Goal: Complete application form

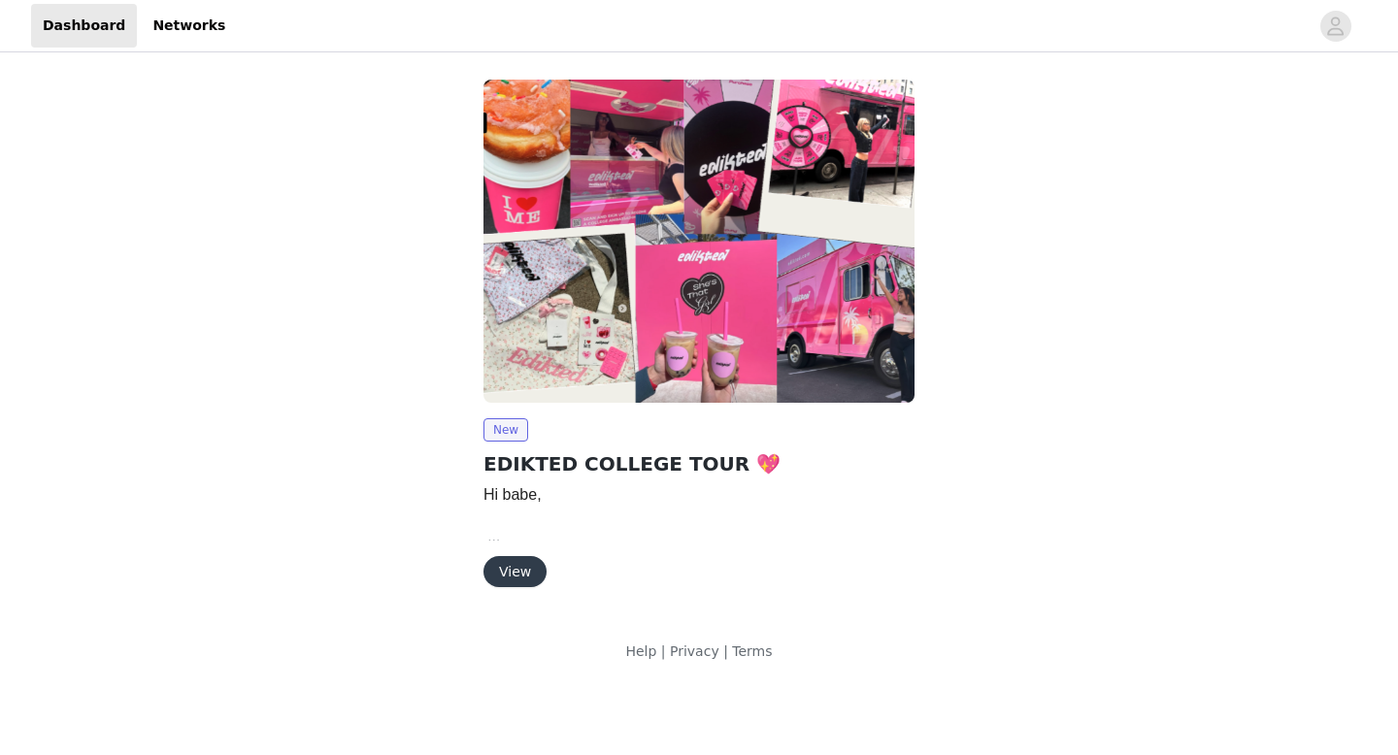
click at [511, 575] on button "View" at bounding box center [515, 571] width 63 height 31
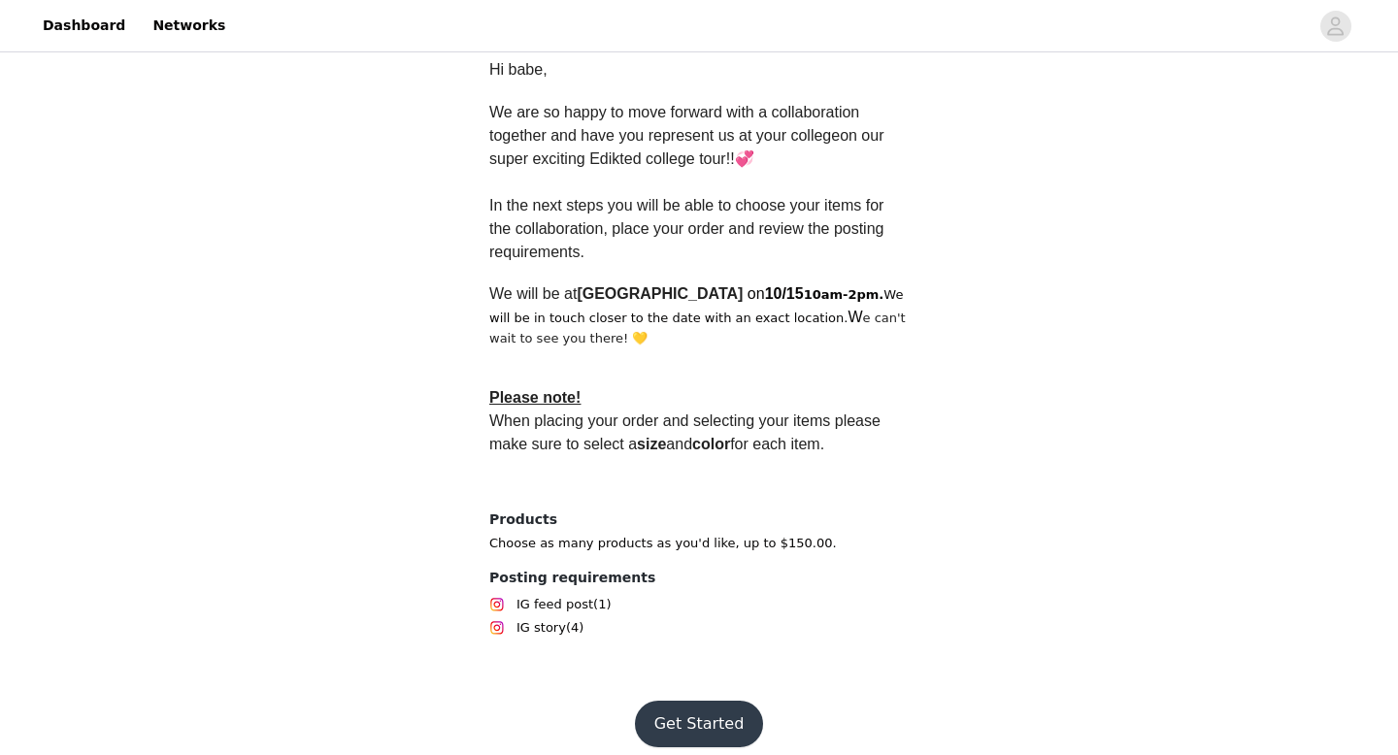
scroll to position [533, 0]
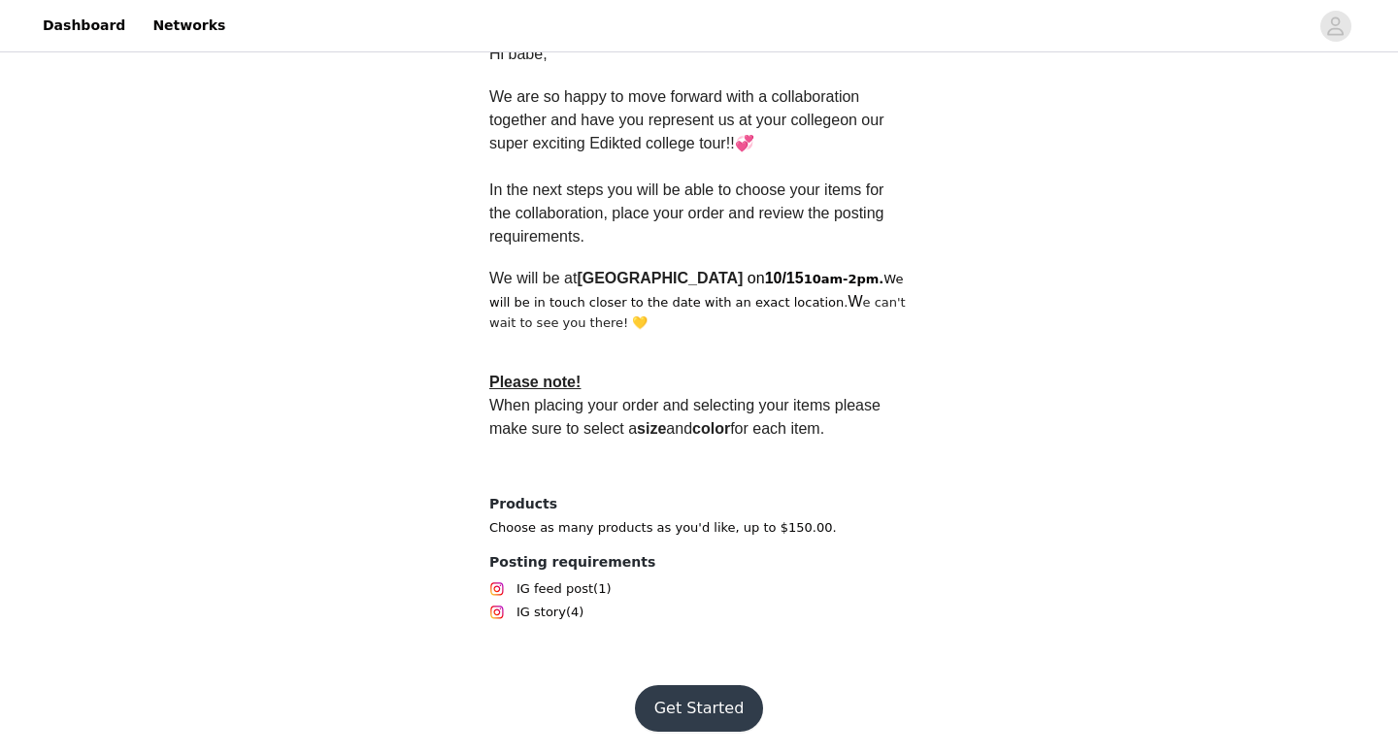
click at [689, 710] on button "Get Started" at bounding box center [699, 708] width 129 height 47
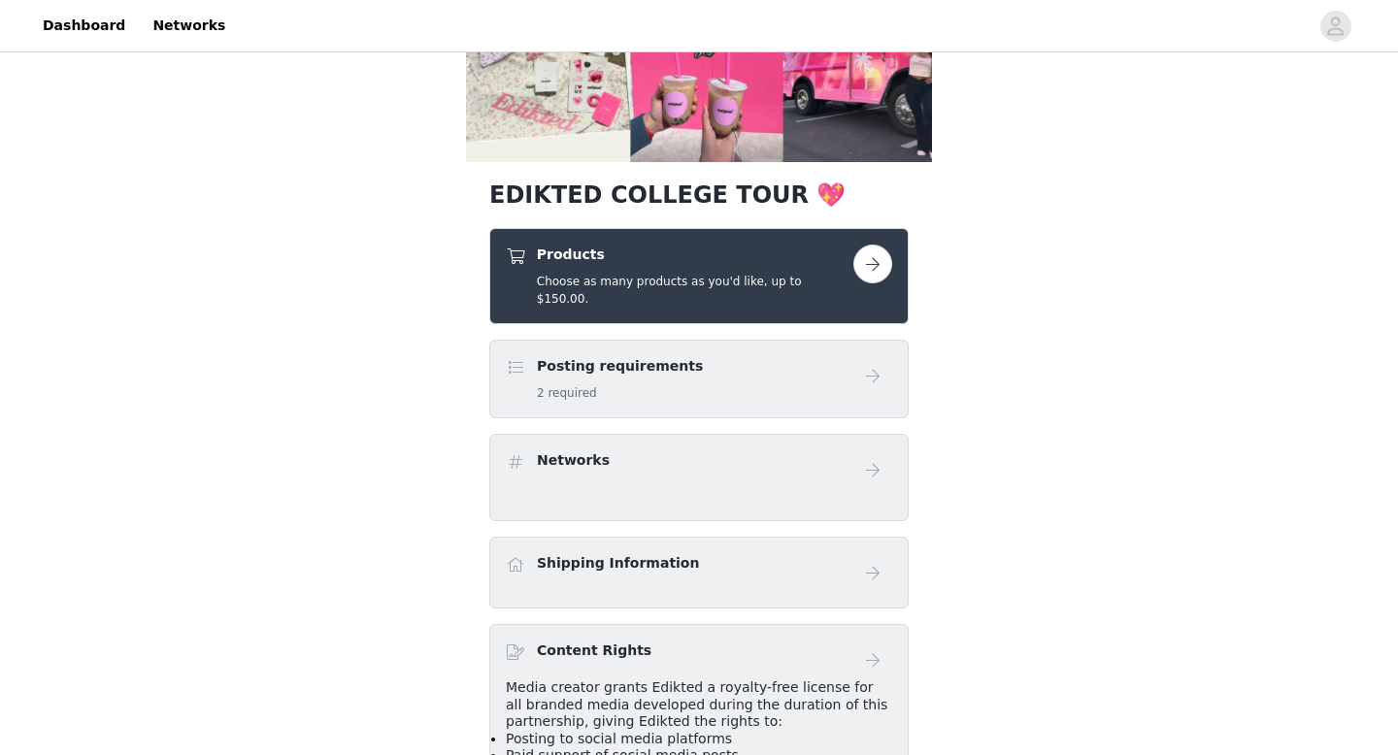
scroll to position [266, 0]
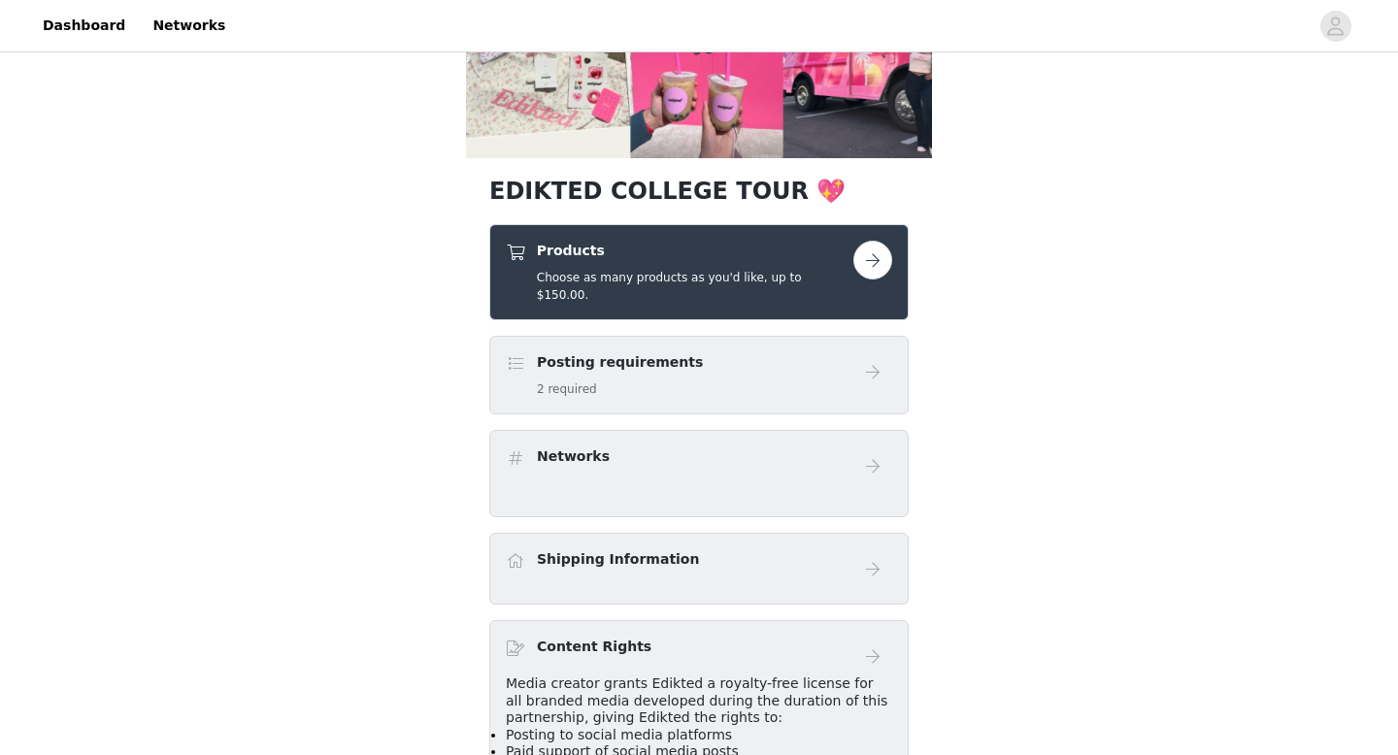
click at [783, 365] on div "Posting requirements 2 required" at bounding box center [680, 375] width 348 height 46
click at [864, 261] on button "button" at bounding box center [872, 260] width 39 height 39
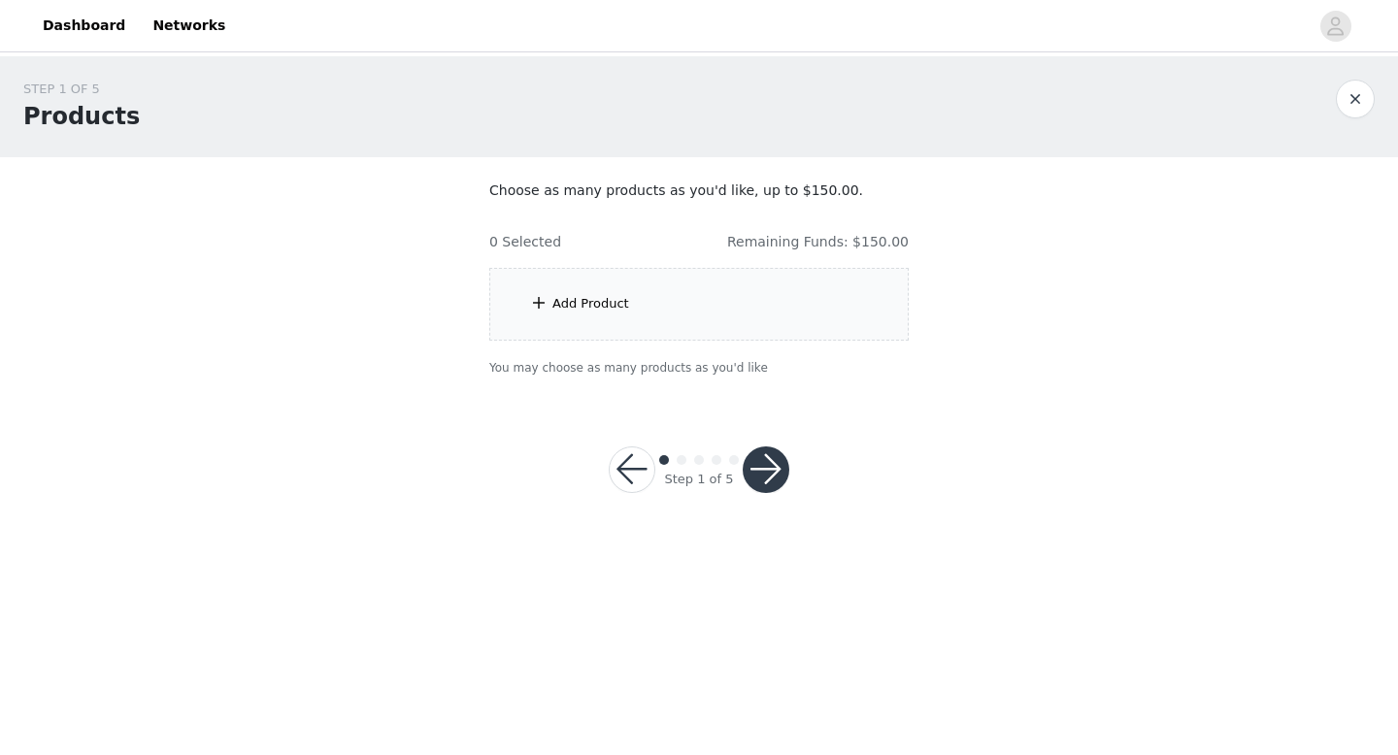
click at [808, 331] on div "Add Product" at bounding box center [698, 304] width 419 height 73
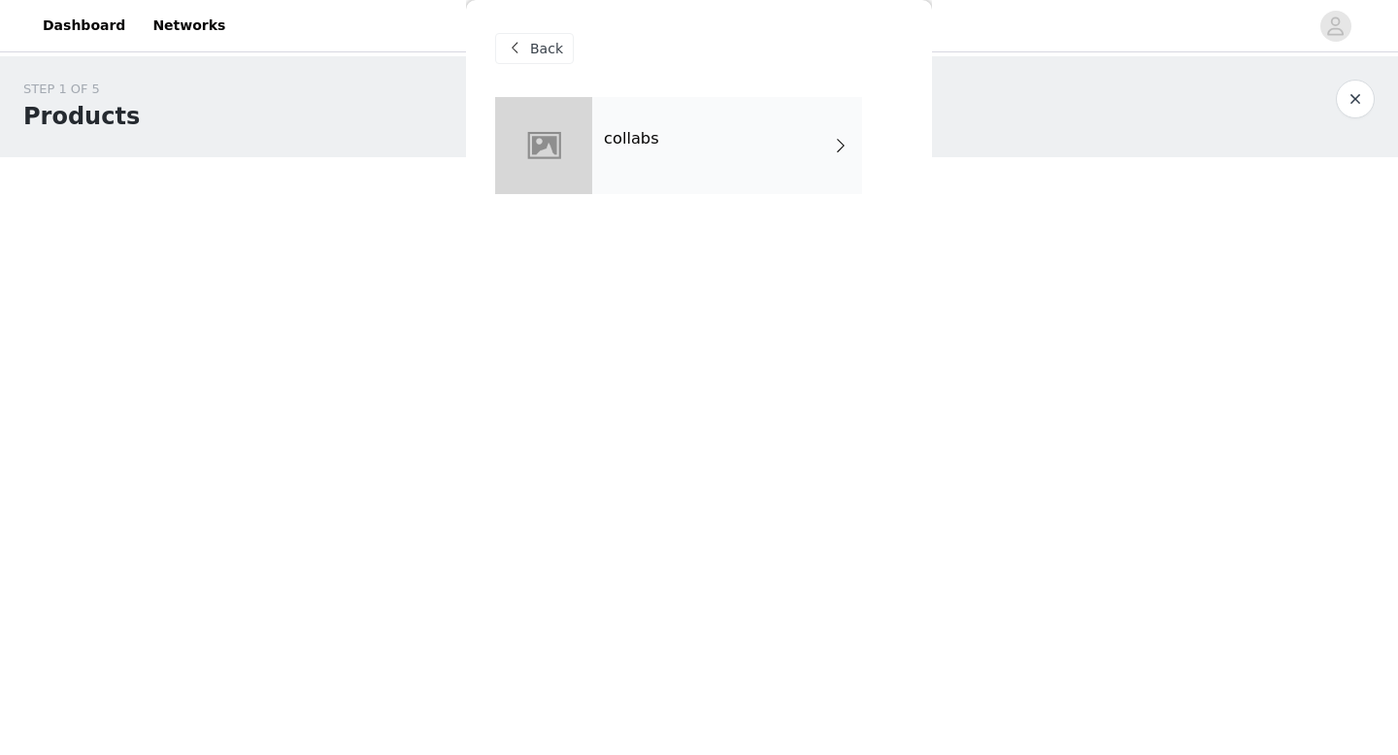
click at [845, 187] on div "collabs" at bounding box center [727, 145] width 270 height 97
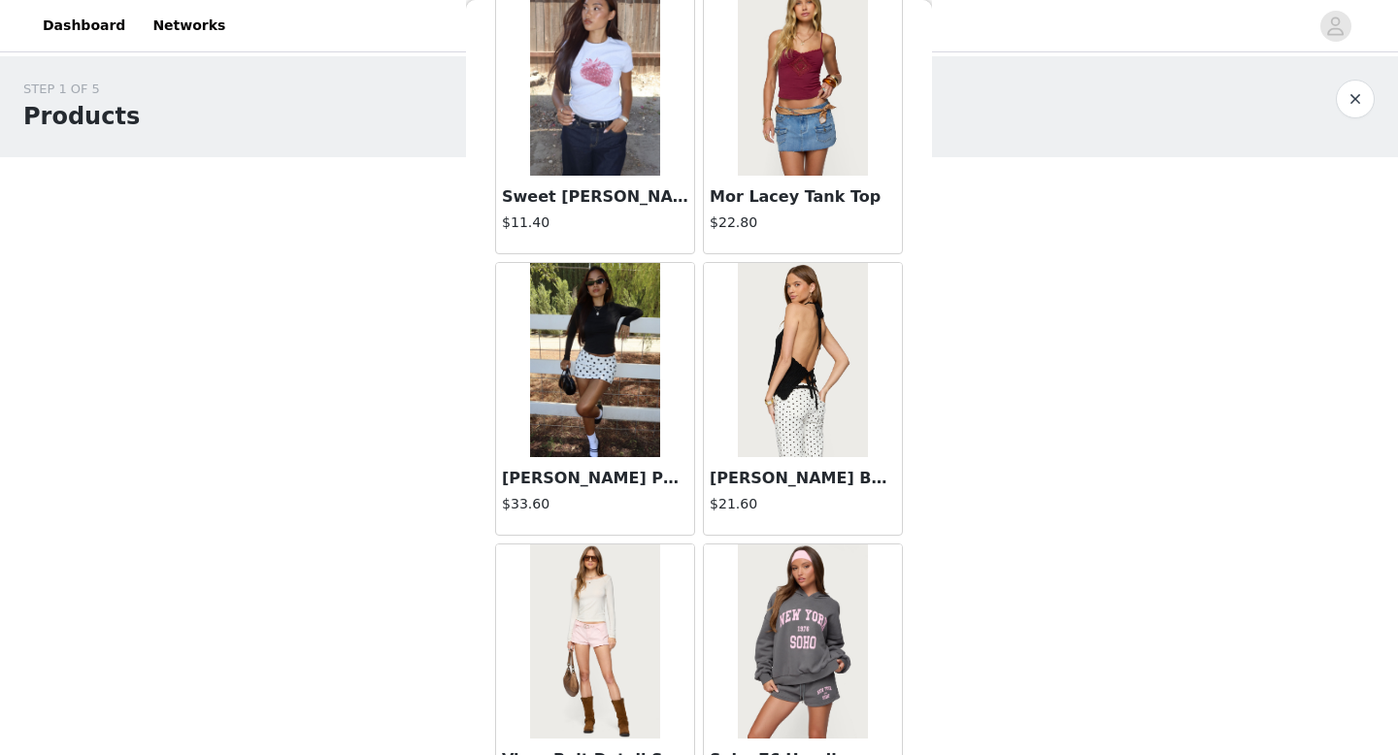
scroll to position [2216, 0]
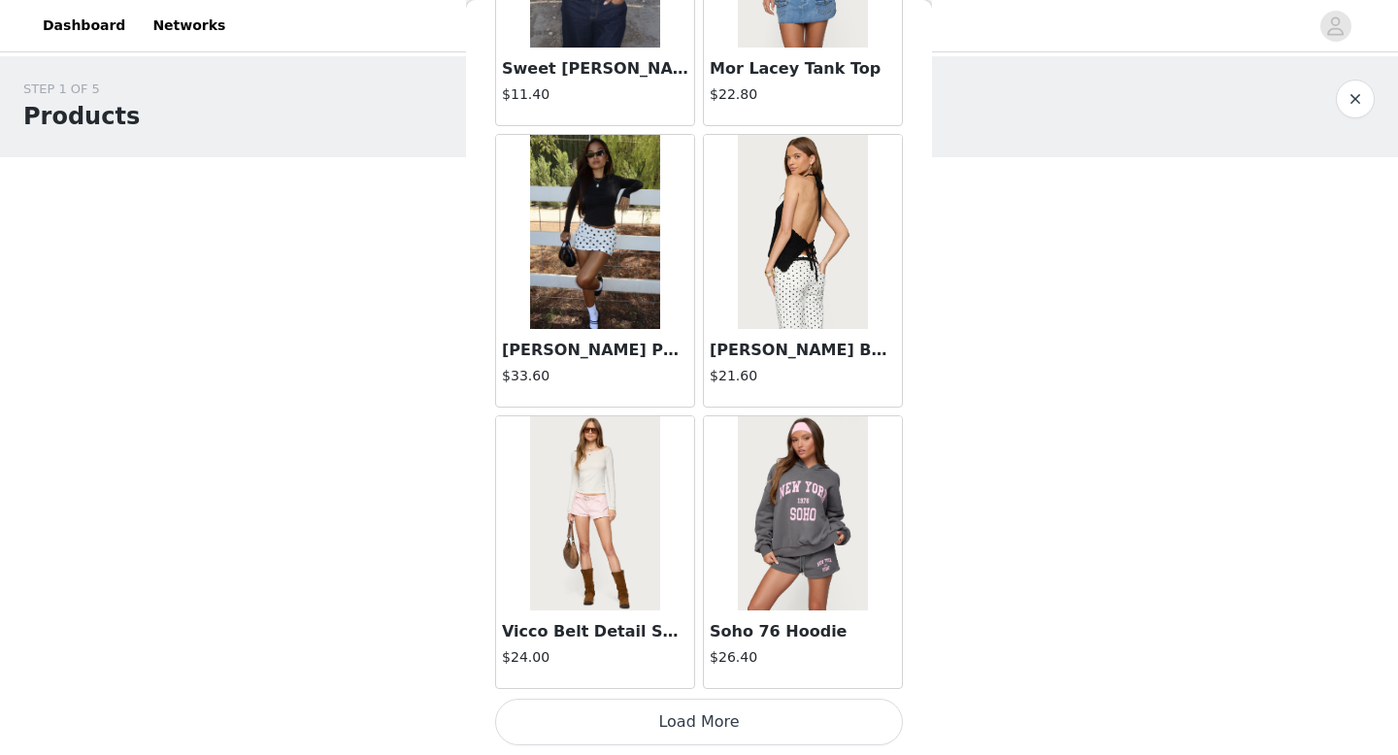
click at [609, 529] on img at bounding box center [594, 514] width 129 height 194
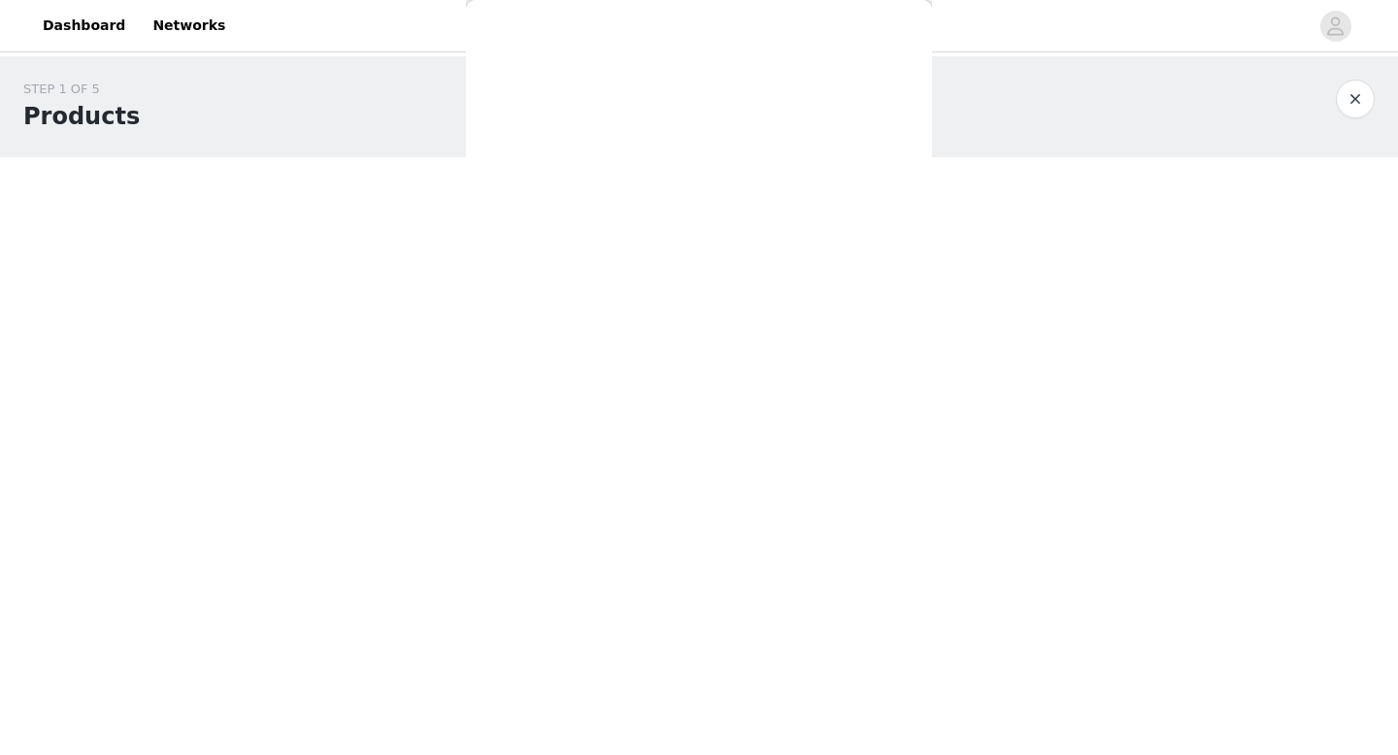
scroll to position [0, 0]
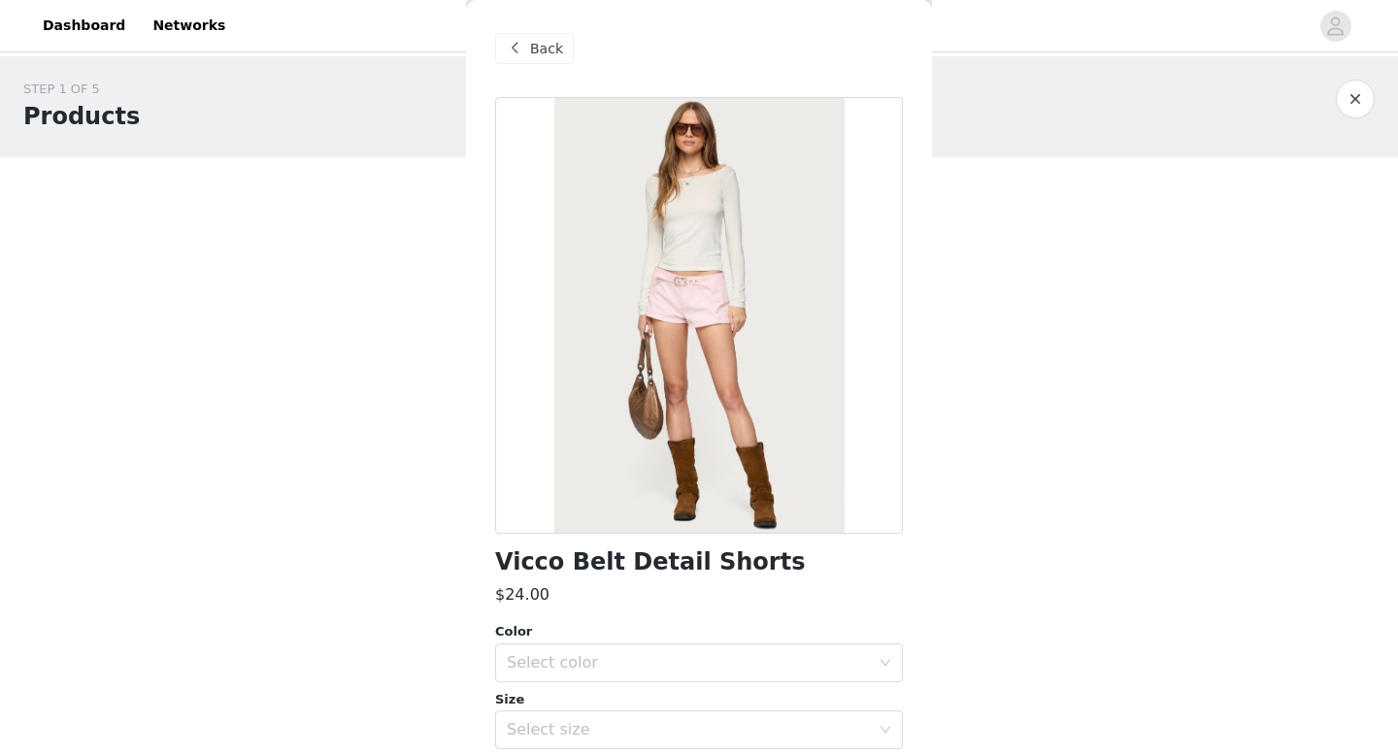
click at [688, 284] on div at bounding box center [699, 315] width 408 height 437
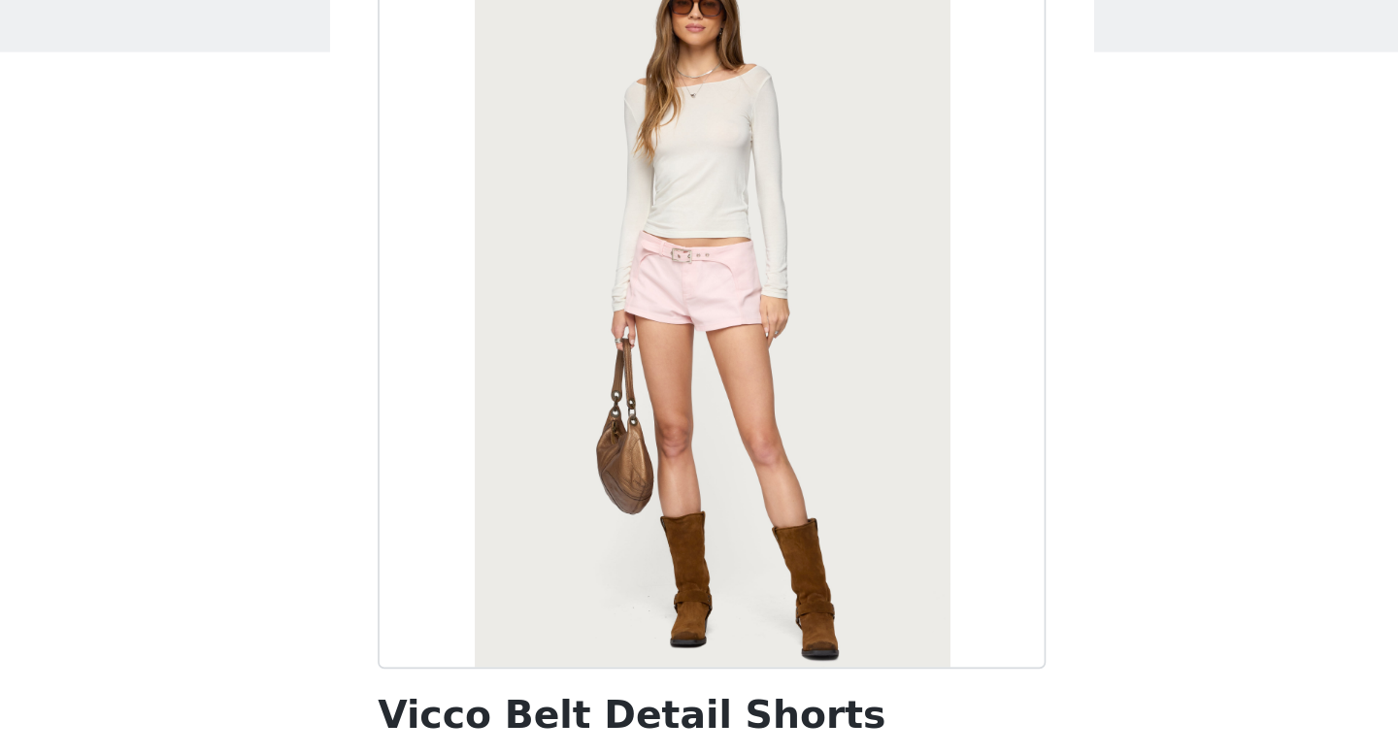
click at [416, 427] on div "STEP 1 OF 5 Products Choose as many products as you'd like, up to $150.00. 0 Se…" at bounding box center [699, 298] width 1398 height 484
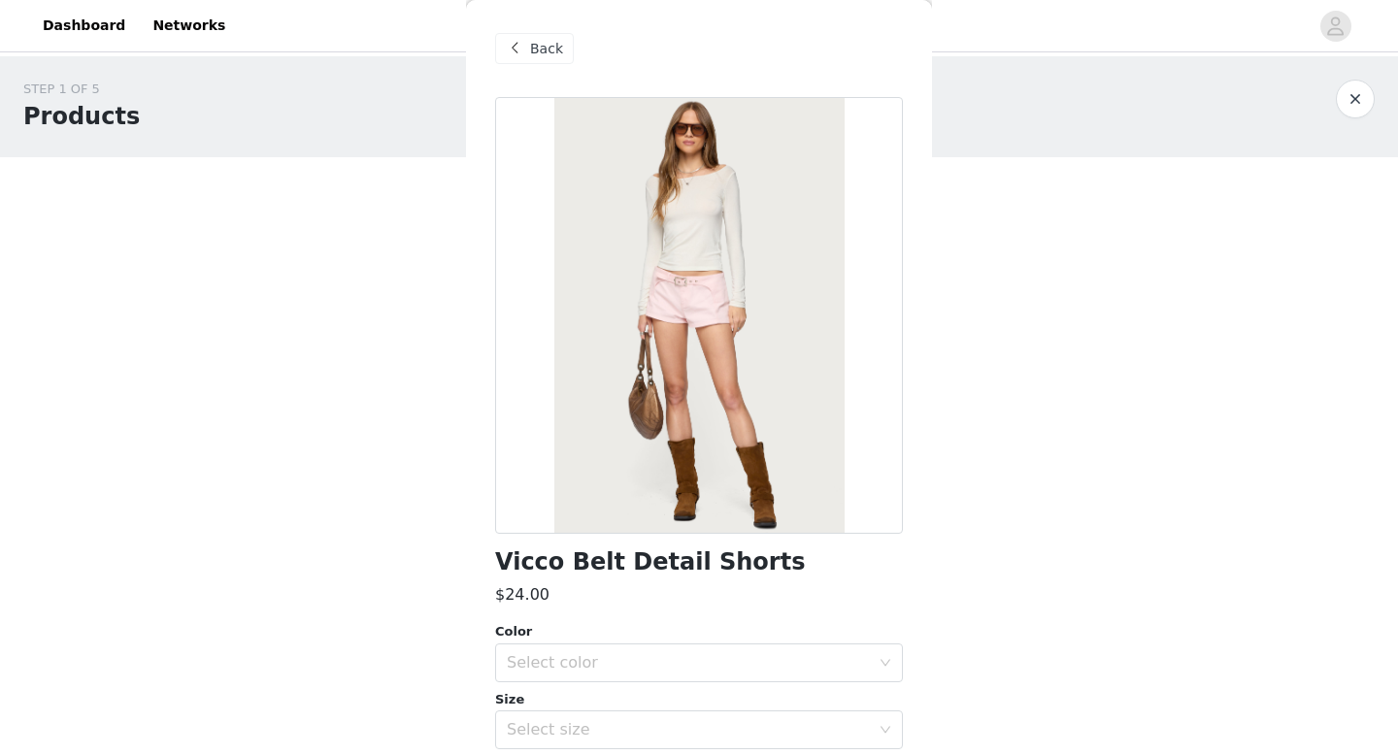
scroll to position [169, 0]
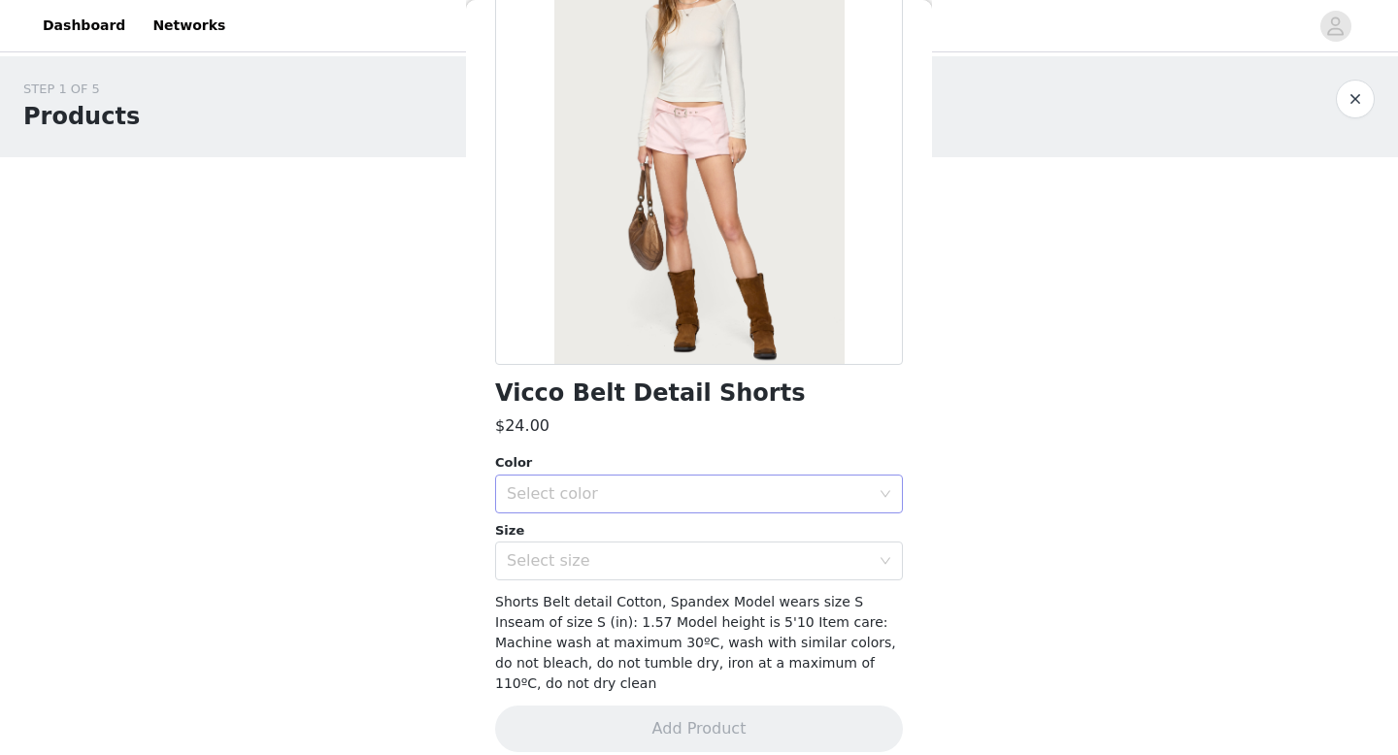
click at [568, 489] on div "Select color" at bounding box center [688, 494] width 363 height 19
click at [560, 541] on li "LIGHT PINK" at bounding box center [699, 536] width 408 height 31
click at [559, 563] on div "Select size" at bounding box center [688, 561] width 363 height 19
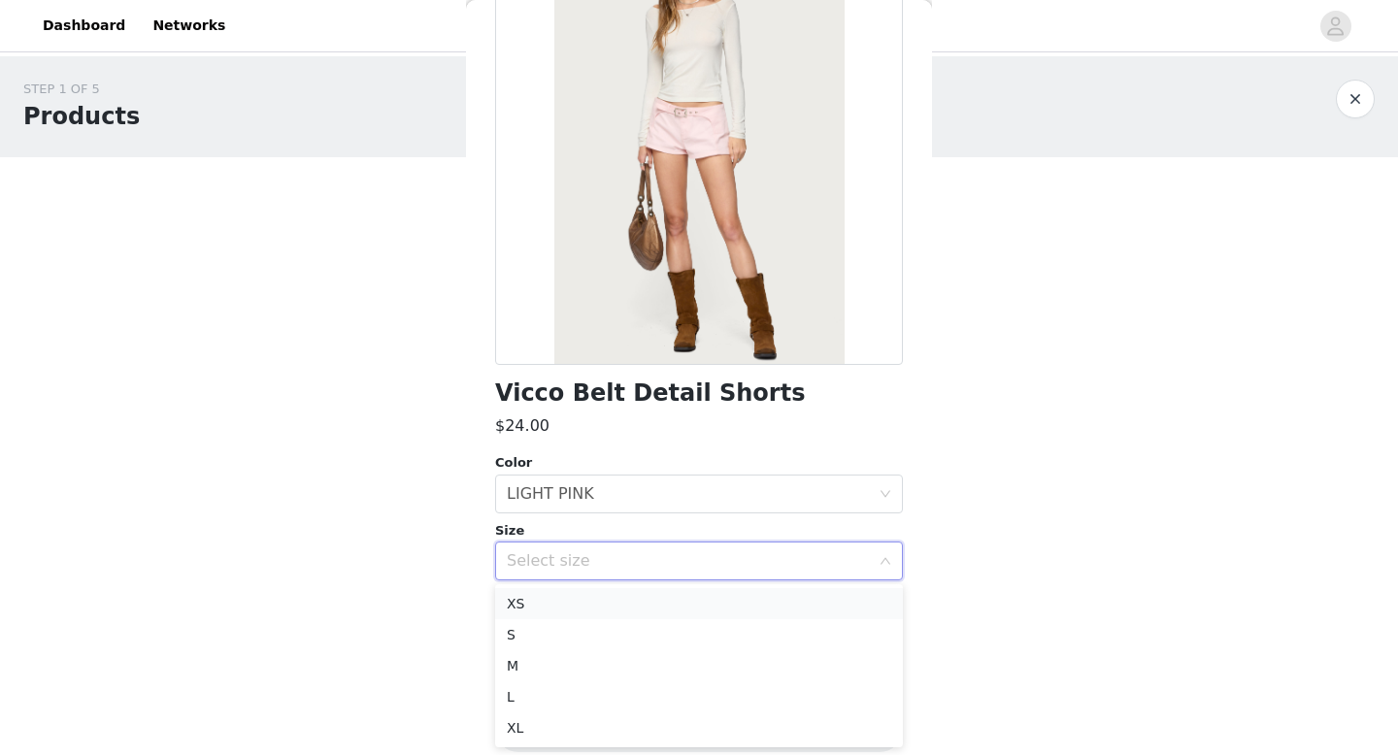
click at [552, 599] on li "XS" at bounding box center [699, 603] width 408 height 31
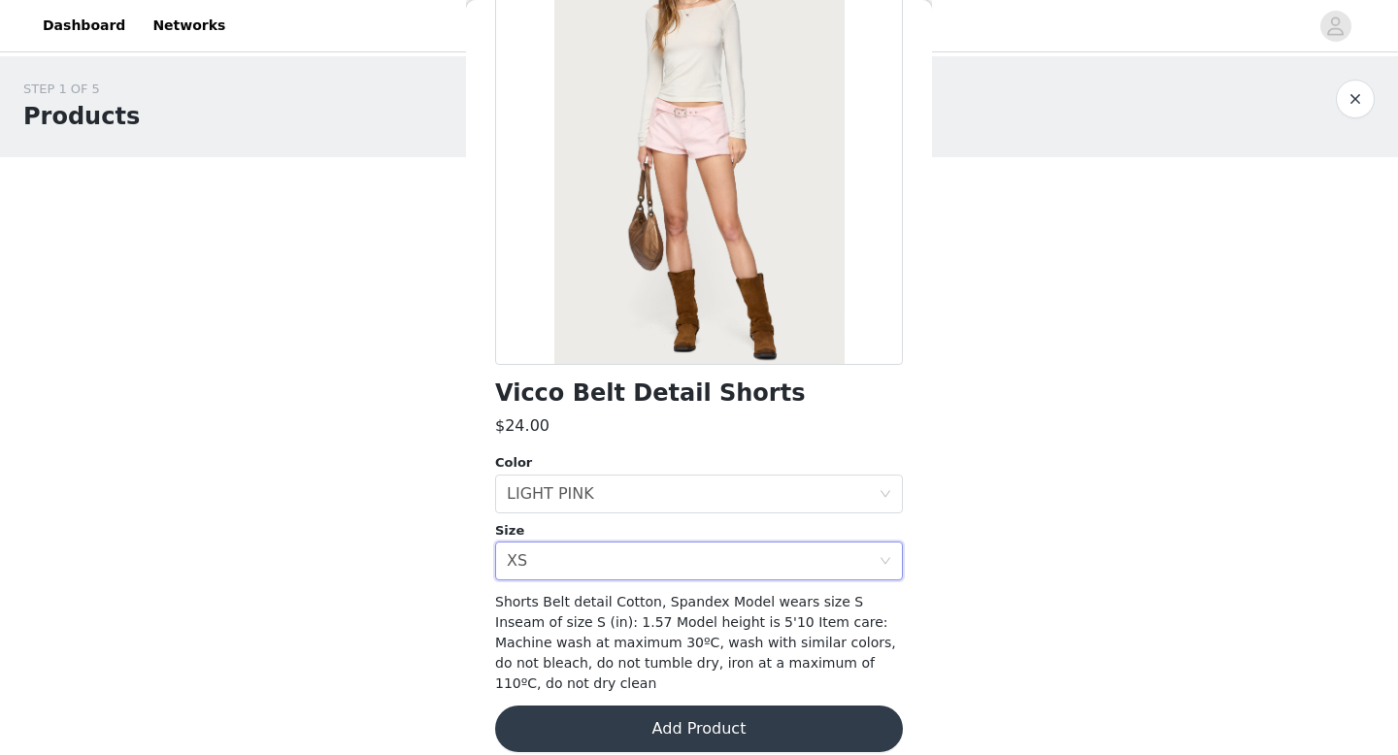
click at [610, 706] on button "Add Product" at bounding box center [699, 729] width 408 height 47
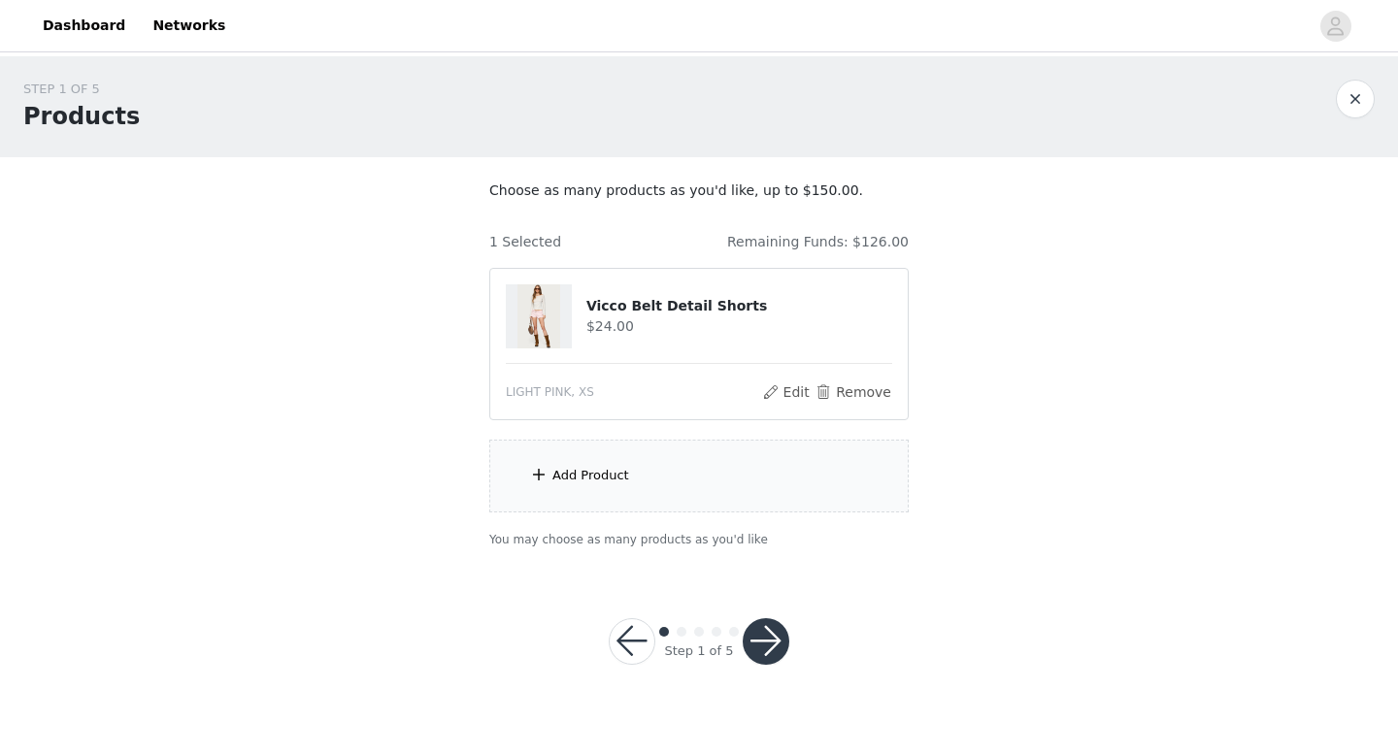
click at [617, 474] on div "Add Product" at bounding box center [590, 475] width 77 height 19
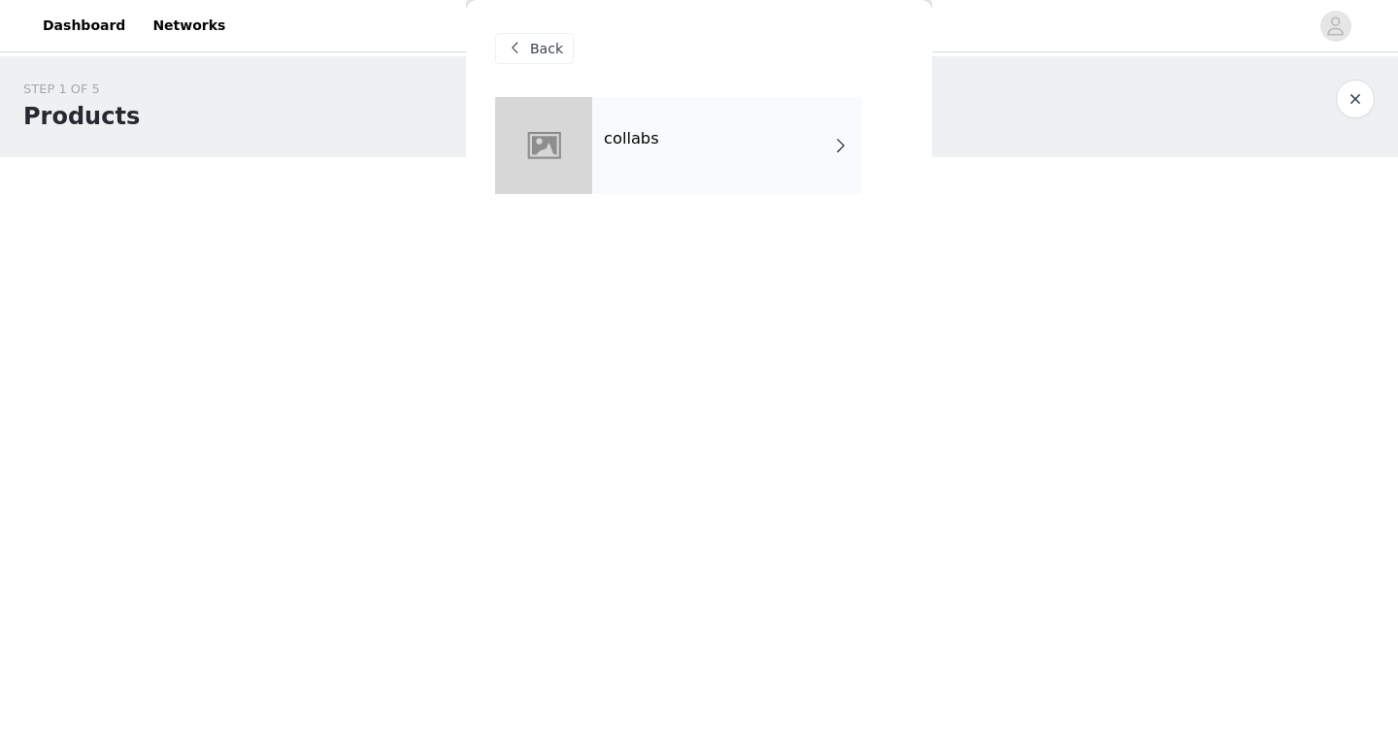
click at [702, 118] on div "collabs" at bounding box center [727, 145] width 270 height 97
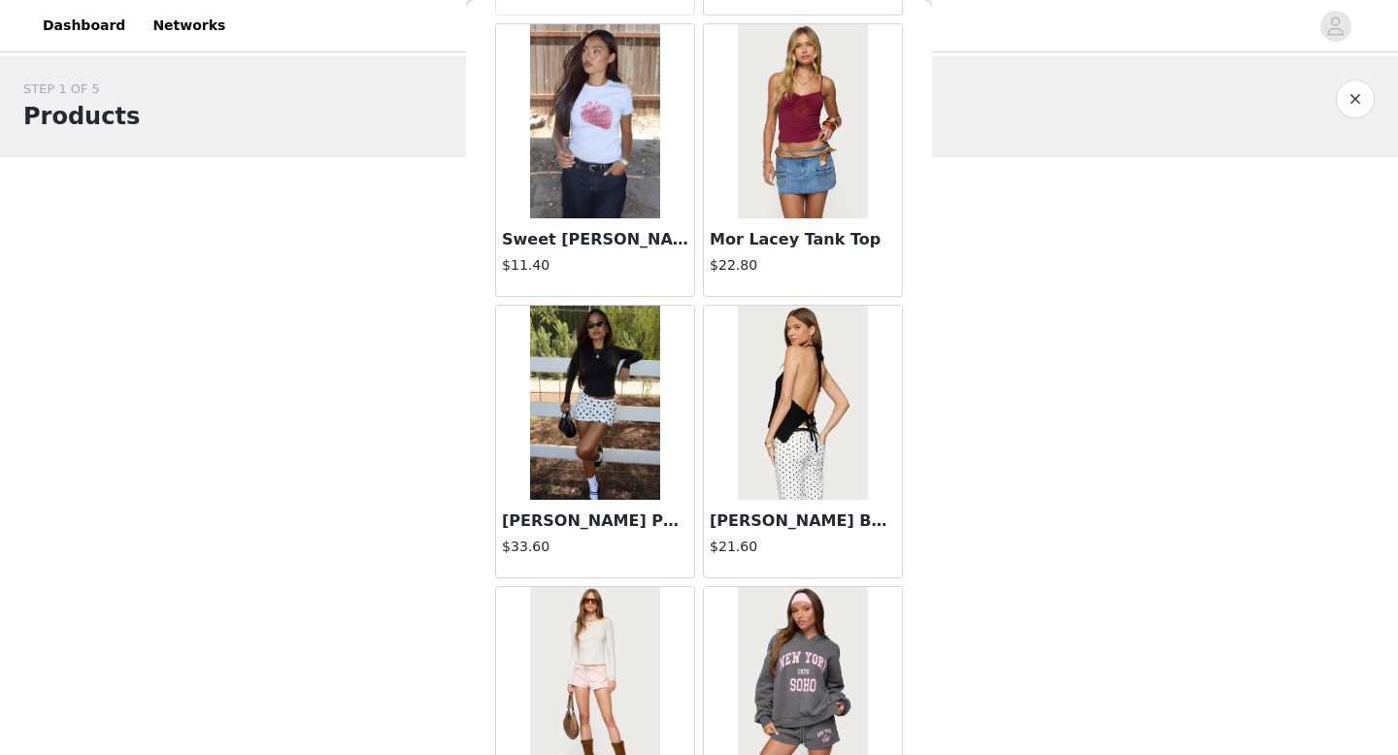
scroll to position [2216, 0]
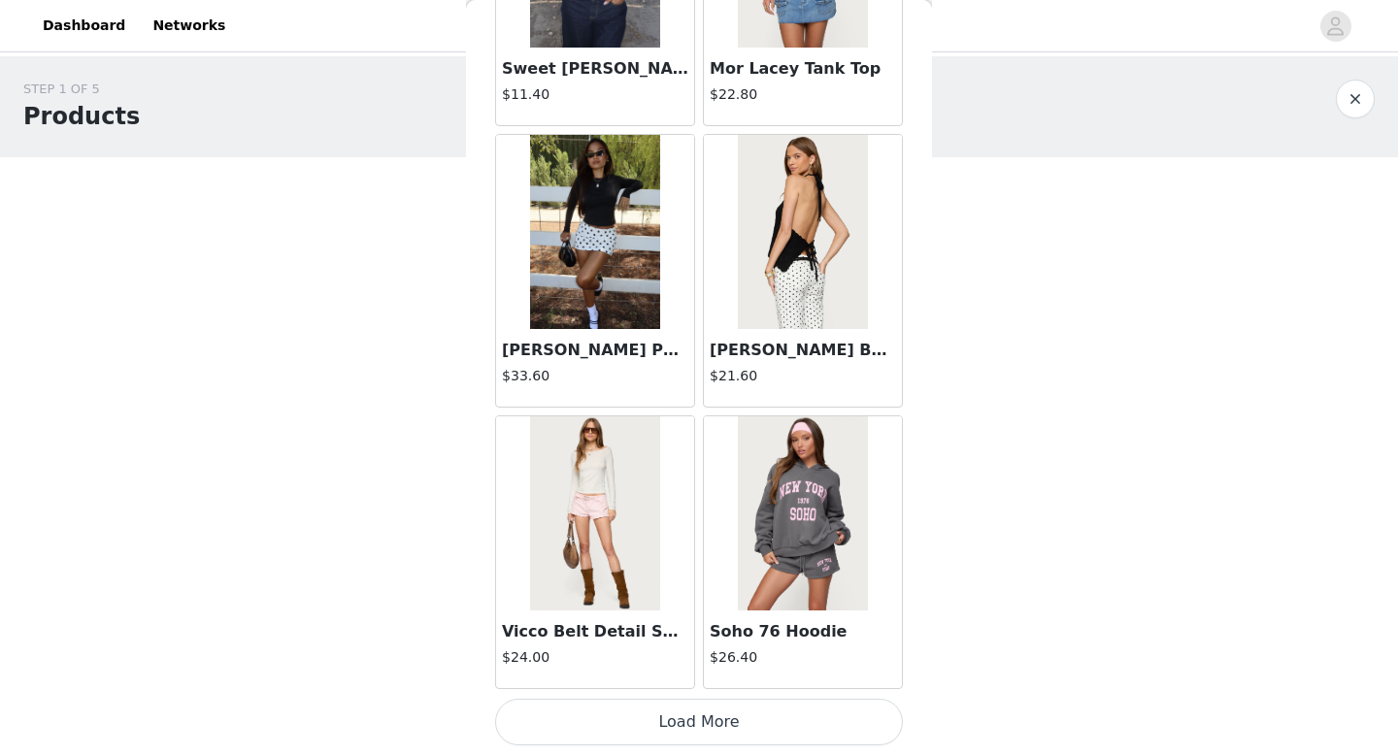
click at [604, 719] on button "Load More" at bounding box center [699, 722] width 408 height 47
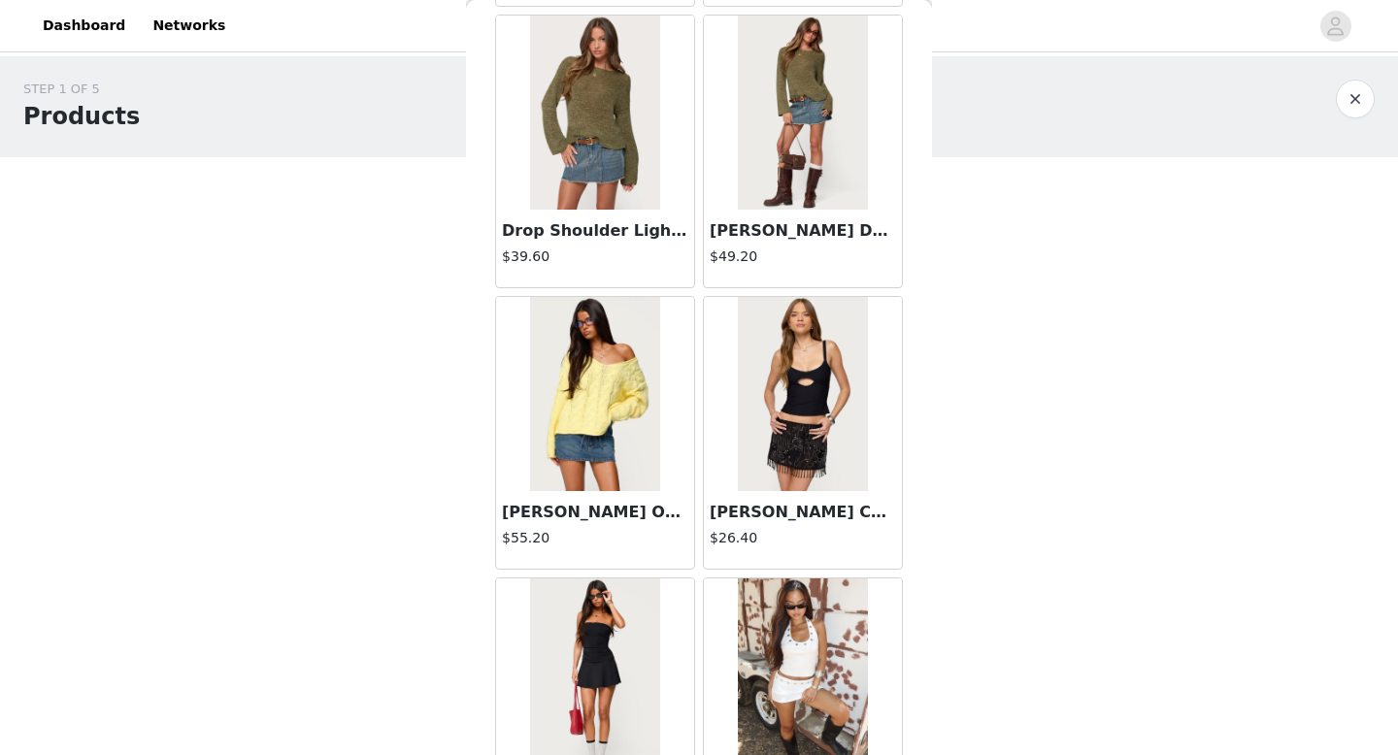
scroll to position [5031, 0]
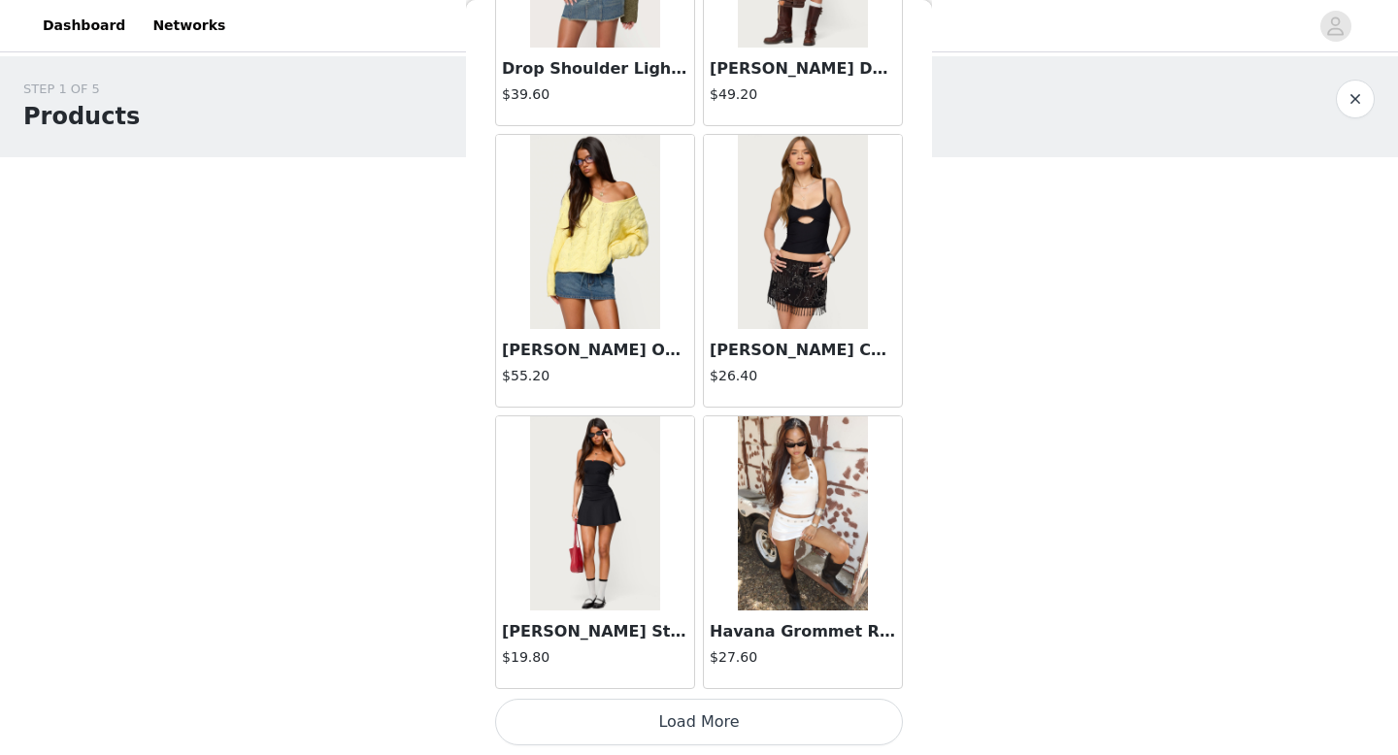
click at [617, 724] on button "Load More" at bounding box center [699, 722] width 408 height 47
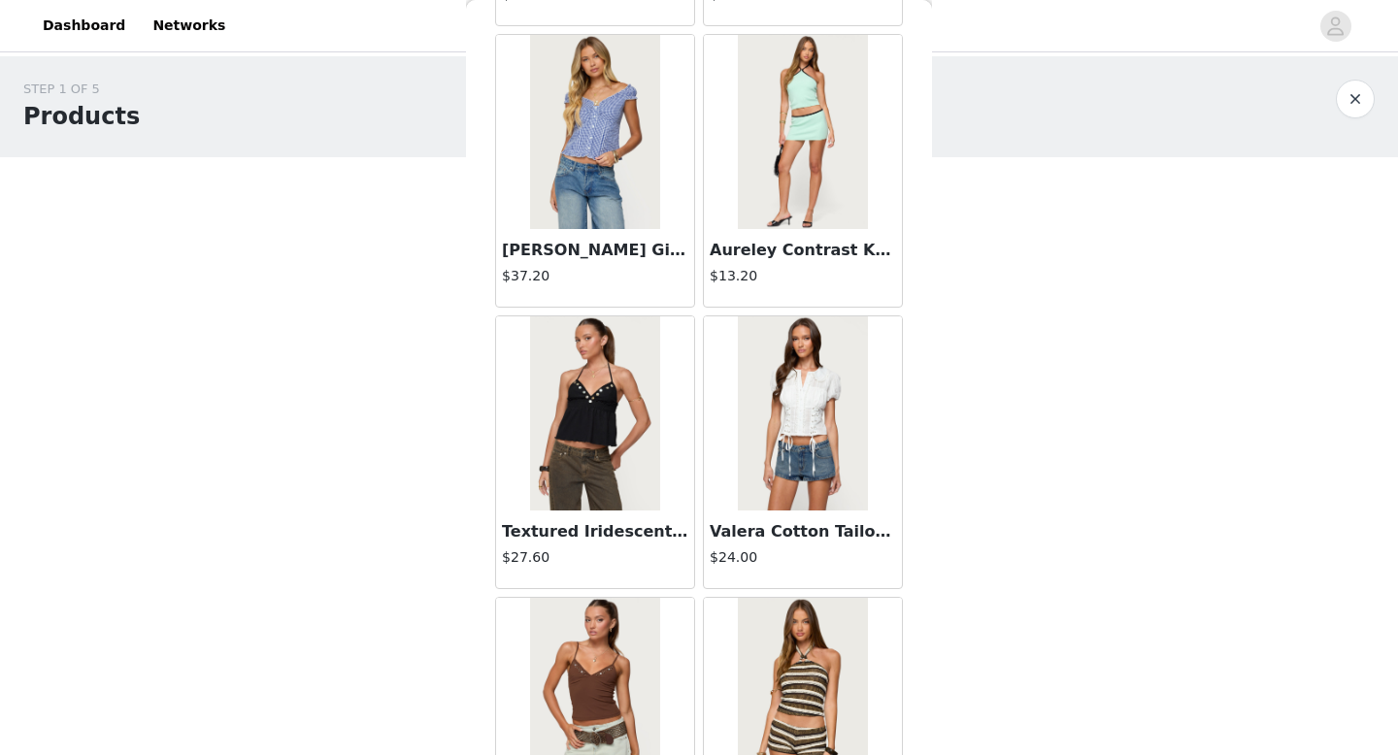
scroll to position [7847, 0]
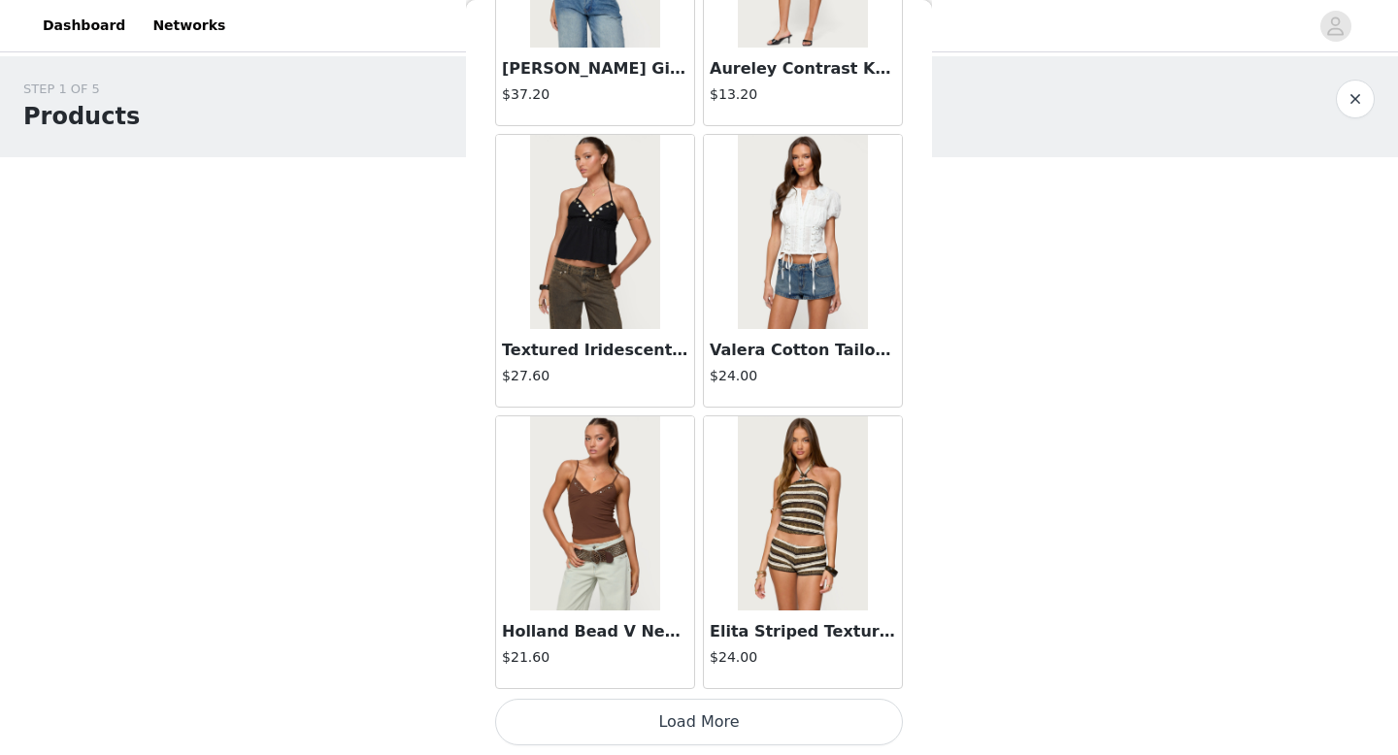
click at [608, 735] on button "Load More" at bounding box center [699, 722] width 408 height 47
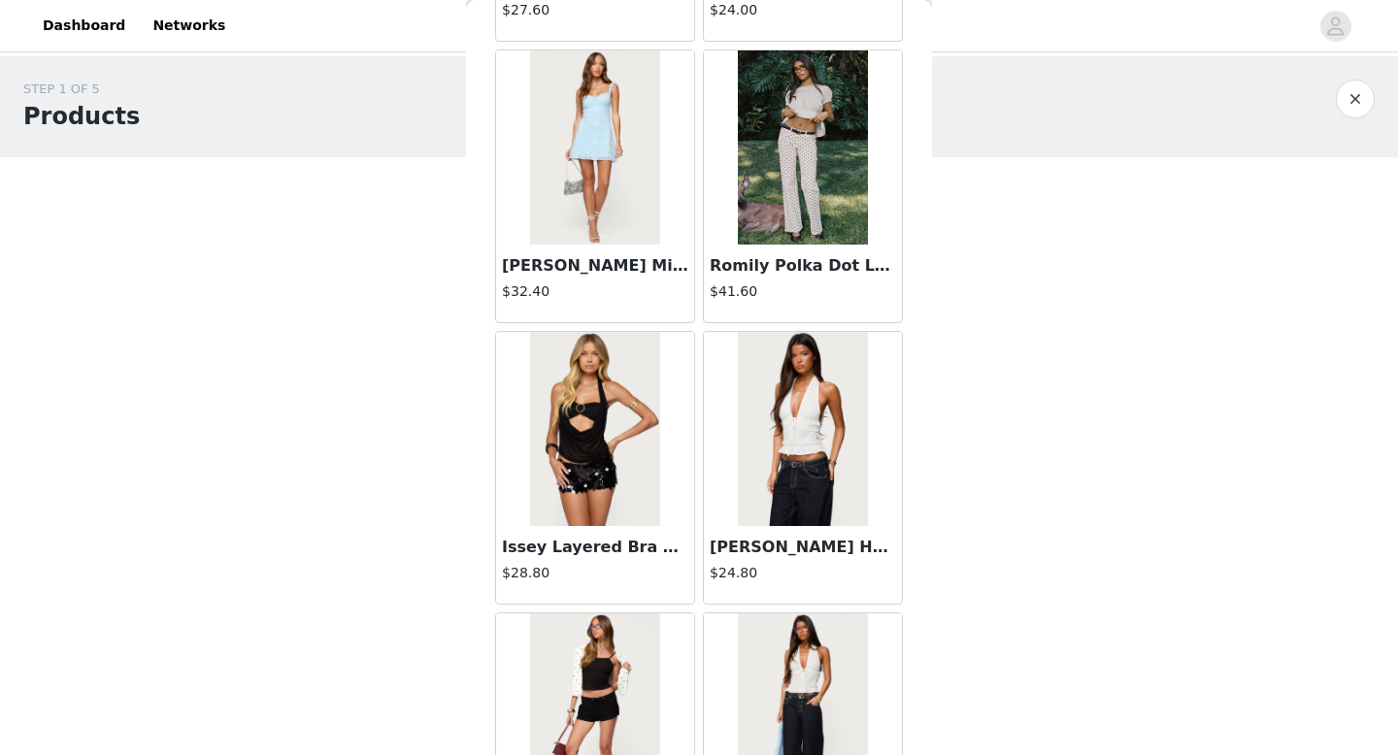
scroll to position [9349, 0]
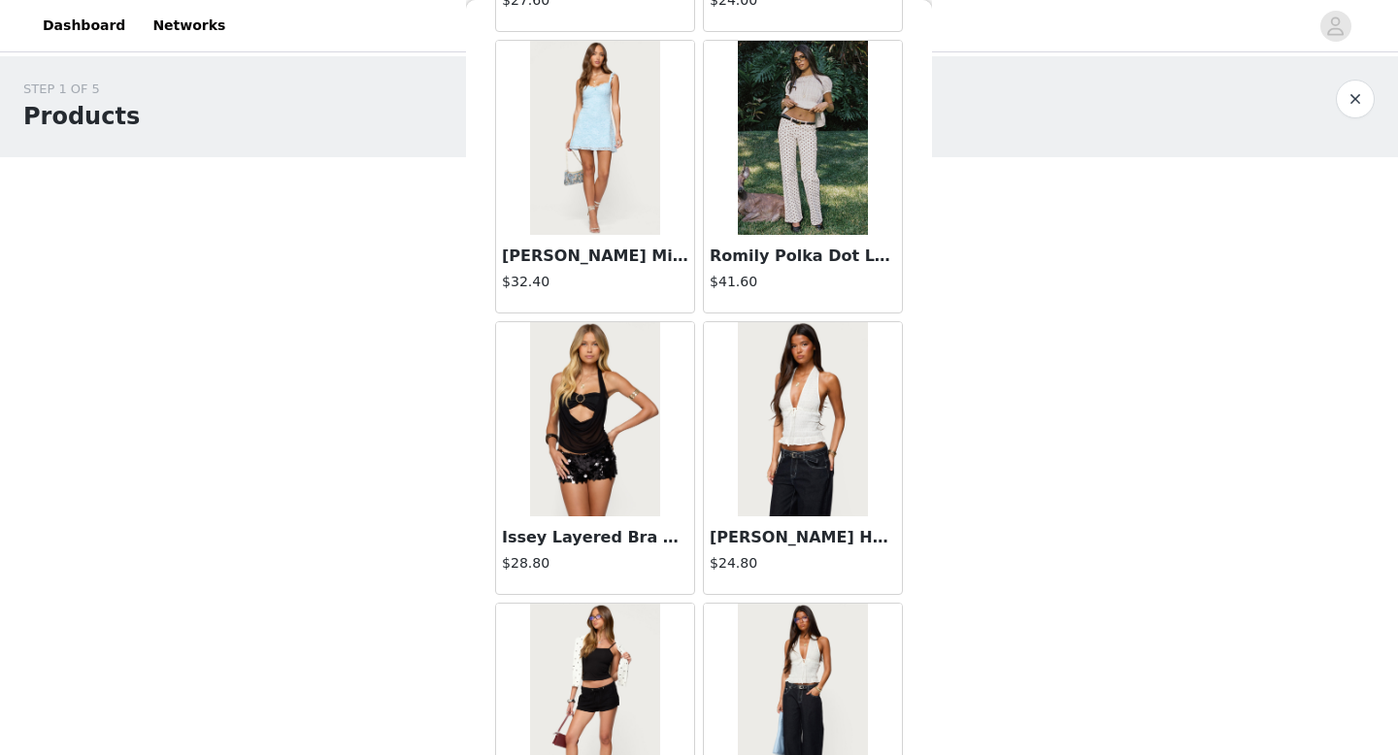
click at [596, 548] on h3 "Issey Layered Bra Cowl Neck Top" at bounding box center [595, 537] width 186 height 23
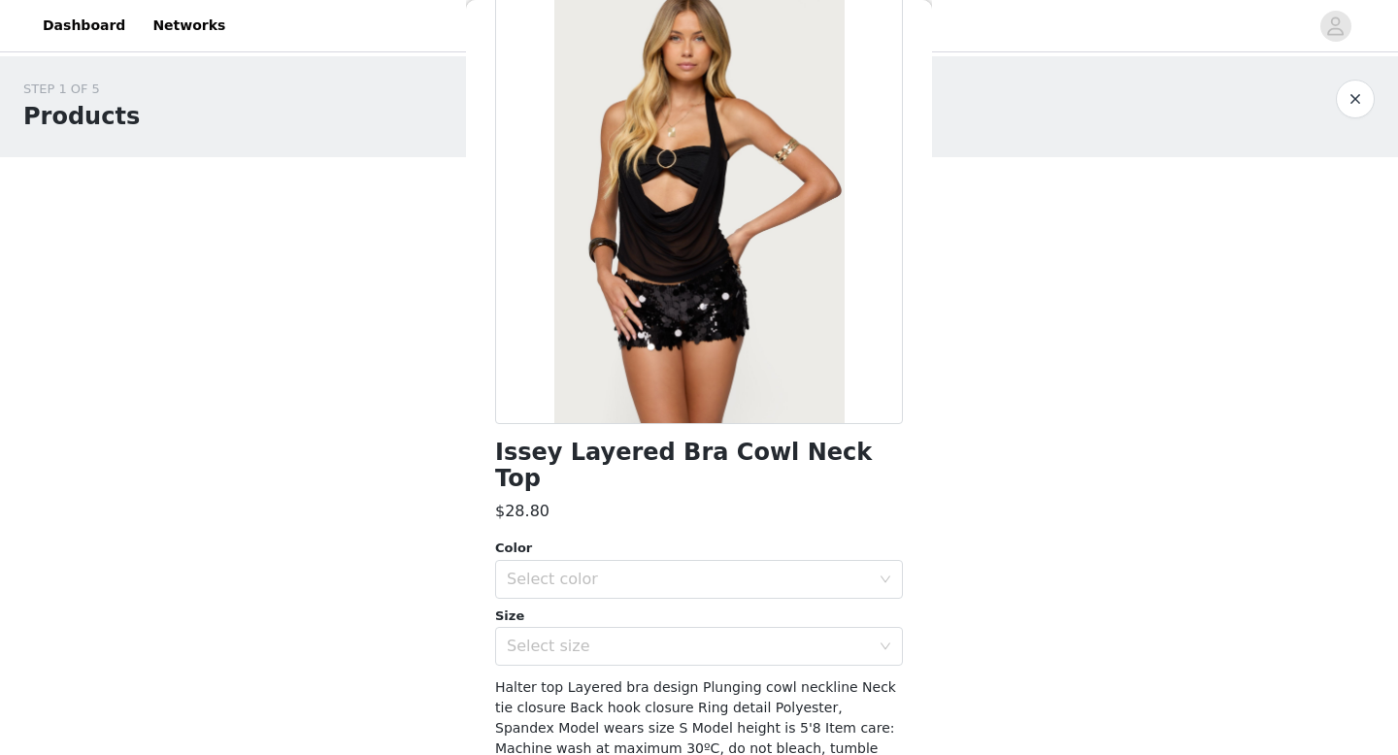
scroll to position [118, 0]
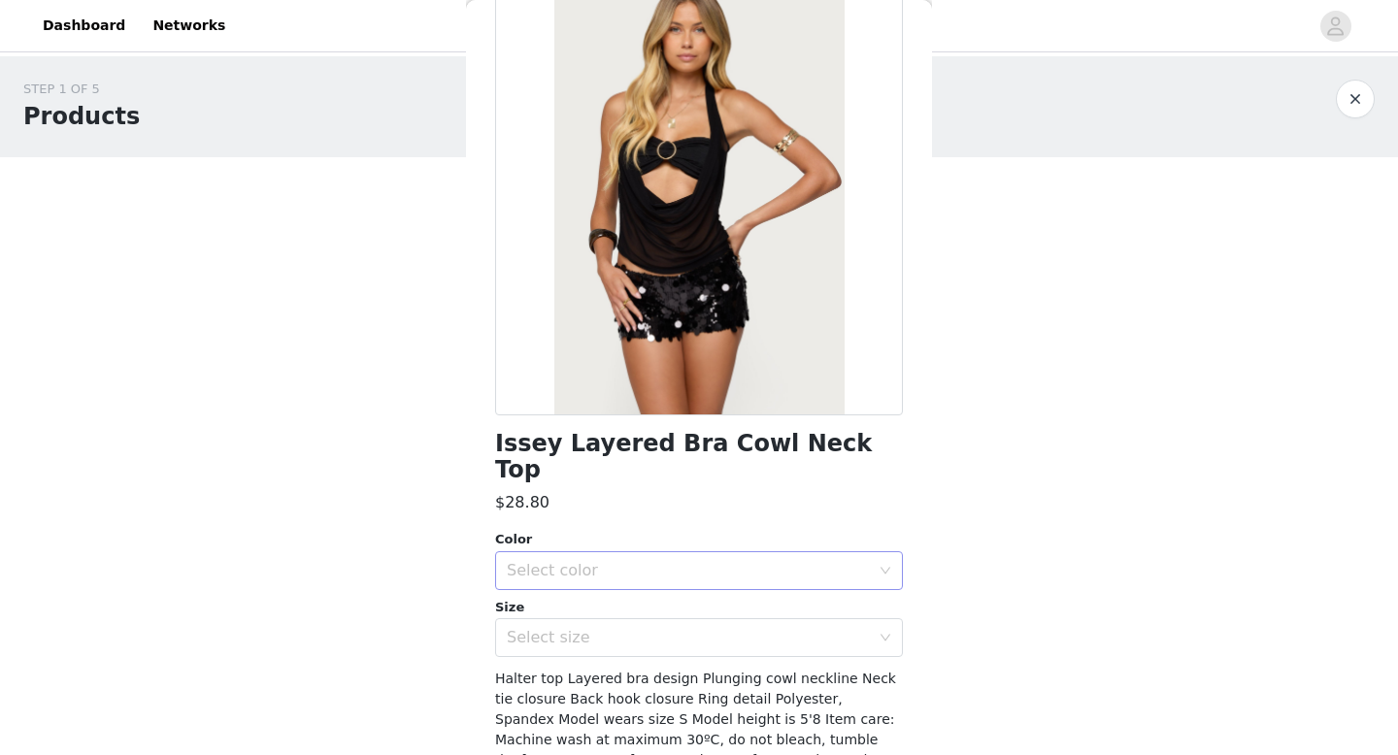
click at [589, 561] on div "Select color" at bounding box center [688, 570] width 363 height 19
click at [577, 590] on li "BLACK" at bounding box center [699, 587] width 408 height 31
click at [578, 628] on div "Select size" at bounding box center [688, 637] width 363 height 19
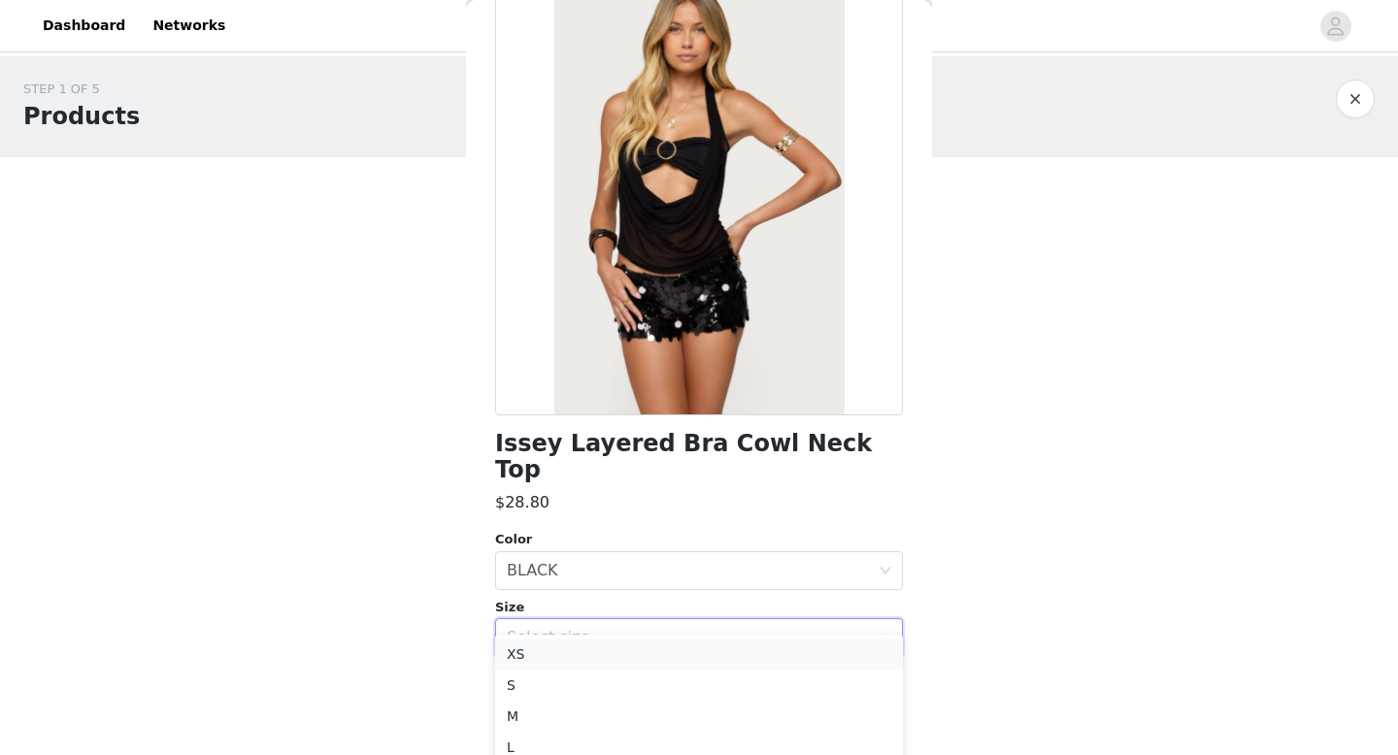
click at [565, 652] on li "XS" at bounding box center [699, 654] width 408 height 31
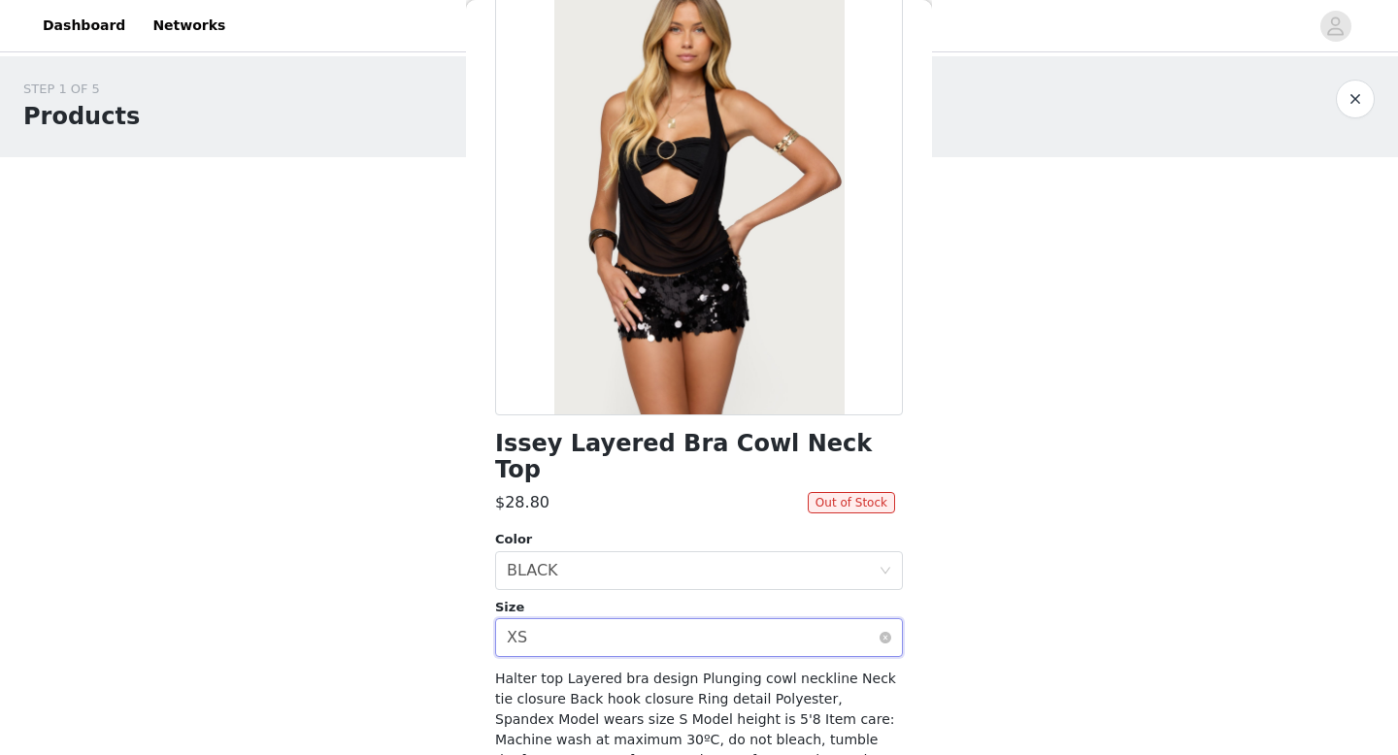
click at [569, 626] on div "Select size XS" at bounding box center [693, 637] width 372 height 37
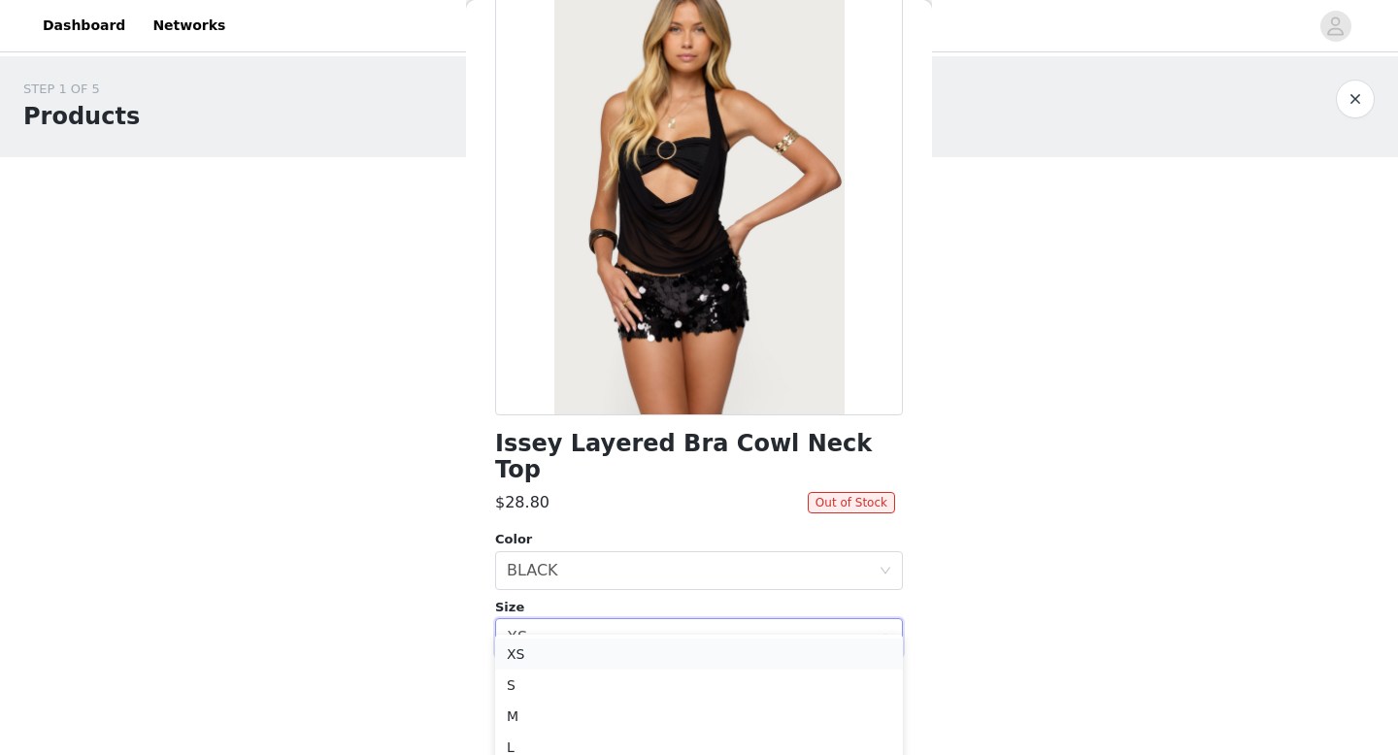
click at [559, 655] on li "XS" at bounding box center [699, 654] width 408 height 31
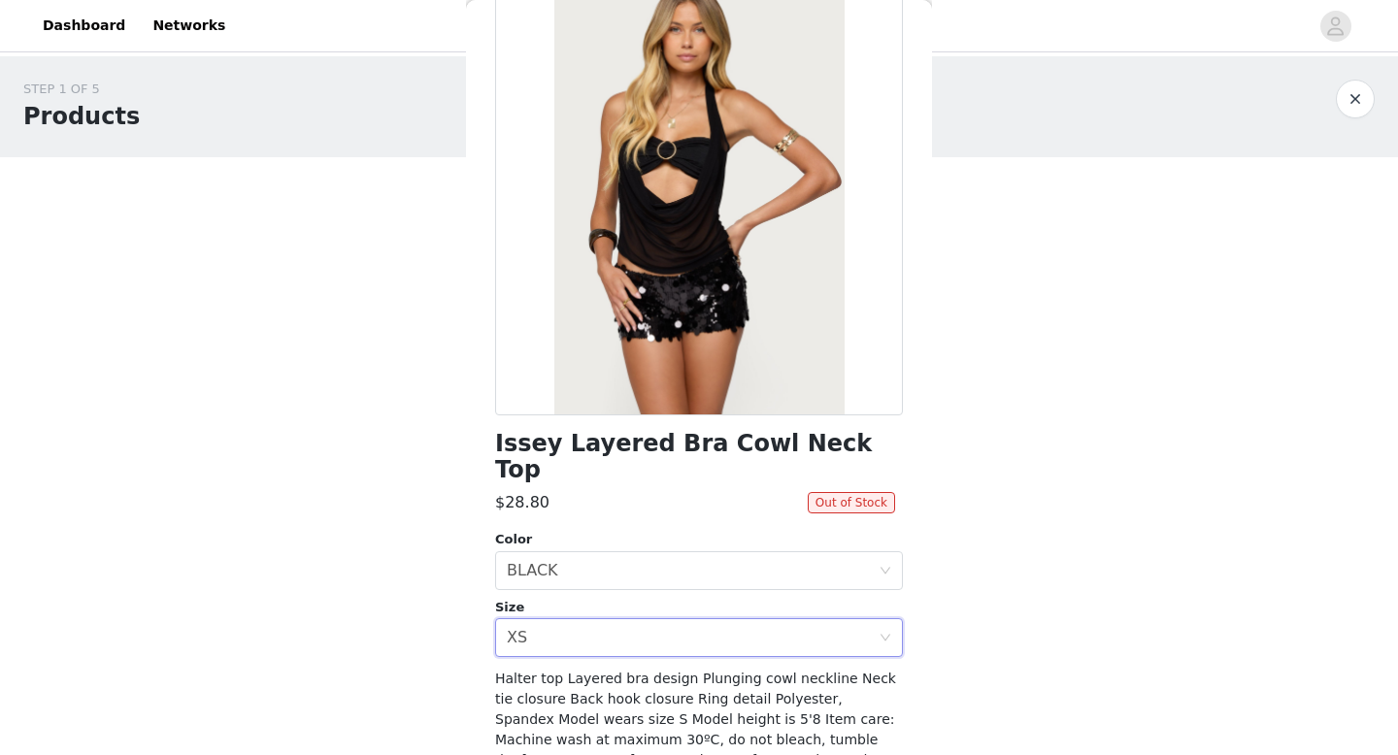
click at [566, 631] on div "Issey Layered Bra Cowl Neck Top $28.80 Out of Stock Color Select color BLACK Si…" at bounding box center [699, 426] width 408 height 894
click at [566, 619] on div "Select size XS" at bounding box center [693, 637] width 372 height 37
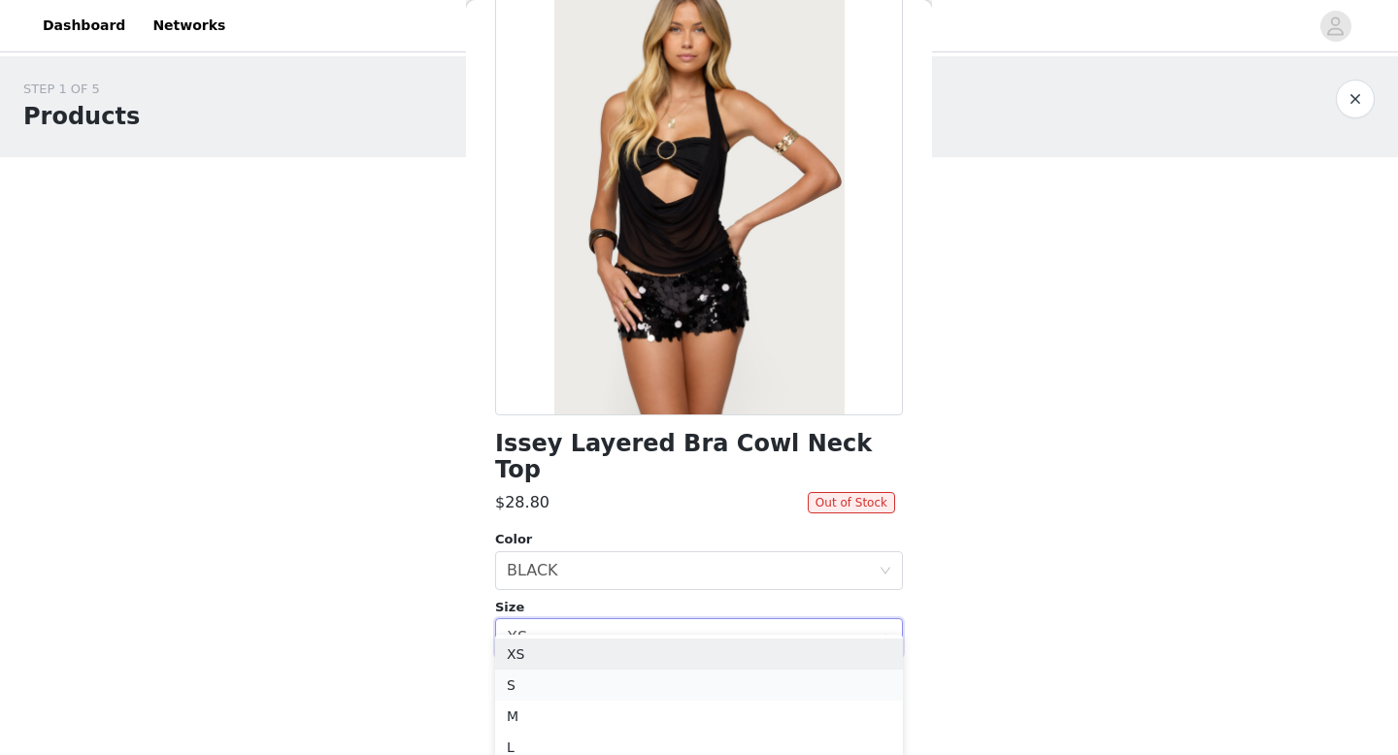
click at [562, 672] on li "S" at bounding box center [699, 685] width 408 height 31
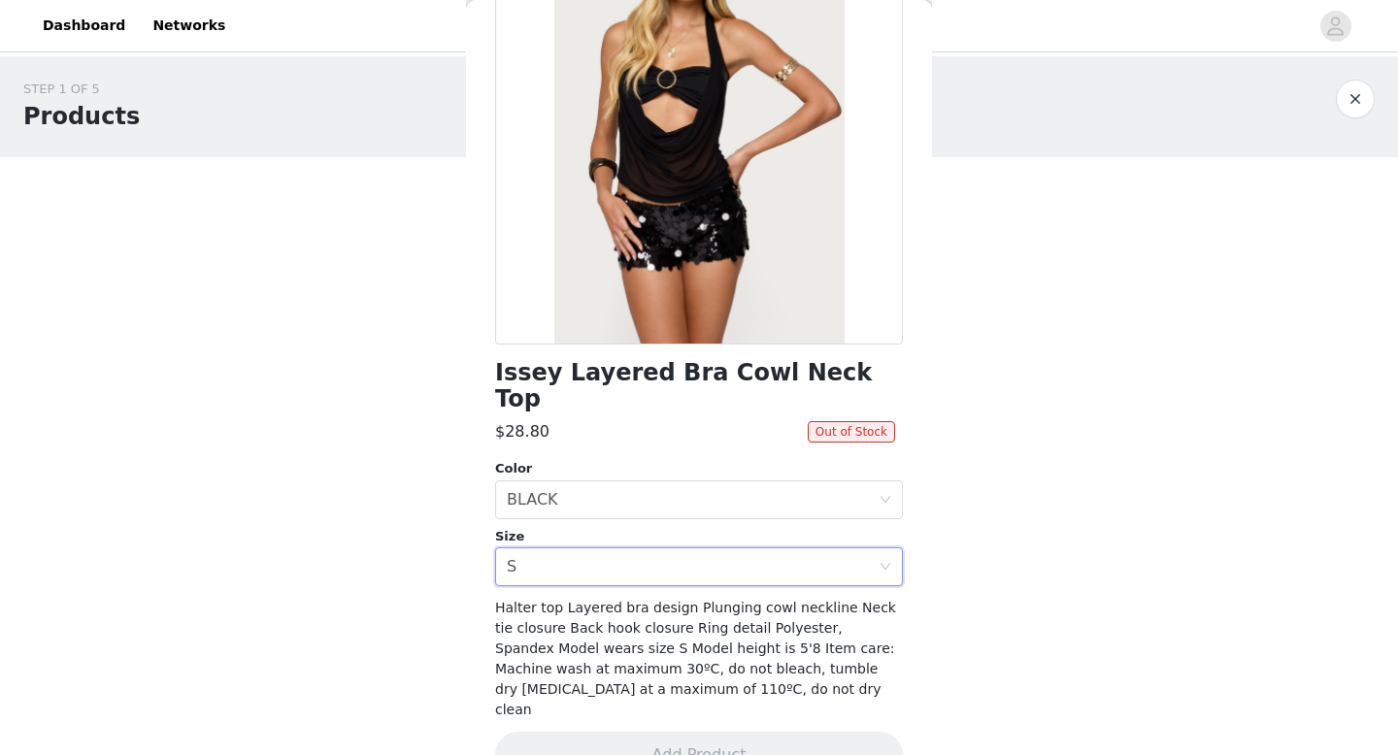
scroll to position [0, 0]
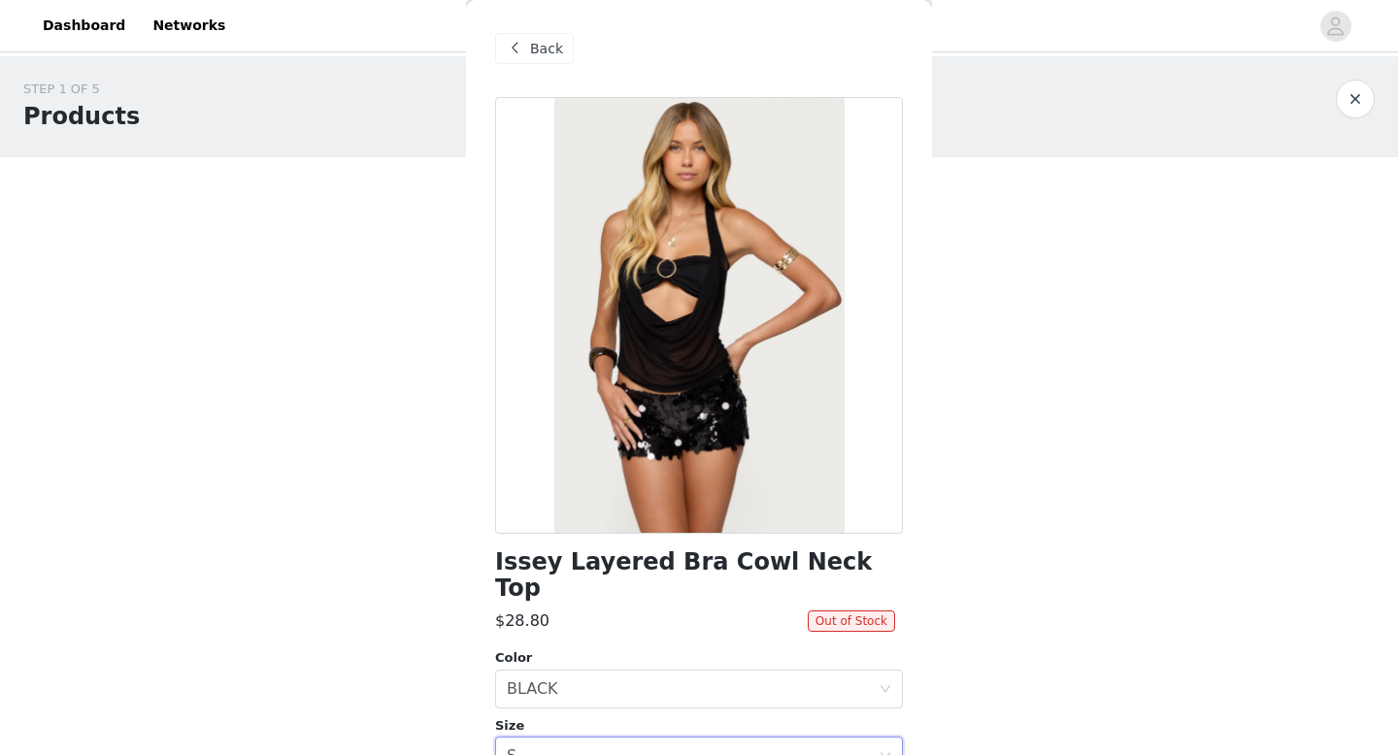
click at [544, 54] on span "Back" at bounding box center [546, 49] width 33 height 20
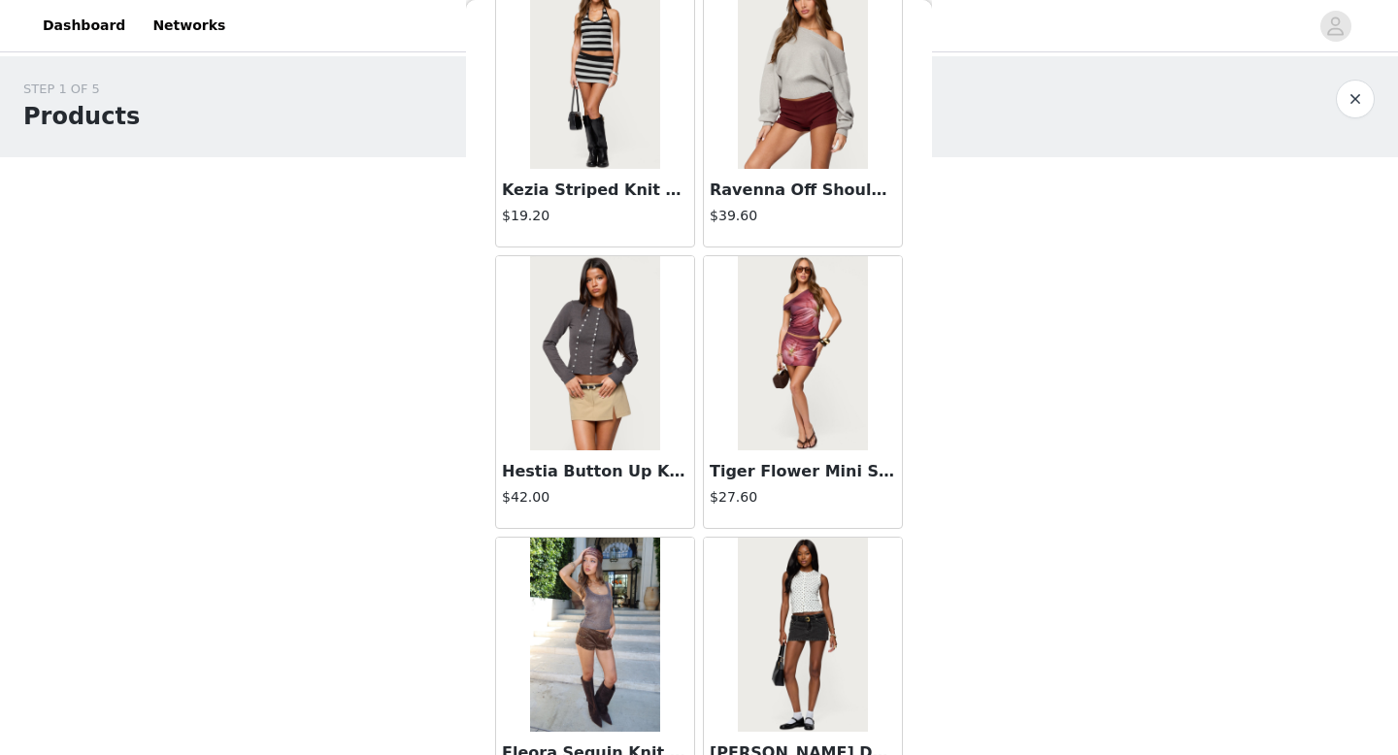
scroll to position [10663, 0]
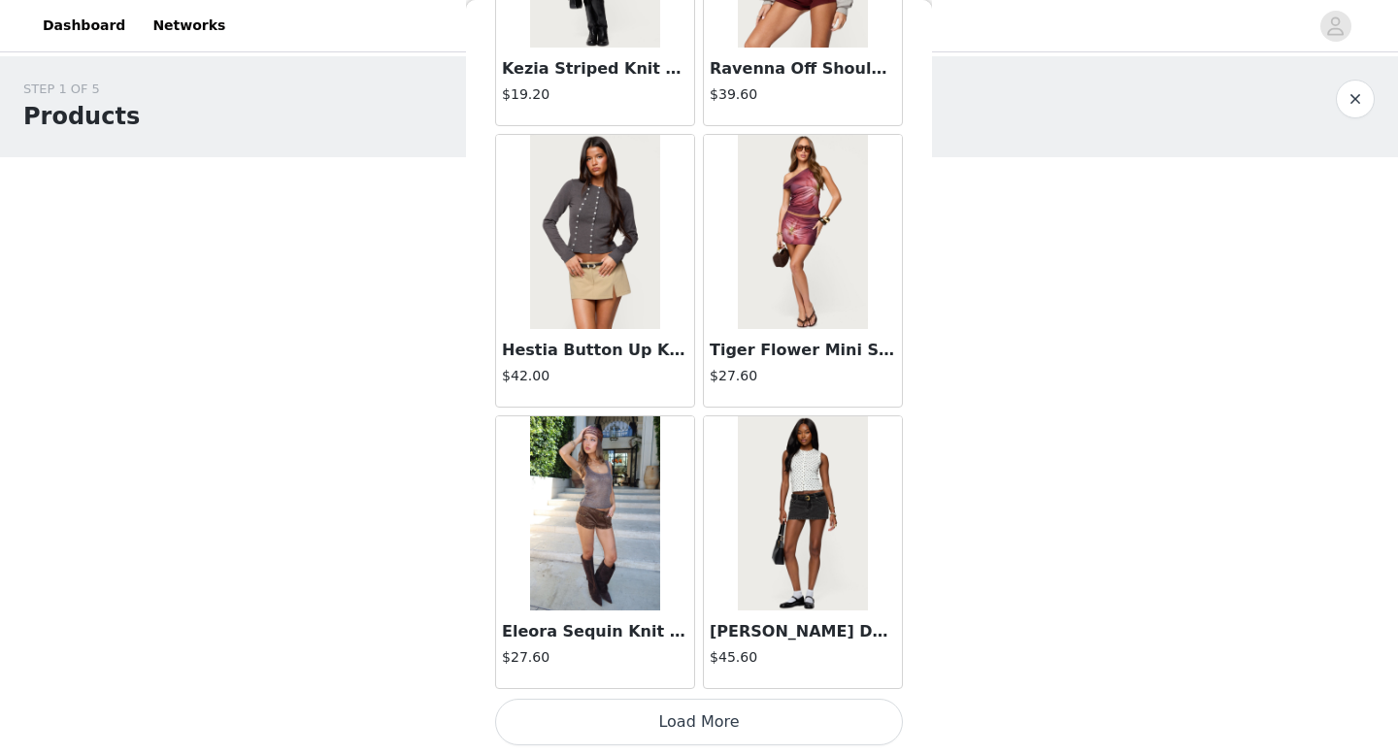
click at [570, 520] on img at bounding box center [594, 514] width 129 height 194
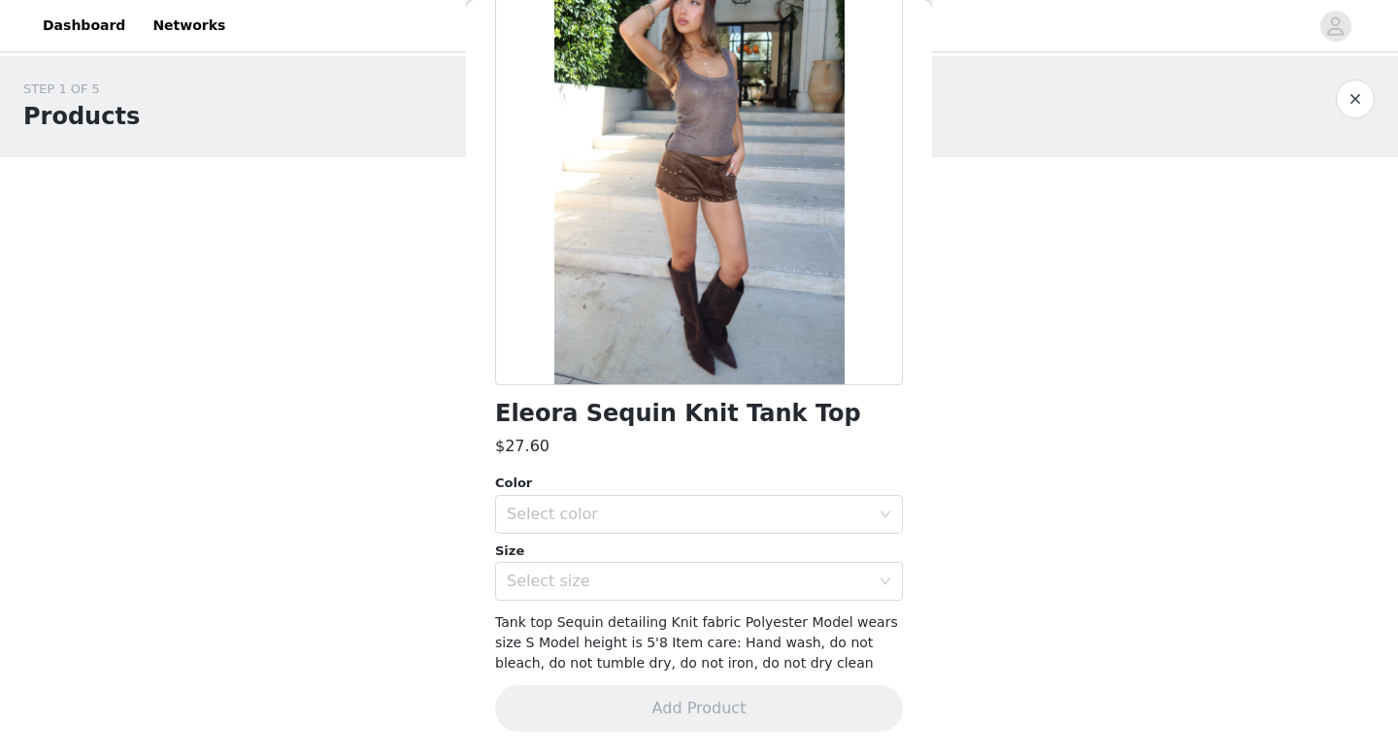
scroll to position [149, 0]
click at [589, 519] on div "Select color" at bounding box center [688, 514] width 363 height 19
click at [582, 558] on li "BROWN" at bounding box center [699, 557] width 408 height 31
click at [578, 584] on div "Select size" at bounding box center [688, 581] width 363 height 19
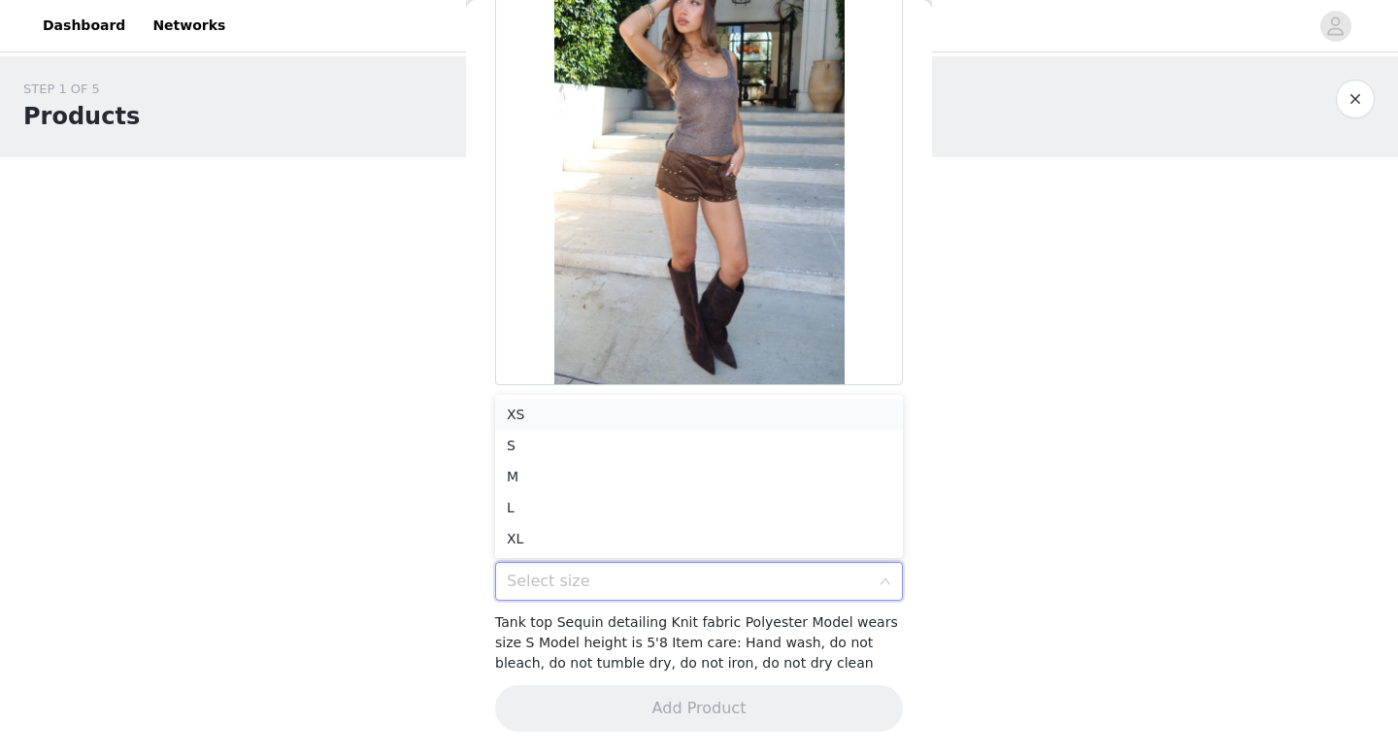
click at [632, 417] on li "XS" at bounding box center [699, 414] width 408 height 31
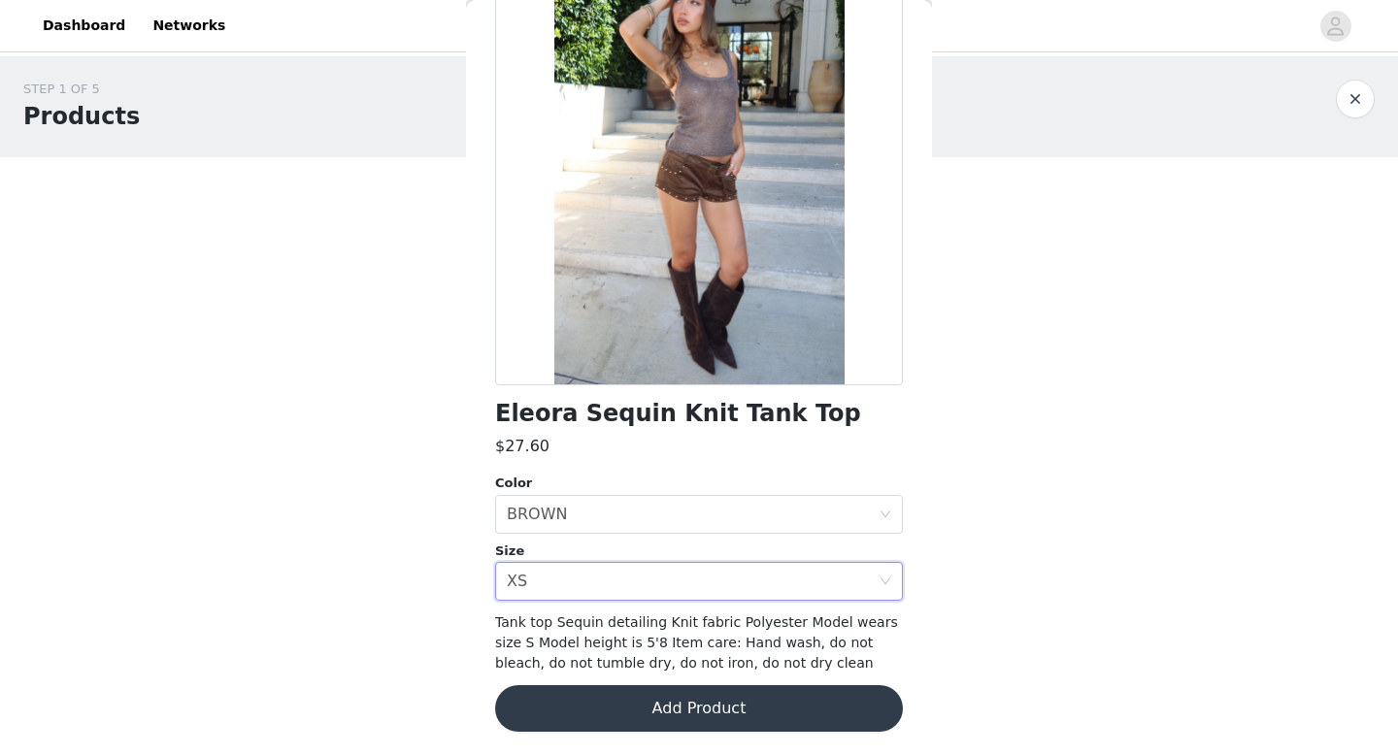
click at [588, 694] on button "Add Product" at bounding box center [699, 708] width 408 height 47
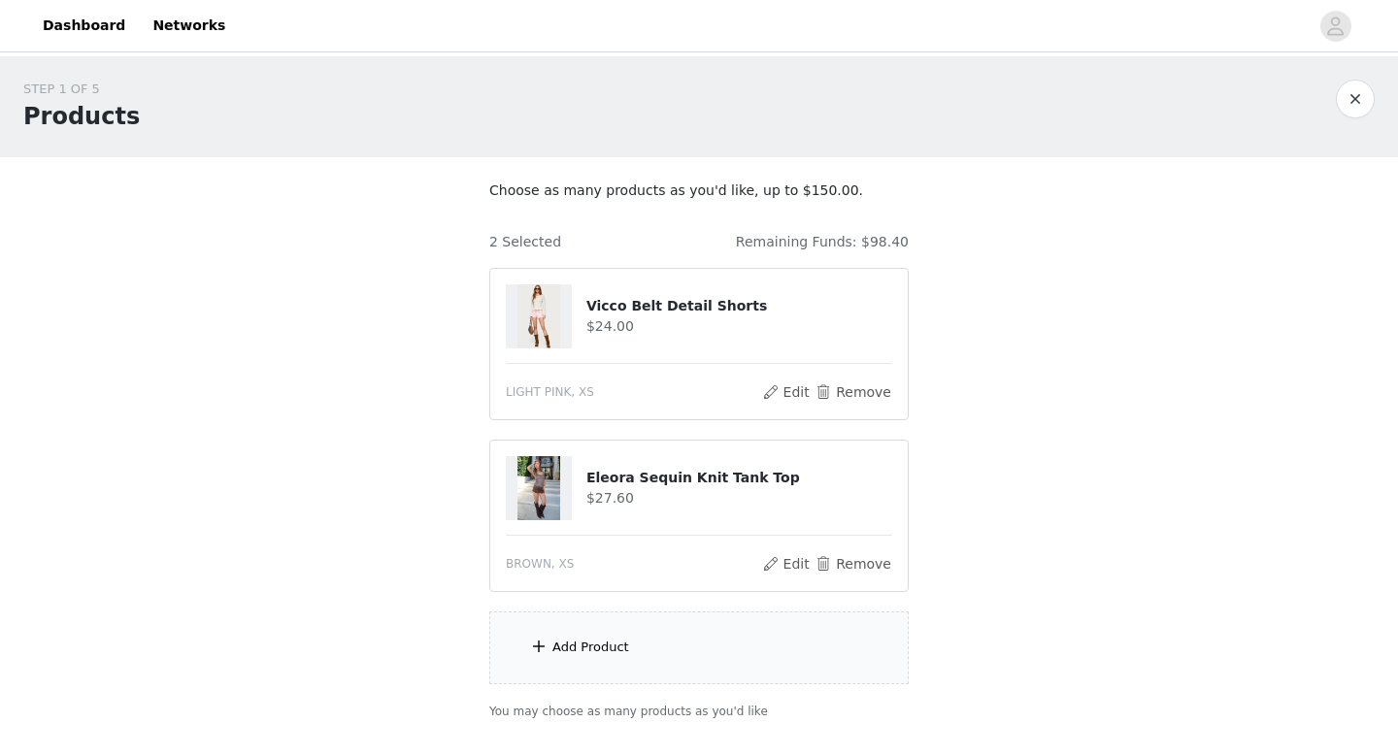
click at [551, 643] on div "Add Product" at bounding box center [698, 648] width 419 height 73
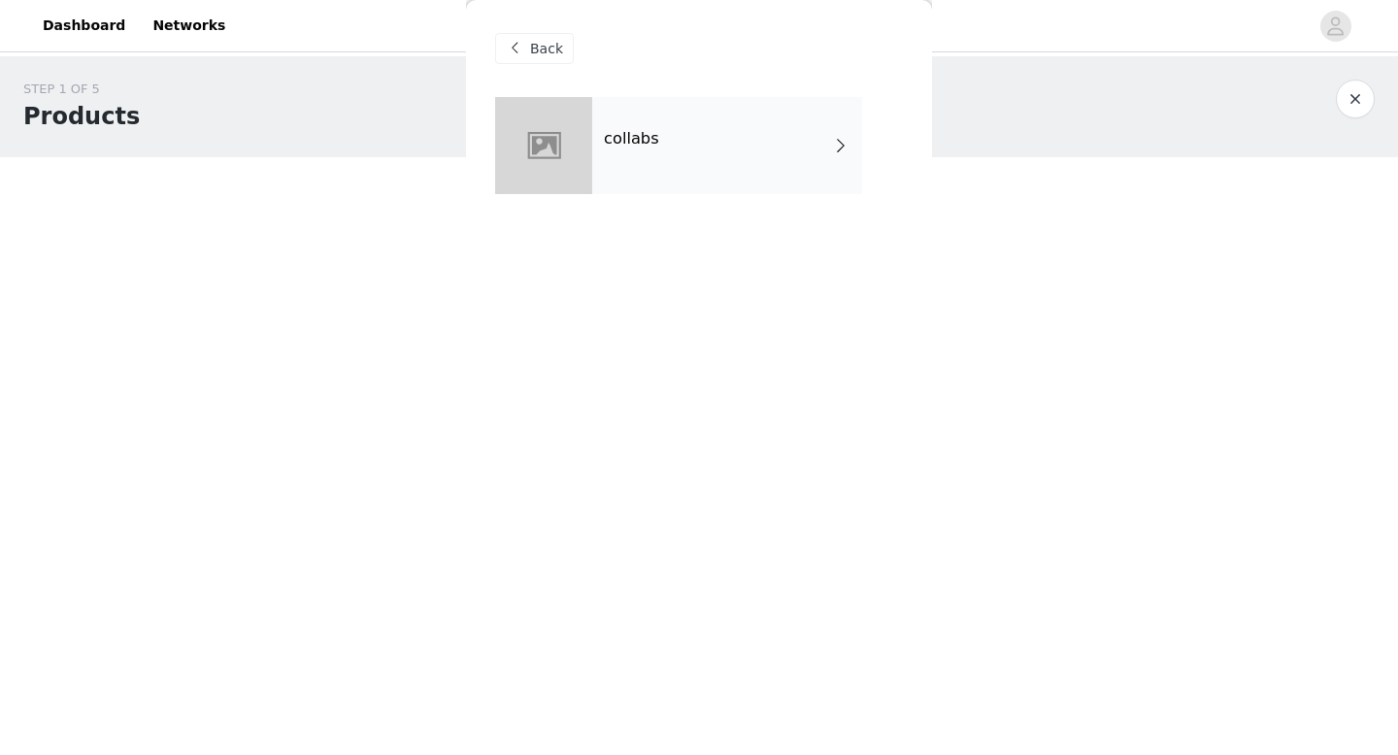
click at [722, 150] on div "collabs" at bounding box center [727, 145] width 270 height 97
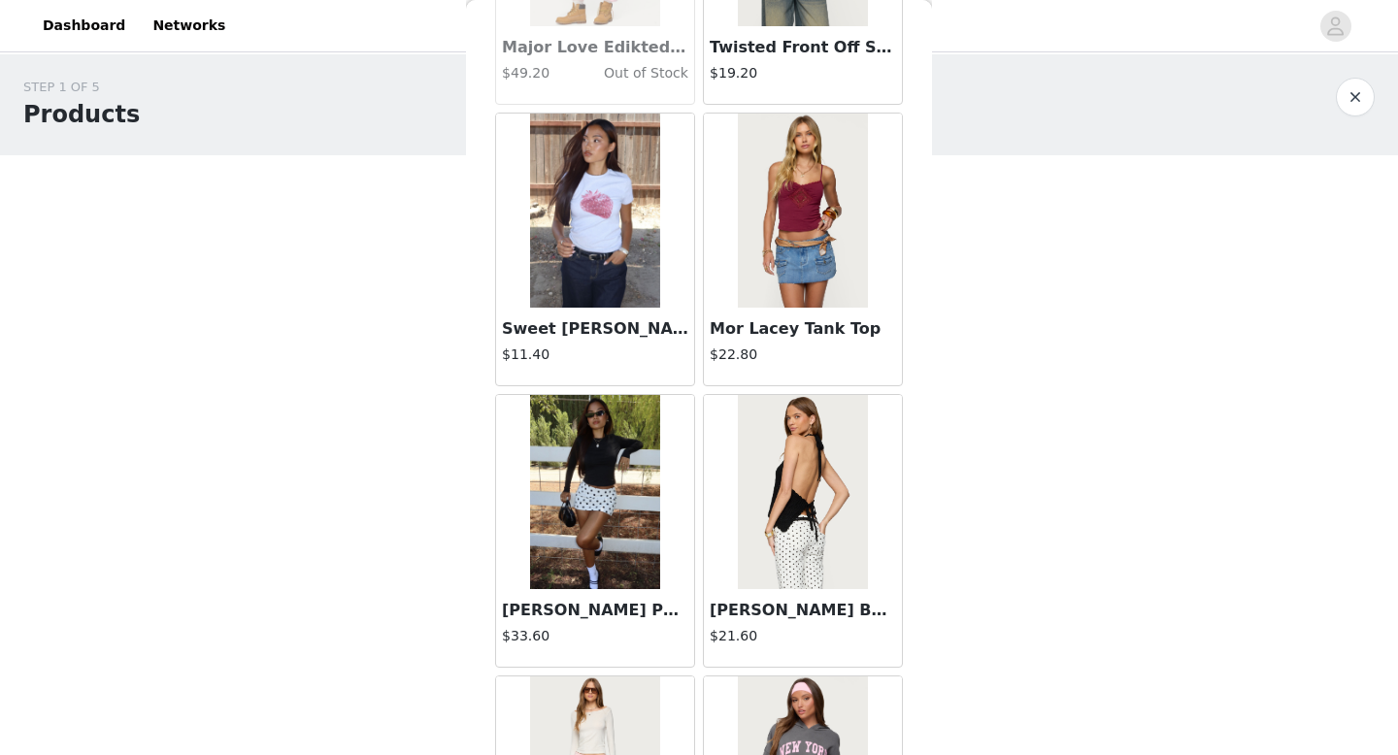
scroll to position [2216, 0]
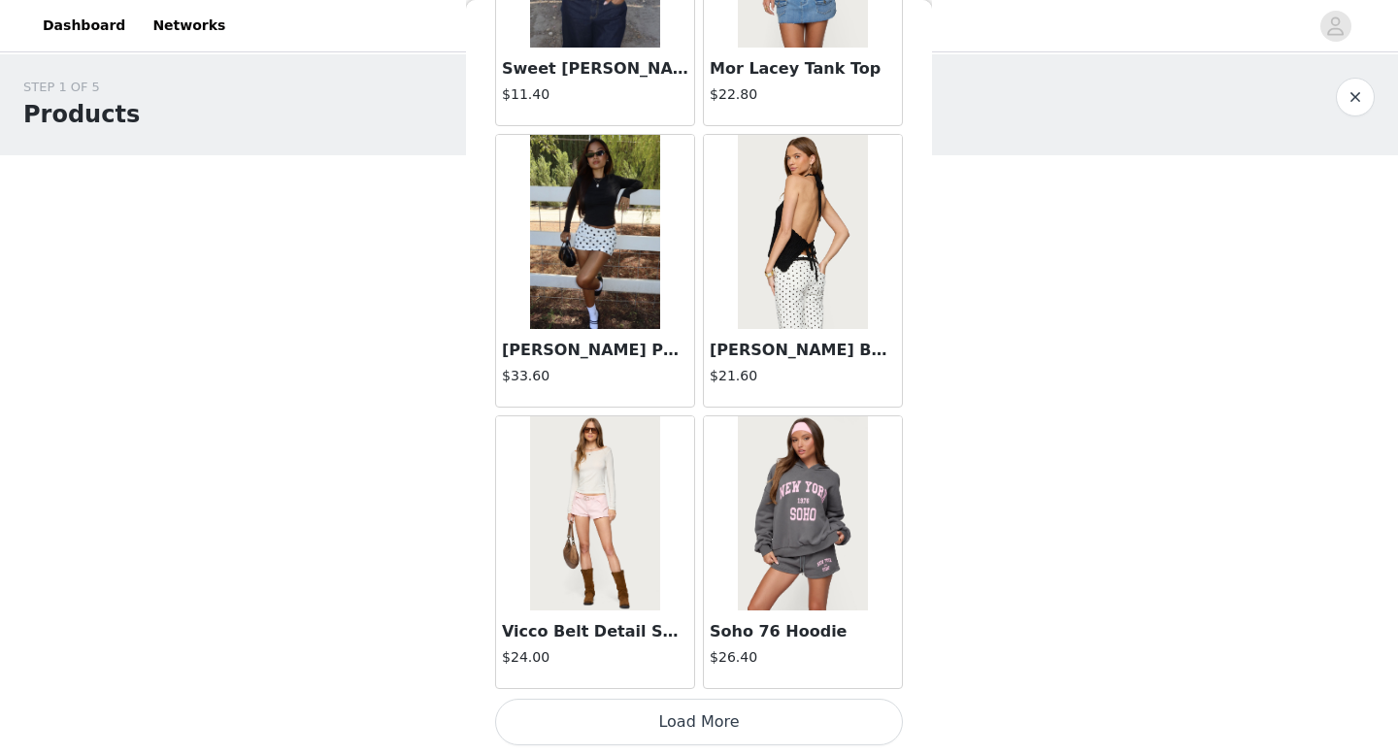
click at [580, 728] on button "Load More" at bounding box center [699, 722] width 408 height 47
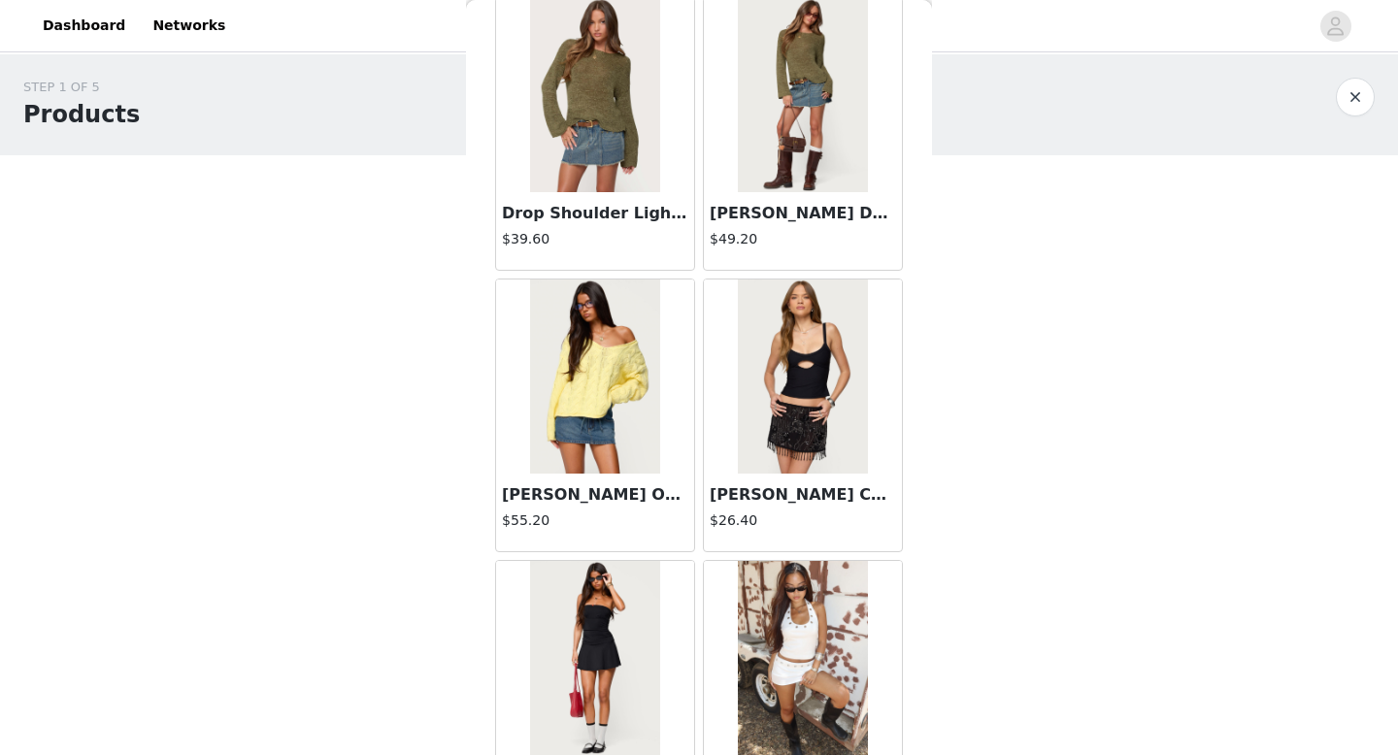
scroll to position [5031, 0]
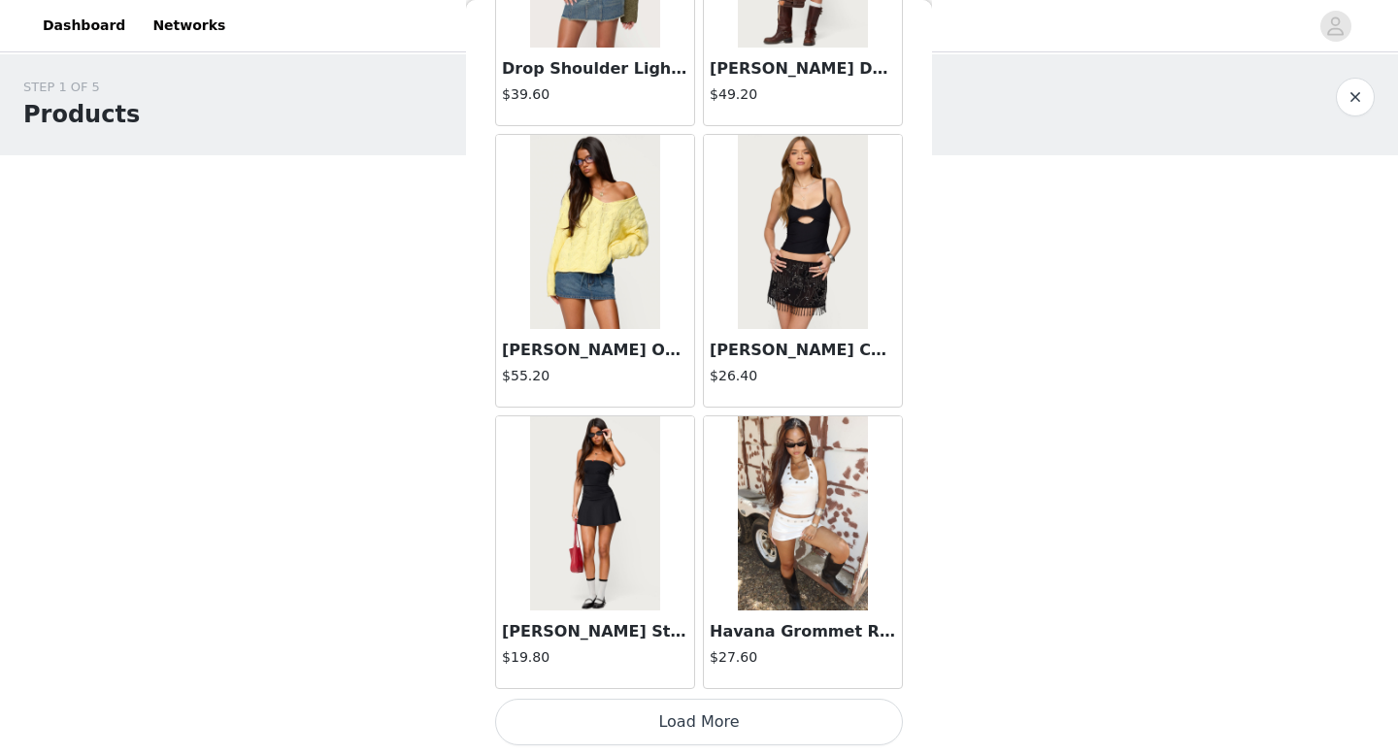
click at [788, 352] on h3 "Karin Cut Out Ribbed Tank Top" at bounding box center [803, 350] width 186 height 23
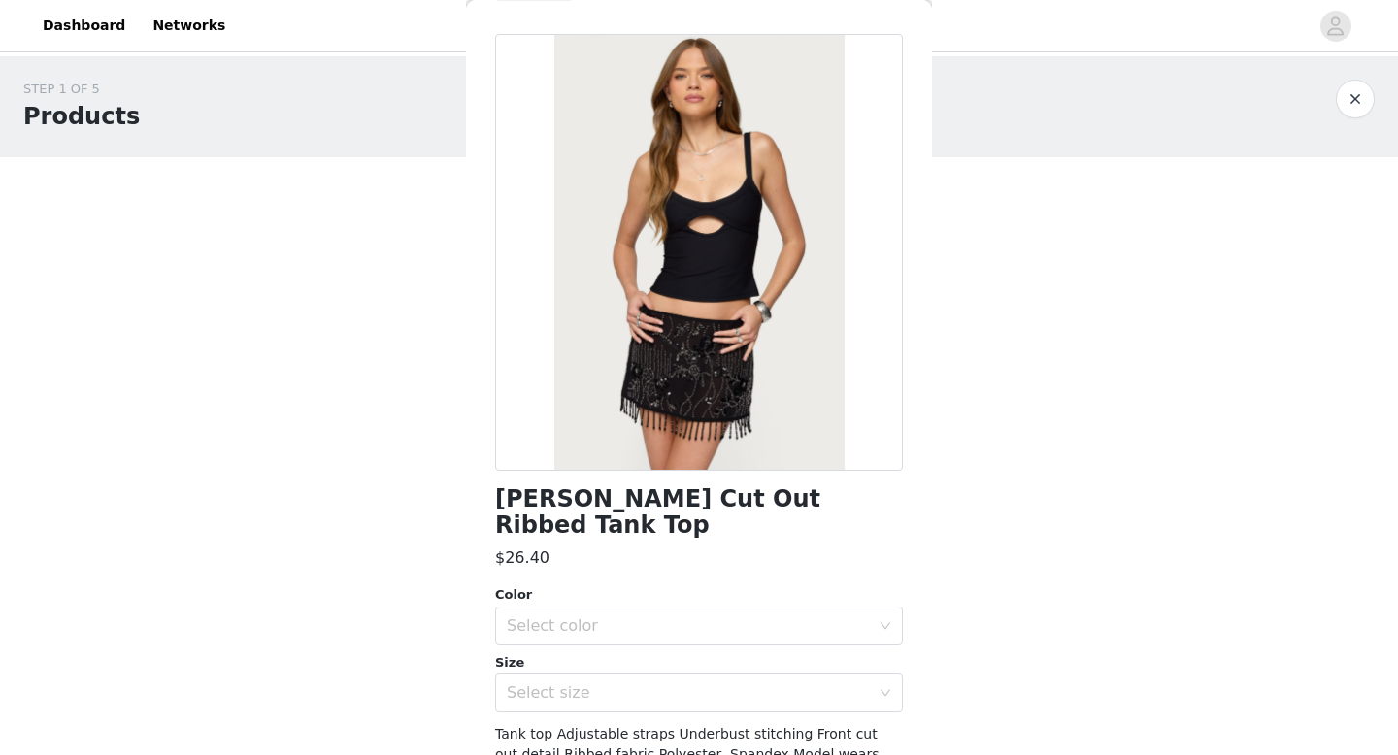
scroll to position [0, 0]
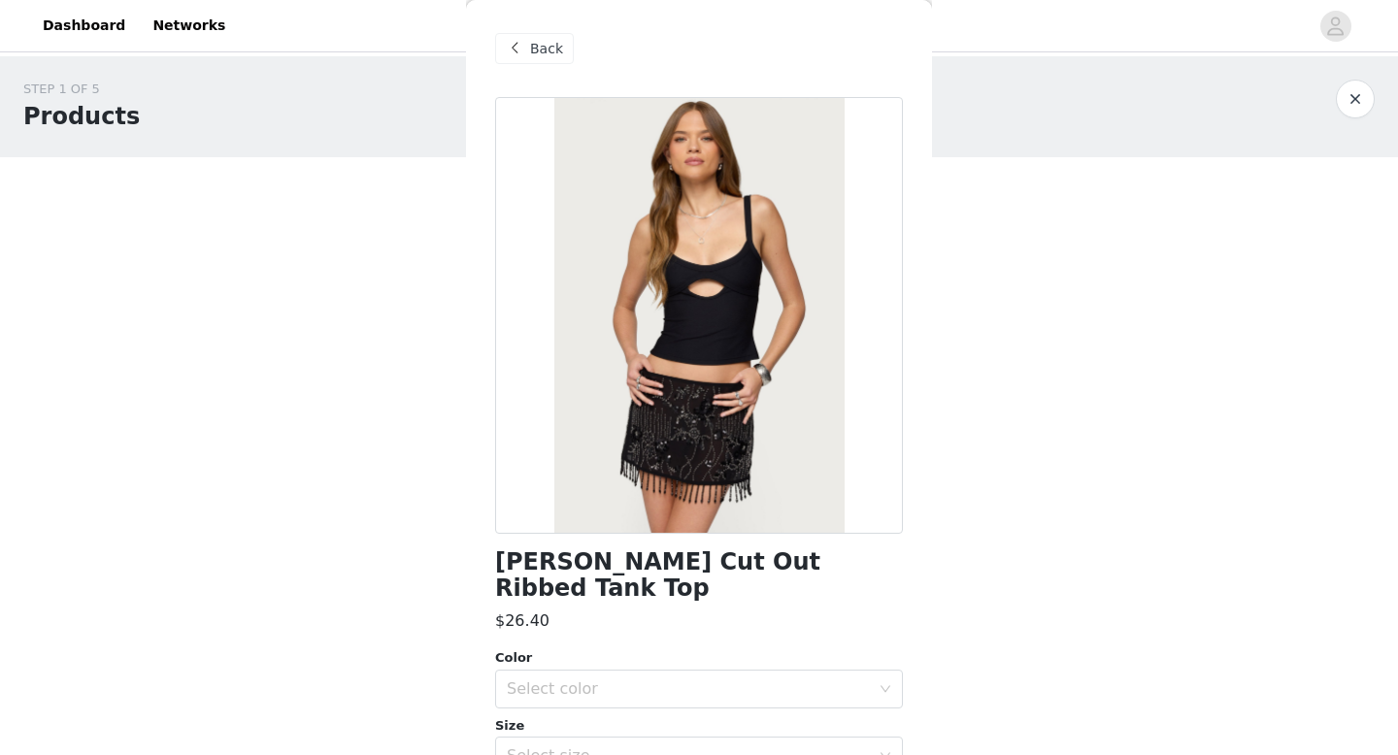
click at [558, 40] on span "Back" at bounding box center [546, 49] width 33 height 20
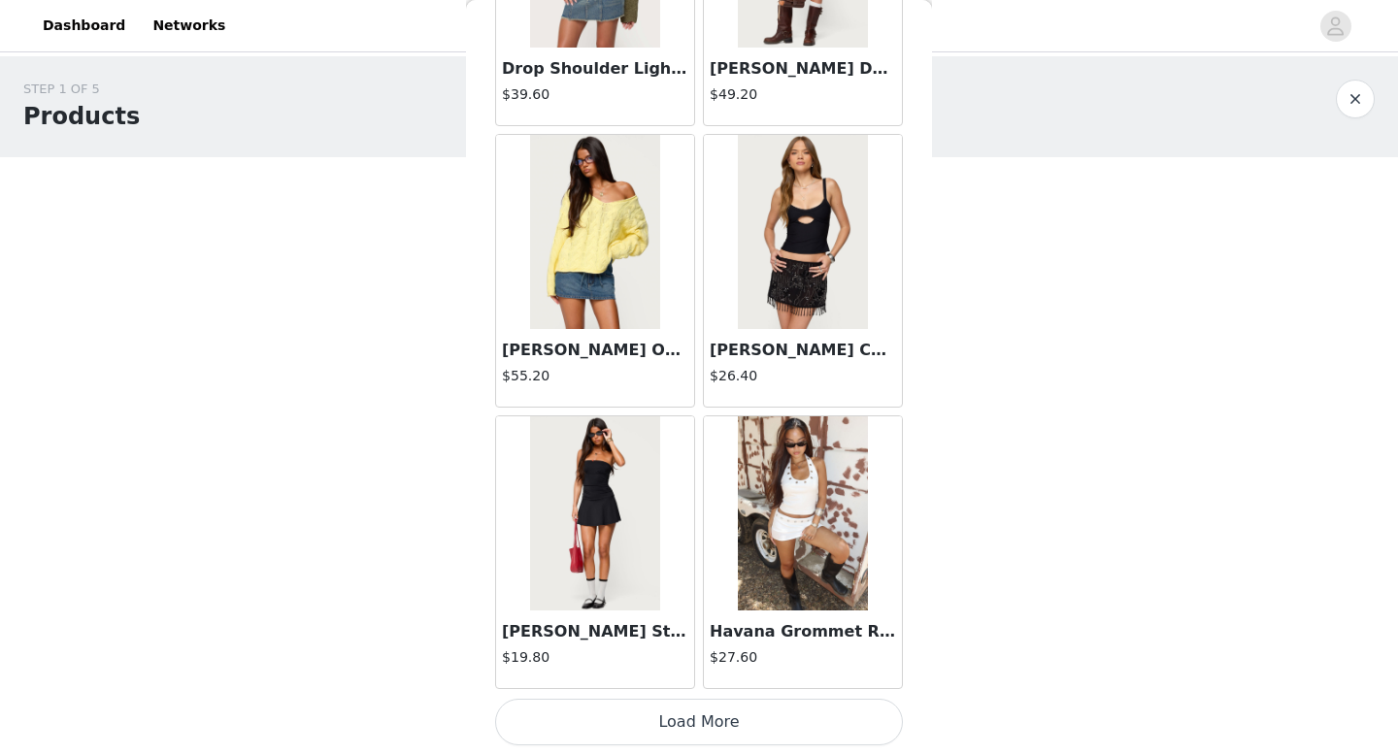
scroll to position [128, 0]
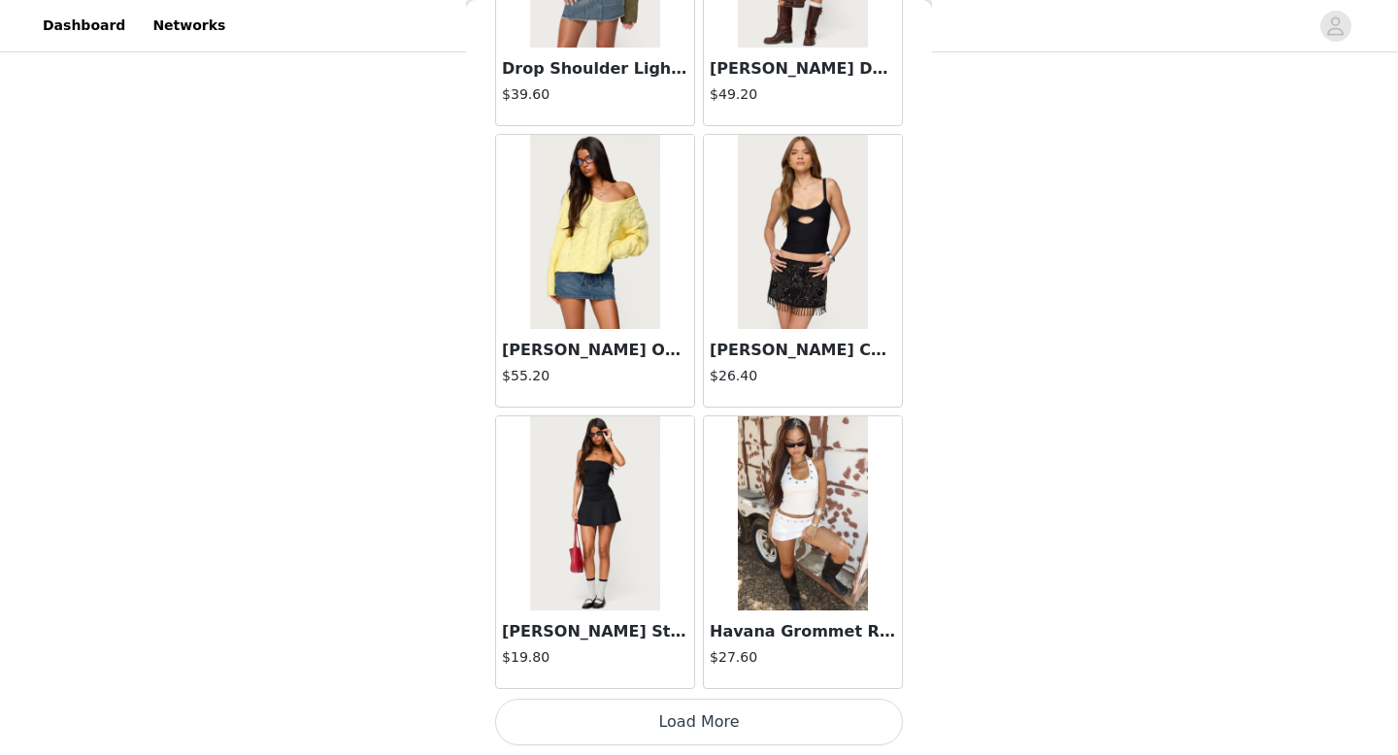
click at [613, 709] on button "Load More" at bounding box center [699, 722] width 408 height 47
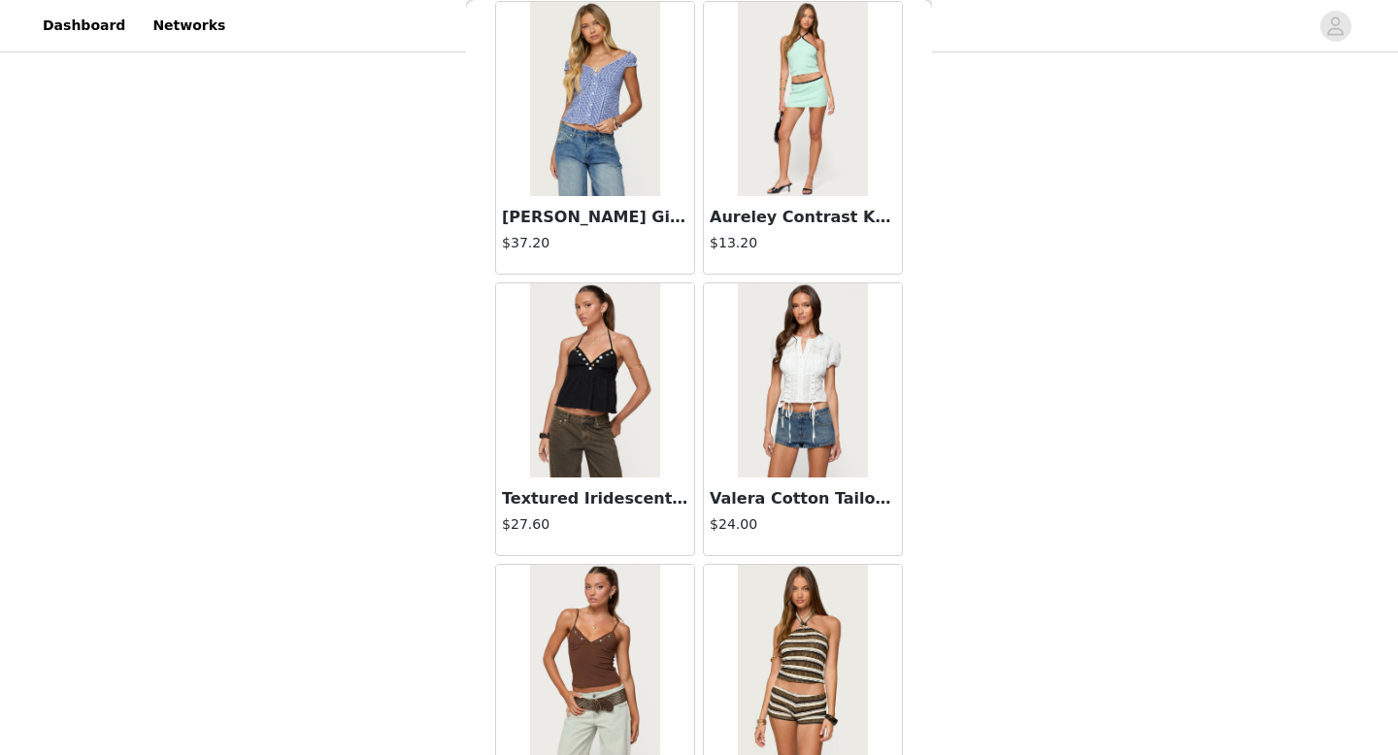
scroll to position [7847, 0]
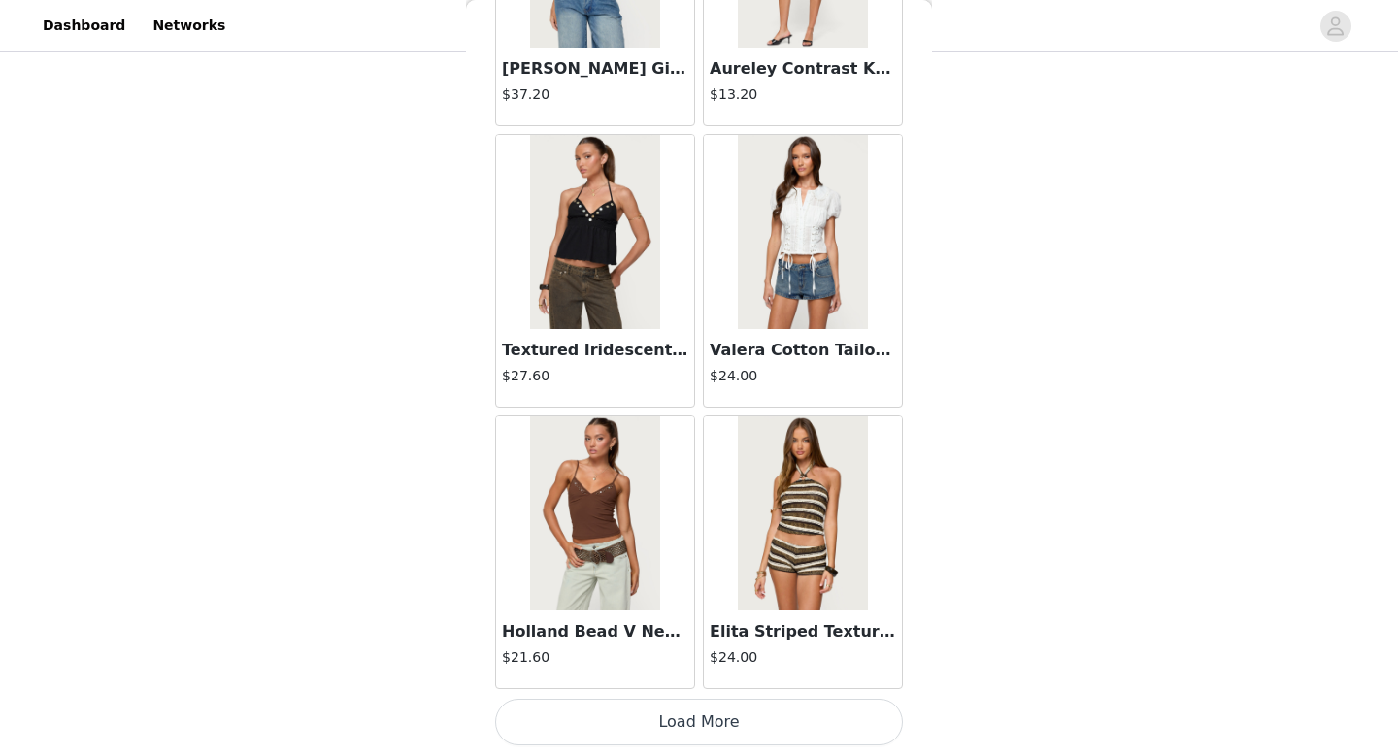
click at [636, 727] on button "Load More" at bounding box center [699, 722] width 408 height 47
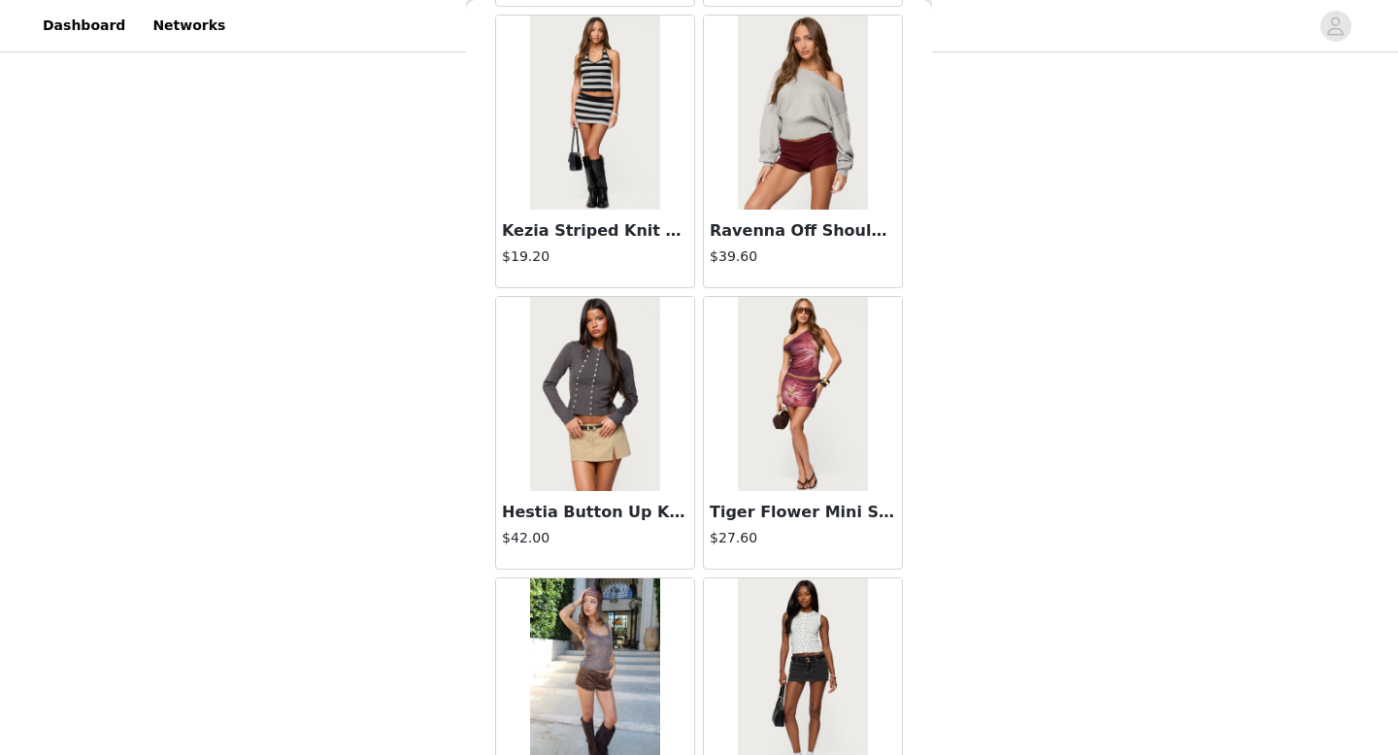
scroll to position [10663, 0]
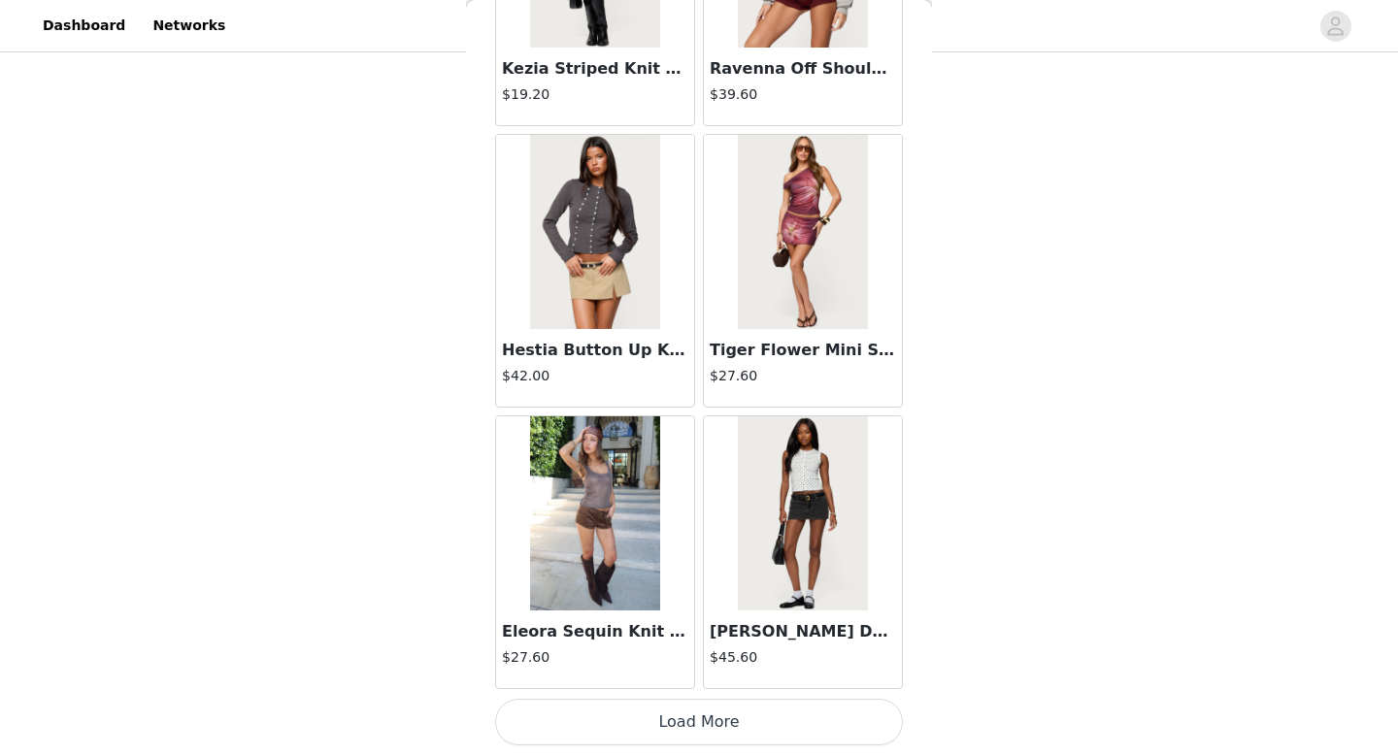
click at [622, 706] on button "Load More" at bounding box center [699, 722] width 408 height 47
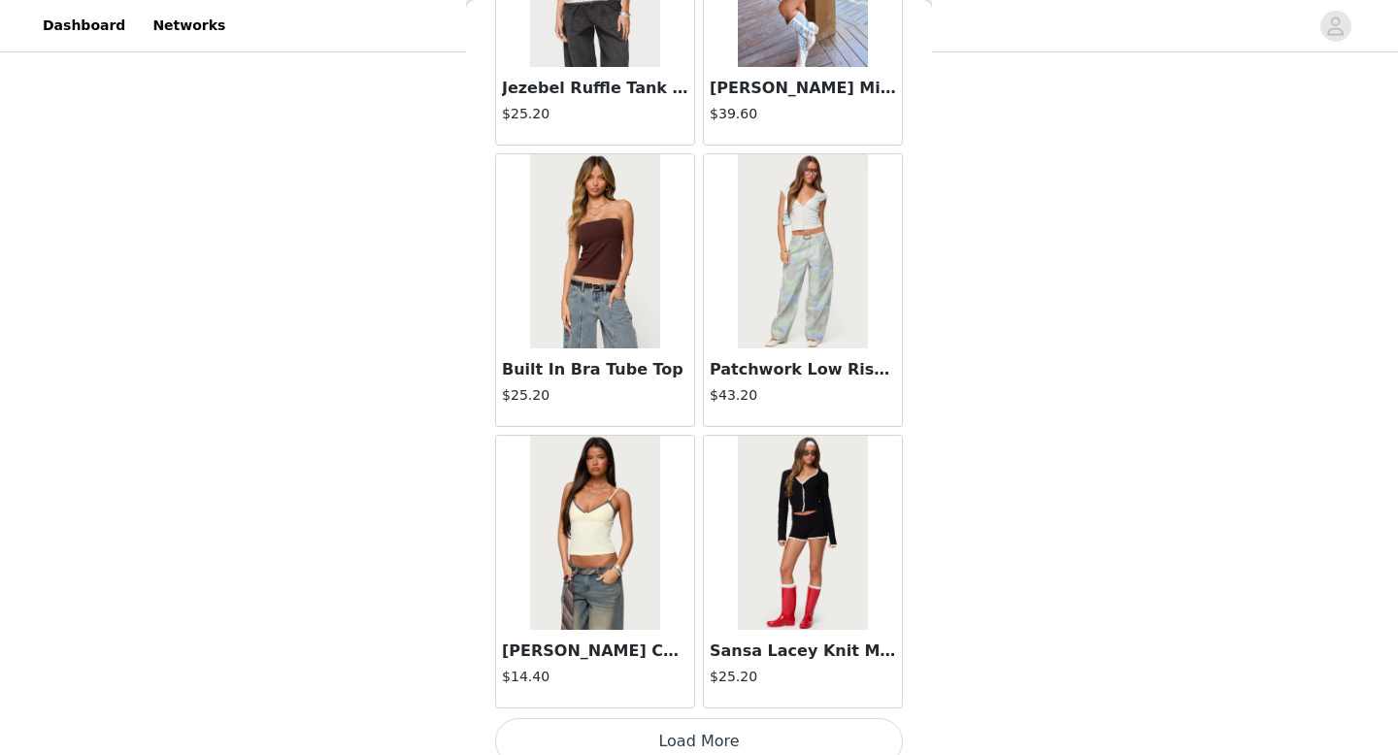
scroll to position [13479, 0]
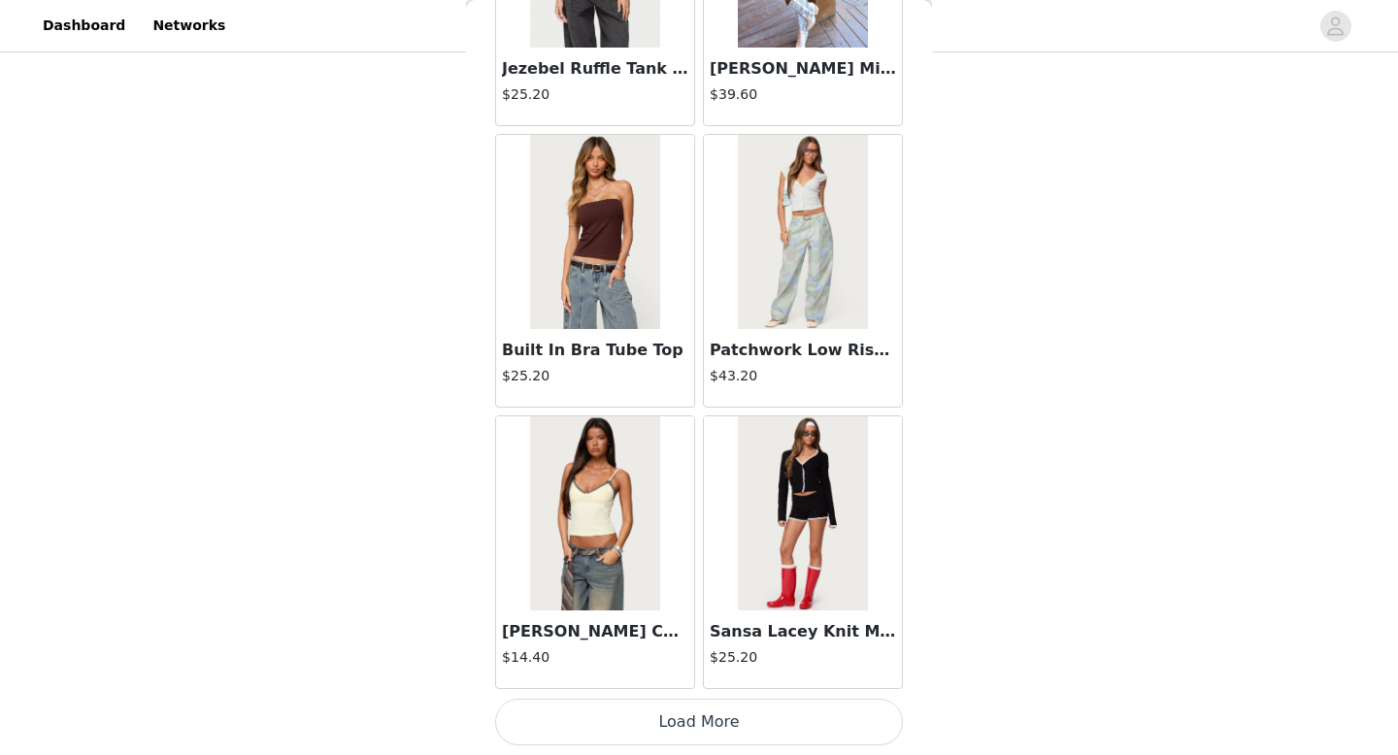
click at [625, 712] on button "Load More" at bounding box center [699, 722] width 408 height 47
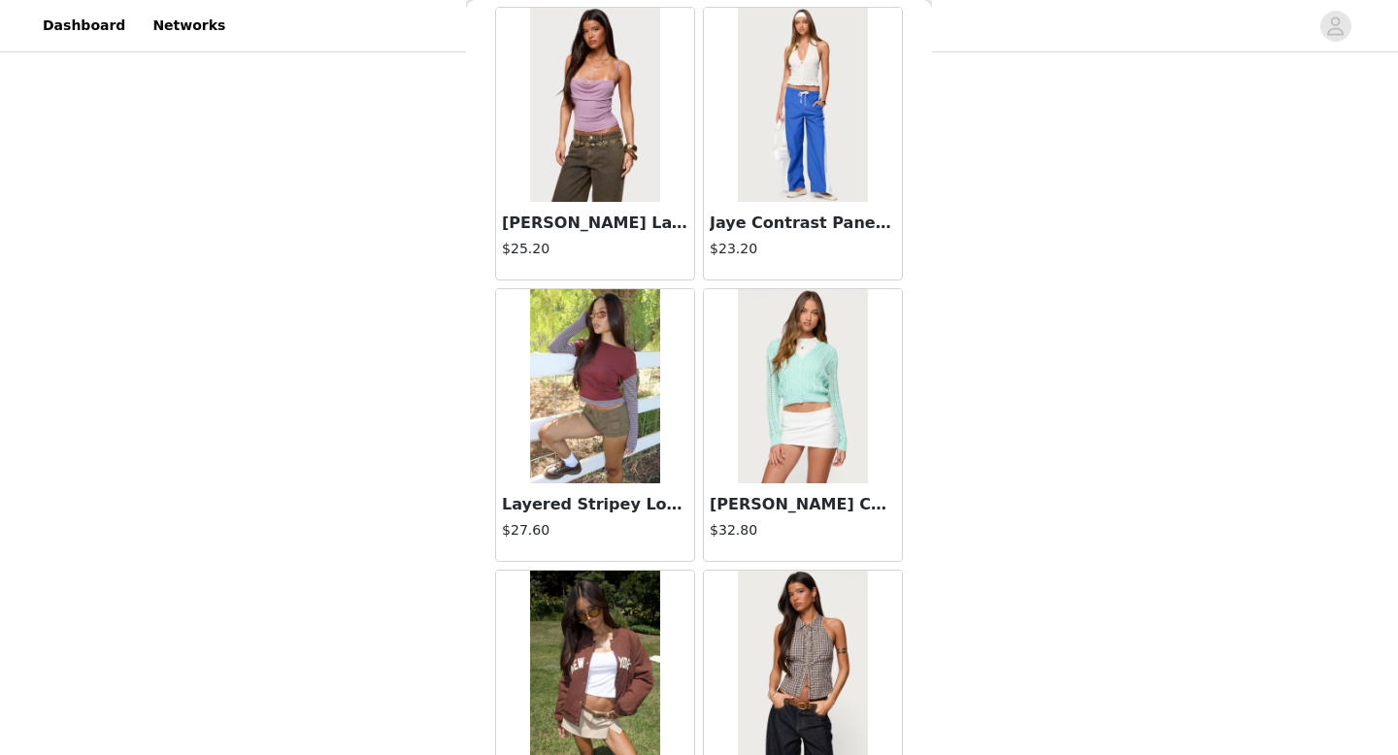
scroll to position [16295, 0]
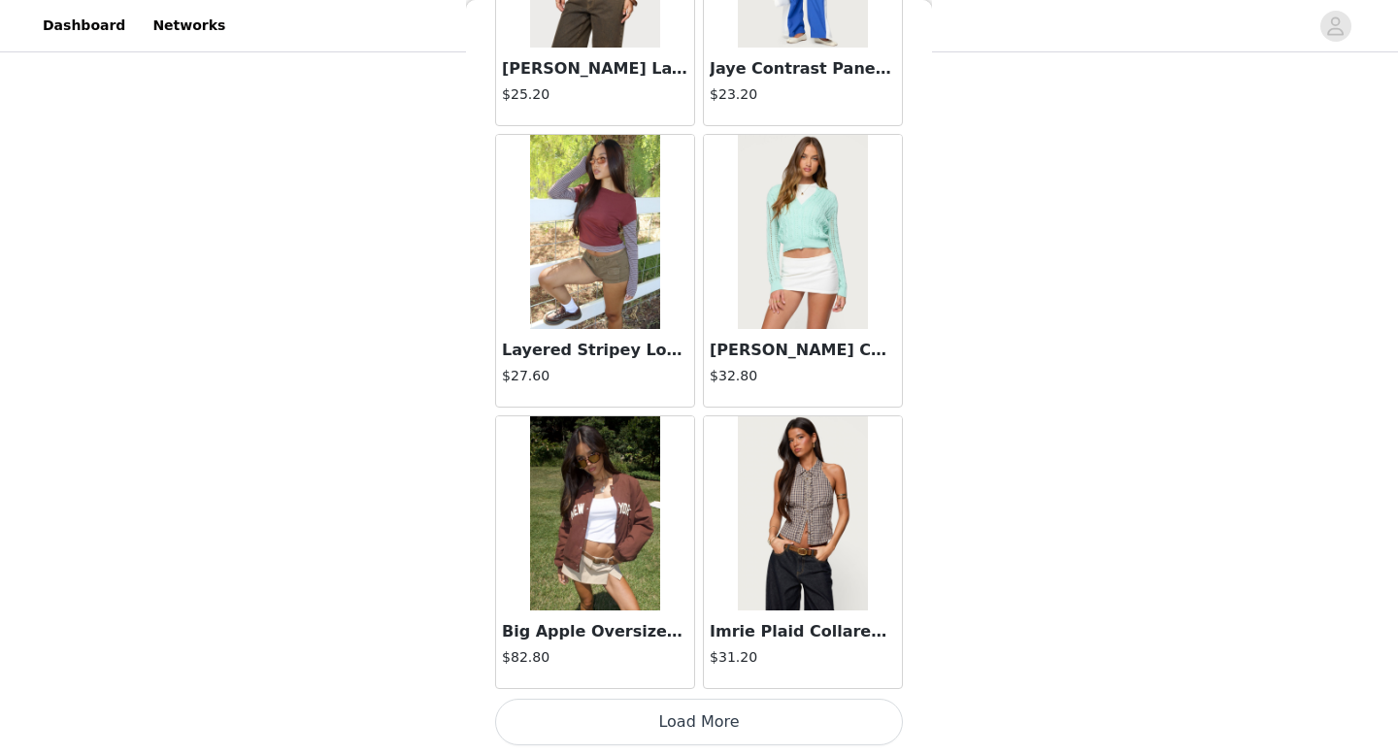
click at [644, 719] on button "Load More" at bounding box center [699, 722] width 408 height 47
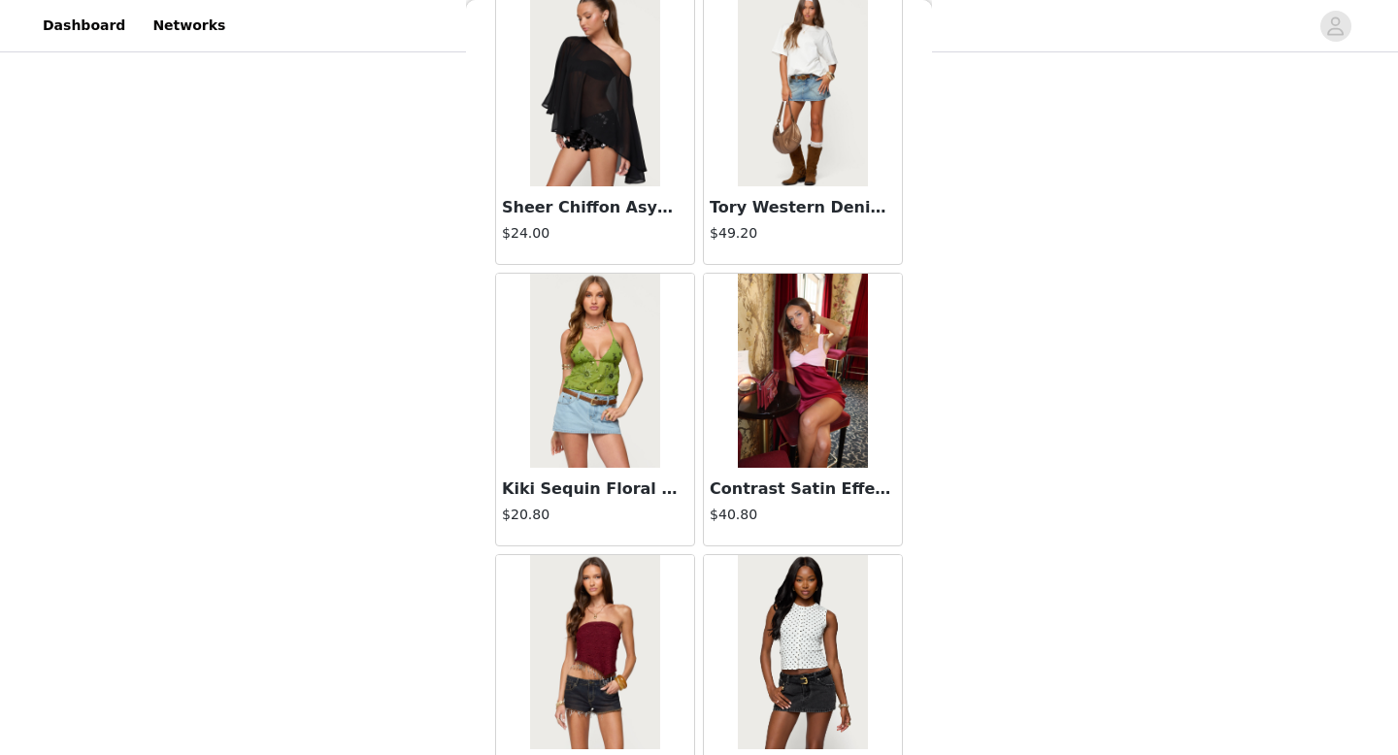
scroll to position [18970, 0]
click at [762, 458] on img at bounding box center [802, 372] width 129 height 194
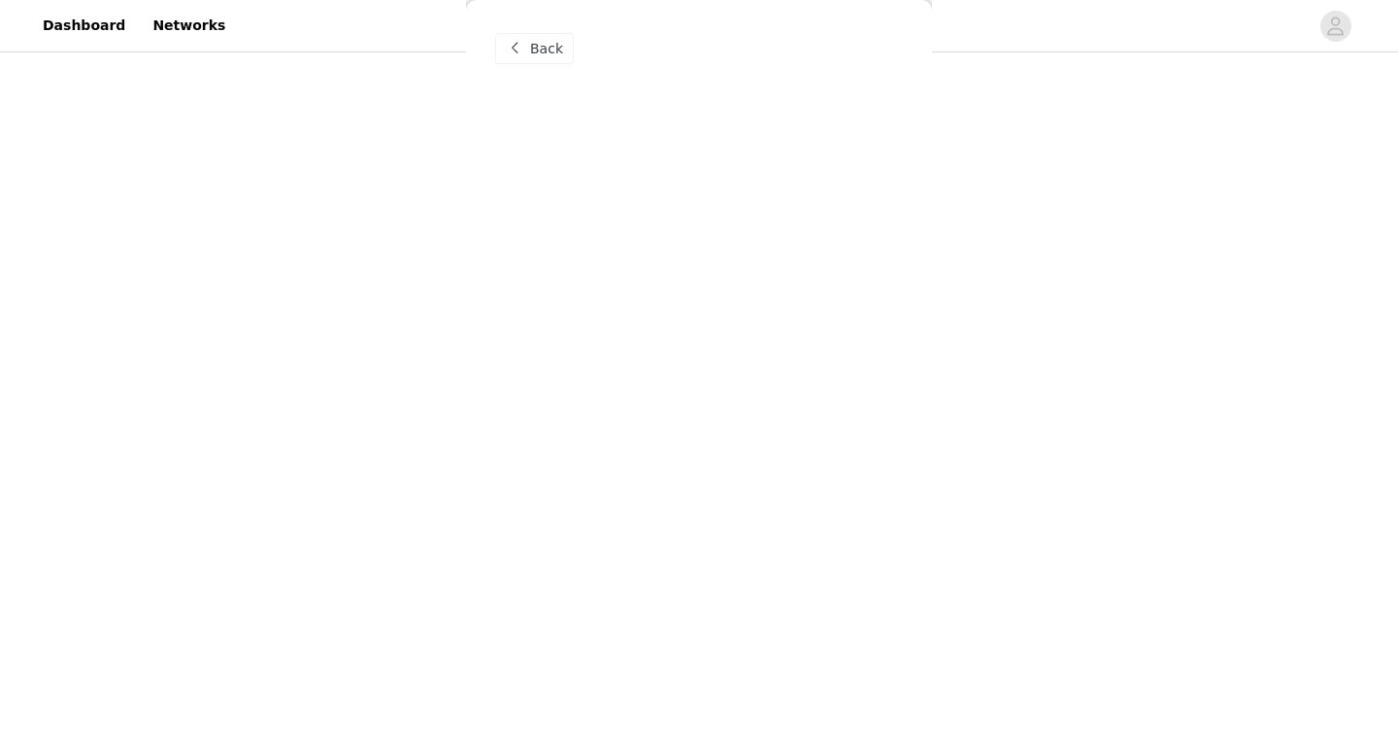
scroll to position [0, 0]
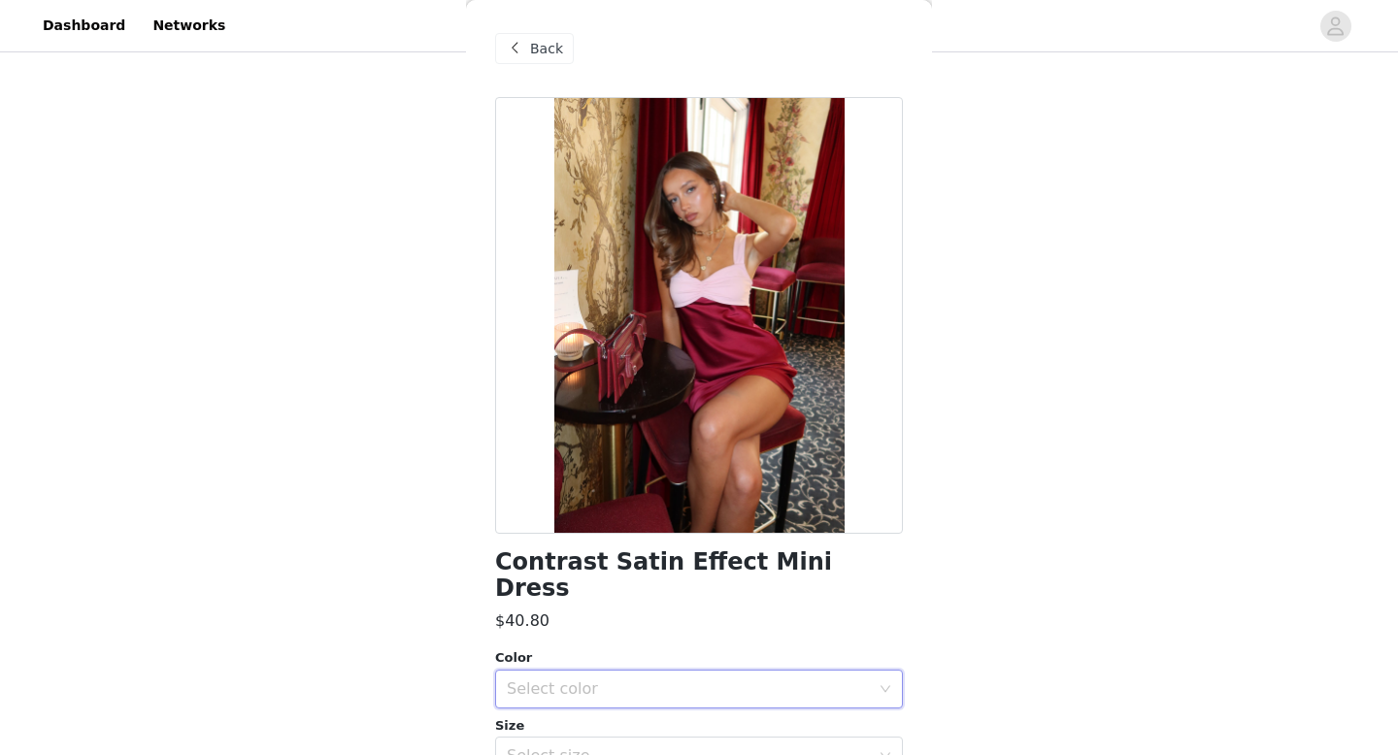
click at [649, 674] on div "Select color" at bounding box center [693, 689] width 372 height 37
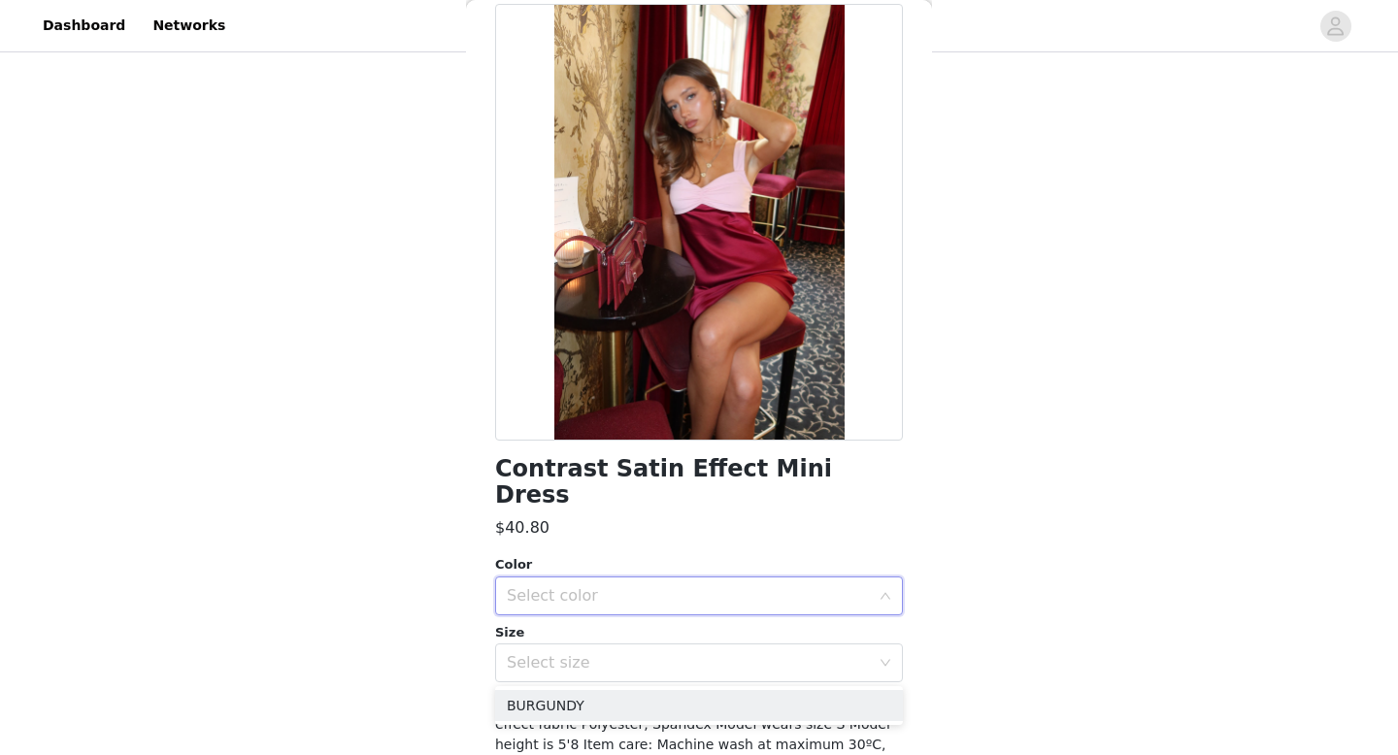
scroll to position [95, 0]
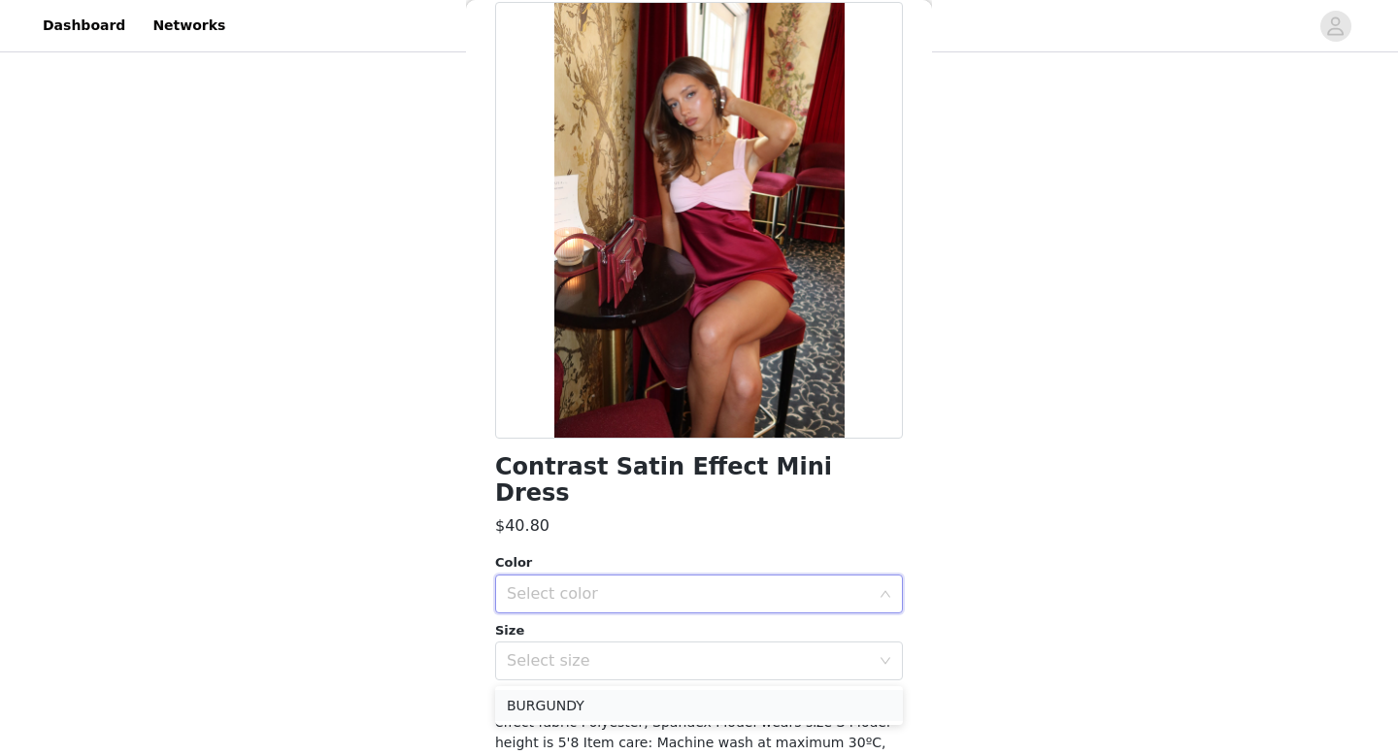
click at [626, 699] on li "BURGUNDY" at bounding box center [699, 705] width 408 height 31
click at [645, 652] on div "Select size" at bounding box center [688, 661] width 363 height 19
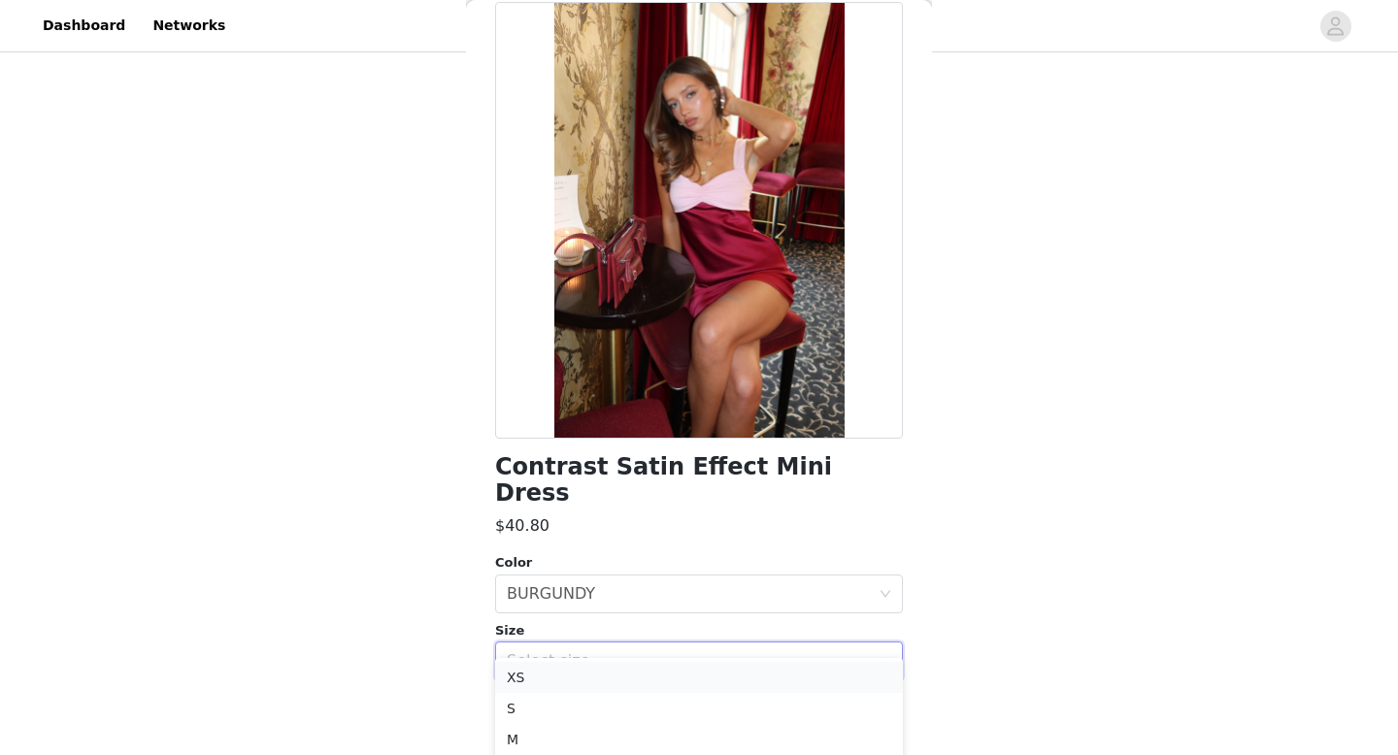
click at [624, 672] on li "XS" at bounding box center [699, 677] width 408 height 31
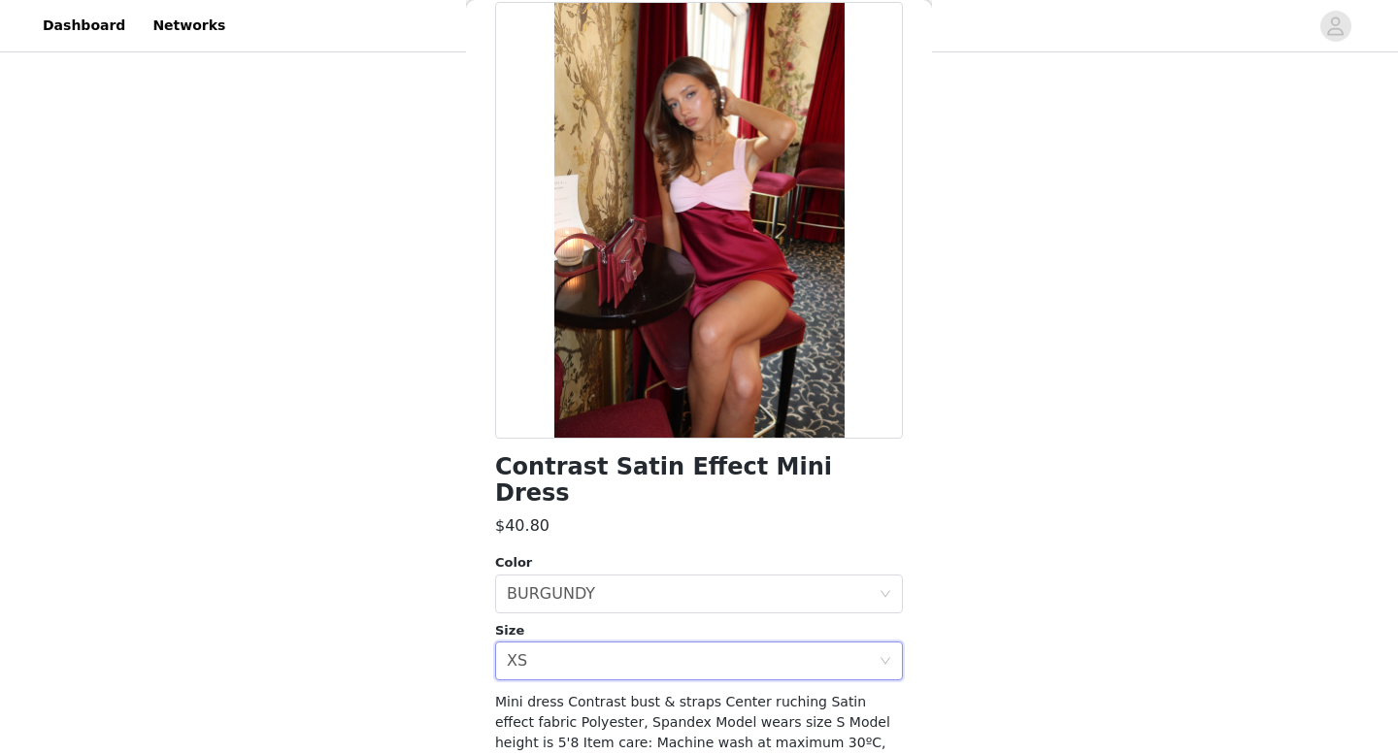
scroll to position [169, 0]
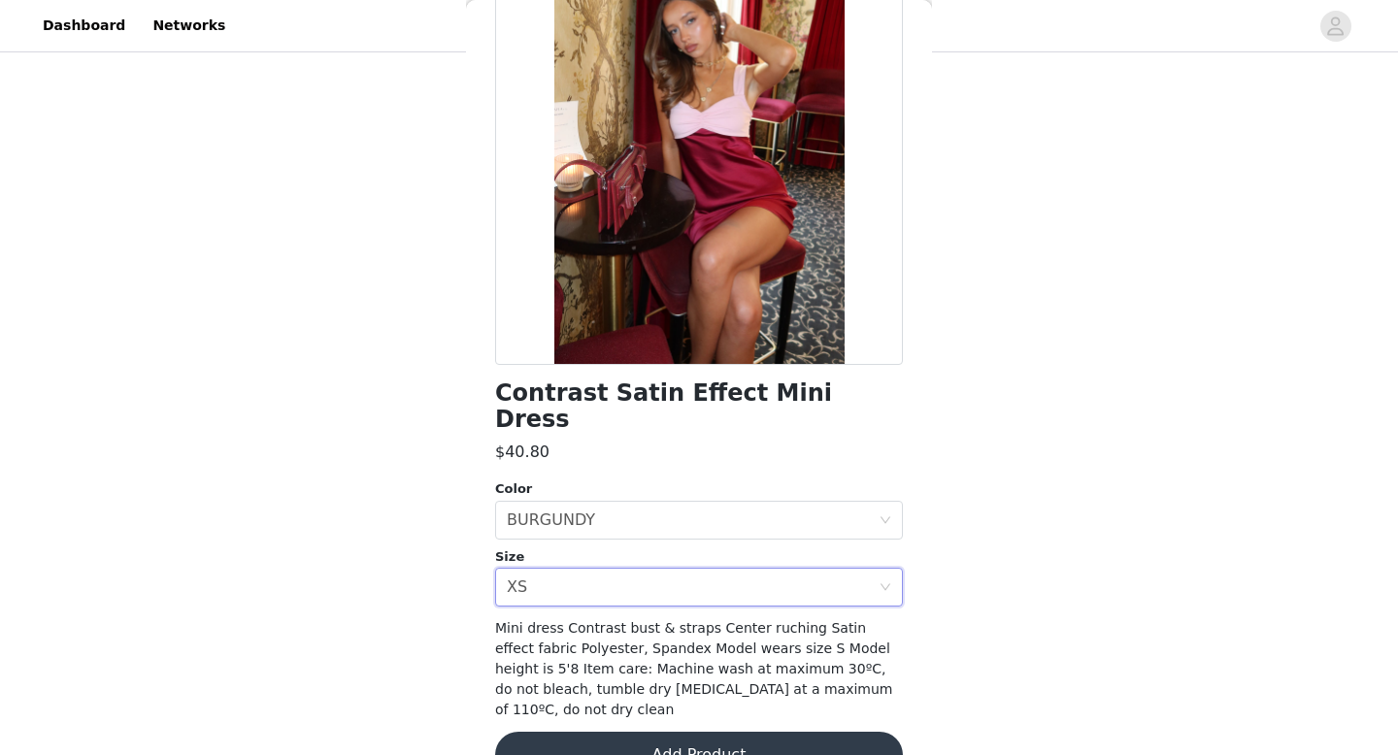
click at [621, 732] on button "Add Product" at bounding box center [699, 755] width 408 height 47
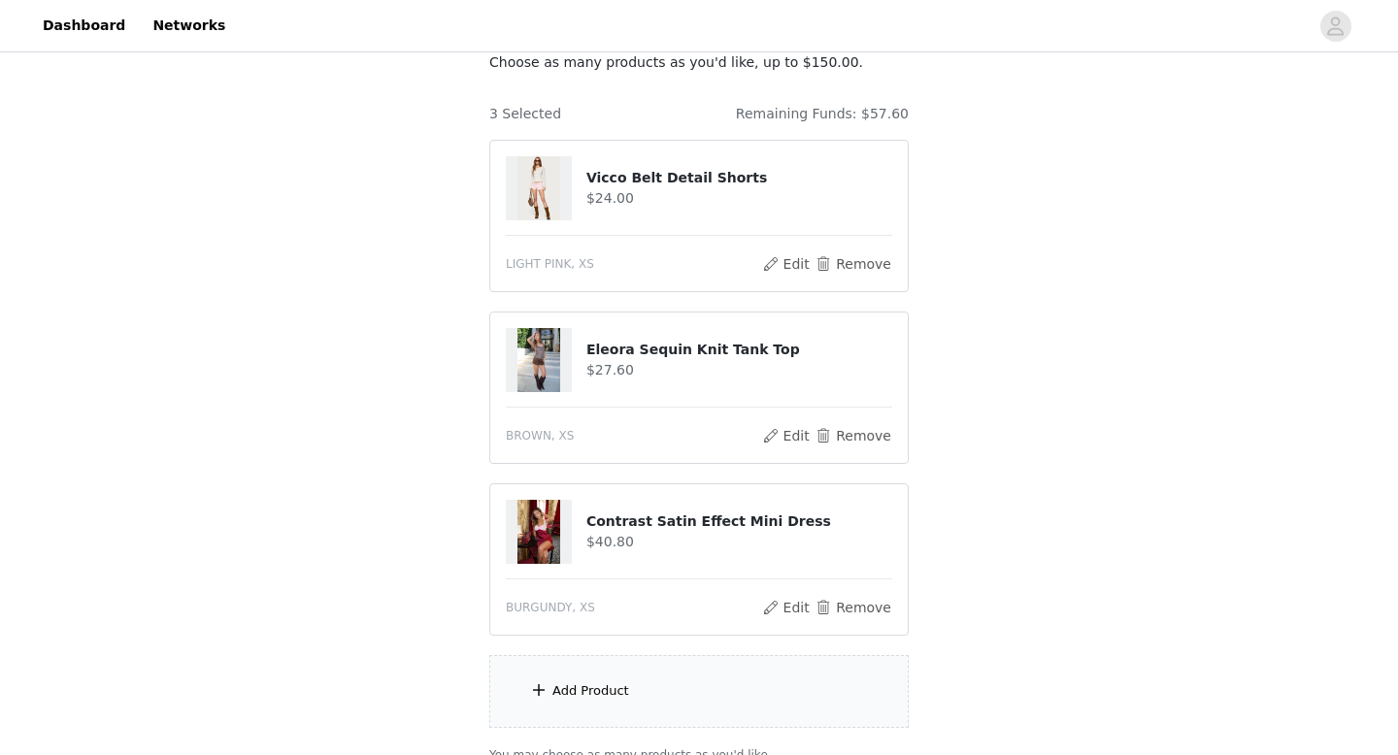
click at [627, 692] on div "Add Product" at bounding box center [698, 691] width 419 height 73
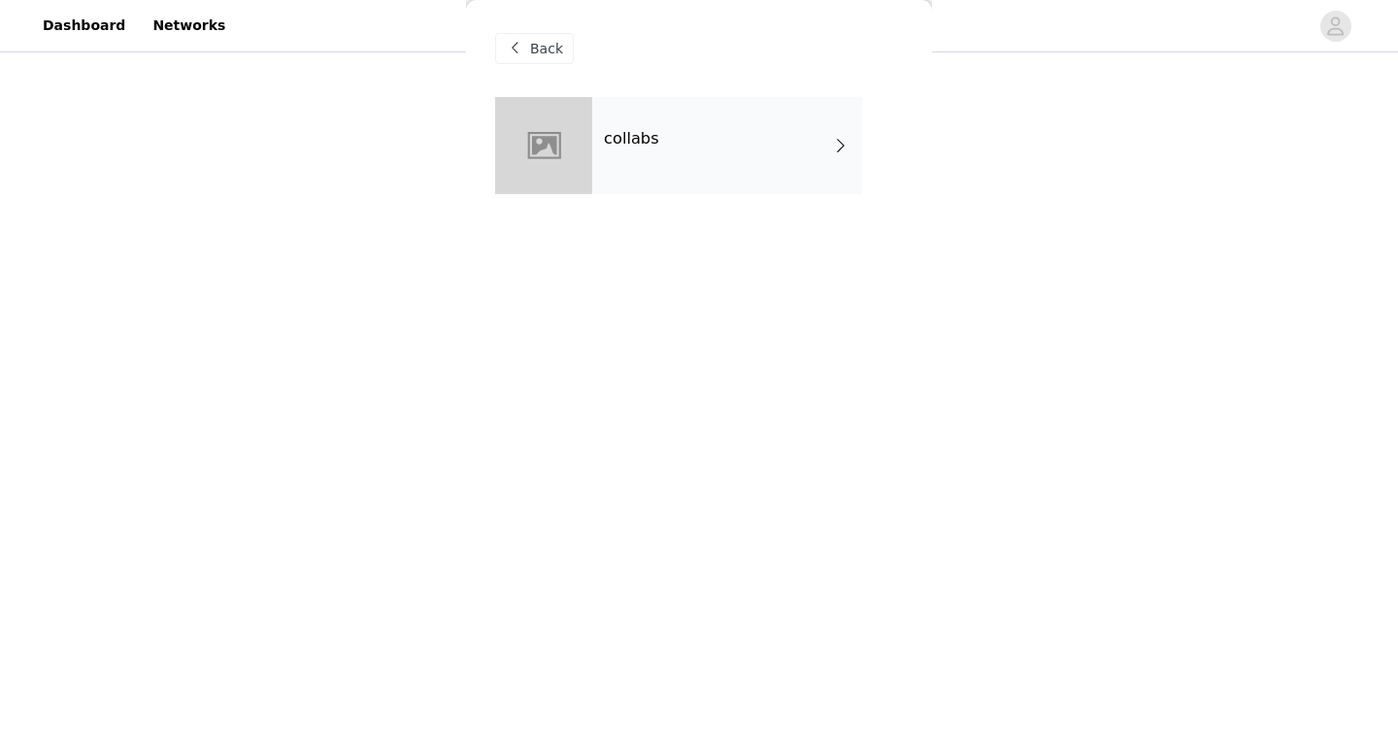
click at [790, 134] on div "collabs" at bounding box center [727, 145] width 270 height 97
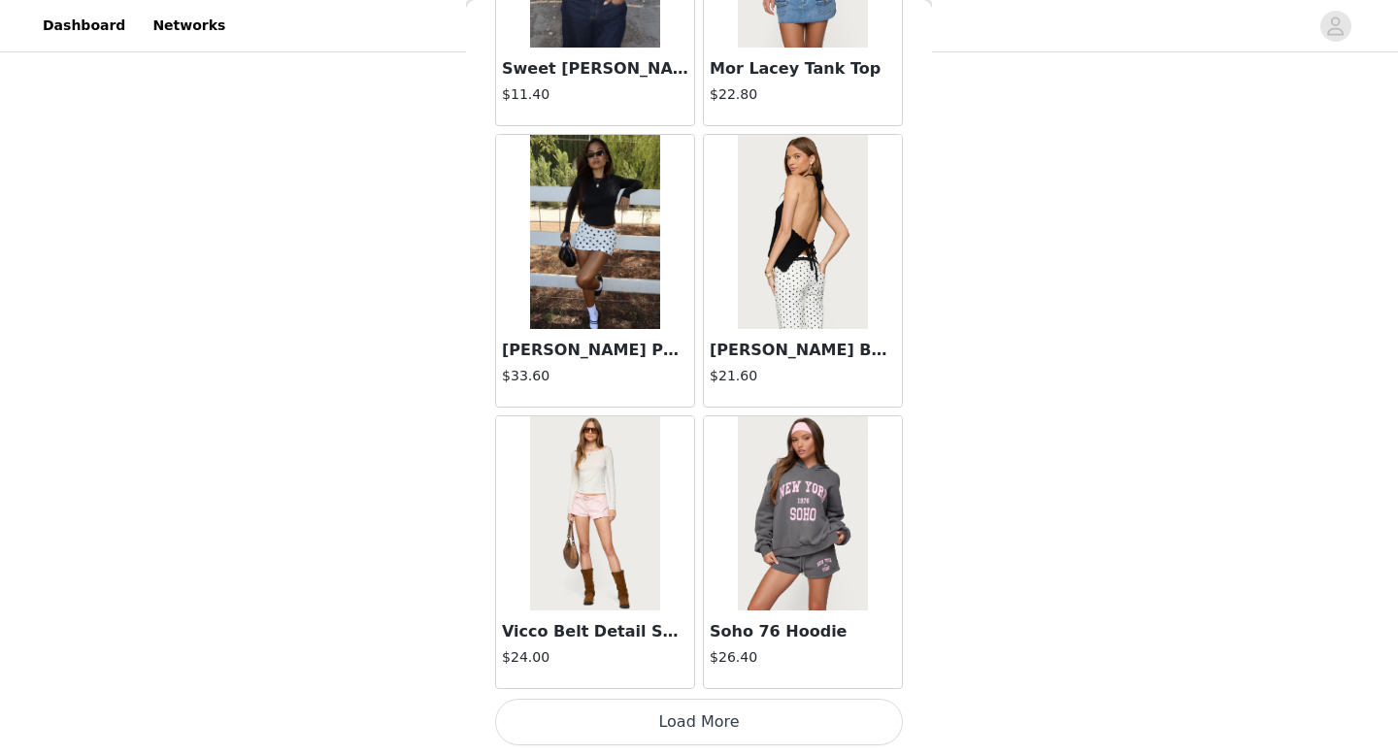
scroll to position [263, 0]
click at [626, 715] on button "Load More" at bounding box center [699, 722] width 408 height 47
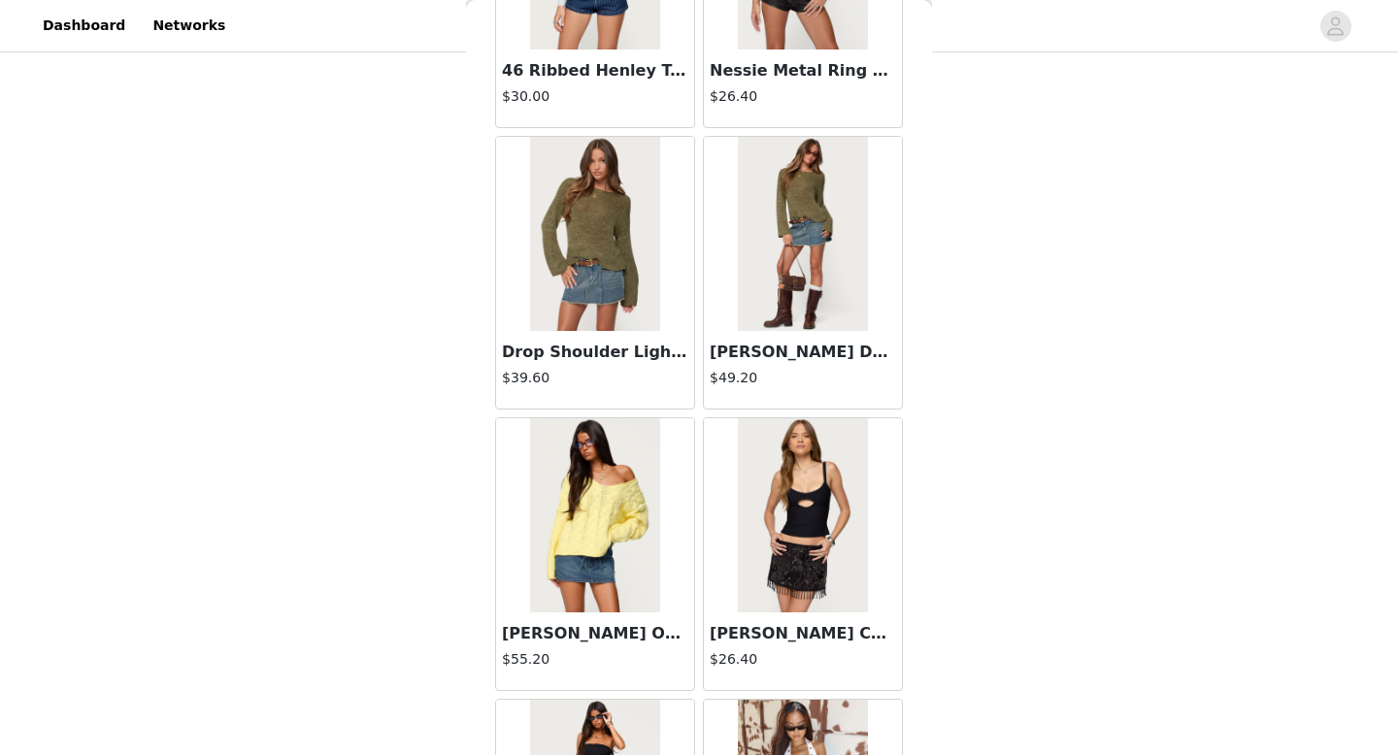
scroll to position [5031, 0]
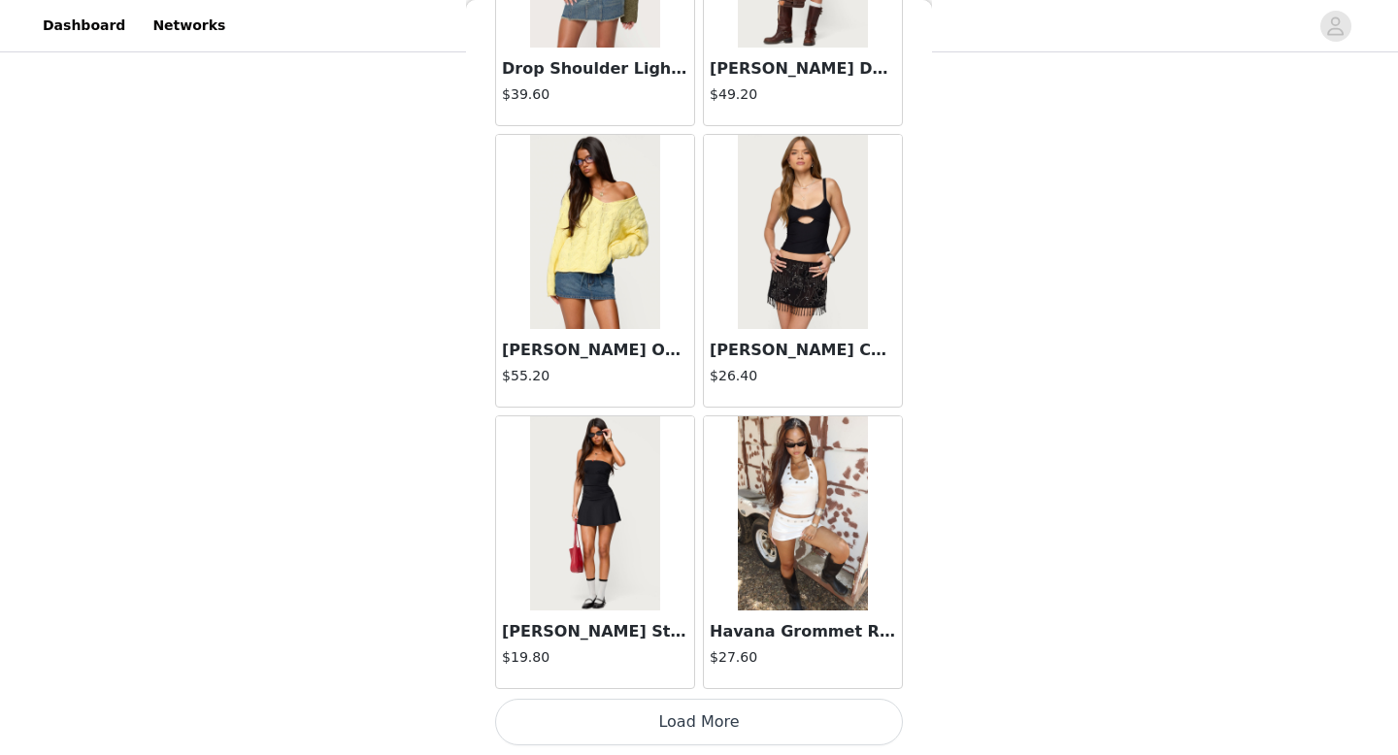
click at [616, 733] on button "Load More" at bounding box center [699, 722] width 408 height 47
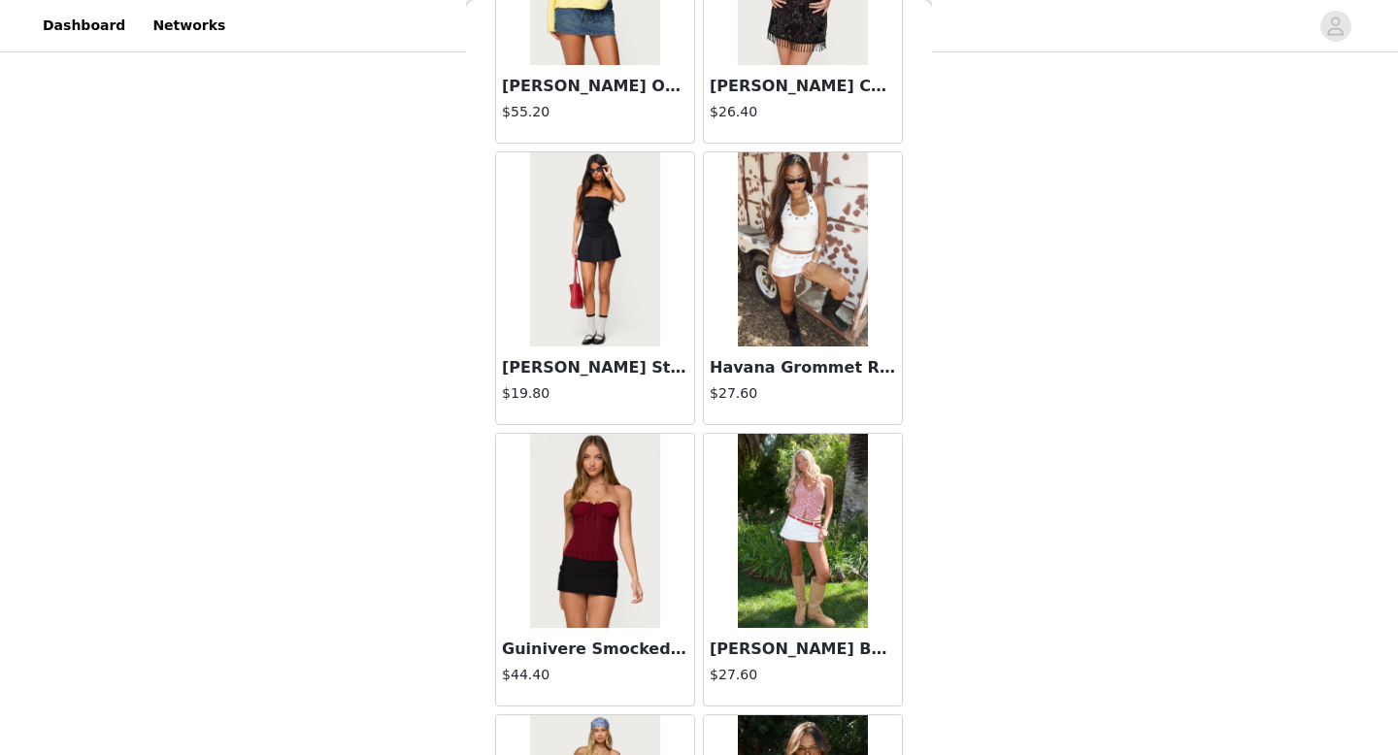
scroll to position [5450, 0]
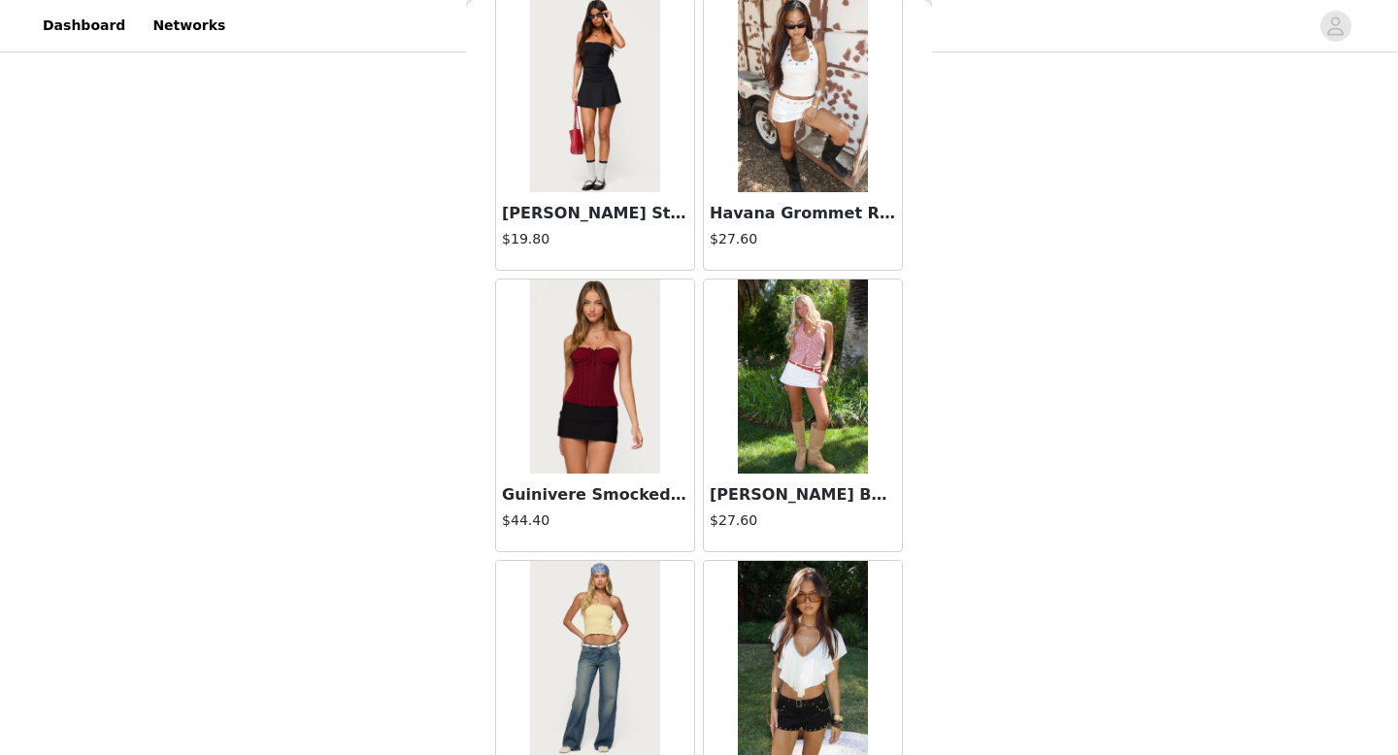
click at [643, 617] on img at bounding box center [594, 658] width 129 height 194
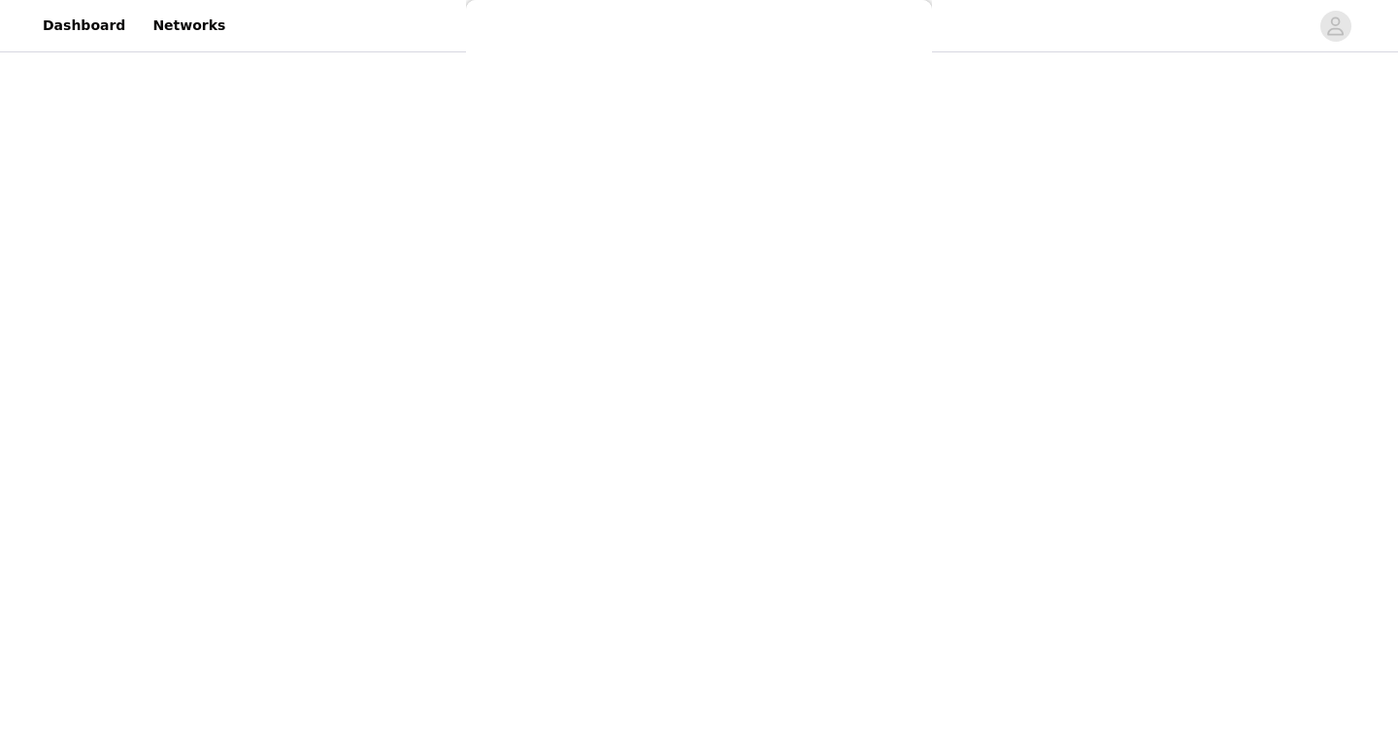
scroll to position [0, 0]
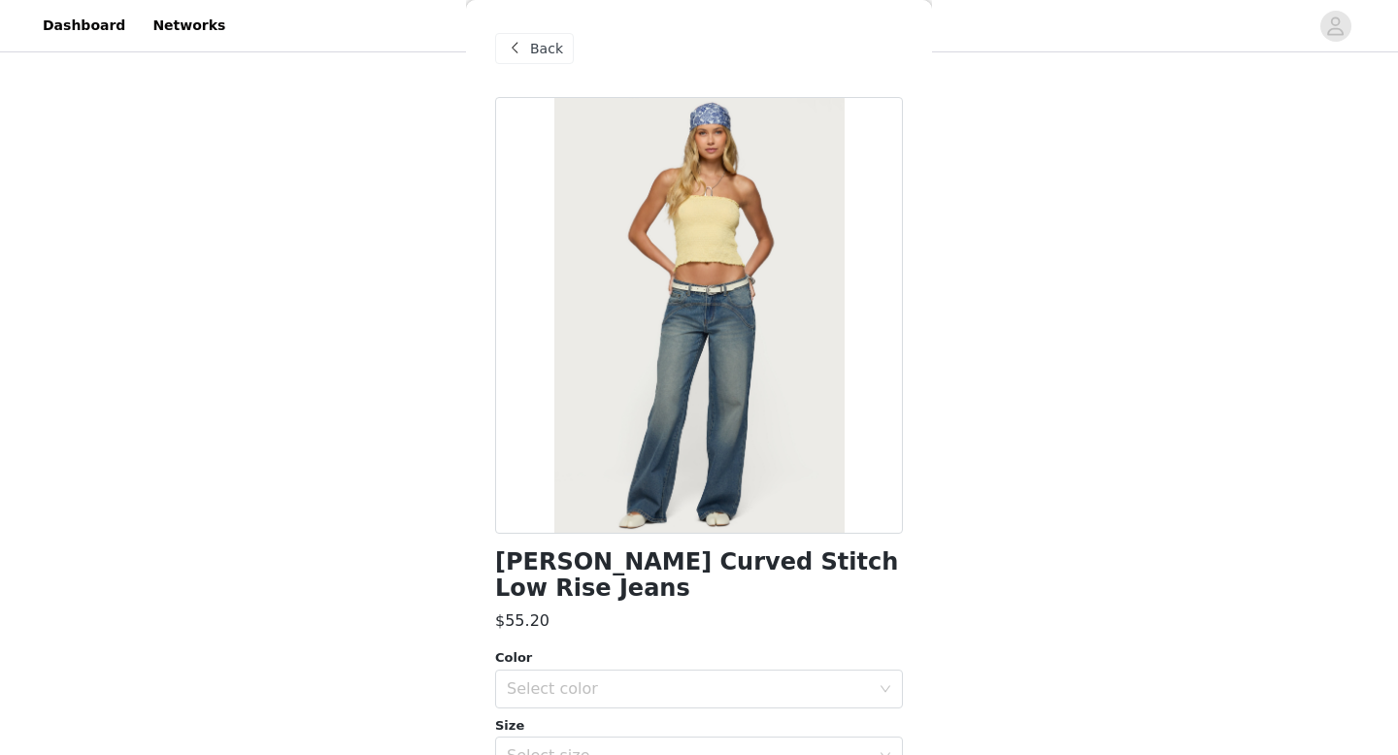
click at [575, 64] on div "Back" at bounding box center [699, 48] width 408 height 97
click at [563, 79] on div "Back" at bounding box center [699, 48] width 408 height 97
click at [561, 55] on div "Back" at bounding box center [534, 48] width 79 height 31
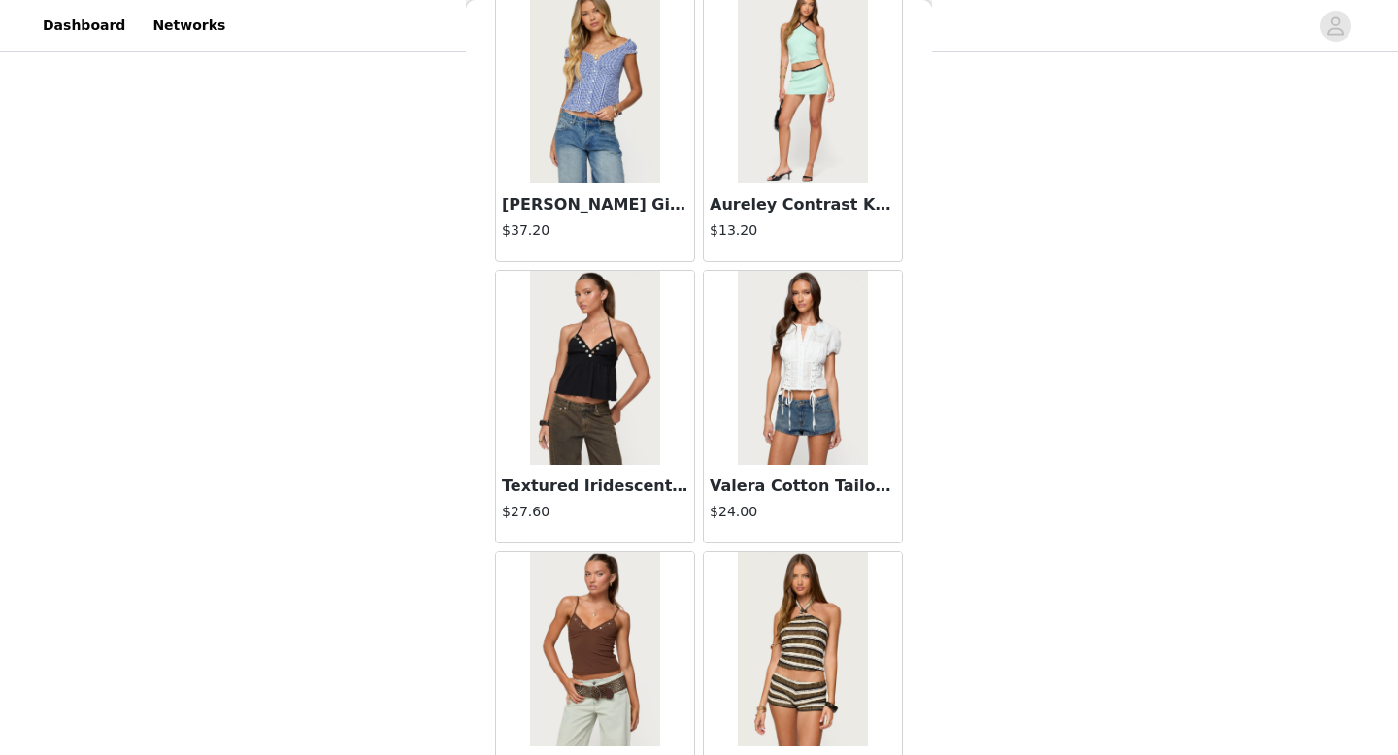
scroll to position [7847, 0]
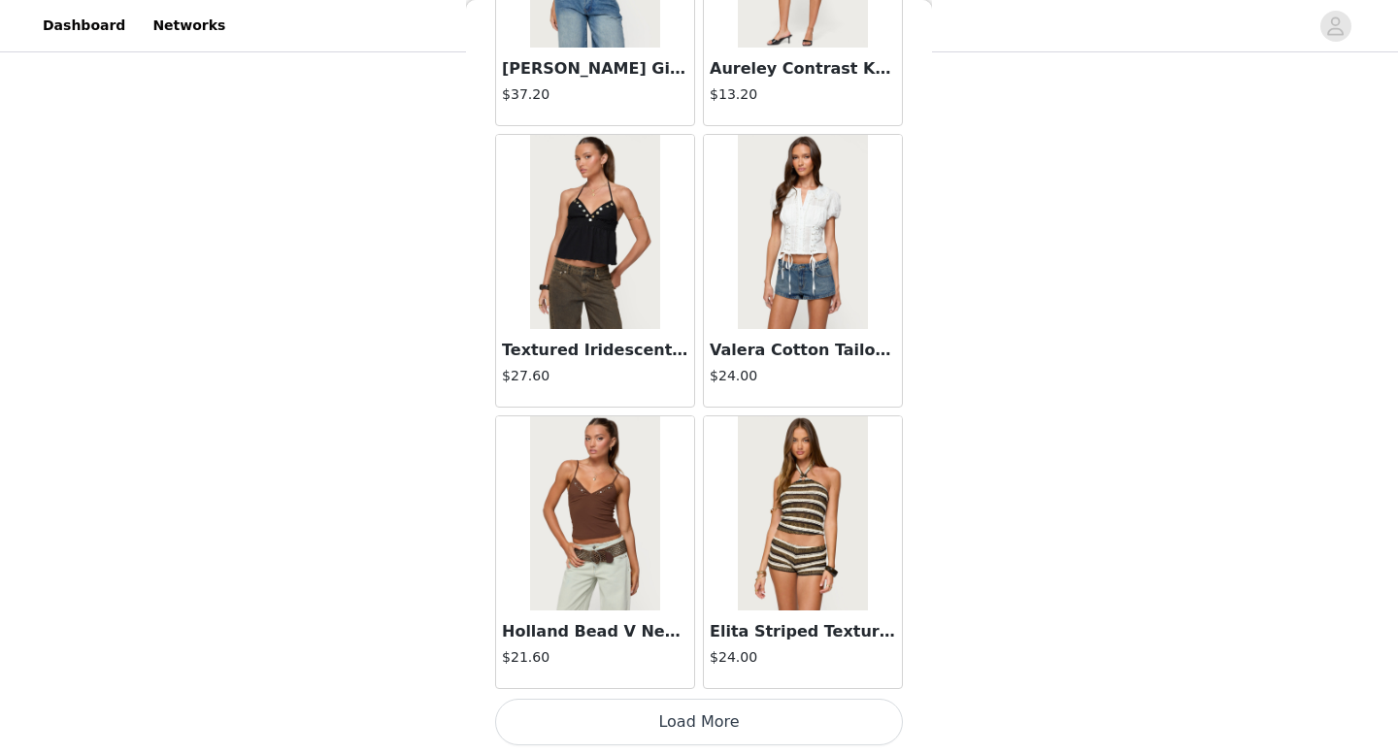
click at [590, 703] on button "Load More" at bounding box center [699, 722] width 408 height 47
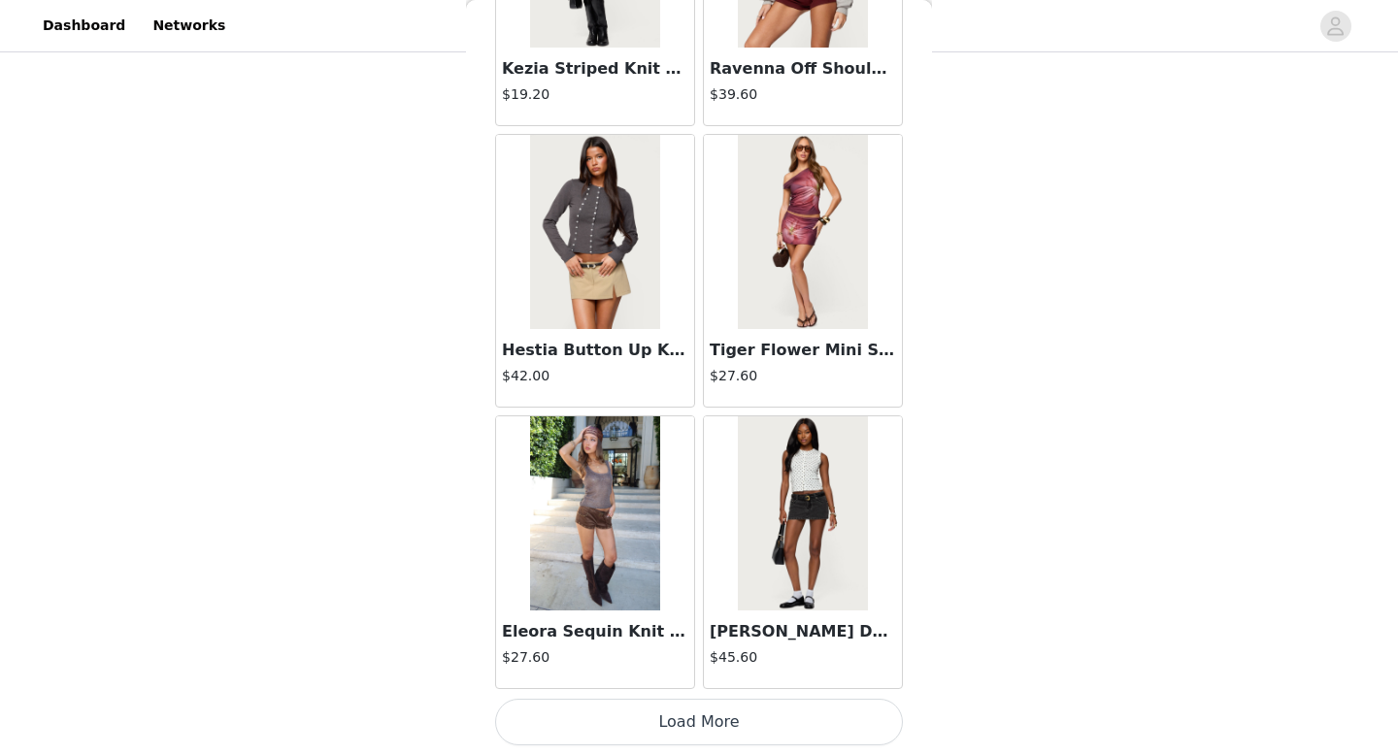
scroll to position [289, 0]
click at [588, 716] on button "Load More" at bounding box center [699, 722] width 408 height 47
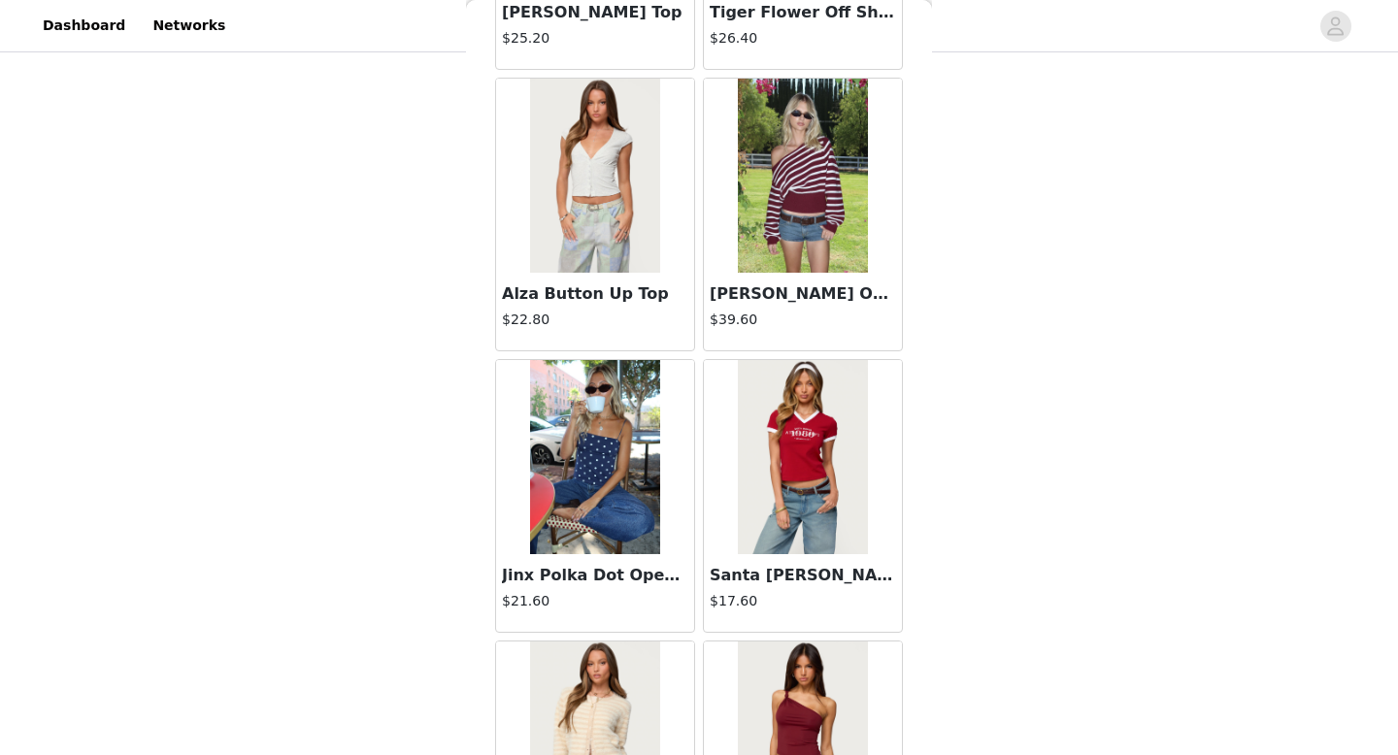
scroll to position [12468, 0]
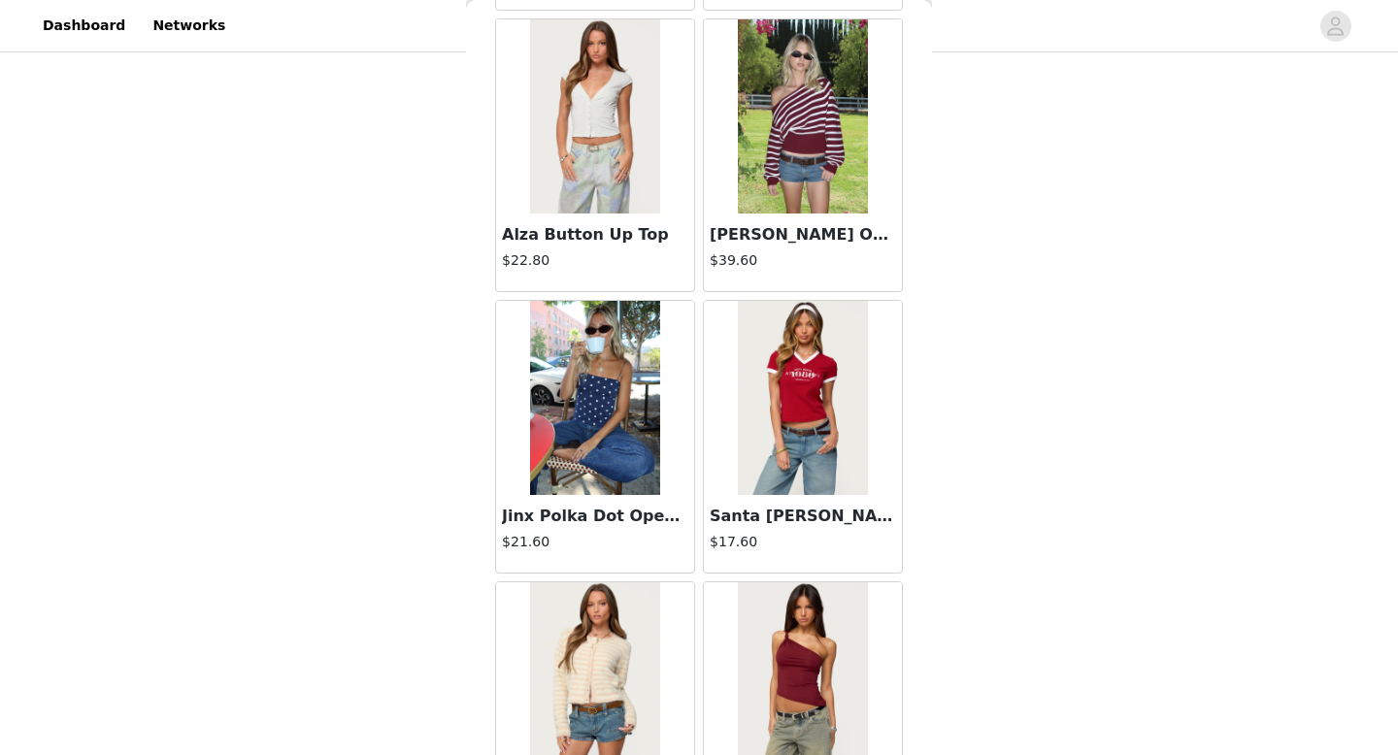
click at [578, 419] on img at bounding box center [594, 398] width 129 height 194
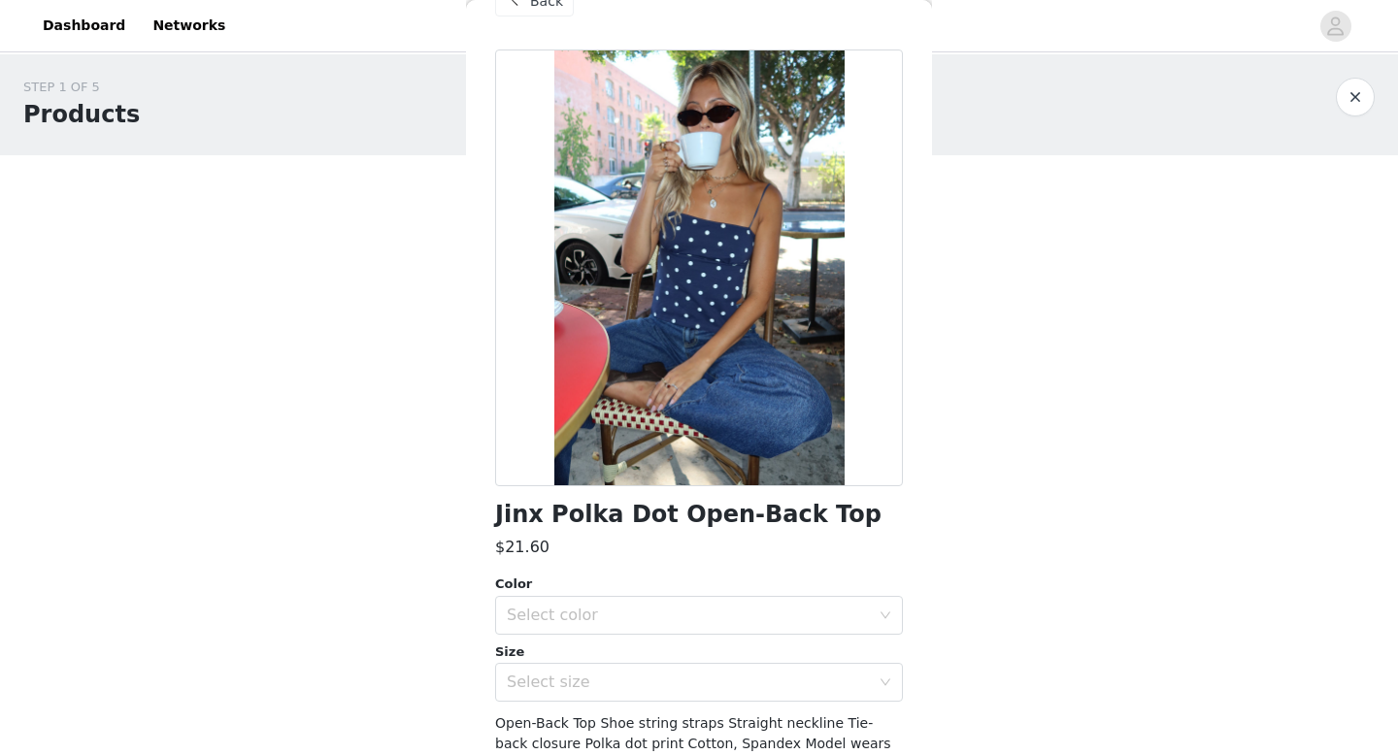
scroll to position [49, 0]
click at [633, 616] on div "Select color" at bounding box center [688, 614] width 363 height 19
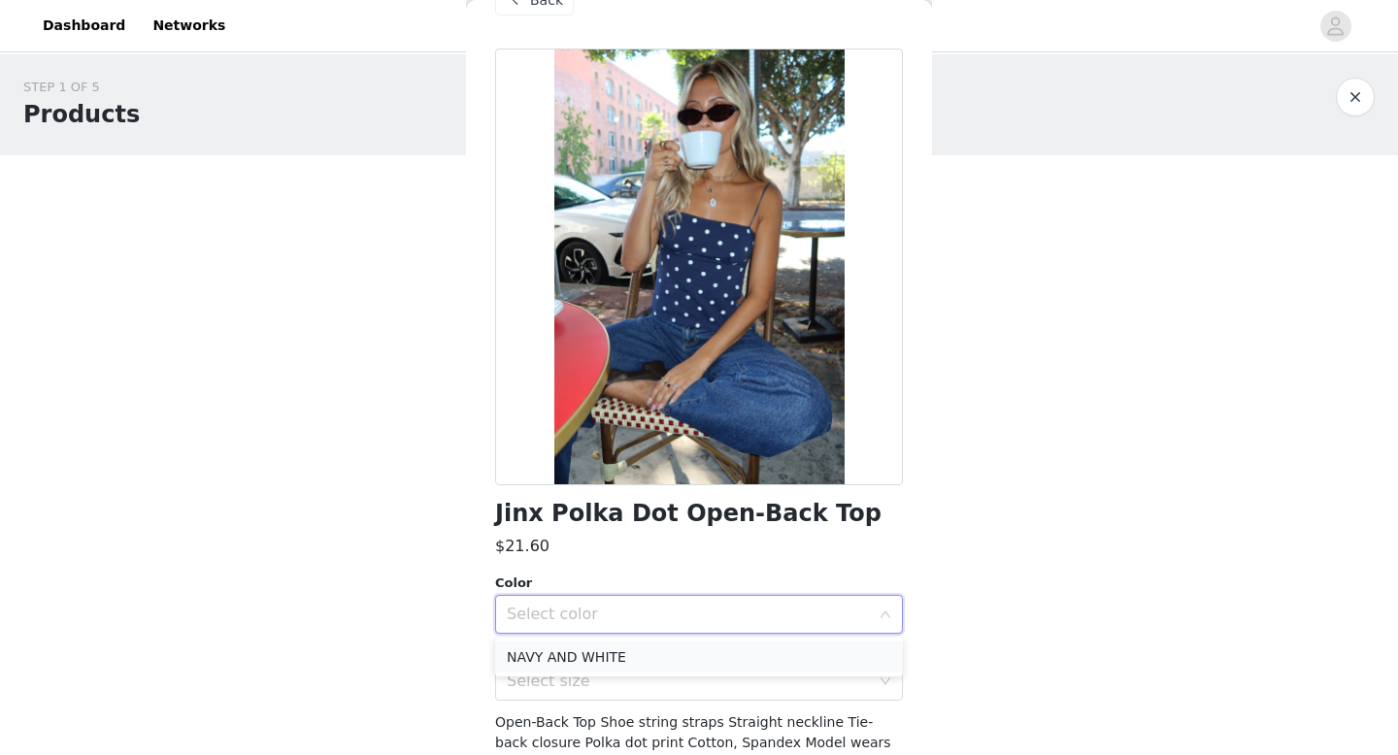
click at [634, 652] on li "NAVY AND WHITE" at bounding box center [699, 657] width 408 height 31
click at [634, 680] on div "Select size" at bounding box center [688, 681] width 363 height 19
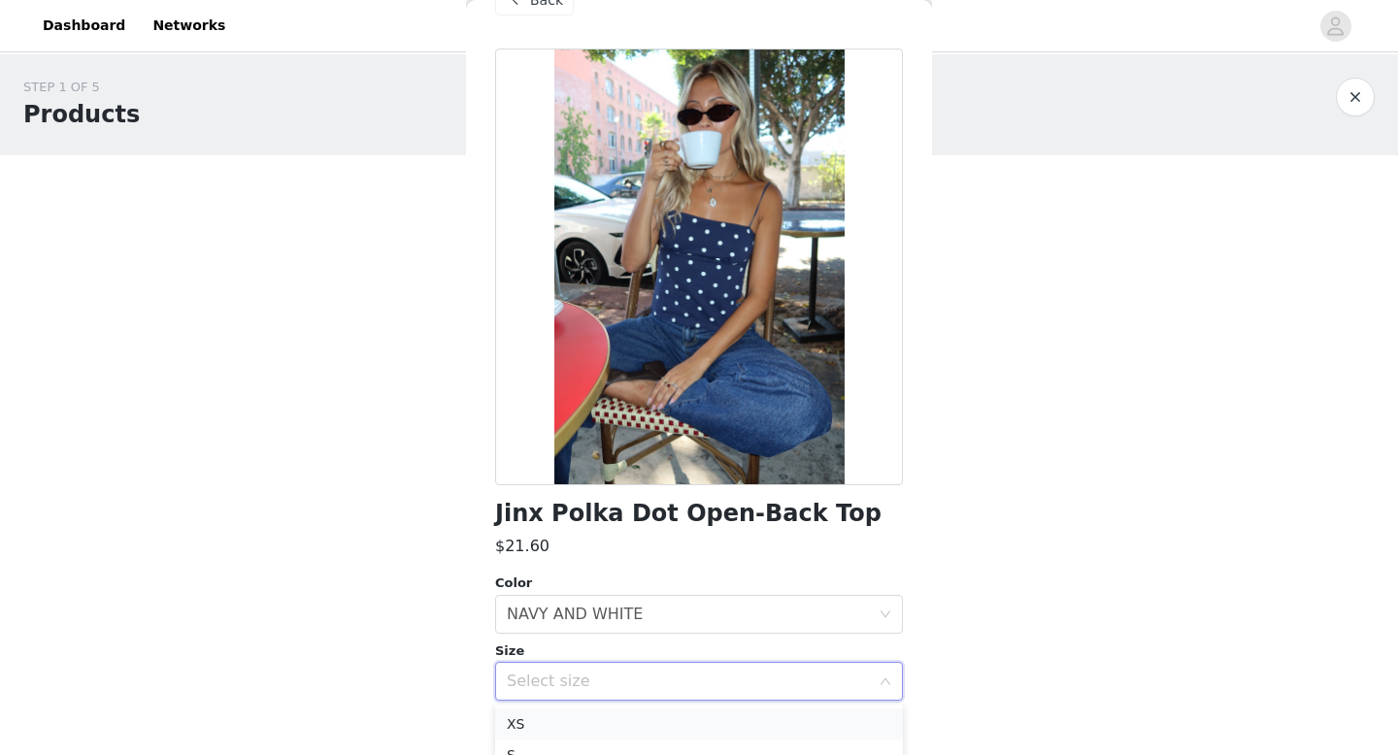
click at [631, 718] on li "XS" at bounding box center [699, 724] width 408 height 31
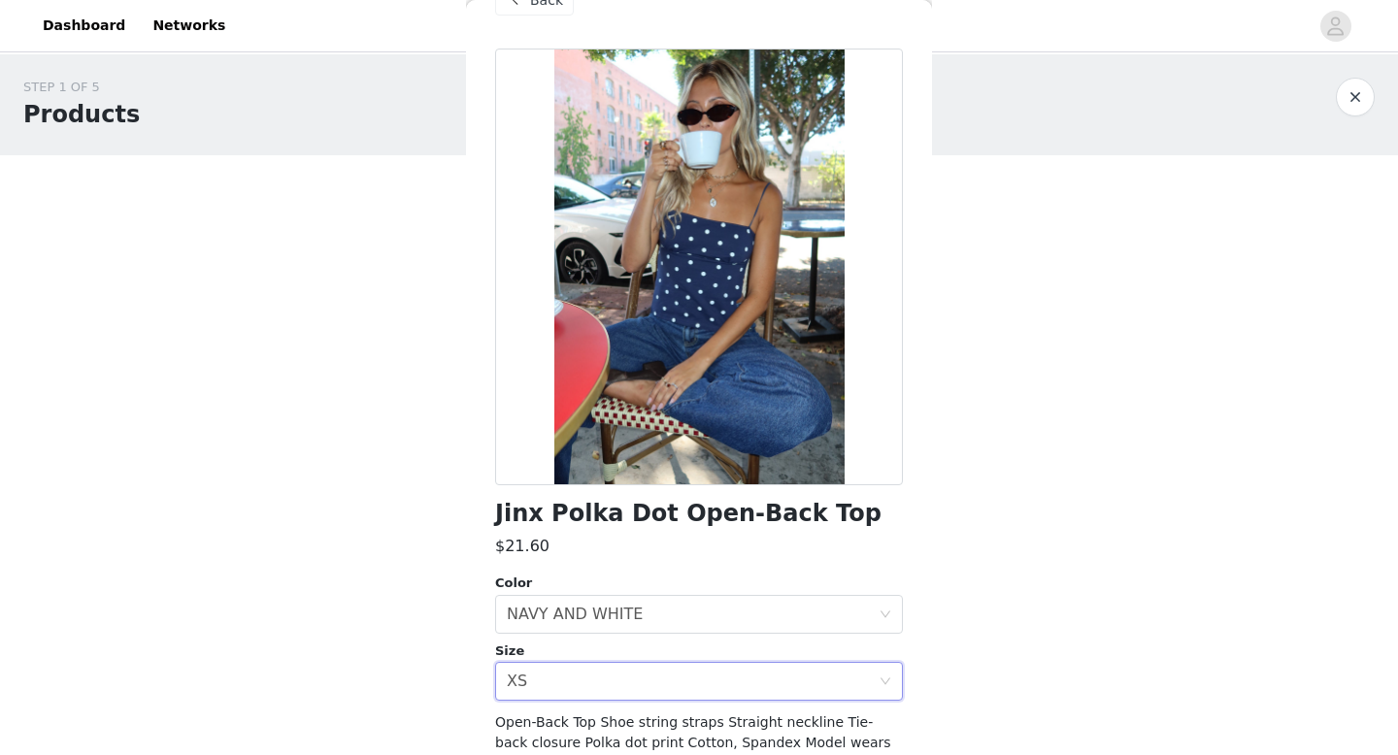
scroll to position [189, 0]
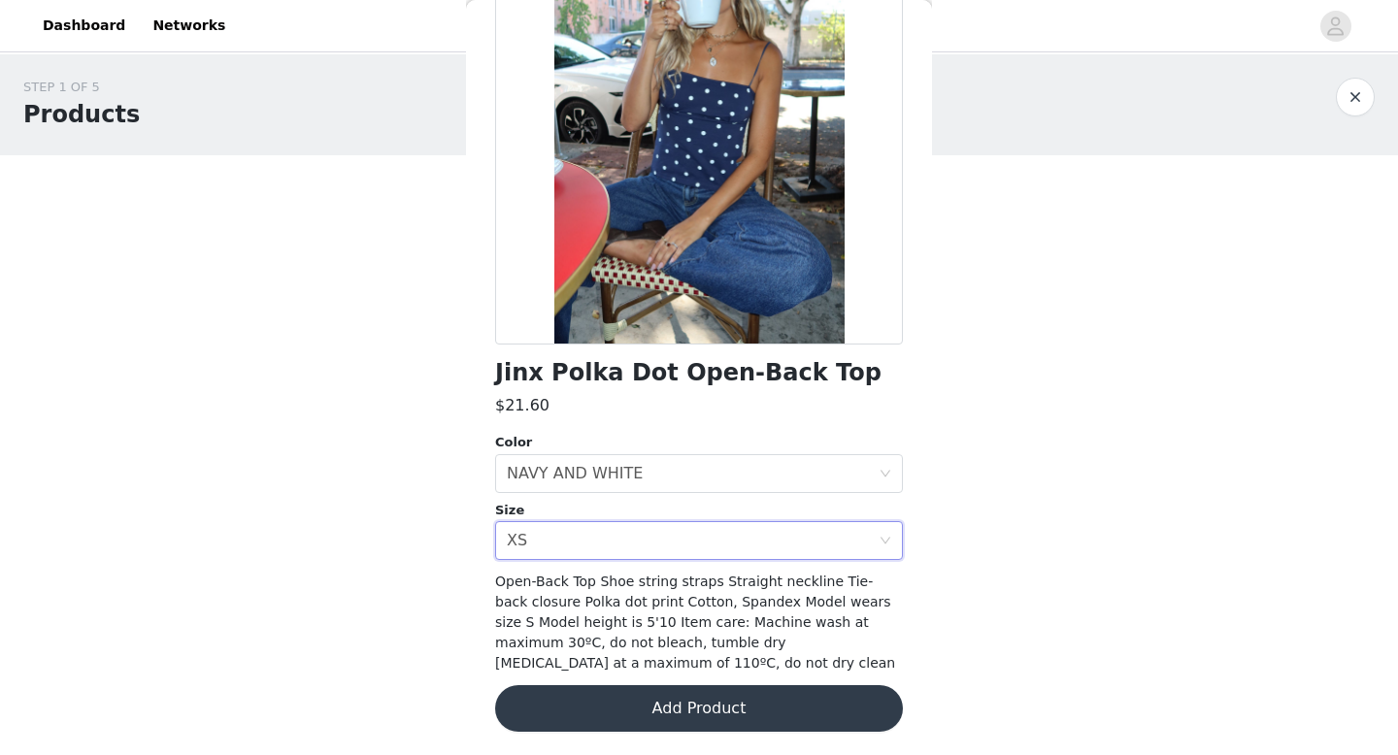
click at [632, 713] on button "Add Product" at bounding box center [699, 708] width 408 height 47
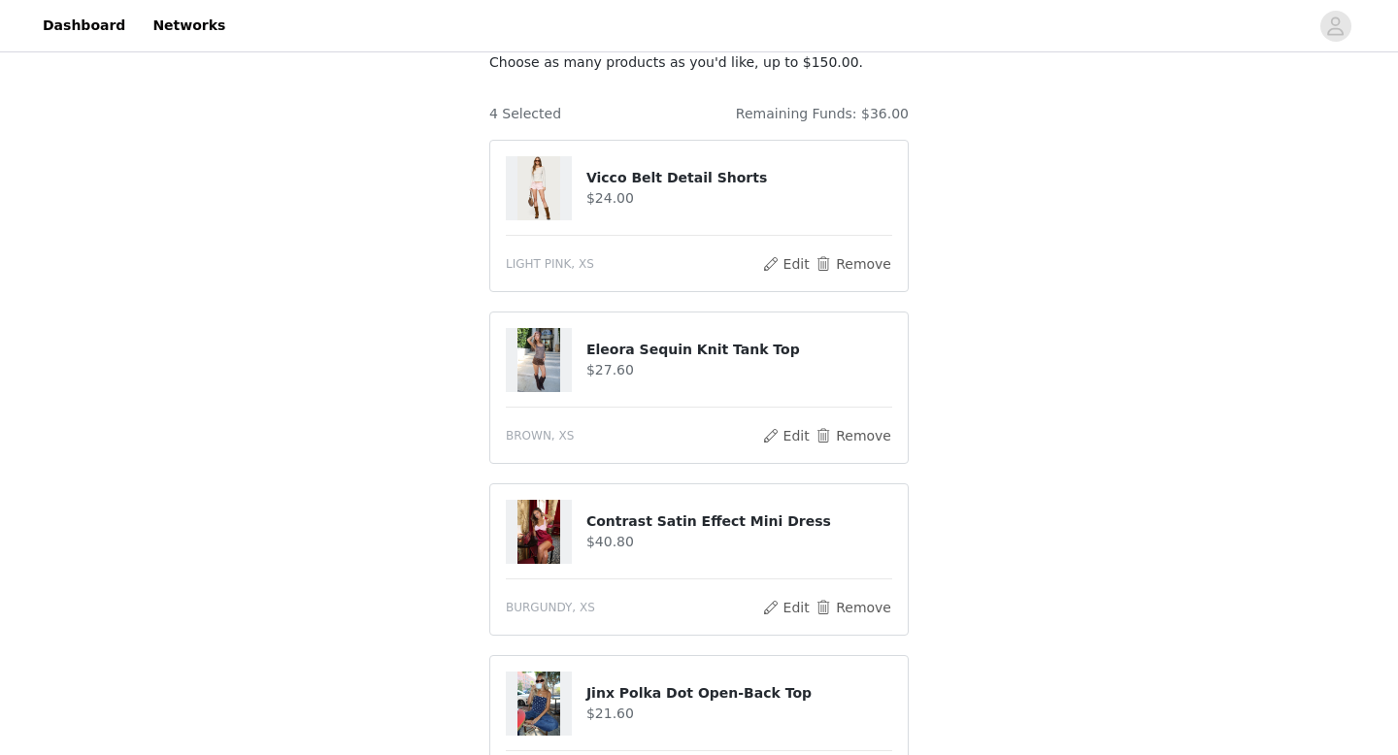
scroll to position [472, 0]
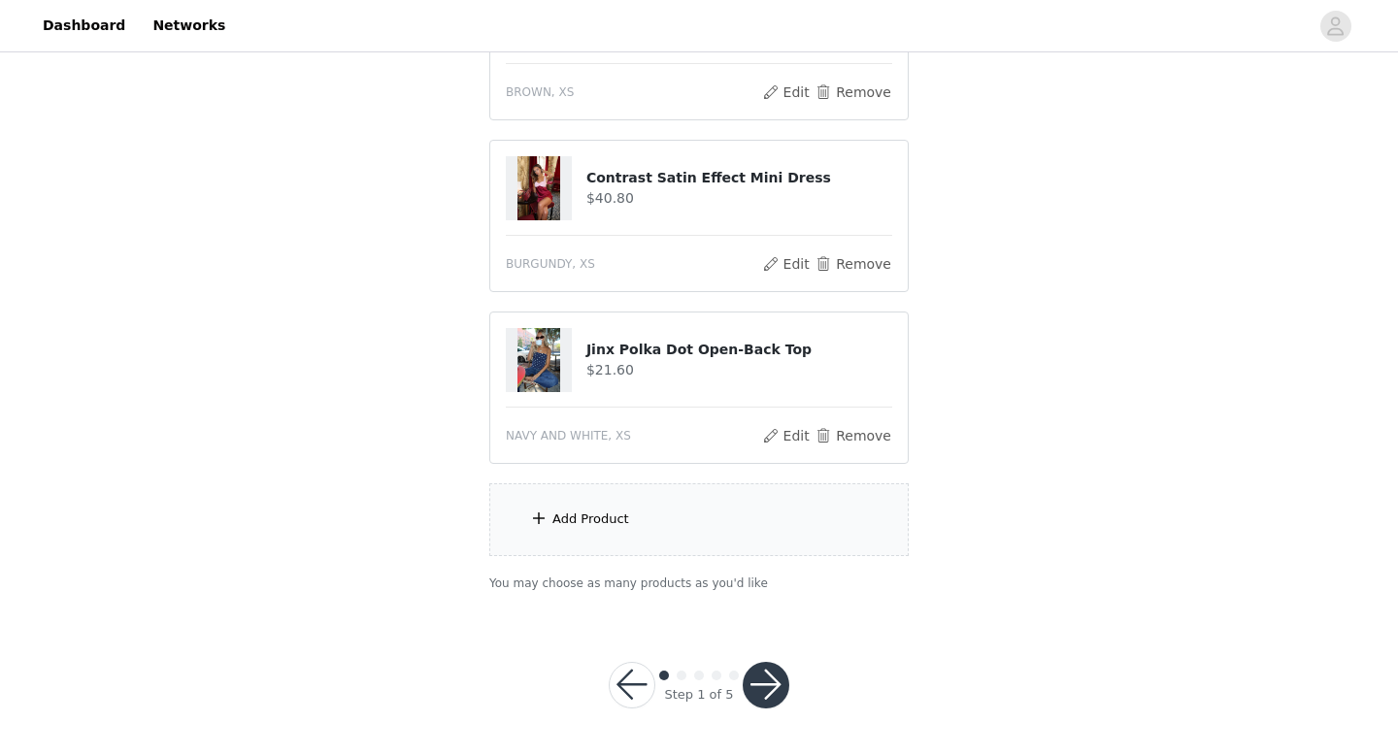
click at [627, 538] on div "Add Product" at bounding box center [698, 520] width 419 height 73
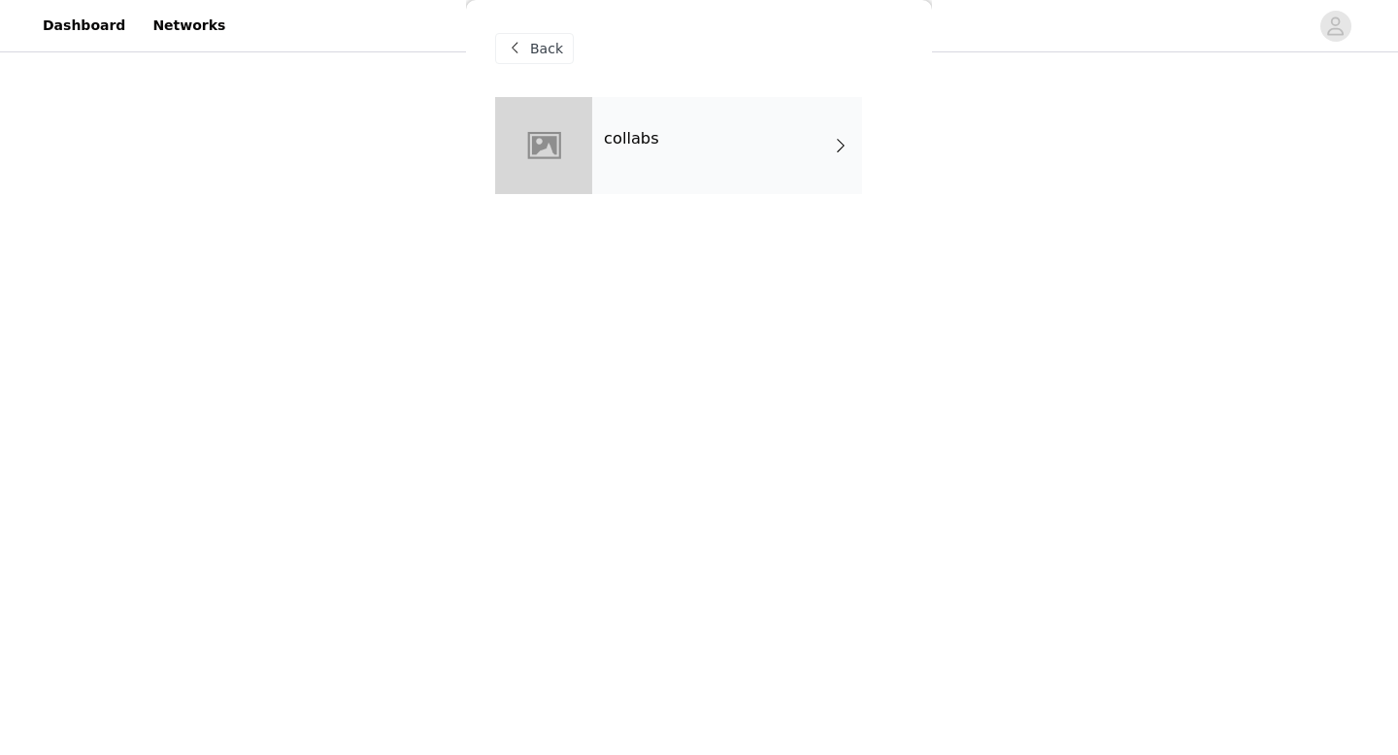
click at [683, 158] on div "collabs" at bounding box center [727, 145] width 270 height 97
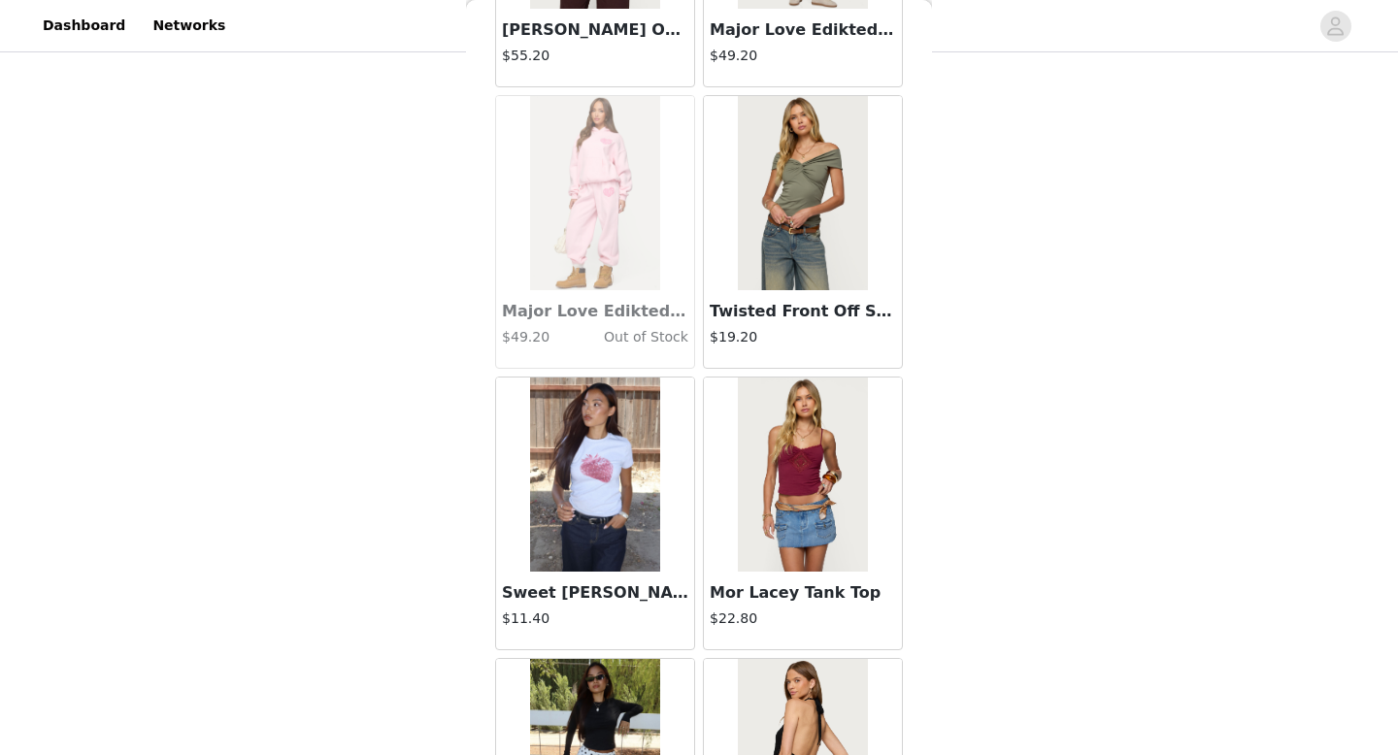
scroll to position [2216, 0]
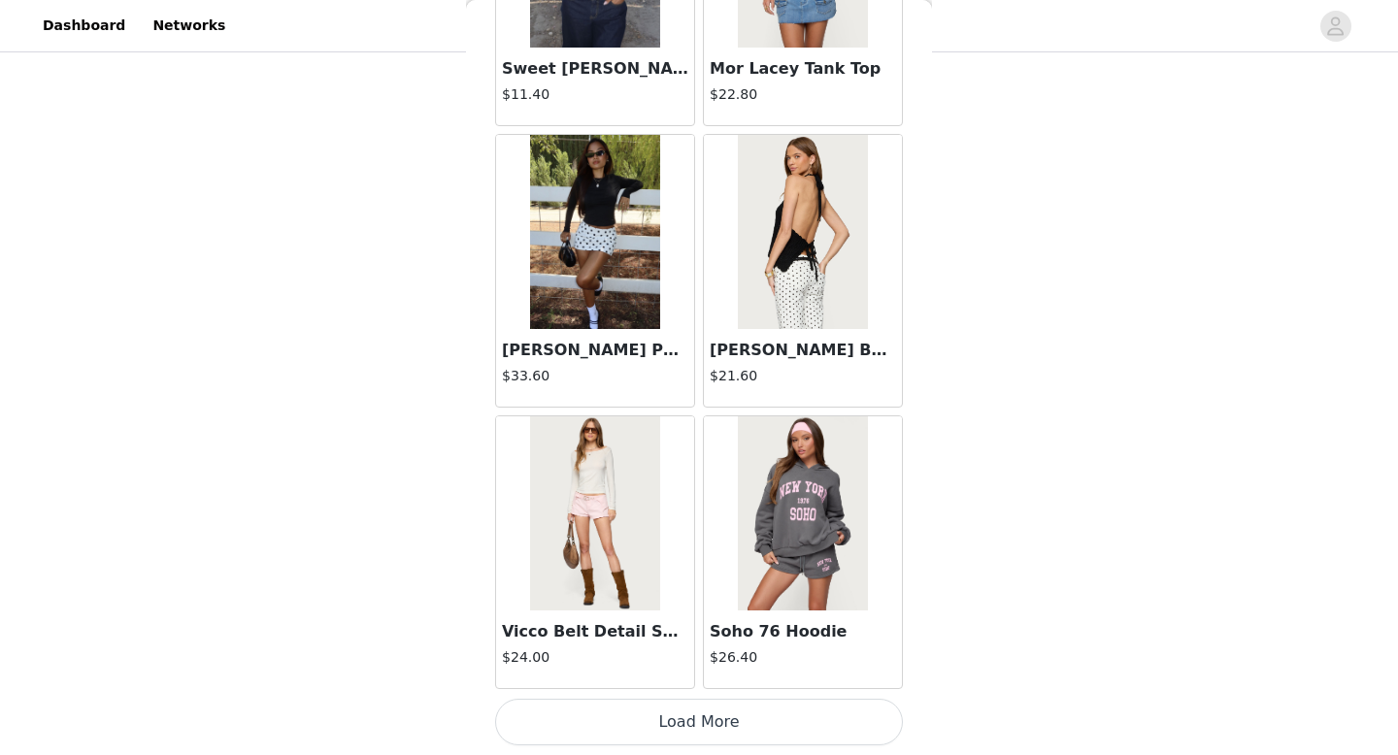
click at [596, 742] on button "Load More" at bounding box center [699, 722] width 408 height 47
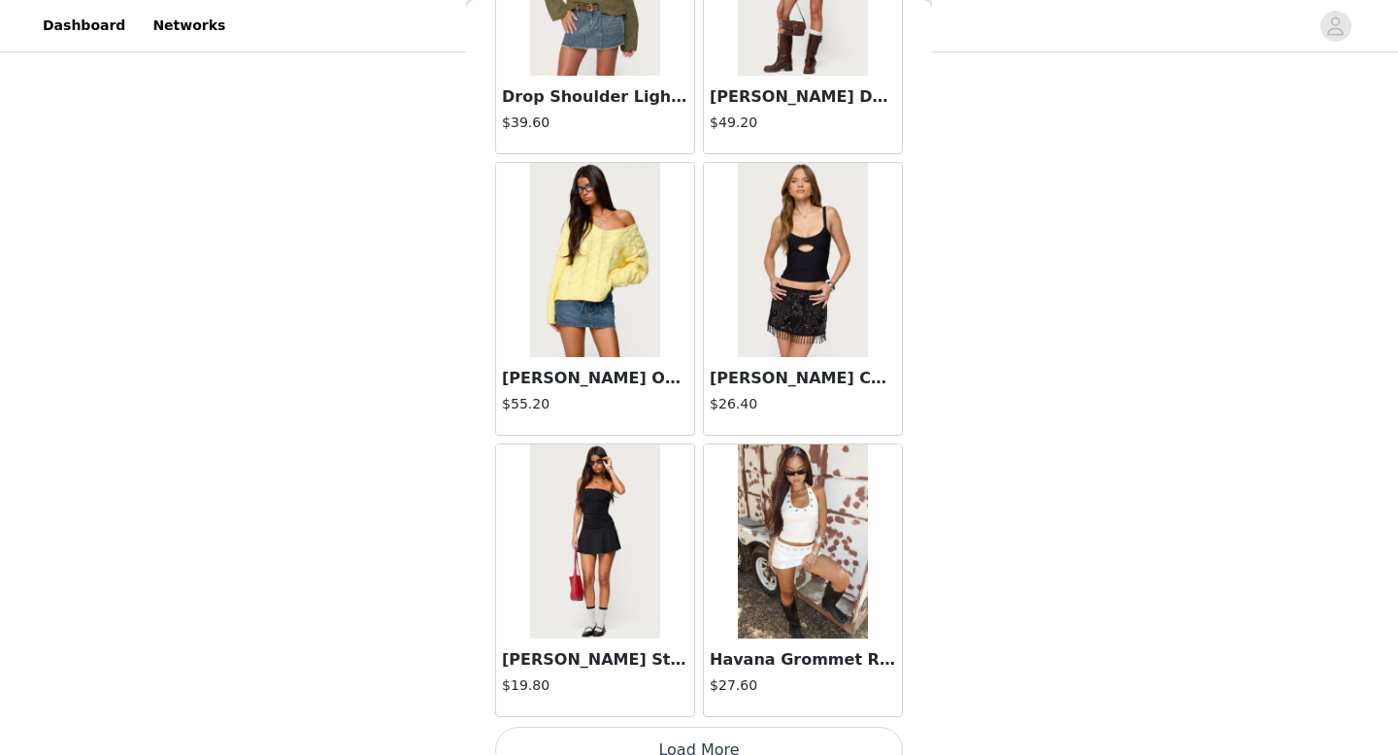
scroll to position [5031, 0]
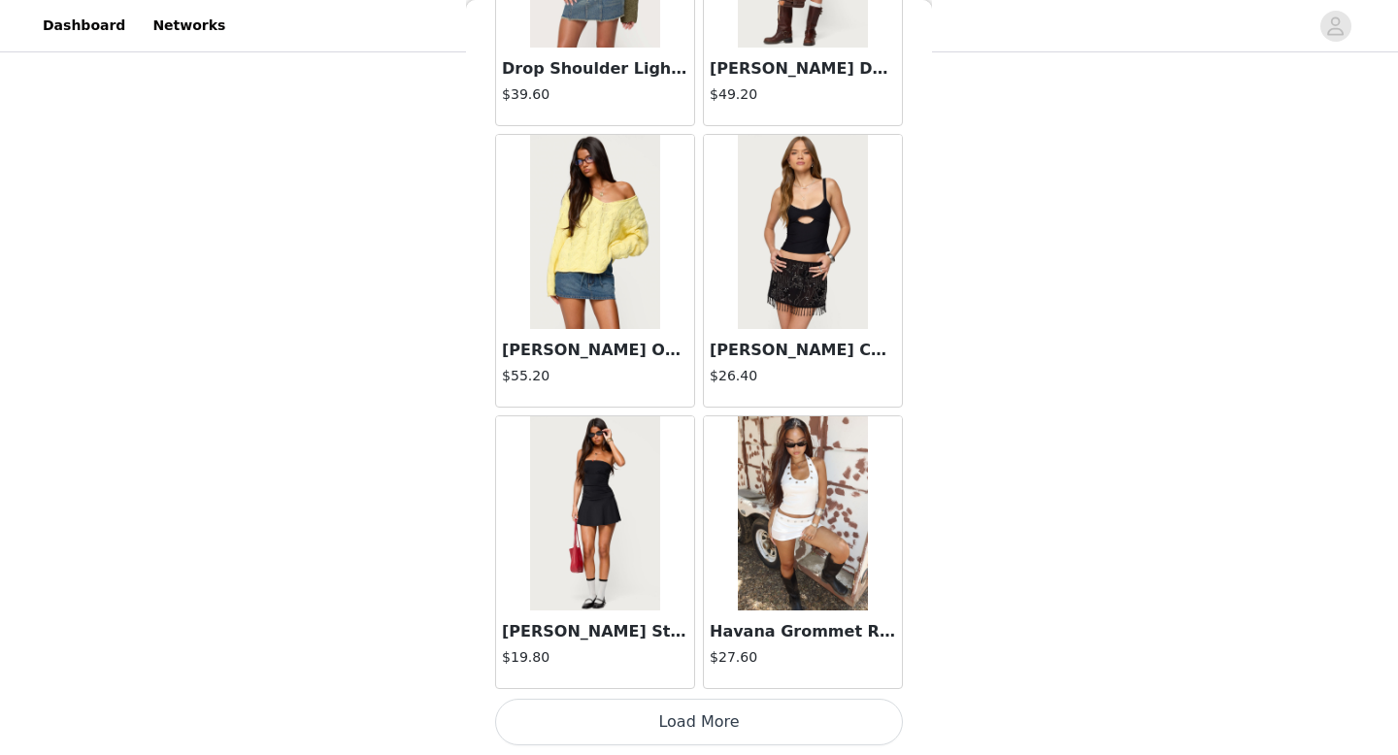
click at [613, 719] on button "Load More" at bounding box center [699, 722] width 408 height 47
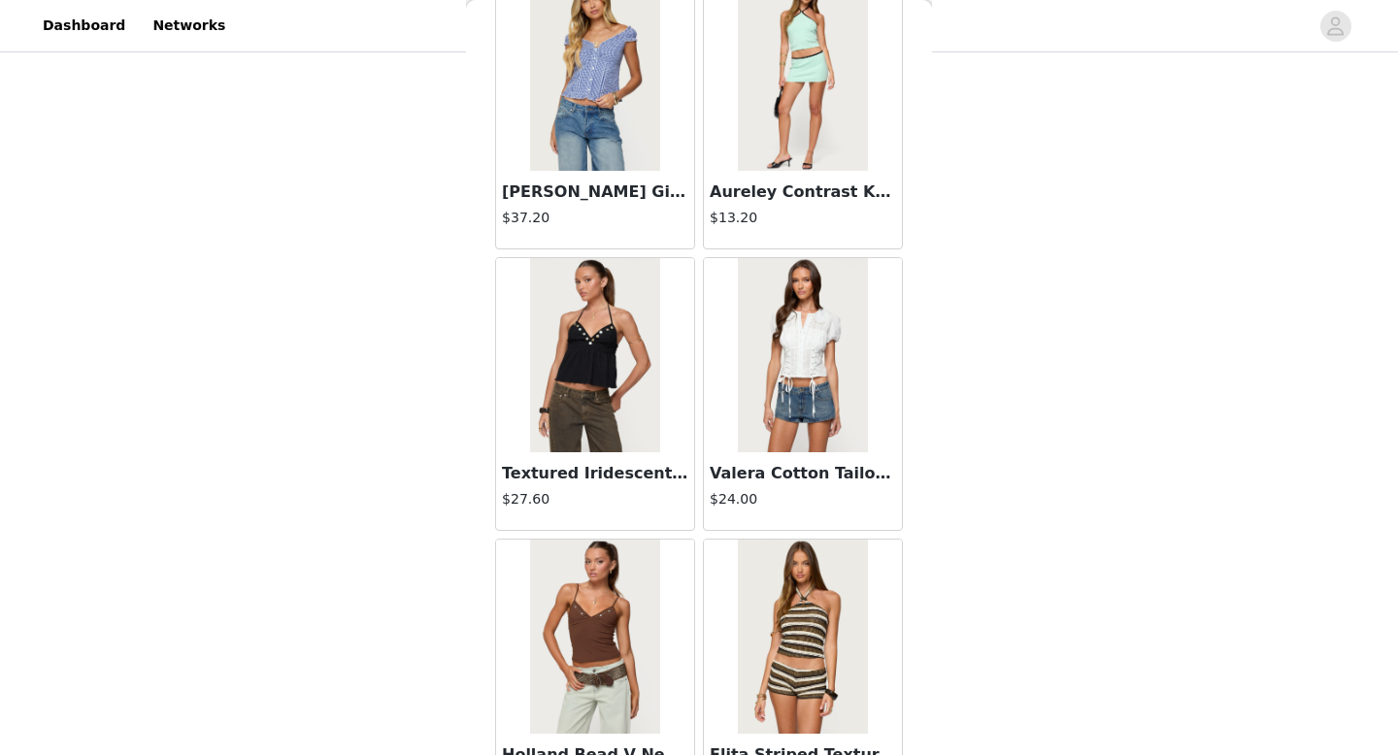
scroll to position [7847, 0]
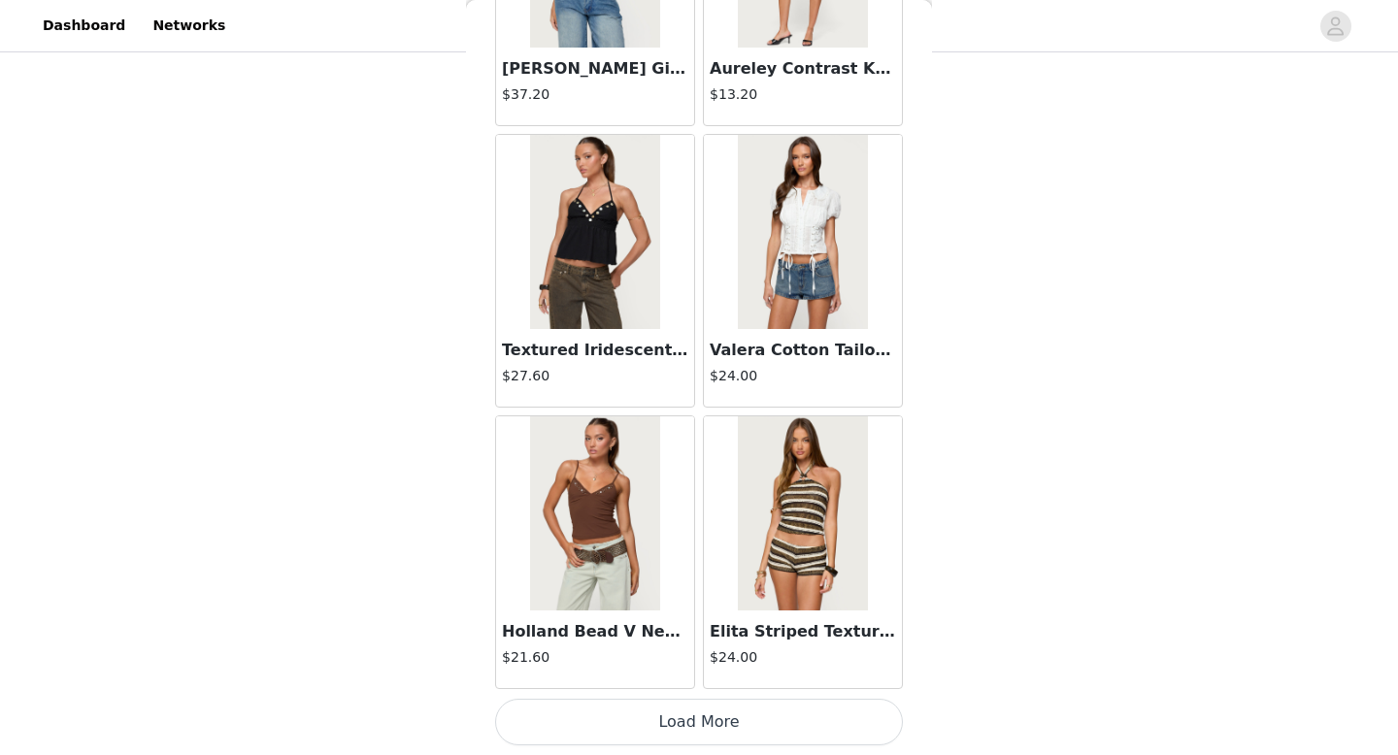
click at [599, 709] on button "Load More" at bounding box center [699, 722] width 408 height 47
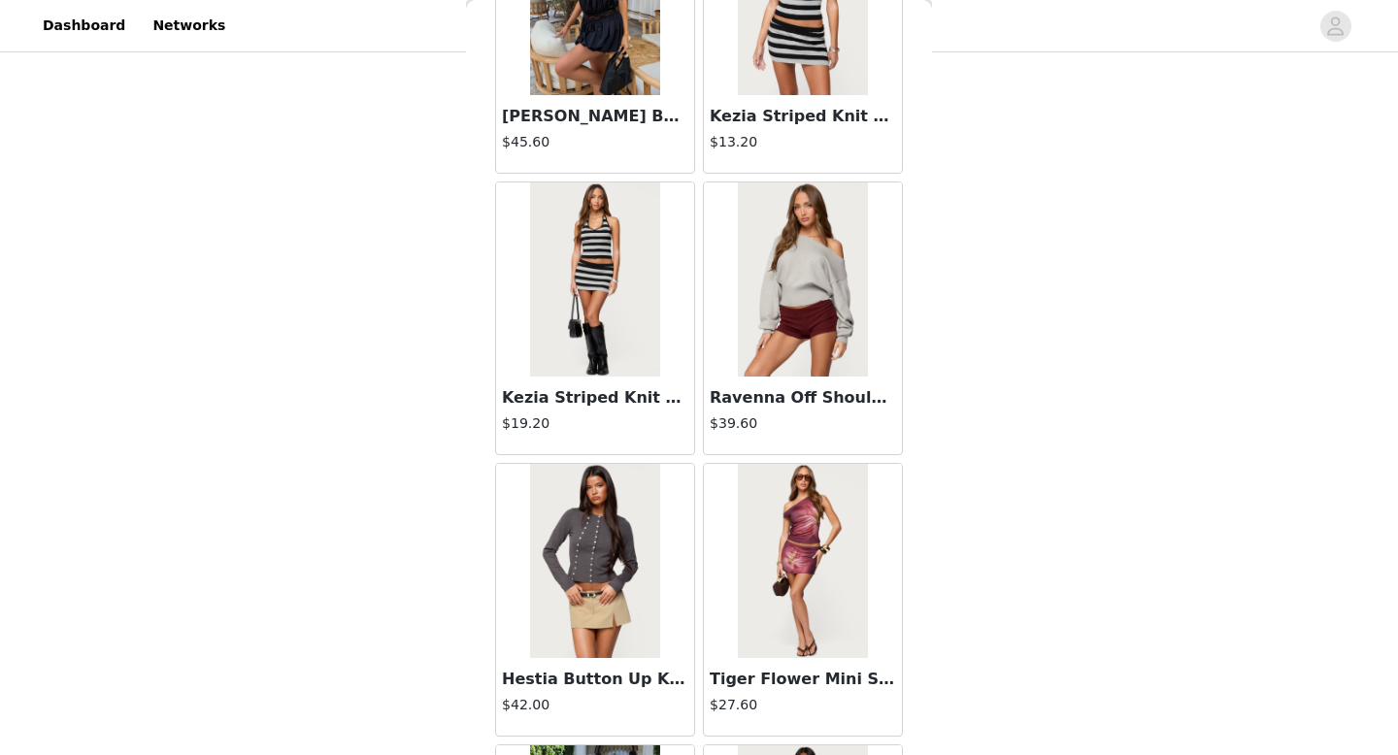
scroll to position [10663, 0]
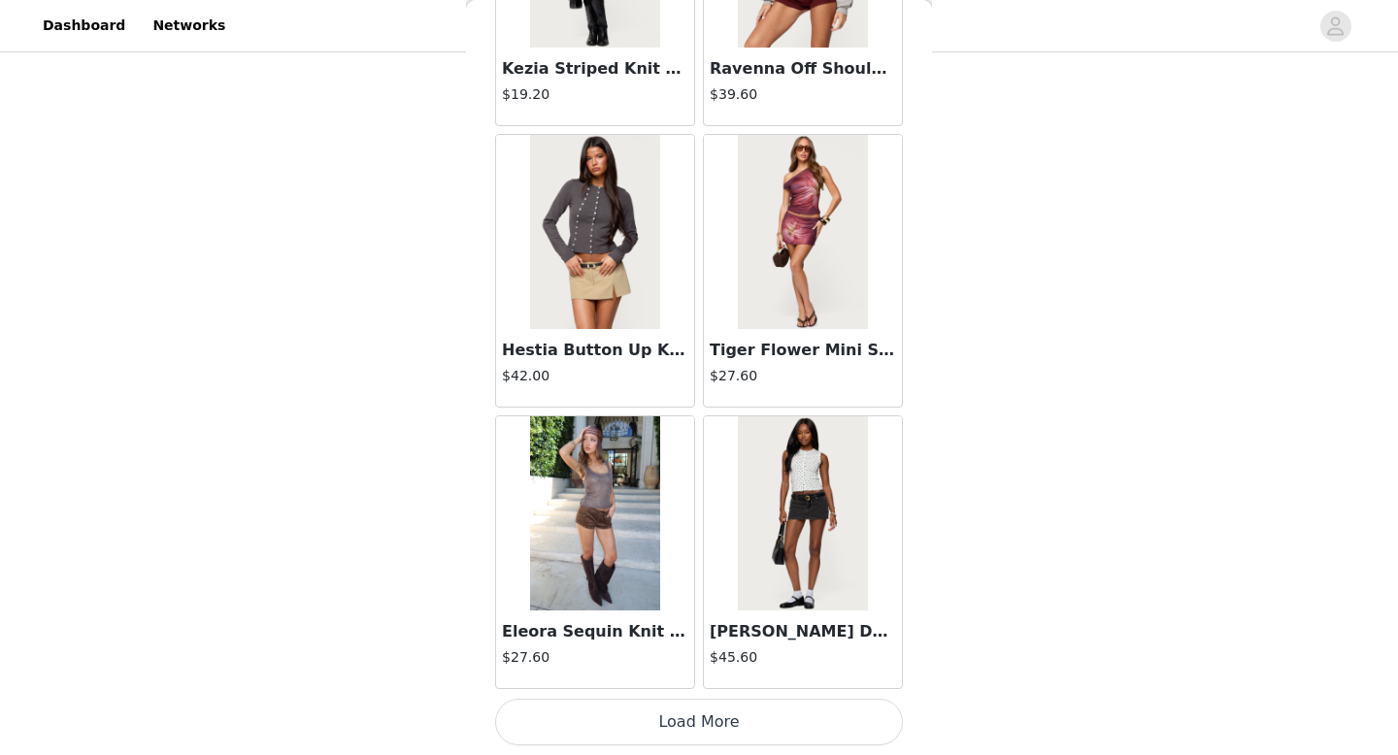
click at [608, 722] on button "Load More" at bounding box center [699, 722] width 408 height 47
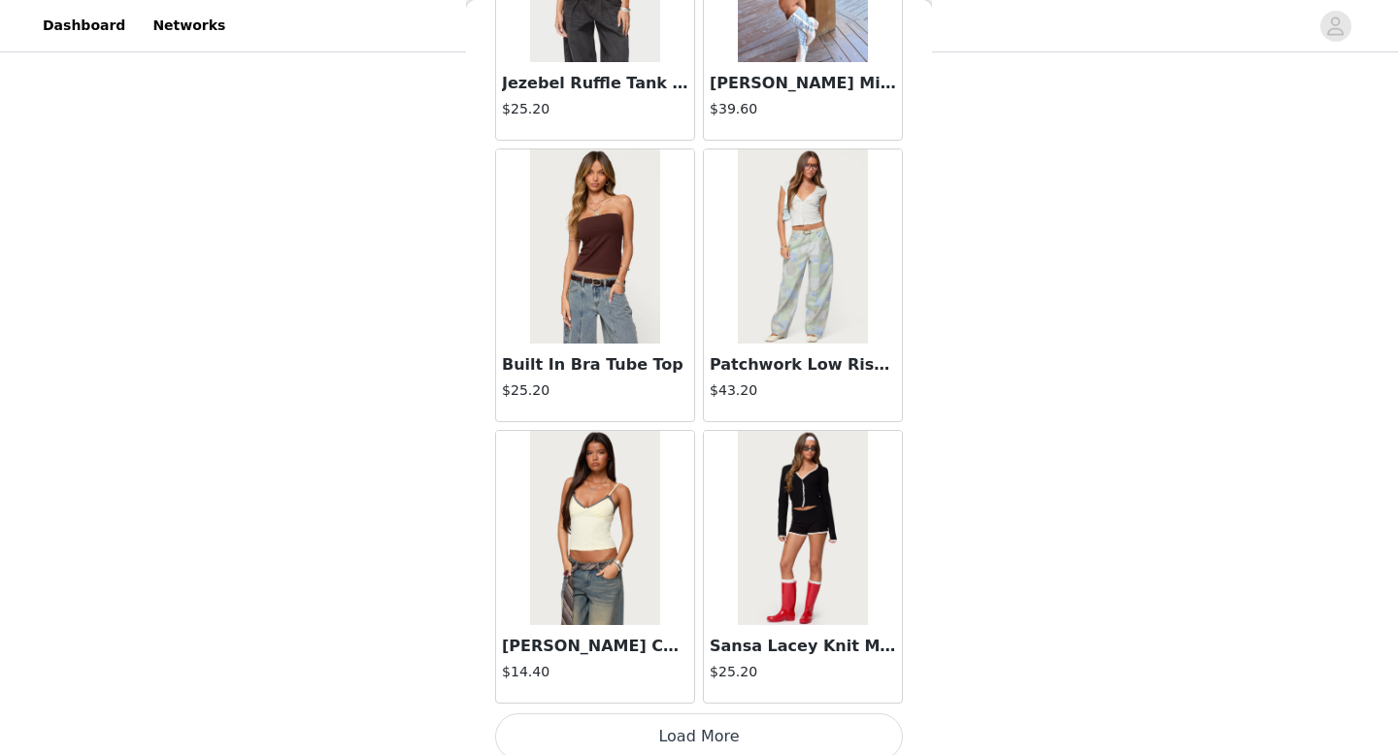
scroll to position [13479, 0]
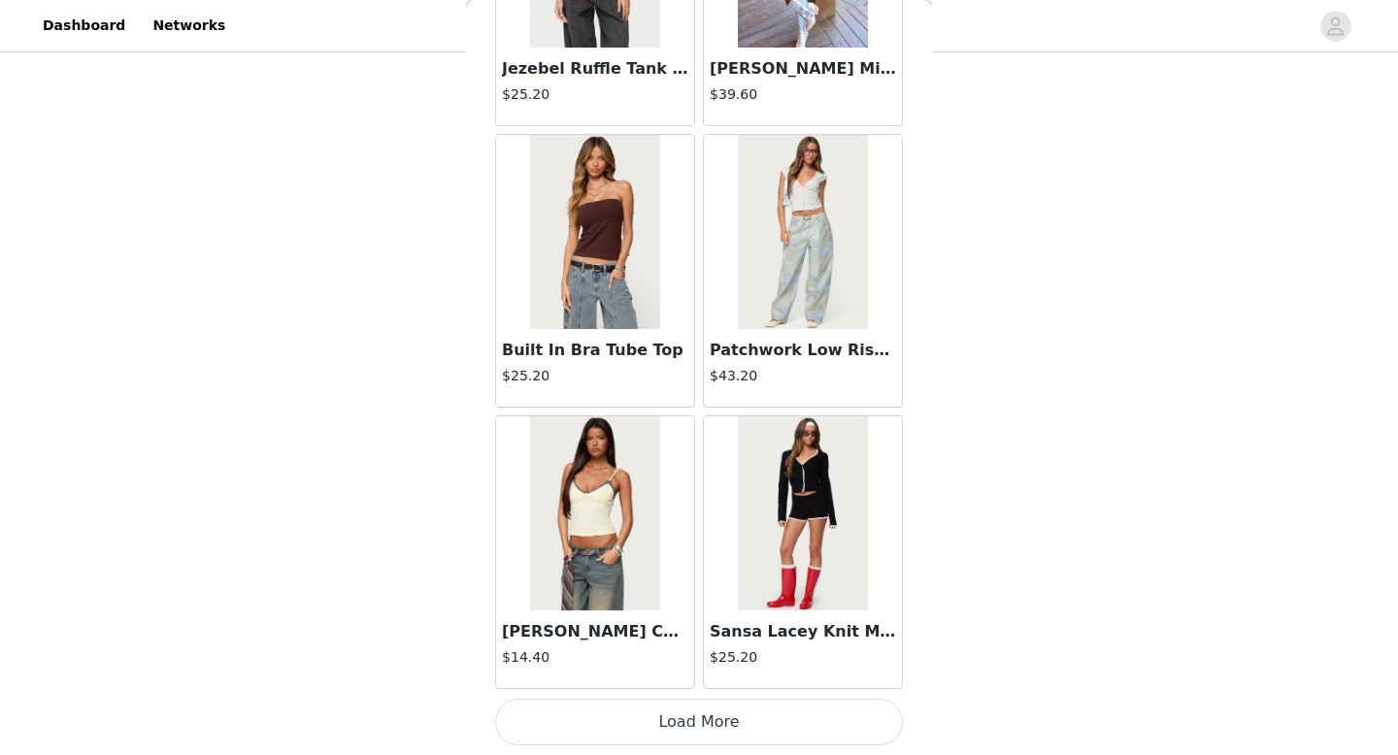
click at [633, 727] on button "Load More" at bounding box center [699, 722] width 408 height 47
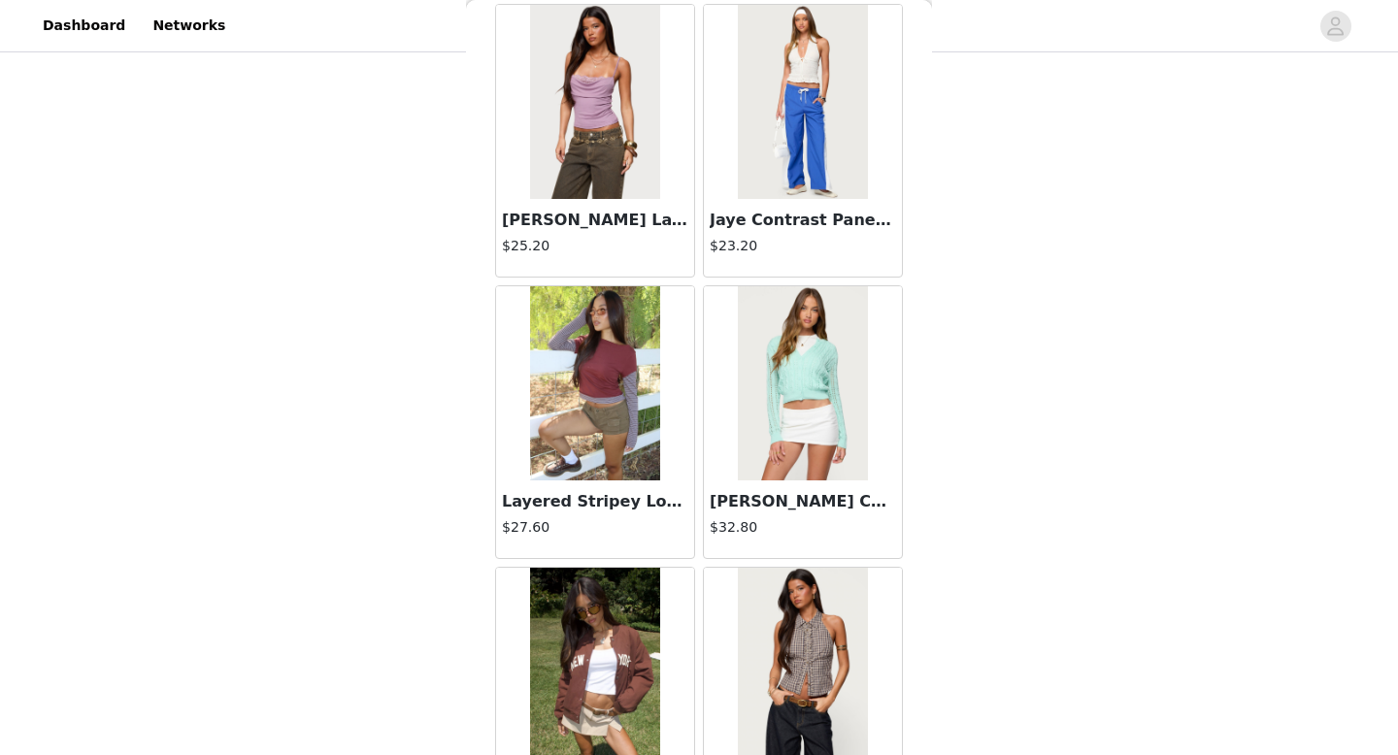
scroll to position [16295, 0]
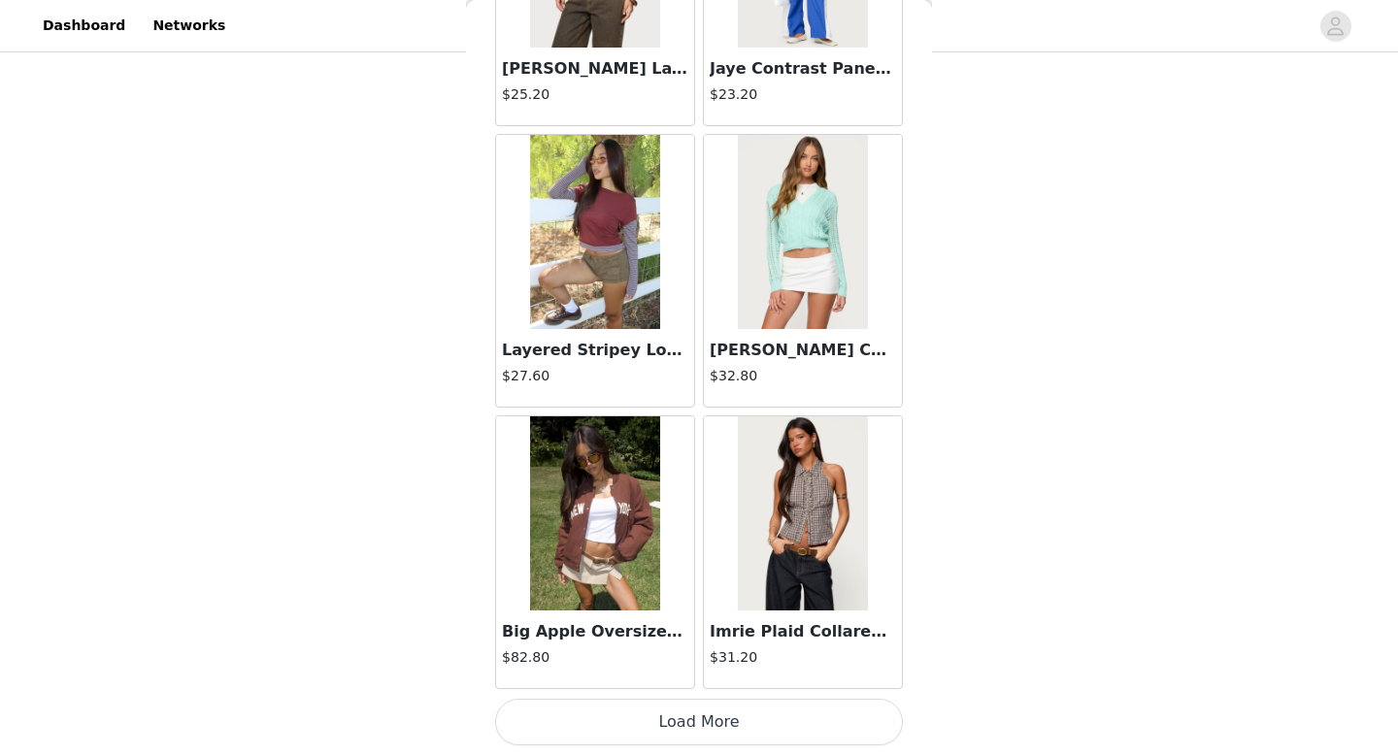
click at [606, 718] on button "Load More" at bounding box center [699, 722] width 408 height 47
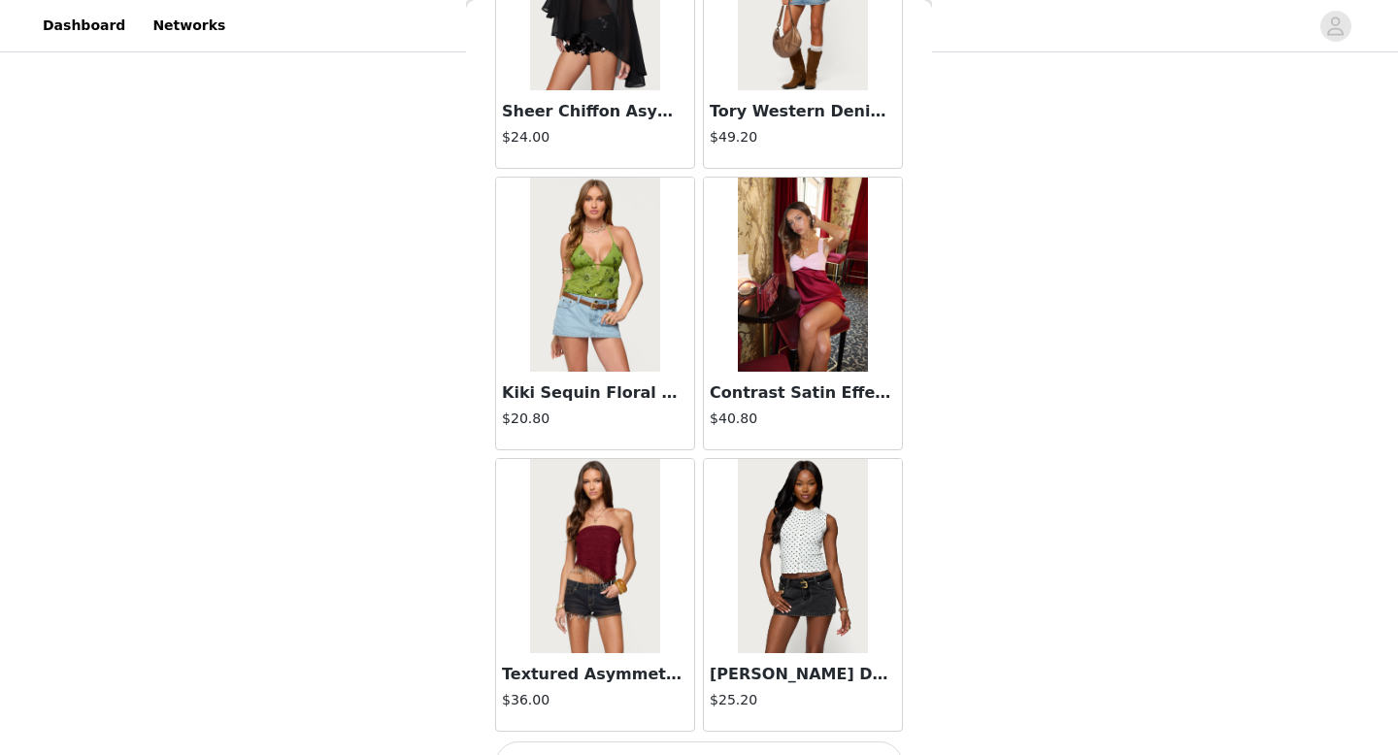
scroll to position [19110, 0]
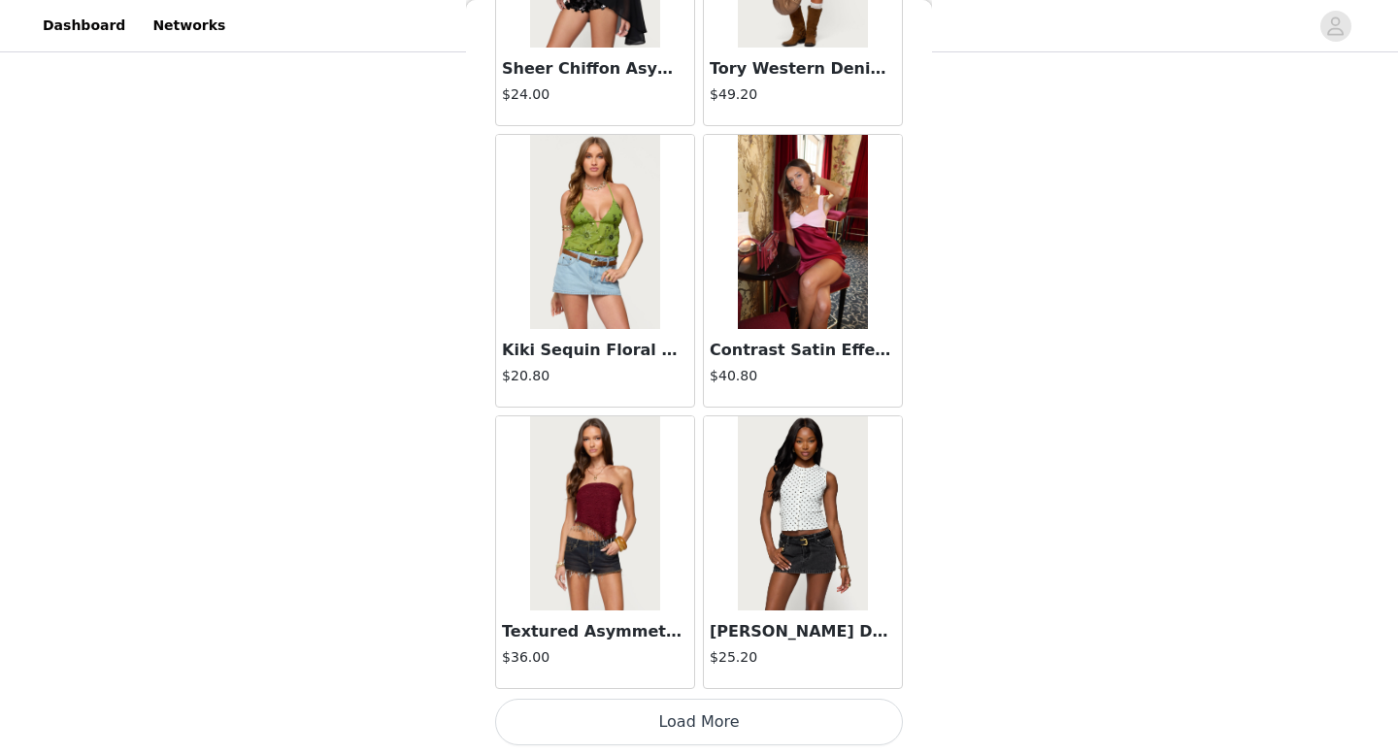
click at [615, 707] on button "Load More" at bounding box center [699, 722] width 408 height 47
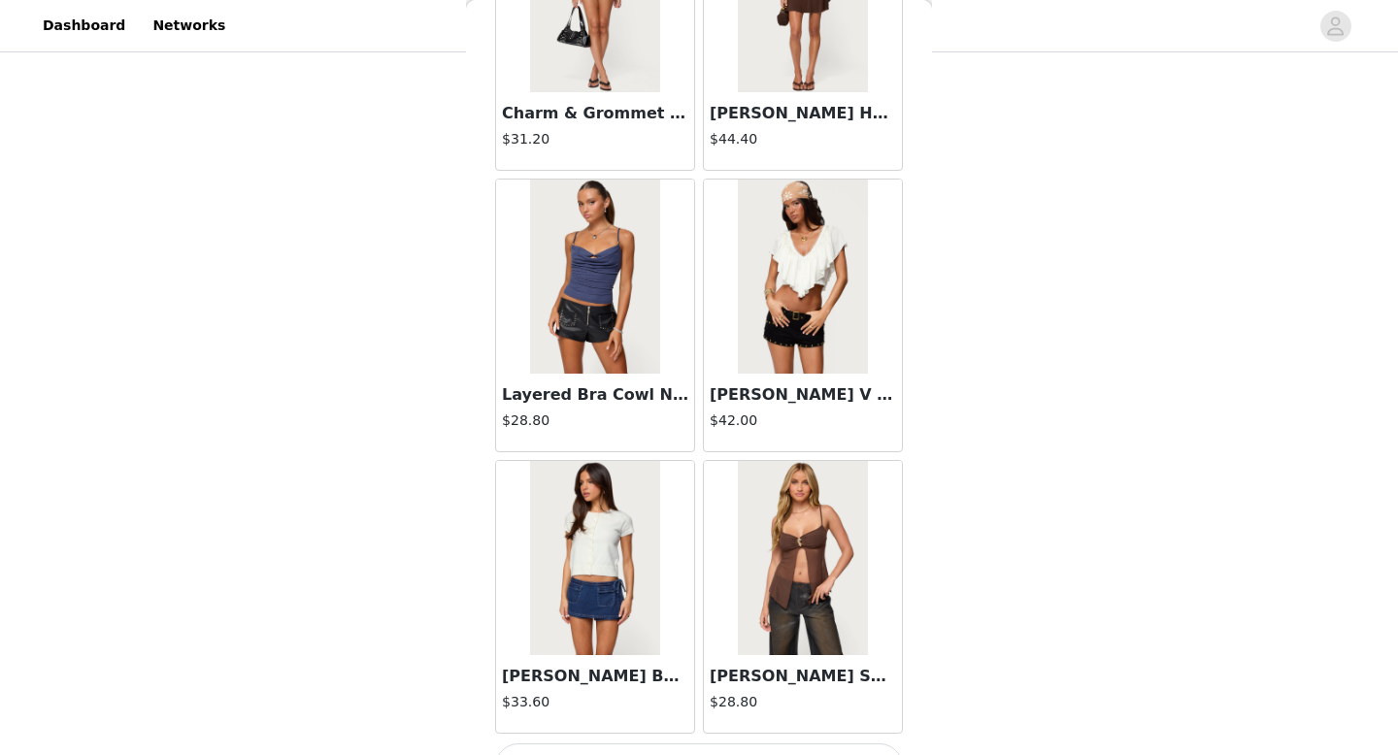
scroll to position [21926, 0]
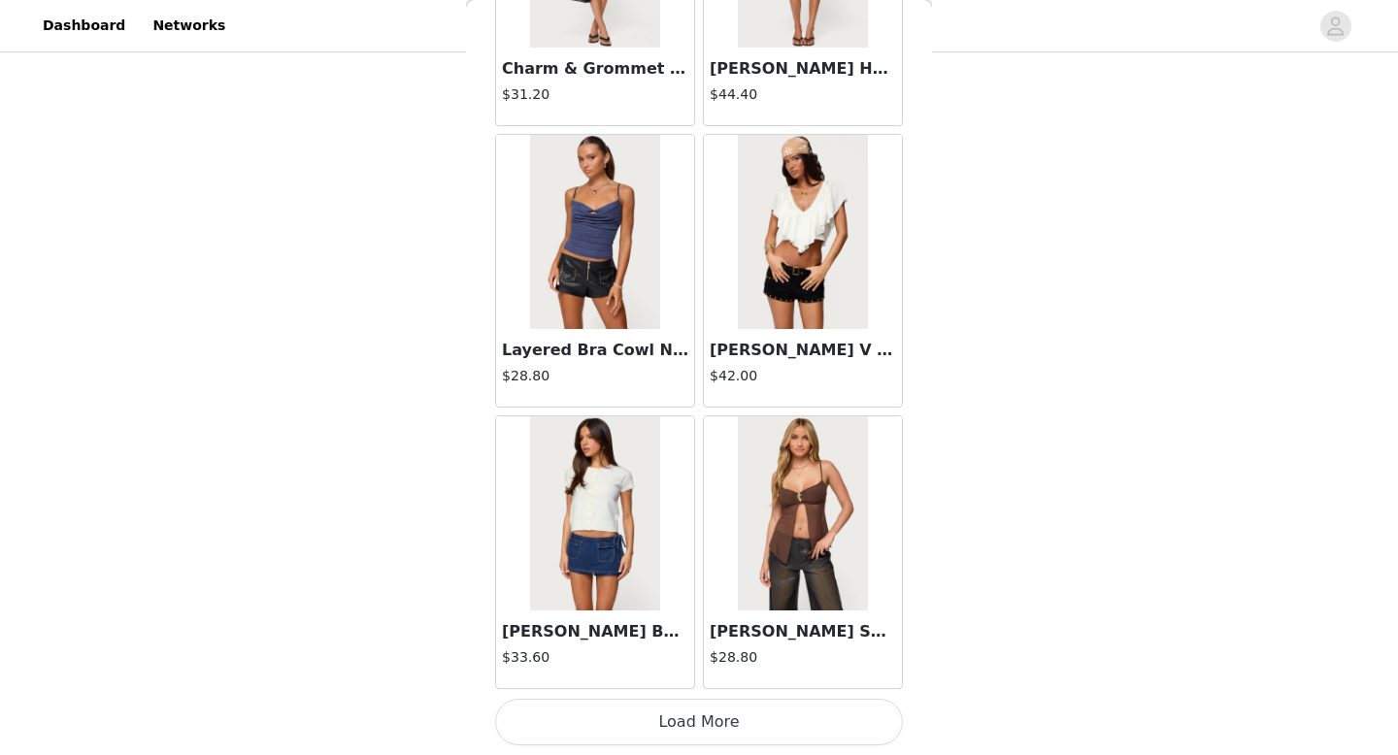
click at [645, 732] on button "Load More" at bounding box center [699, 722] width 408 height 47
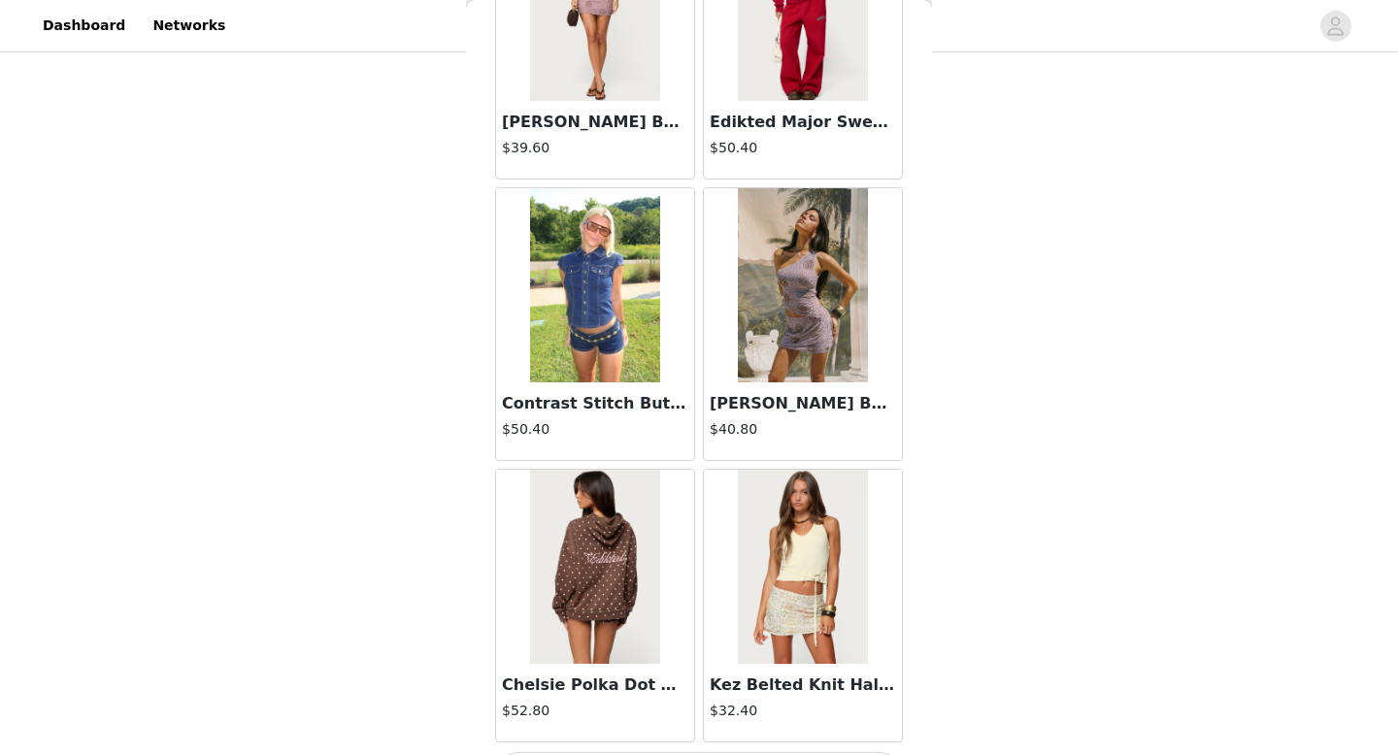
scroll to position [24742, 0]
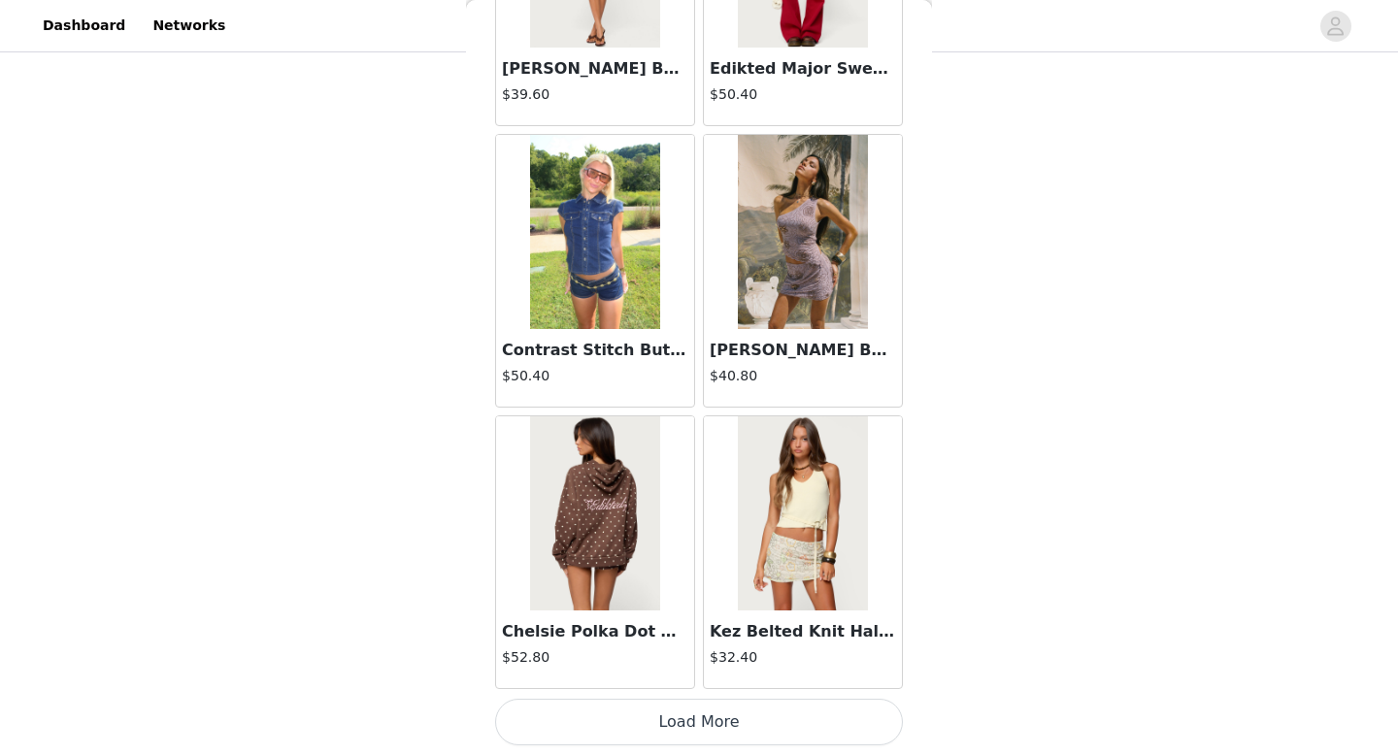
click at [660, 725] on button "Load More" at bounding box center [699, 722] width 408 height 47
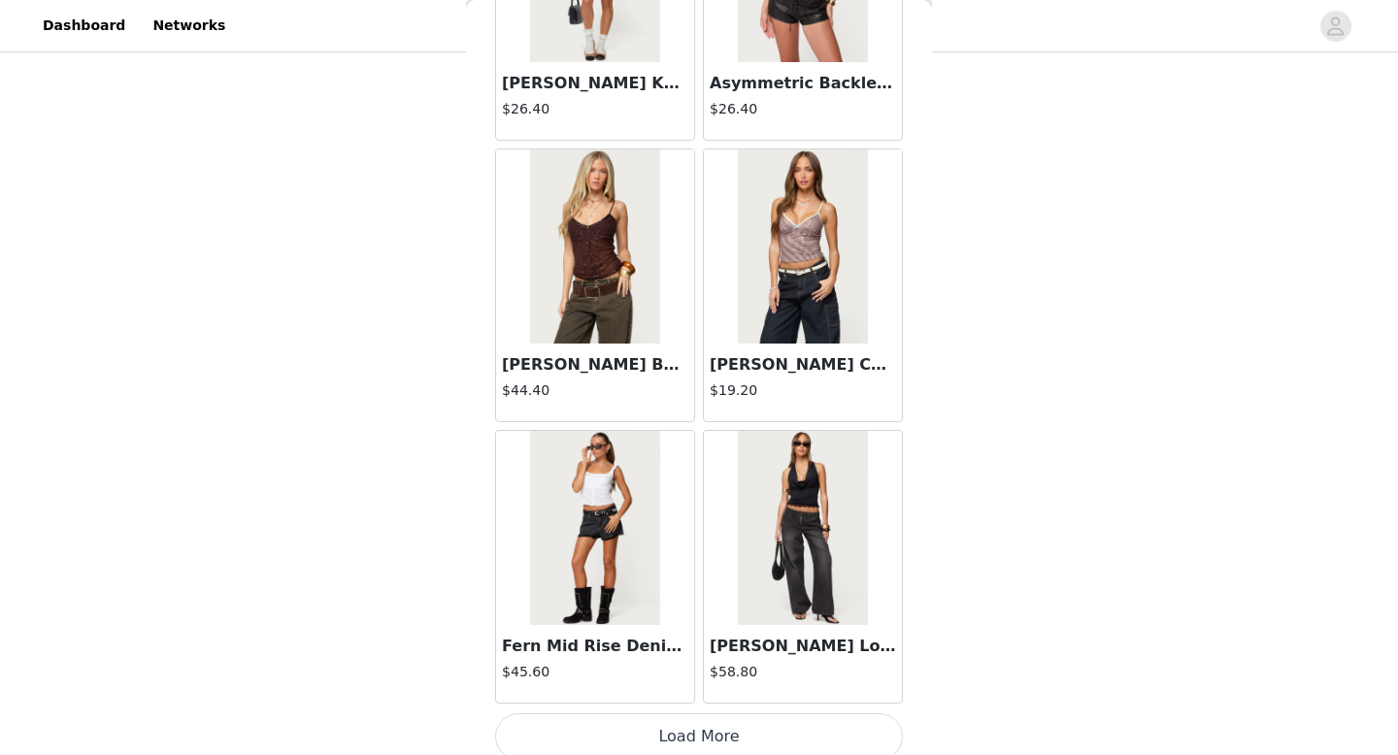
scroll to position [27558, 0]
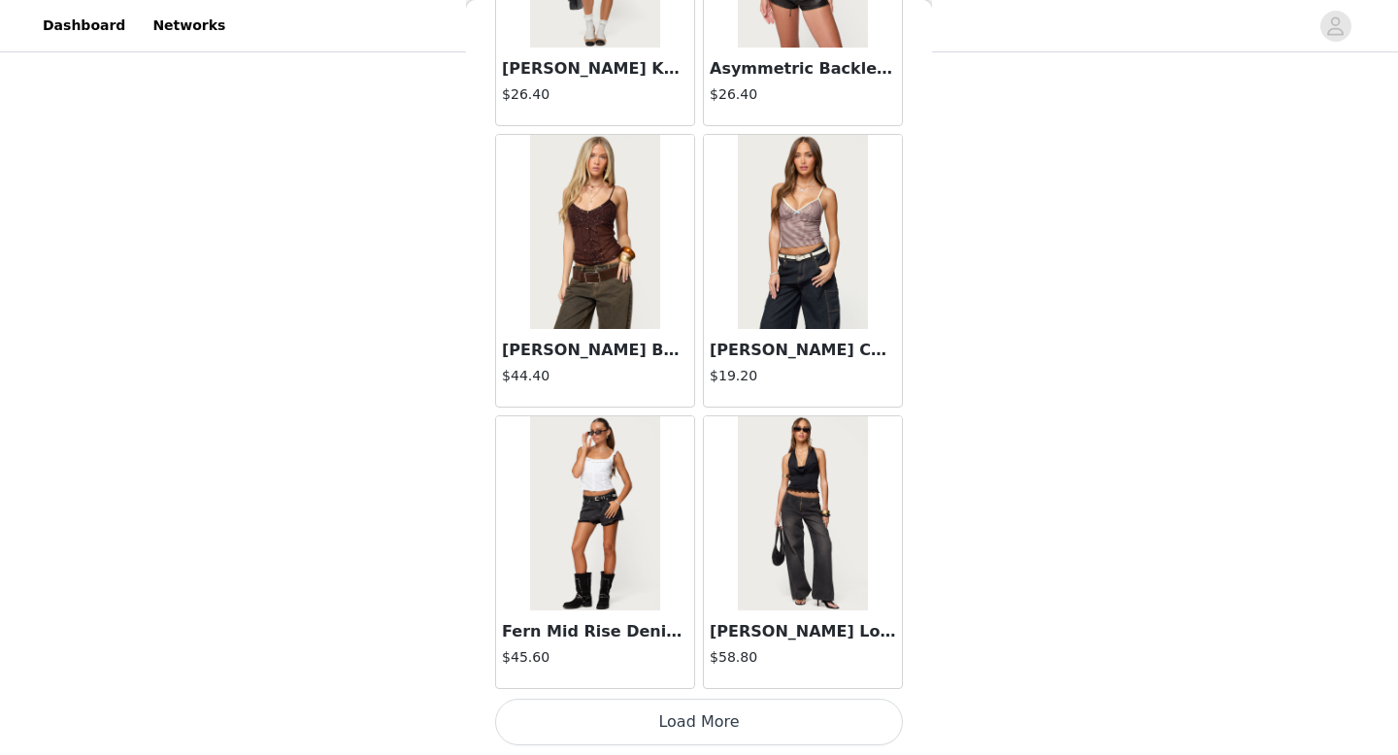
click at [717, 732] on button "Load More" at bounding box center [699, 722] width 408 height 47
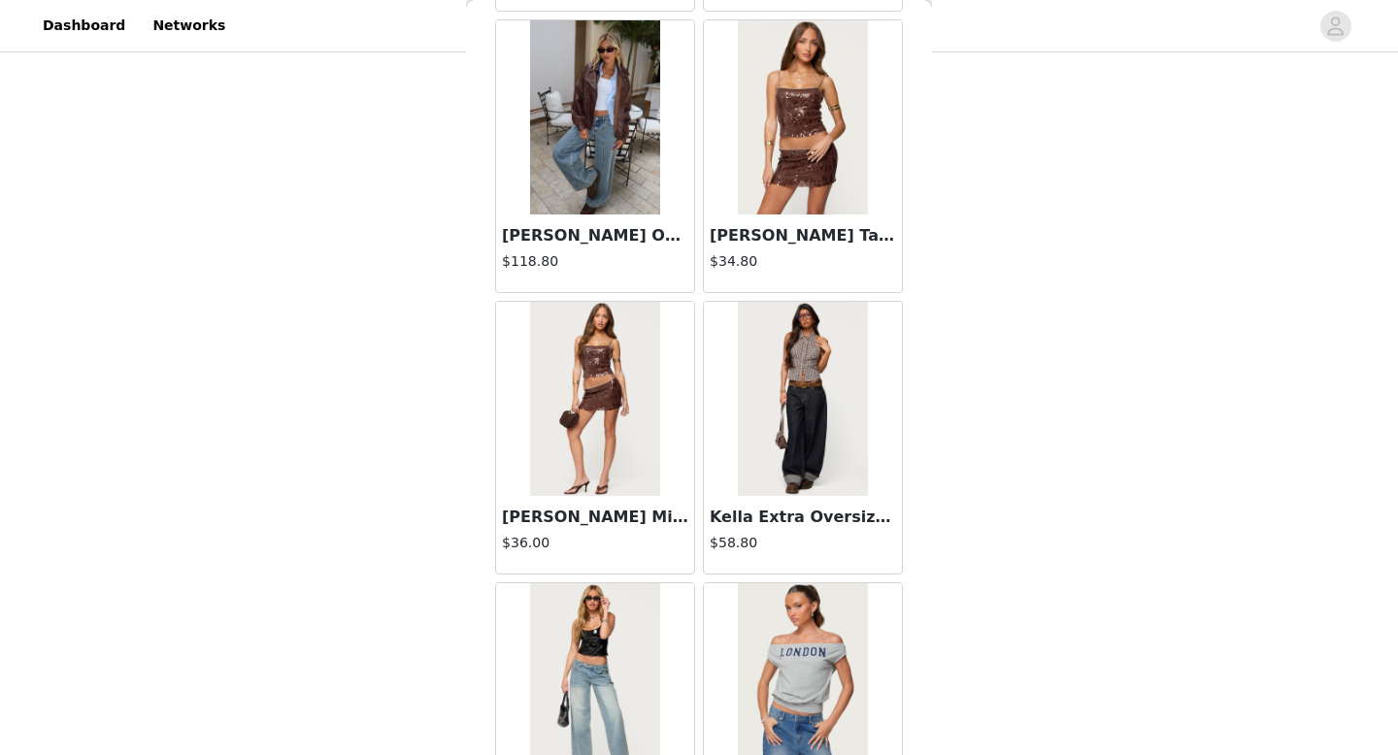
scroll to position [30373, 0]
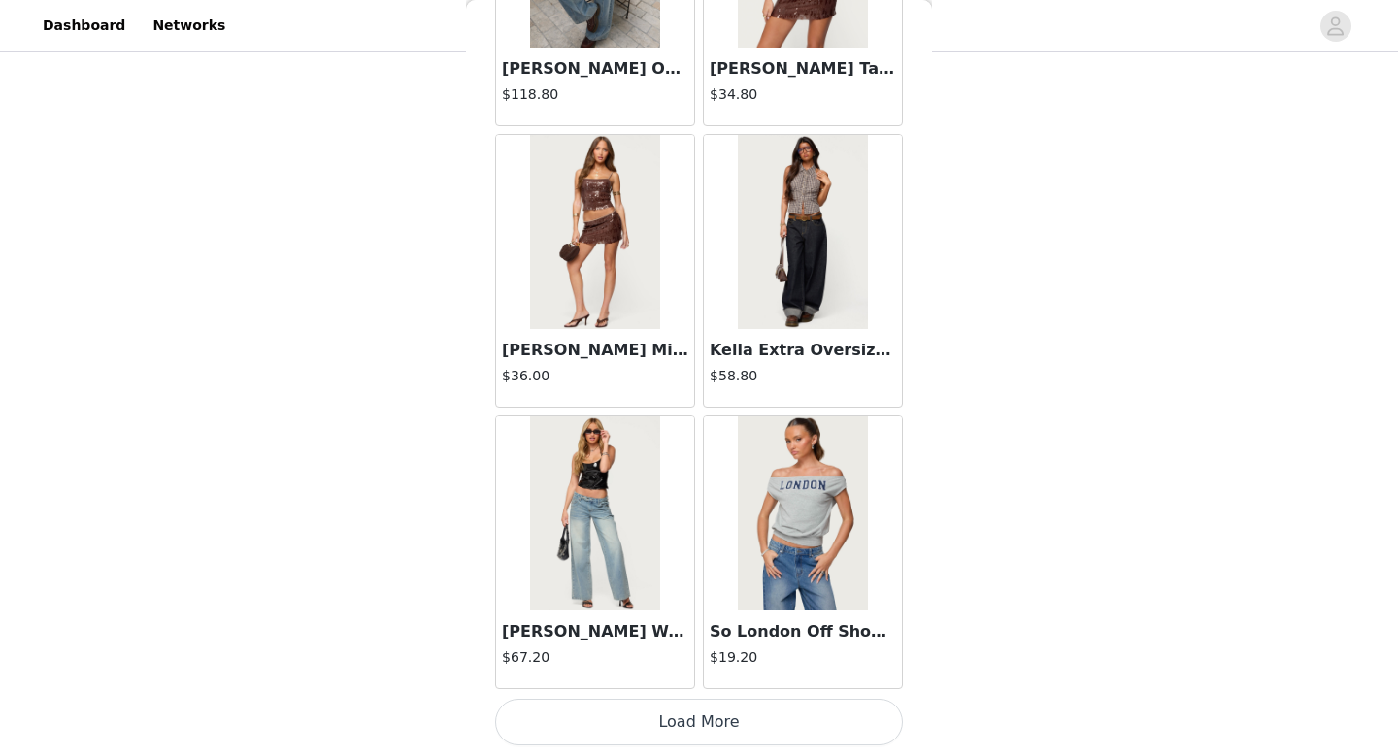
click at [803, 709] on button "Load More" at bounding box center [699, 722] width 408 height 47
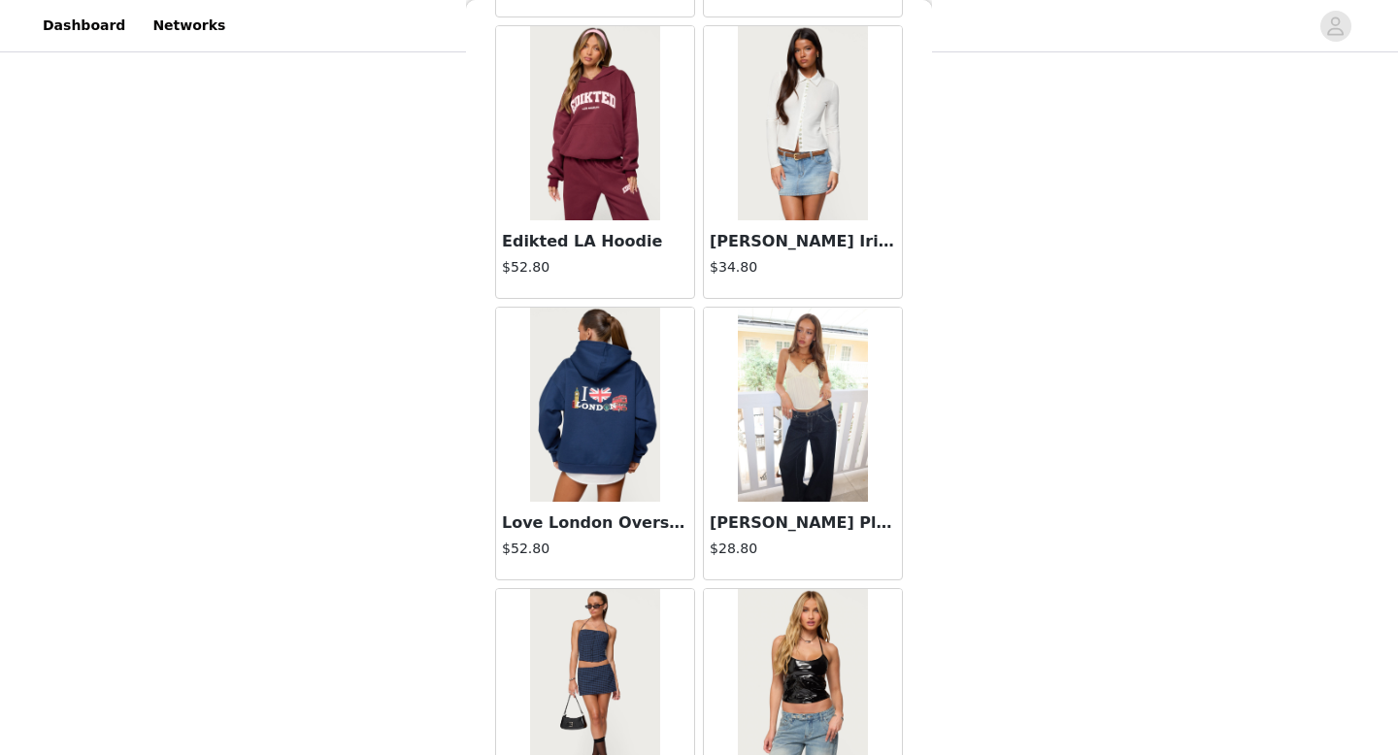
scroll to position [33189, 0]
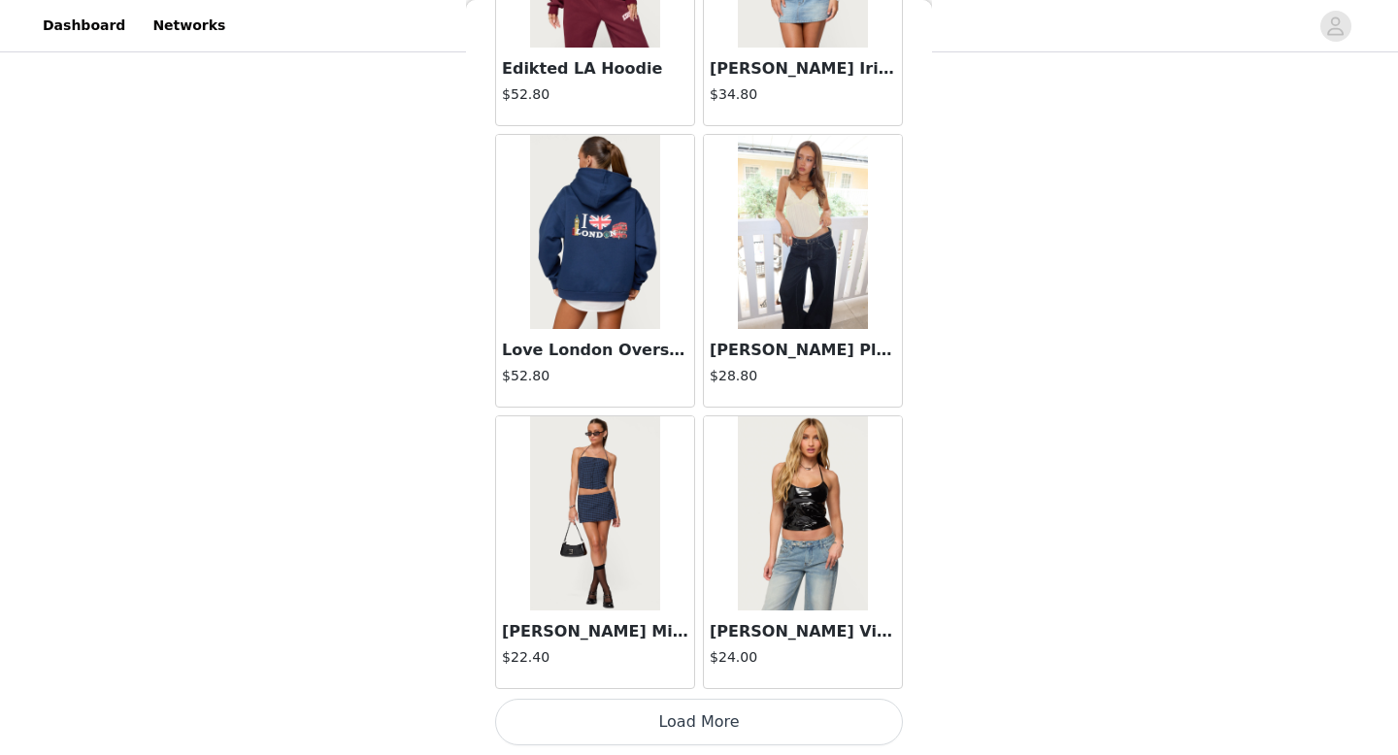
click at [803, 710] on button "Load More" at bounding box center [699, 722] width 408 height 47
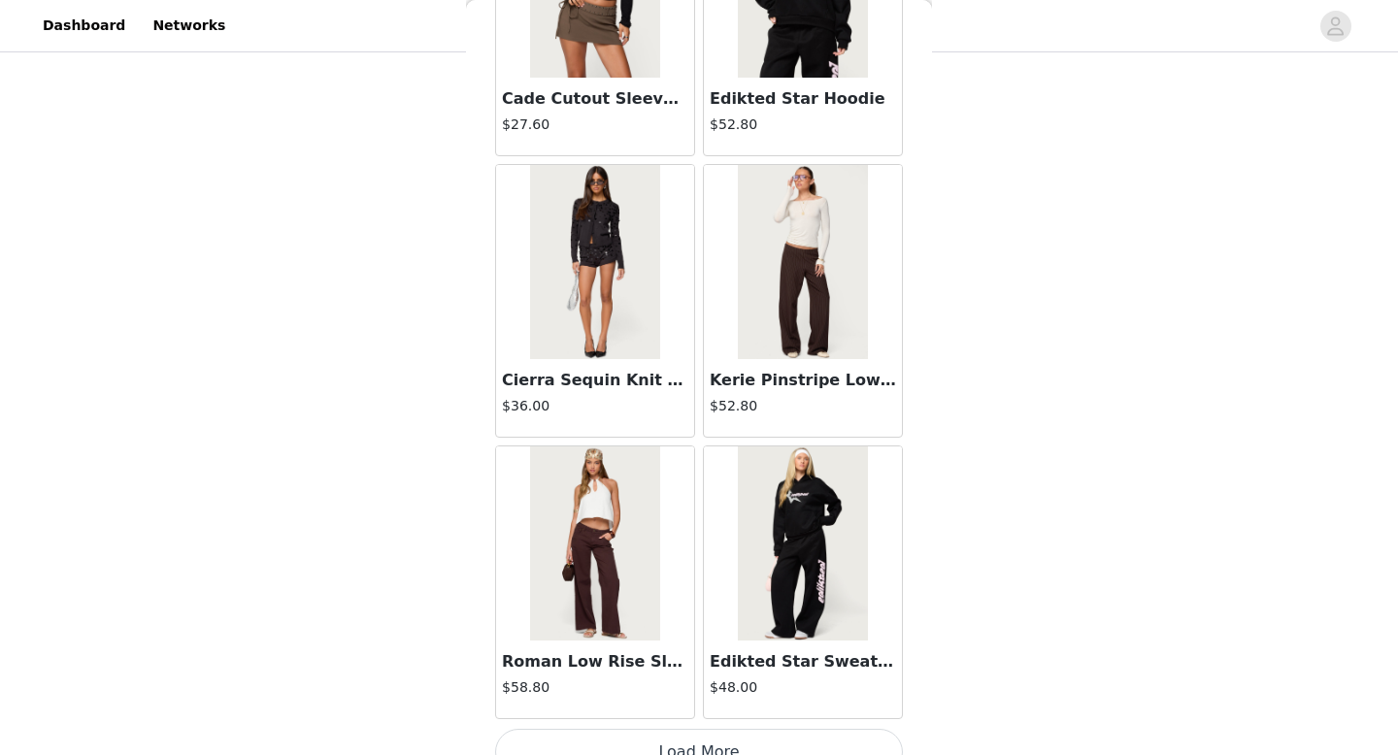
scroll to position [36005, 0]
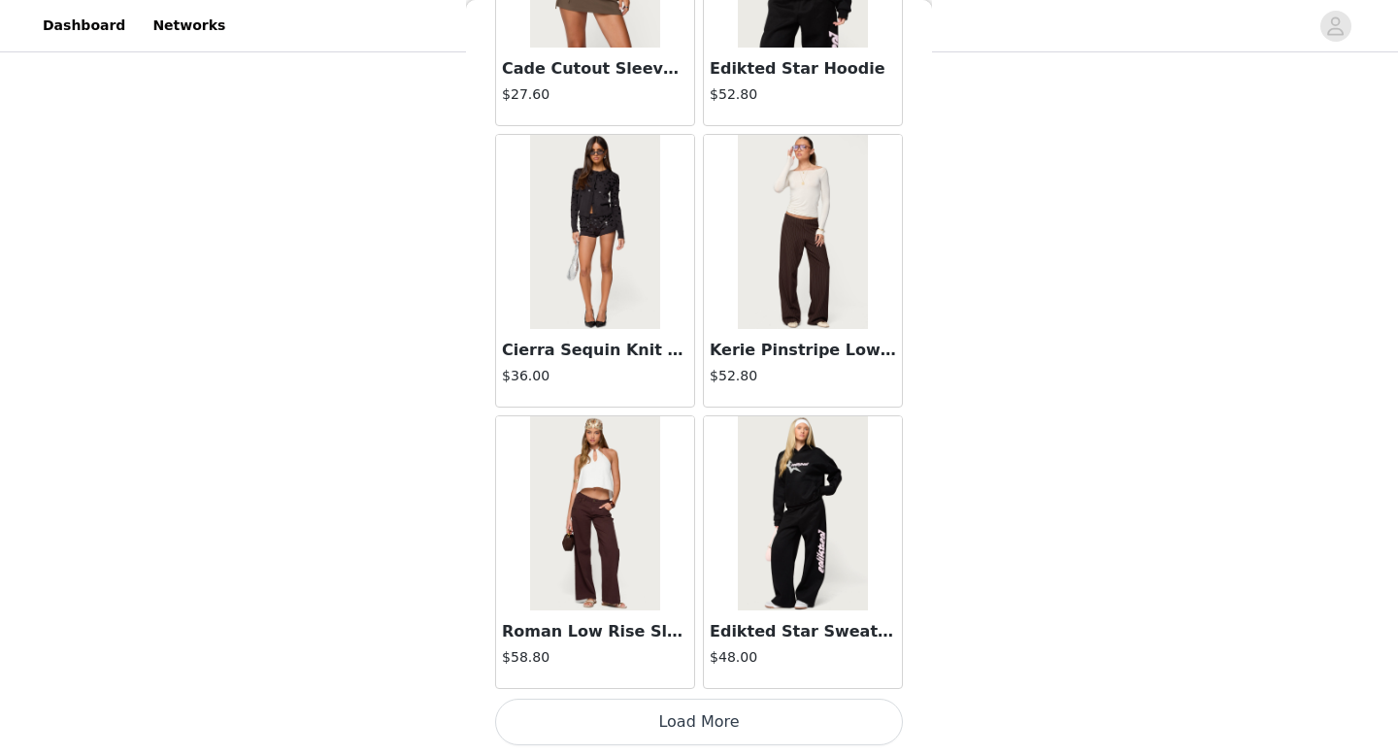
click at [635, 726] on button "Load More" at bounding box center [699, 722] width 408 height 47
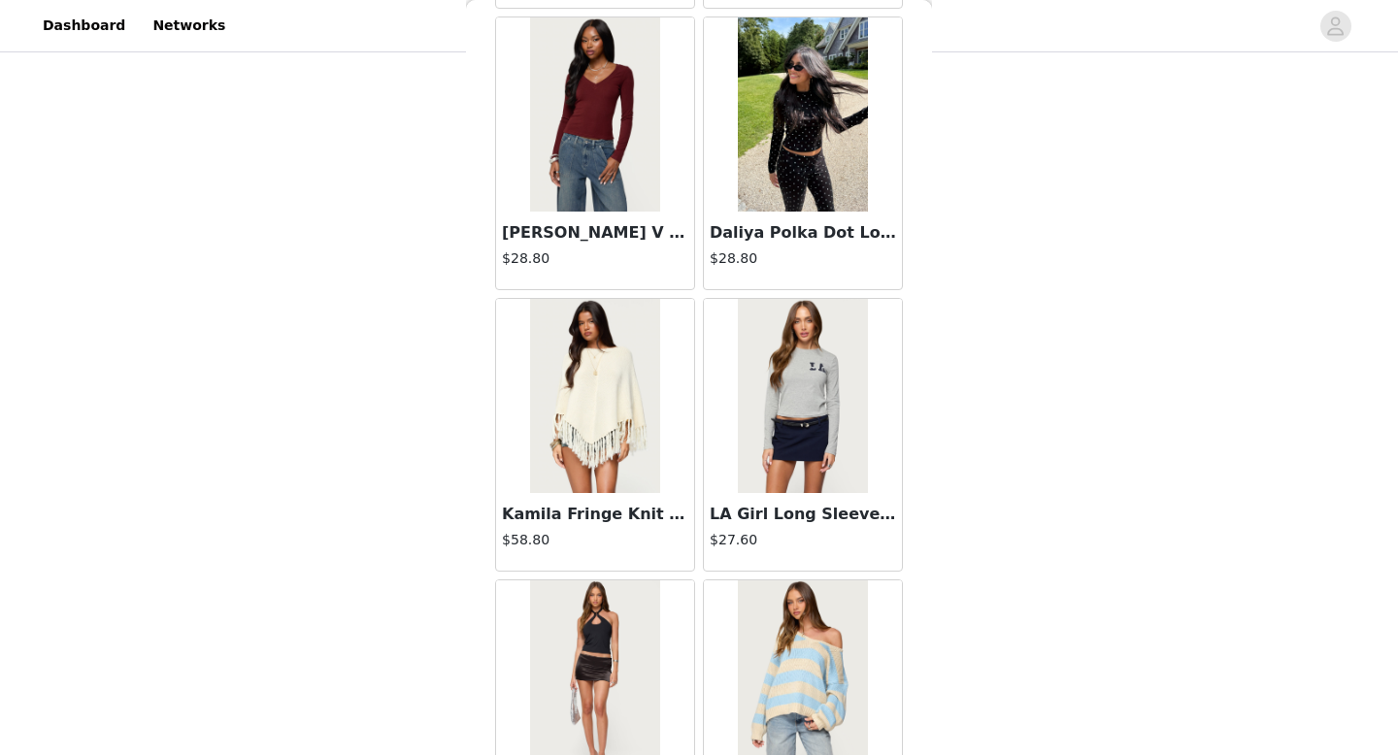
scroll to position [38821, 0]
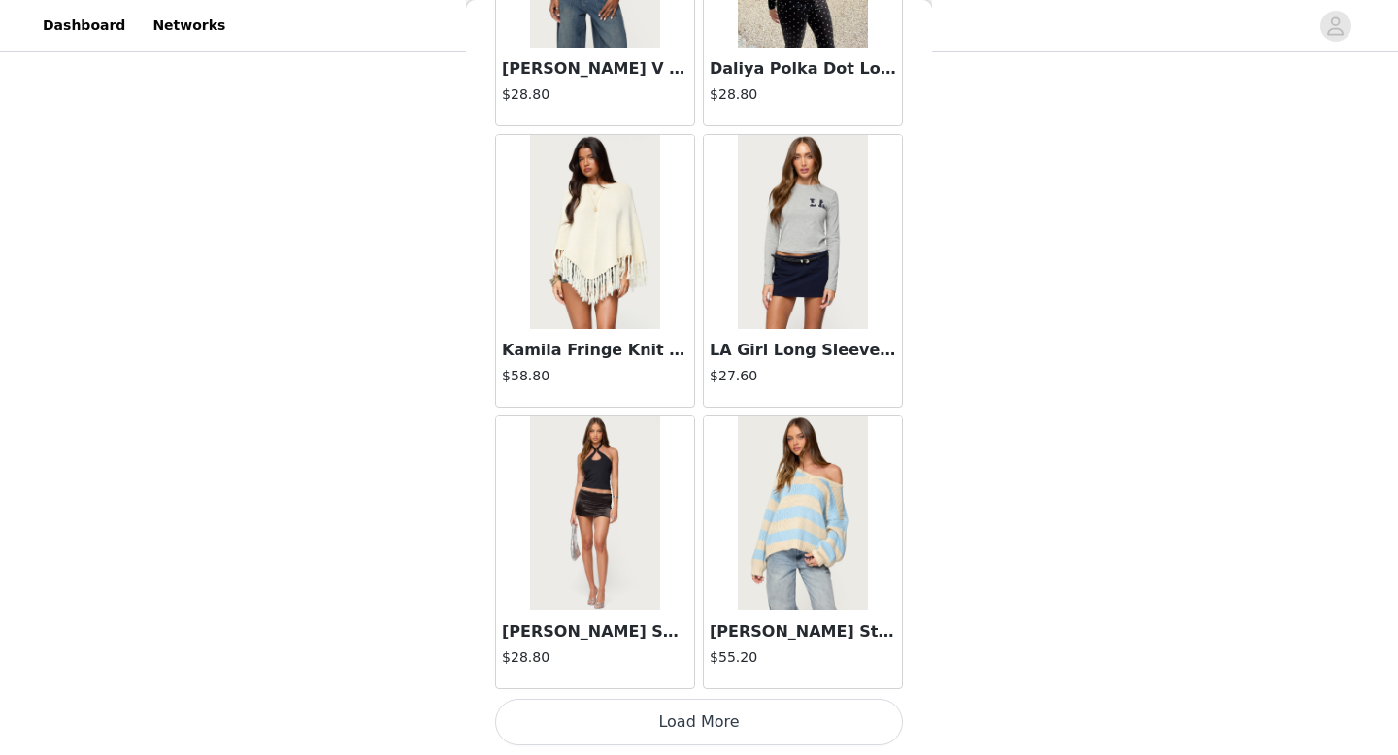
click at [652, 726] on button "Load More" at bounding box center [699, 722] width 408 height 47
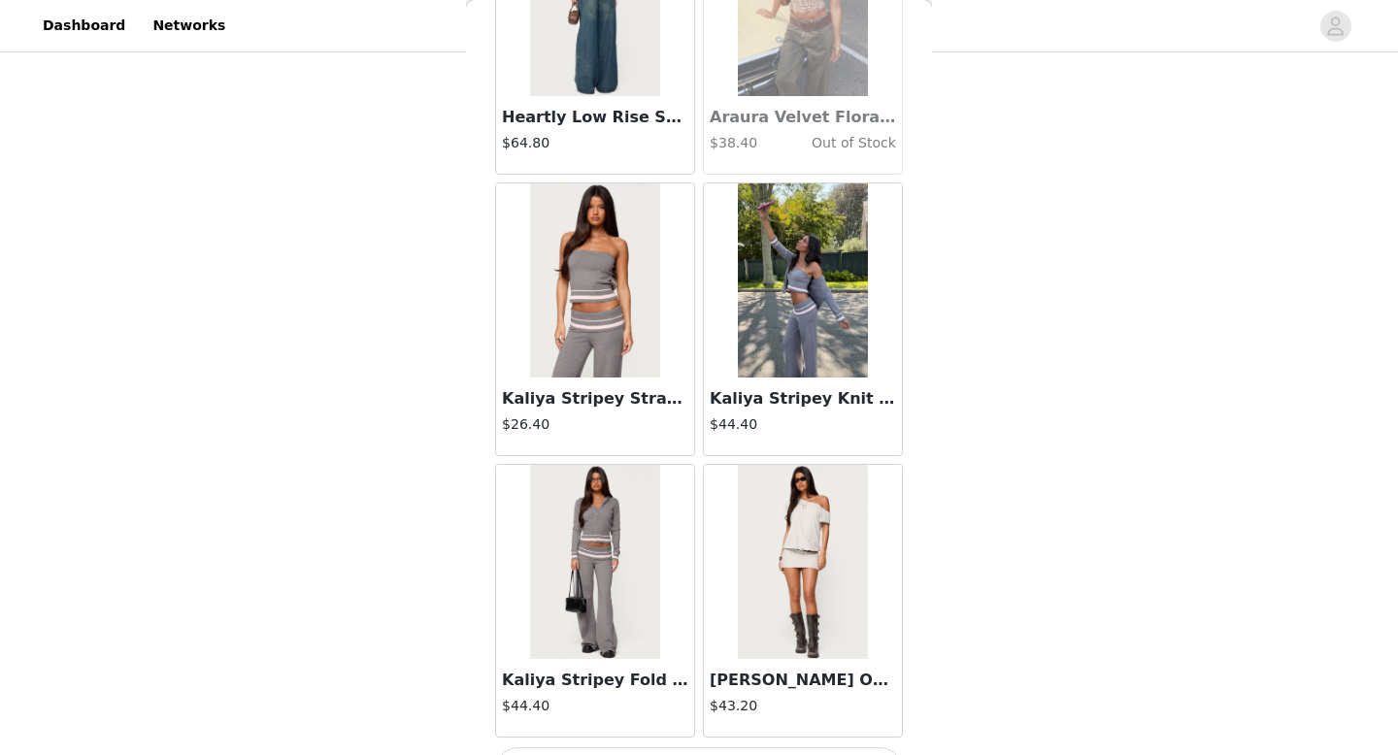
scroll to position [41636, 0]
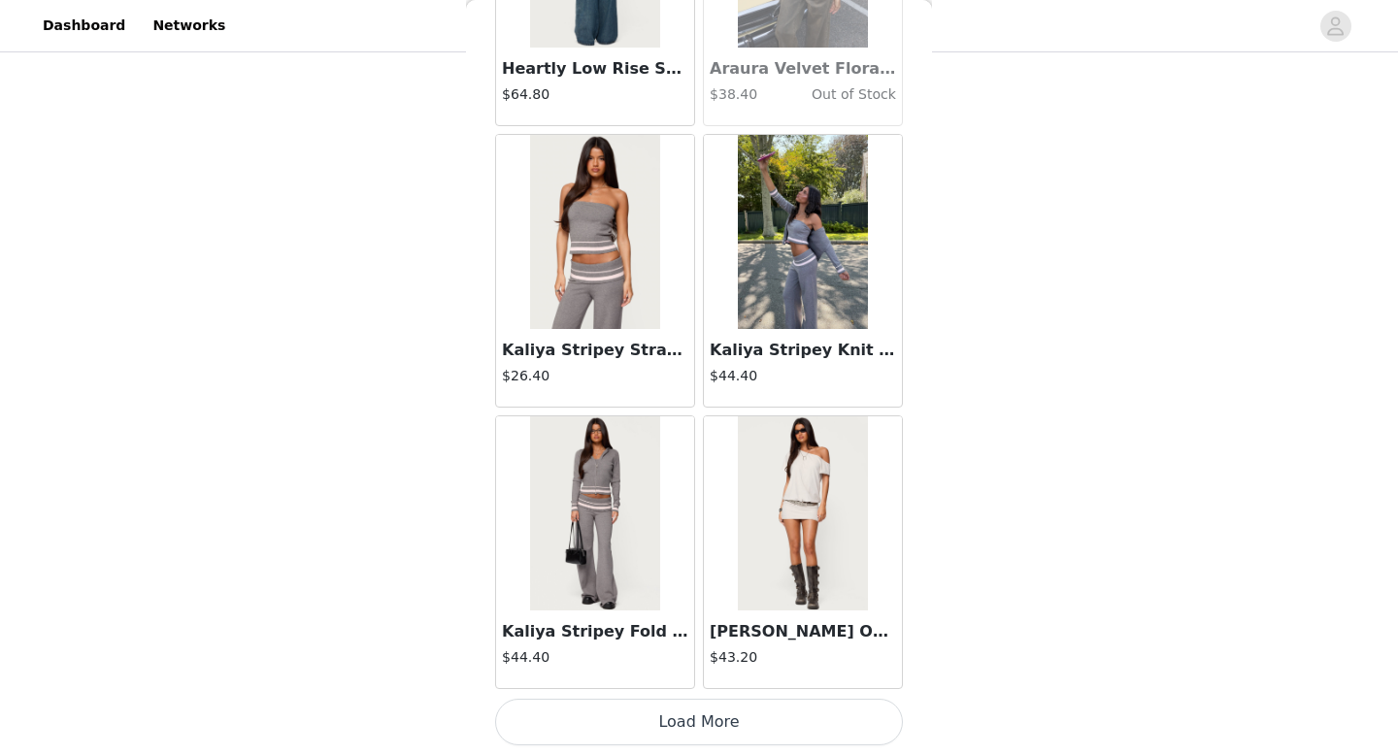
click at [690, 721] on button "Load More" at bounding box center [699, 722] width 408 height 47
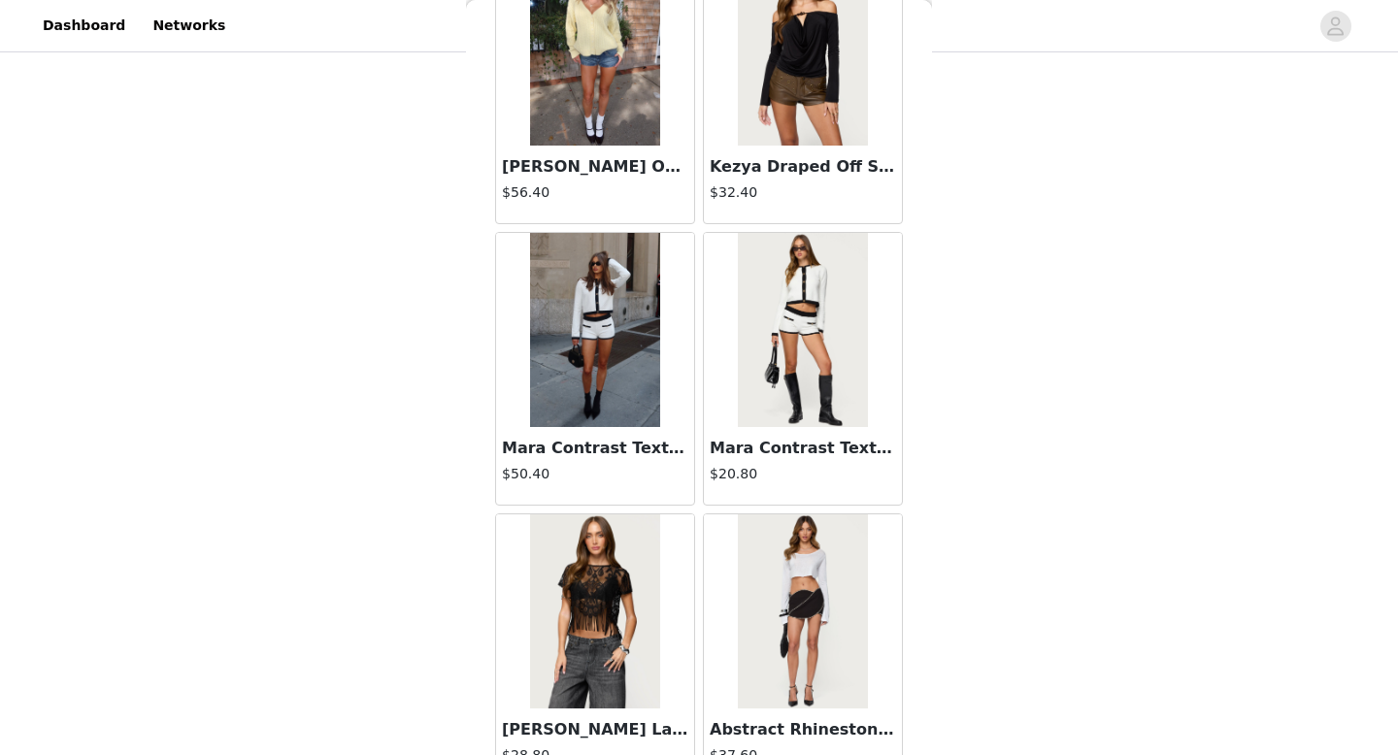
scroll to position [44452, 0]
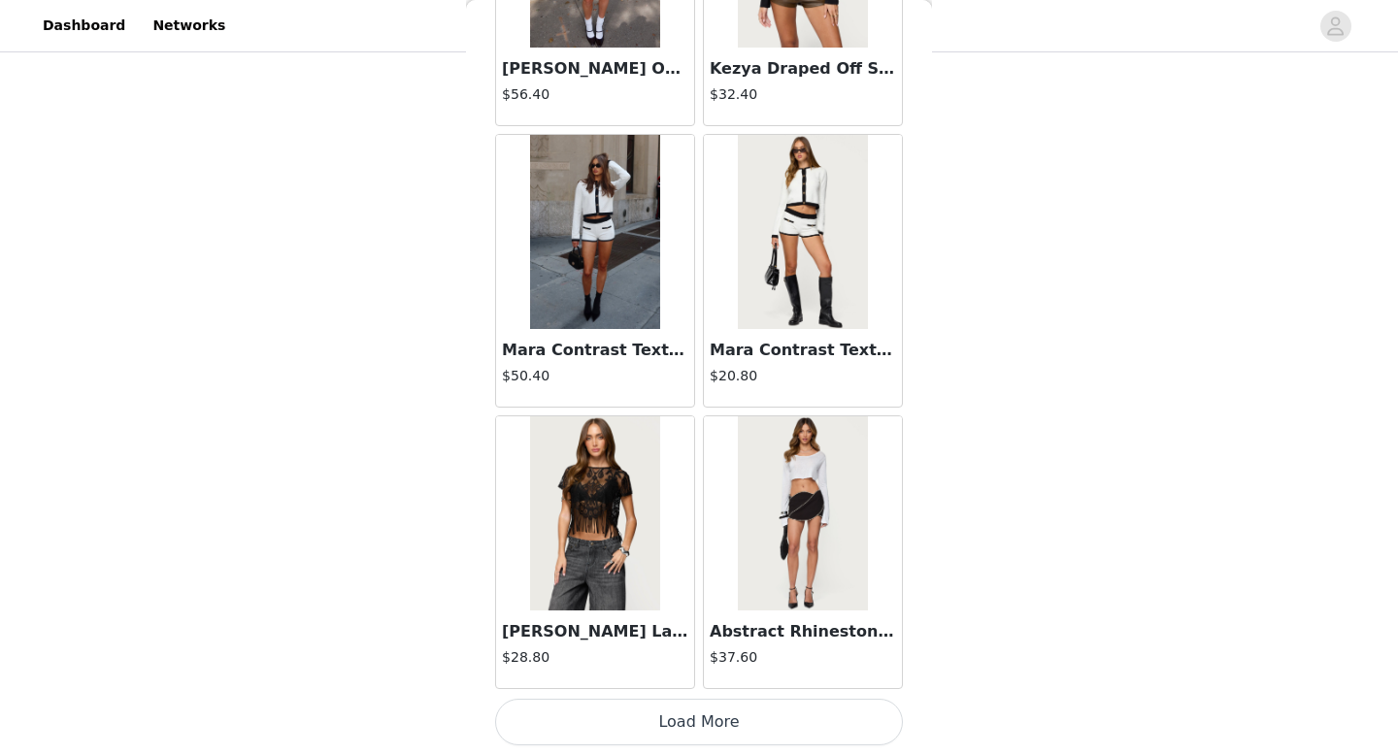
click at [675, 708] on button "Load More" at bounding box center [699, 722] width 408 height 47
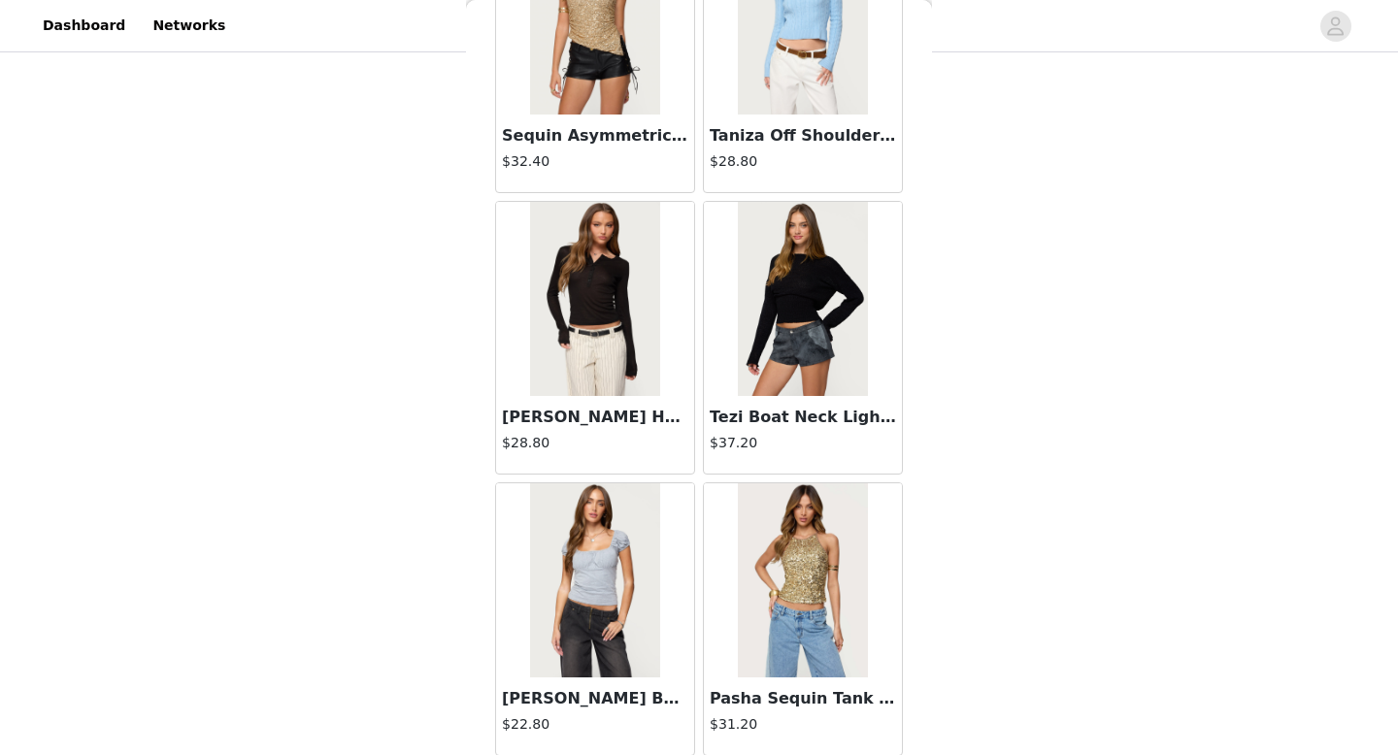
scroll to position [47268, 0]
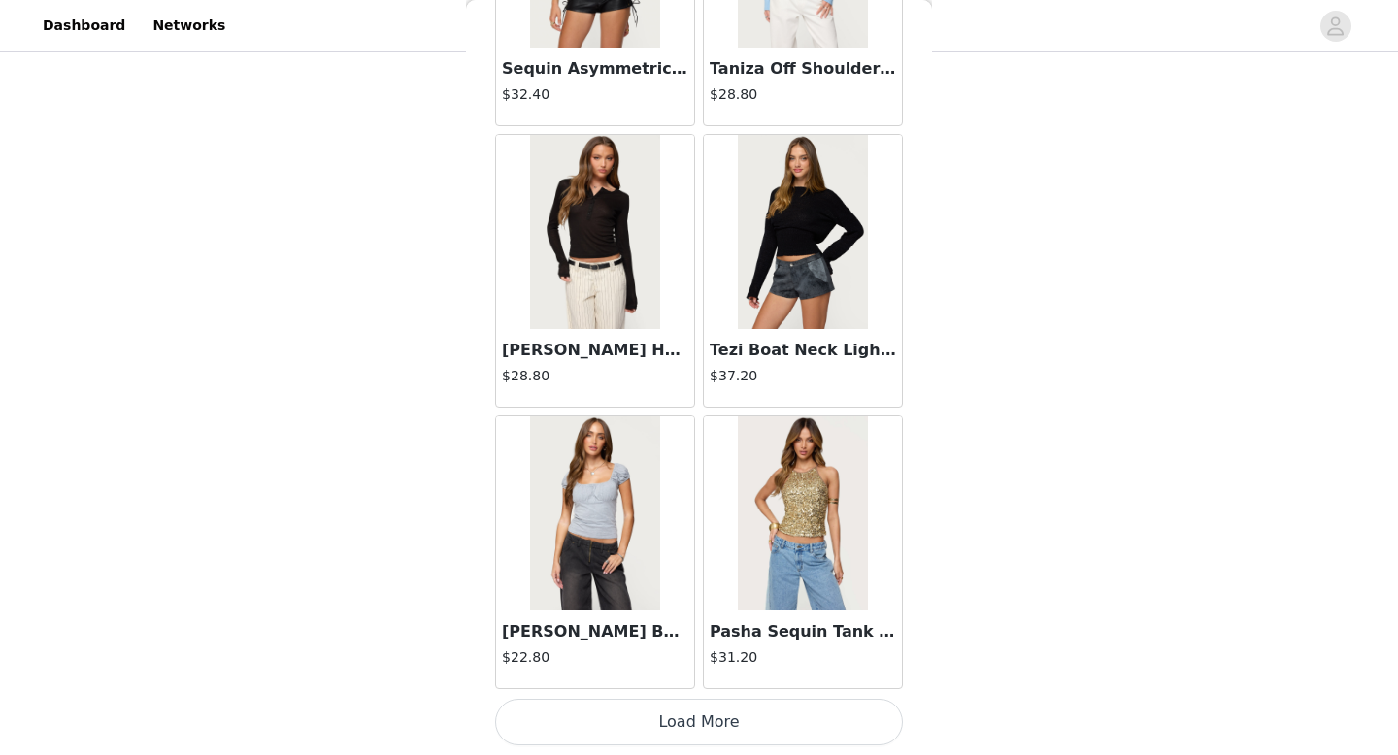
click at [763, 709] on button "Load More" at bounding box center [699, 722] width 408 height 47
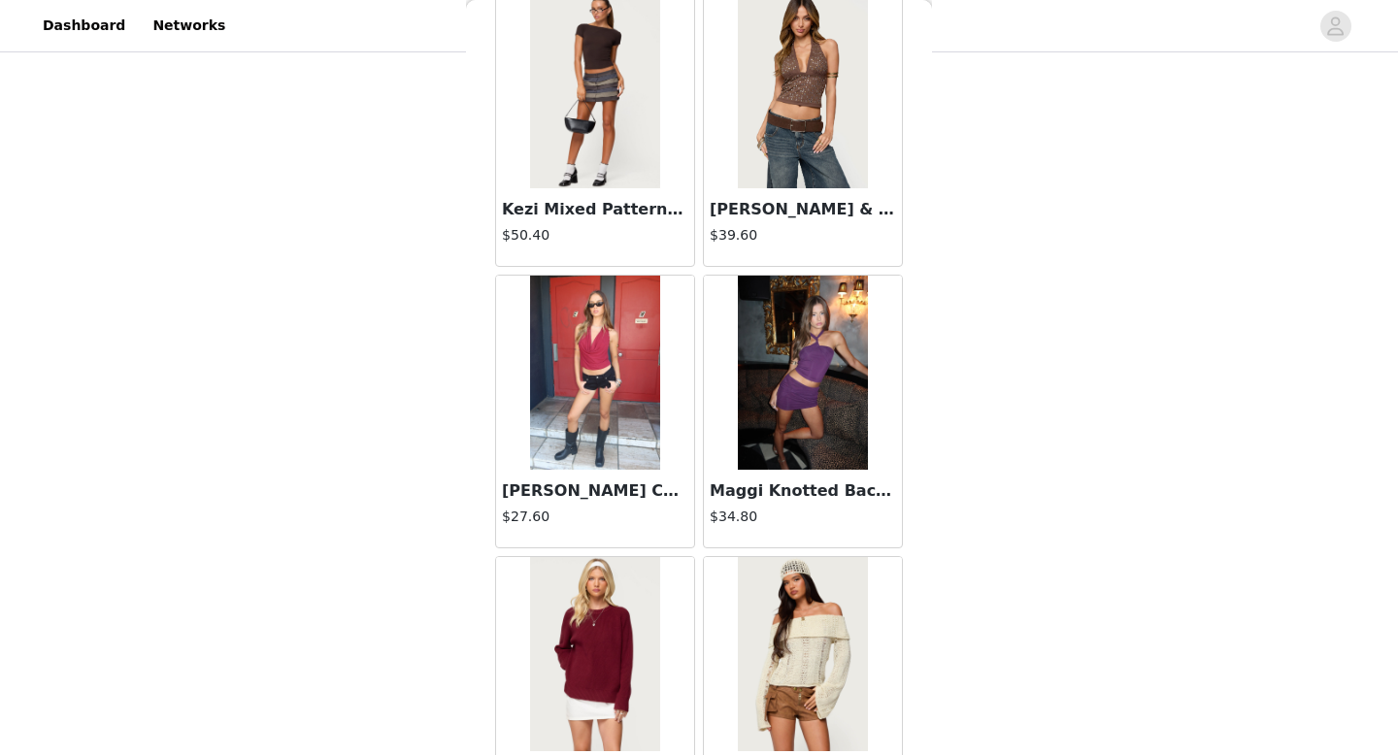
scroll to position [50084, 0]
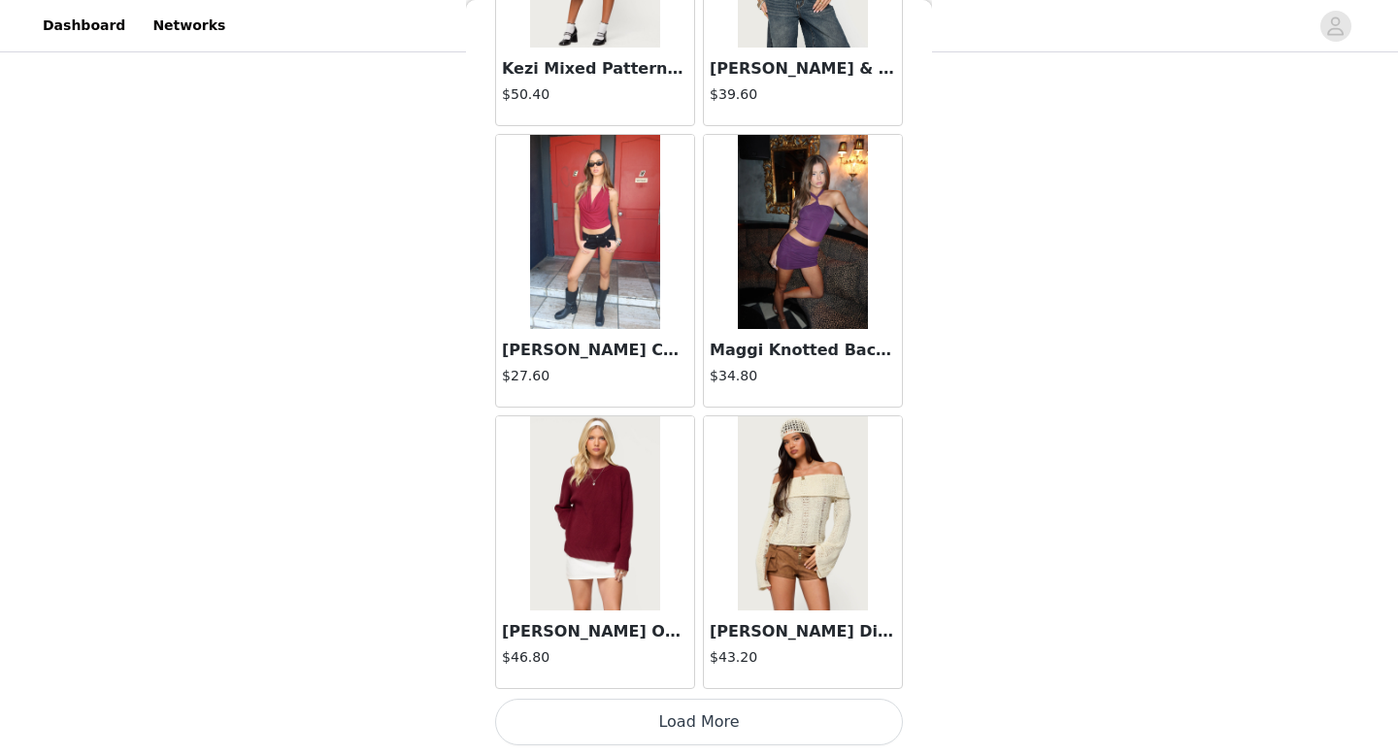
click at [761, 715] on button "Load More" at bounding box center [699, 722] width 408 height 47
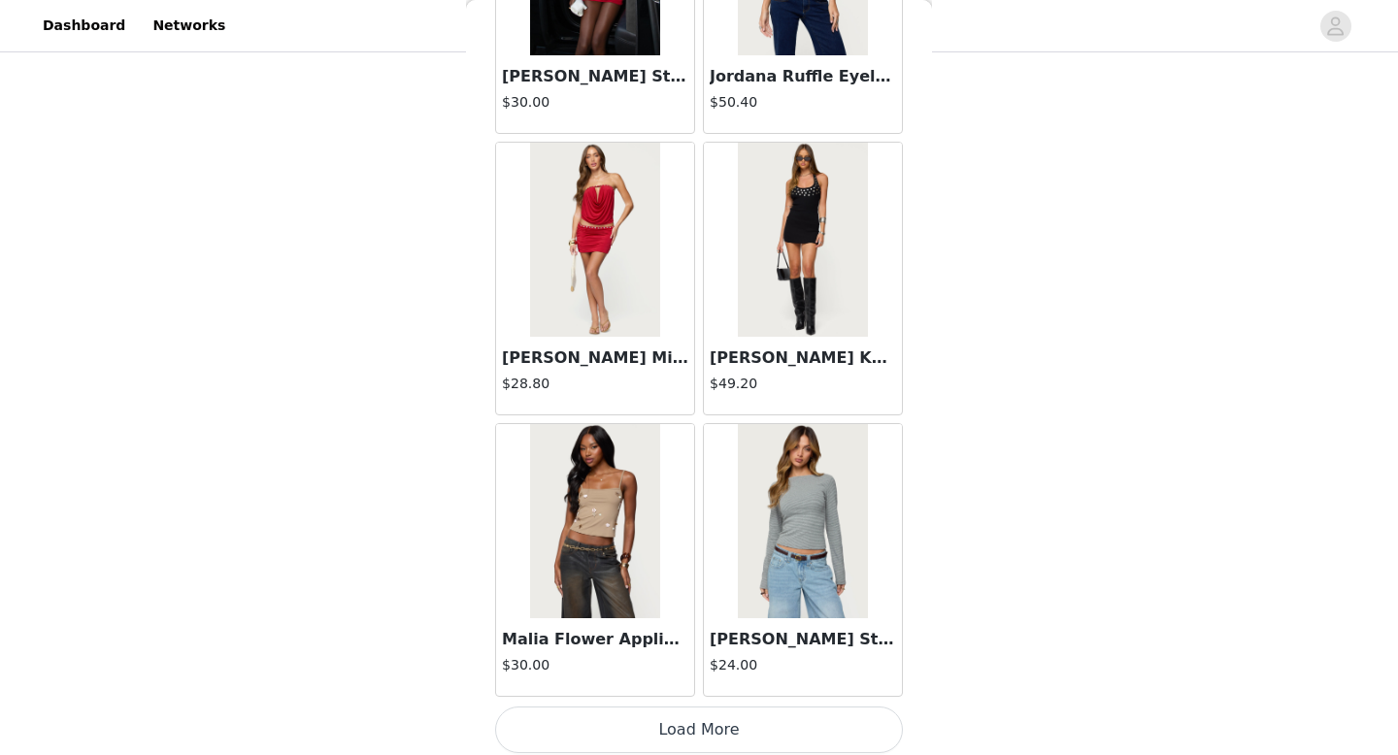
scroll to position [52899, 0]
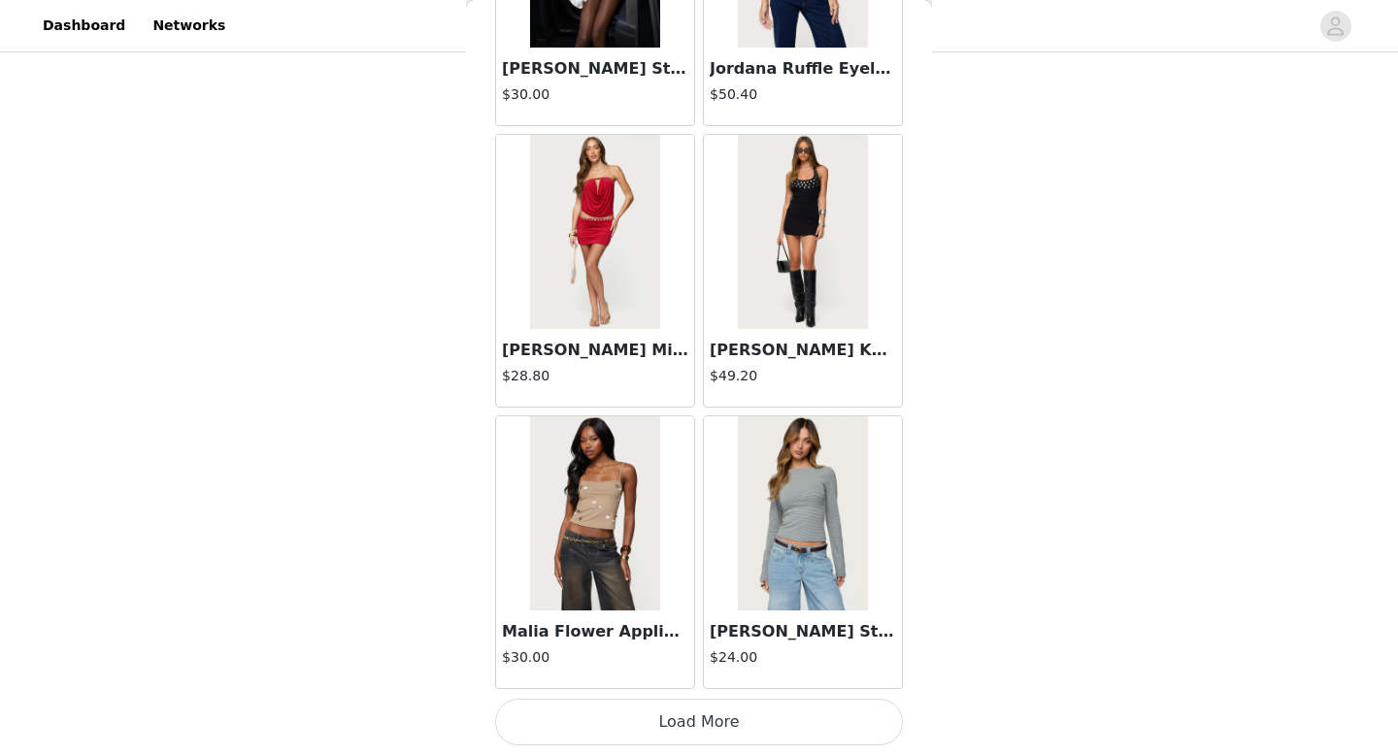
click at [760, 717] on button "Load More" at bounding box center [699, 722] width 408 height 47
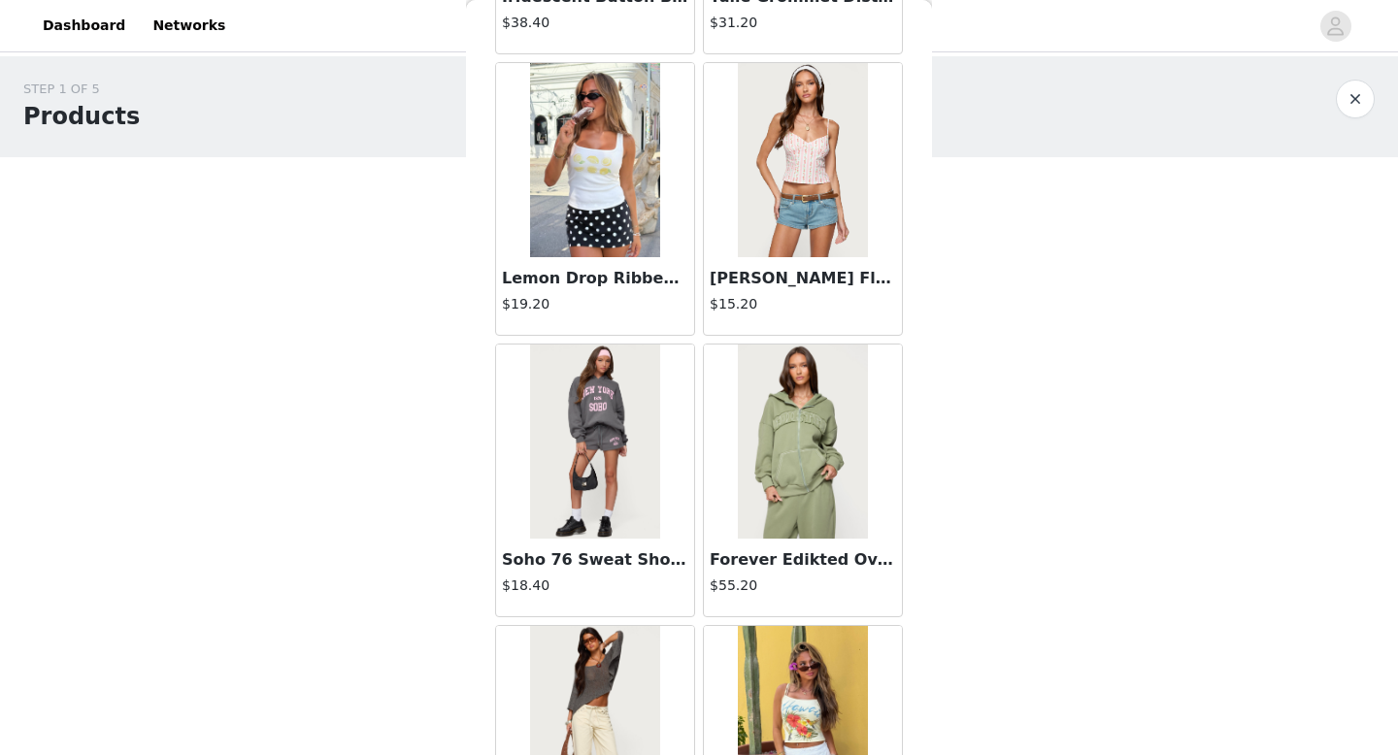
scroll to position [0, 0]
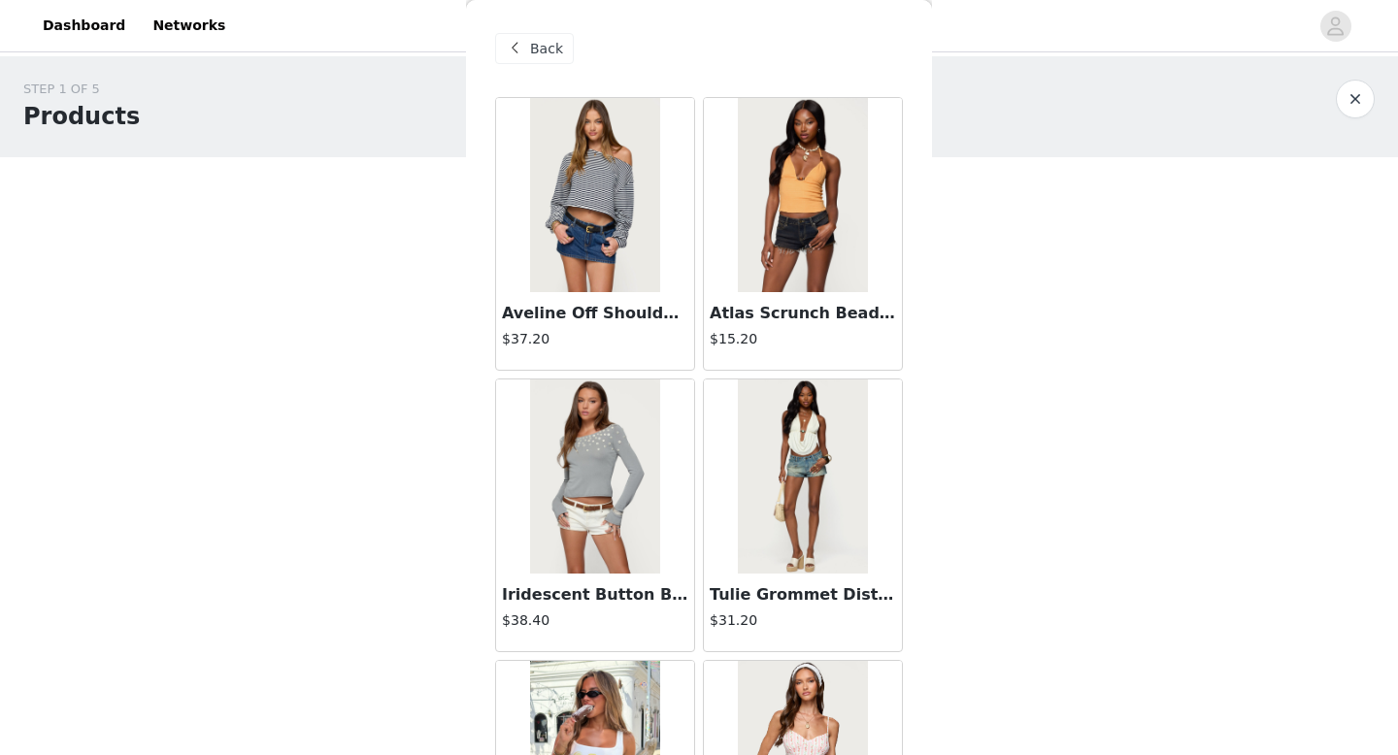
click at [543, 39] on span "Back" at bounding box center [546, 49] width 33 height 20
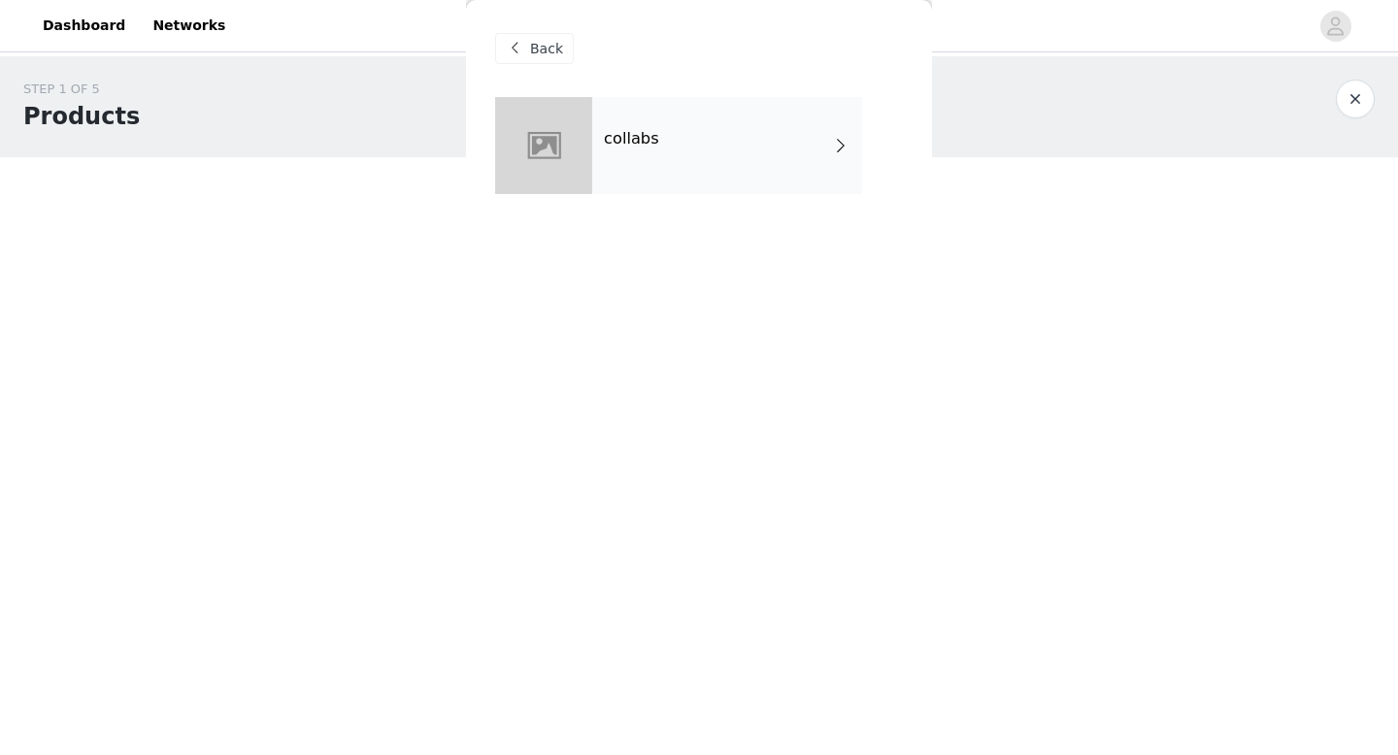
click at [561, 156] on div at bounding box center [543, 145] width 97 height 97
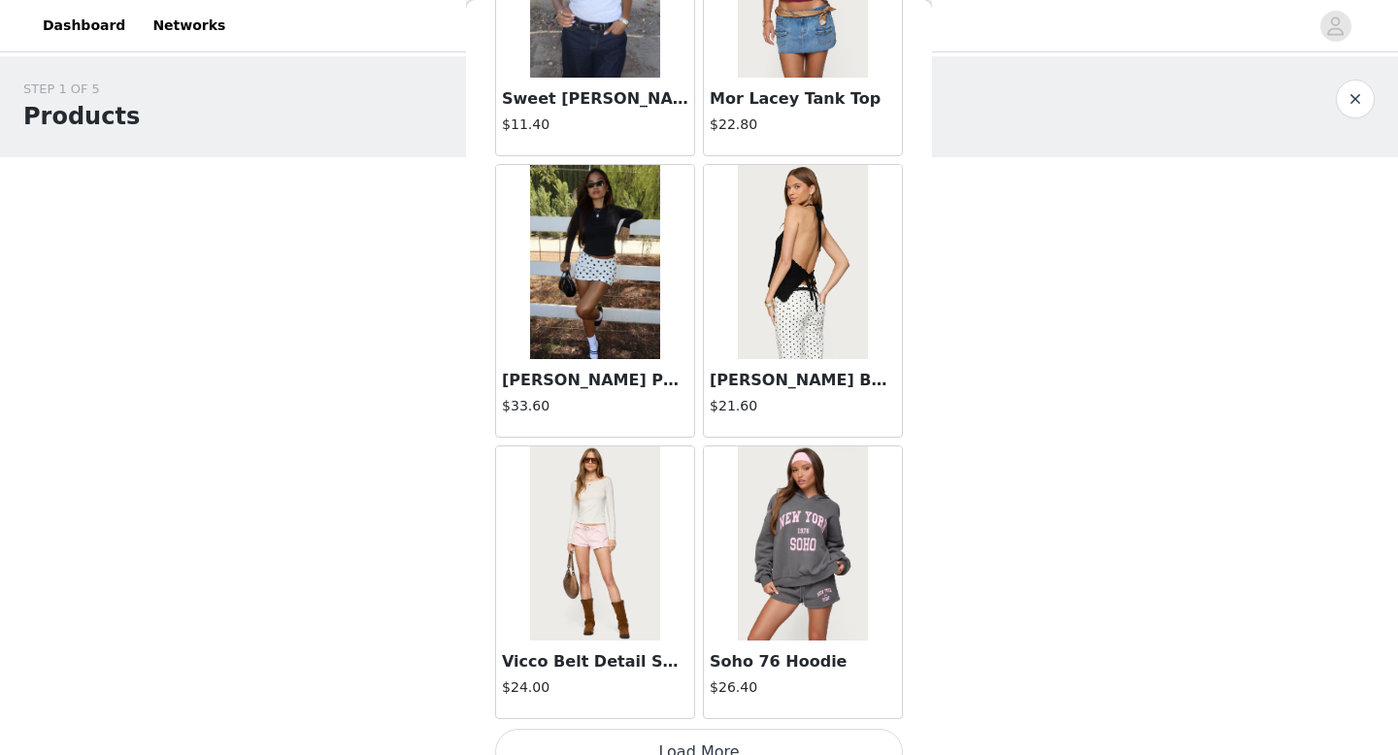
scroll to position [2216, 0]
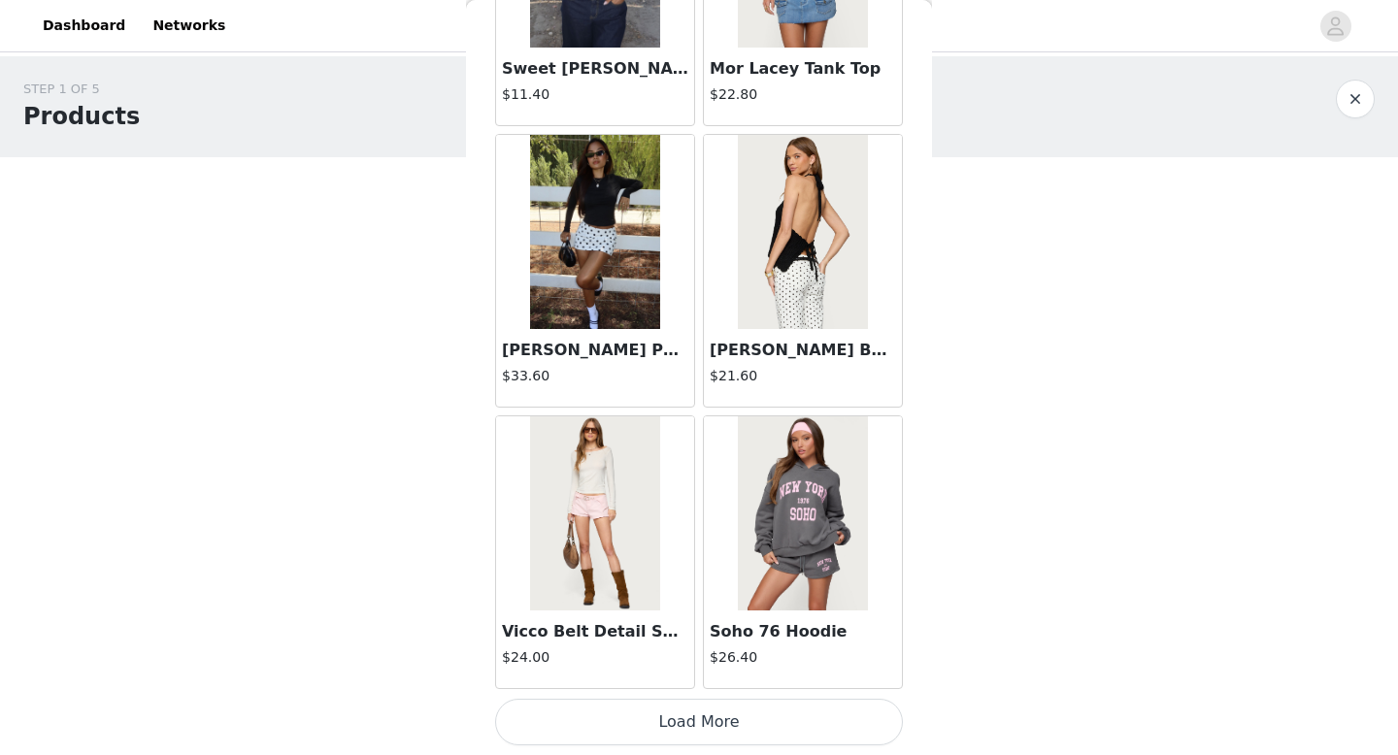
click at [858, 703] on button "Load More" at bounding box center [699, 722] width 408 height 47
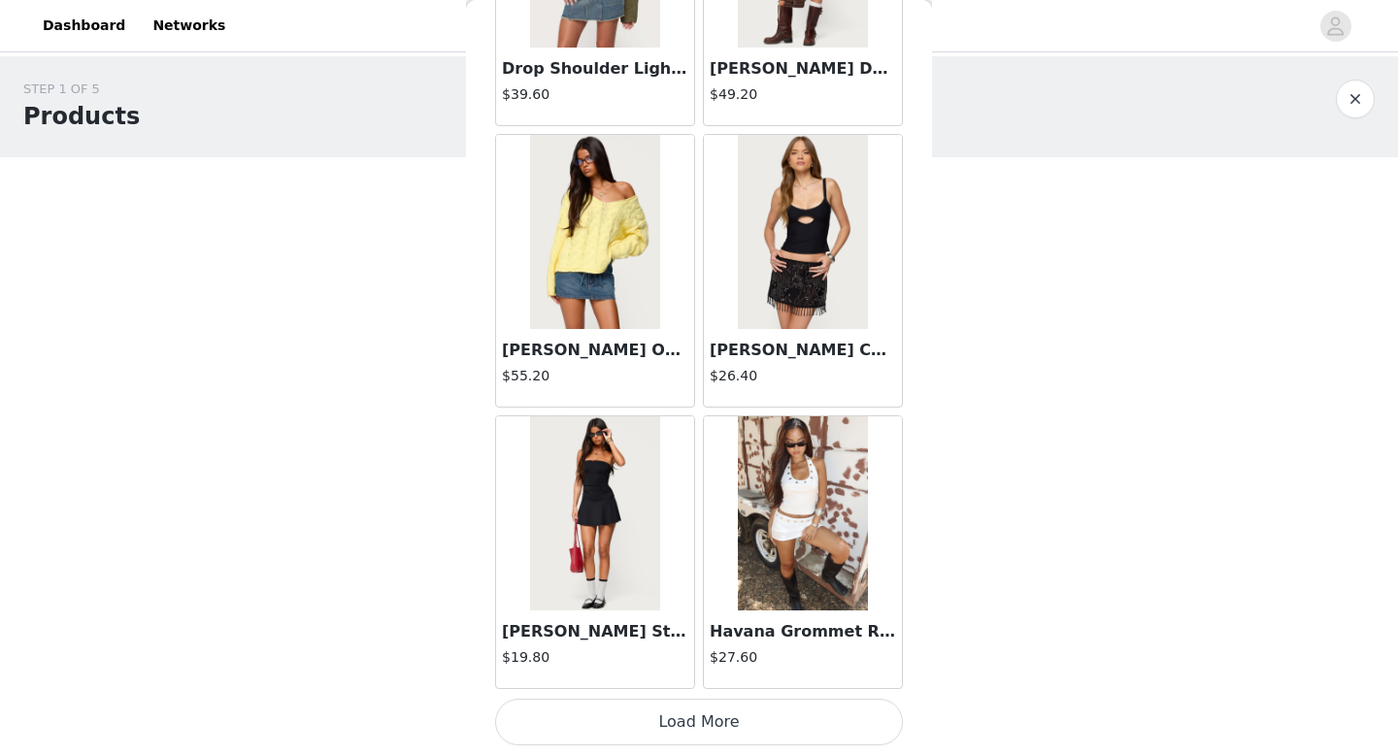
scroll to position [472, 0]
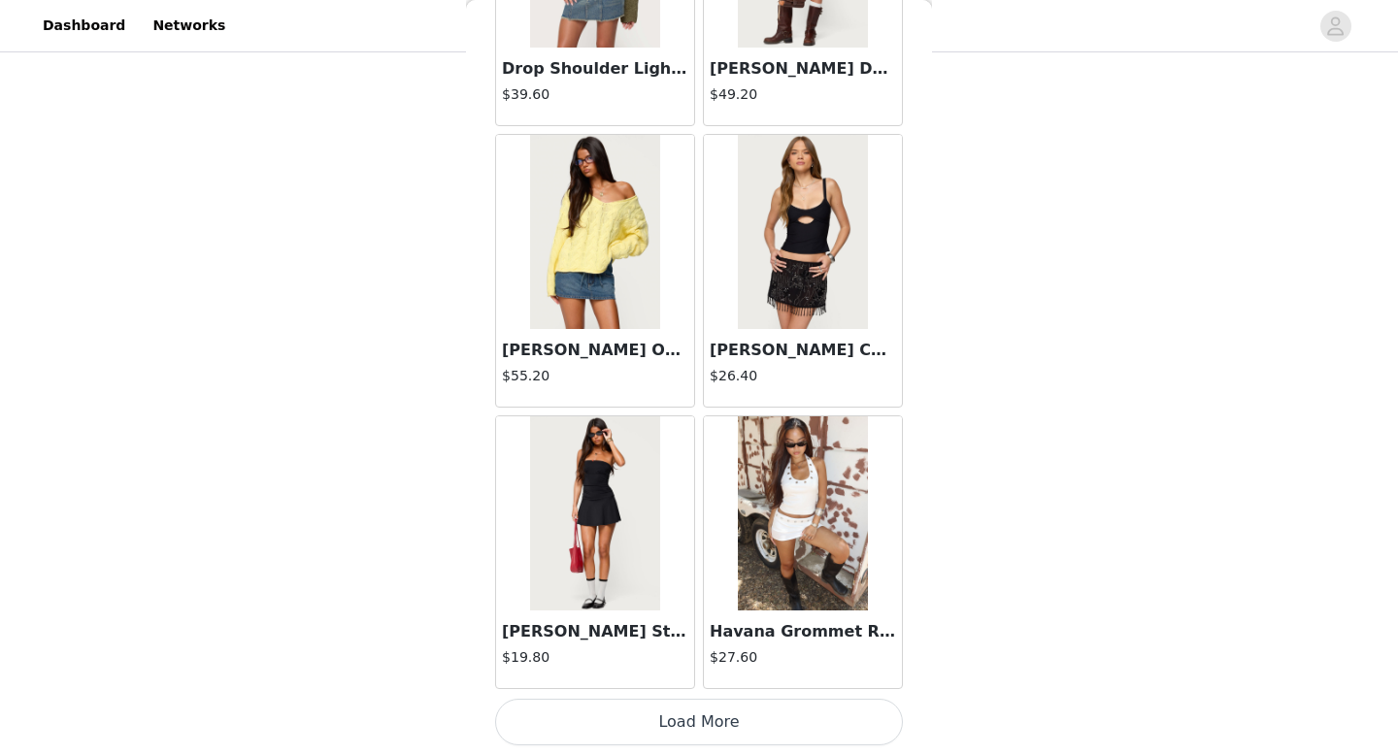
click at [852, 718] on button "Load More" at bounding box center [699, 722] width 408 height 47
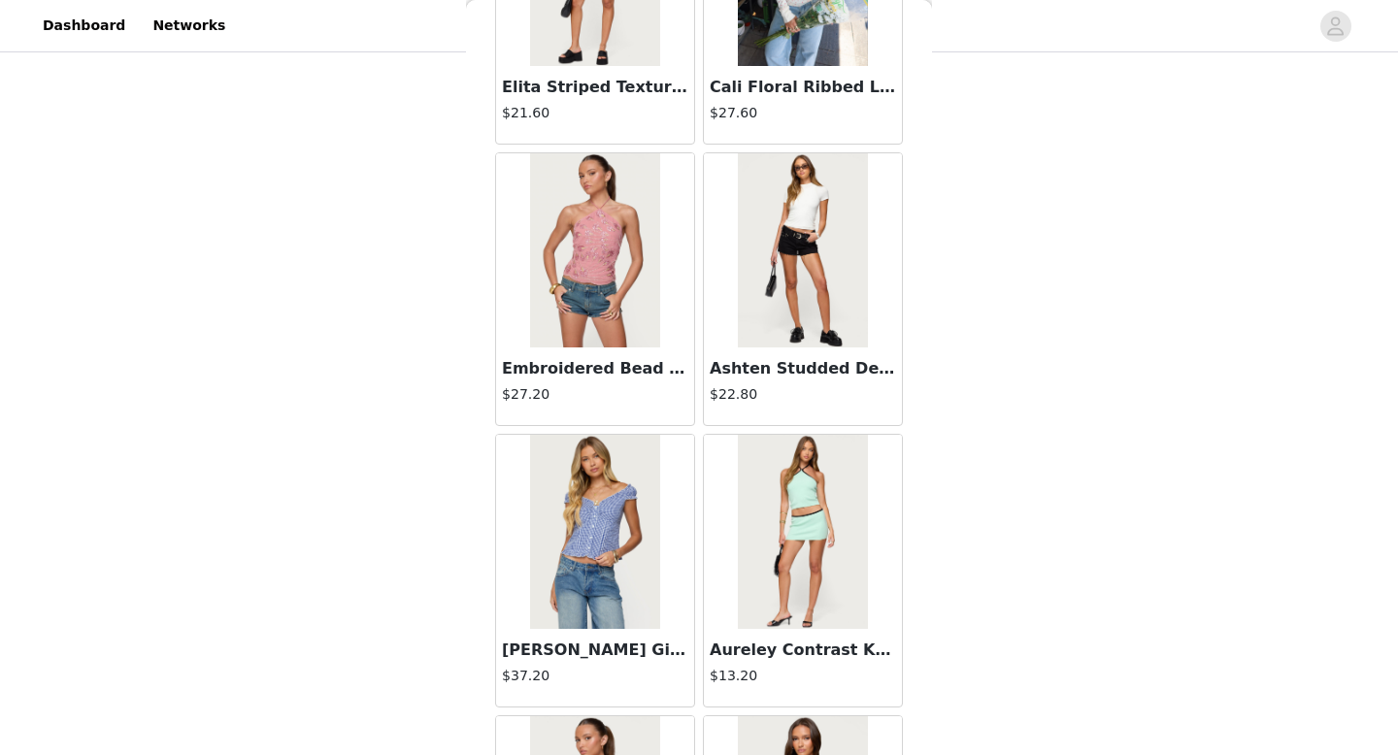
scroll to position [7847, 0]
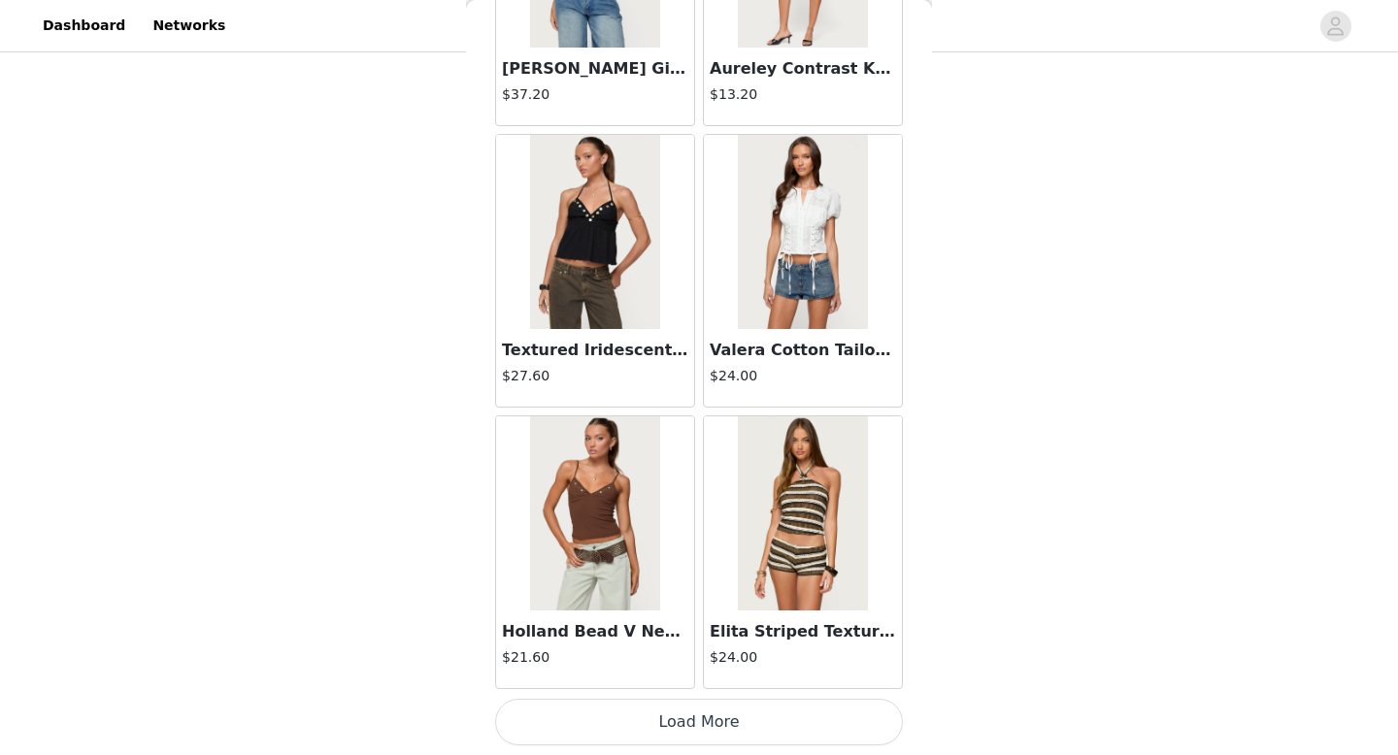
click at [700, 708] on button "Load More" at bounding box center [699, 722] width 408 height 47
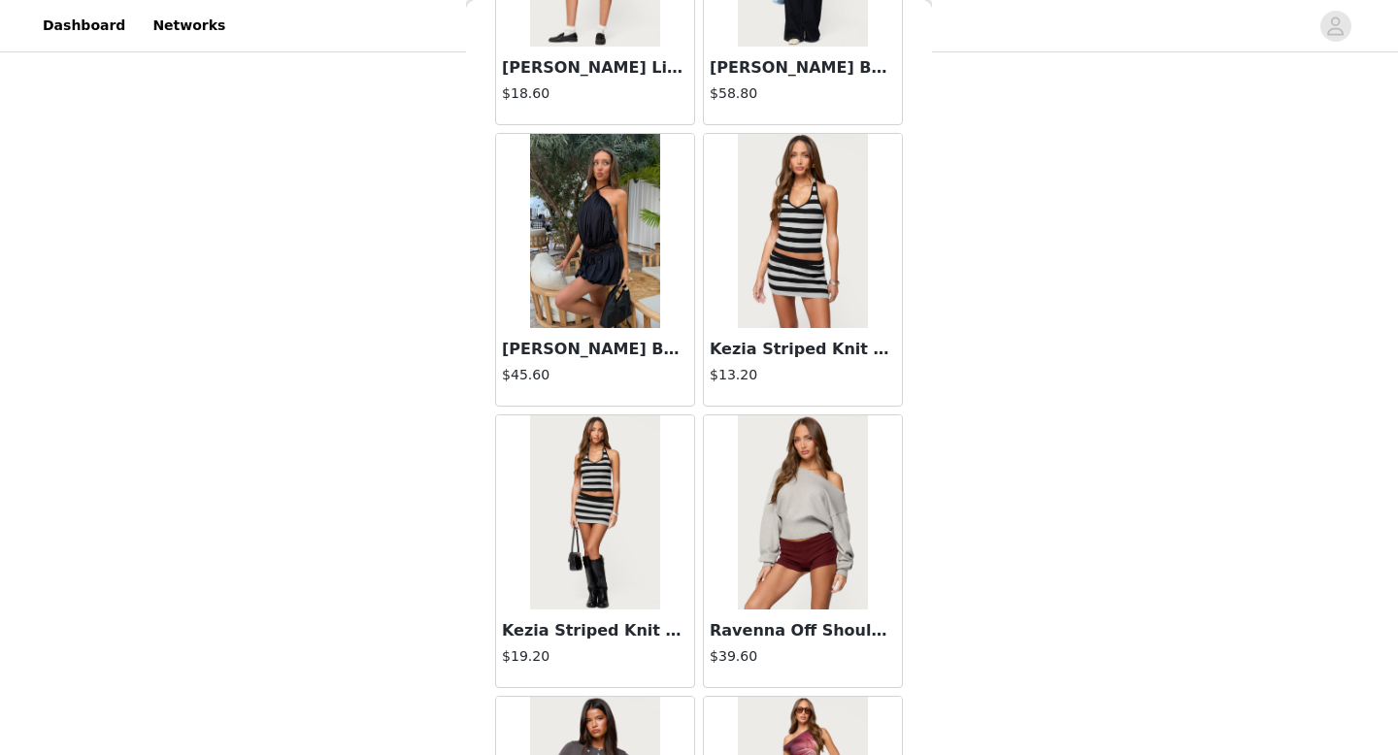
scroll to position [10663, 0]
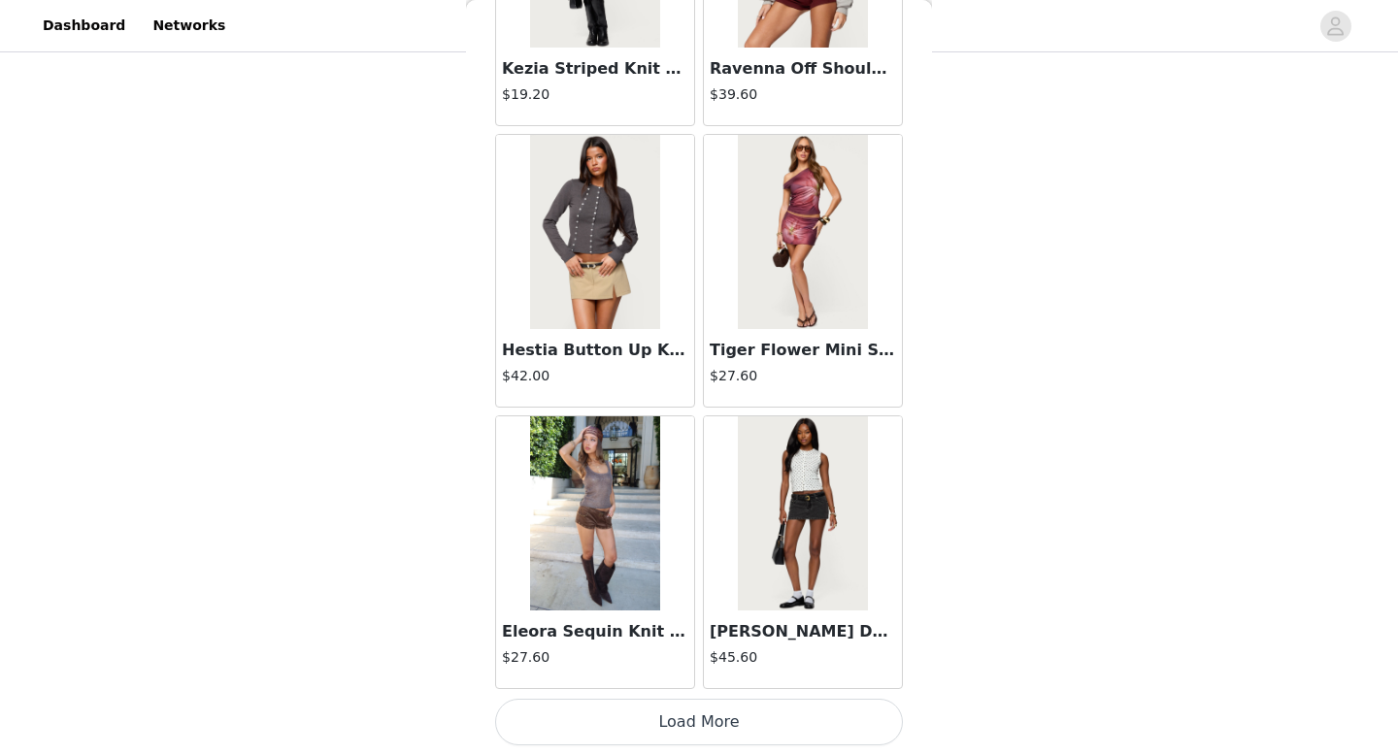
click at [652, 720] on button "Load More" at bounding box center [699, 722] width 408 height 47
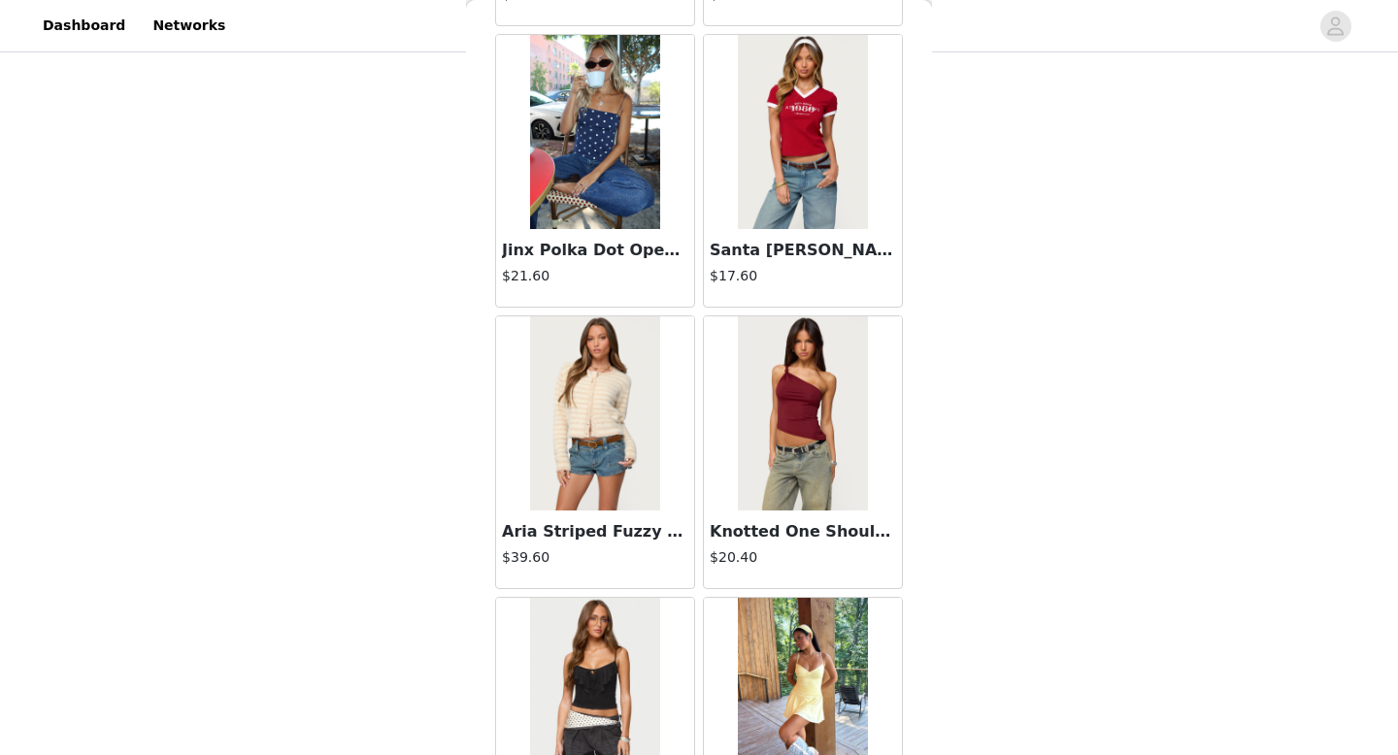
scroll to position [13479, 0]
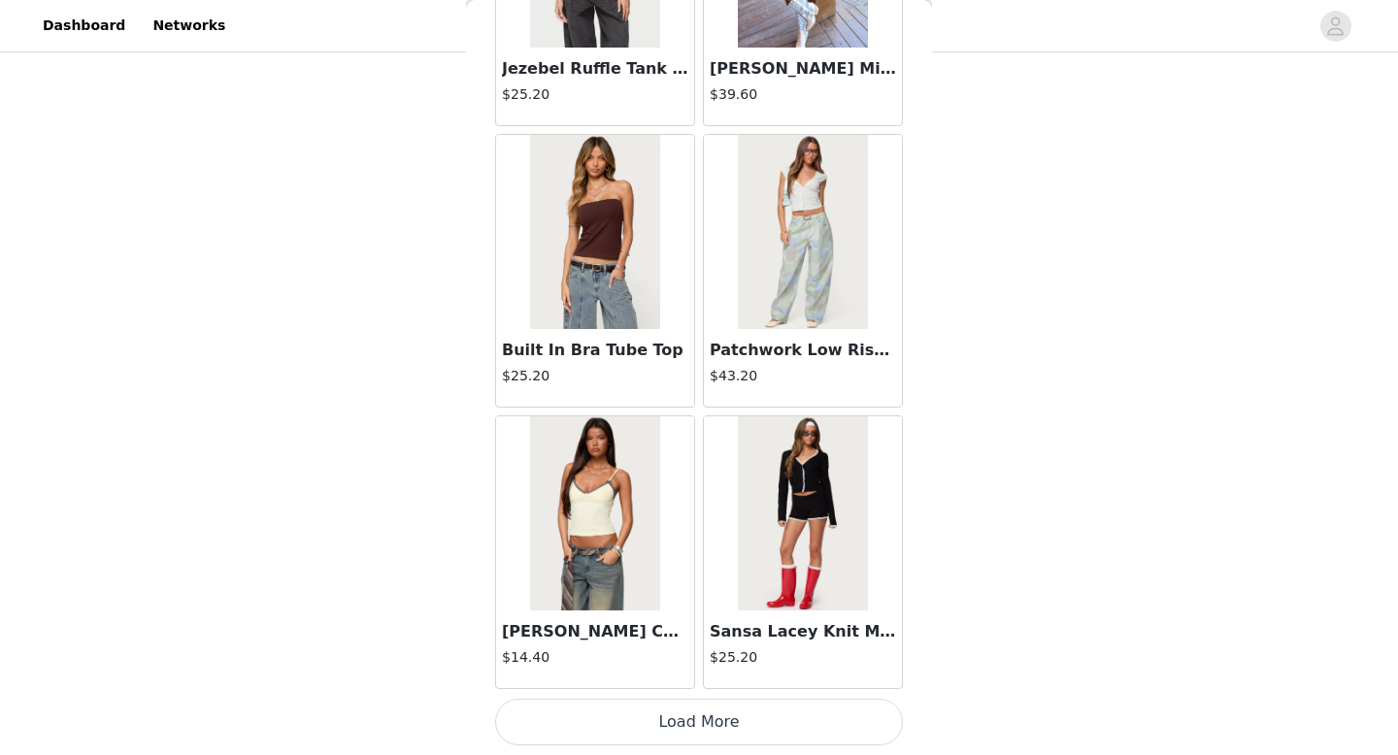
click at [639, 729] on button "Load More" at bounding box center [699, 722] width 408 height 47
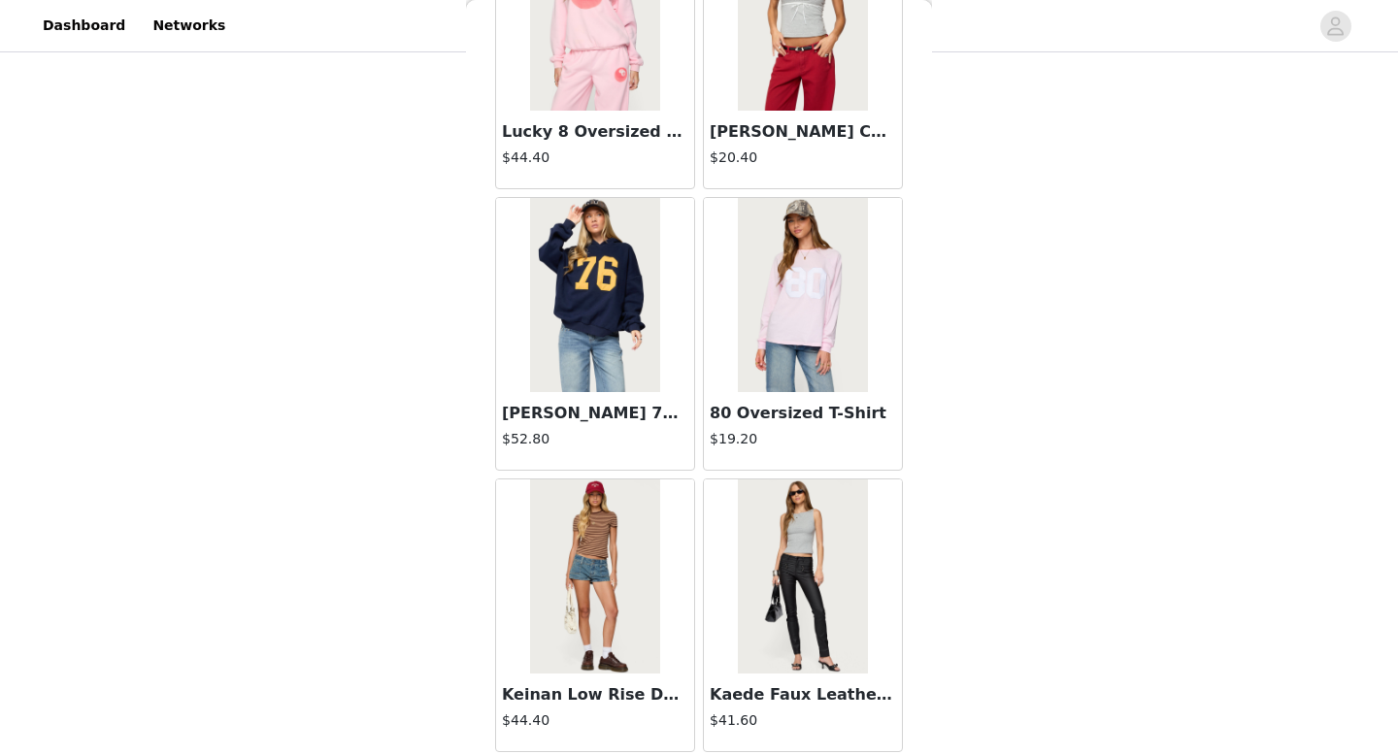
scroll to position [16295, 0]
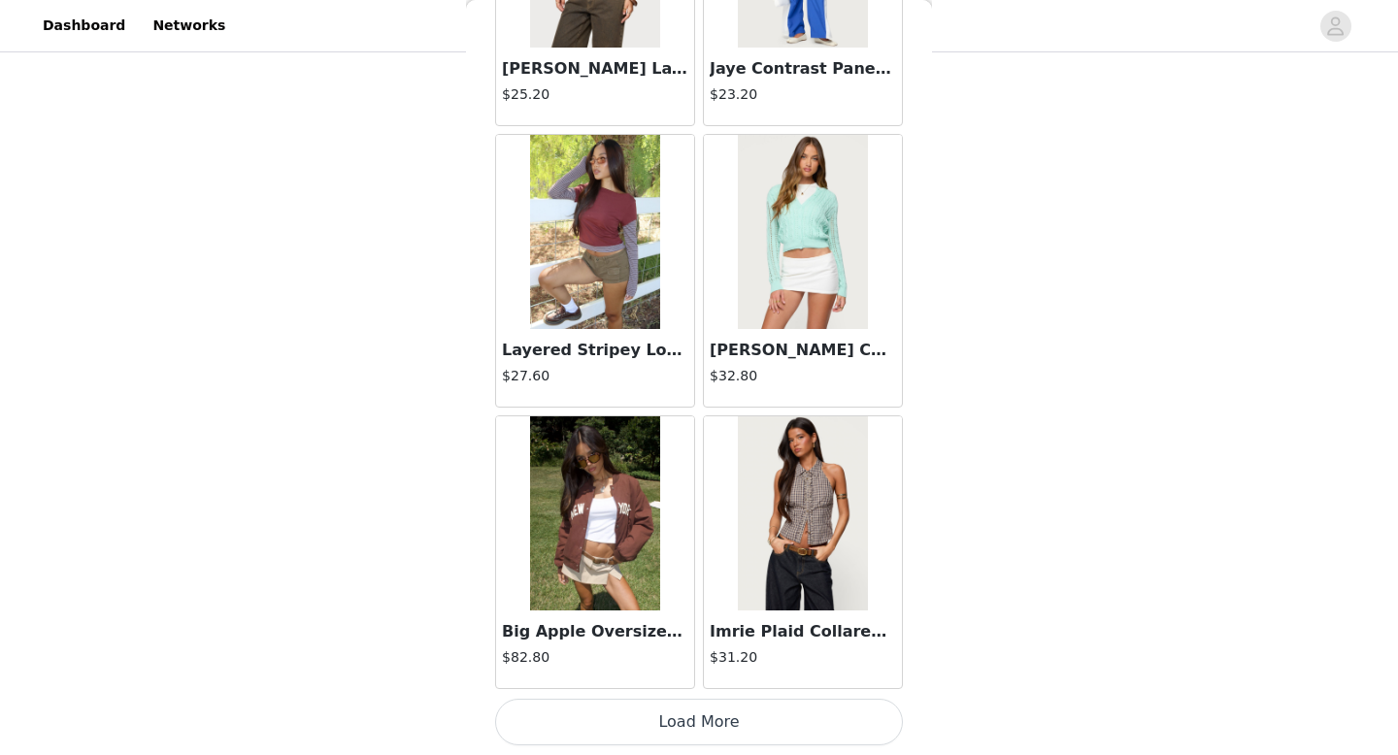
click at [616, 719] on button "Load More" at bounding box center [699, 722] width 408 height 47
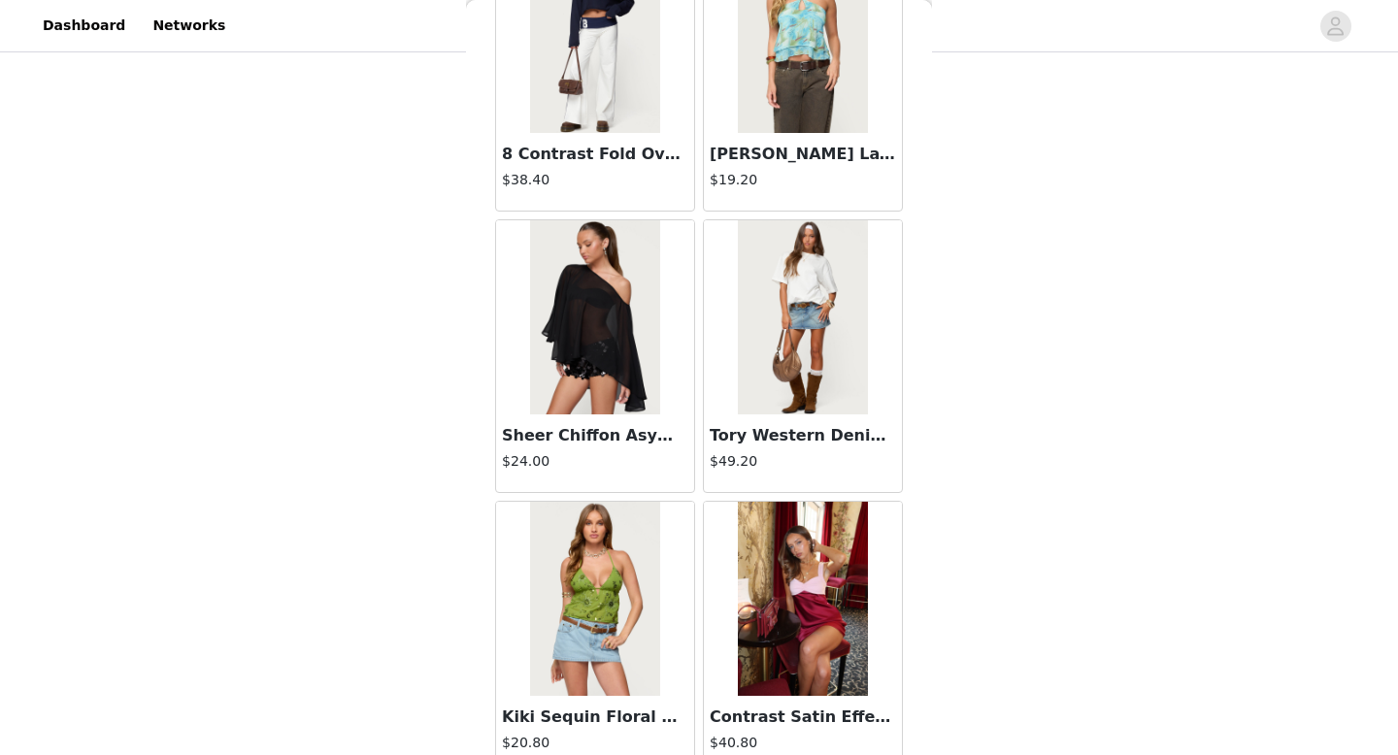
scroll to position [19110, 0]
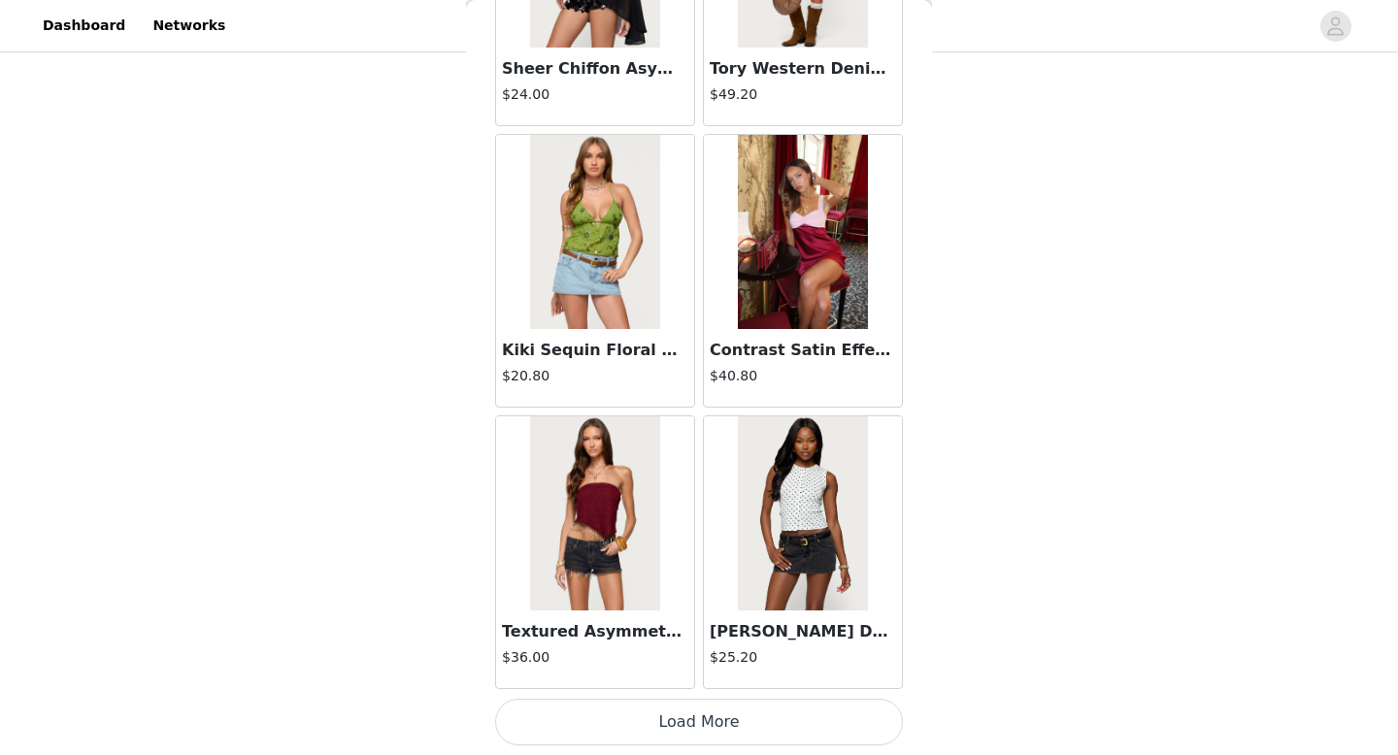
click at [651, 722] on button "Load More" at bounding box center [699, 722] width 408 height 47
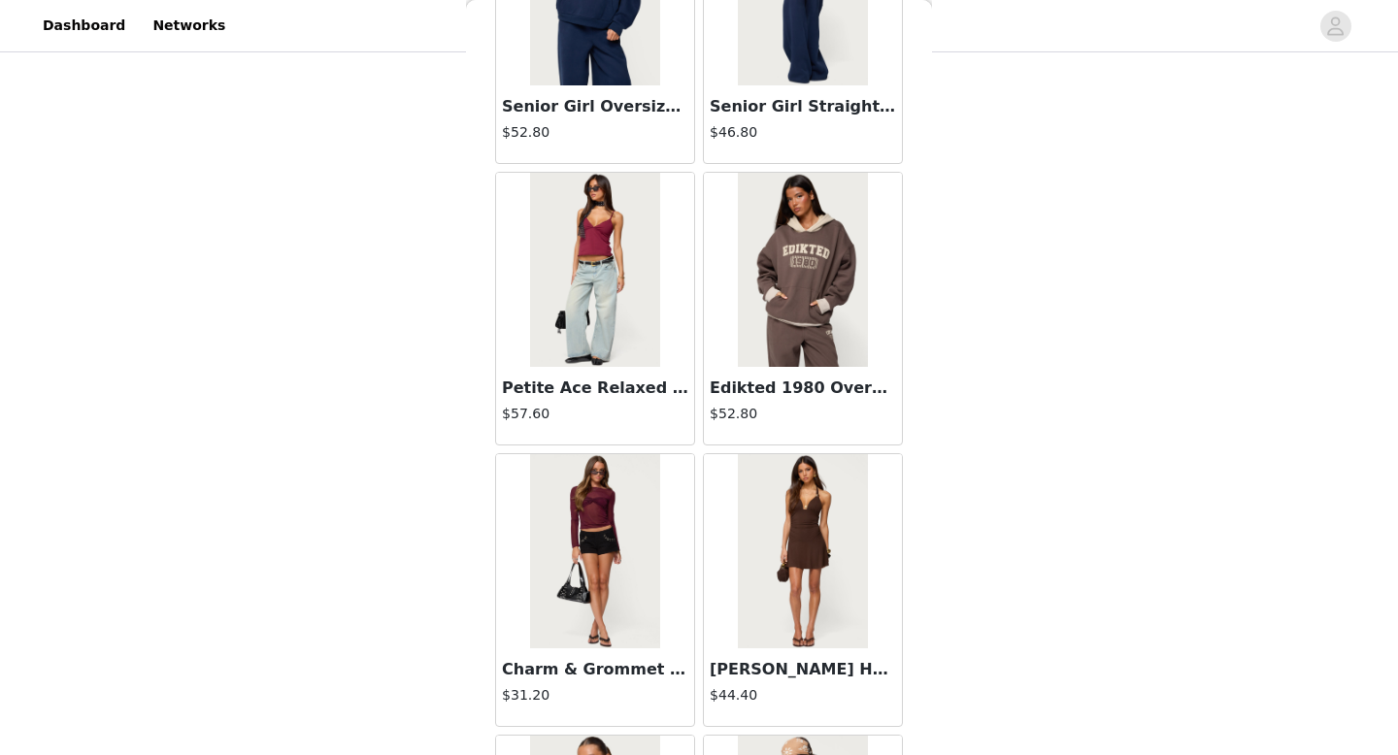
scroll to position [21926, 0]
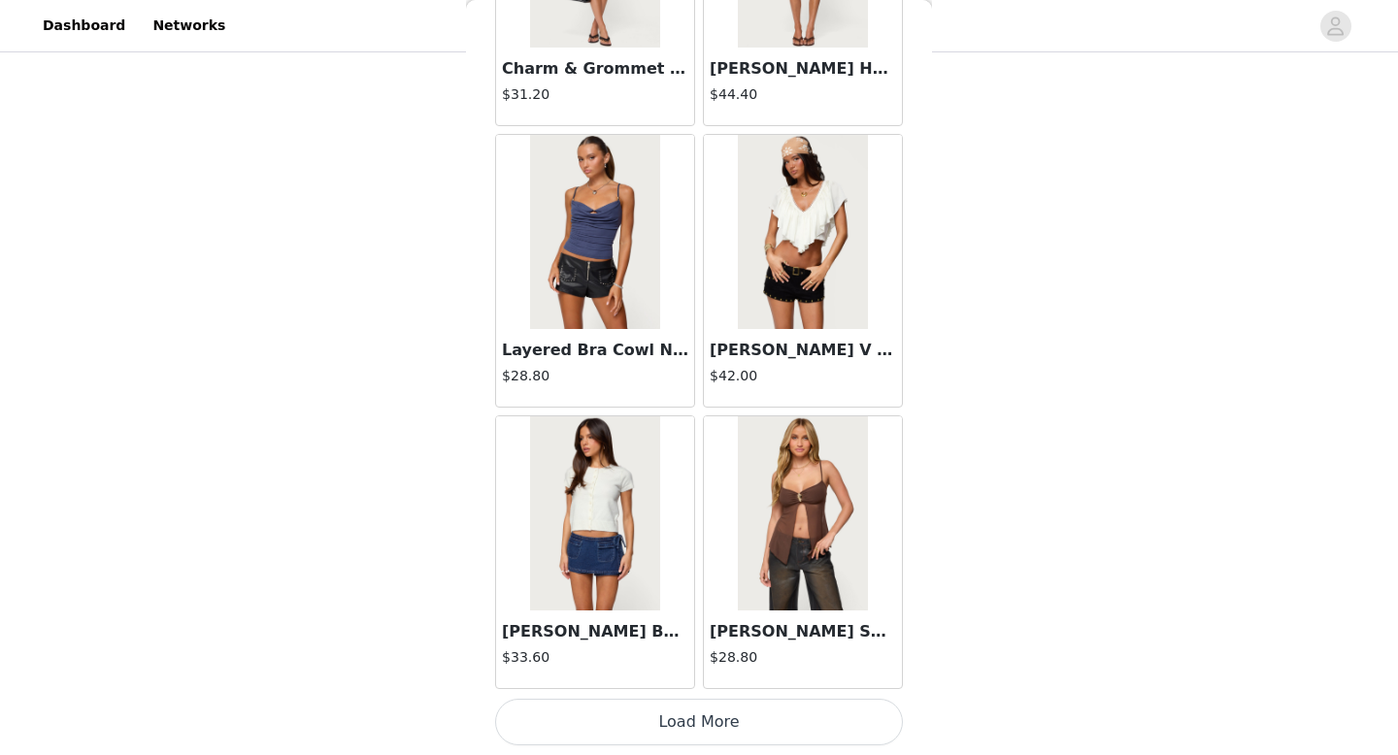
click at [651, 734] on button "Load More" at bounding box center [699, 722] width 408 height 47
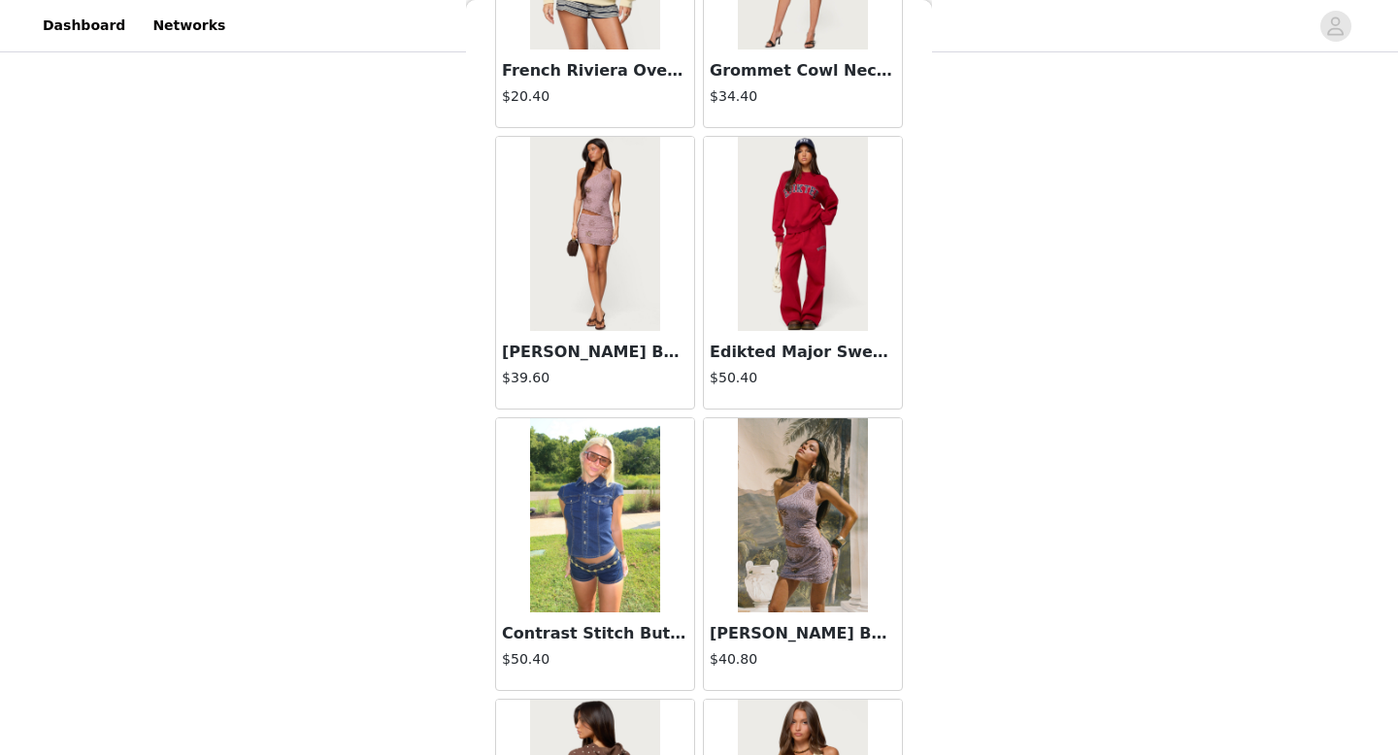
scroll to position [24742, 0]
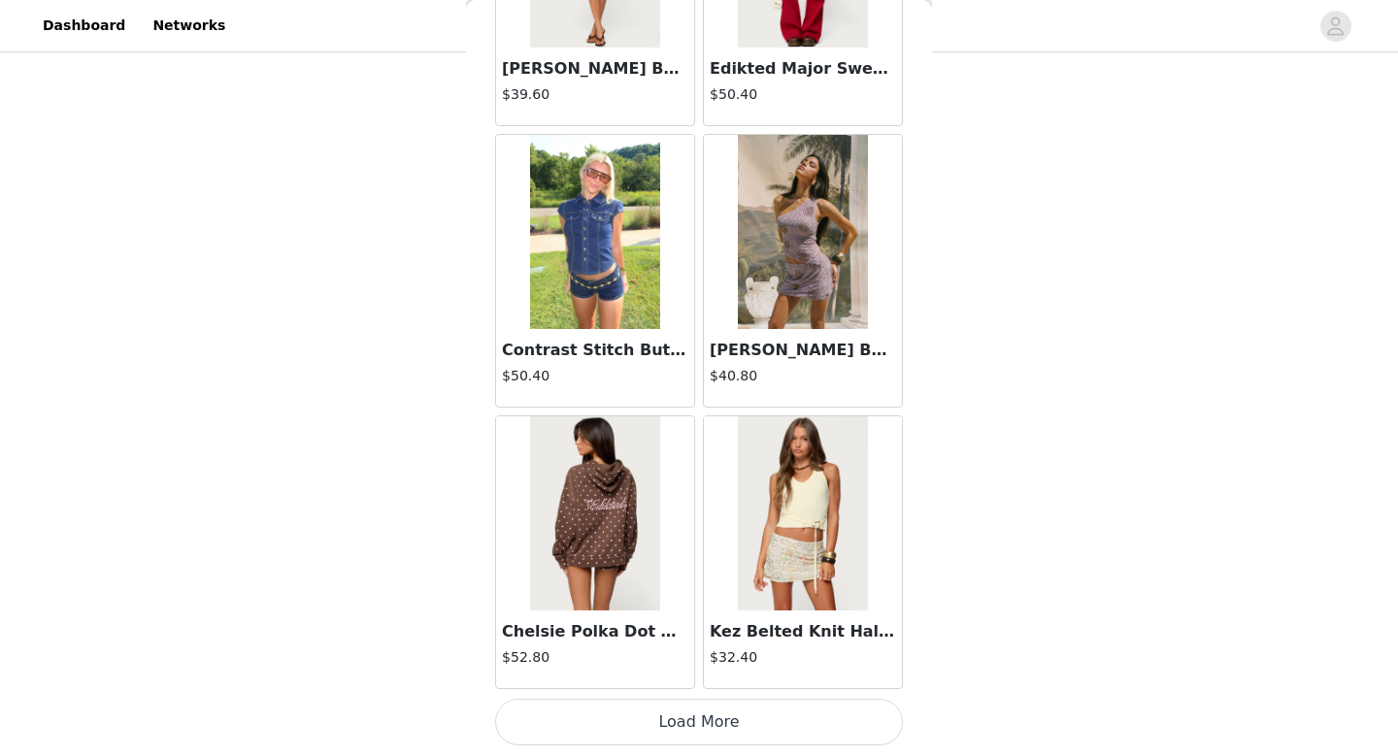
click at [661, 709] on button "Load More" at bounding box center [699, 722] width 408 height 47
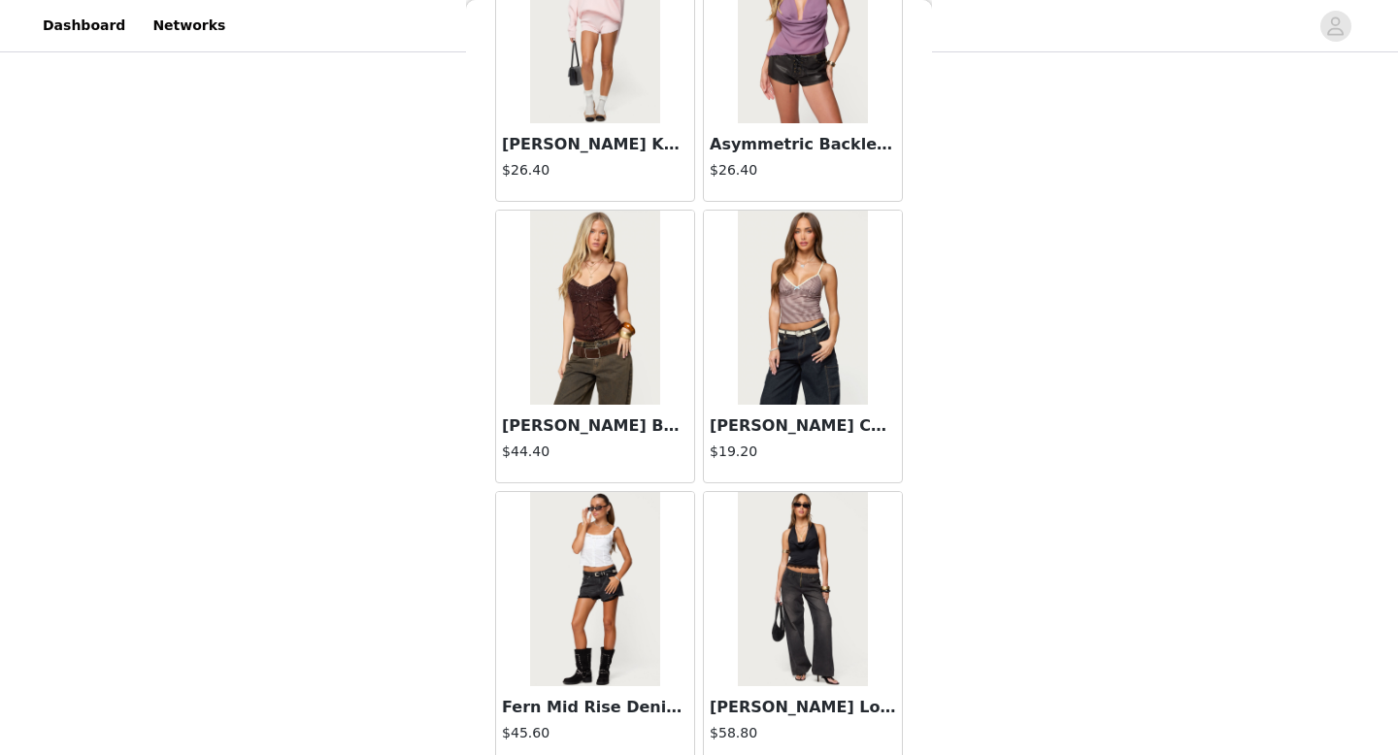
scroll to position [27558, 0]
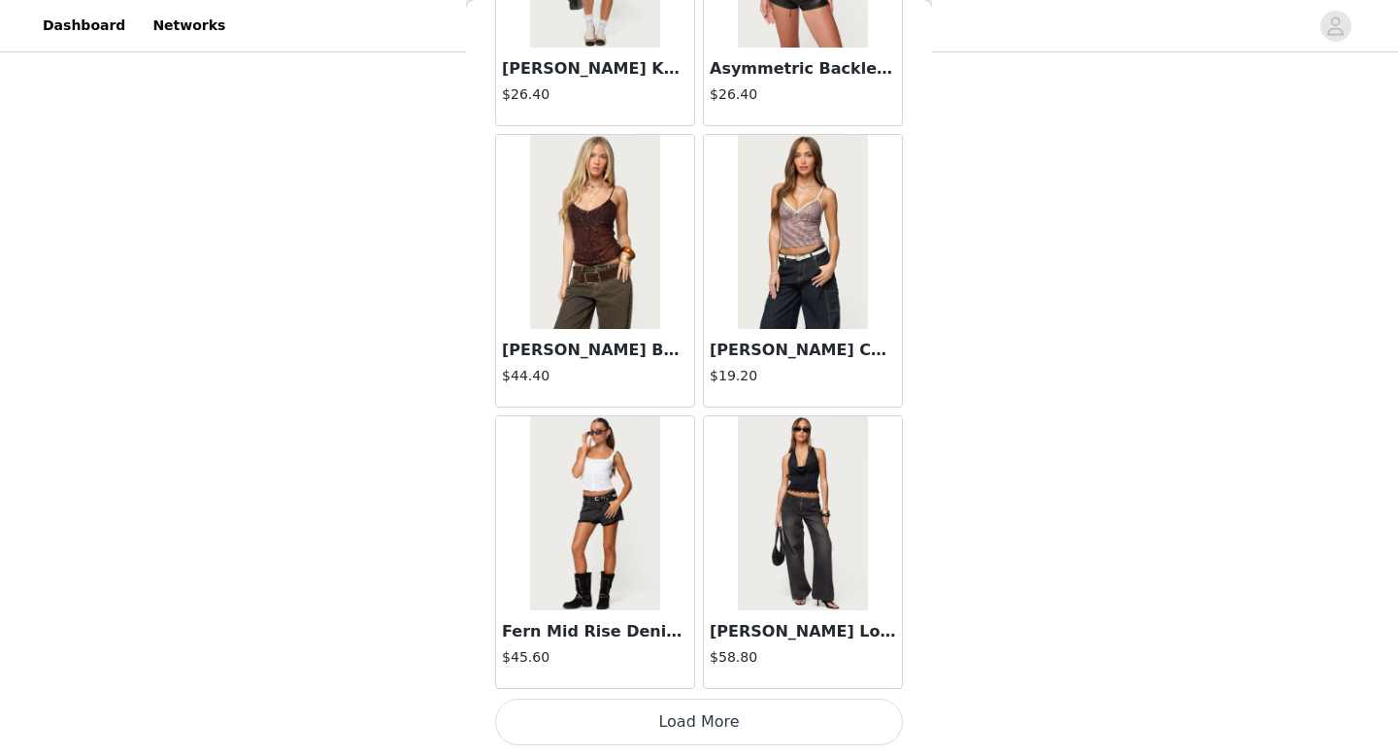
click at [684, 707] on button "Load More" at bounding box center [699, 722] width 408 height 47
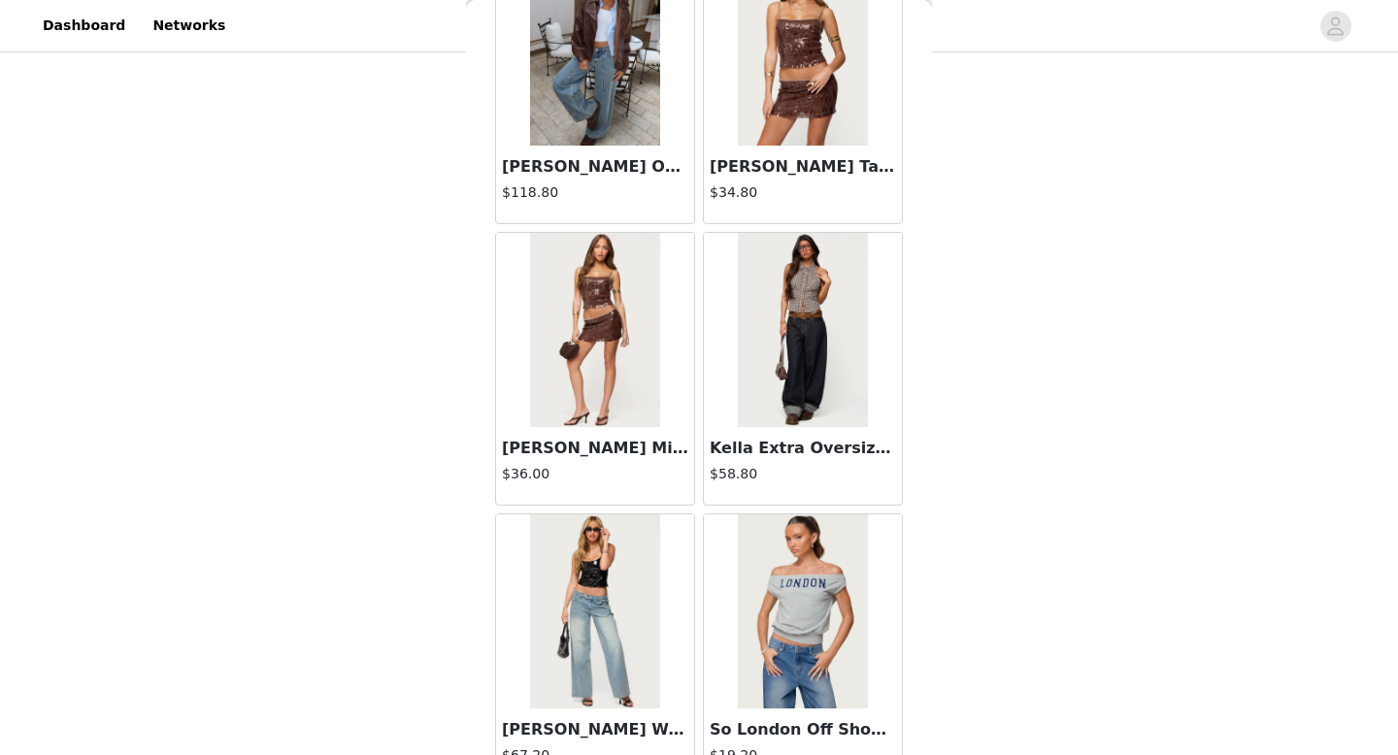
scroll to position [30373, 0]
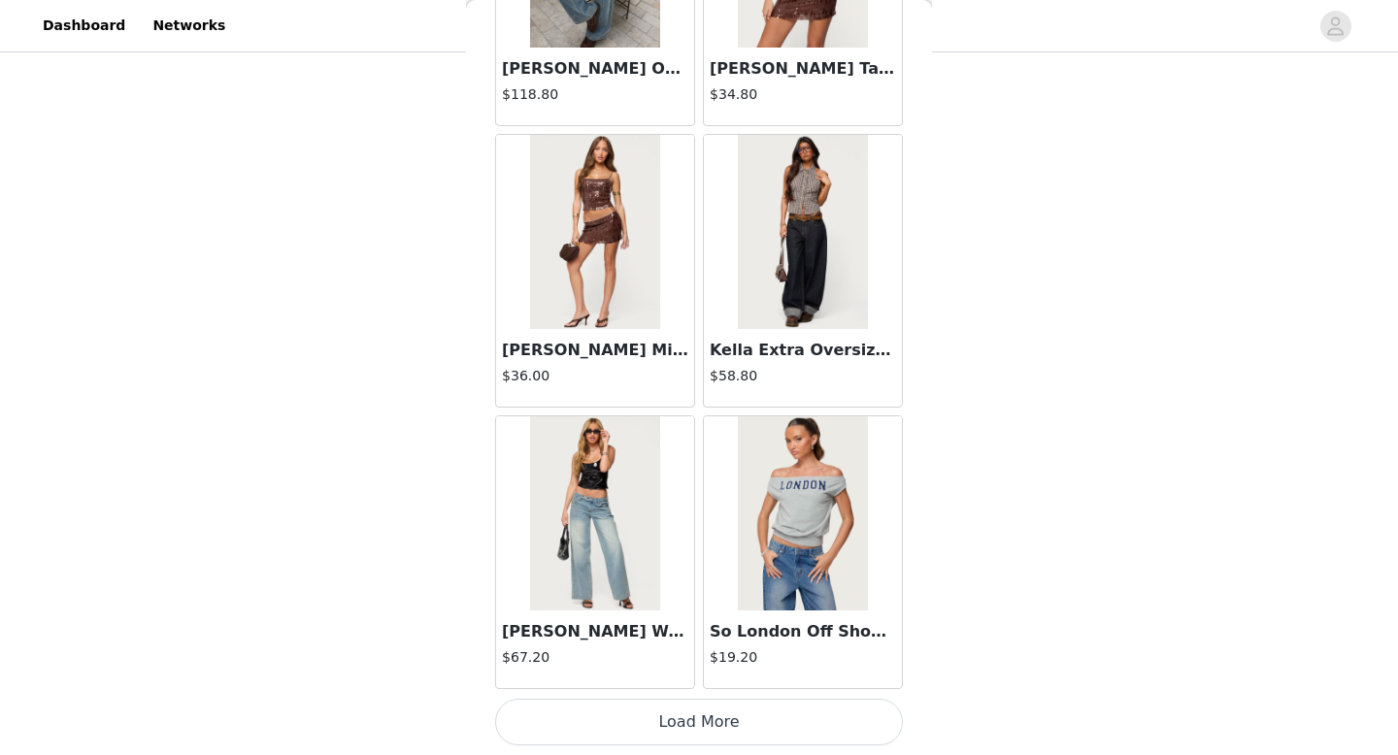
click at [679, 724] on button "Load More" at bounding box center [699, 722] width 408 height 47
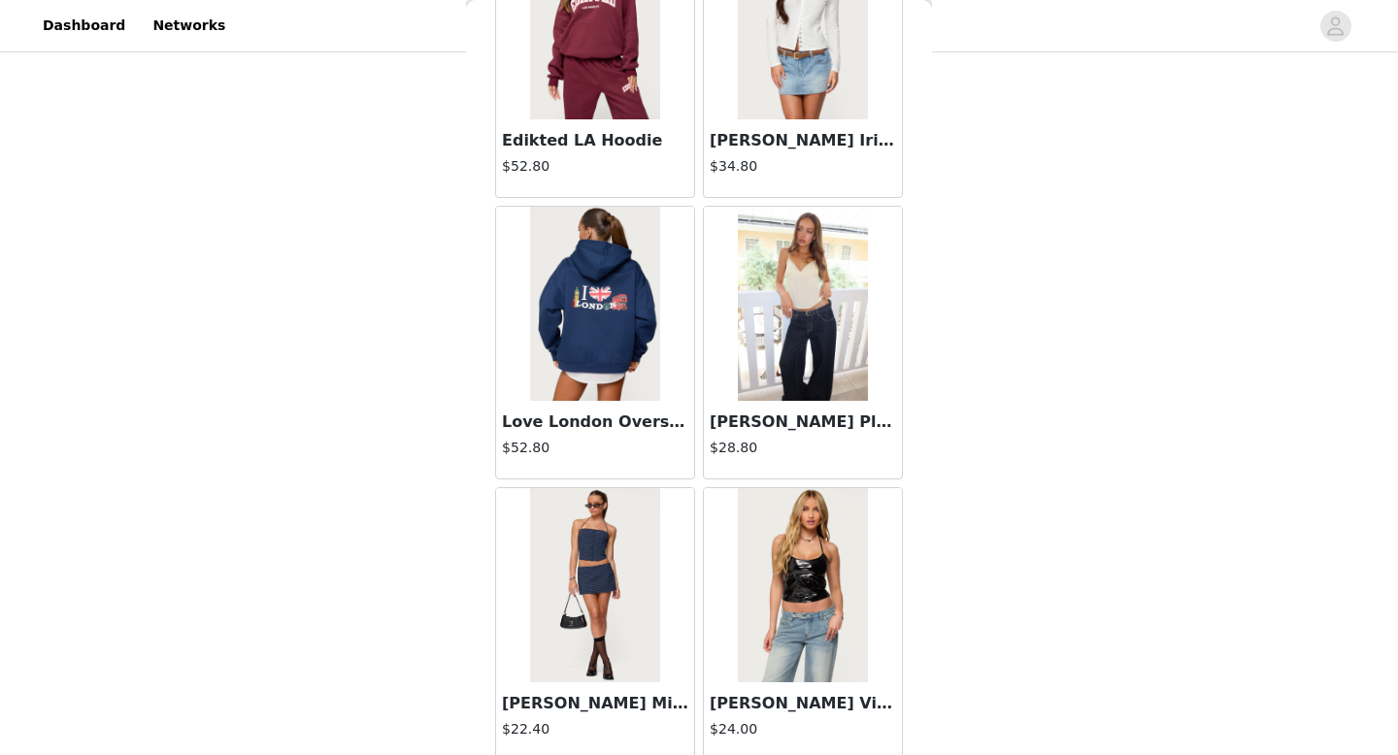
scroll to position [33189, 0]
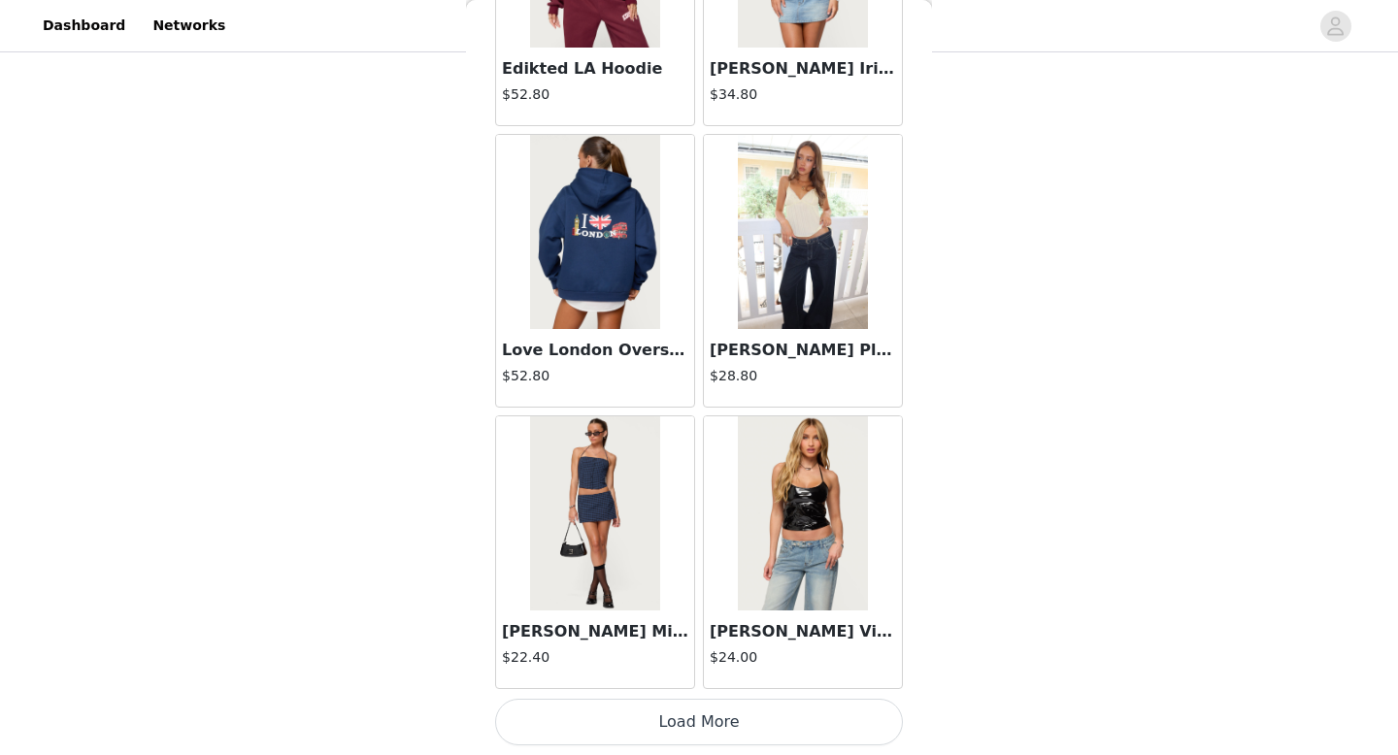
click at [677, 720] on button "Load More" at bounding box center [699, 722] width 408 height 47
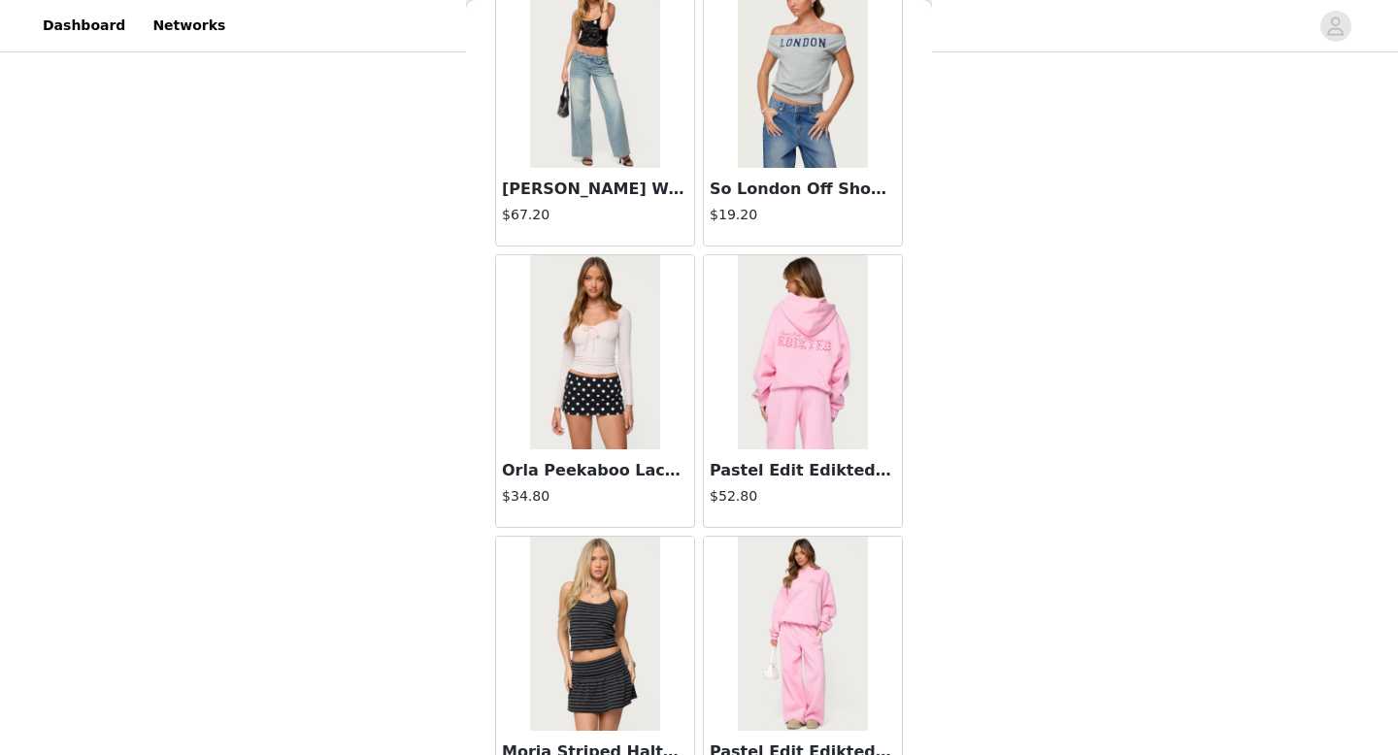
scroll to position [30692, 0]
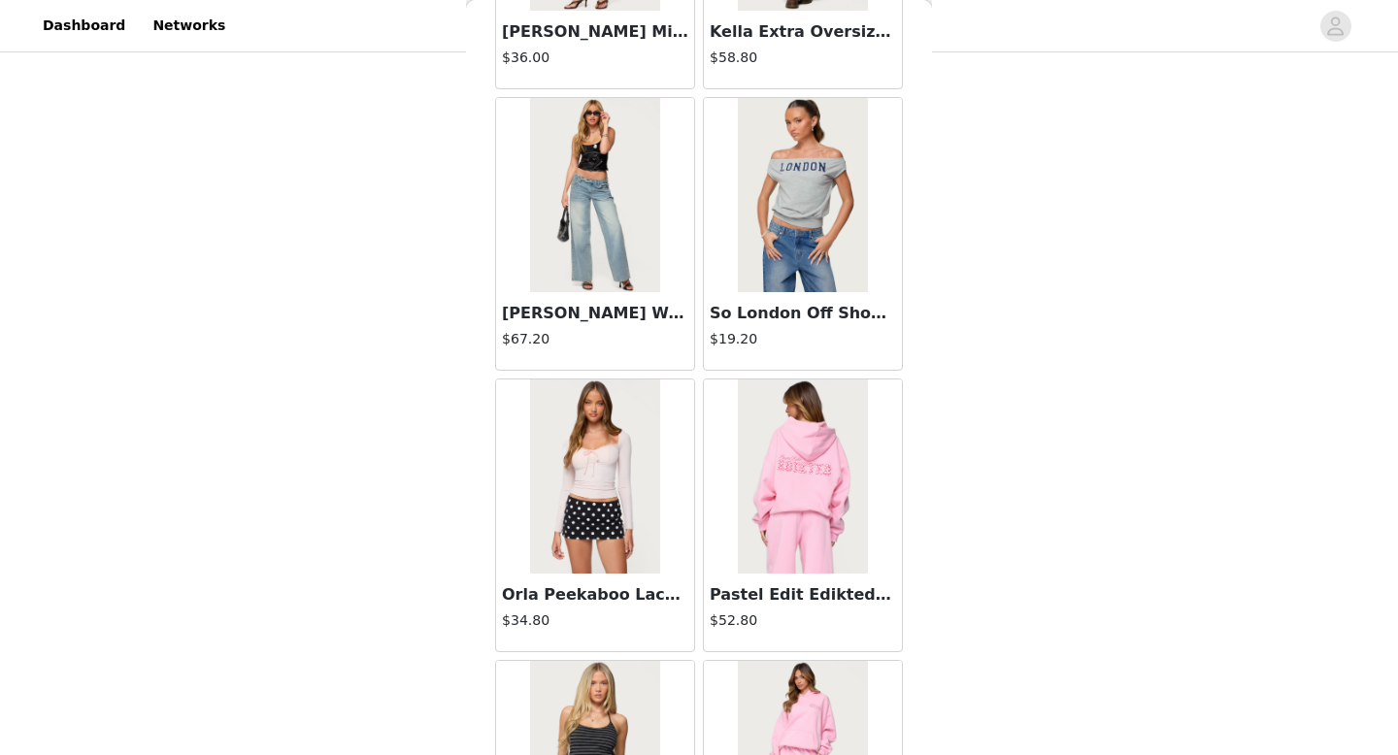
click at [791, 487] on img at bounding box center [802, 477] width 129 height 194
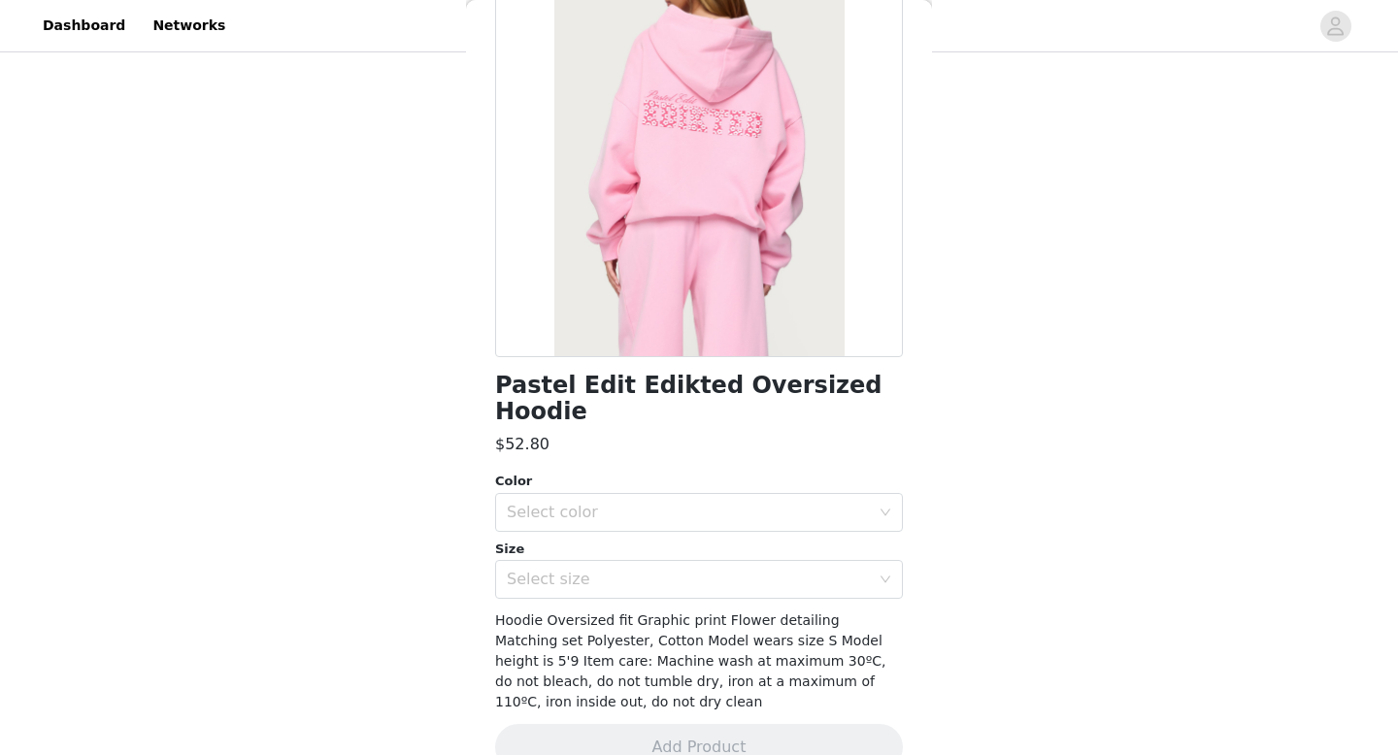
scroll to position [0, 0]
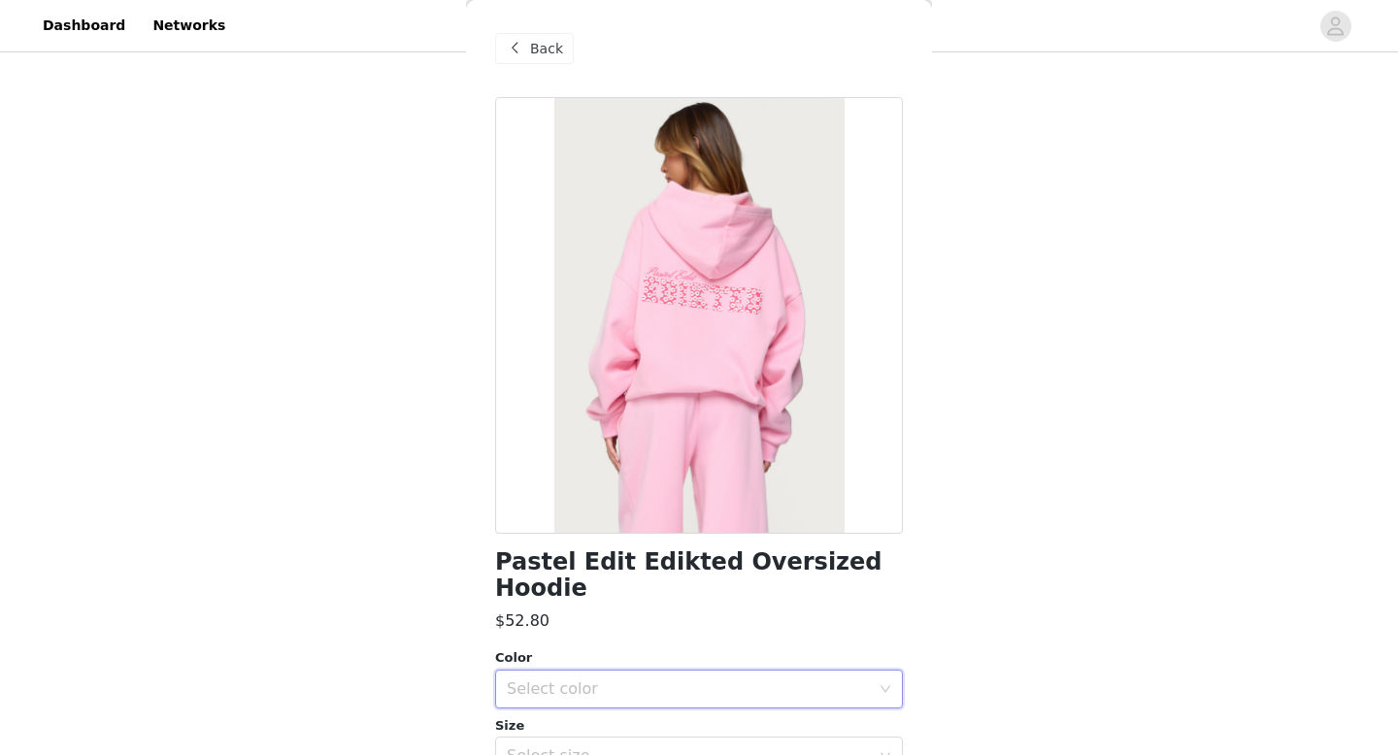
click at [748, 678] on div "Select color" at bounding box center [693, 689] width 372 height 37
click at [744, 699] on li "PINK" at bounding box center [699, 705] width 408 height 31
click at [744, 738] on div "Select size" at bounding box center [693, 756] width 372 height 37
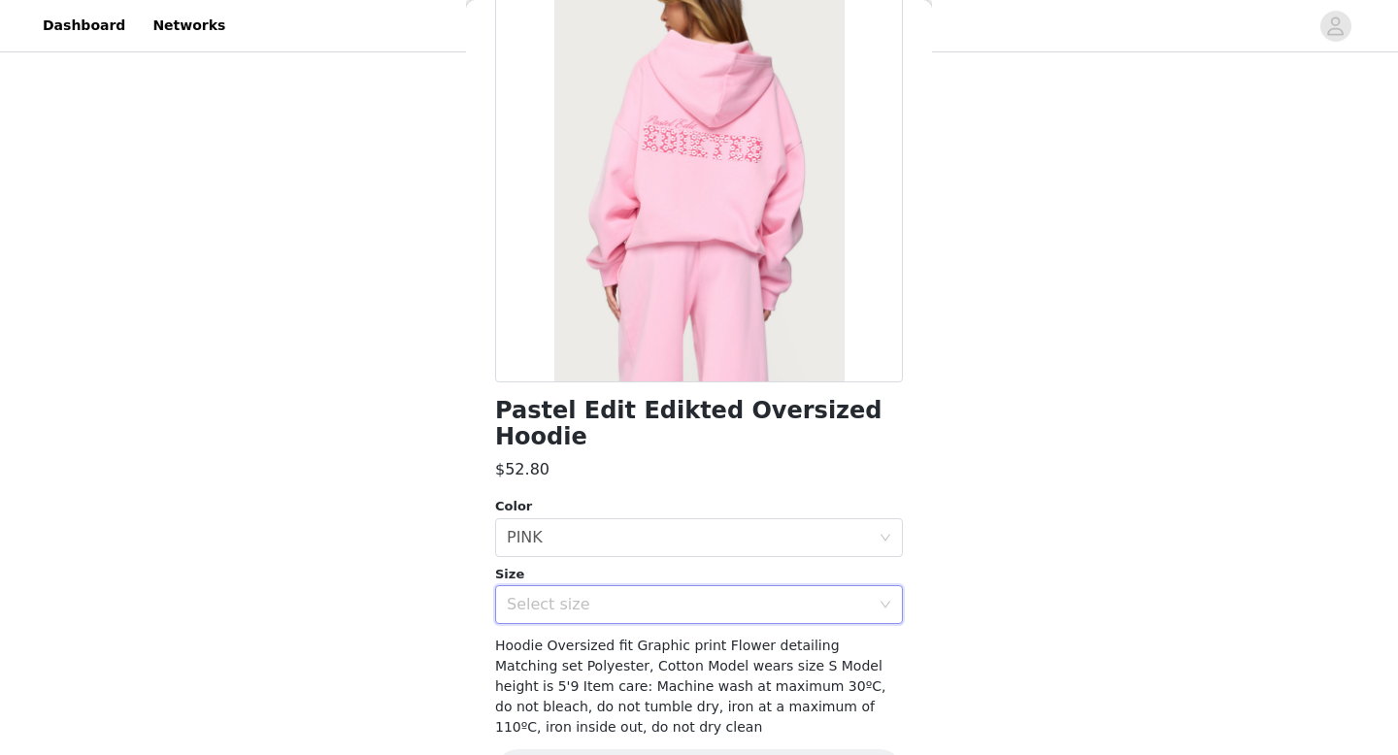
scroll to position [154, 0]
click at [779, 592] on div "Select size" at bounding box center [693, 602] width 372 height 37
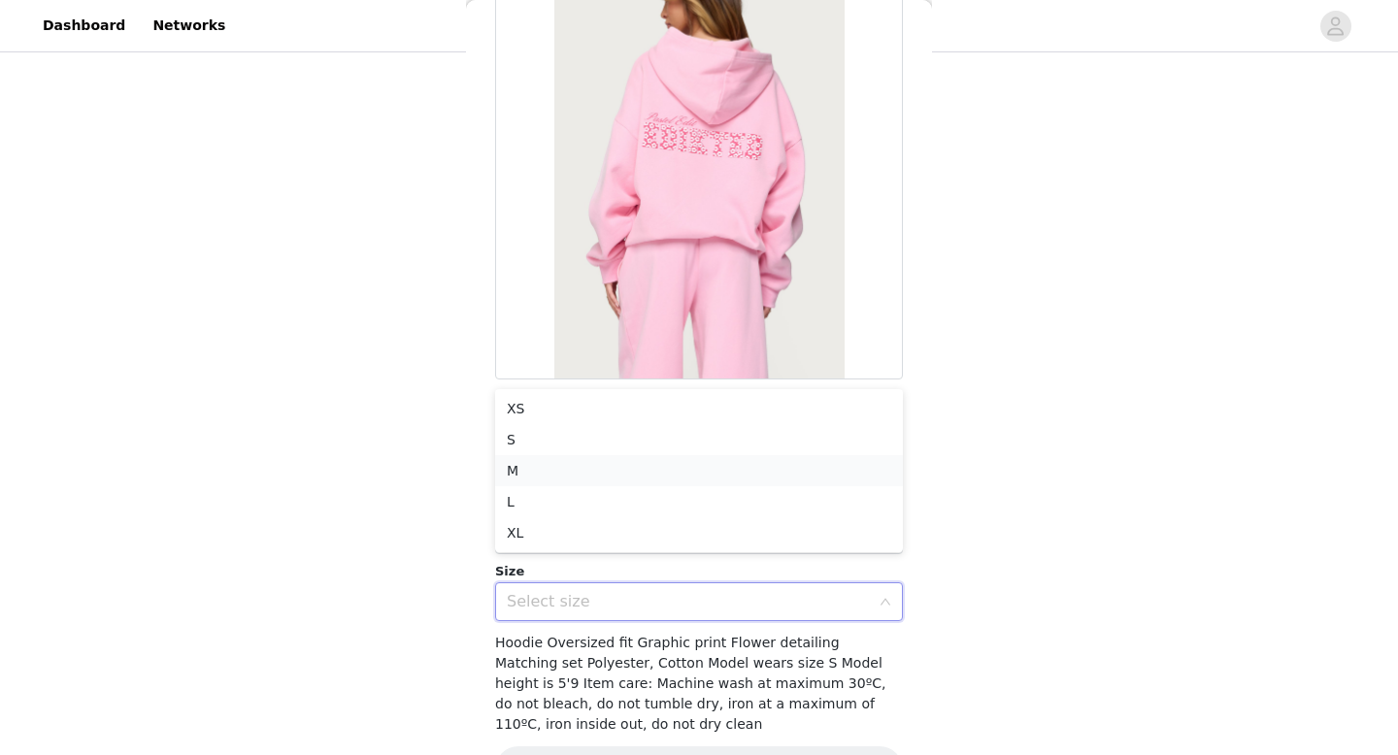
click at [785, 471] on li "M" at bounding box center [699, 470] width 408 height 31
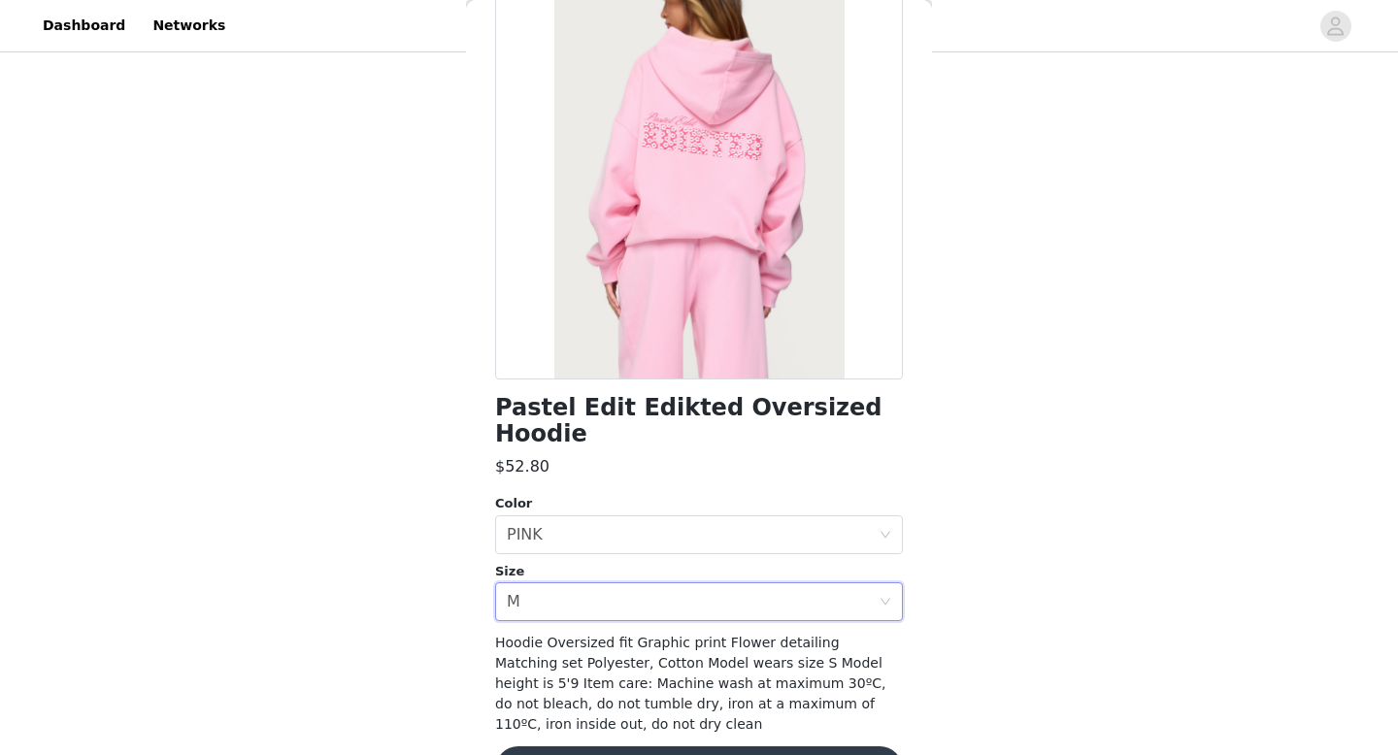
click at [723, 752] on button "Add Product" at bounding box center [699, 770] width 408 height 47
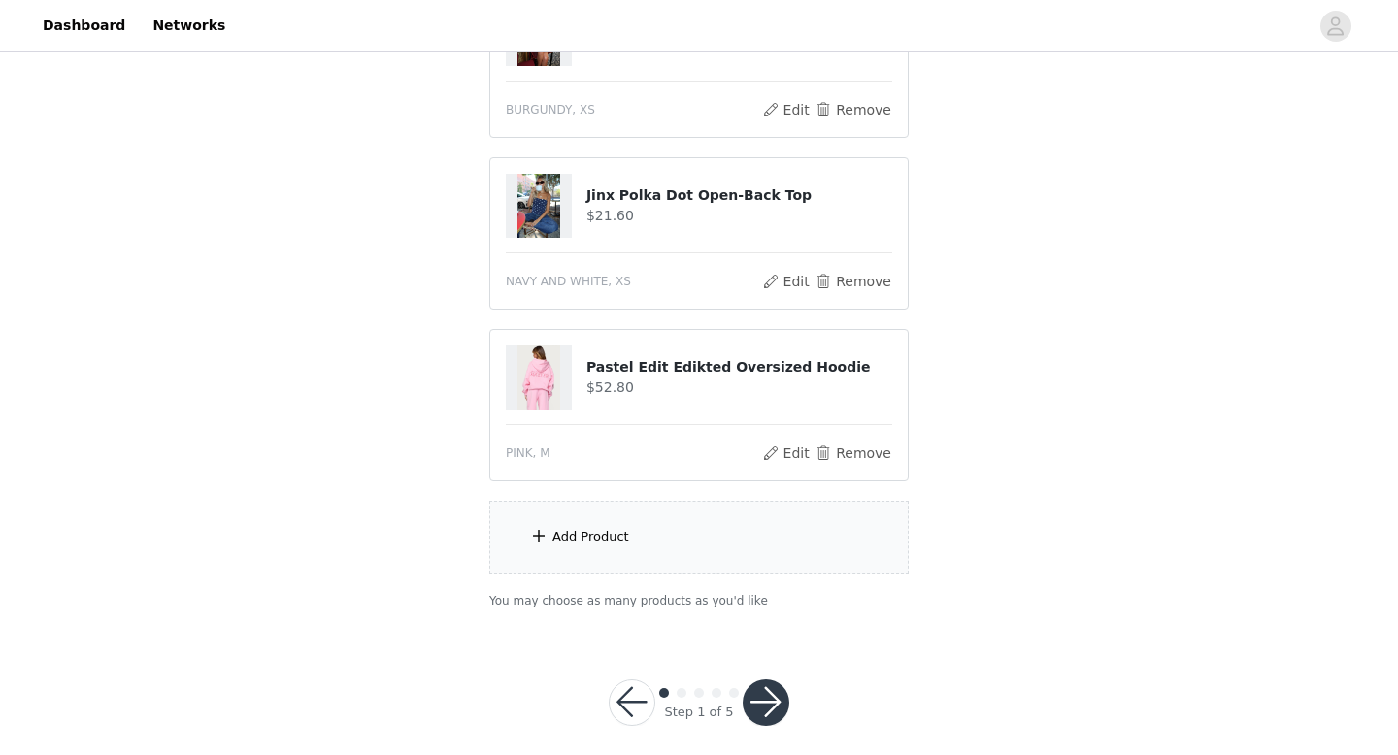
scroll to position [644, 0]
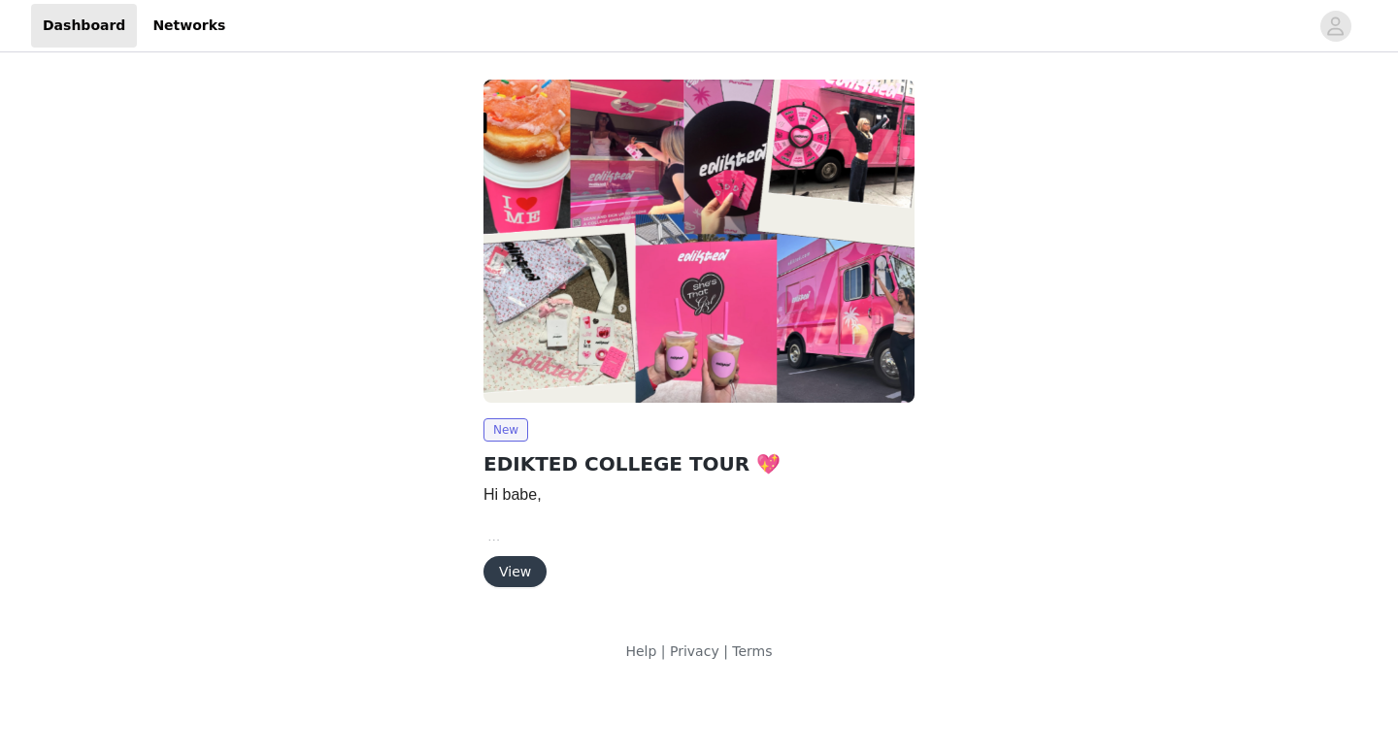
click at [512, 582] on button "View" at bounding box center [515, 571] width 63 height 31
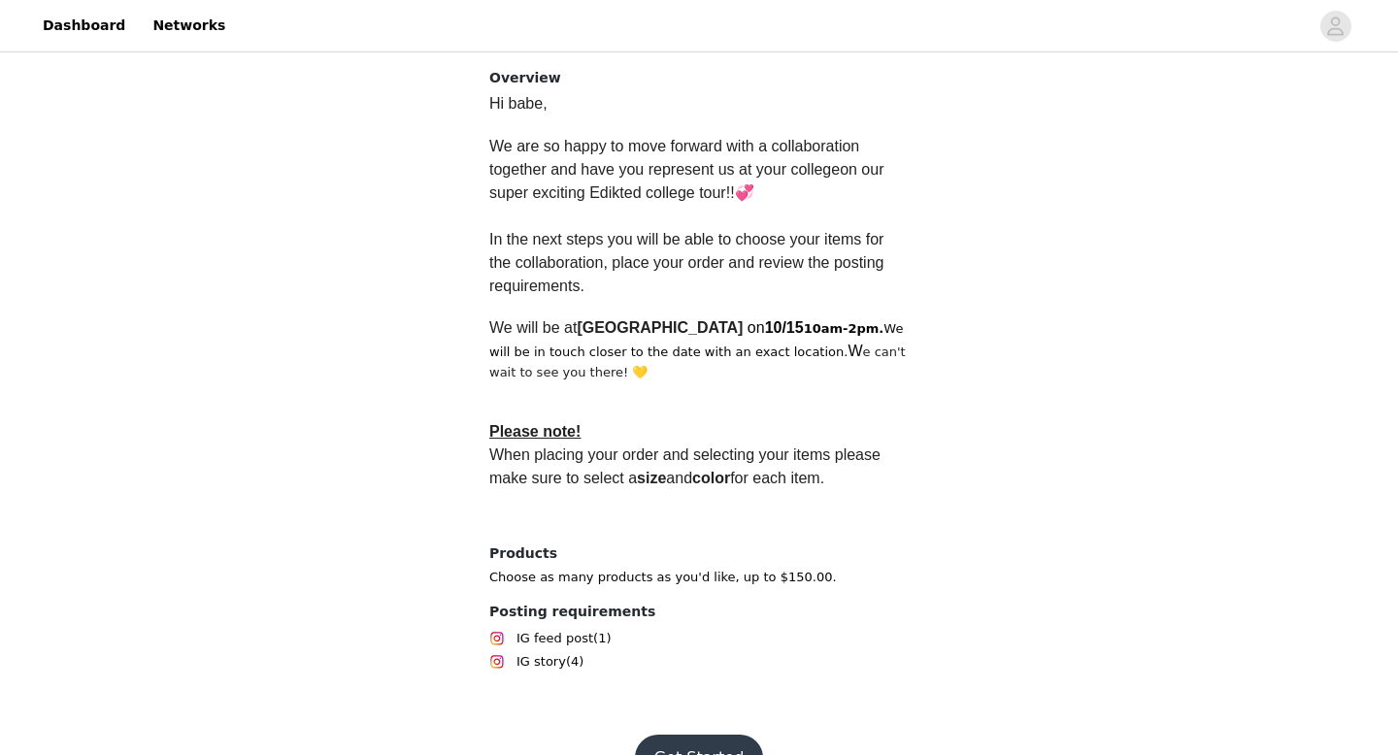
scroll to position [533, 0]
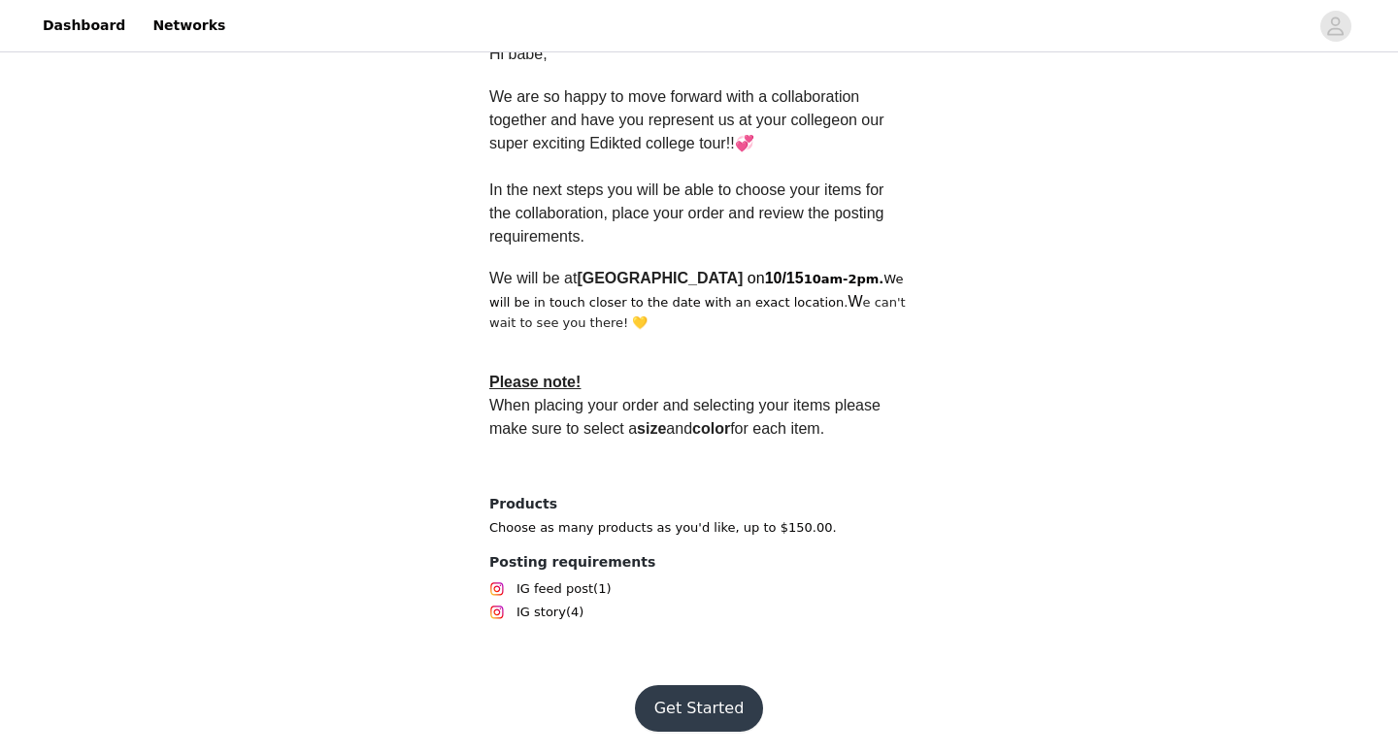
click at [707, 715] on button "Get Started" at bounding box center [699, 708] width 129 height 47
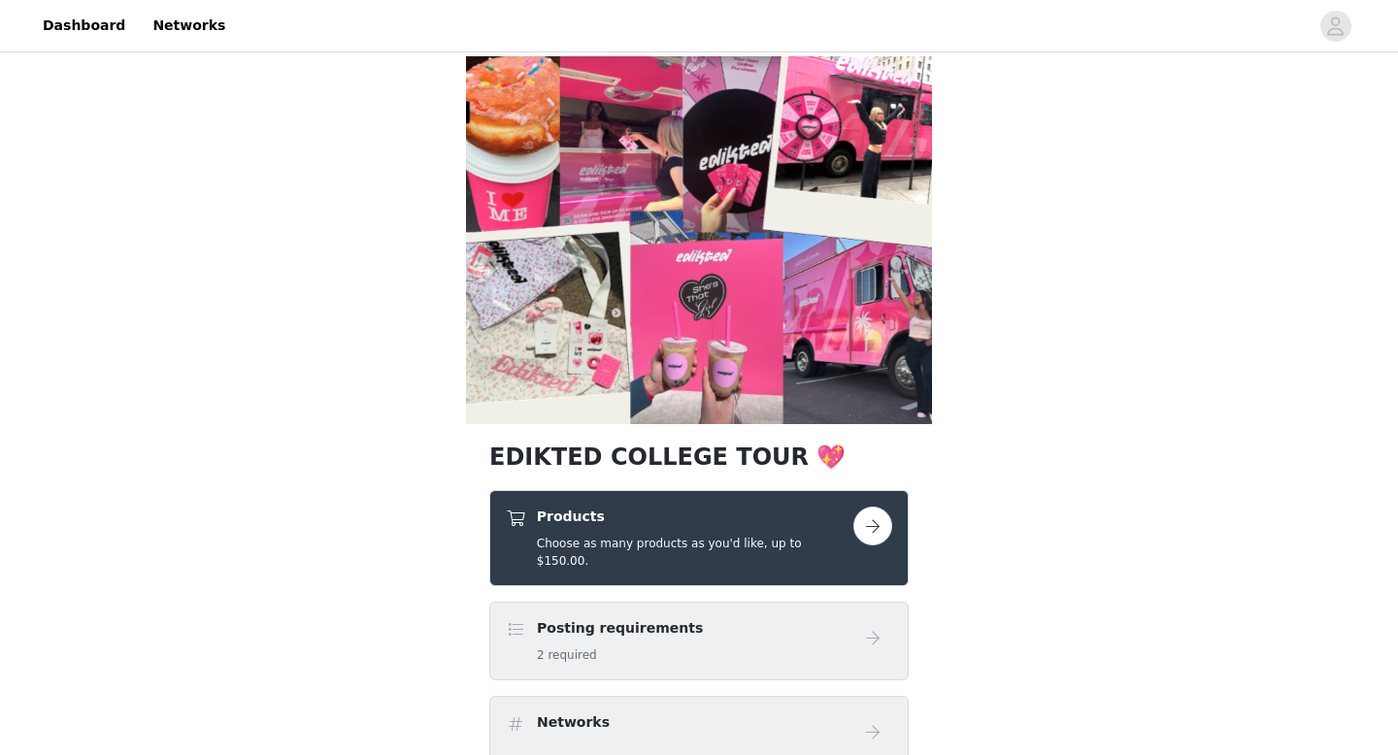
click at [844, 527] on div "Products Choose as many products as you'd like, up to $150.00." at bounding box center [680, 538] width 348 height 63
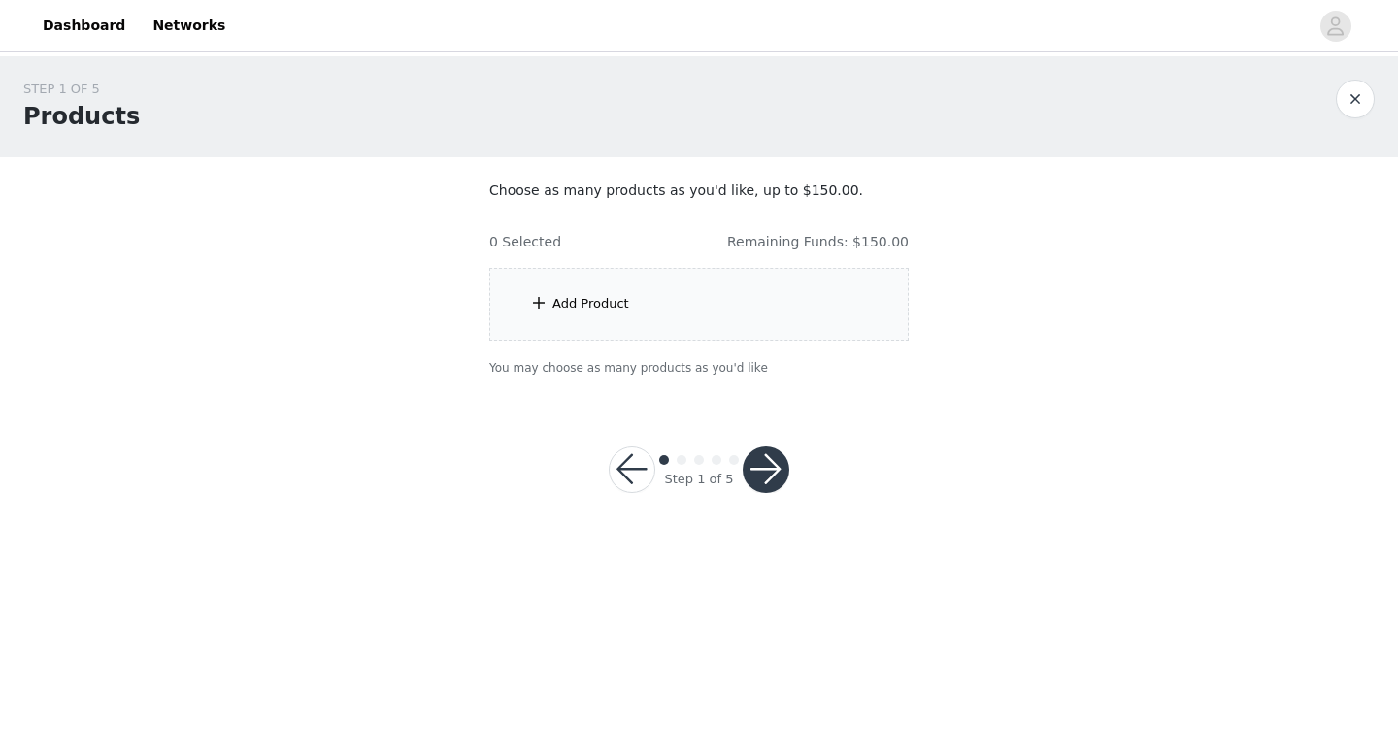
click at [822, 300] on div "Add Product" at bounding box center [698, 304] width 419 height 73
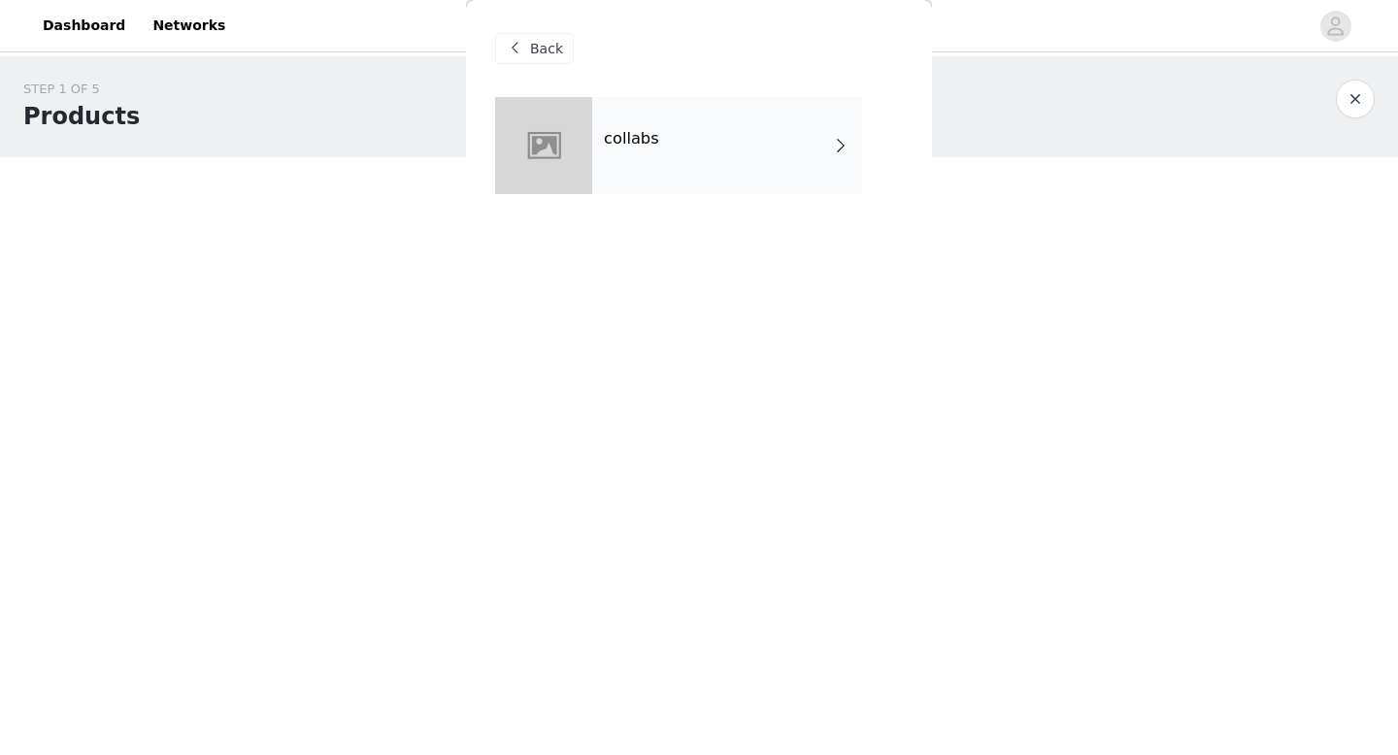
click at [802, 184] on div "collabs" at bounding box center [727, 145] width 270 height 97
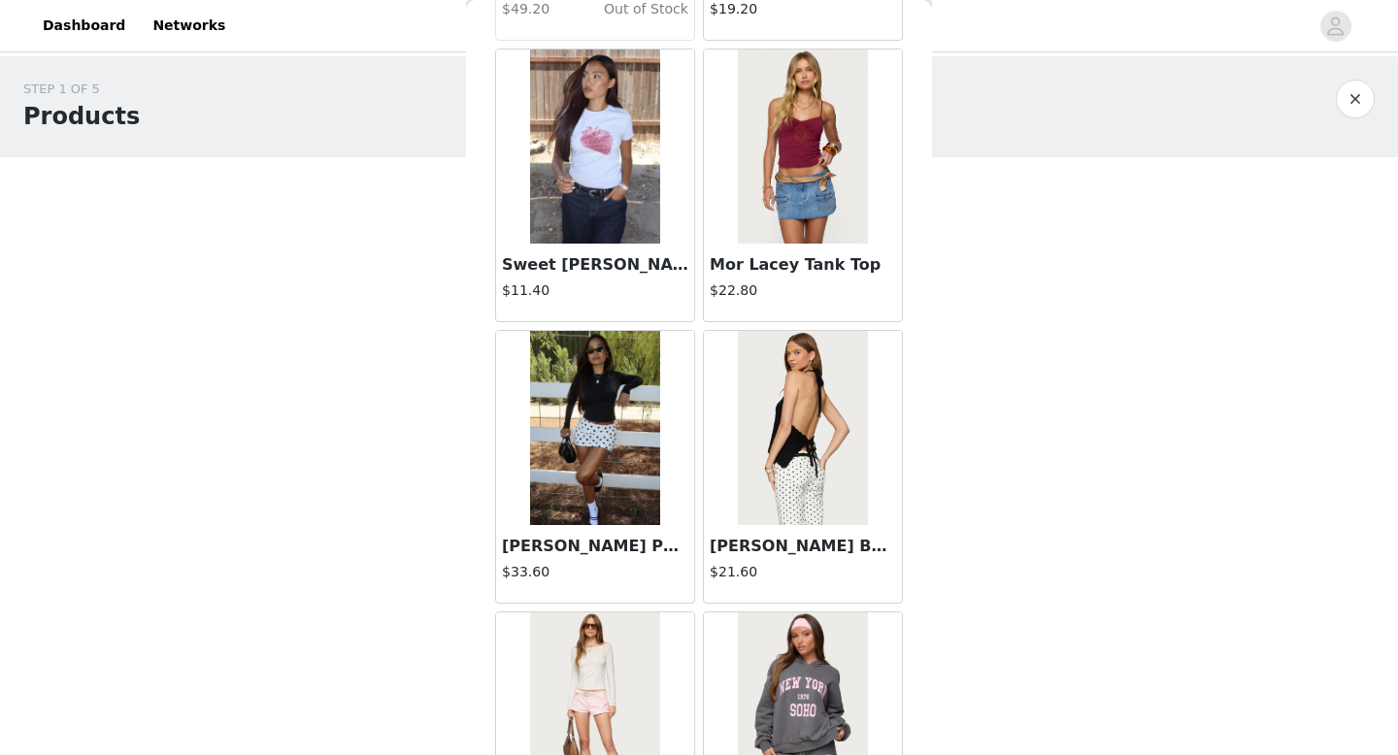
scroll to position [2216, 0]
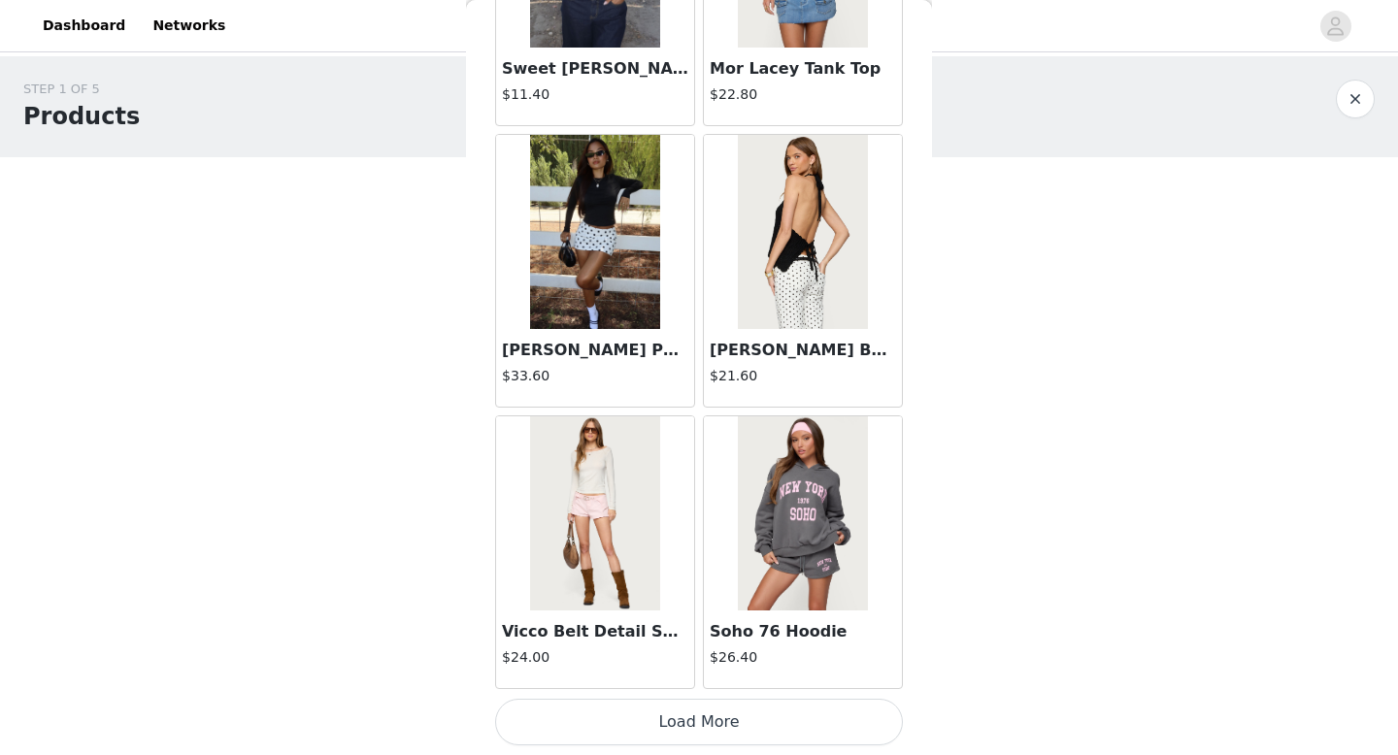
click at [631, 225] on img at bounding box center [594, 232] width 129 height 194
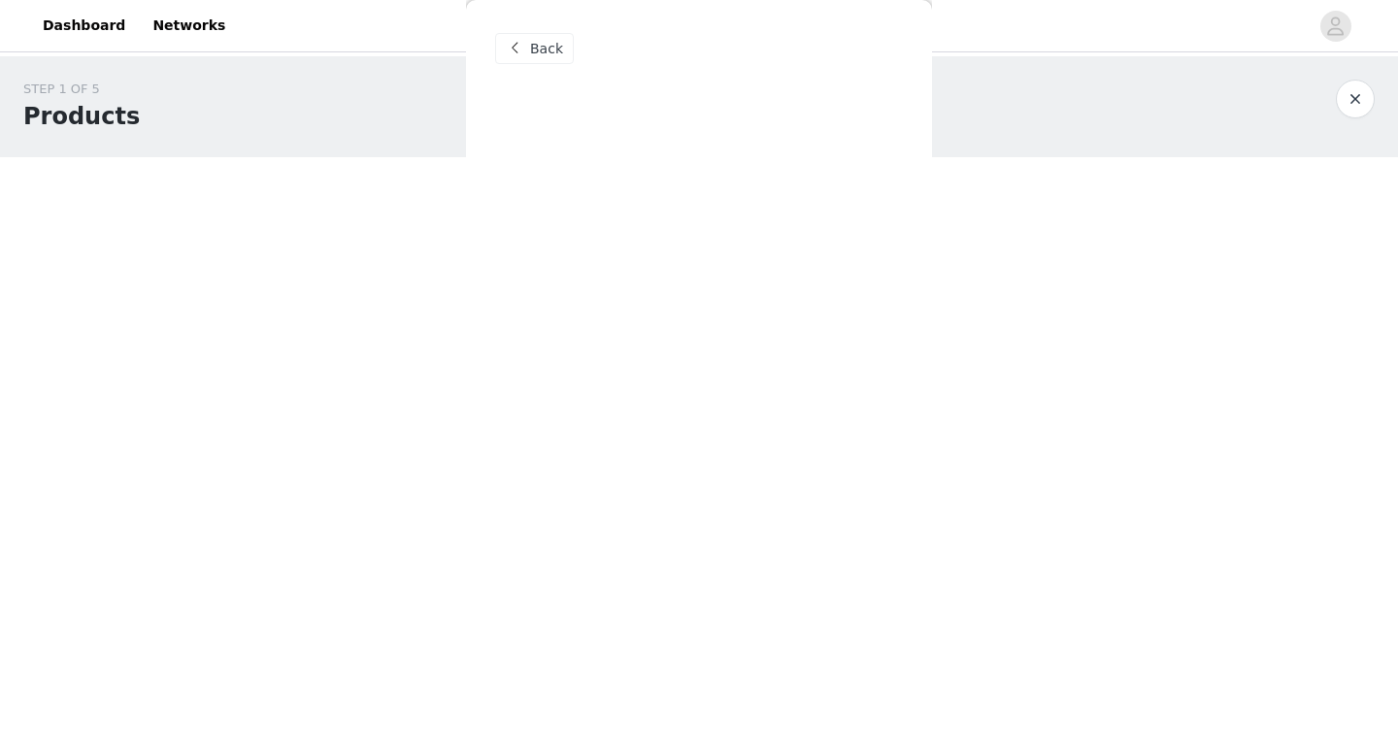
scroll to position [0, 0]
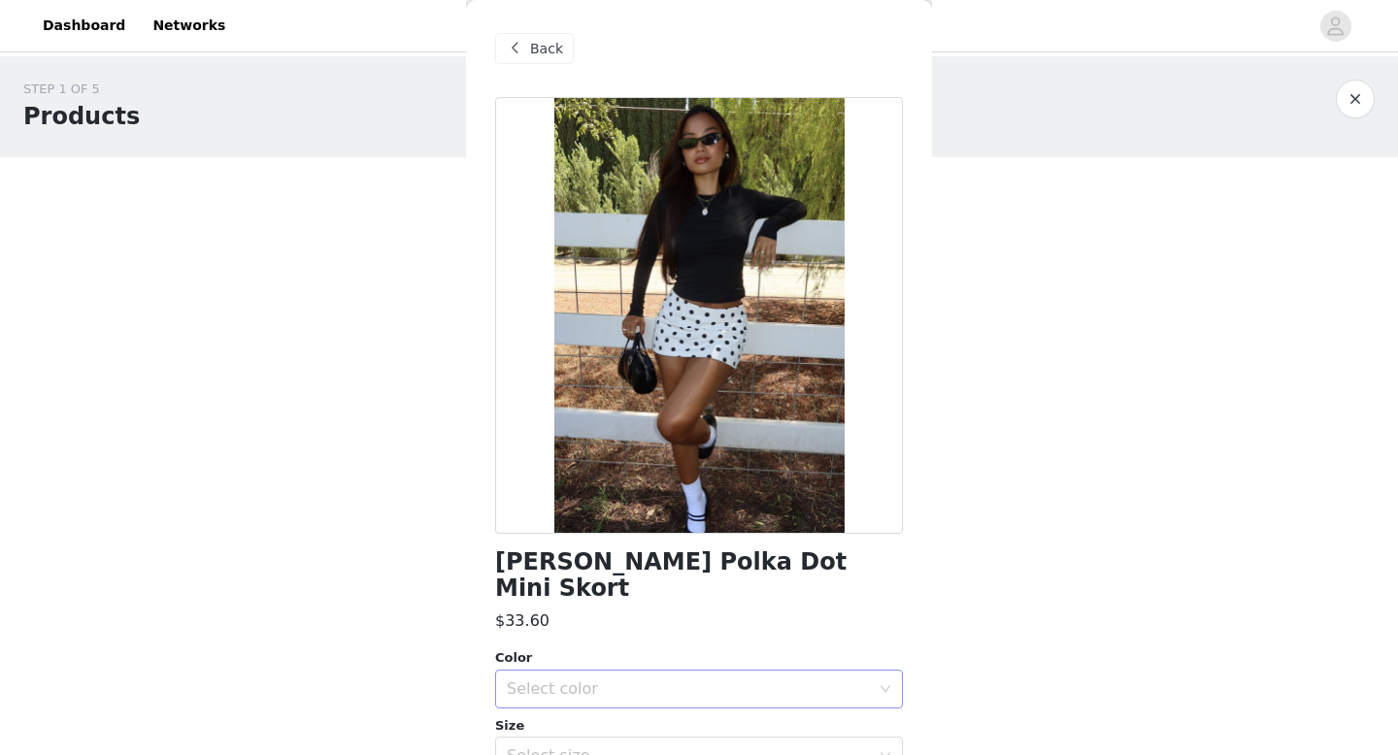
click at [582, 671] on div "Select color" at bounding box center [693, 689] width 372 height 37
click at [586, 699] on li "WHITE AND BLACK" at bounding box center [699, 705] width 408 height 31
click at [586, 747] on div "Select size" at bounding box center [688, 756] width 363 height 19
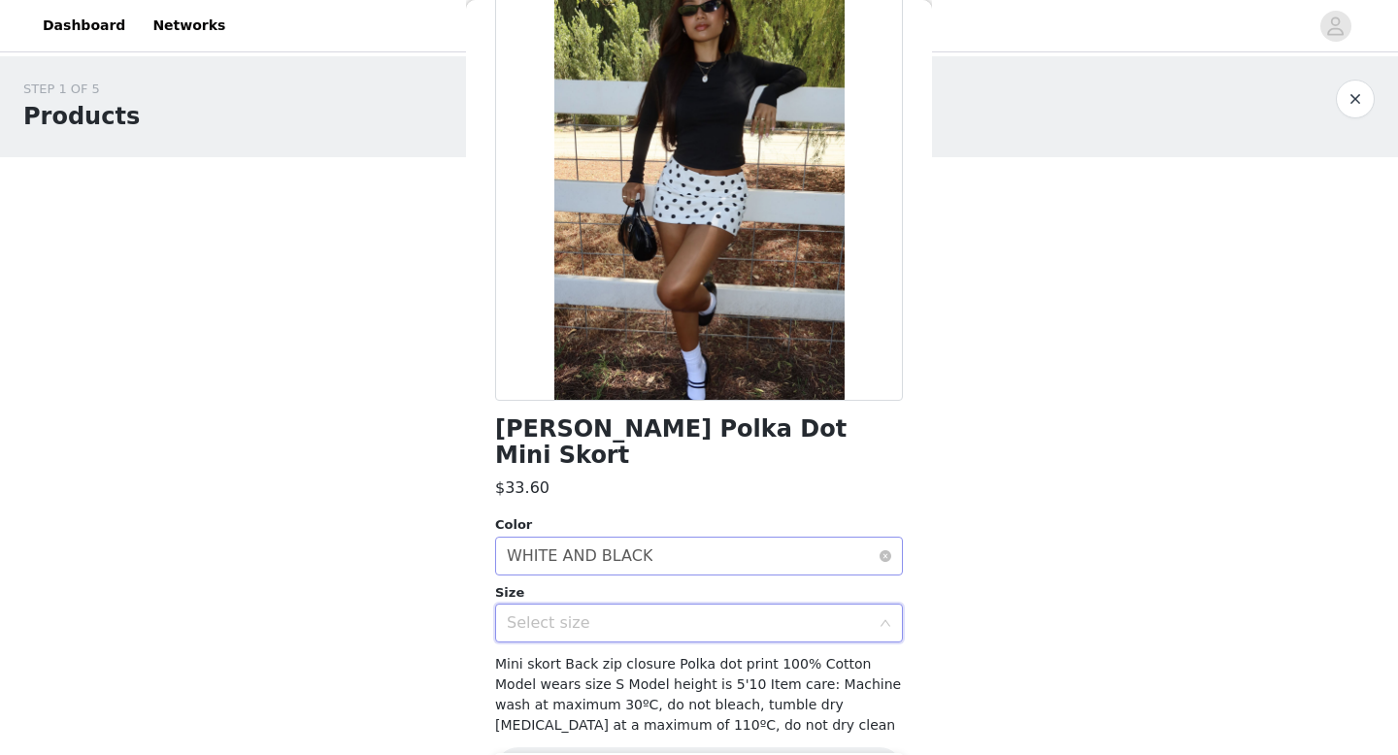
scroll to position [138, 0]
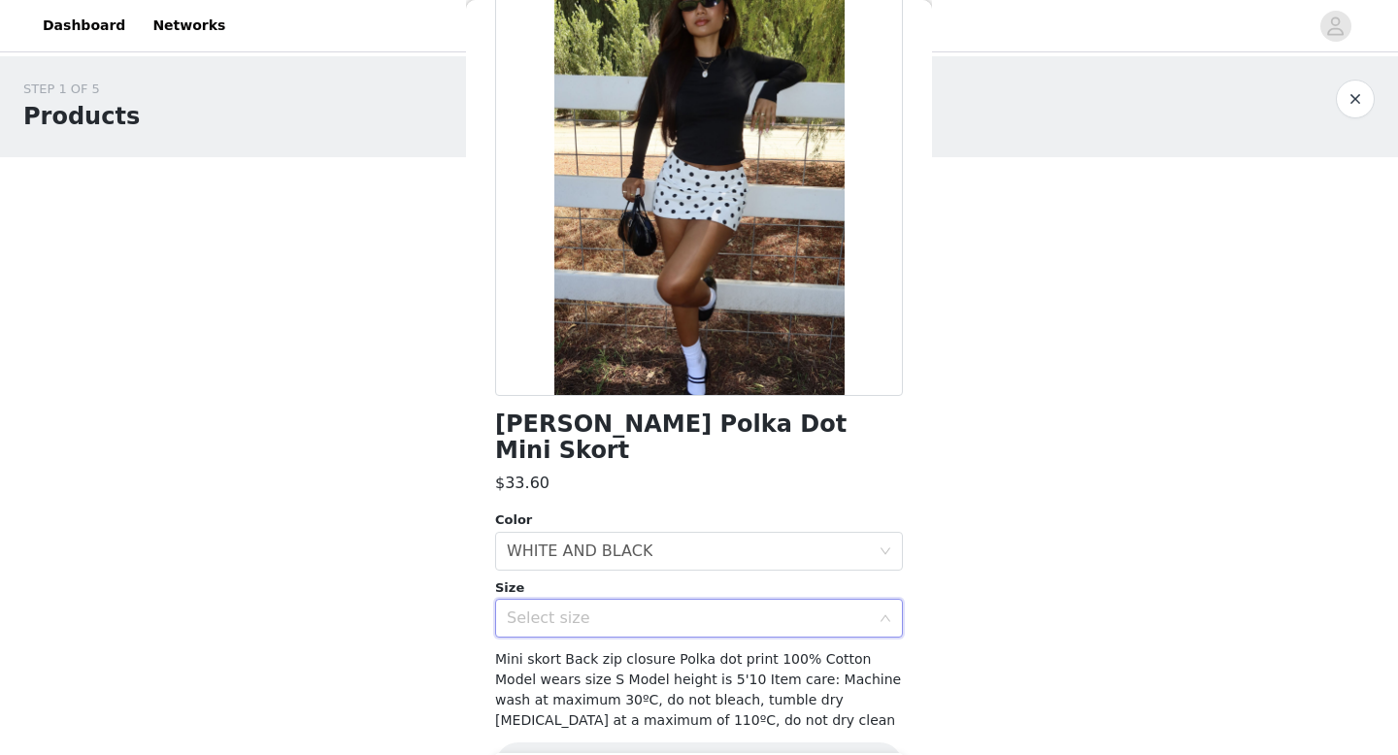
click at [614, 609] on div "Select size" at bounding box center [693, 618] width 372 height 37
click at [732, 609] on div "Select size" at bounding box center [688, 618] width 363 height 19
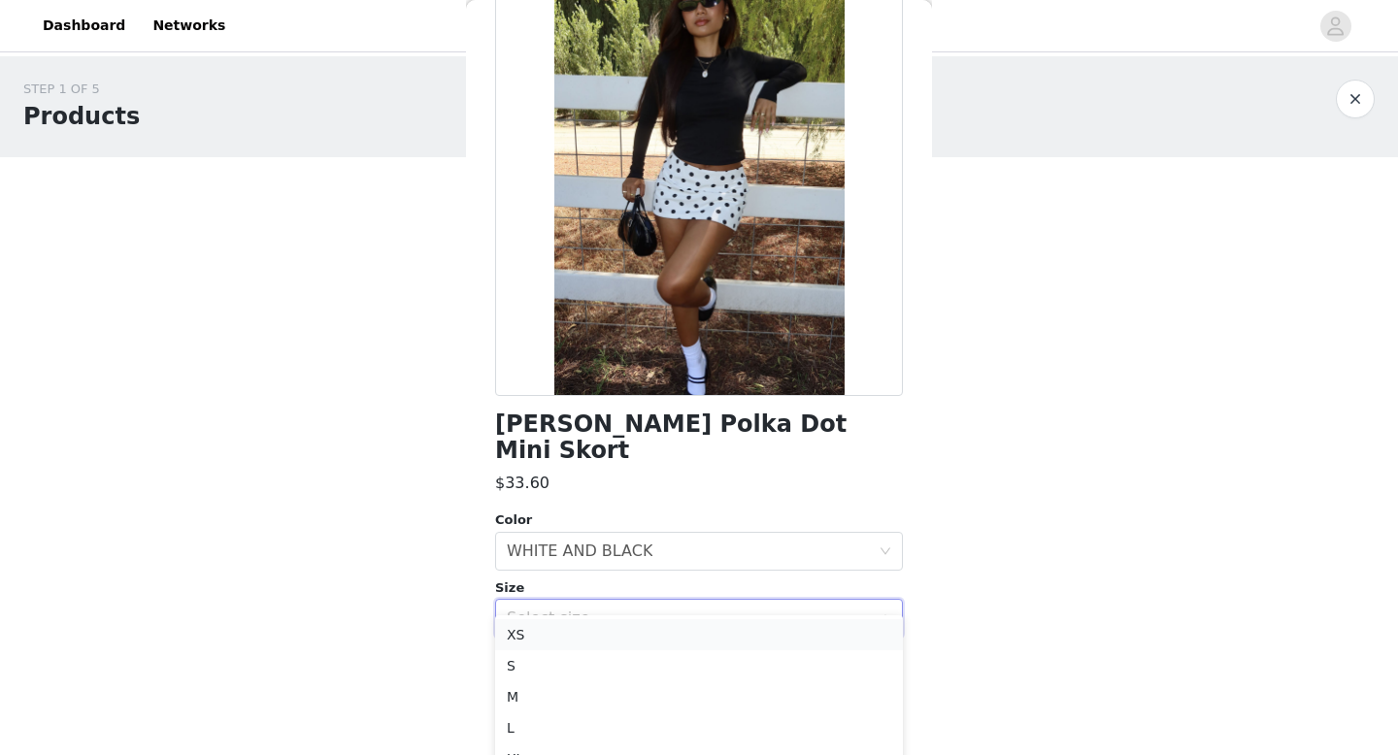
click at [688, 638] on li "XS" at bounding box center [699, 634] width 408 height 31
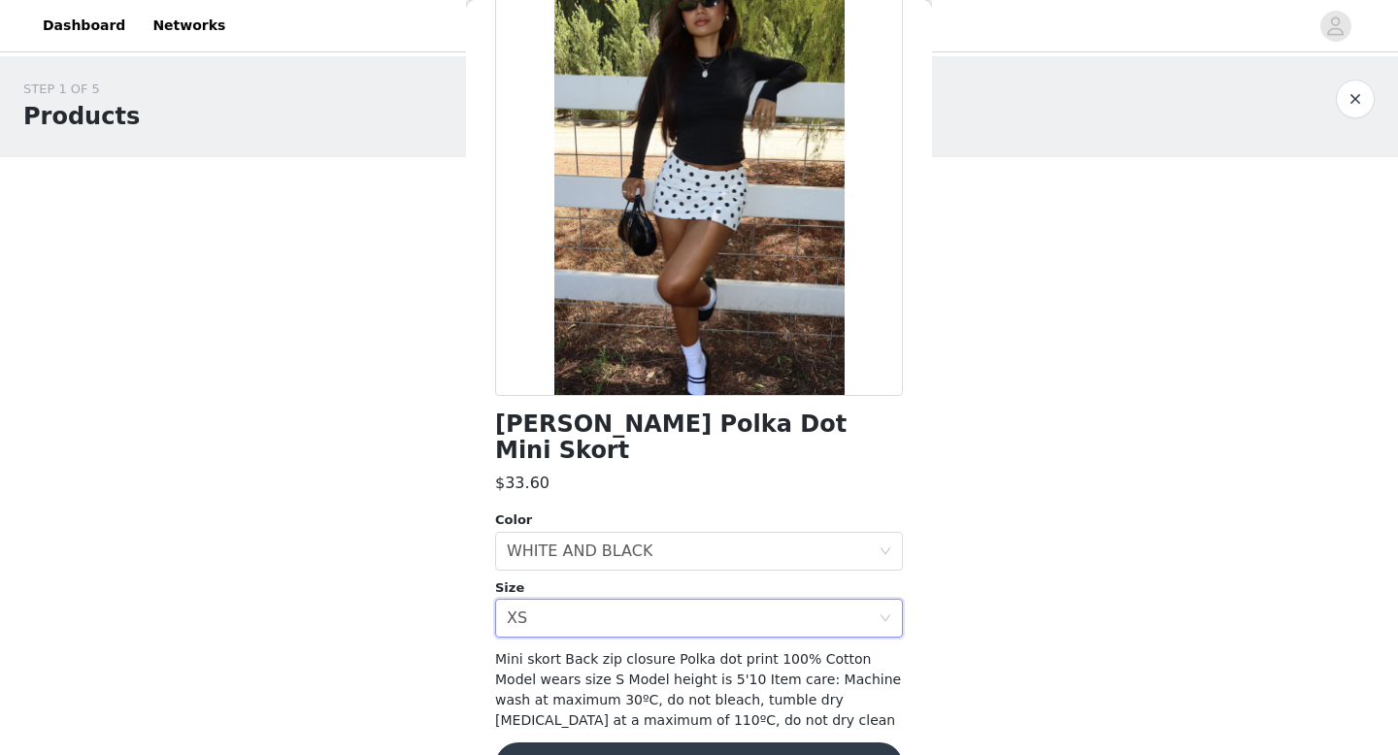
click at [685, 743] on button "Add Product" at bounding box center [699, 766] width 408 height 47
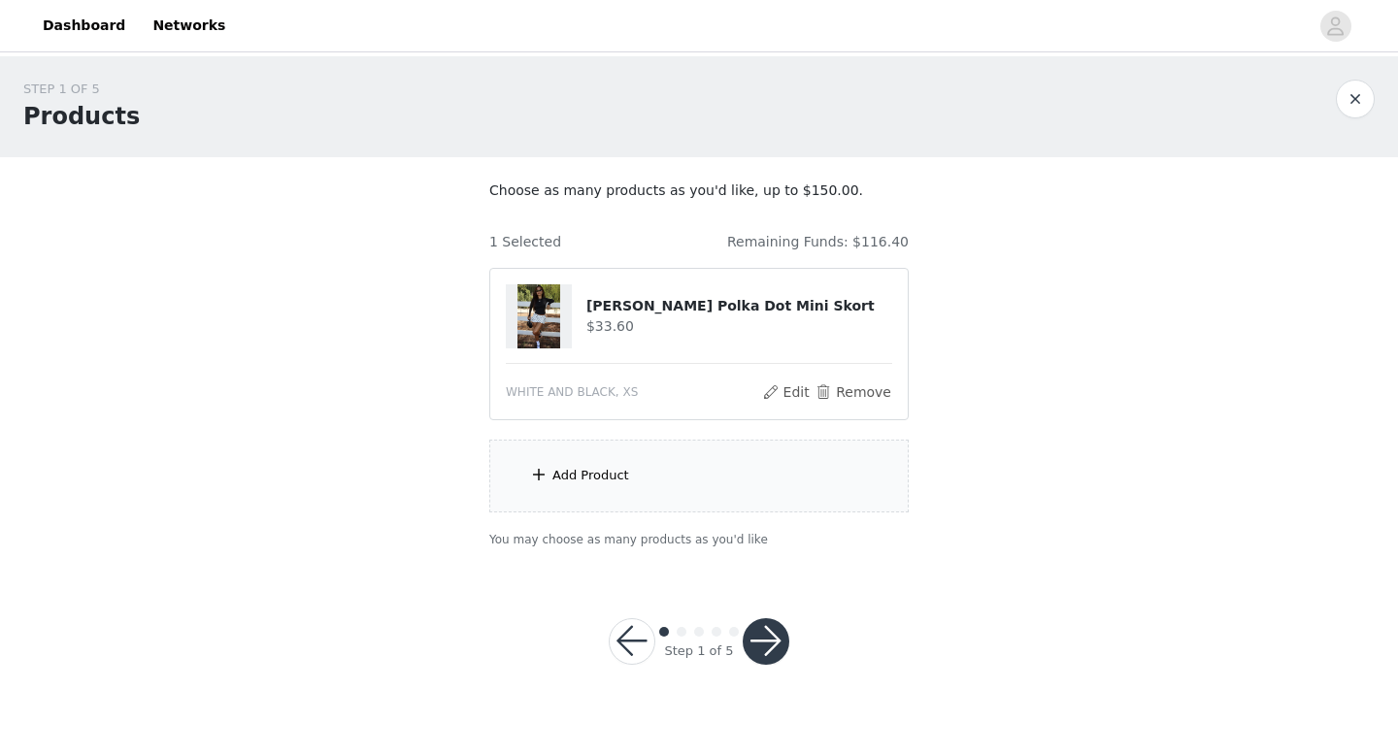
click at [598, 483] on div "Add Product" at bounding box center [590, 475] width 77 height 19
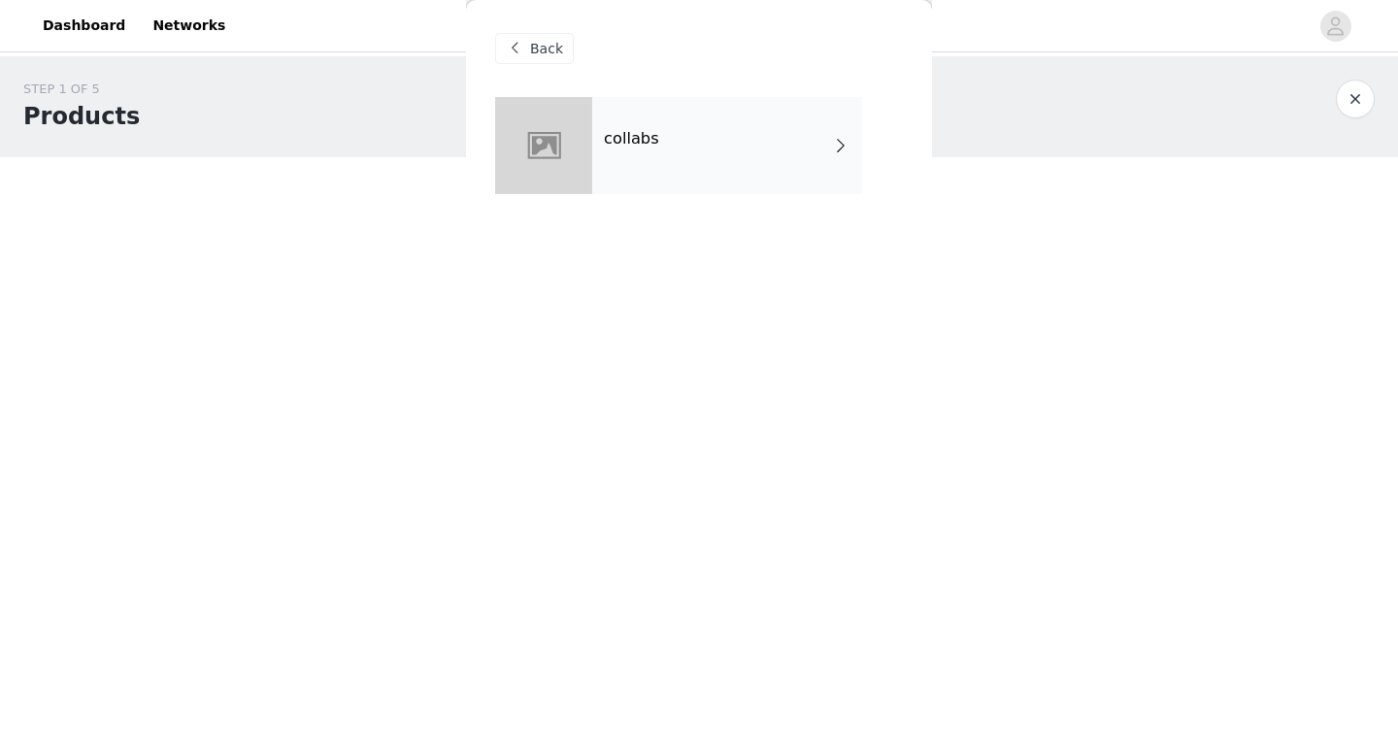
click at [685, 158] on div "collabs" at bounding box center [727, 145] width 270 height 97
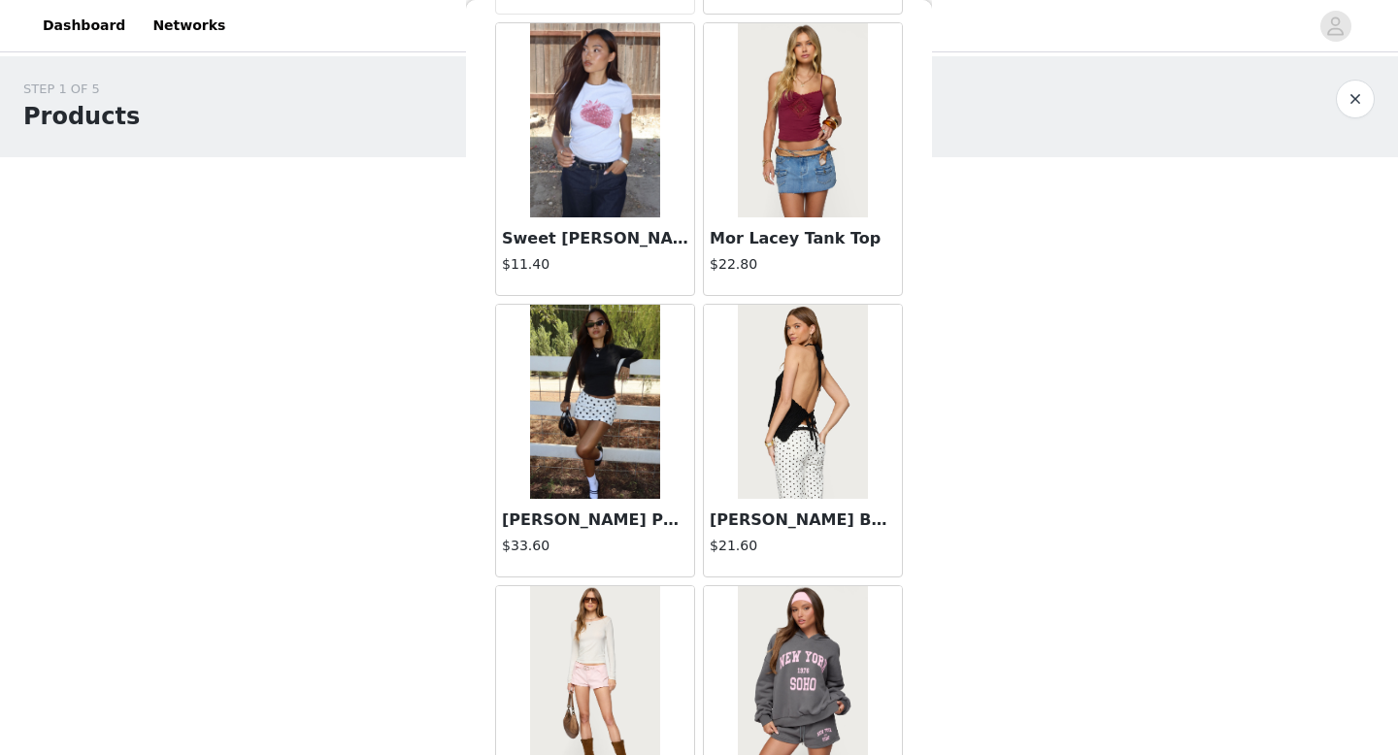
scroll to position [2216, 0]
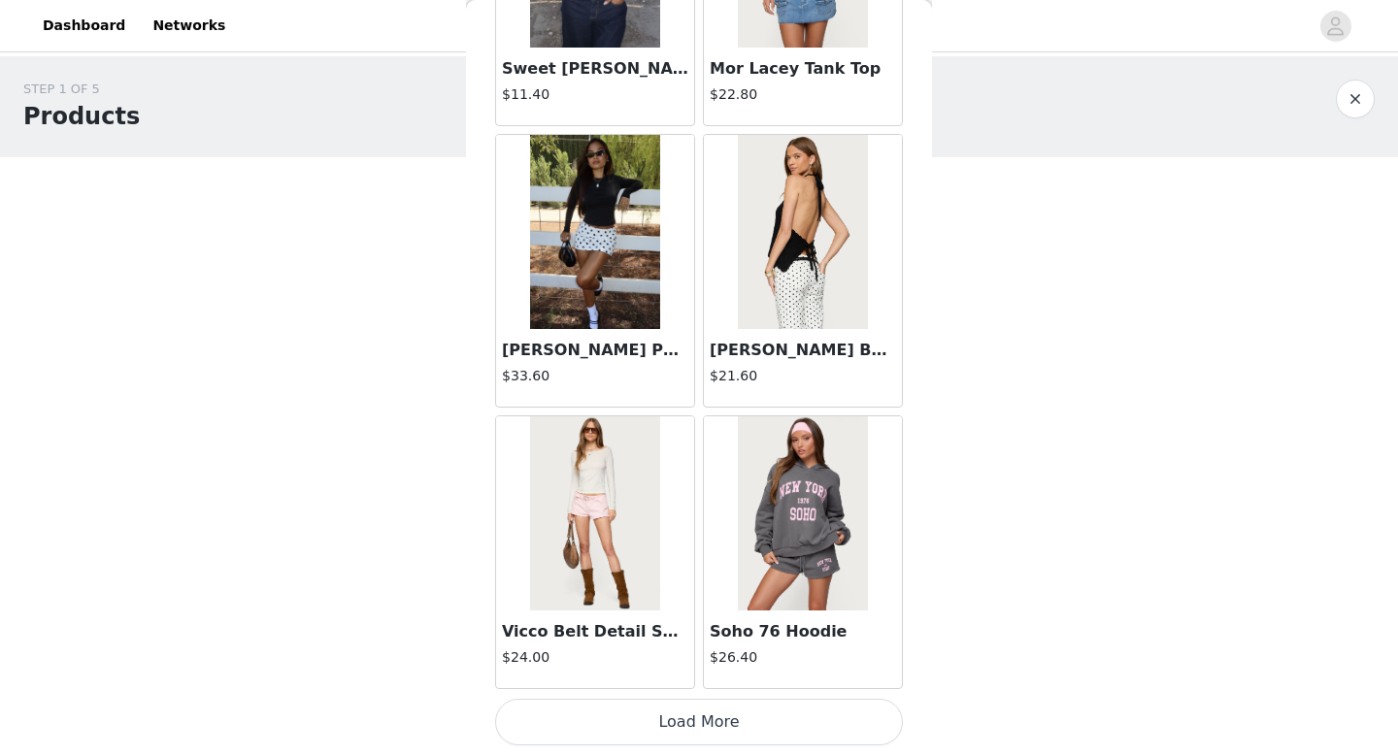
click at [685, 739] on button "Load More" at bounding box center [699, 722] width 408 height 47
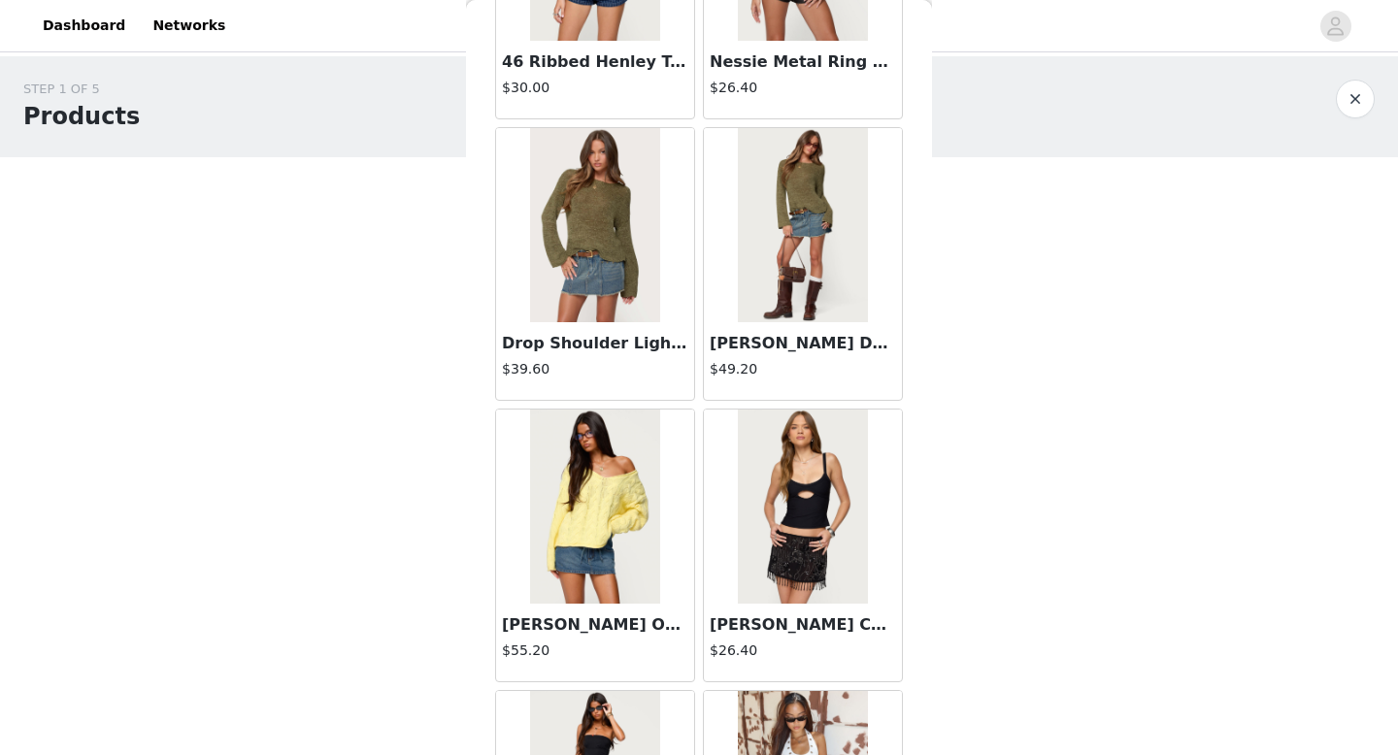
scroll to position [5031, 0]
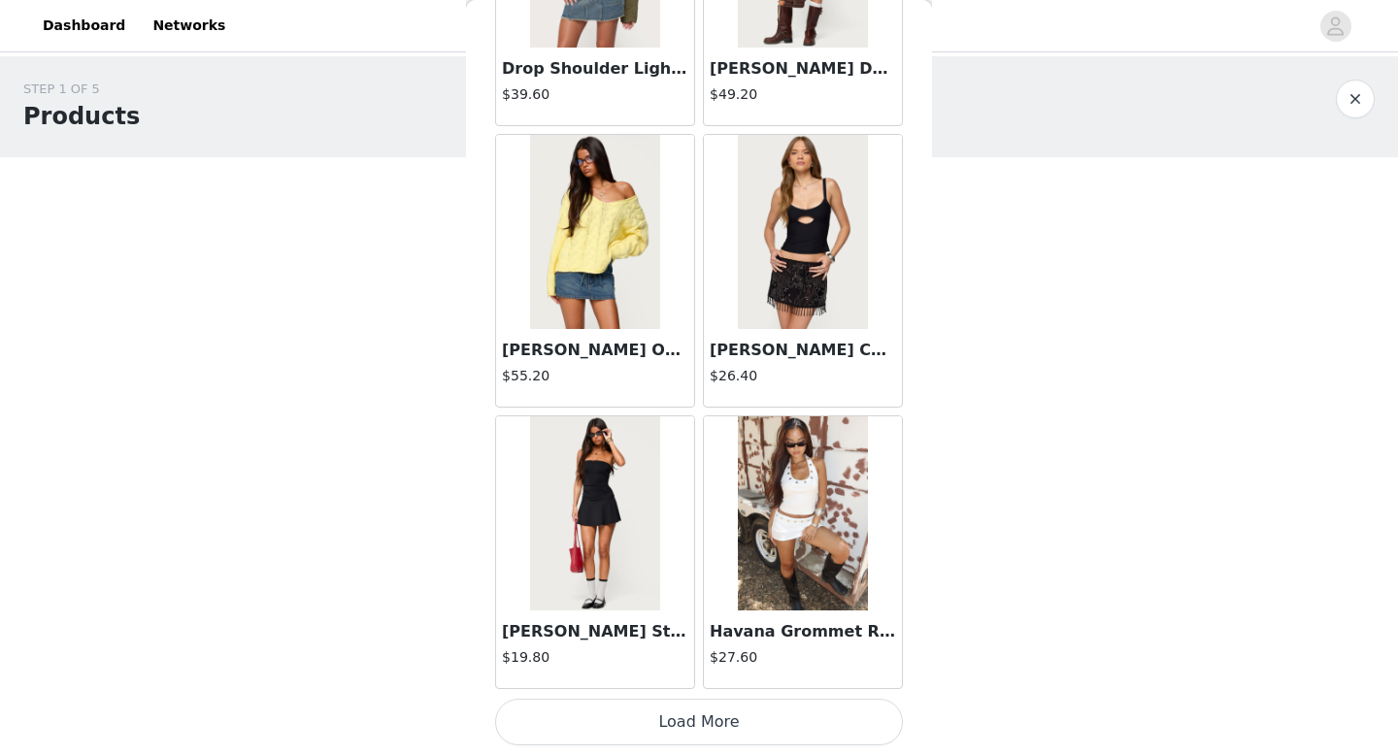
click at [696, 724] on button "Load More" at bounding box center [699, 722] width 408 height 47
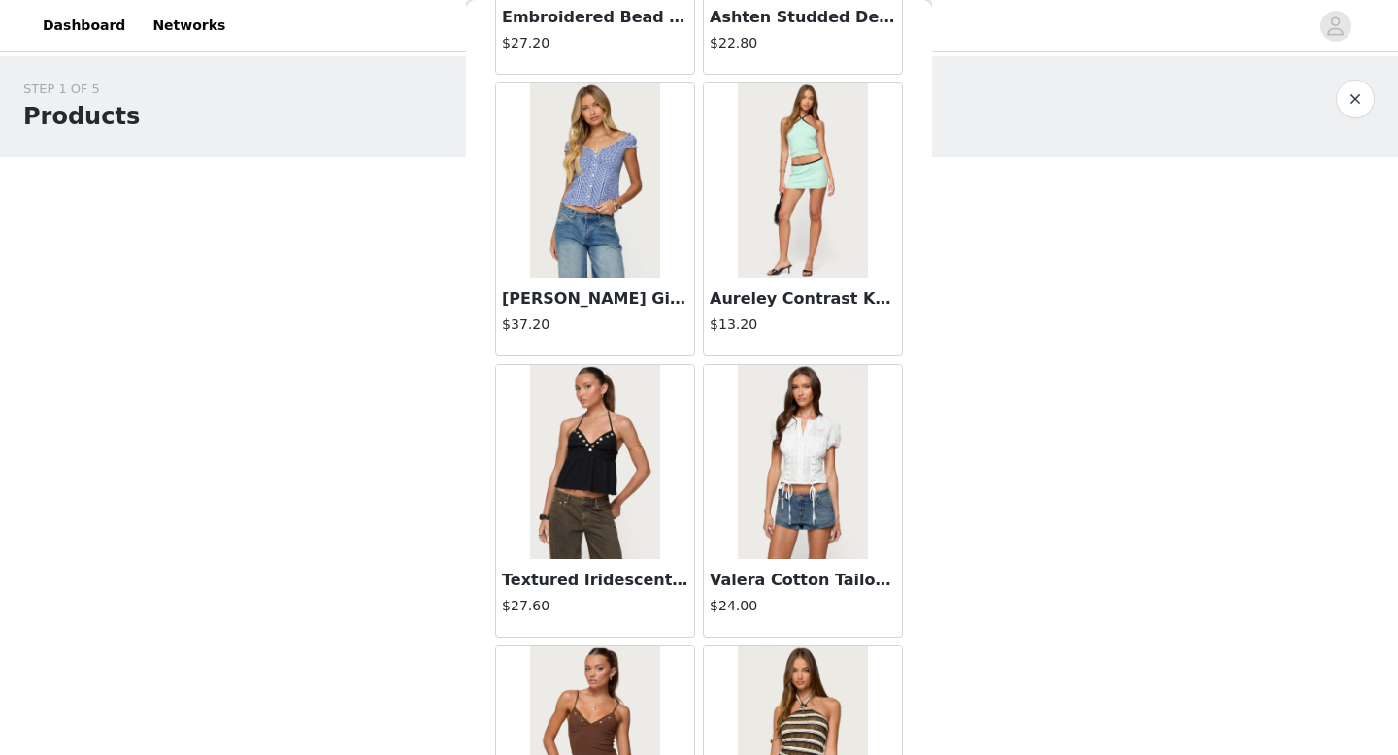
scroll to position [7847, 0]
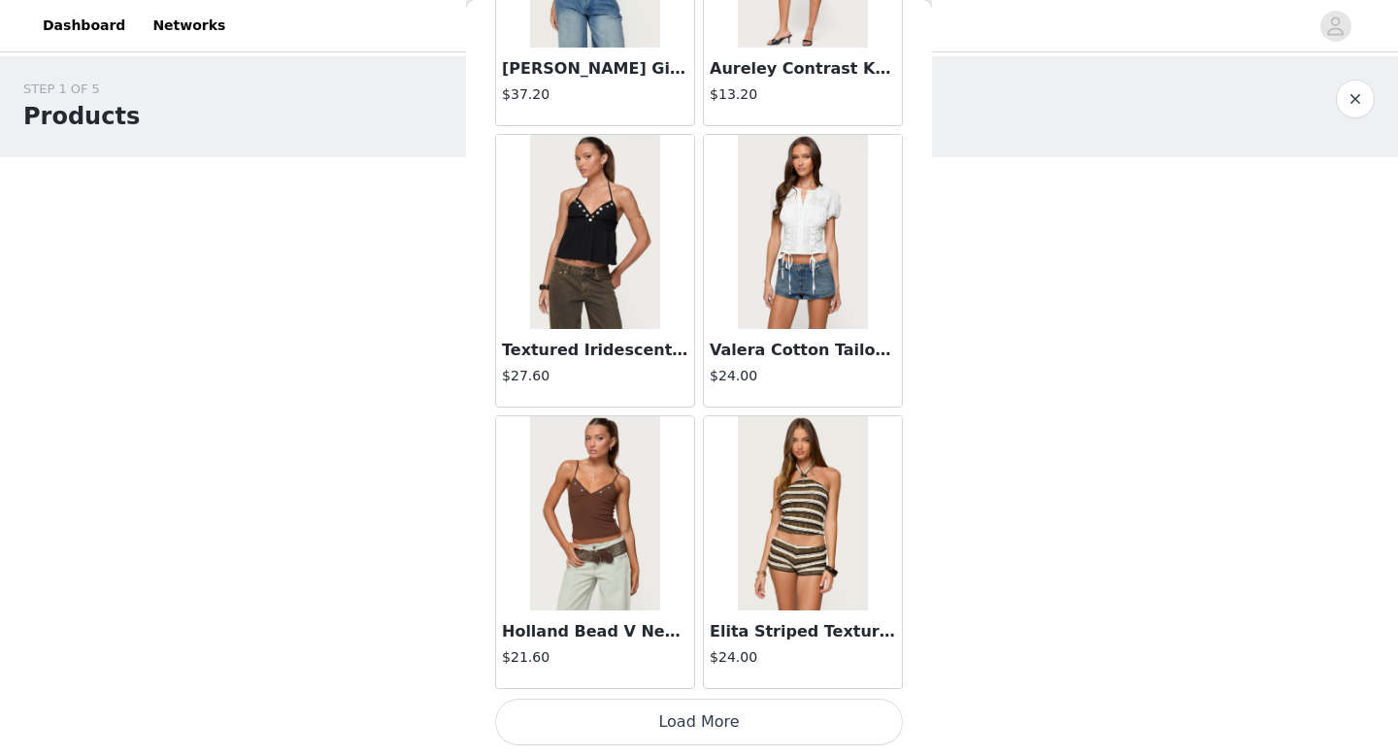
click at [713, 729] on button "Load More" at bounding box center [699, 722] width 408 height 47
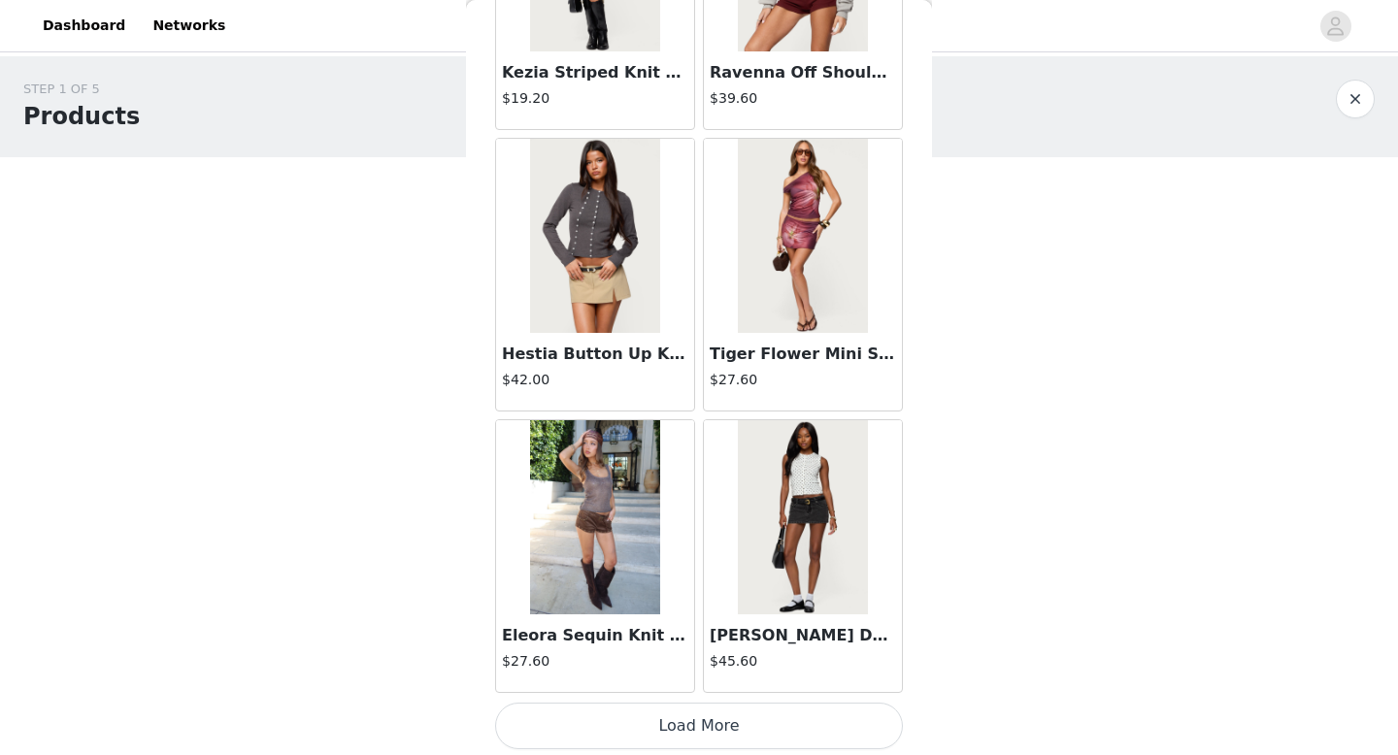
scroll to position [10663, 0]
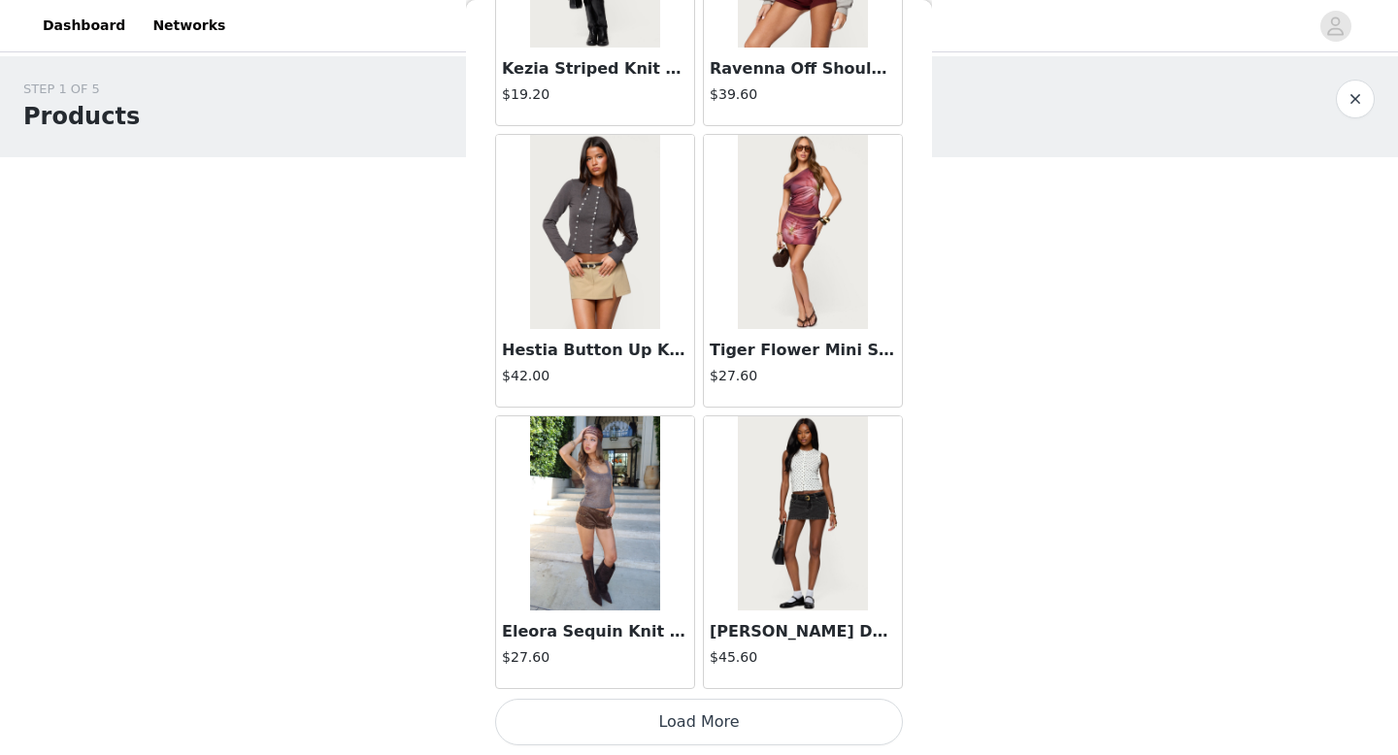
click at [700, 712] on button "Load More" at bounding box center [699, 722] width 408 height 47
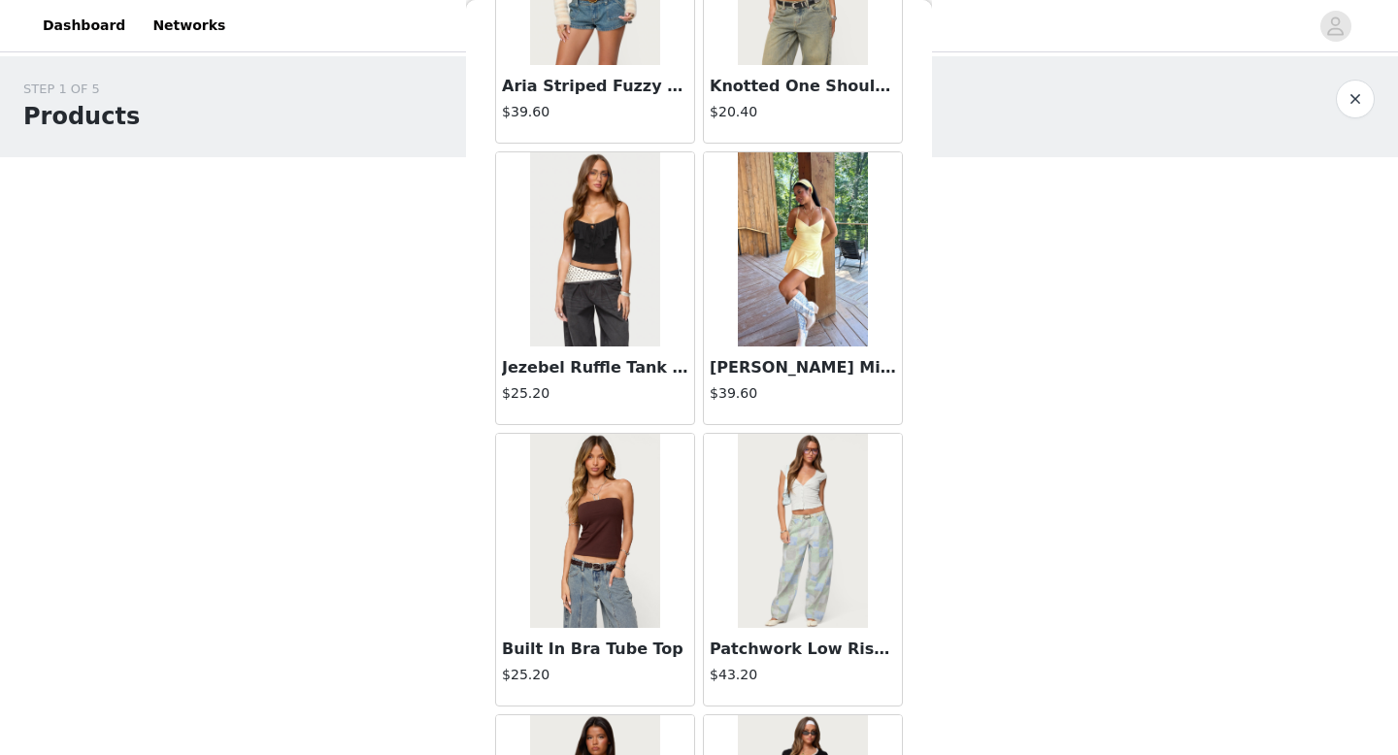
scroll to position [13479, 0]
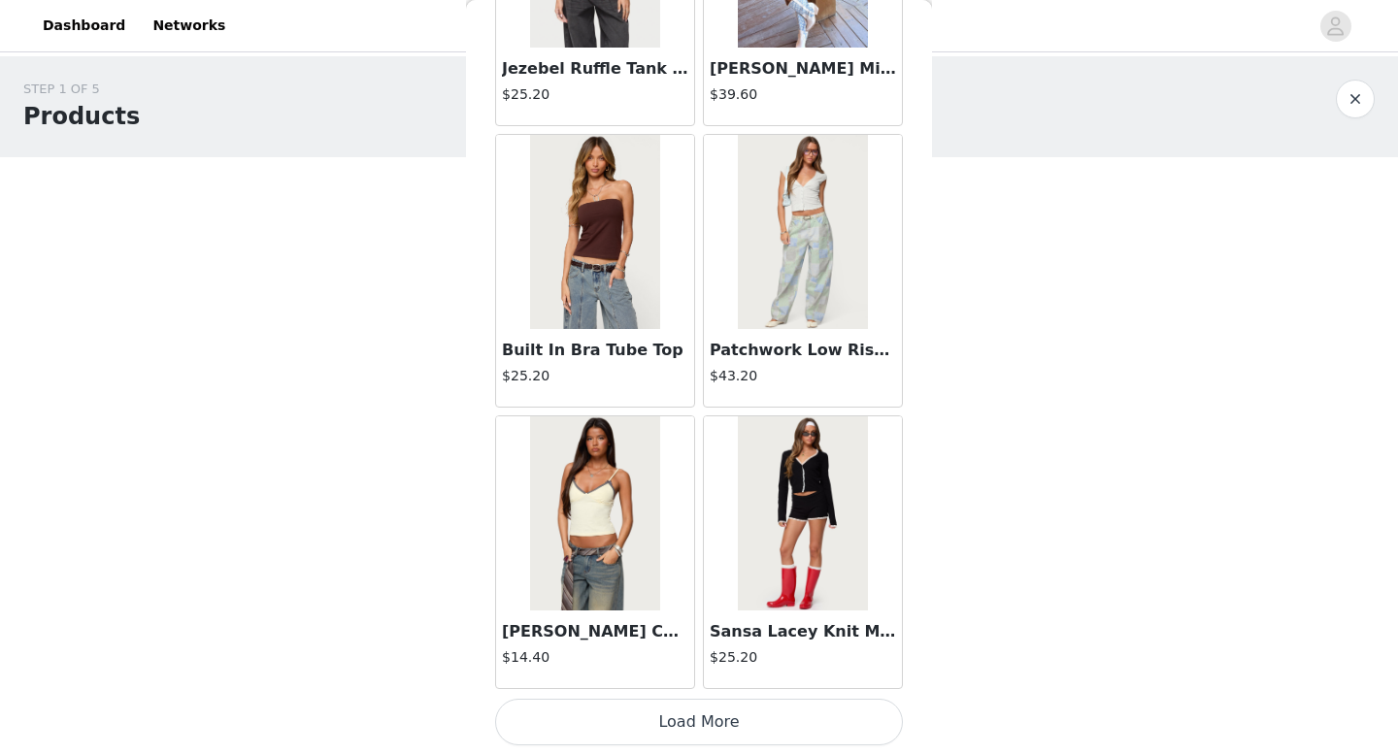
click at [686, 717] on button "Load More" at bounding box center [699, 722] width 408 height 47
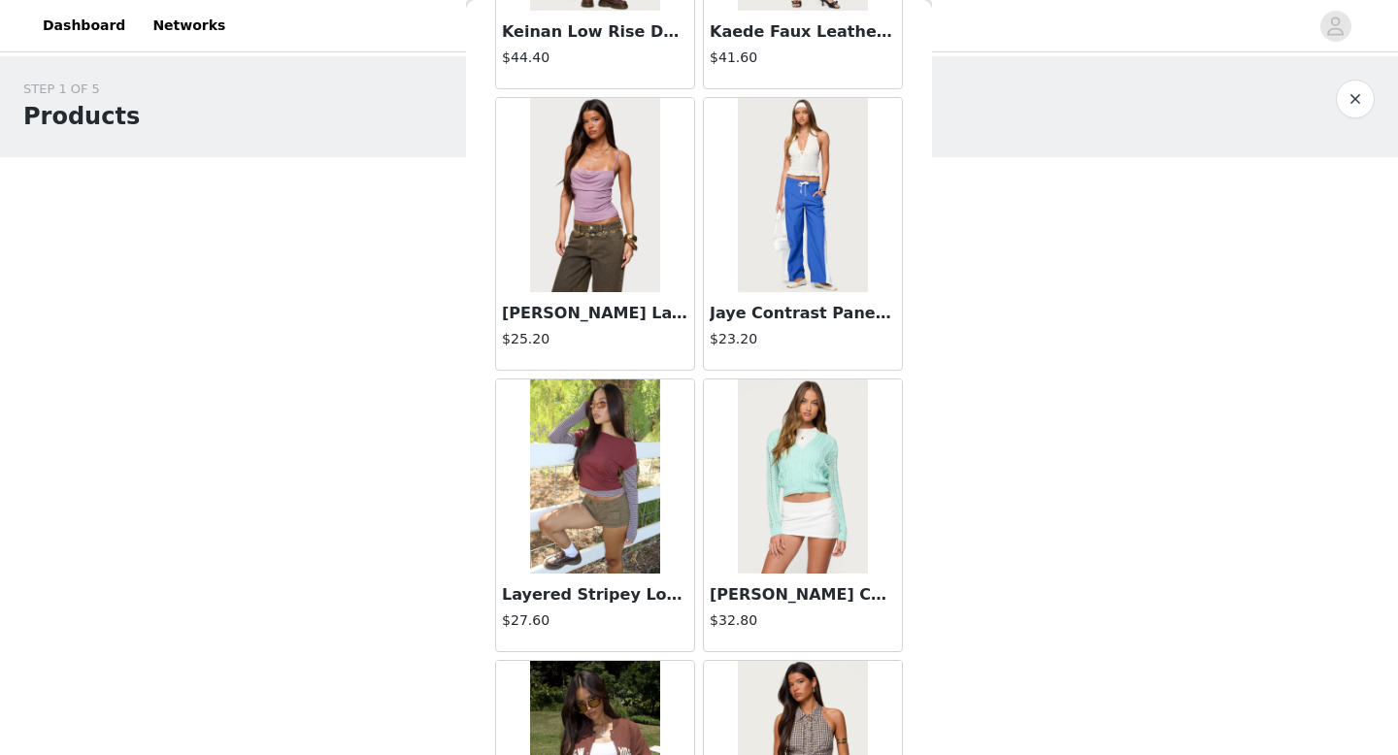
scroll to position [16295, 0]
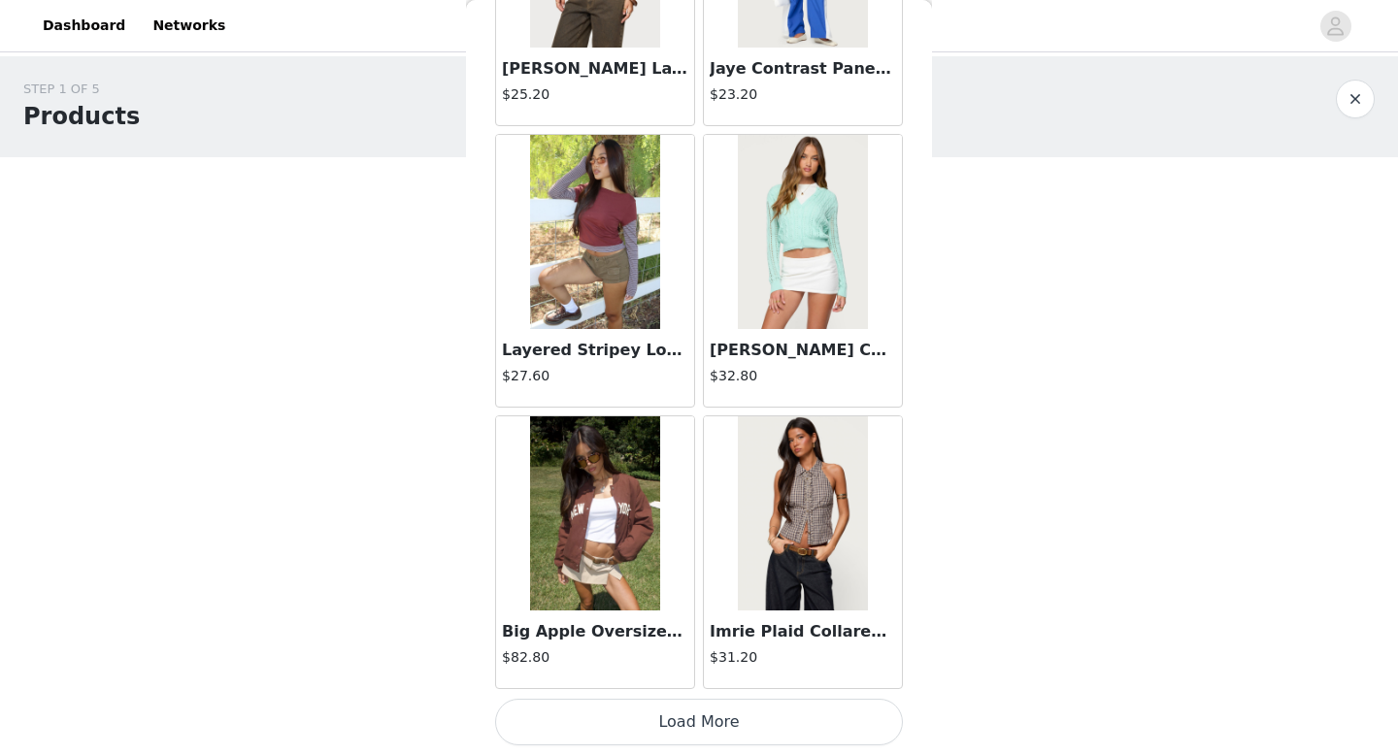
click at [664, 717] on button "Load More" at bounding box center [699, 722] width 408 height 47
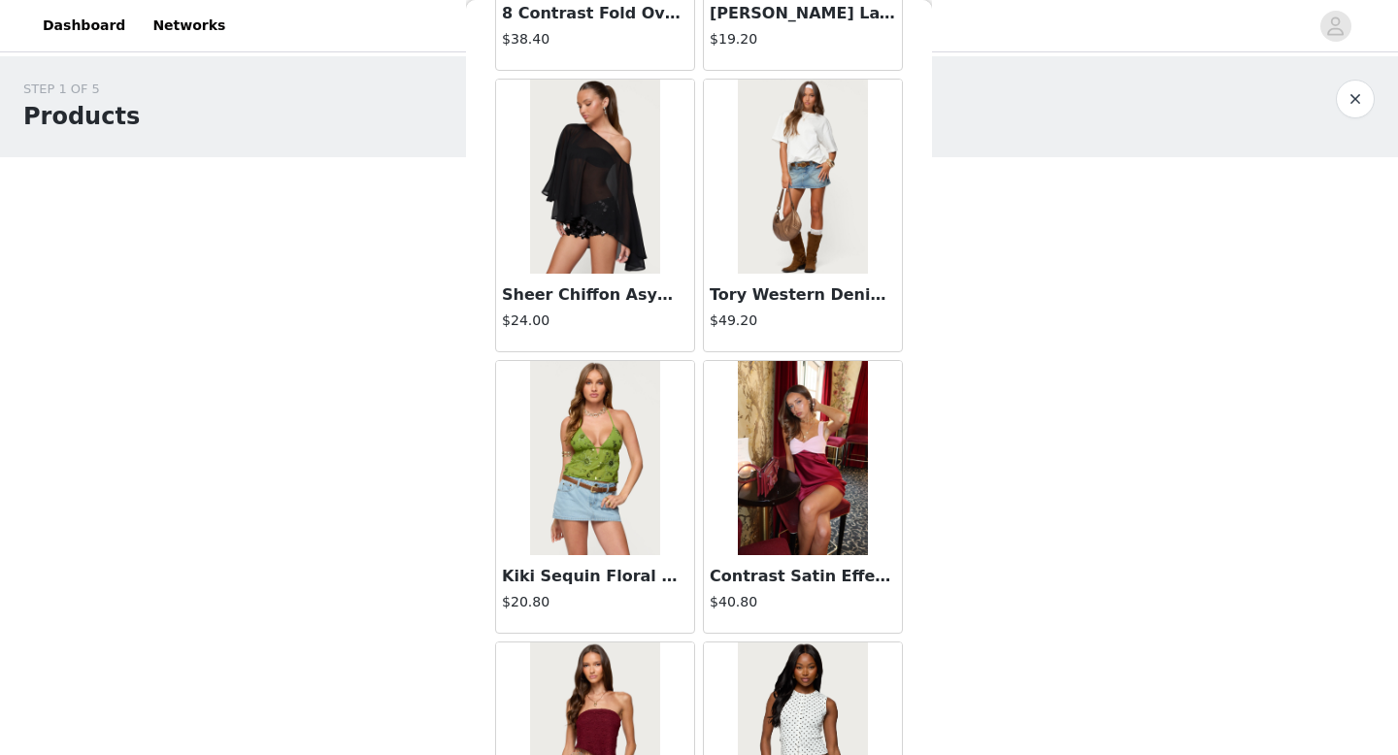
scroll to position [18999, 0]
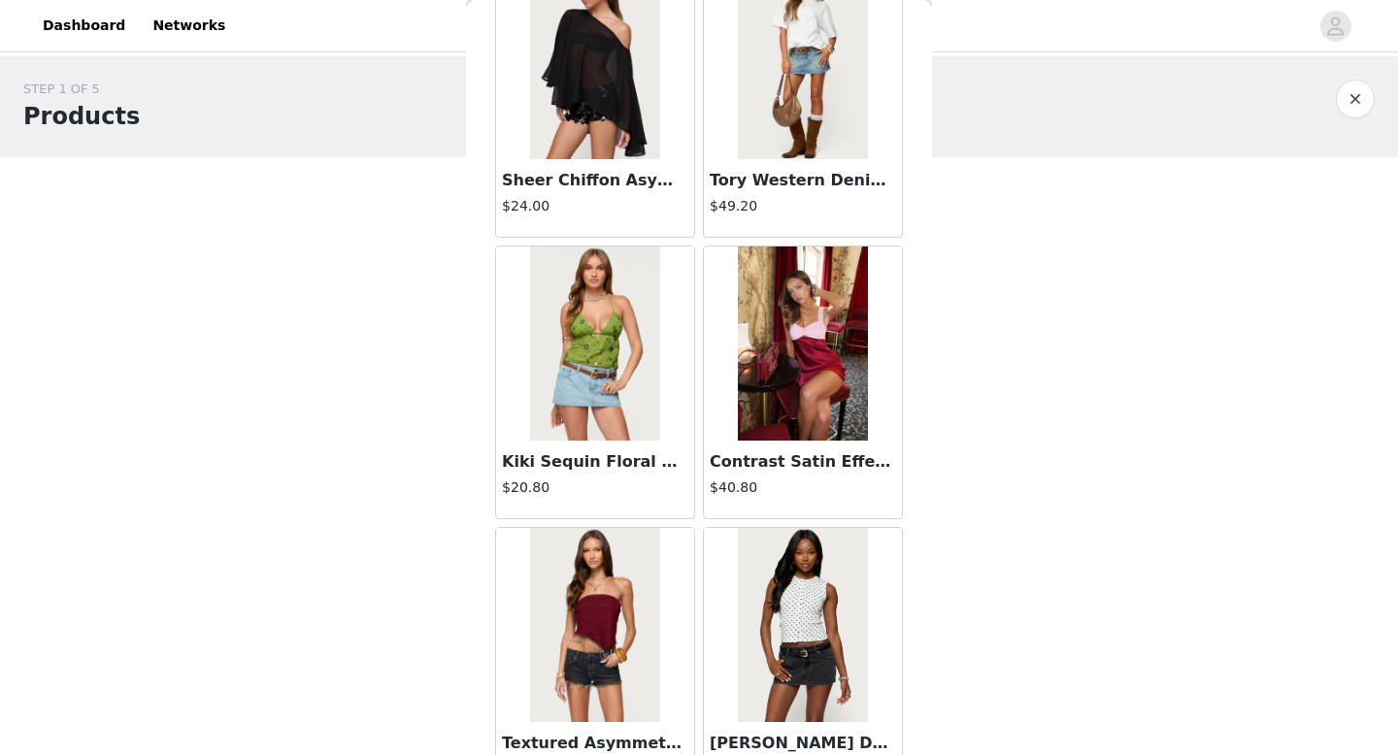
click at [811, 425] on img at bounding box center [802, 344] width 129 height 194
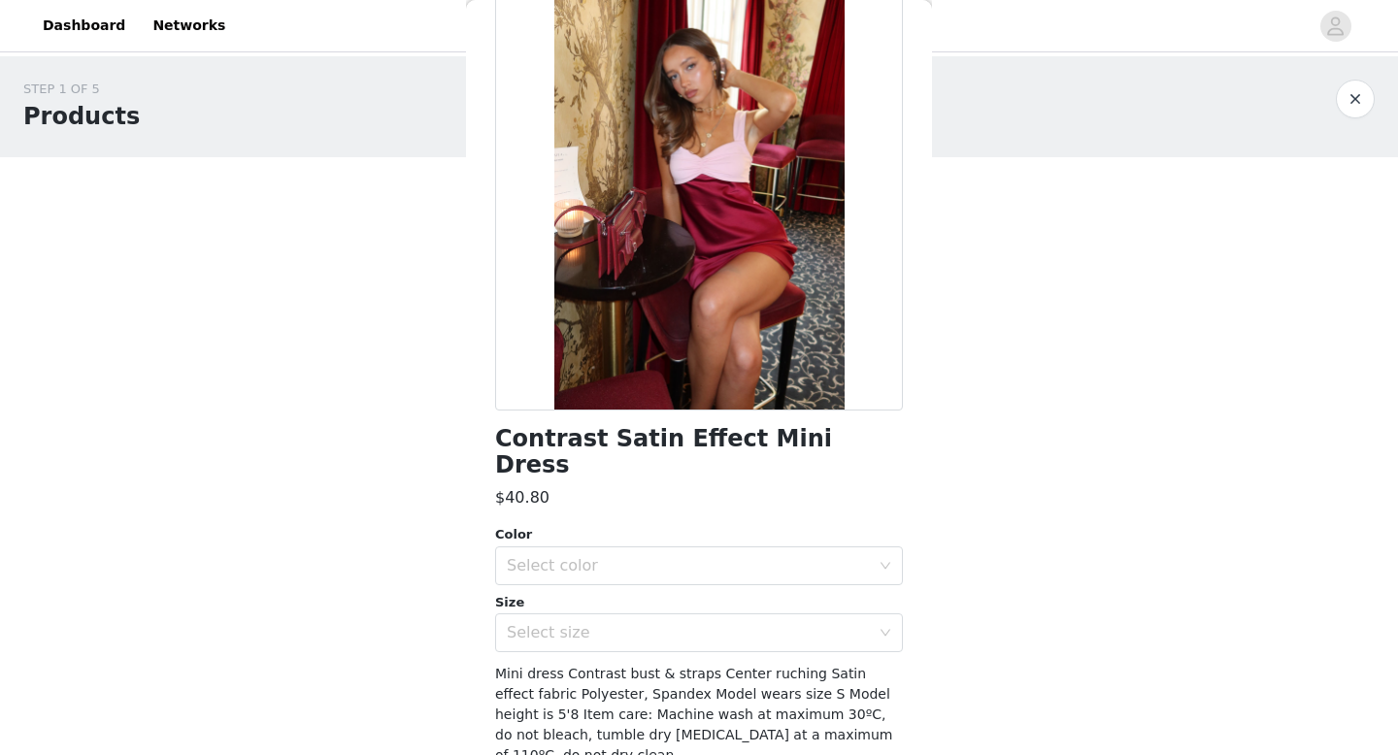
scroll to position [128, 0]
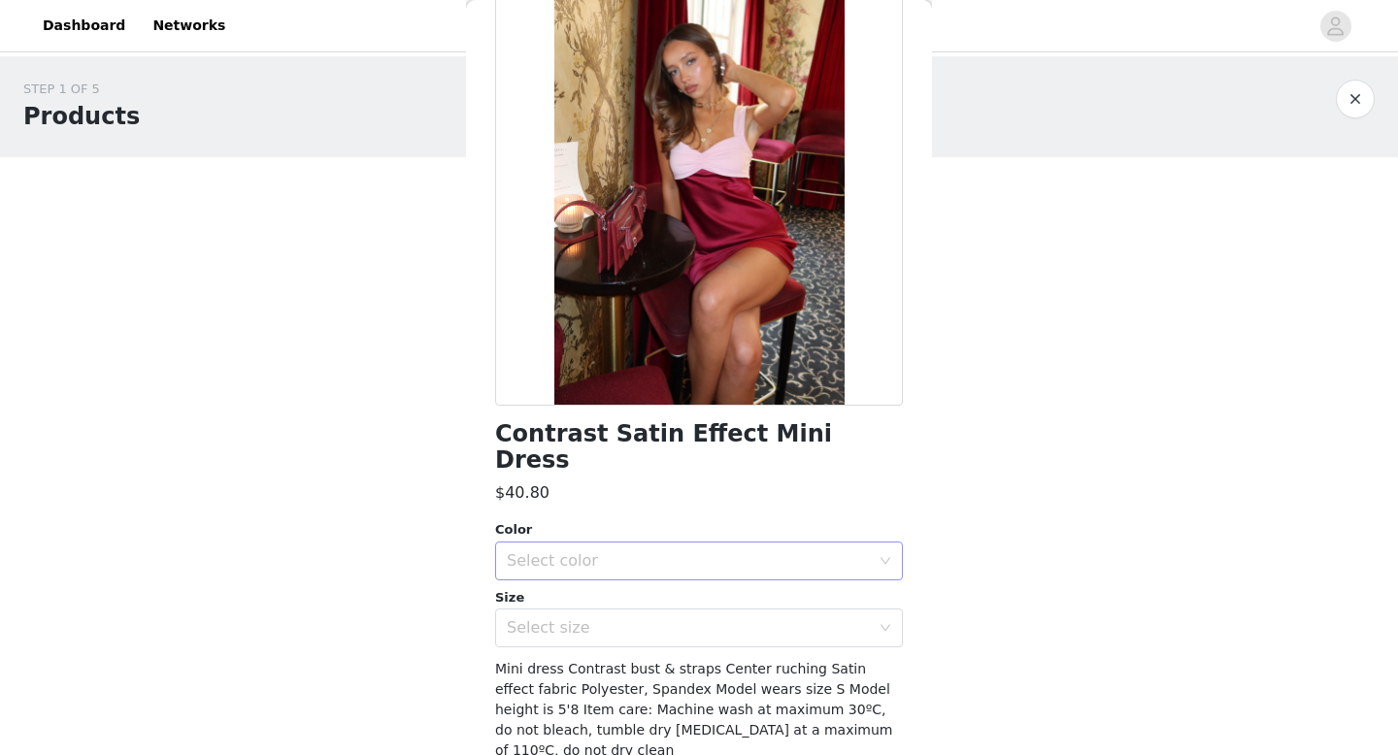
click at [747, 552] on div "Select color" at bounding box center [688, 561] width 363 height 19
click at [731, 572] on li "BURGUNDY" at bounding box center [699, 577] width 408 height 31
click at [726, 618] on div "Select size" at bounding box center [688, 627] width 363 height 19
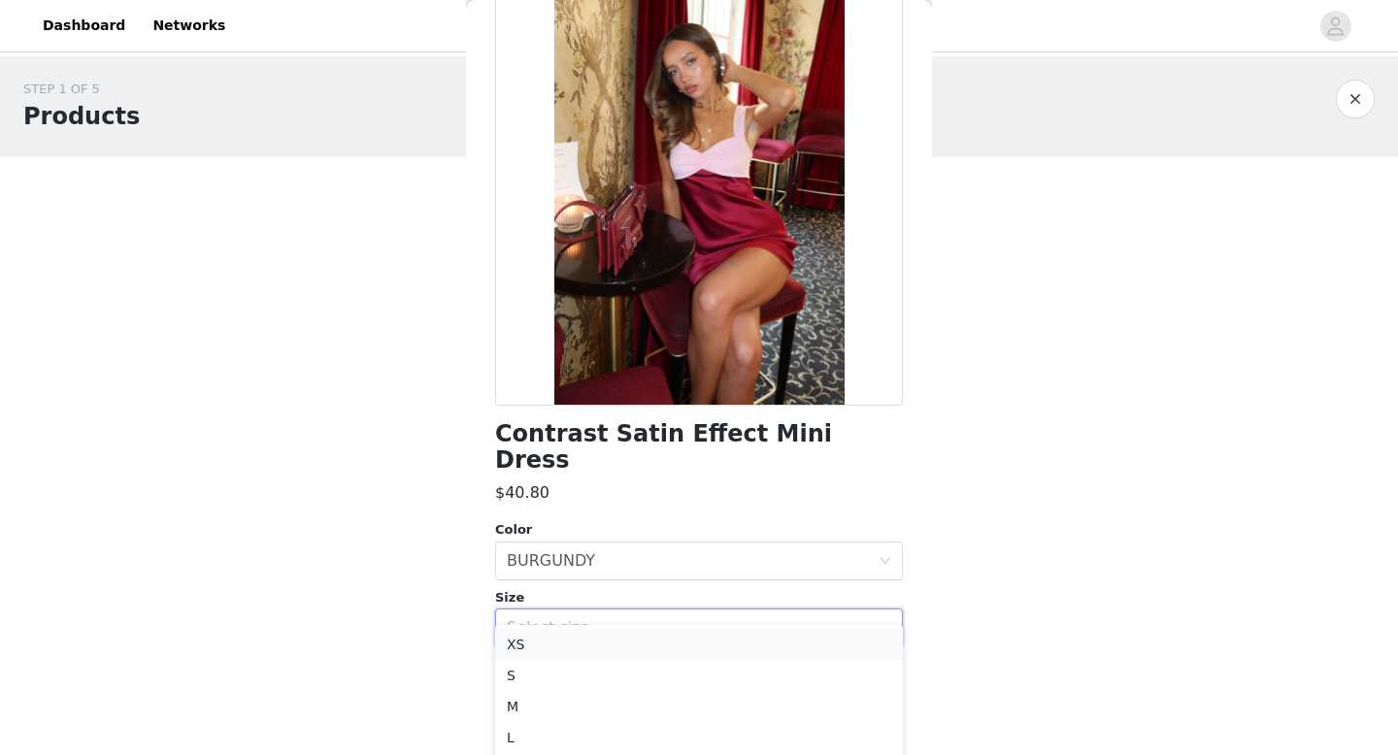
click at [719, 639] on li "XS" at bounding box center [699, 644] width 408 height 31
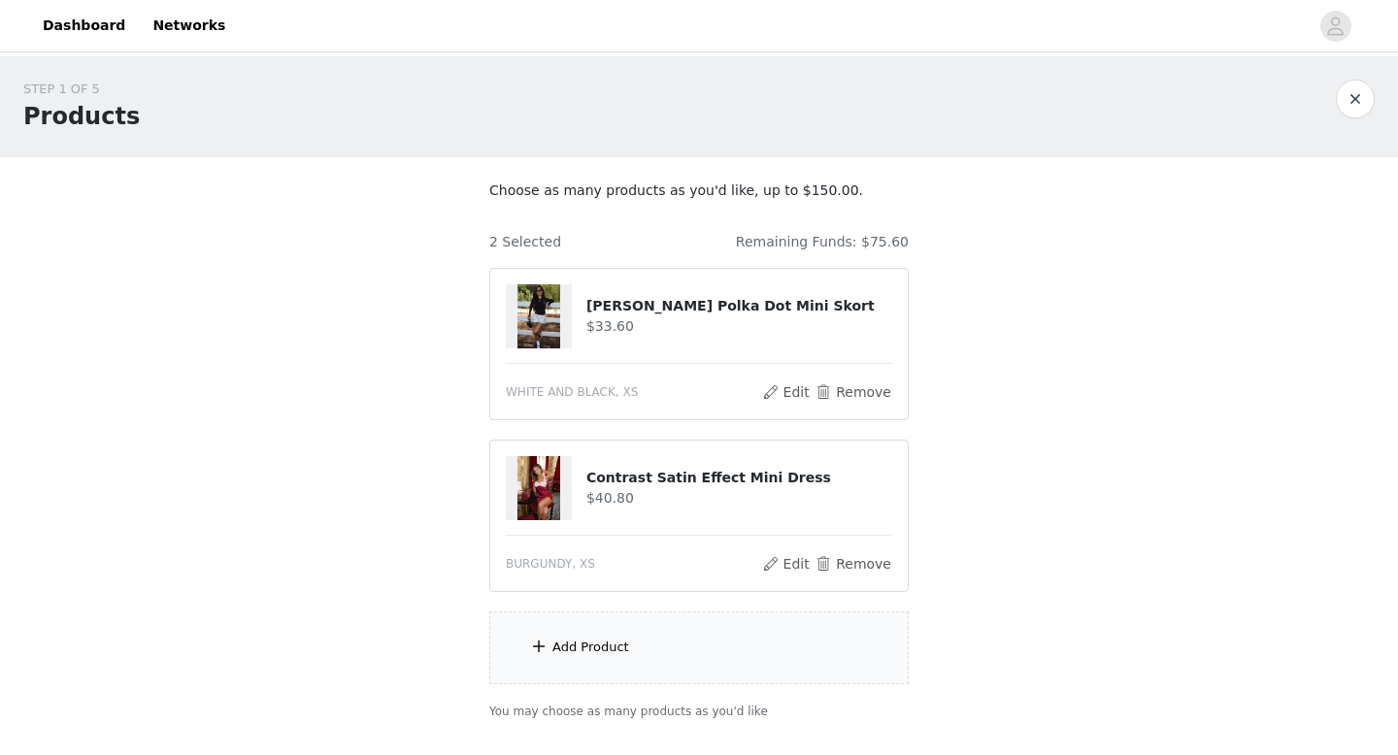
click at [714, 626] on div "Add Product" at bounding box center [698, 648] width 419 height 73
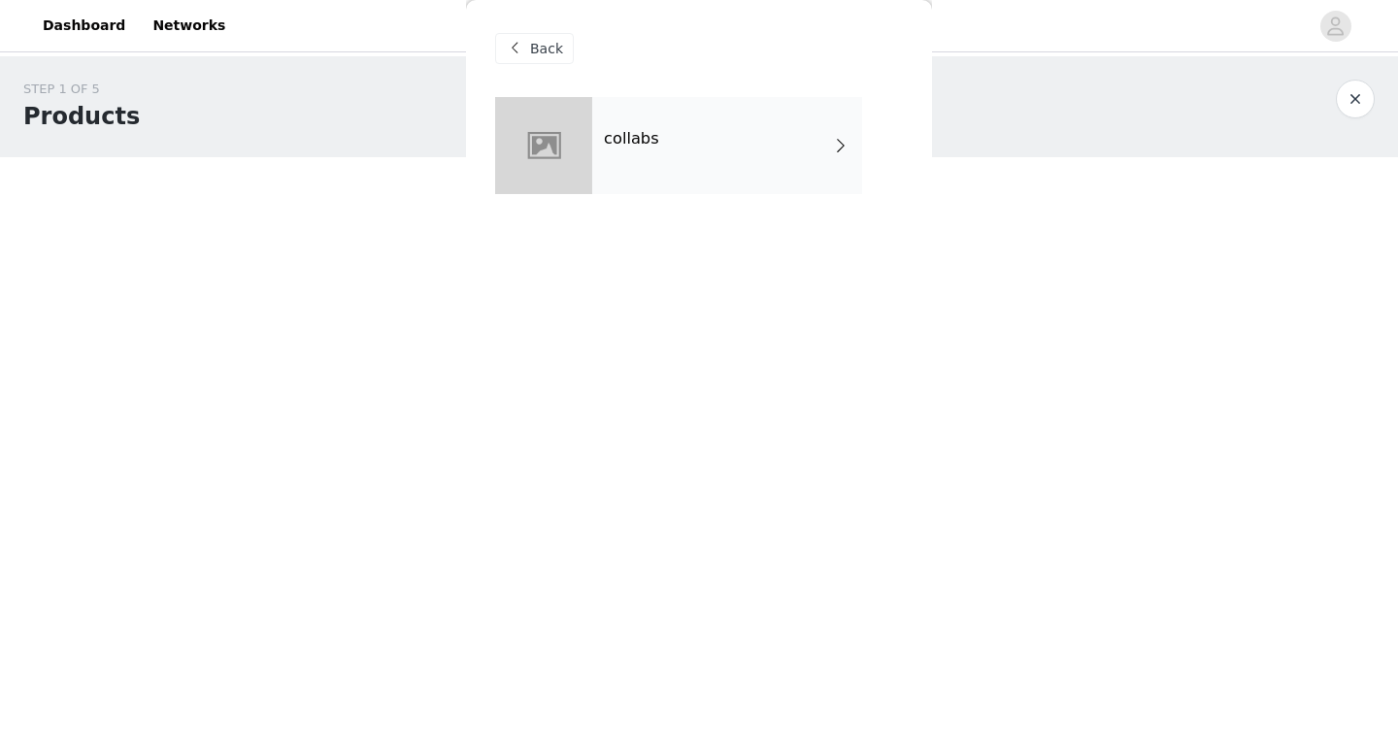
click at [830, 164] on div "collabs" at bounding box center [727, 145] width 270 height 97
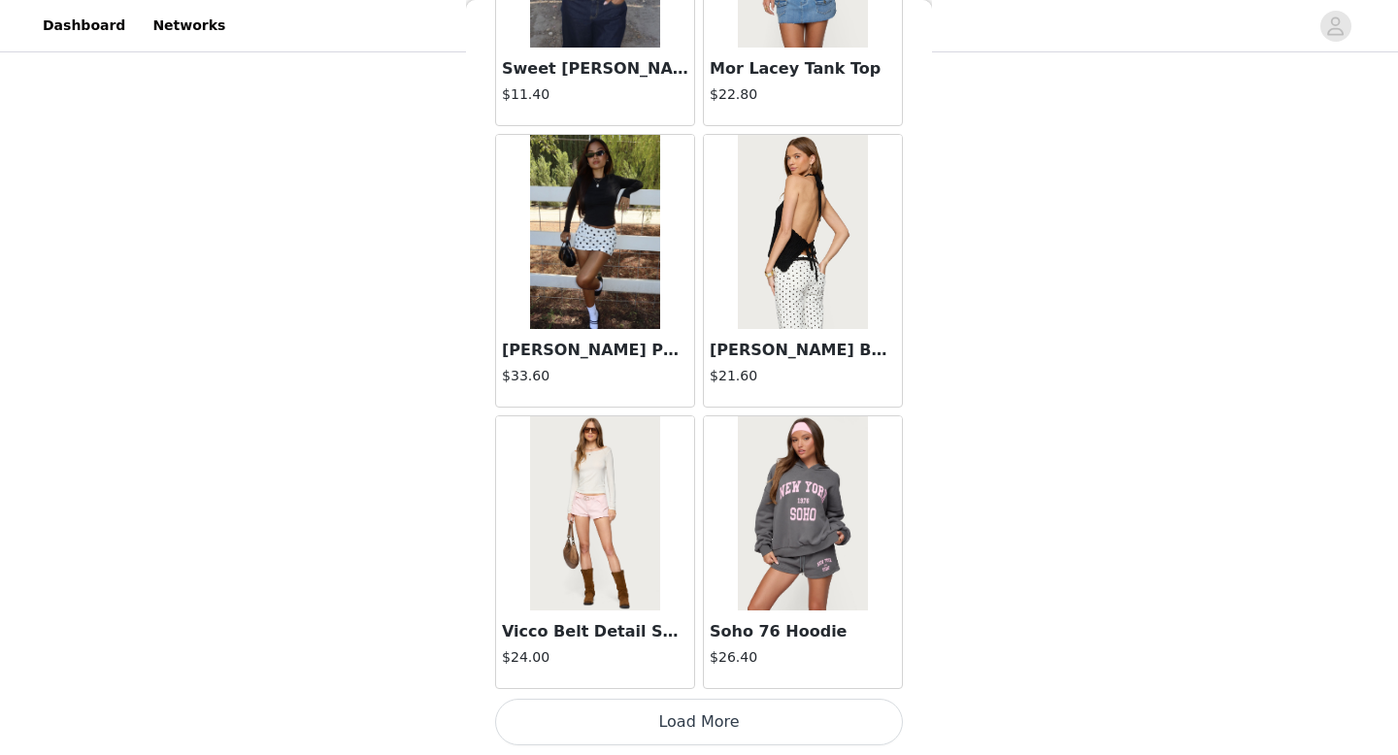
click at [654, 738] on button "Load More" at bounding box center [699, 722] width 408 height 47
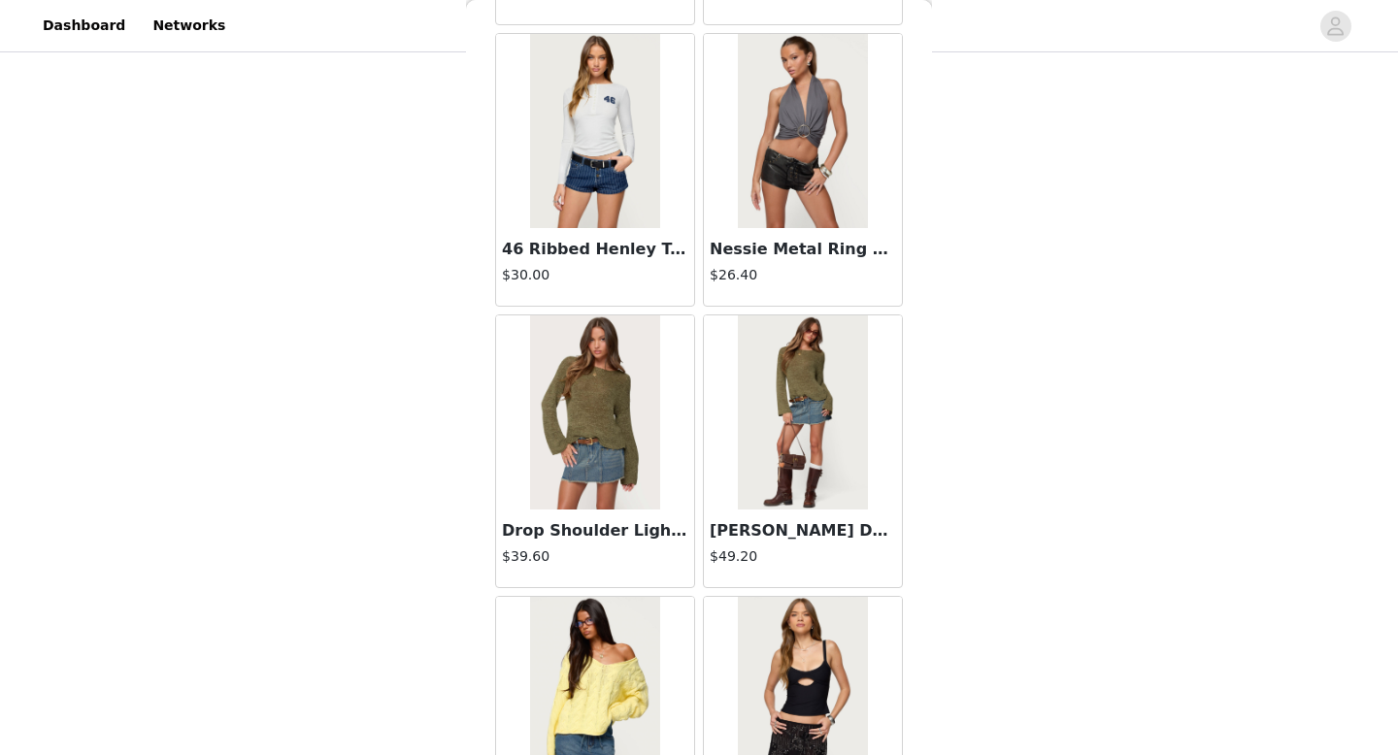
scroll to position [5031, 0]
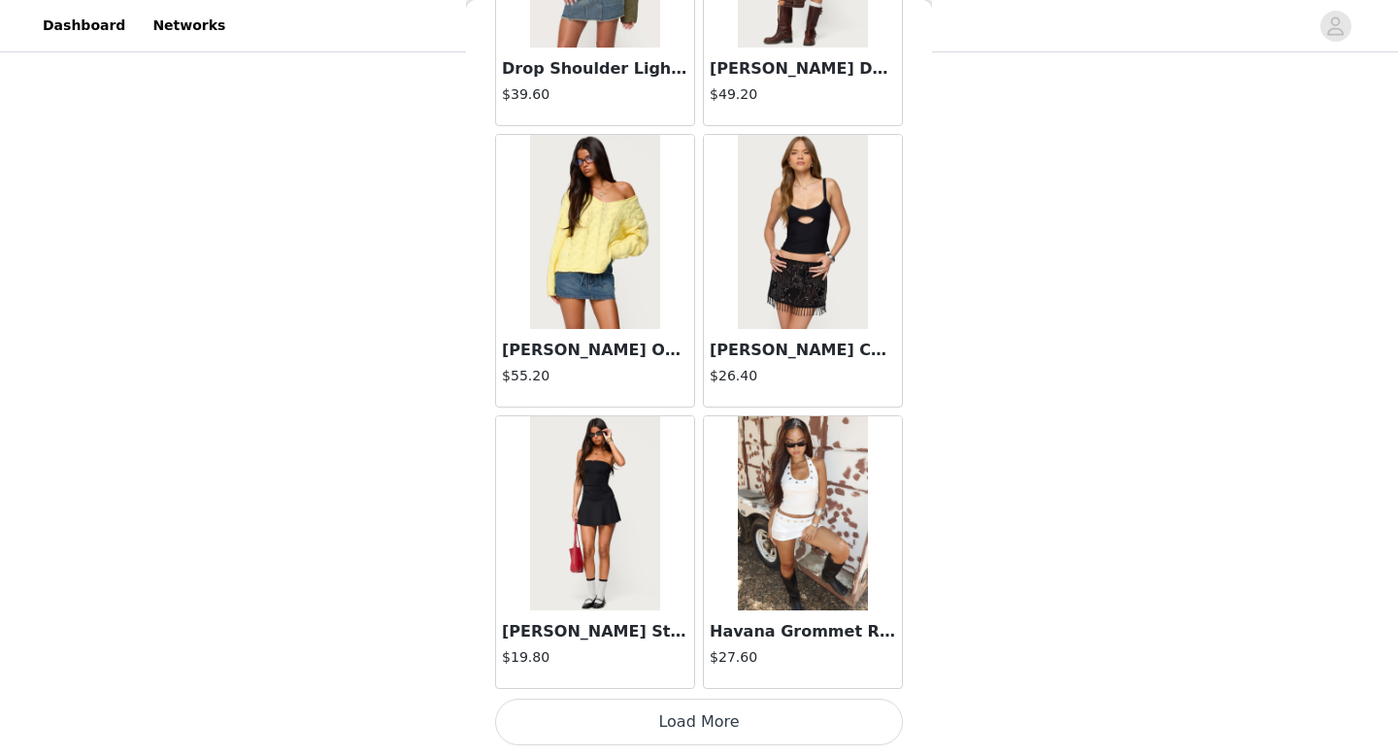
click at [678, 718] on button "Load More" at bounding box center [699, 722] width 408 height 47
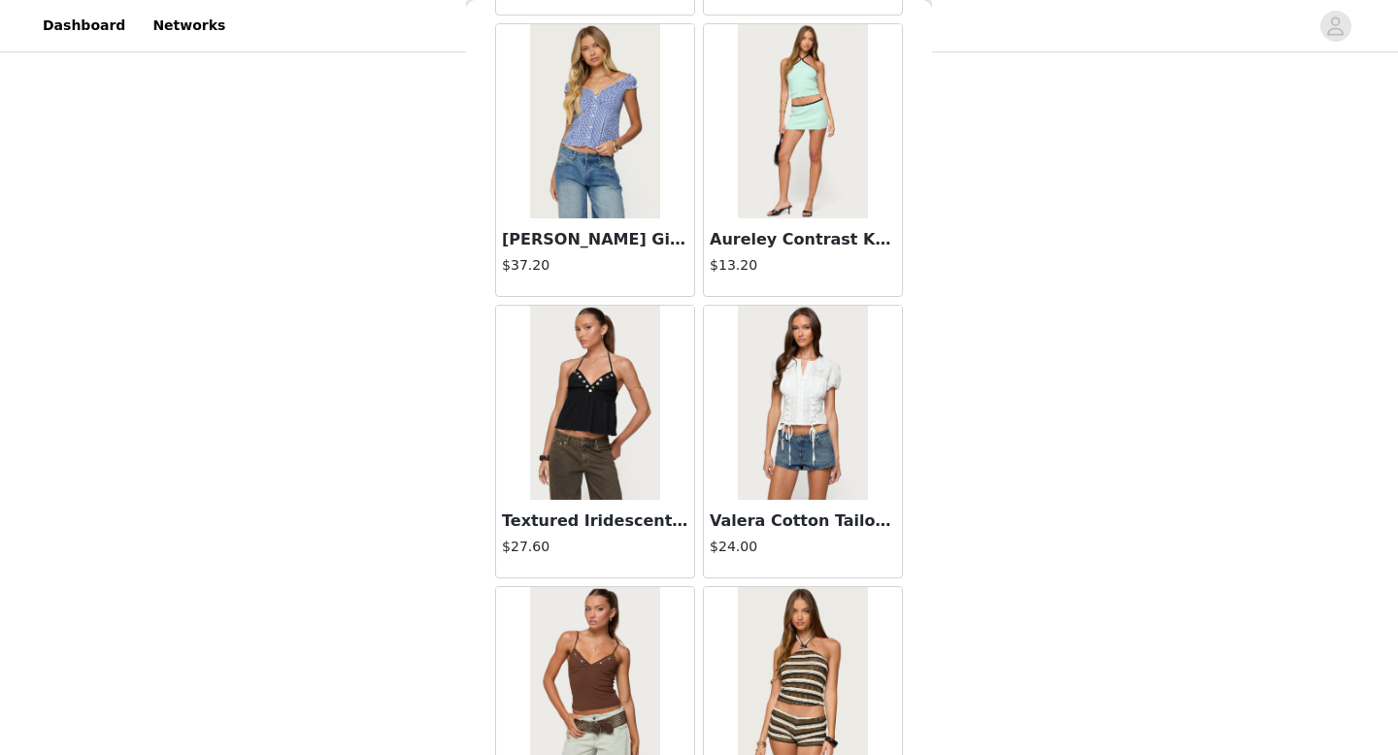
scroll to position [7847, 0]
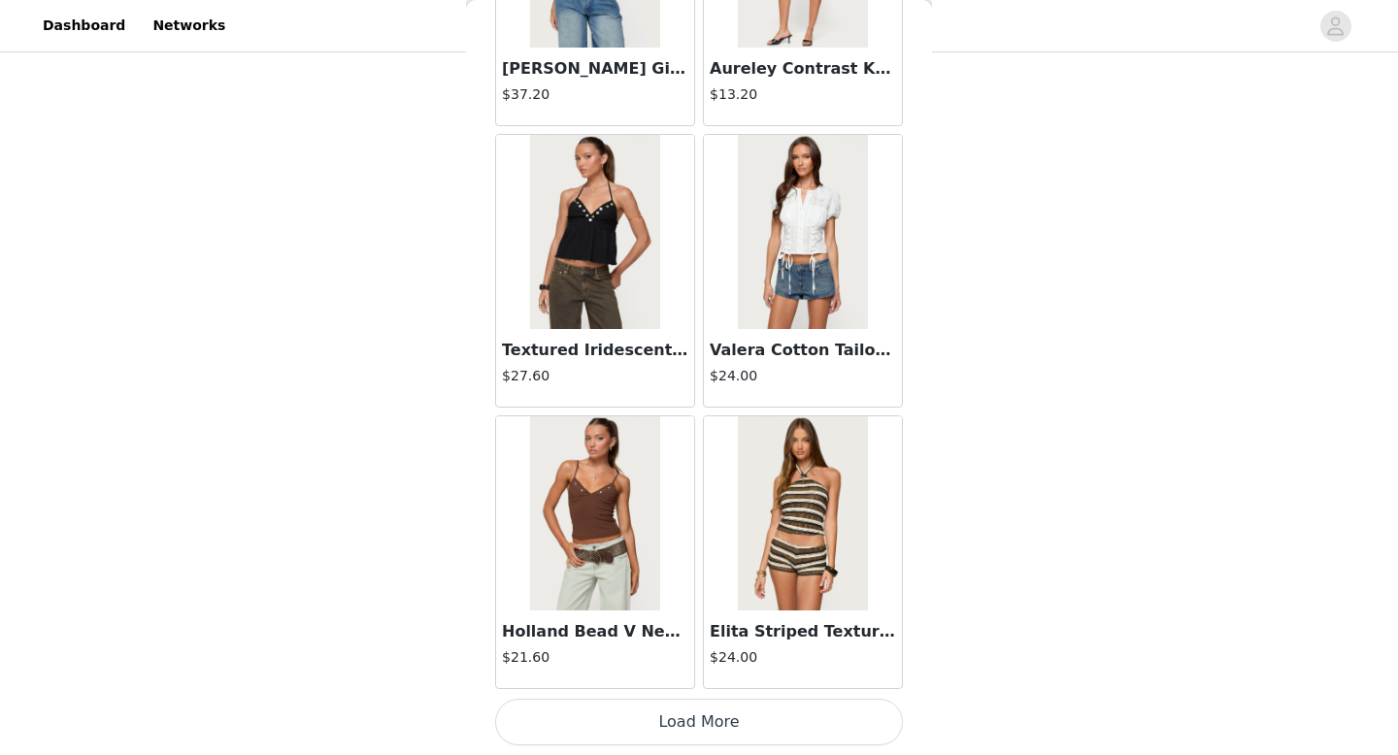
click at [661, 712] on button "Load More" at bounding box center [699, 722] width 408 height 47
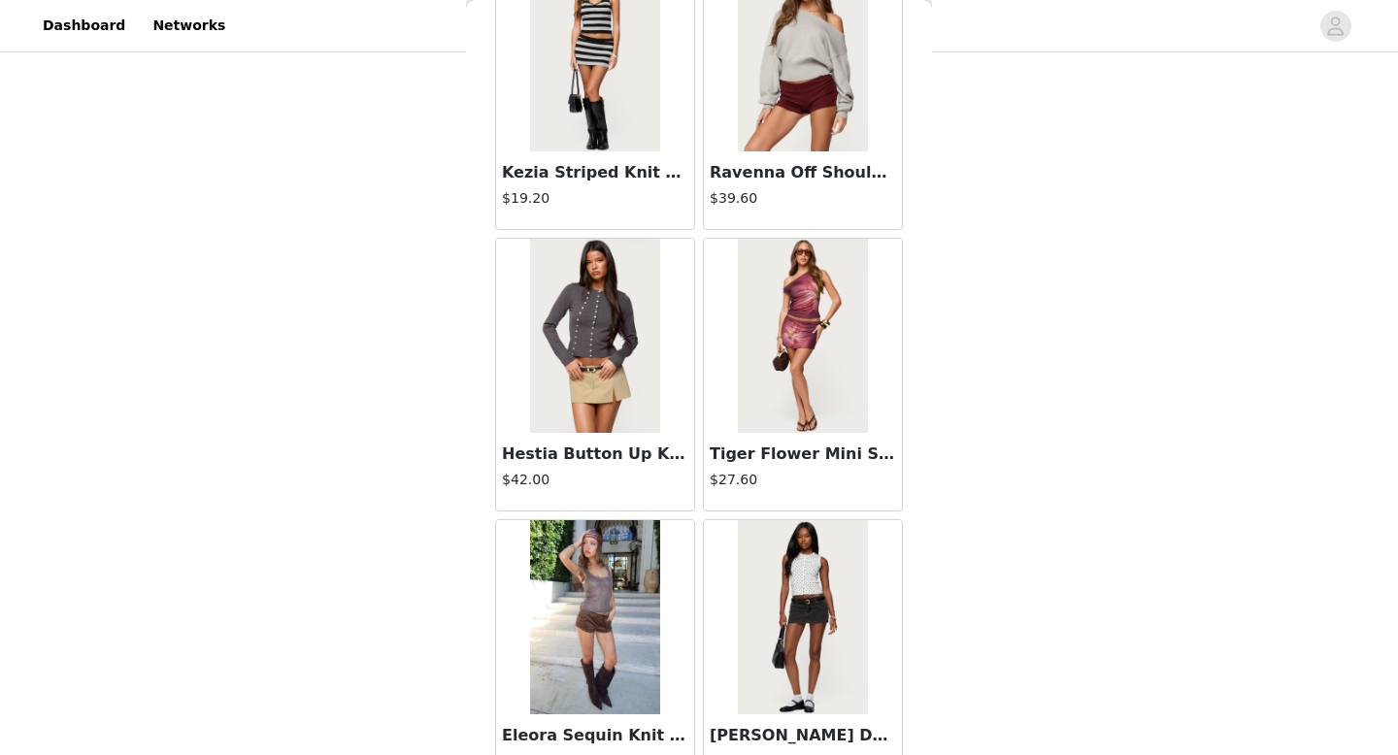
scroll to position [10663, 0]
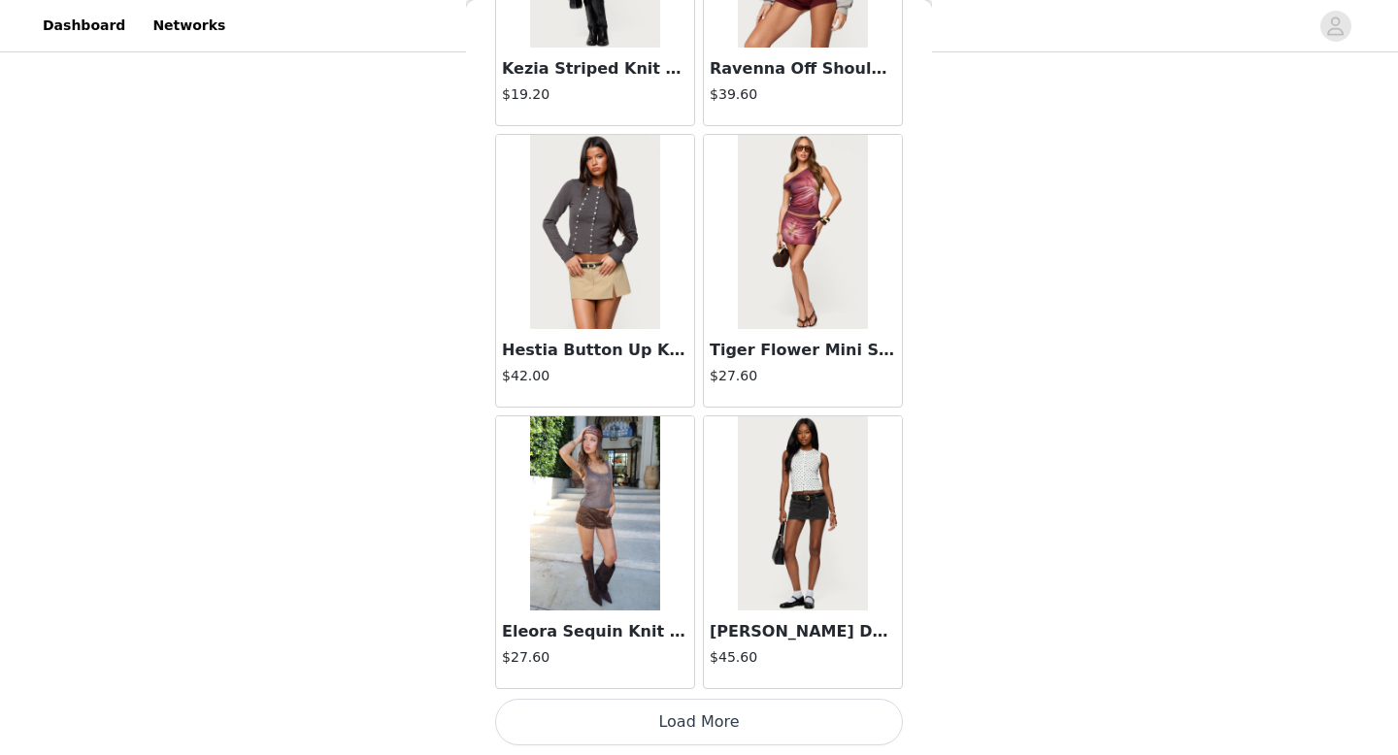
click at [629, 600] on img at bounding box center [594, 514] width 129 height 194
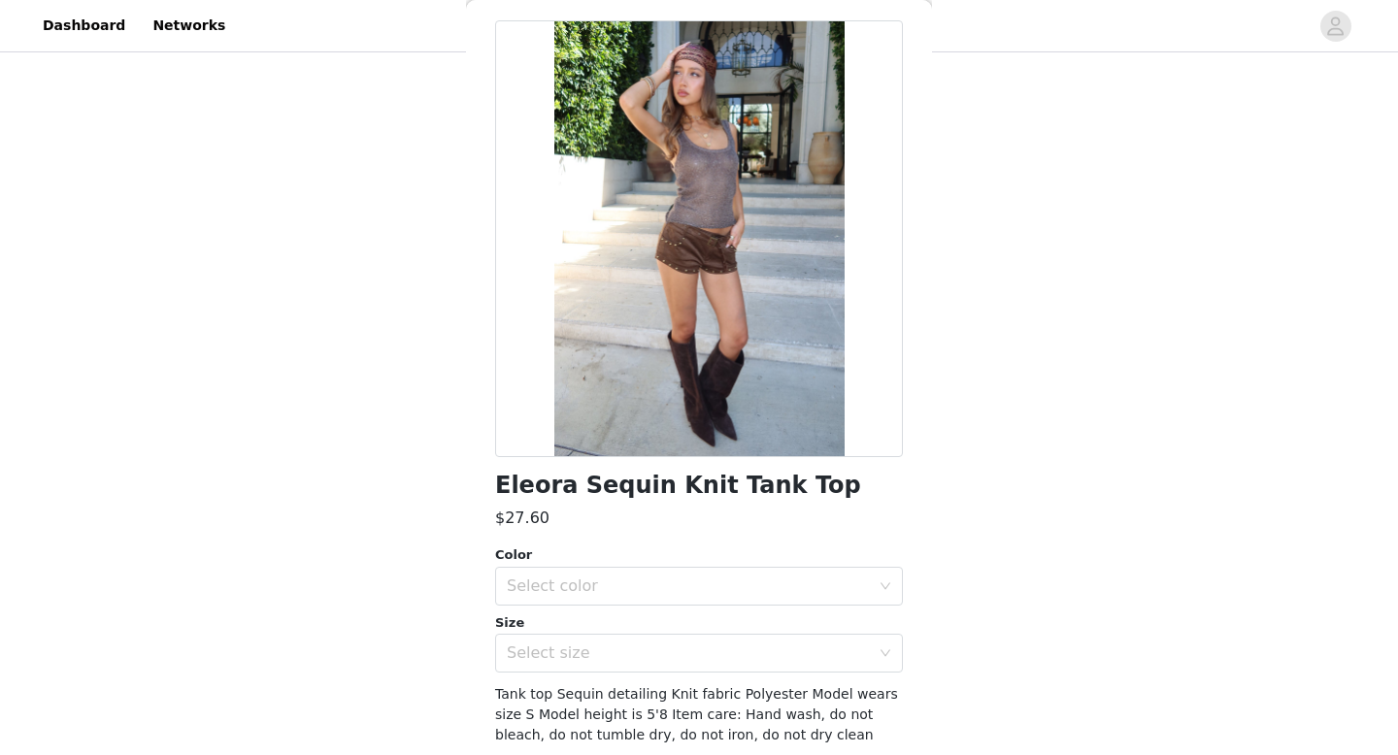
scroll to position [82, 0]
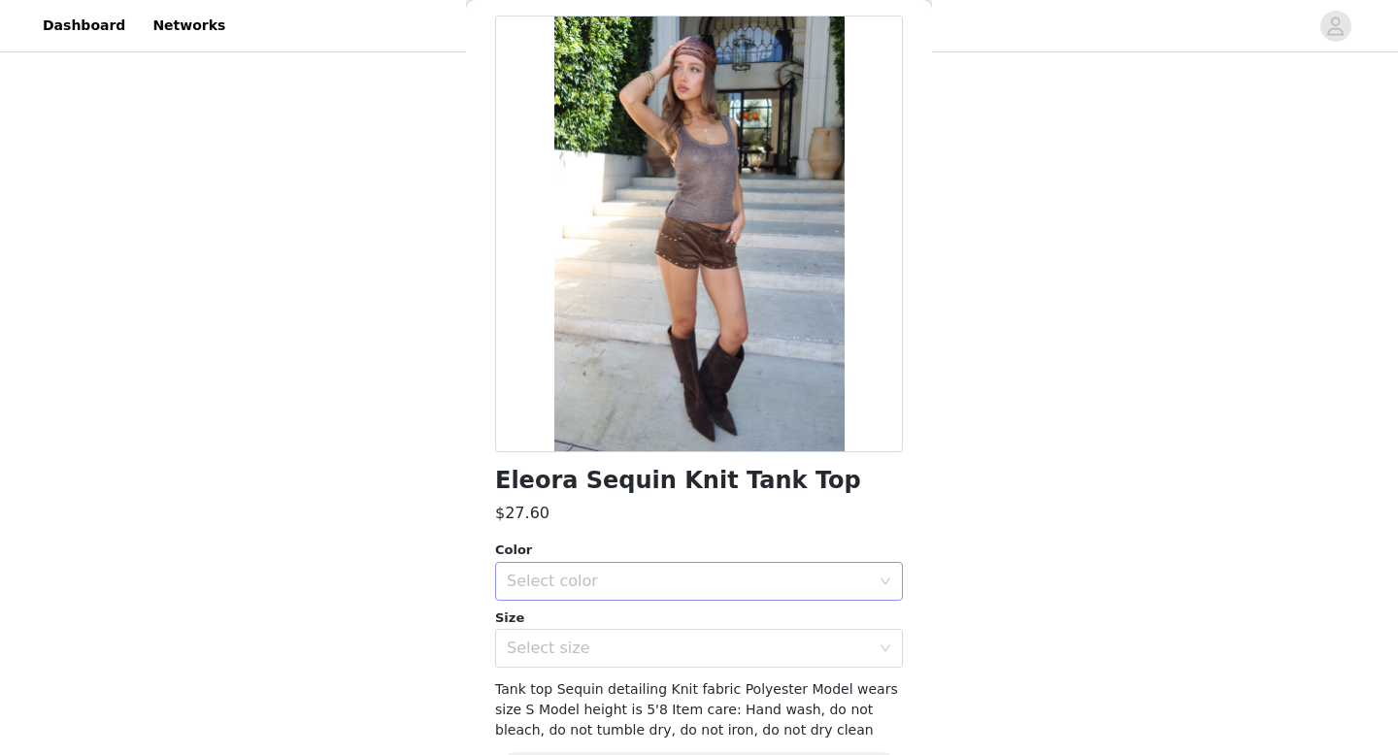
click at [643, 585] on div "Select color" at bounding box center [688, 581] width 363 height 19
click at [633, 620] on li "BROWN" at bounding box center [699, 624] width 408 height 31
click at [626, 662] on div "Select size" at bounding box center [693, 648] width 372 height 37
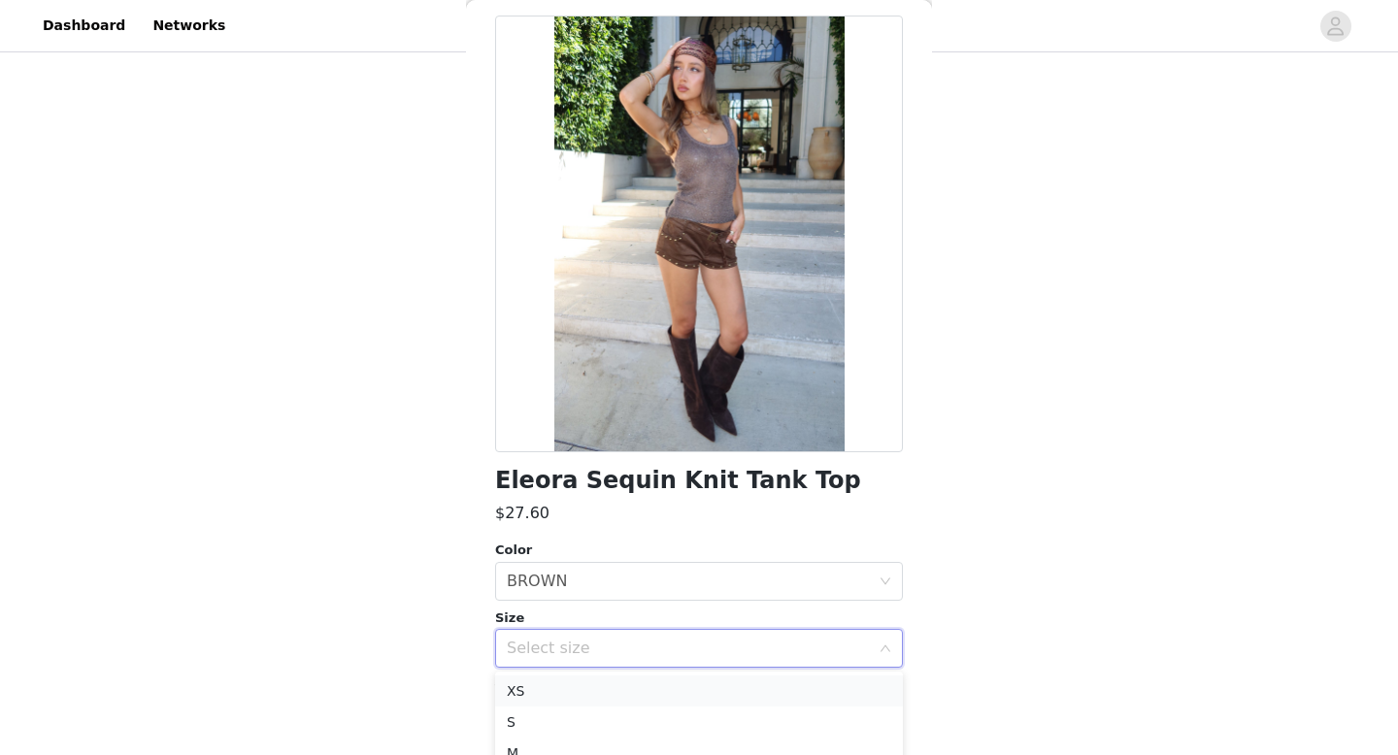
click at [624, 681] on li "XS" at bounding box center [699, 691] width 408 height 31
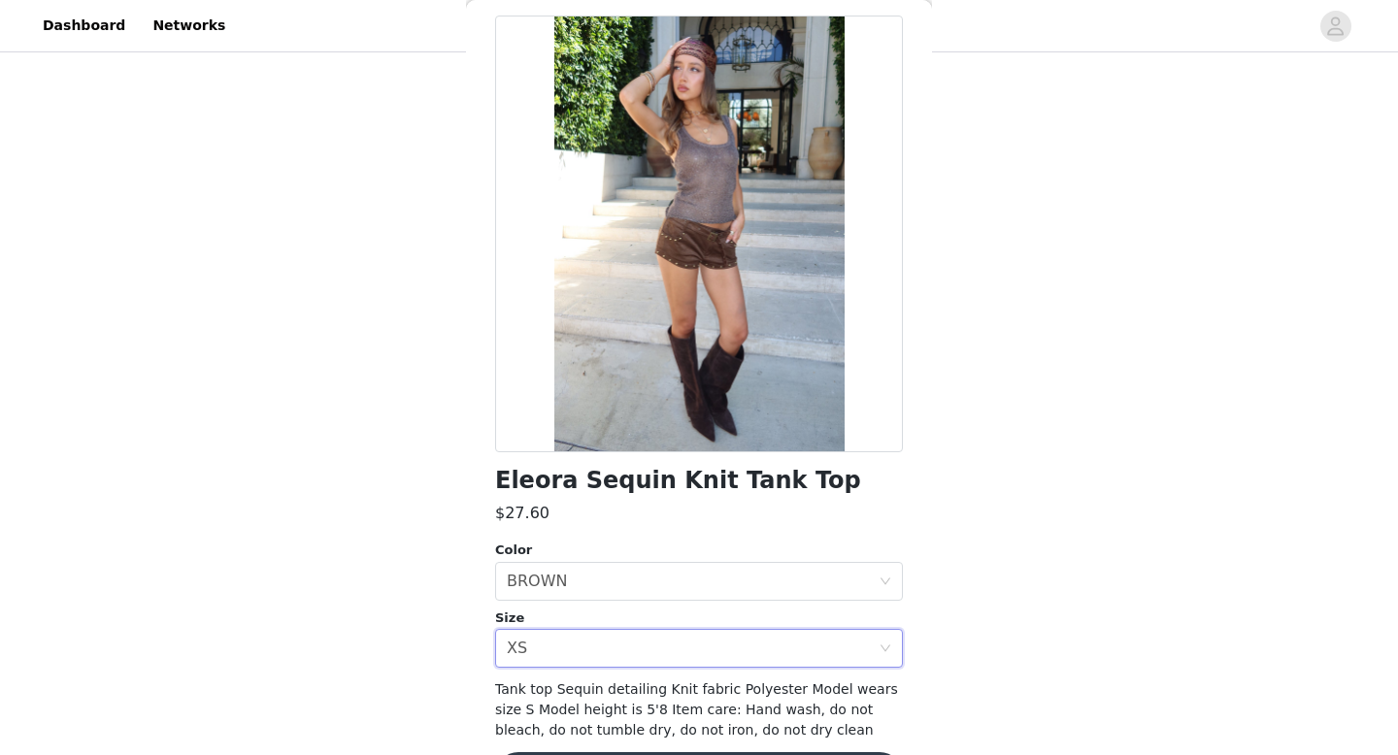
scroll to position [149, 0]
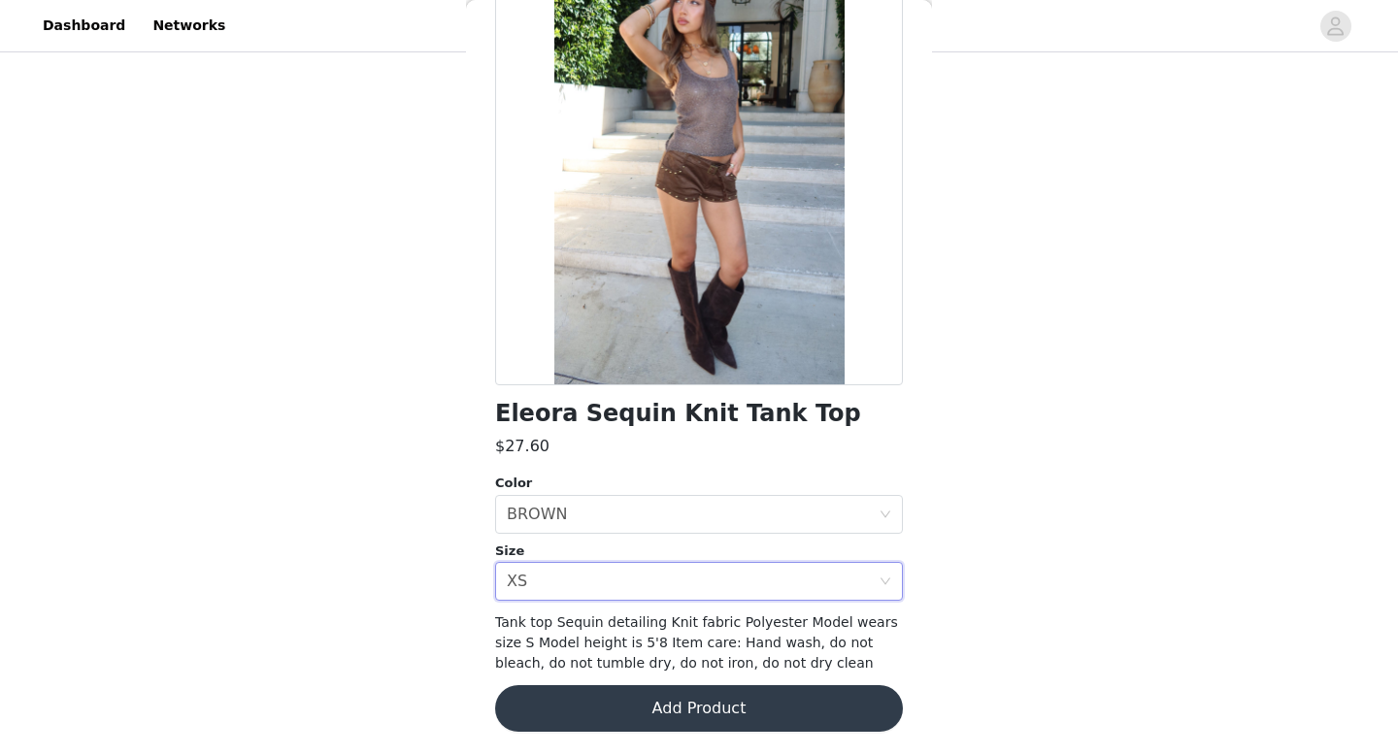
click at [619, 702] on button "Add Product" at bounding box center [699, 708] width 408 height 47
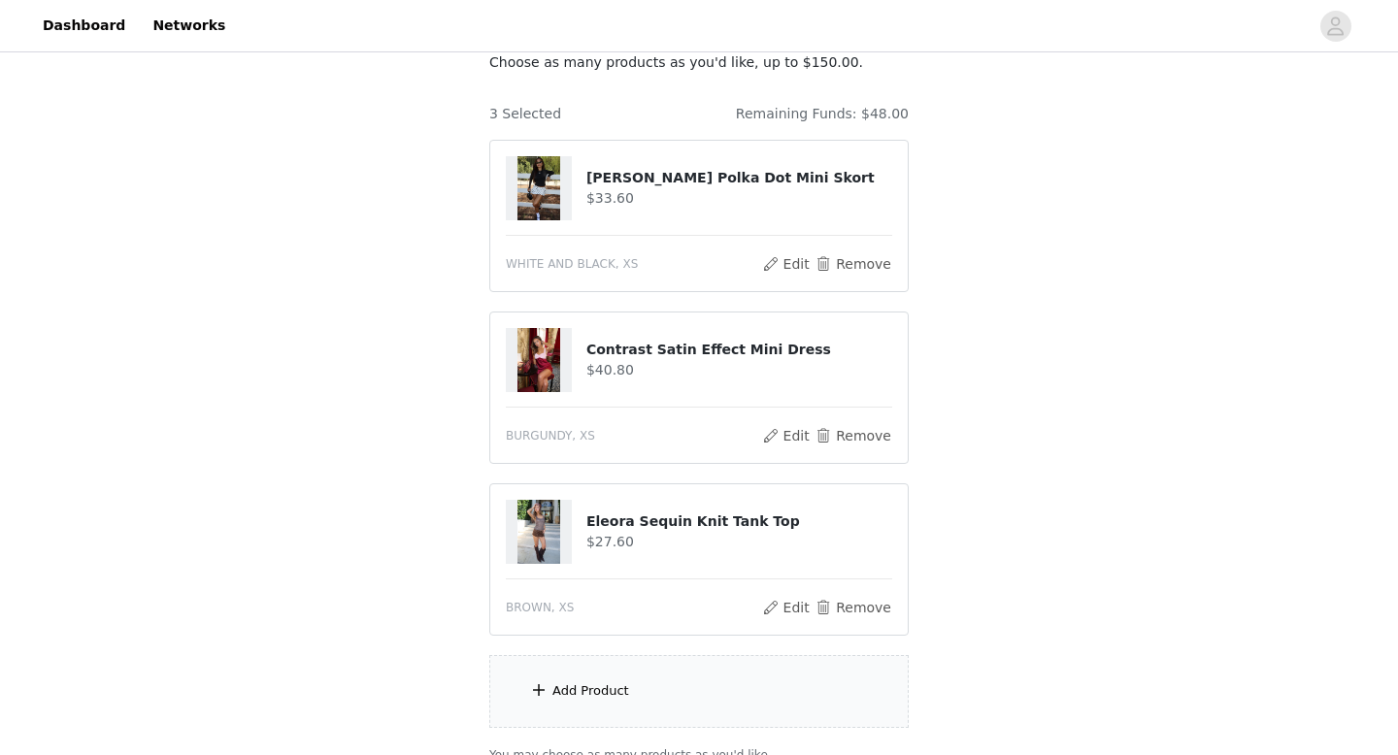
click at [623, 666] on div "Add Product" at bounding box center [698, 691] width 419 height 73
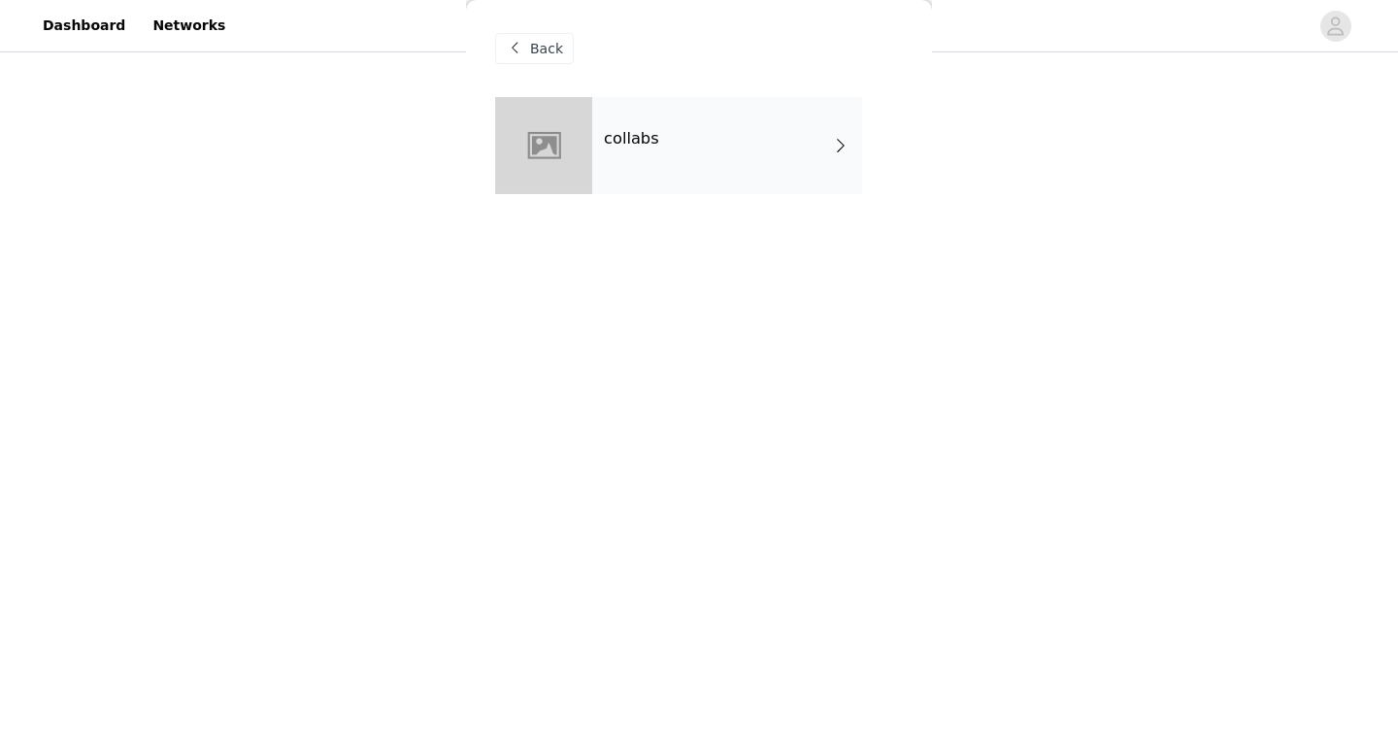
click at [780, 195] on div "collabs" at bounding box center [699, 160] width 408 height 126
click at [799, 154] on div "collabs" at bounding box center [727, 145] width 270 height 97
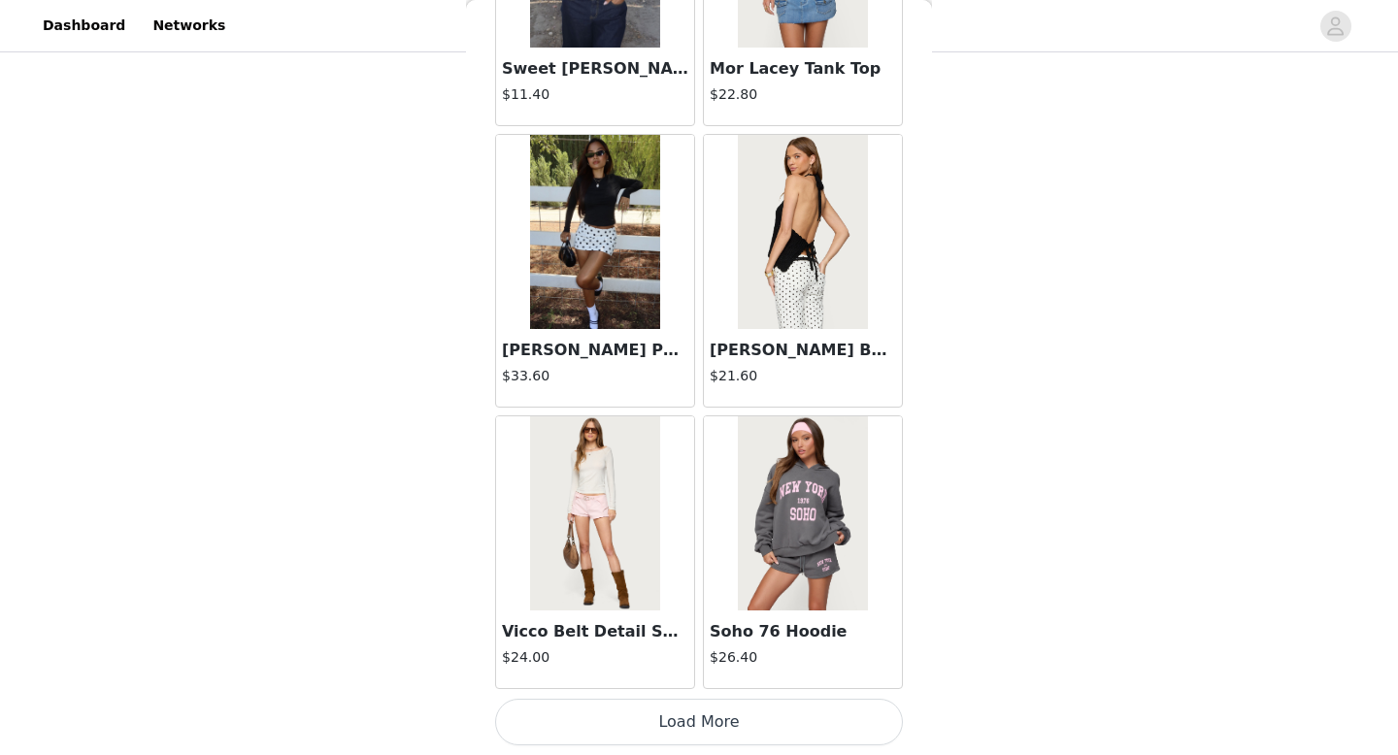
scroll to position [300, 0]
click at [653, 725] on button "Load More" at bounding box center [699, 722] width 408 height 47
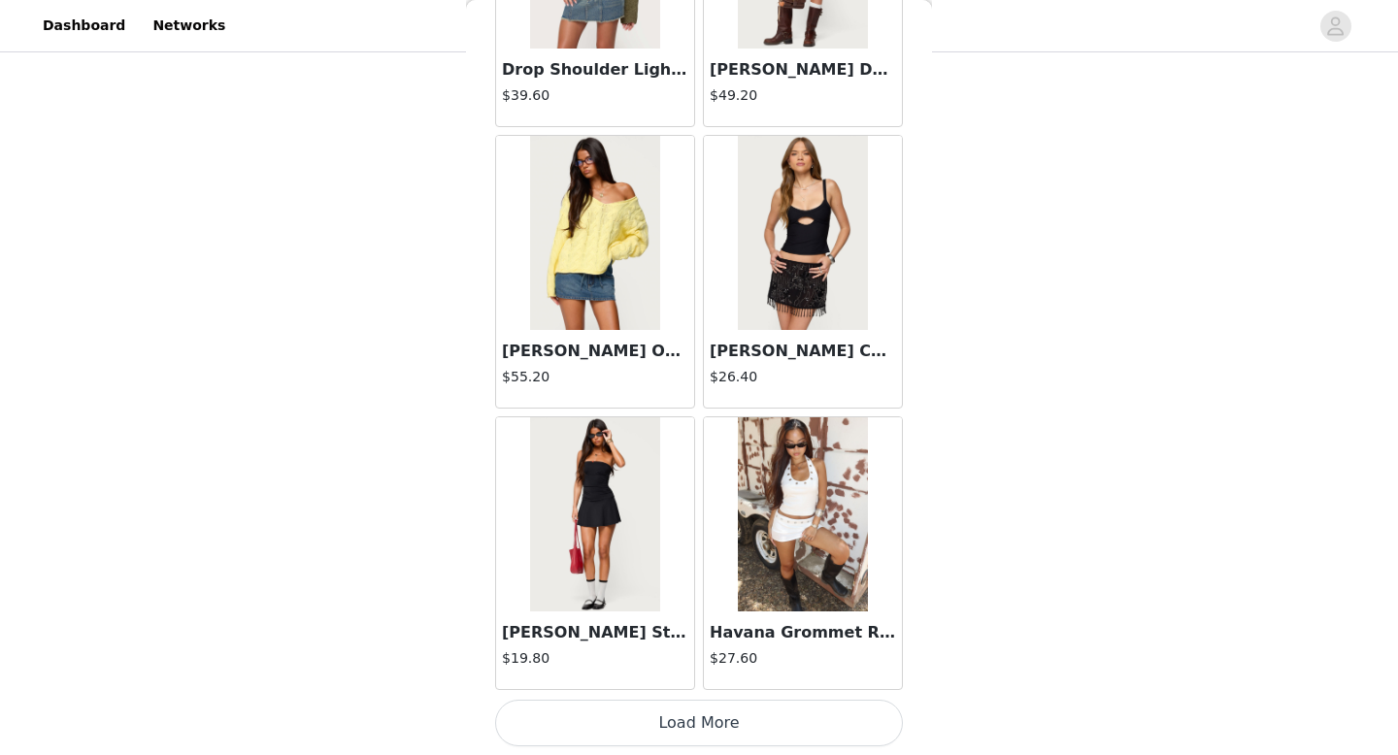
scroll to position [5031, 0]
click at [744, 717] on button "Load More" at bounding box center [699, 722] width 408 height 47
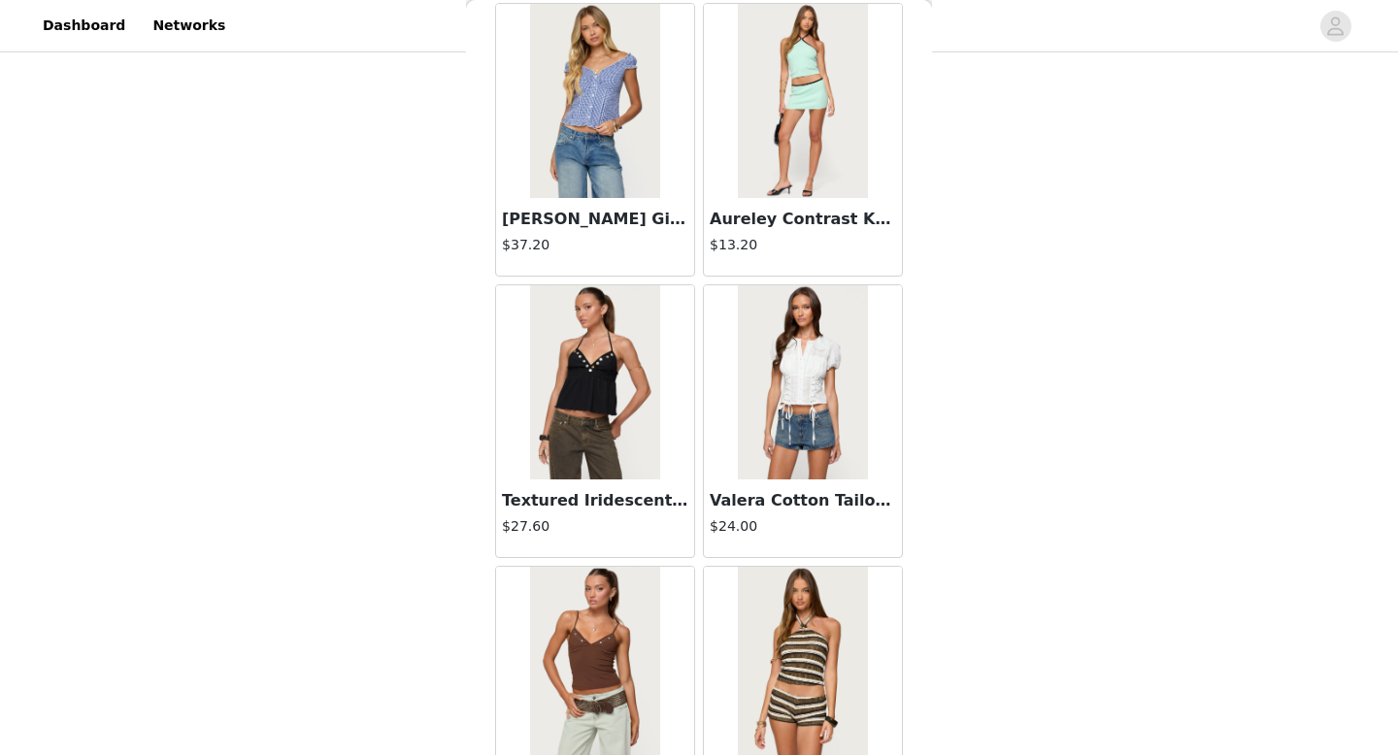
scroll to position [7847, 0]
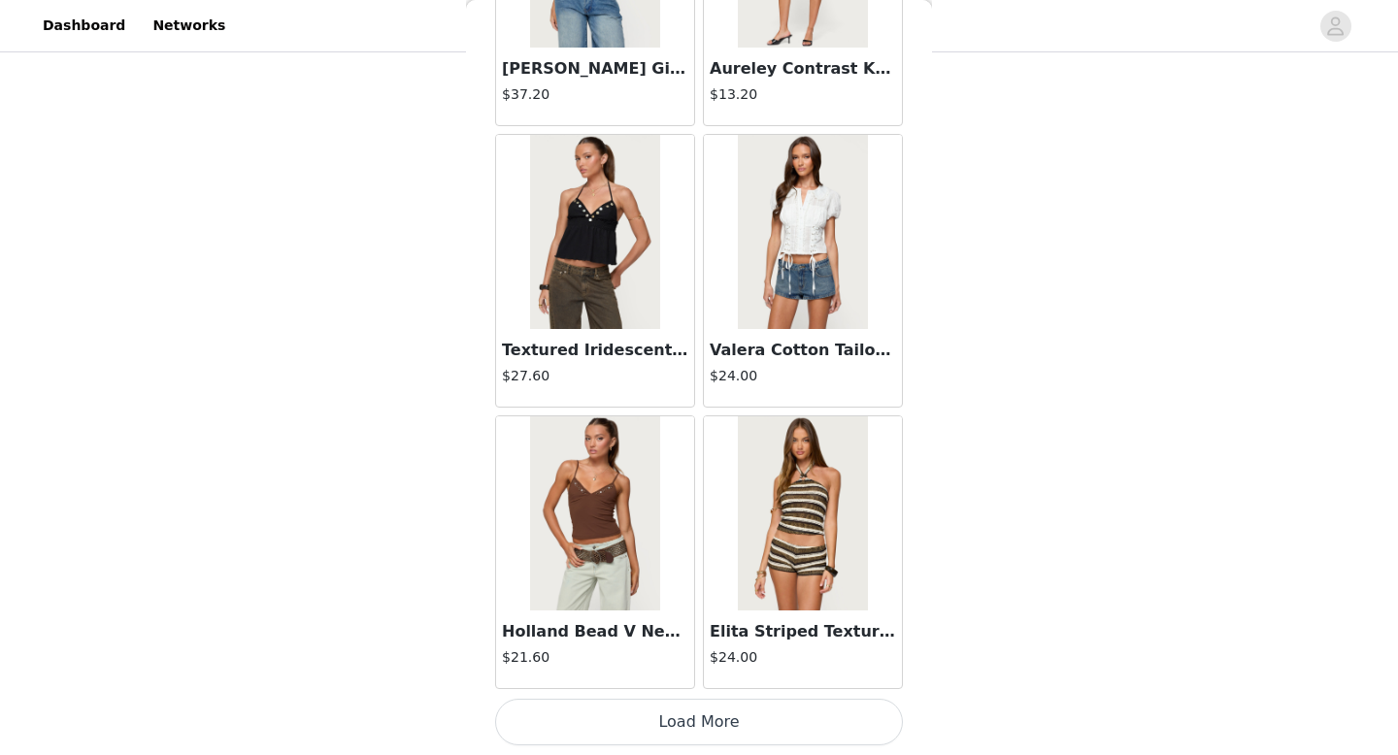
click at [736, 719] on button "Load More" at bounding box center [699, 722] width 408 height 47
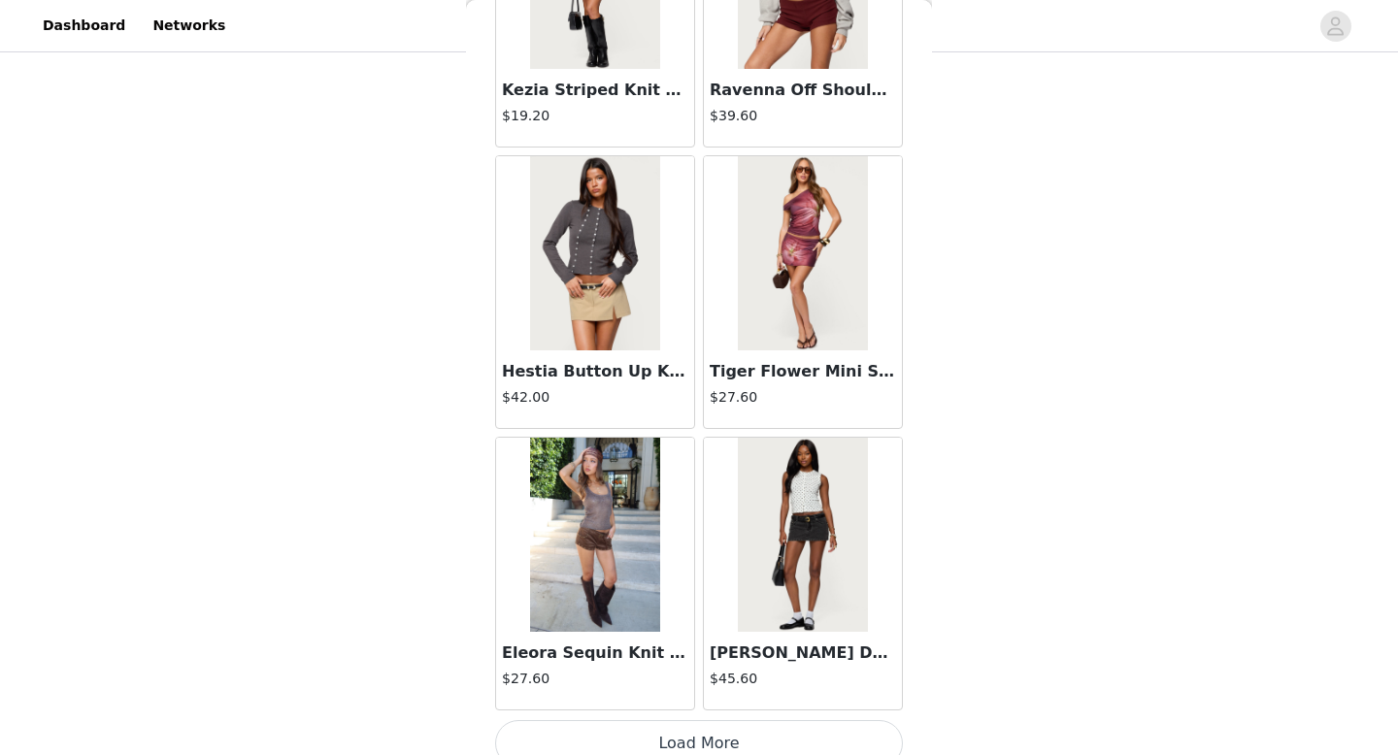
scroll to position [10663, 0]
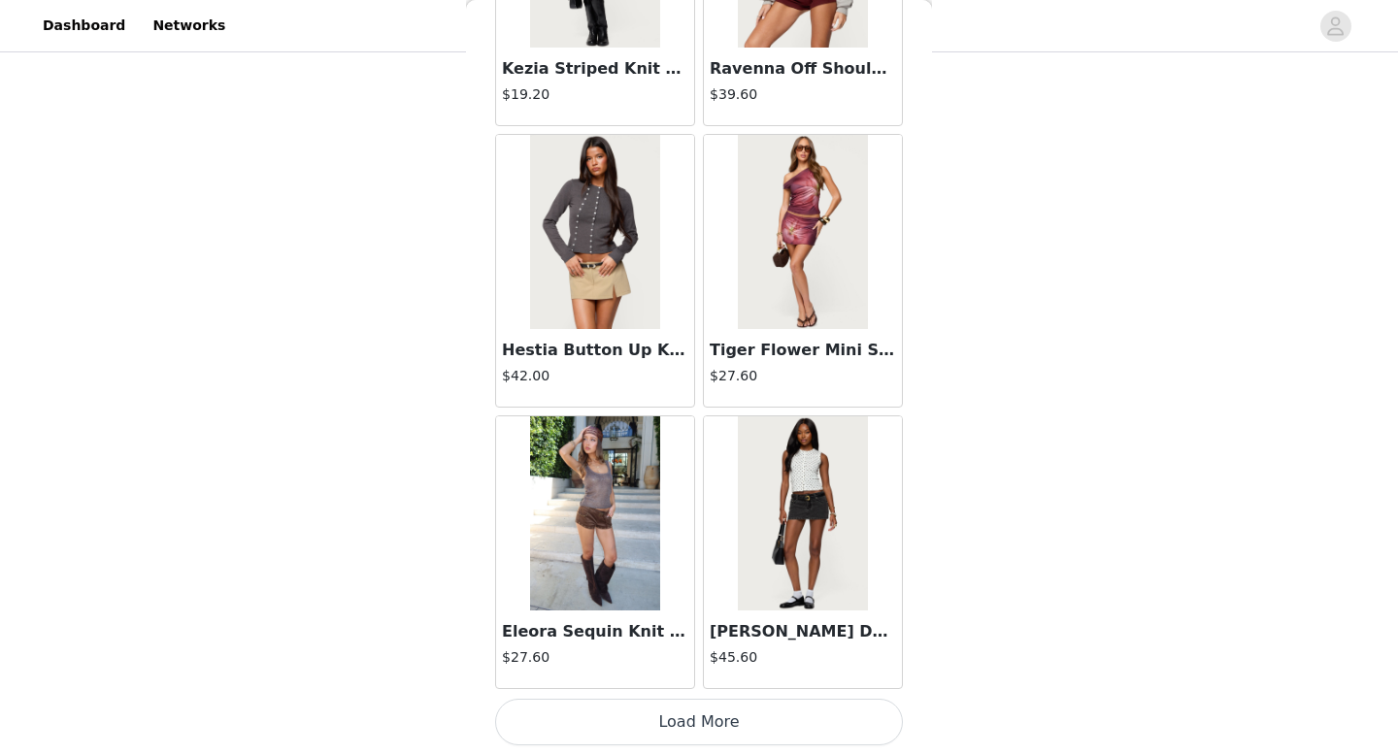
click at [729, 744] on button "Load More" at bounding box center [699, 722] width 408 height 47
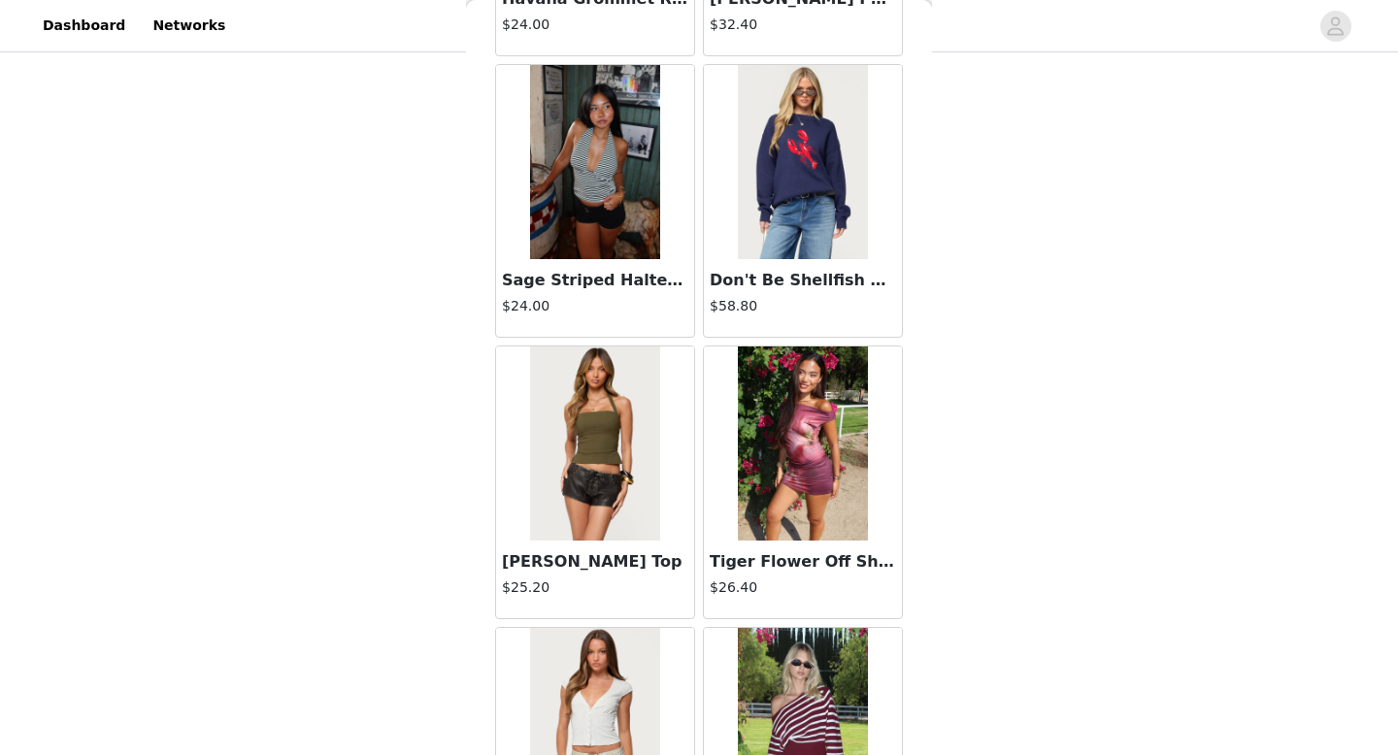
scroll to position [12101, 0]
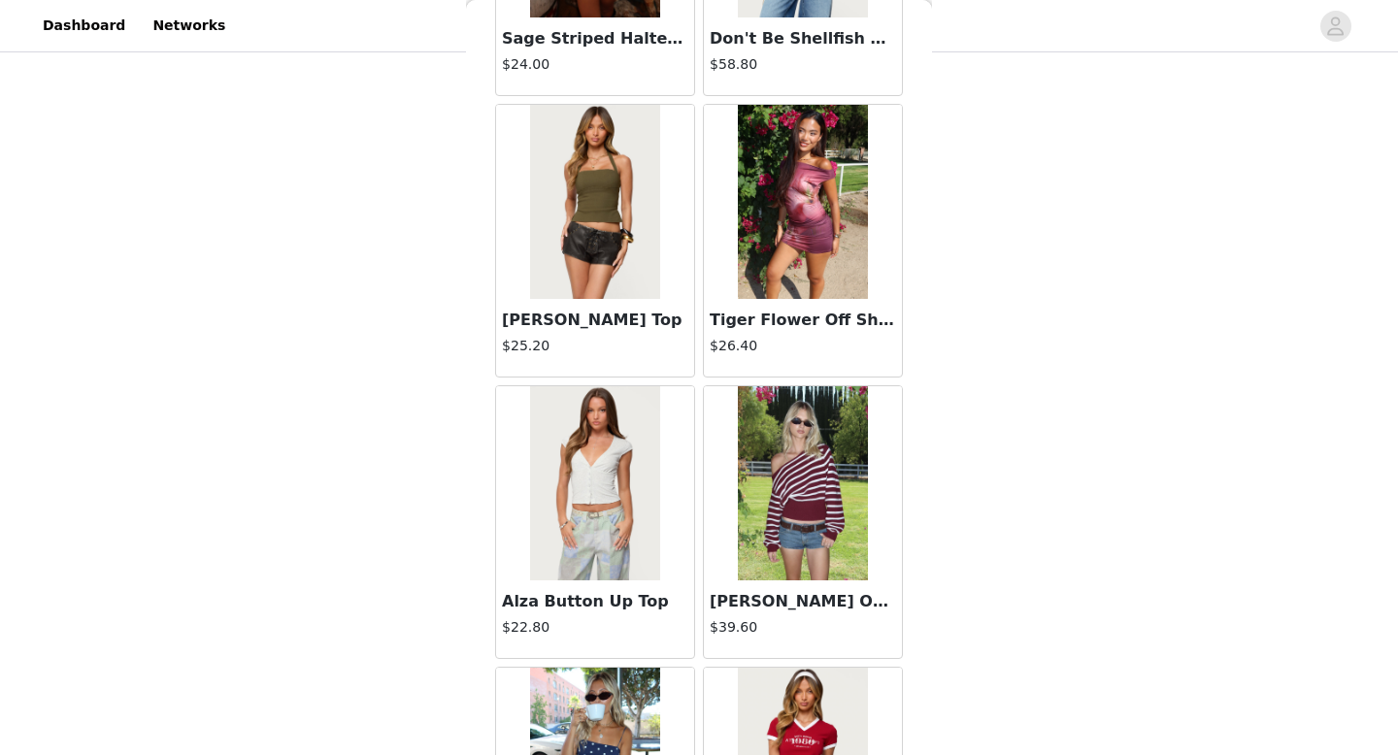
click at [619, 254] on img at bounding box center [594, 202] width 129 height 194
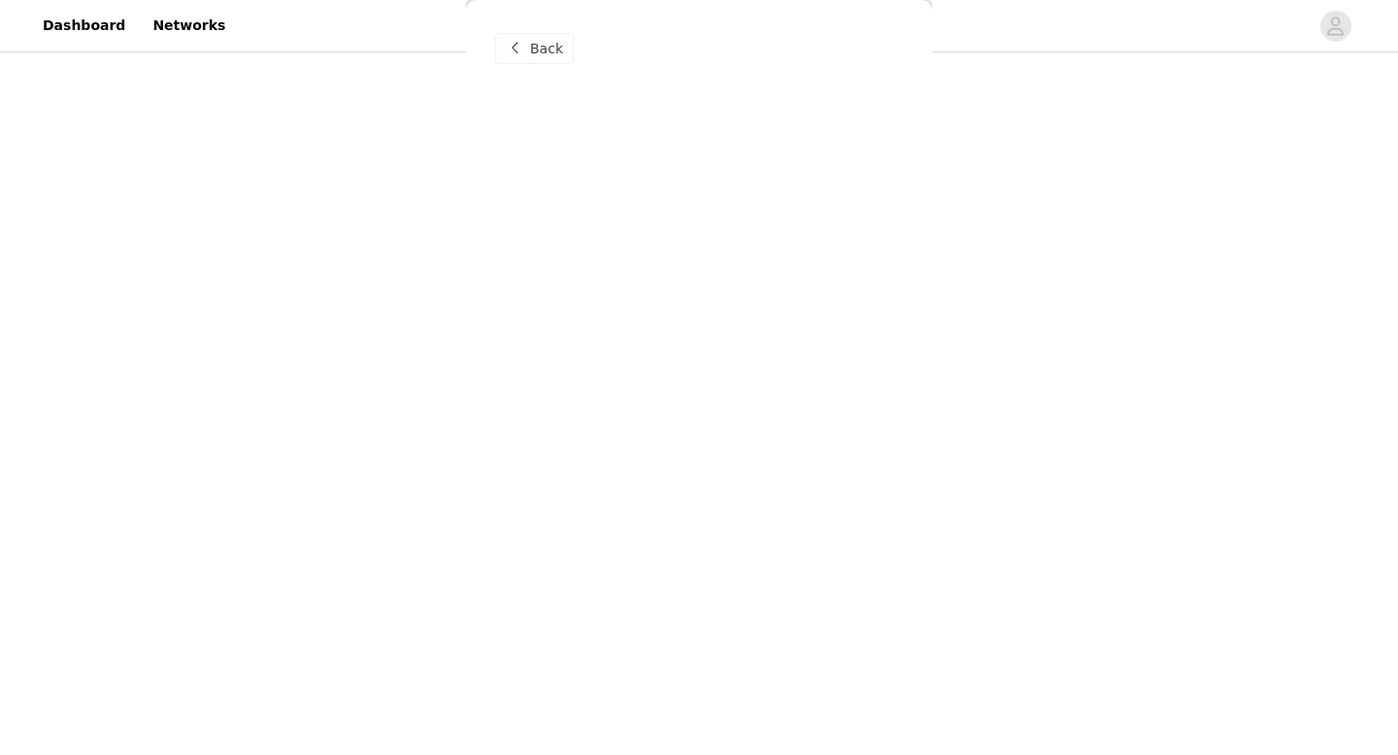
scroll to position [0, 0]
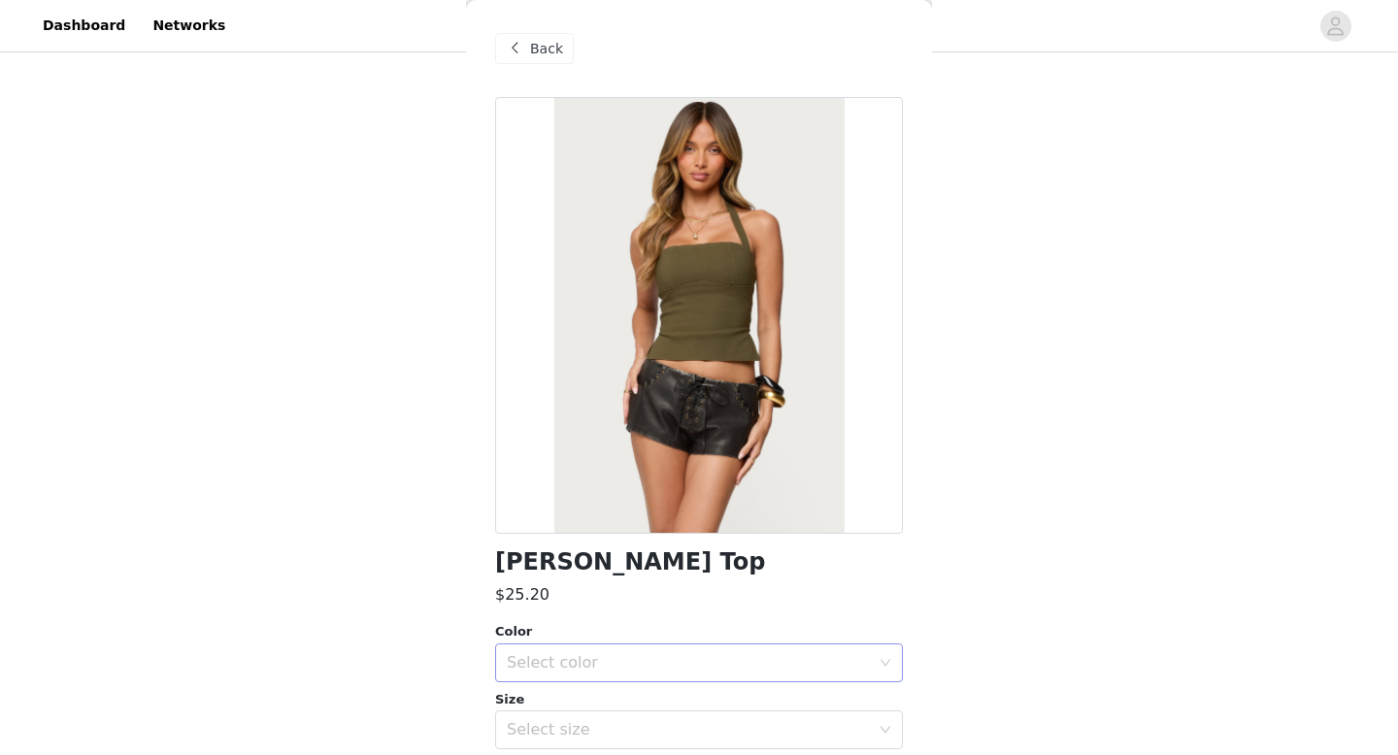
click at [601, 675] on div "Select color" at bounding box center [693, 663] width 372 height 37
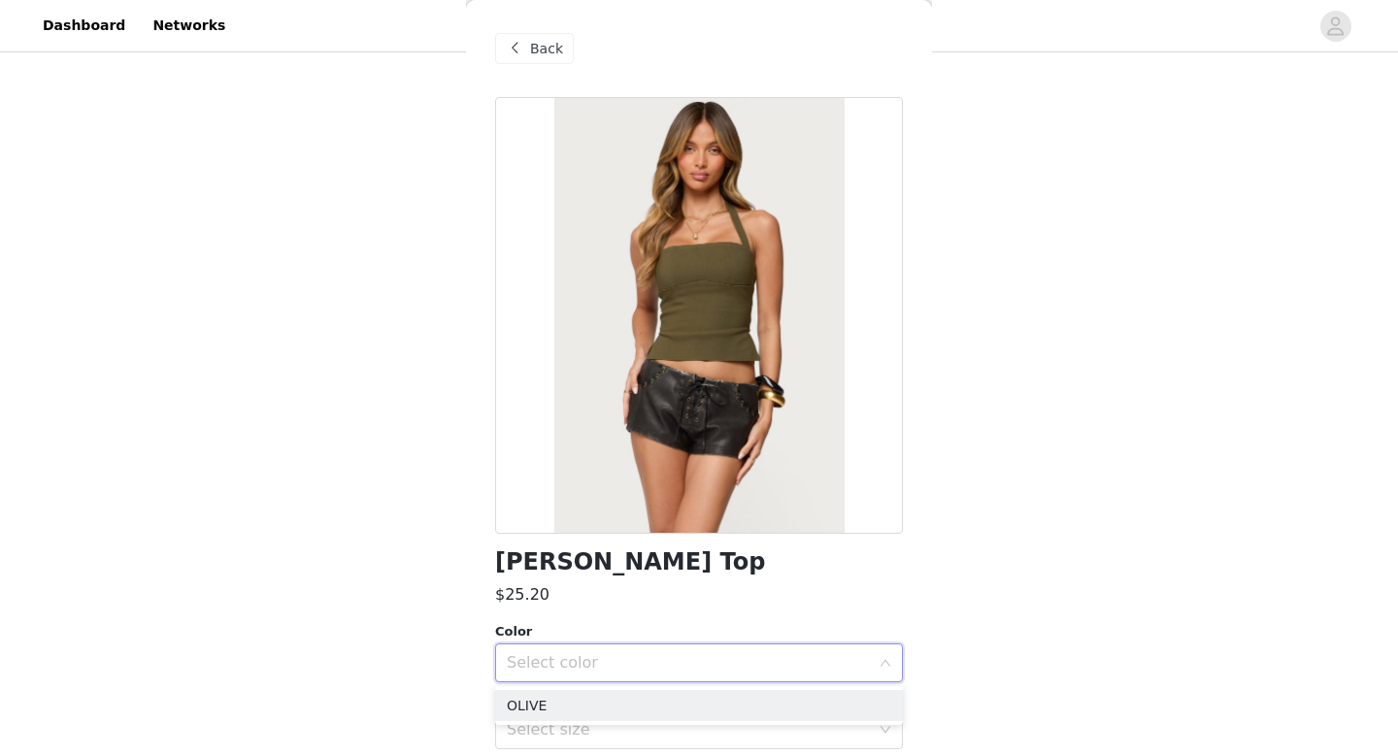
click at [524, 51] on span at bounding box center [514, 48] width 23 height 23
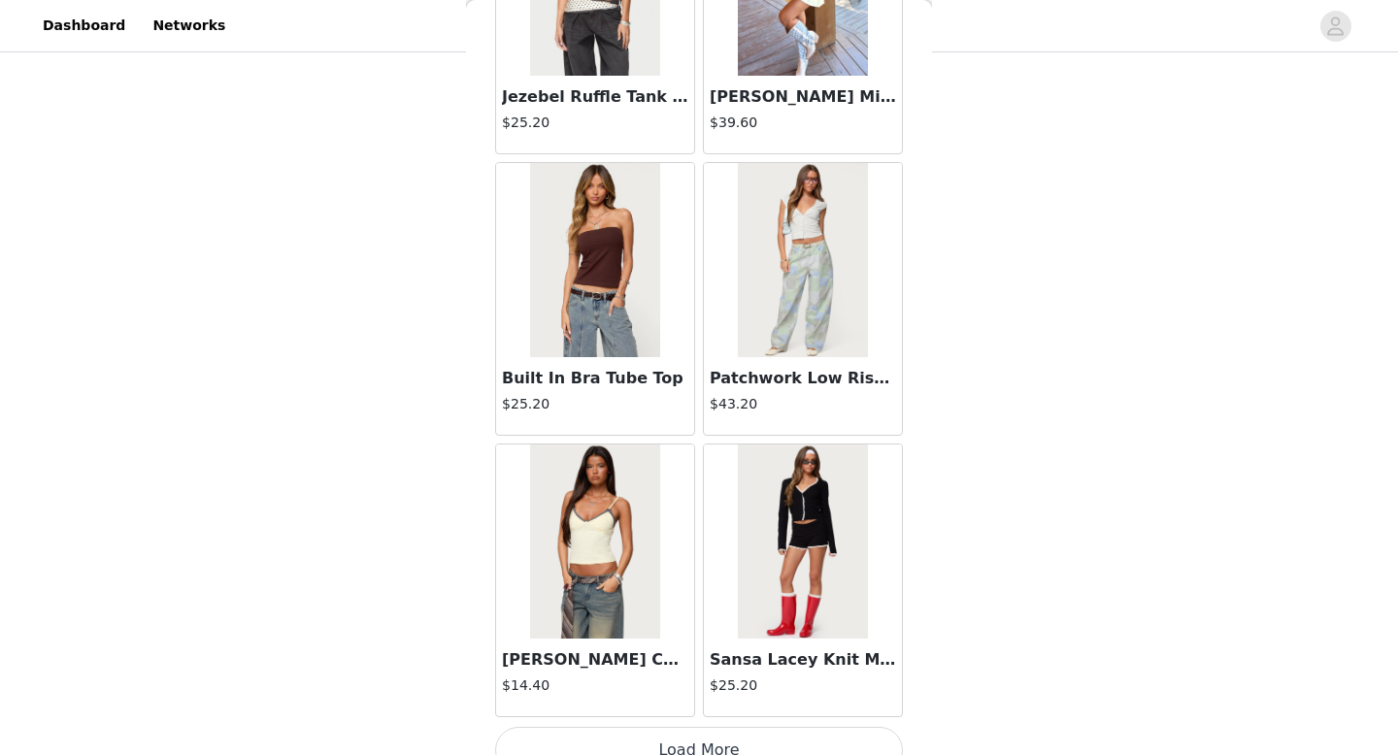
scroll to position [13479, 0]
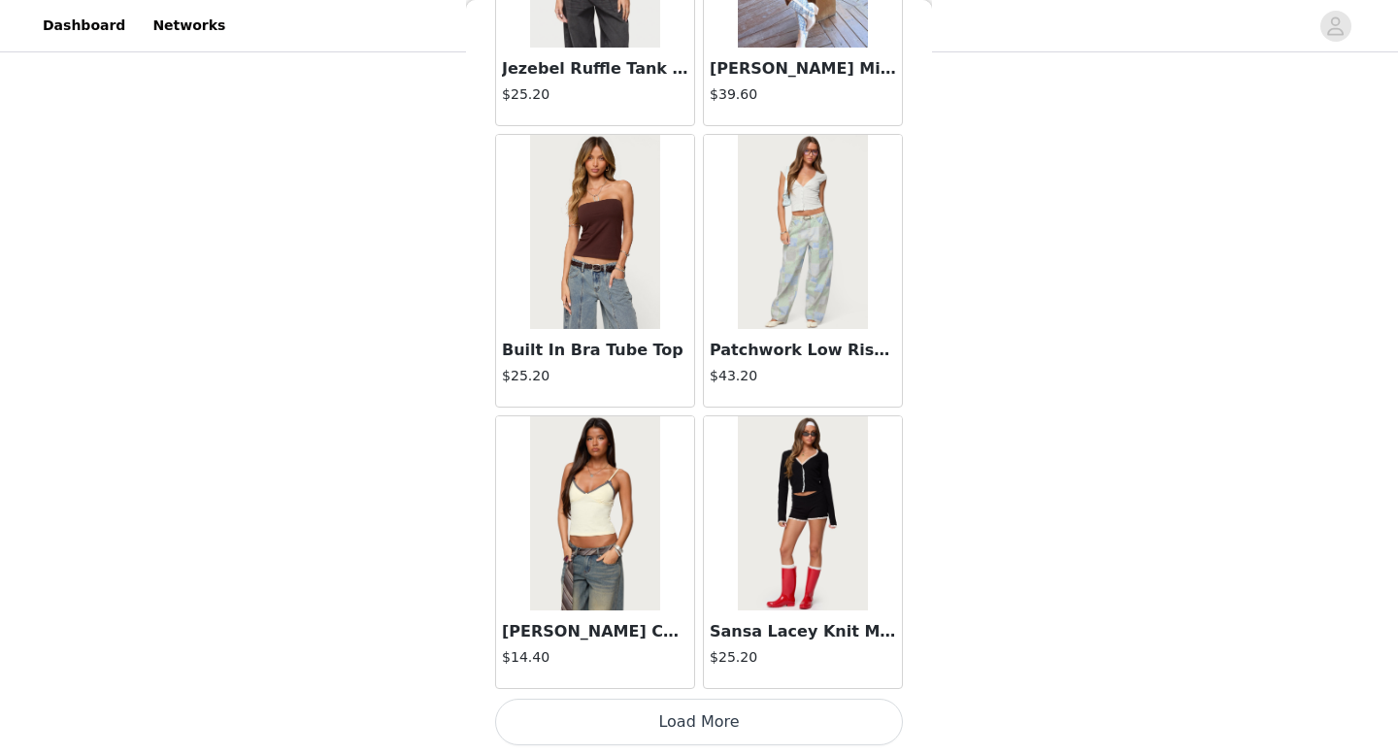
click at [533, 707] on button "Load More" at bounding box center [699, 722] width 408 height 47
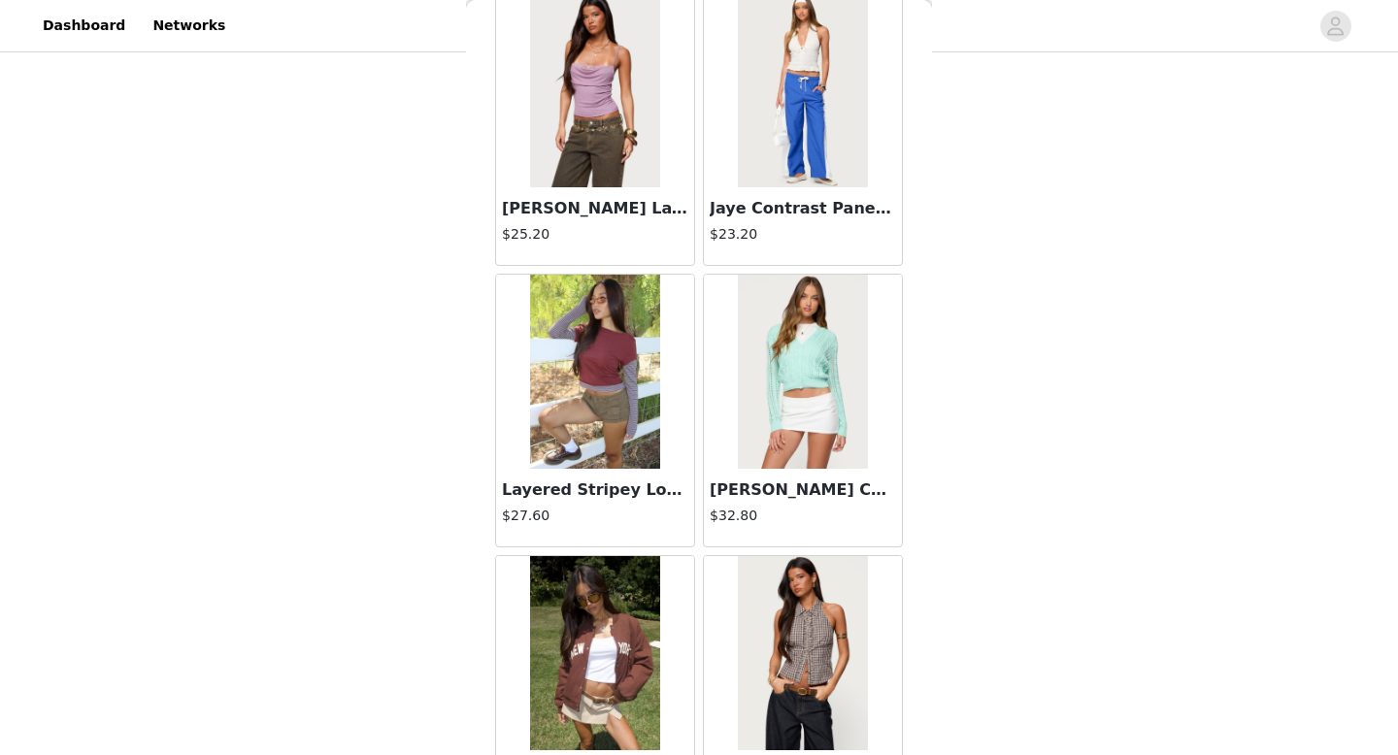
scroll to position [16295, 0]
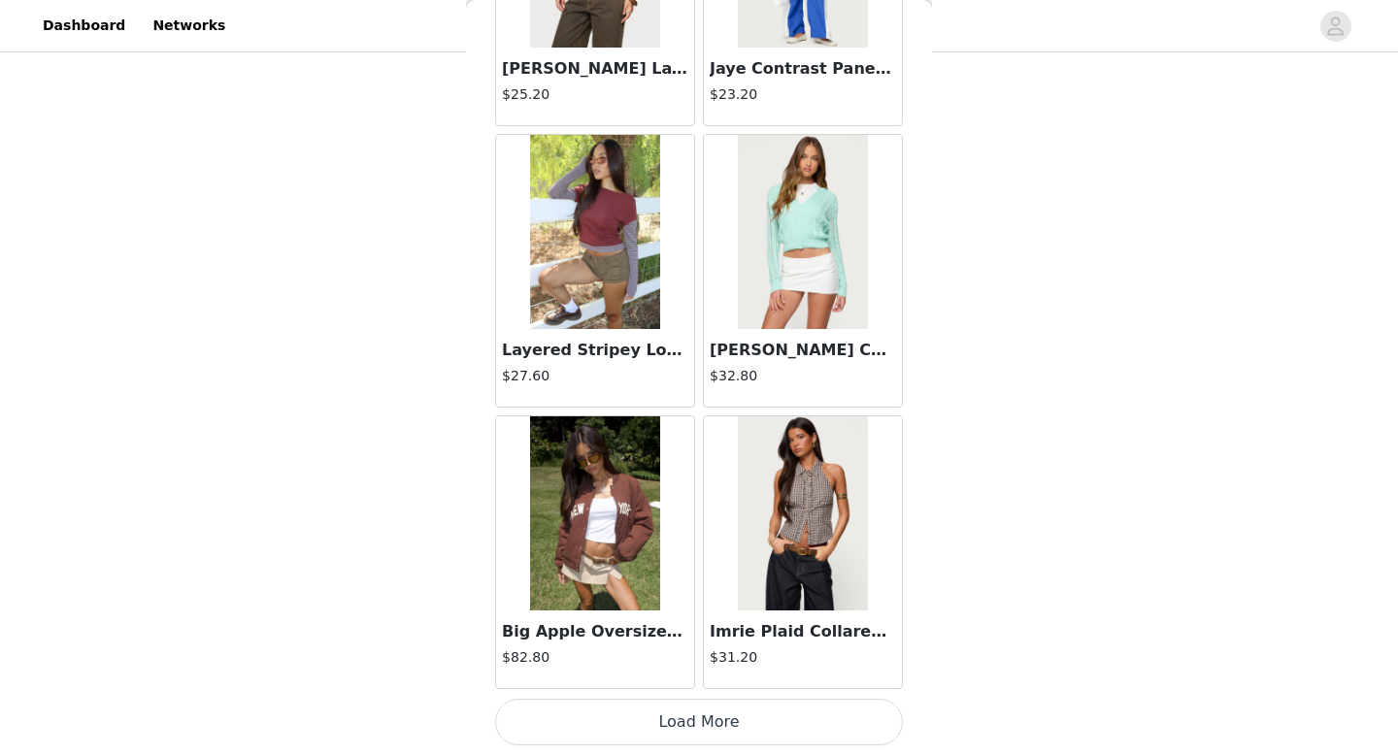
click at [550, 726] on button "Load More" at bounding box center [699, 722] width 408 height 47
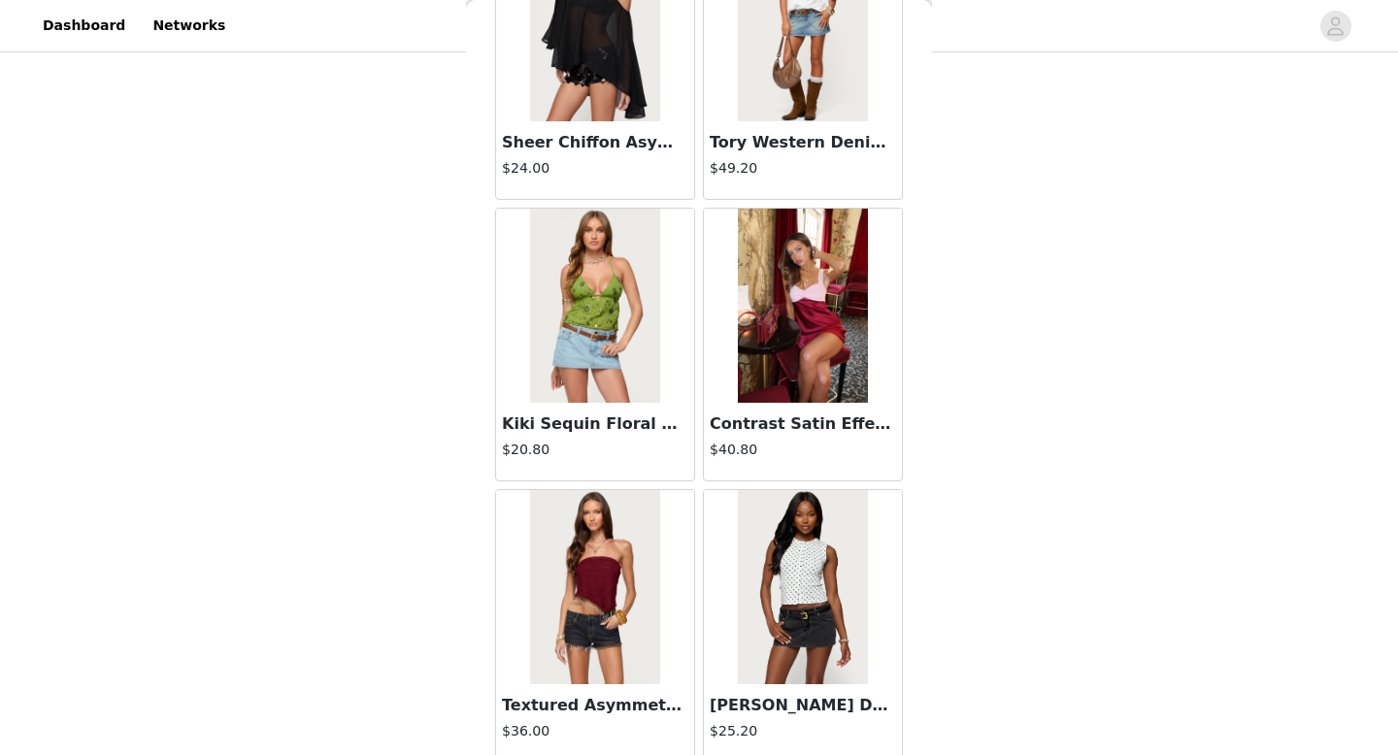
scroll to position [19110, 0]
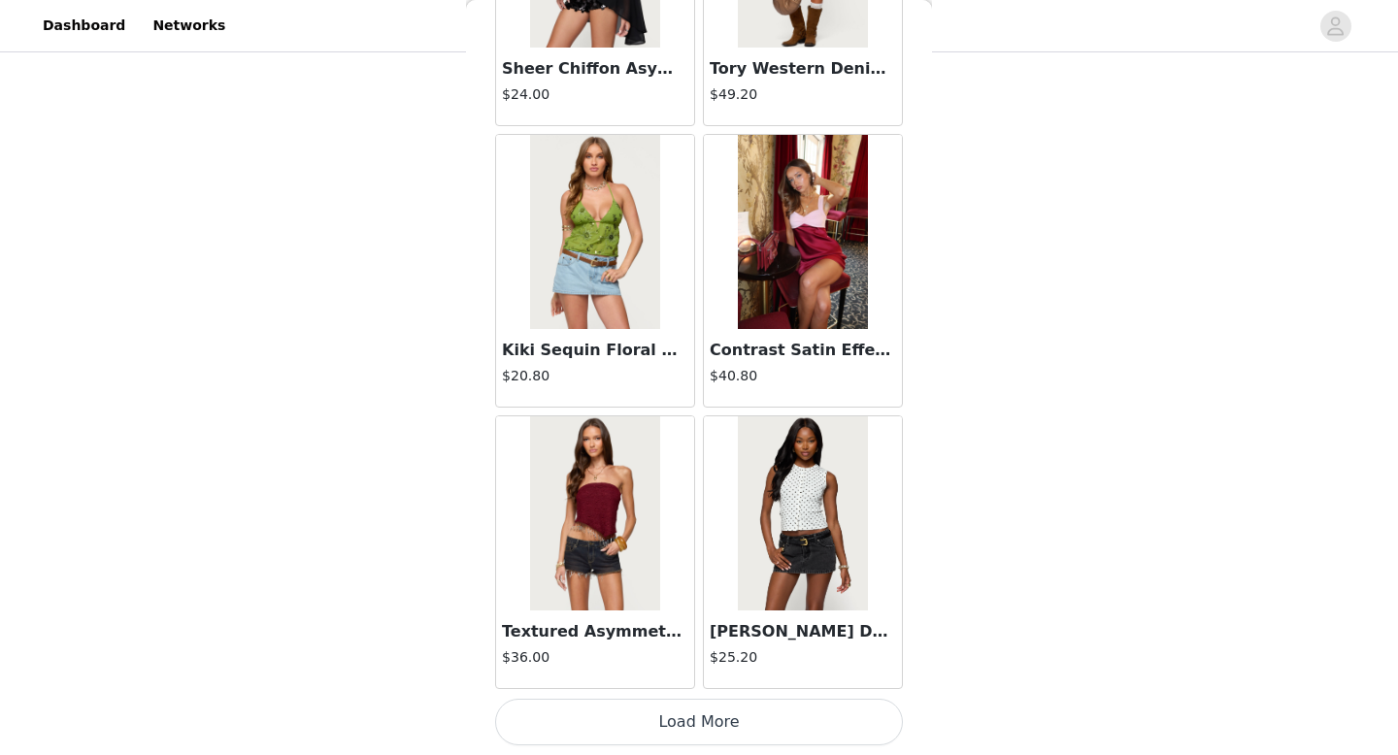
click at [550, 725] on button "Load More" at bounding box center [699, 722] width 408 height 47
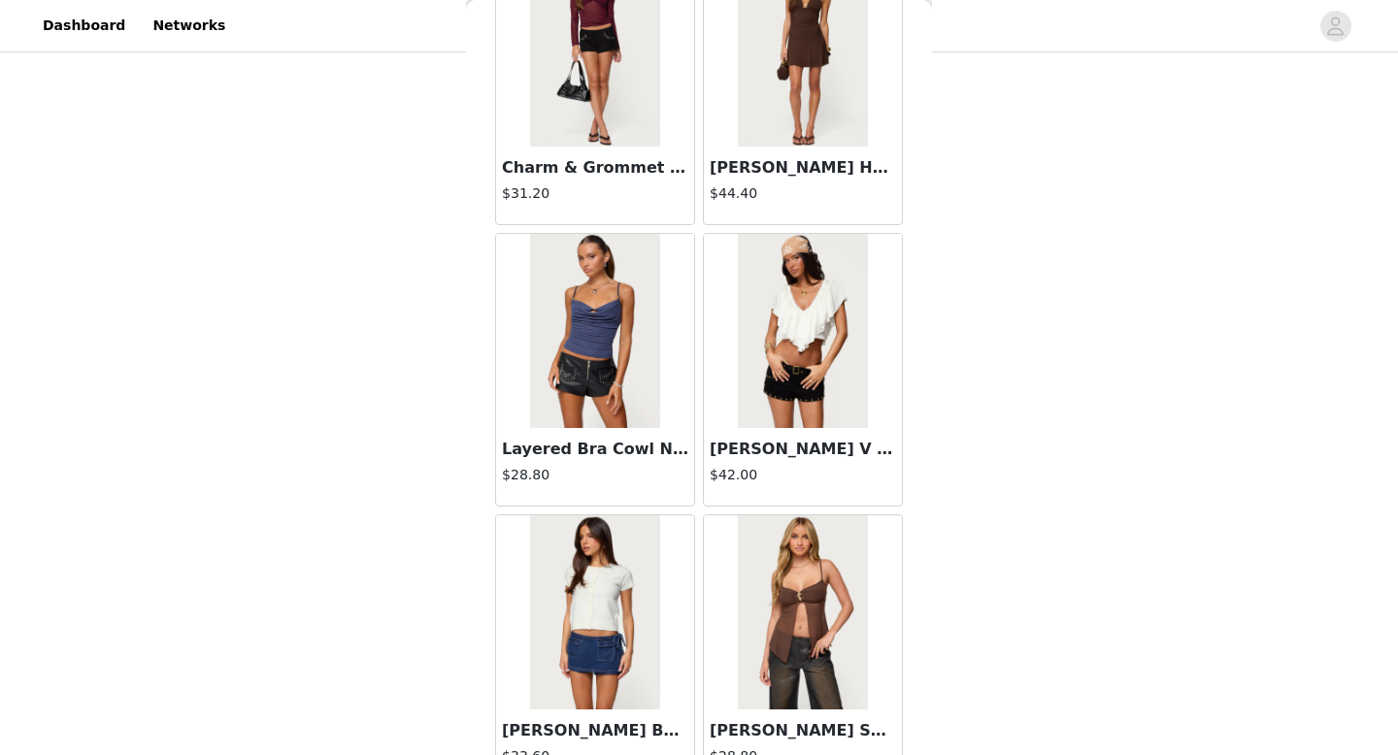
scroll to position [21926, 0]
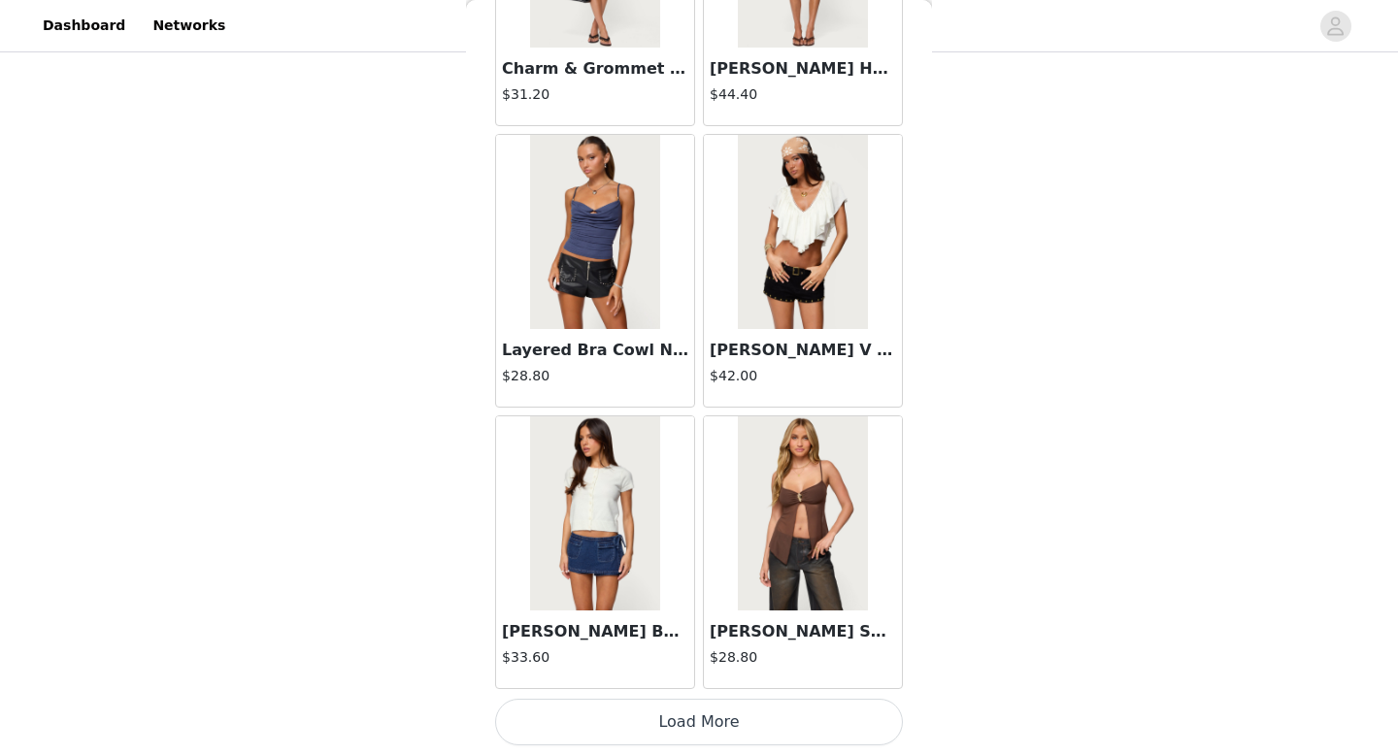
click at [573, 732] on button "Load More" at bounding box center [699, 722] width 408 height 47
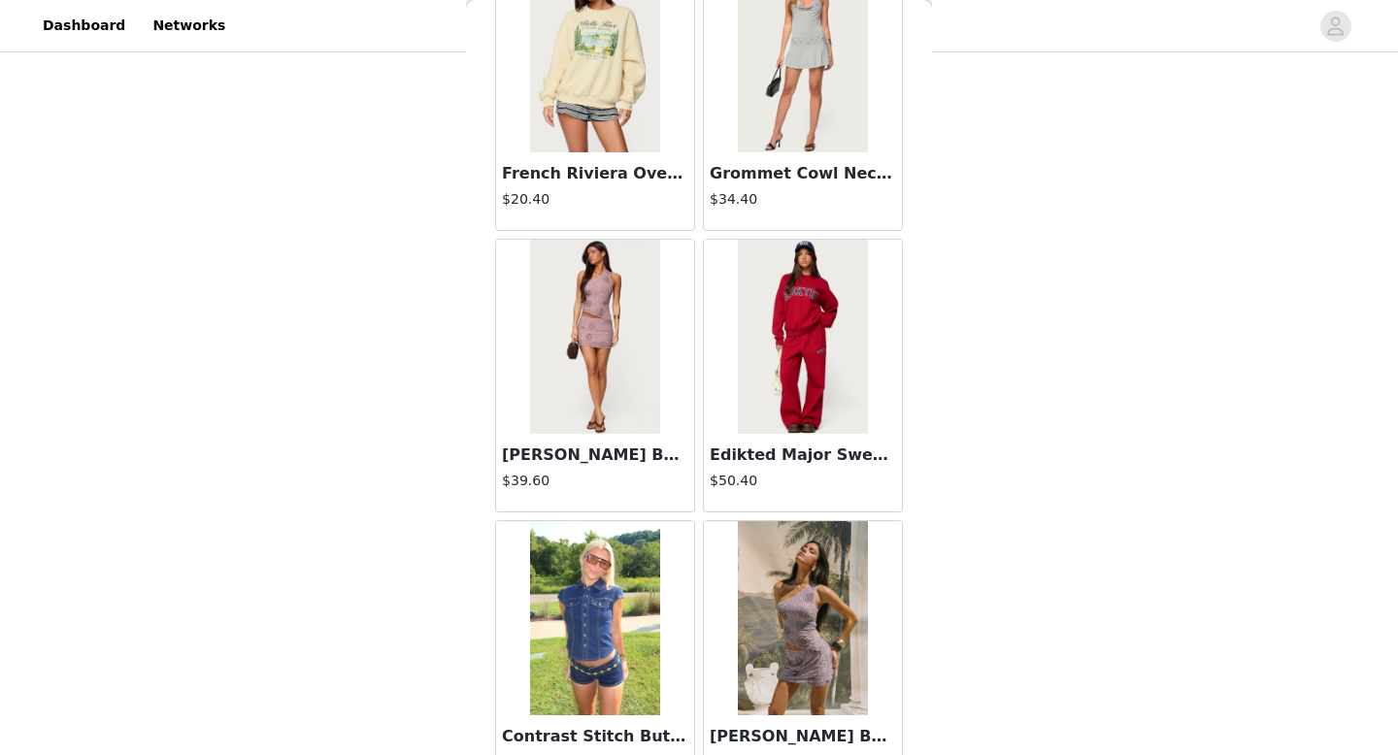
scroll to position [24390, 0]
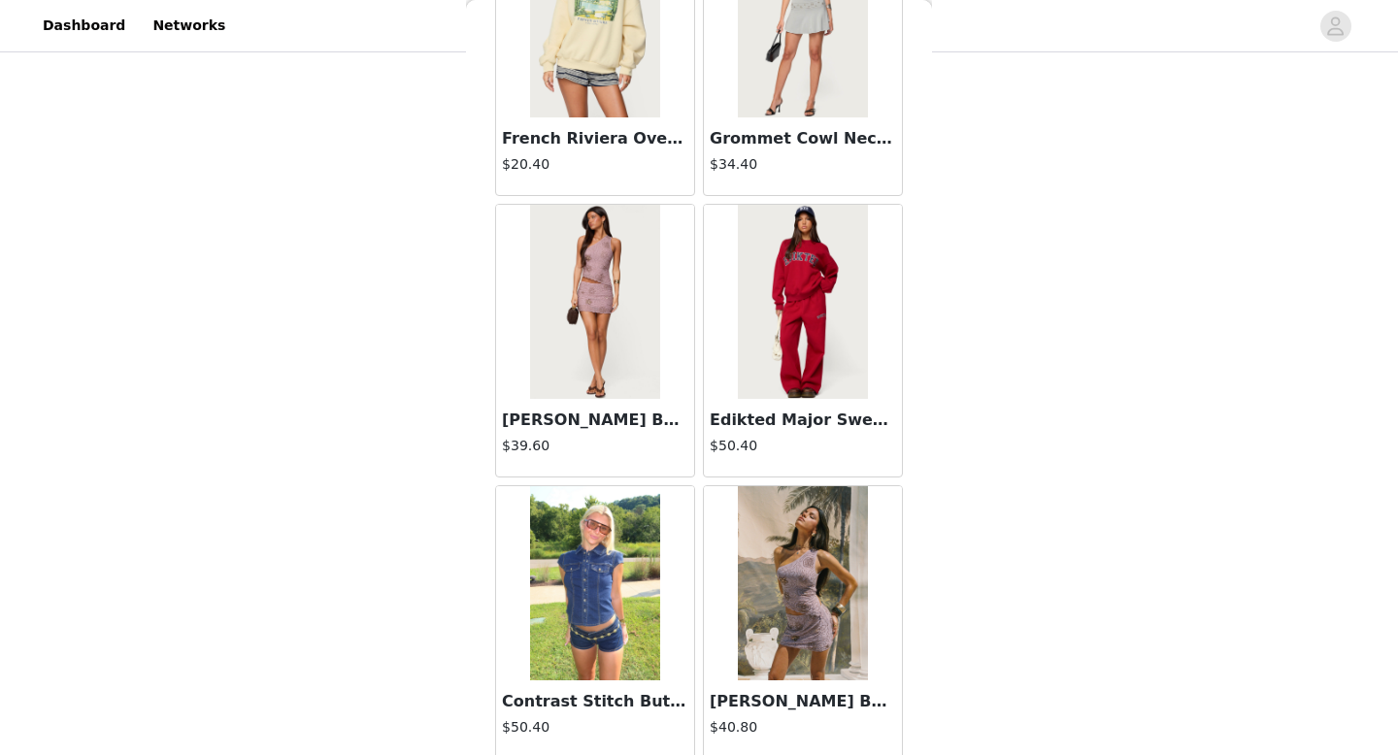
click at [575, 711] on h3 "Contrast Stitch Button Up Denim Shirt" at bounding box center [595, 701] width 186 height 23
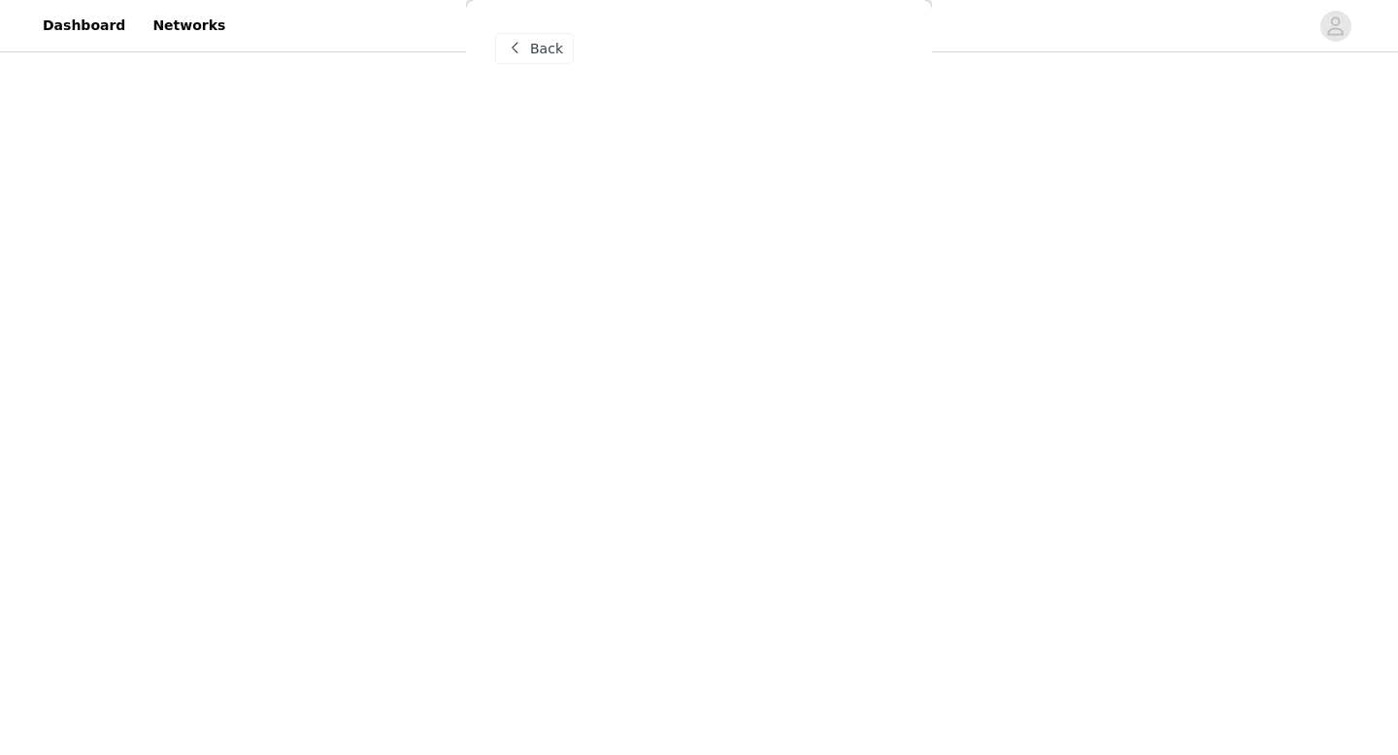
scroll to position [0, 0]
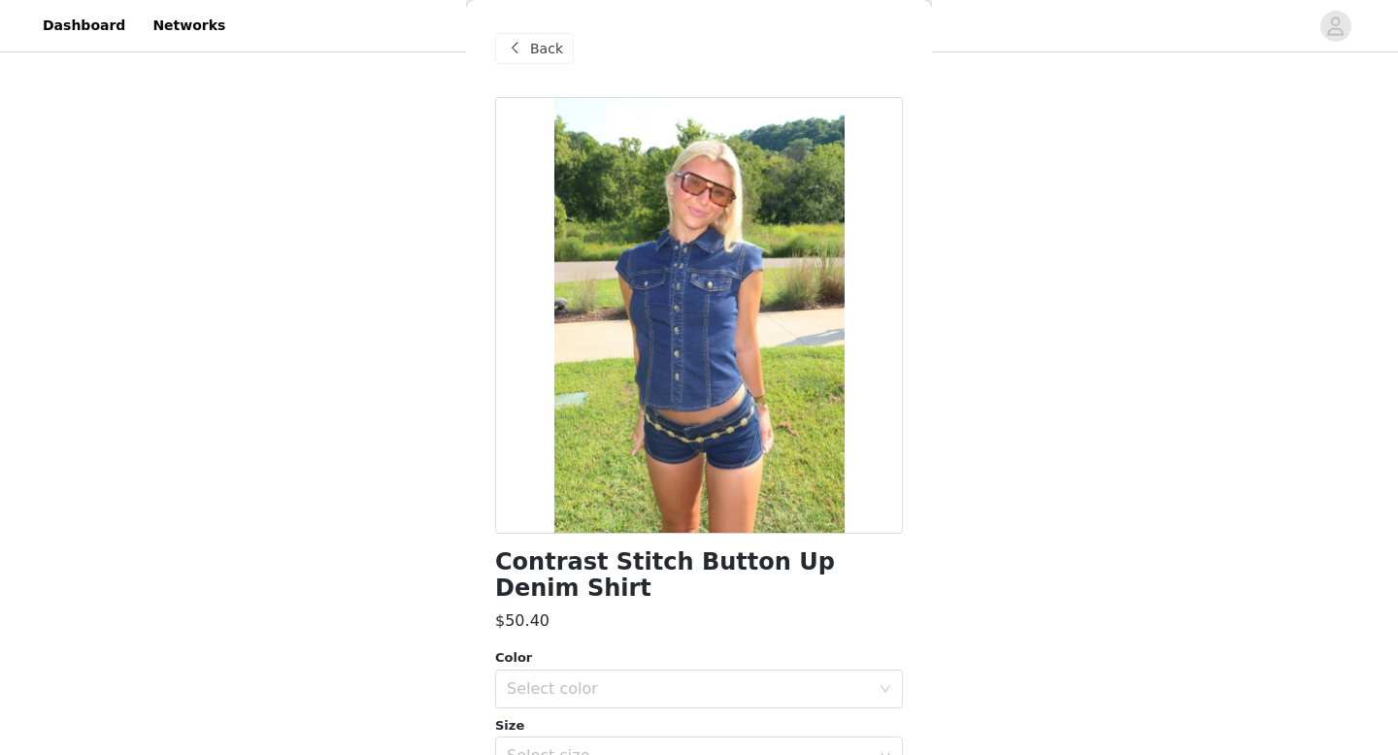
click at [571, 59] on div "Back" at bounding box center [534, 48] width 79 height 31
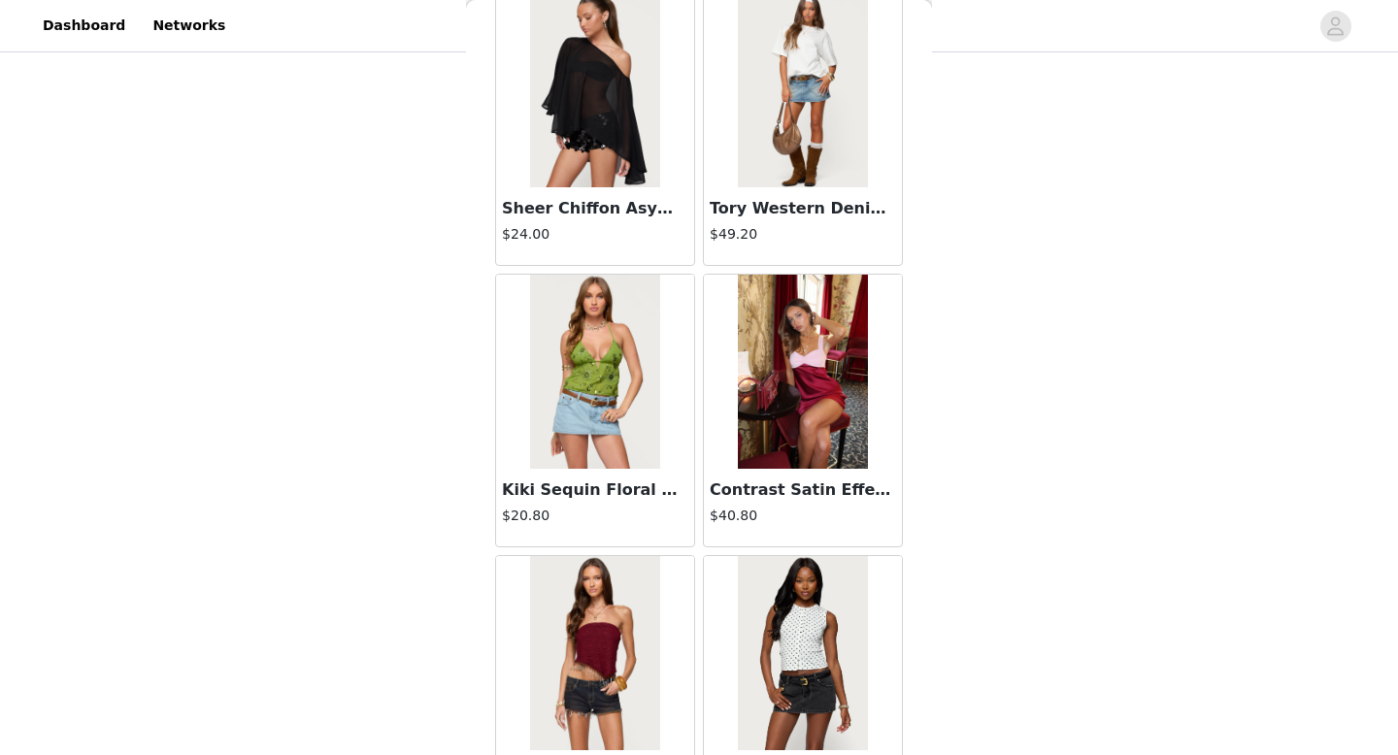
scroll to position [18969, 0]
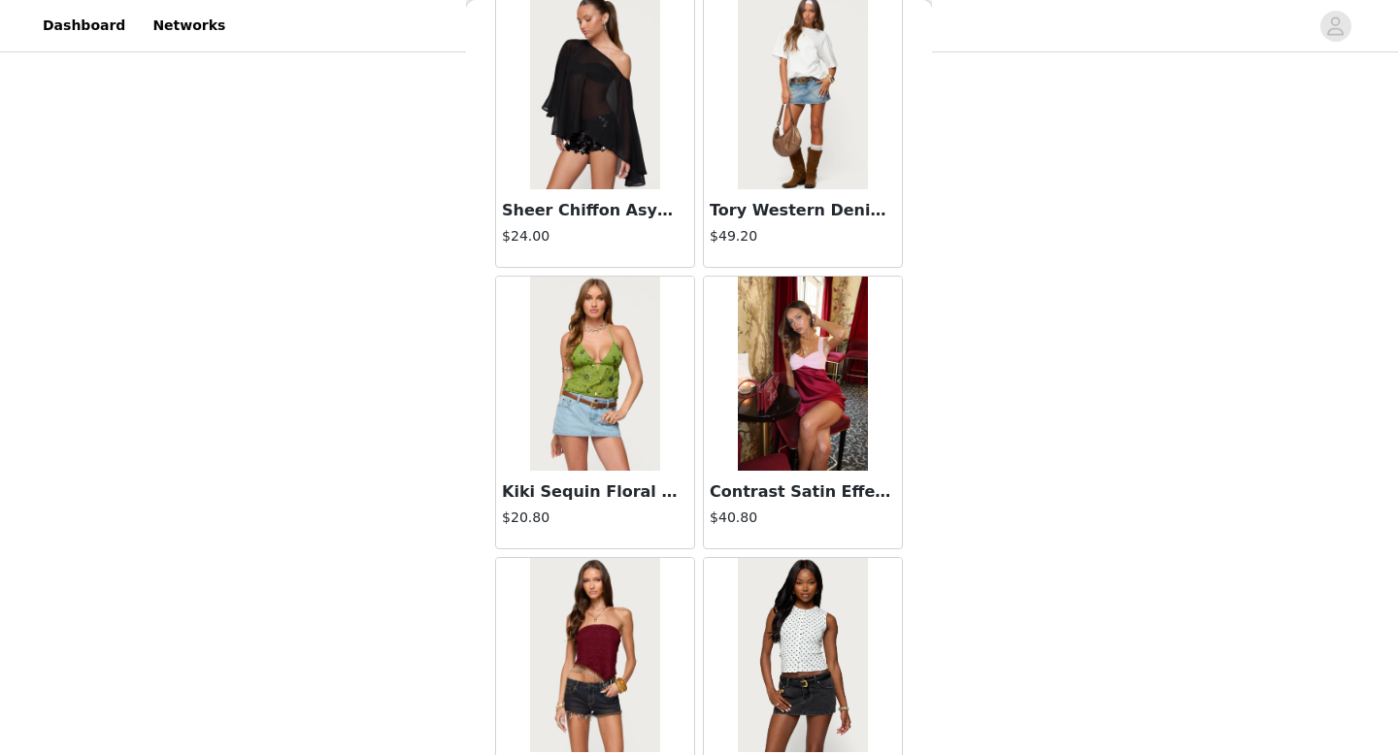
click at [609, 151] on img at bounding box center [594, 92] width 129 height 194
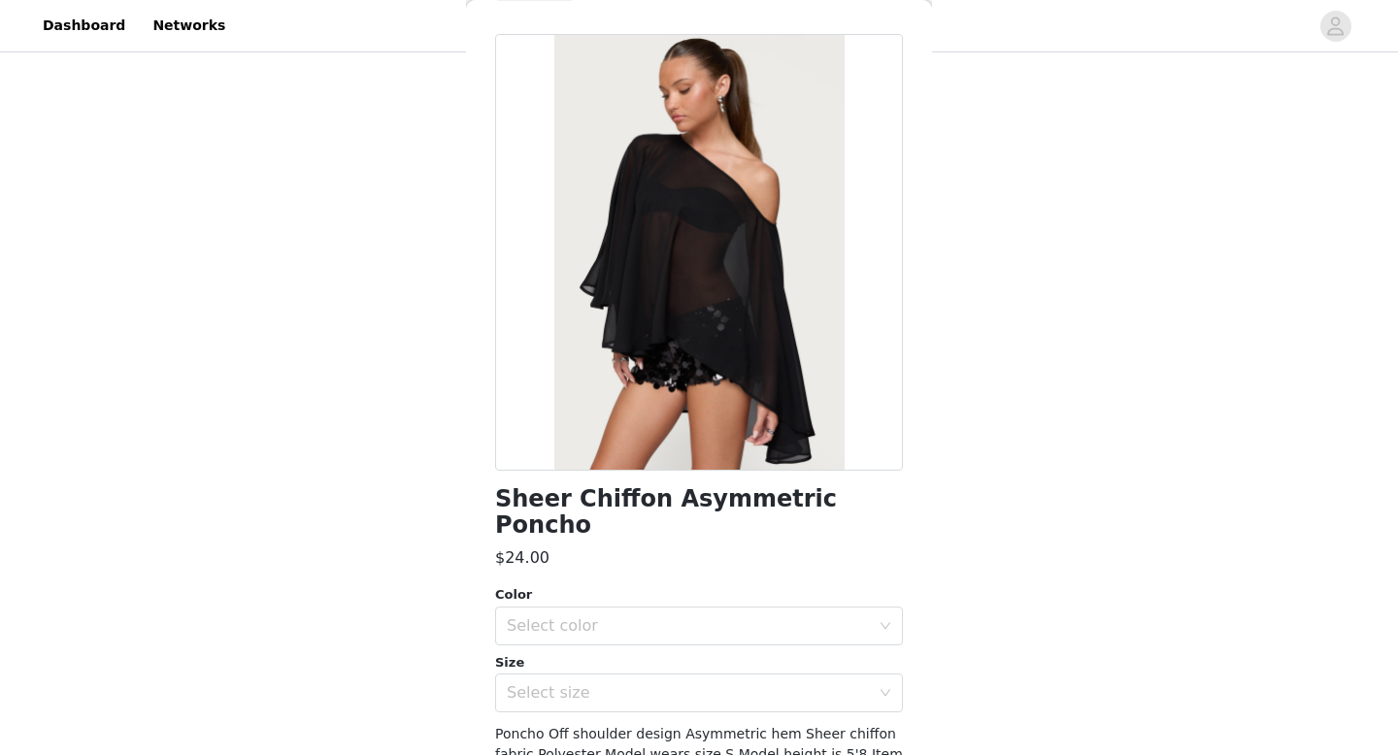
scroll to position [169, 0]
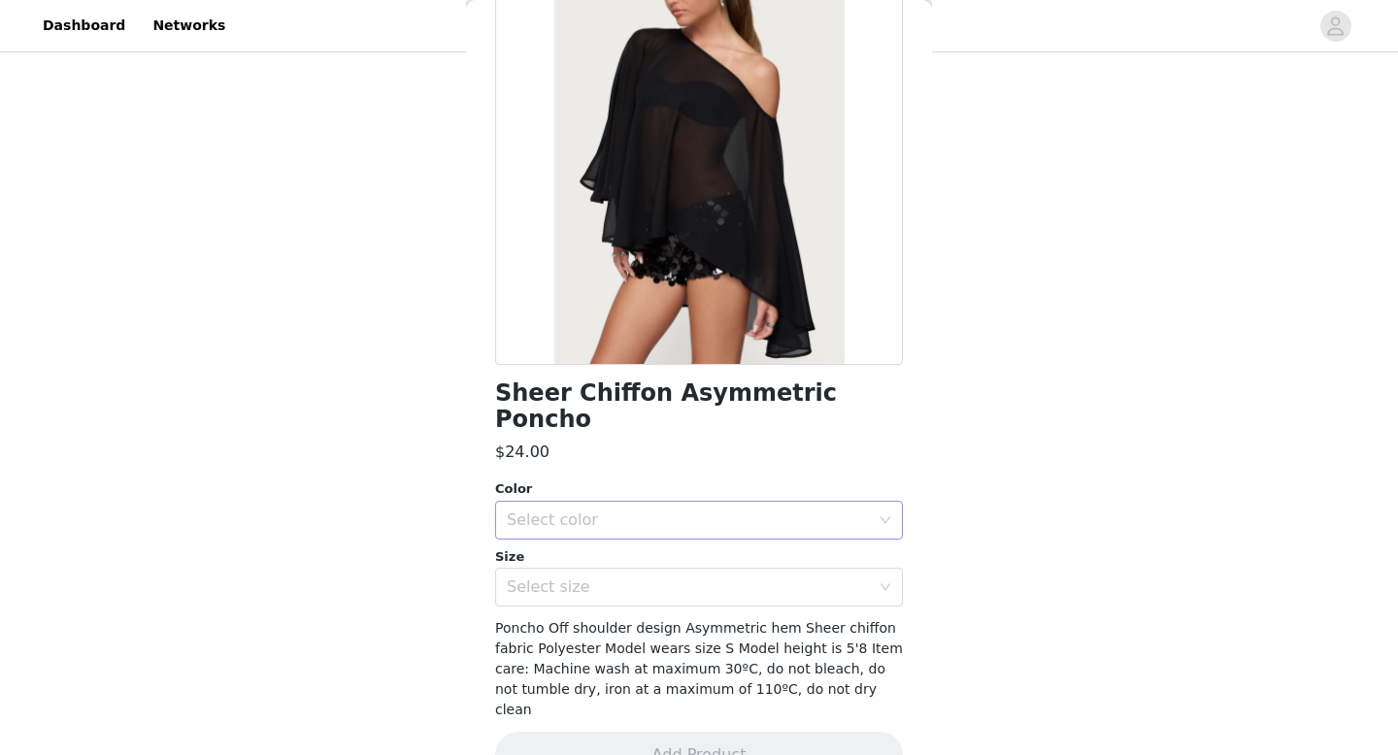
click at [571, 511] on div "Select color" at bounding box center [688, 520] width 363 height 19
click at [567, 535] on li "BLACK" at bounding box center [699, 536] width 408 height 31
click at [567, 578] on div "Select size" at bounding box center [688, 587] width 363 height 19
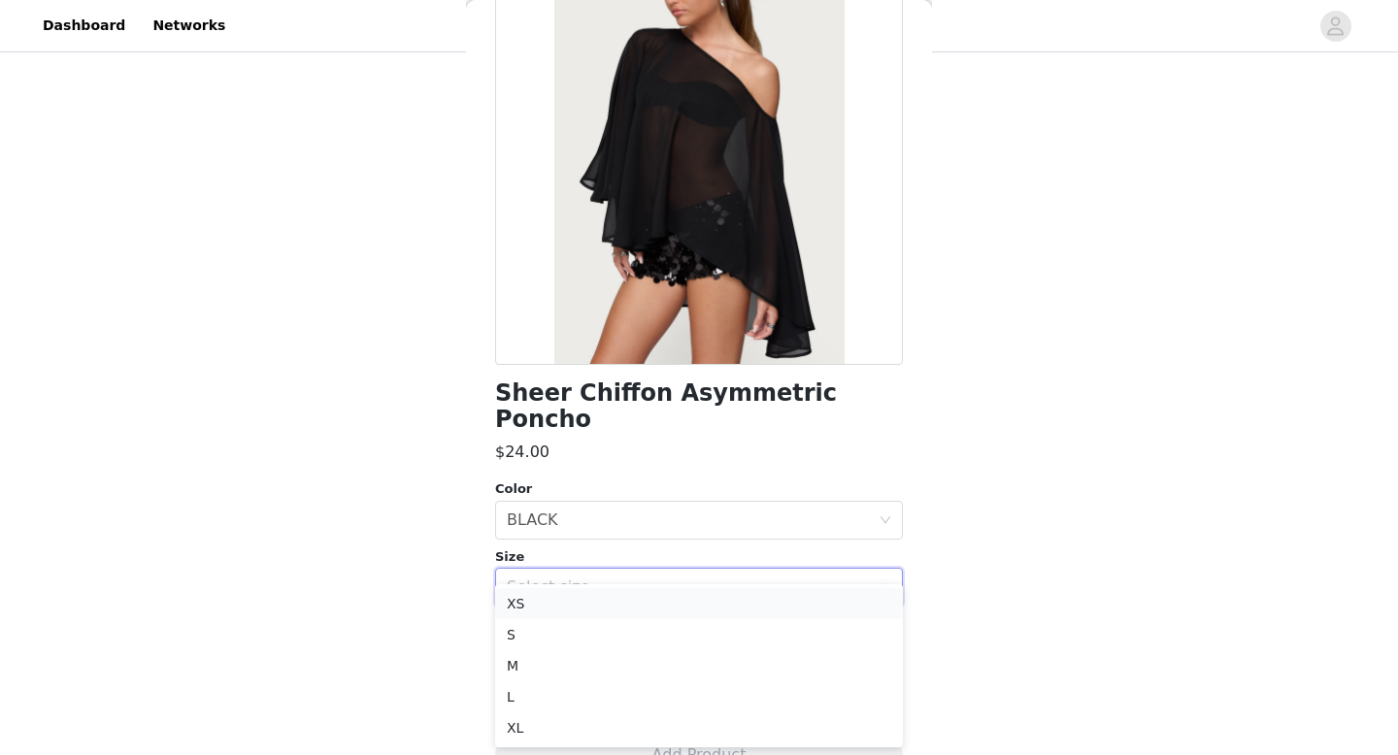
click at [569, 592] on li "XS" at bounding box center [699, 603] width 408 height 31
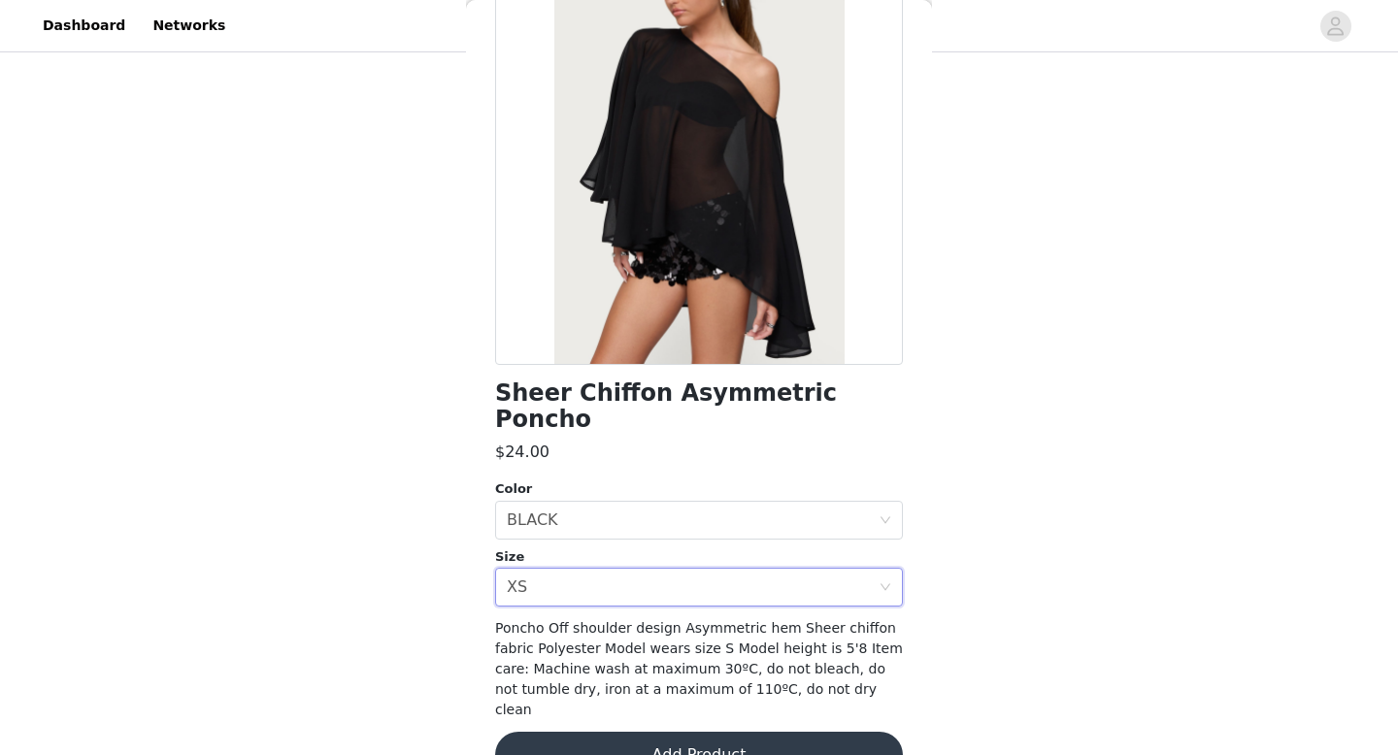
click at [577, 732] on button "Add Product" at bounding box center [699, 755] width 408 height 47
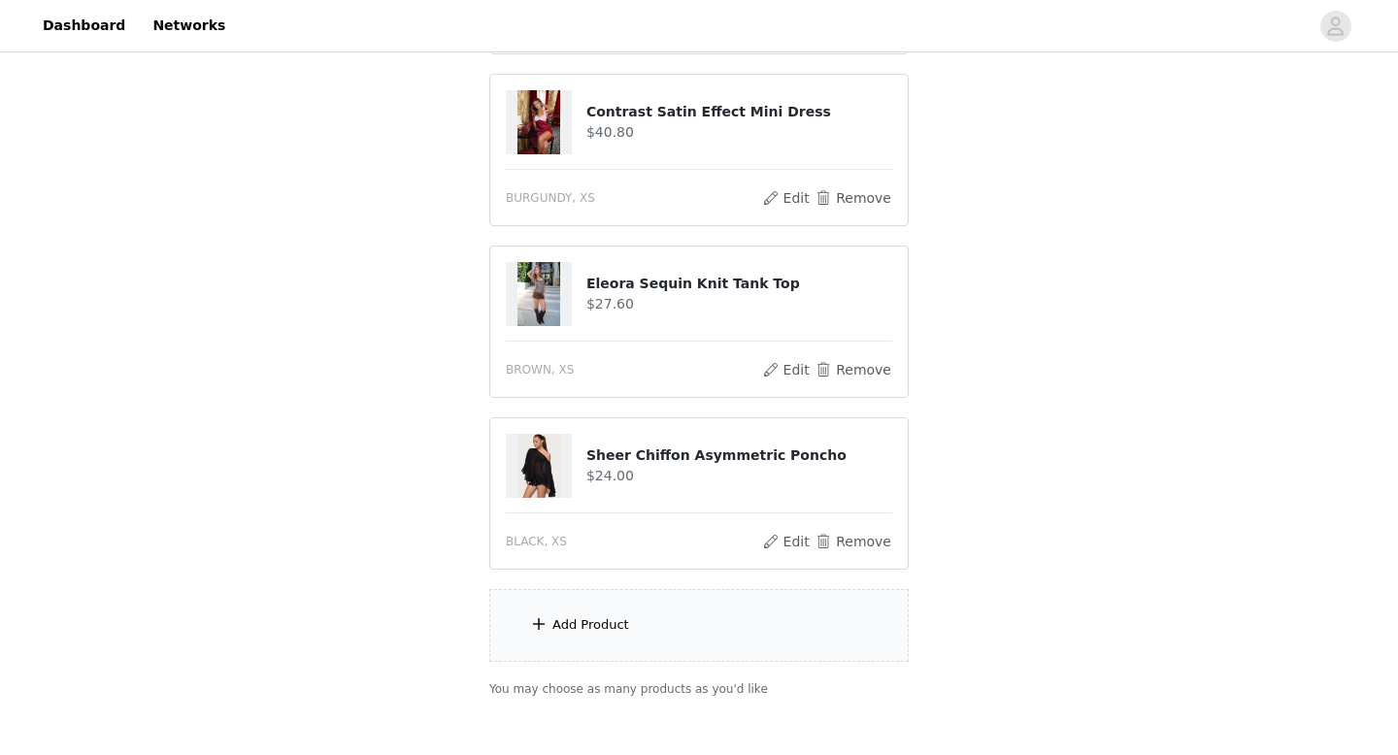
scroll to position [377, 0]
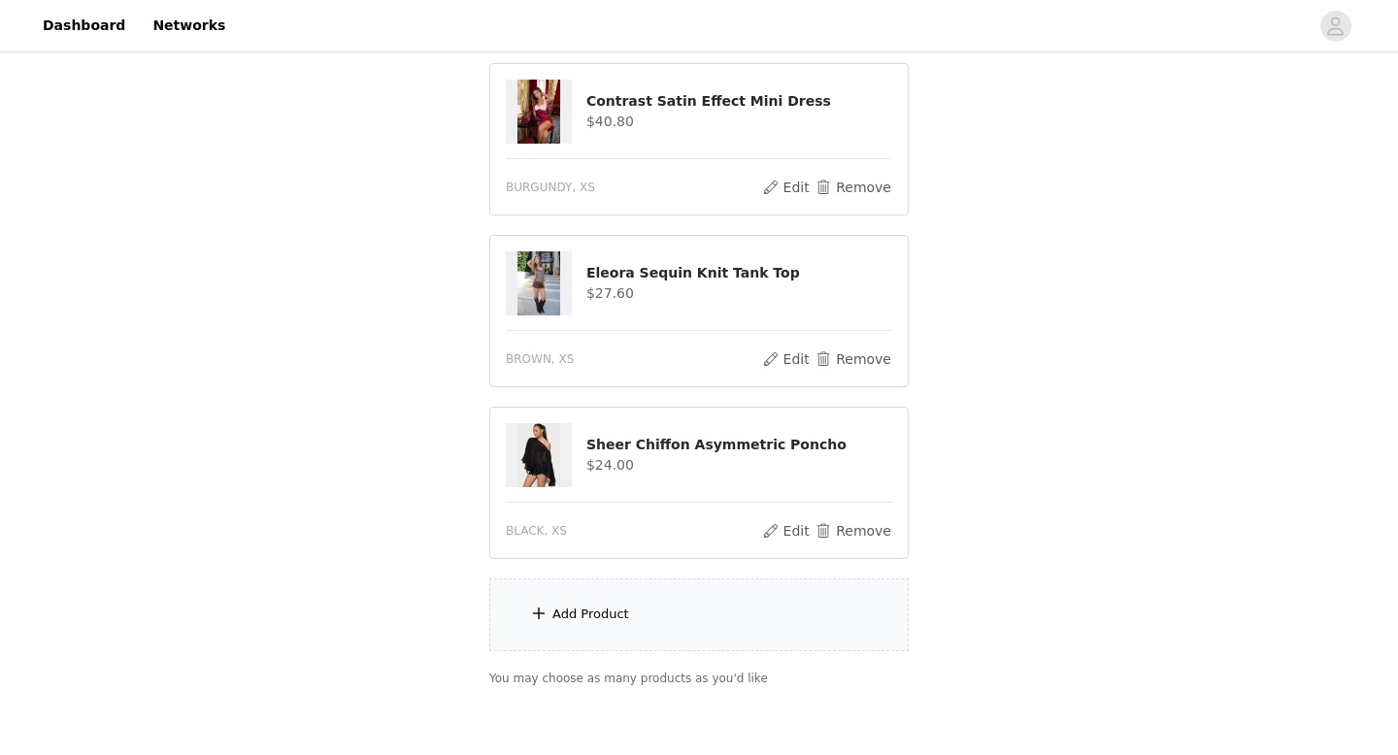
click at [601, 640] on div "Add Product" at bounding box center [698, 615] width 419 height 73
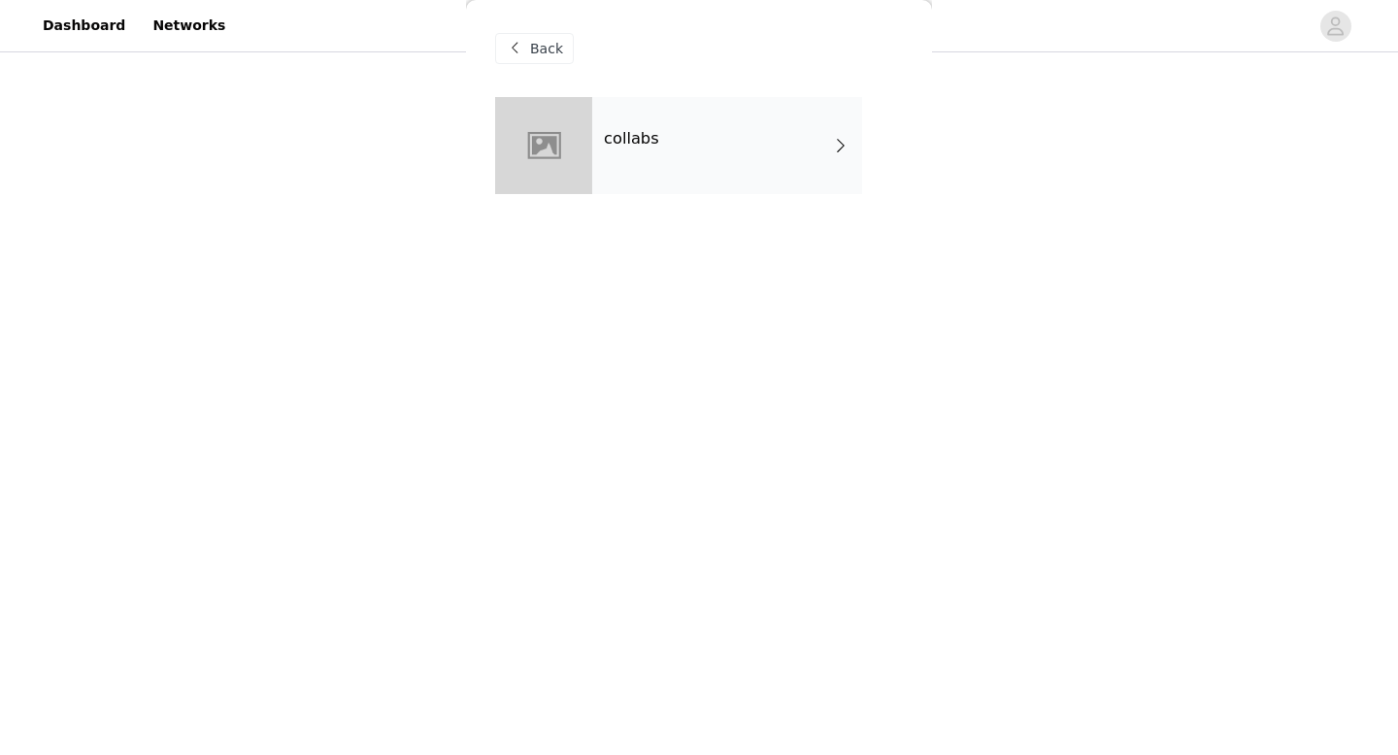
click at [659, 186] on div "collabs" at bounding box center [727, 145] width 270 height 97
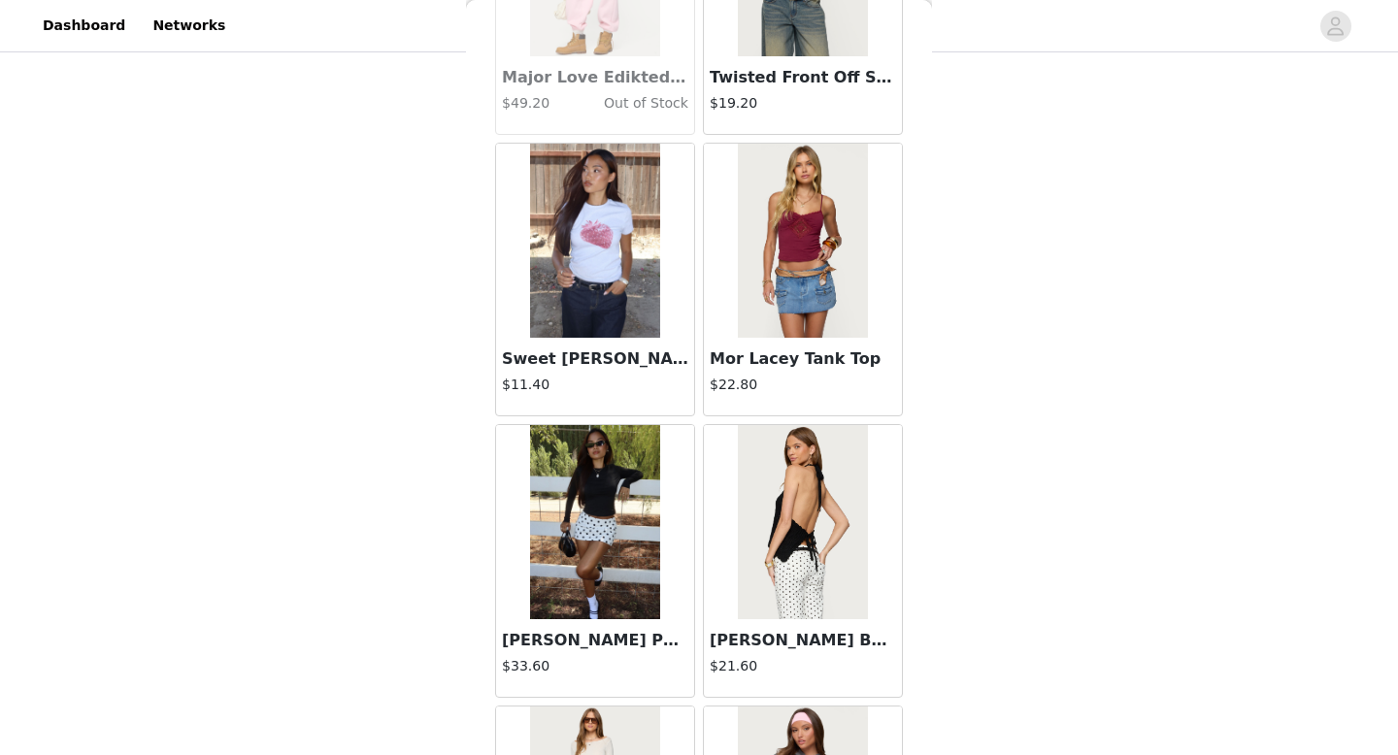
scroll to position [2216, 0]
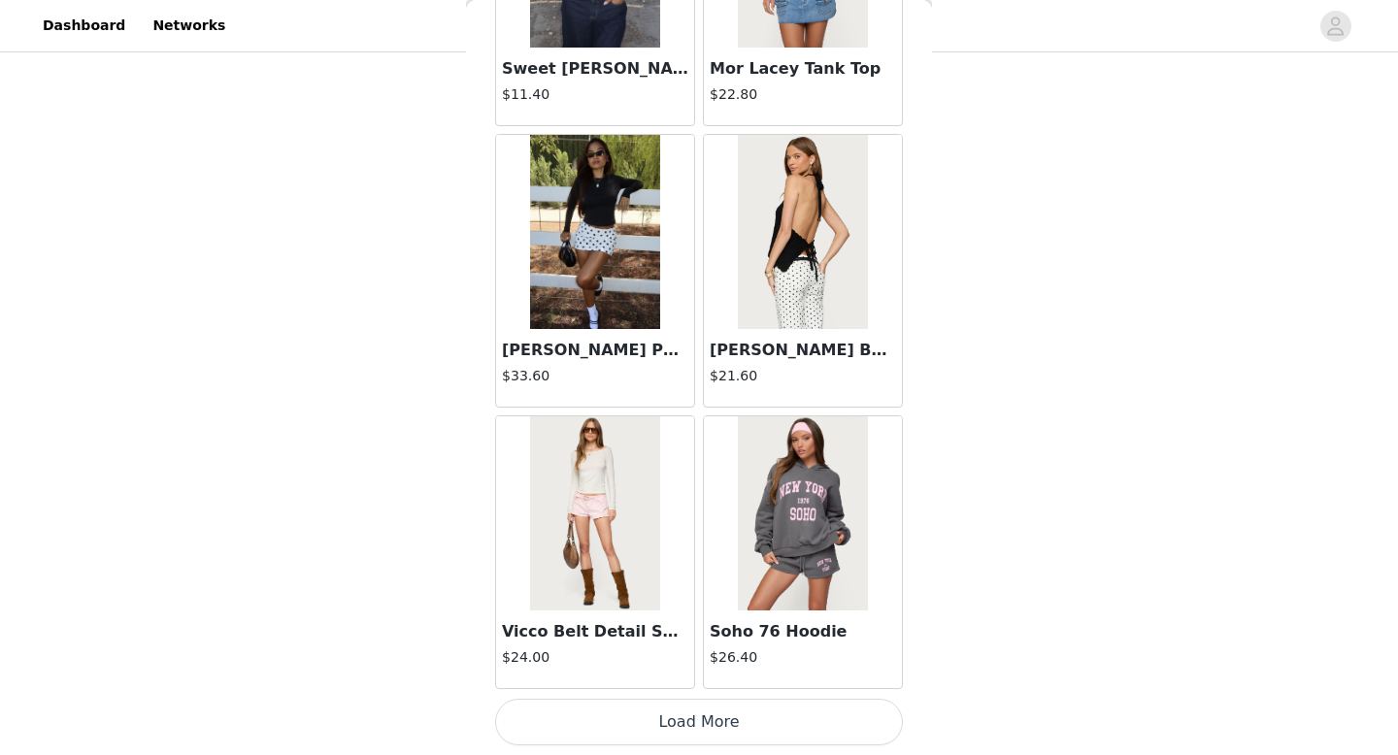
click at [763, 240] on img at bounding box center [802, 232] width 129 height 194
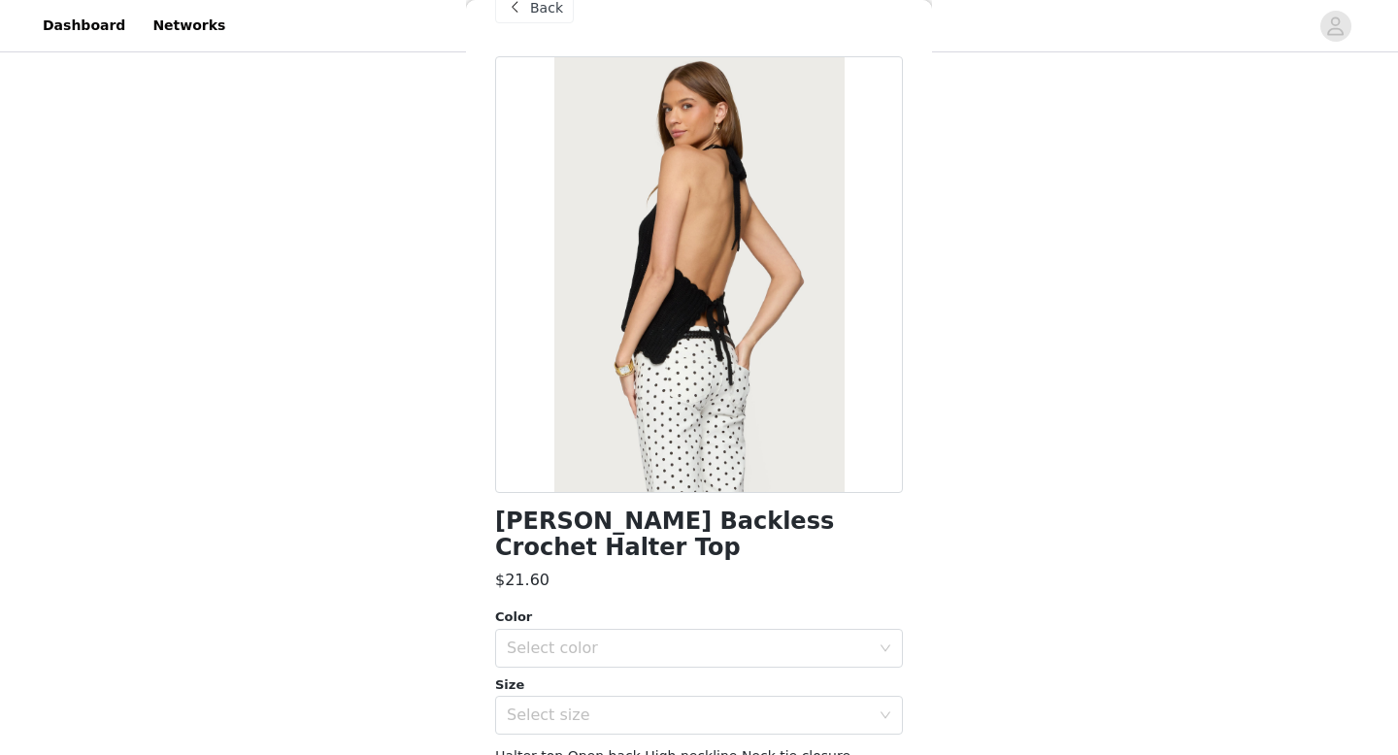
scroll to position [43, 0]
click at [556, 20] on div "Back" at bounding box center [534, 5] width 79 height 31
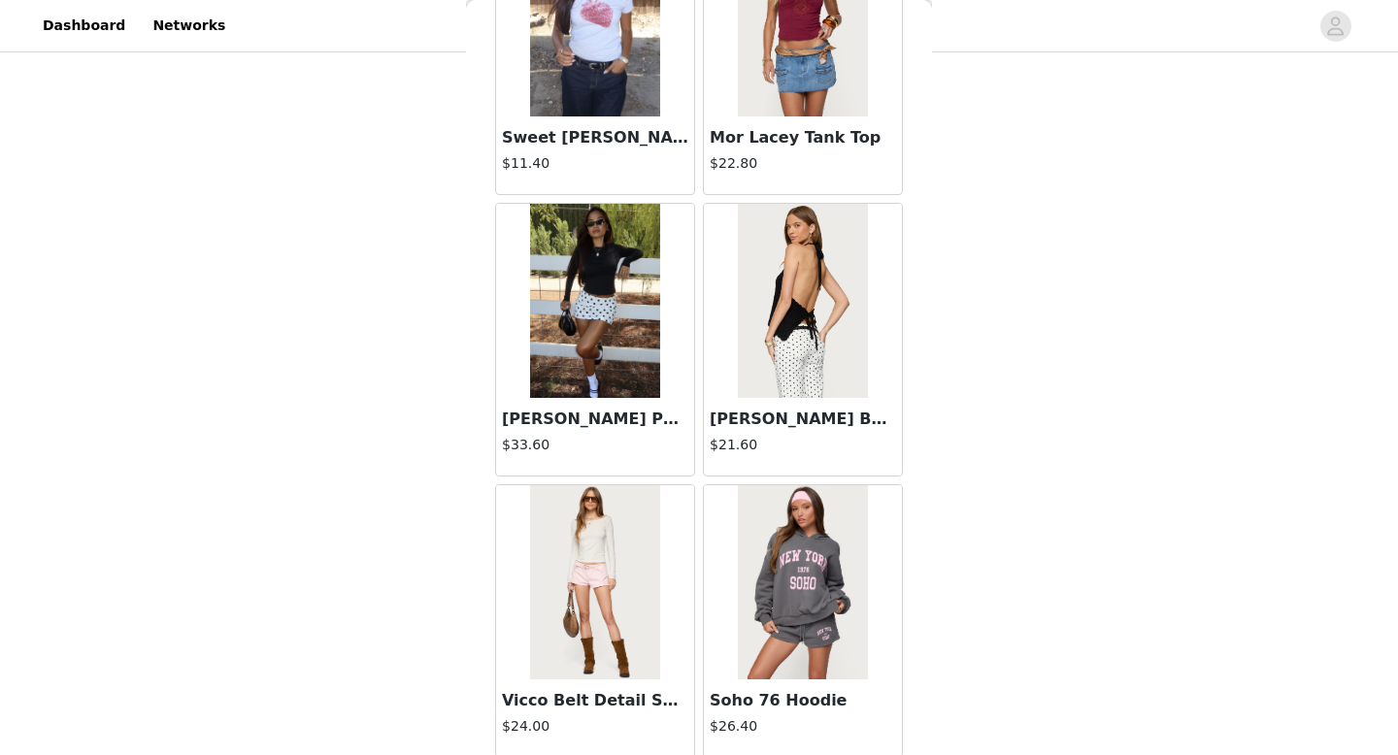
scroll to position [2216, 0]
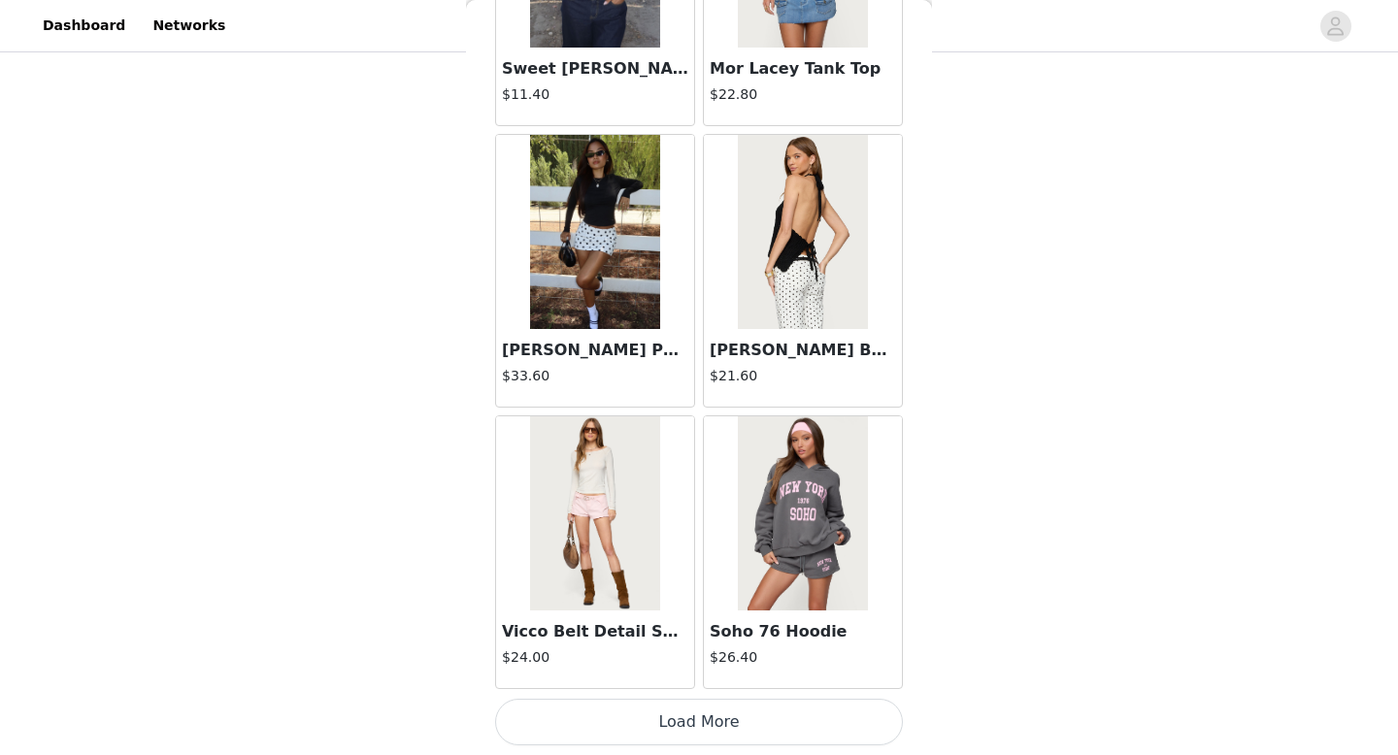
click at [717, 726] on button "Load More" at bounding box center [699, 722] width 408 height 47
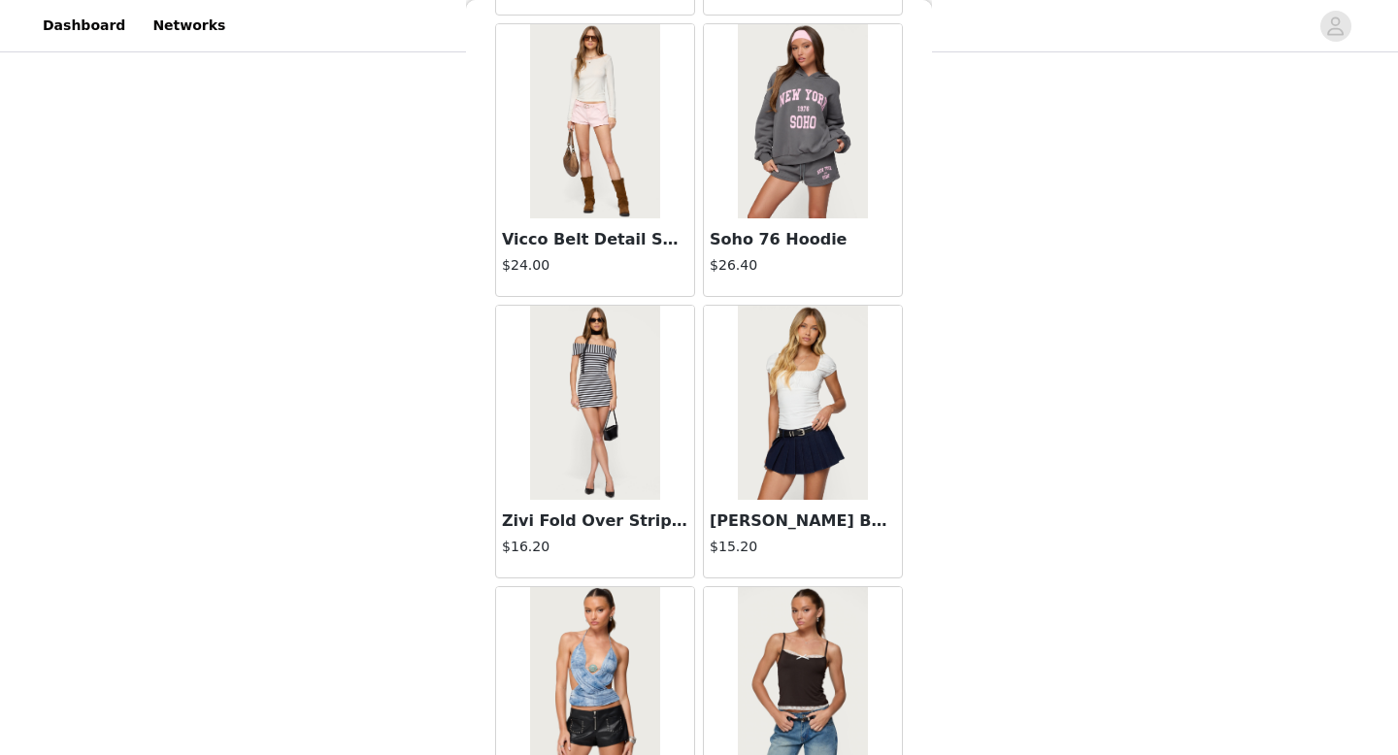
scroll to position [2607, 0]
click at [632, 111] on img at bounding box center [594, 122] width 129 height 194
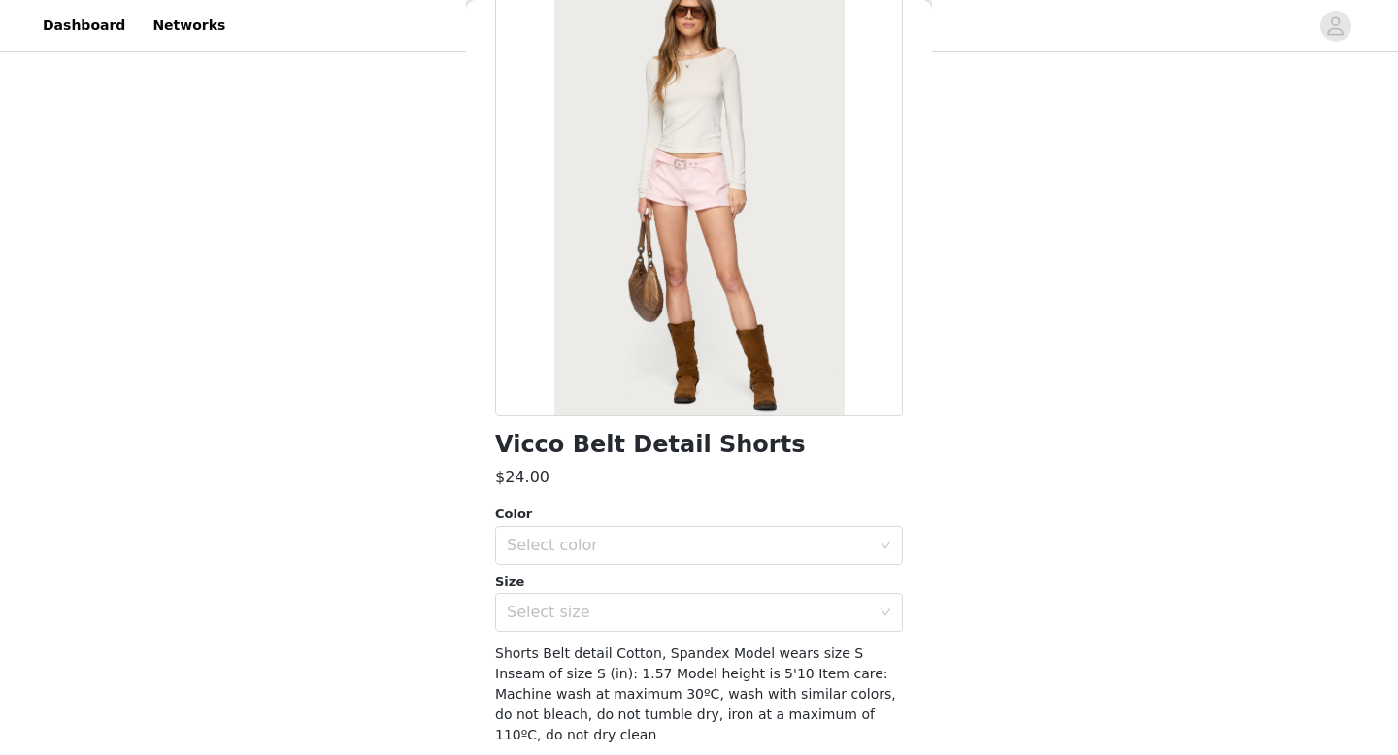
scroll to position [121, 0]
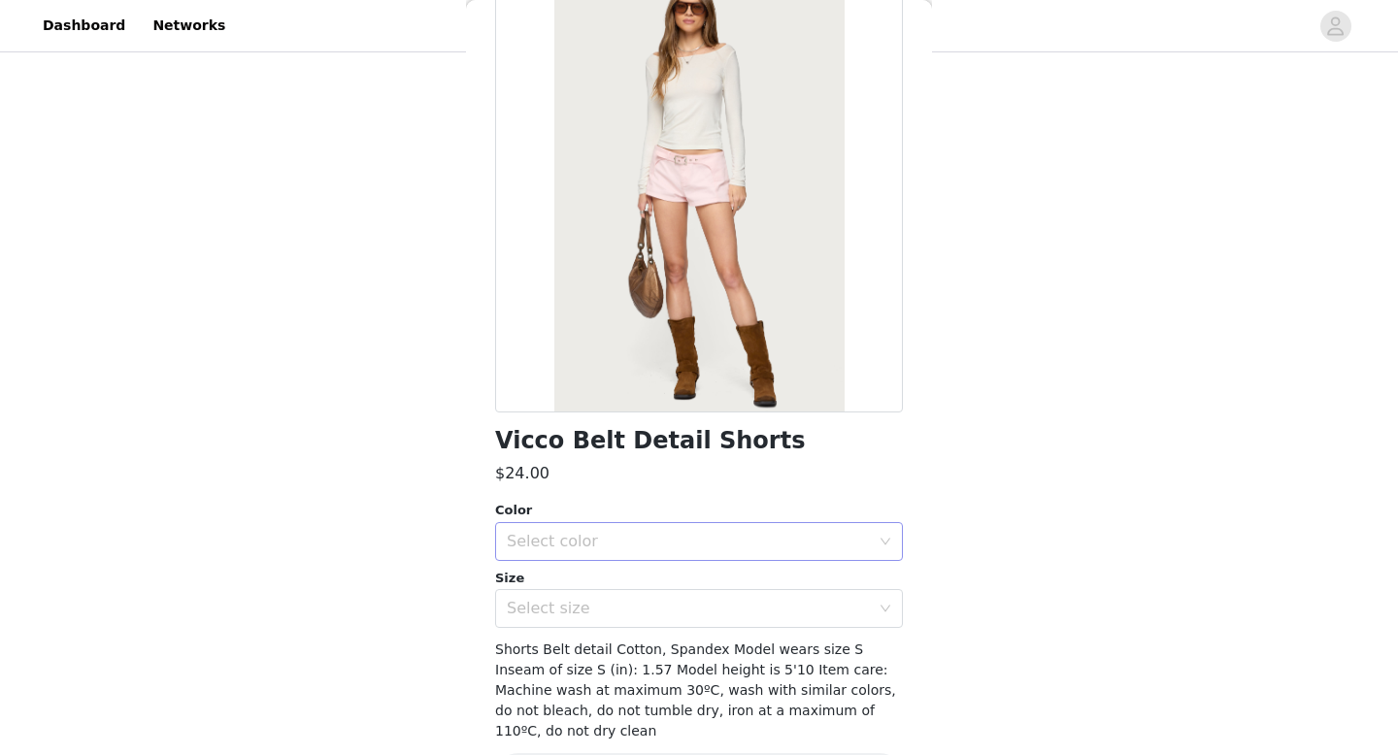
click at [626, 552] on div "Select color" at bounding box center [693, 541] width 372 height 37
click at [618, 584] on li "LIGHT PINK" at bounding box center [699, 584] width 408 height 31
click at [618, 603] on div "Select size" at bounding box center [688, 608] width 363 height 19
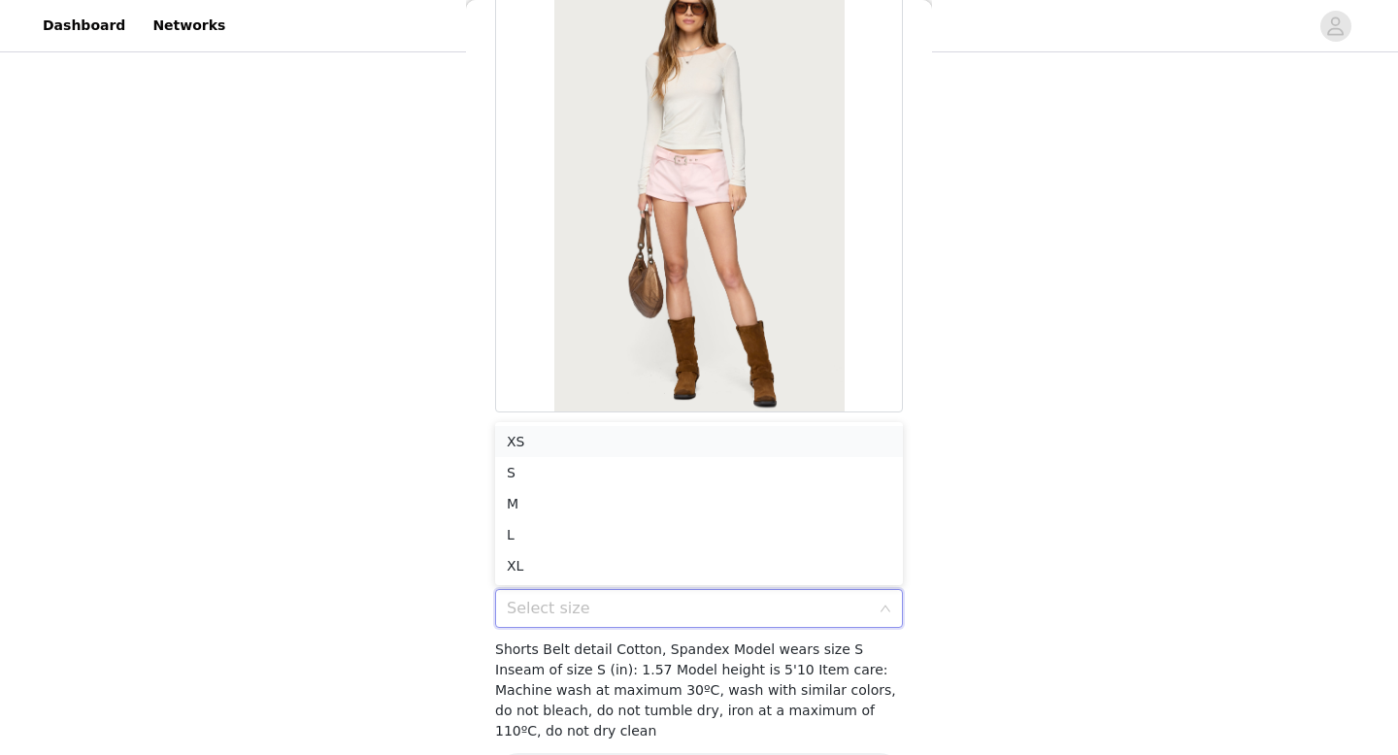
click at [657, 442] on li "XS" at bounding box center [699, 441] width 408 height 31
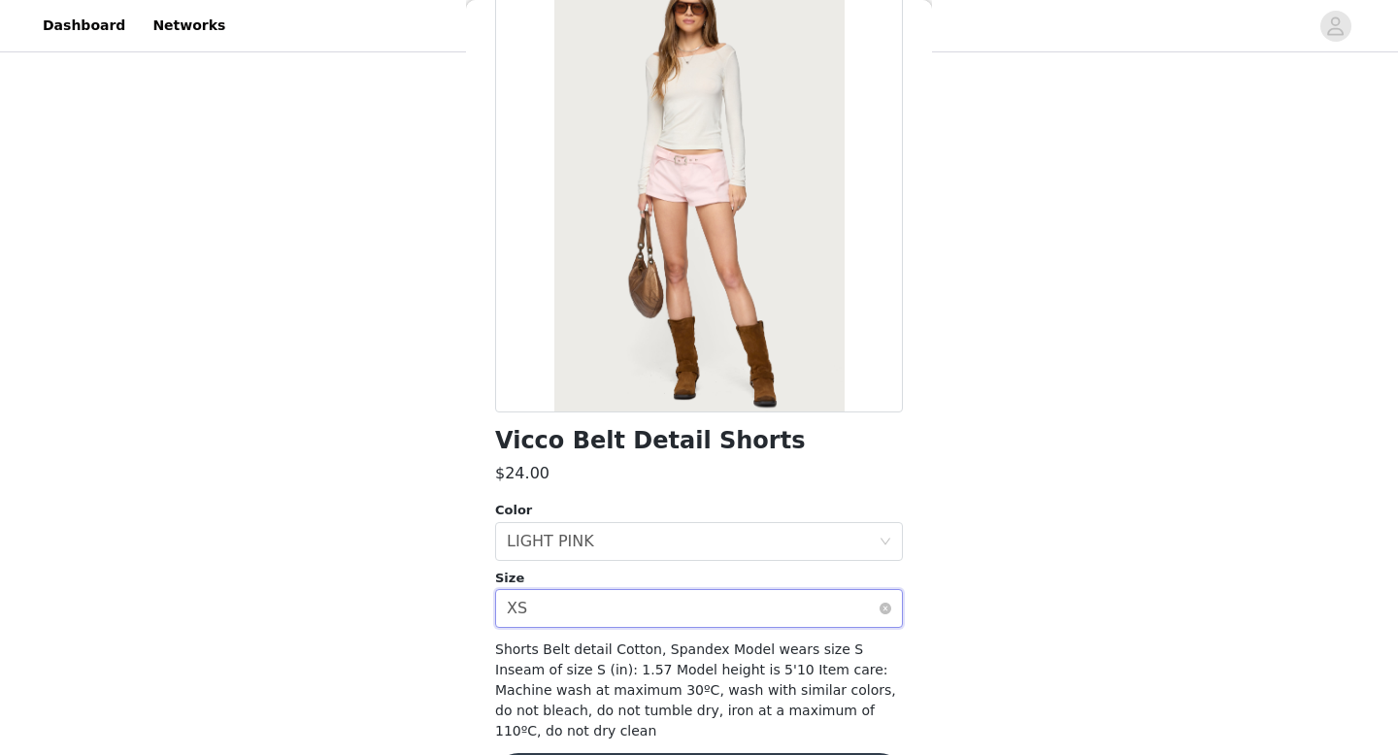
scroll to position [169, 0]
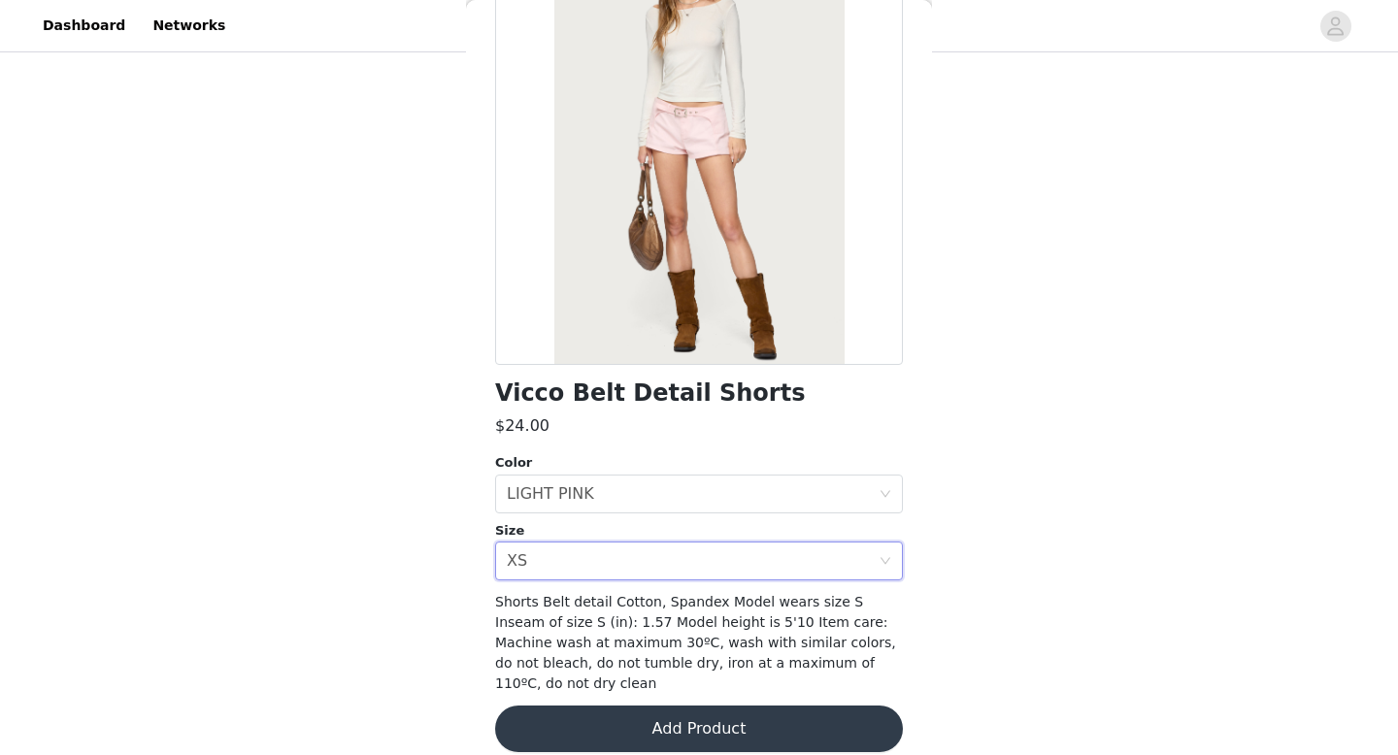
click at [606, 709] on button "Add Product" at bounding box center [699, 729] width 408 height 47
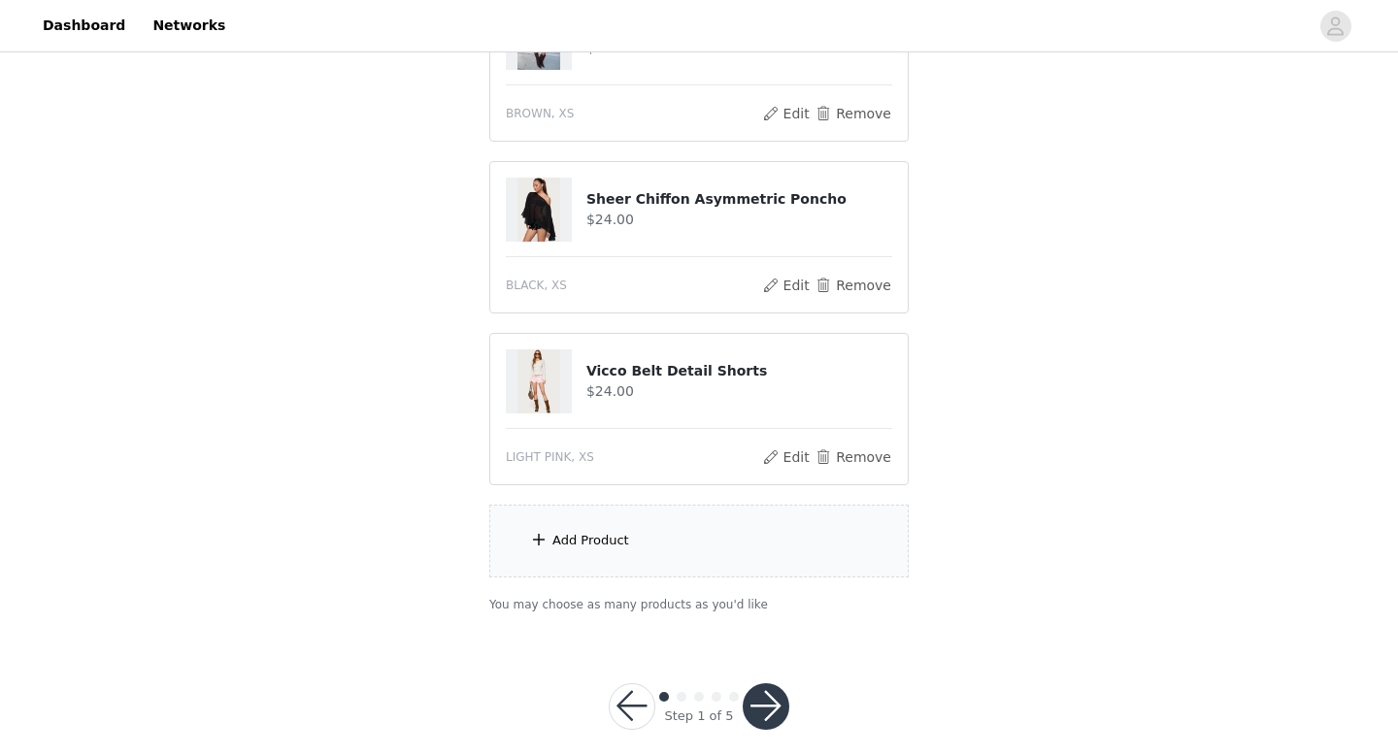
scroll to position [644, 0]
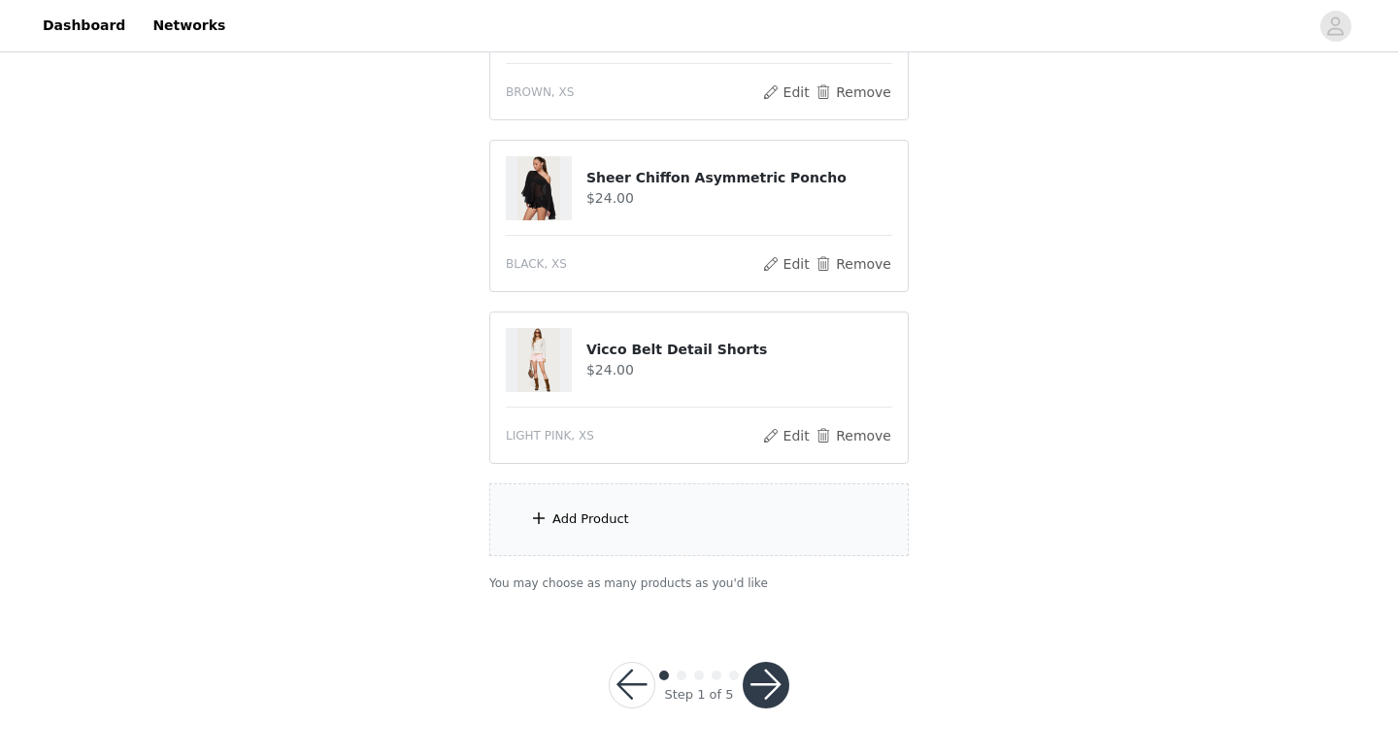
click at [753, 666] on button "button" at bounding box center [766, 685] width 47 height 47
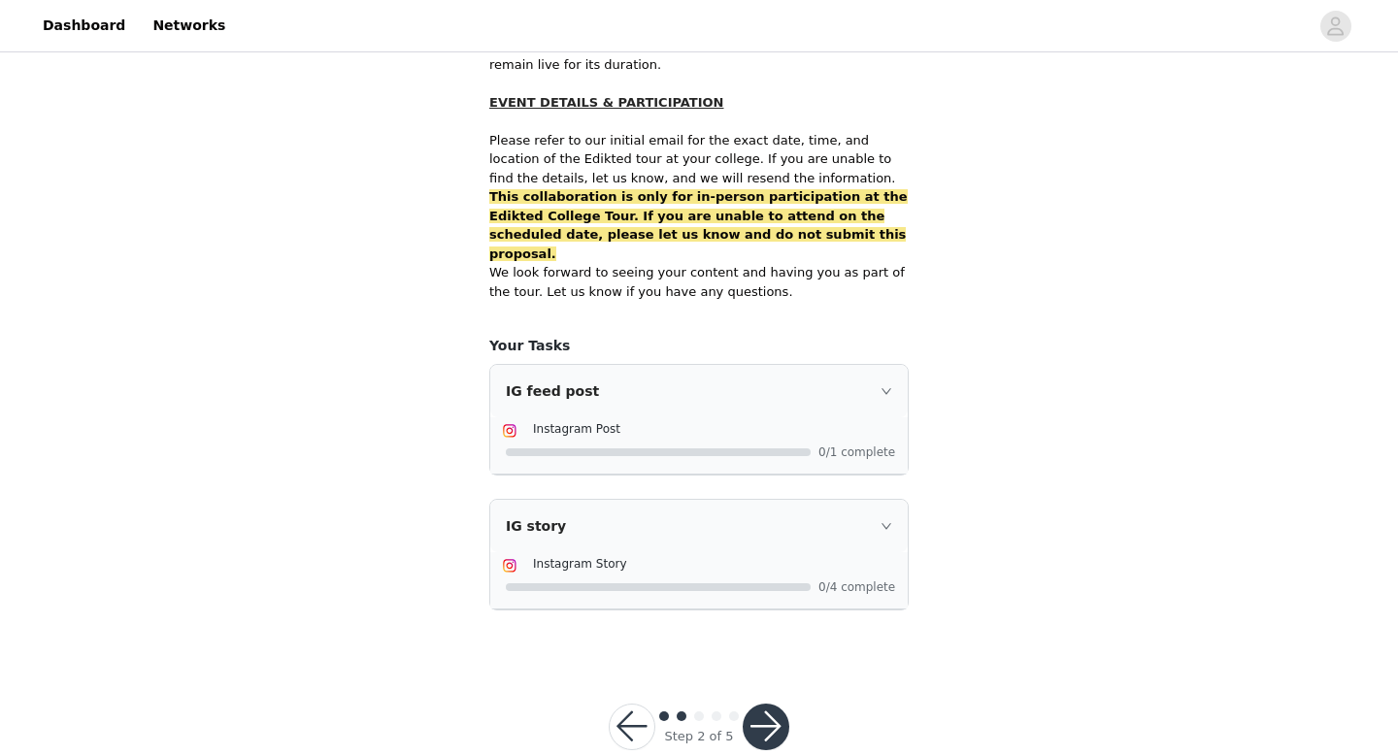
scroll to position [1251, 0]
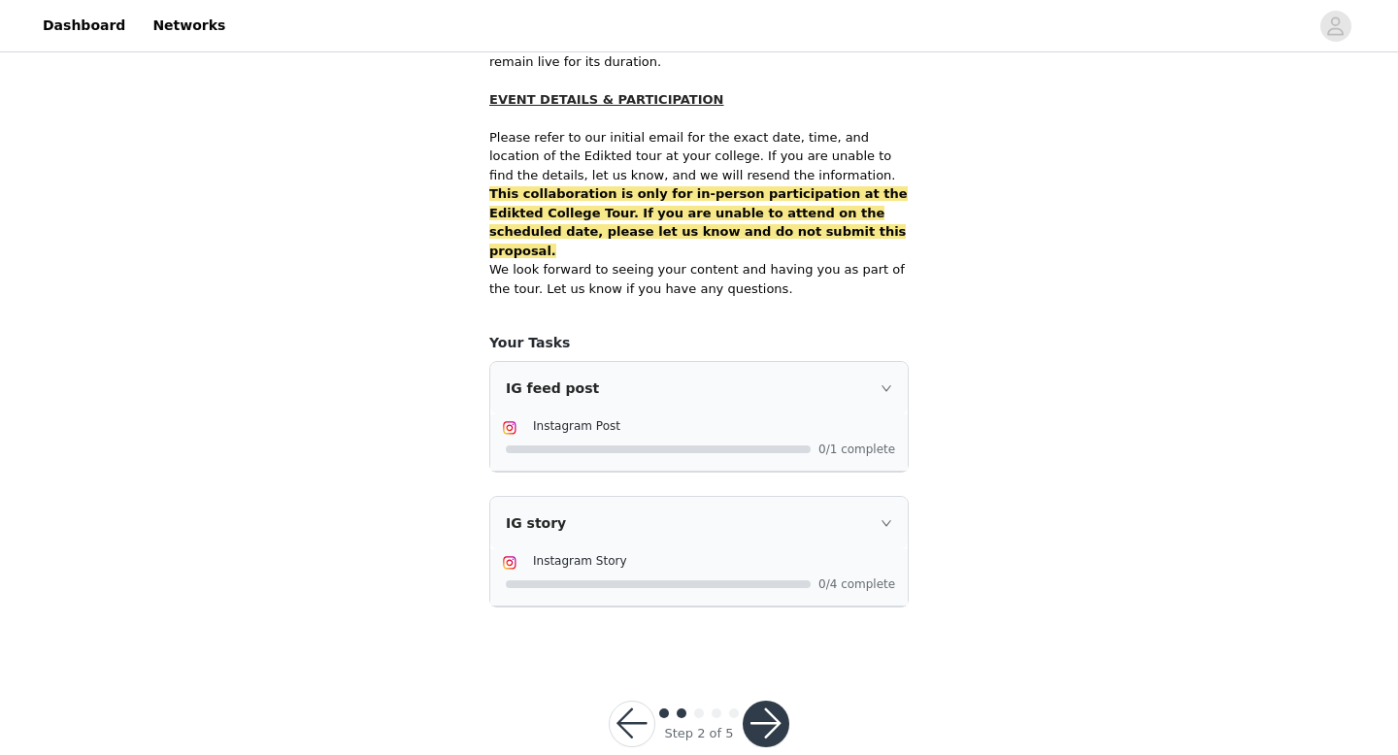
click at [753, 701] on button "button" at bounding box center [766, 724] width 47 height 47
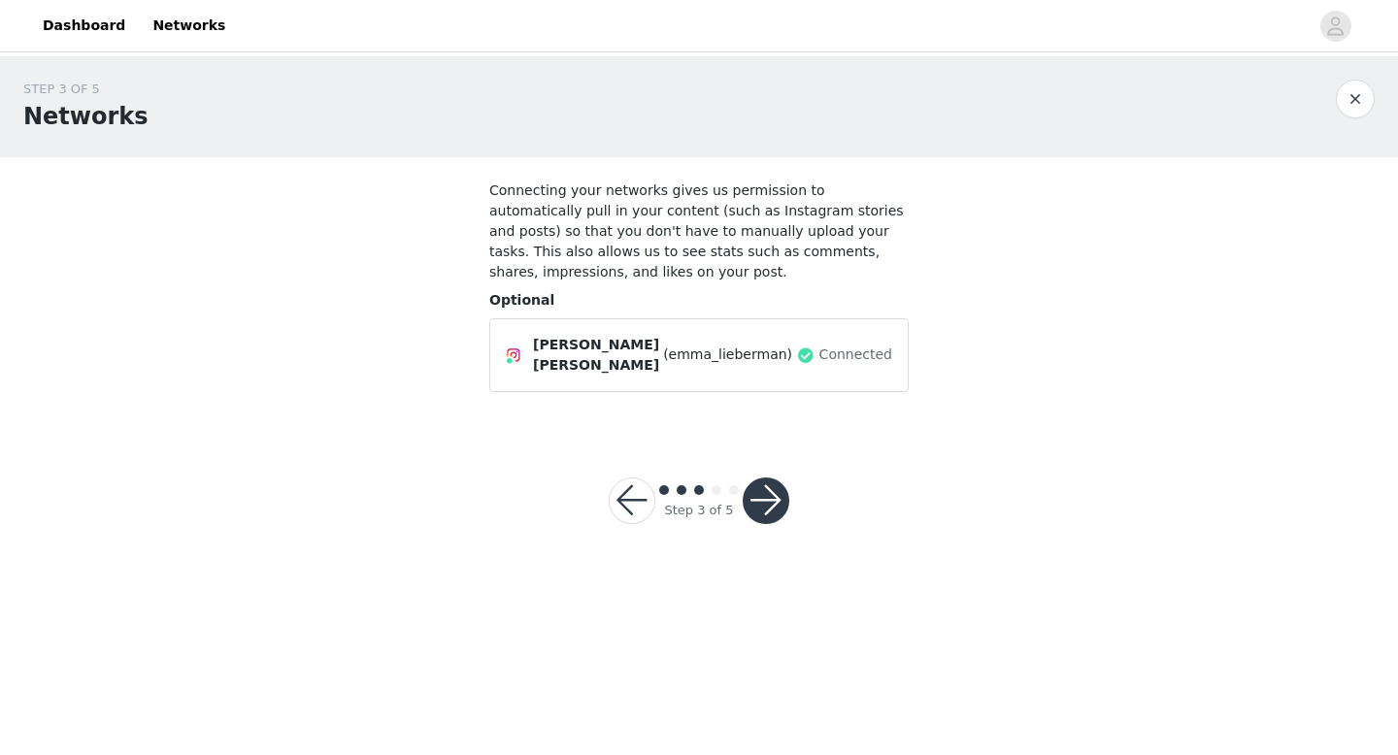
click at [763, 497] on button "button" at bounding box center [766, 501] width 47 height 47
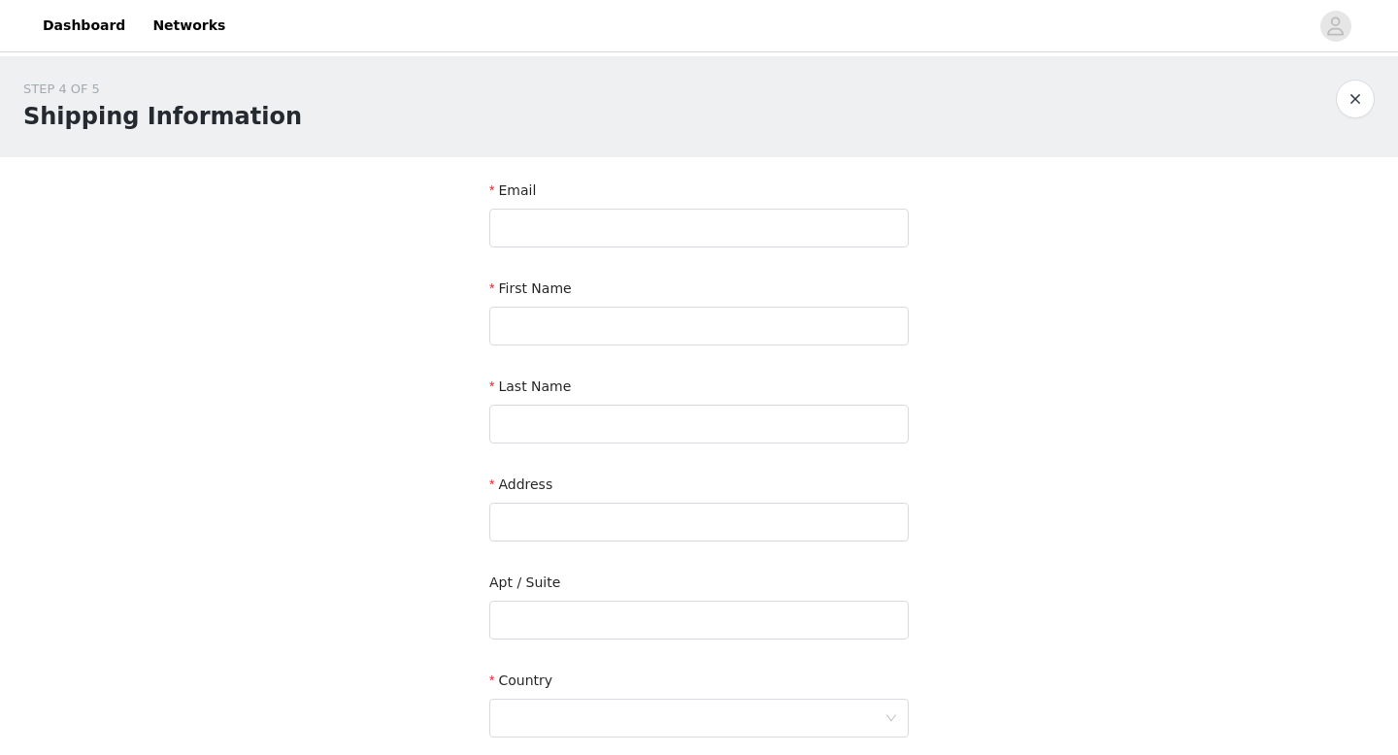
click at [808, 247] on div "Email" at bounding box center [698, 218] width 419 height 75
click at [808, 237] on input "text" at bounding box center [698, 228] width 419 height 39
type input "emmaliebs23@icloud.com"
type input "514 Semple Street"
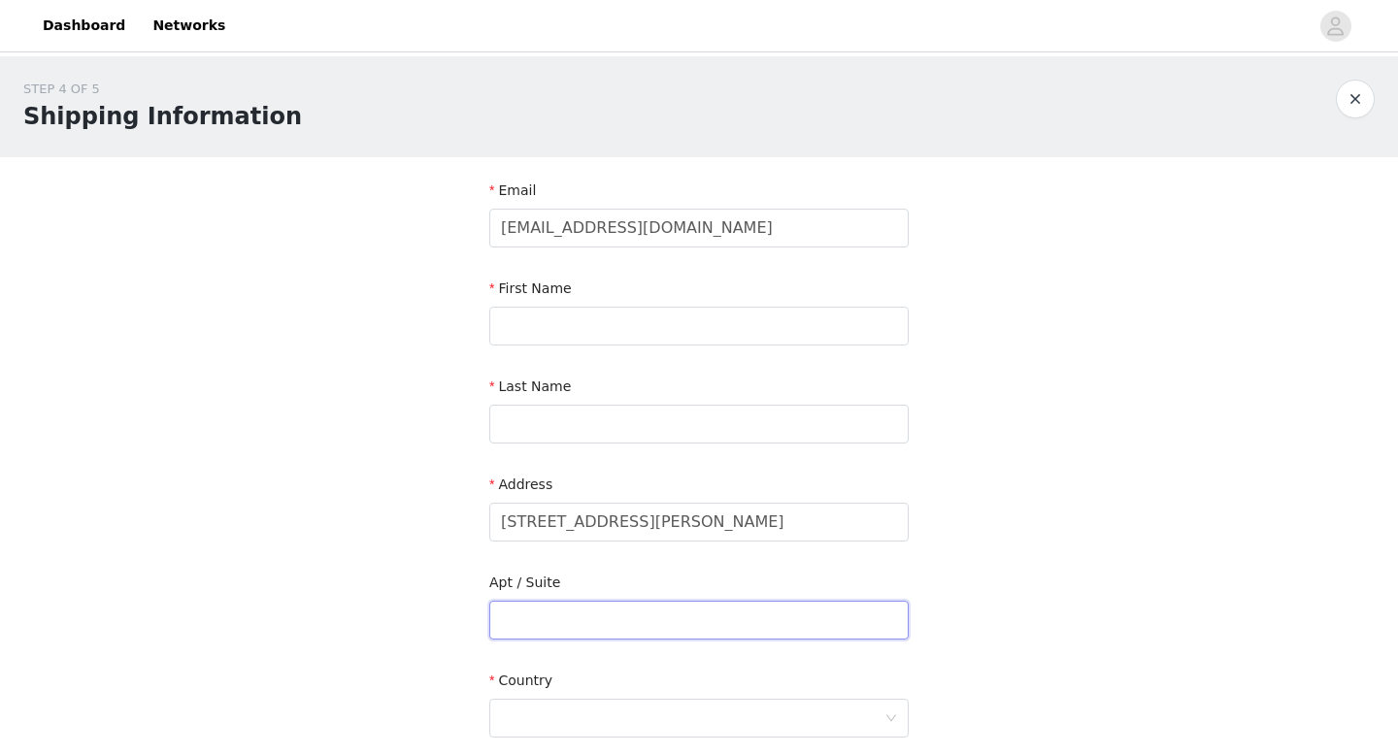
type input "Apt2"
type input "Pittsburgh"
type input "15213"
click at [771, 324] on input "text" at bounding box center [698, 326] width 419 height 39
type input "Emma"
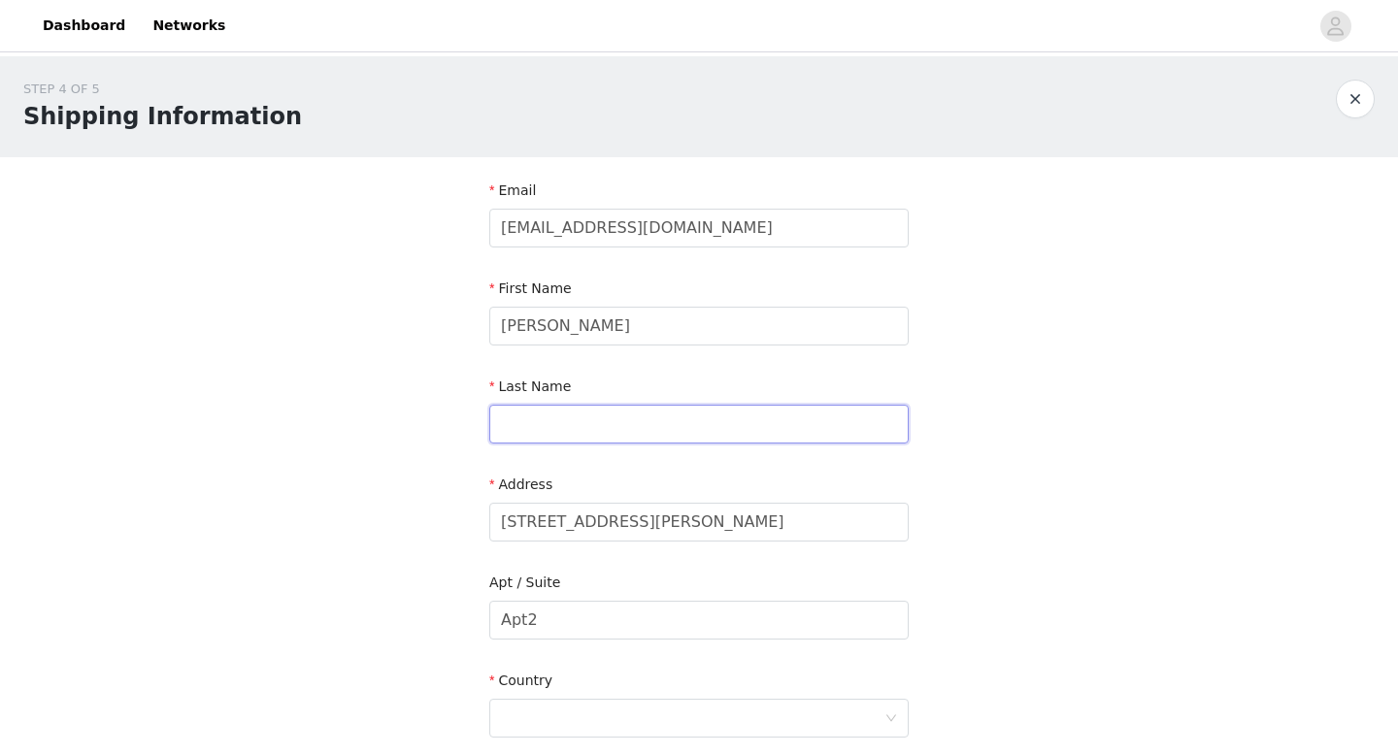
type input "Lieberman"
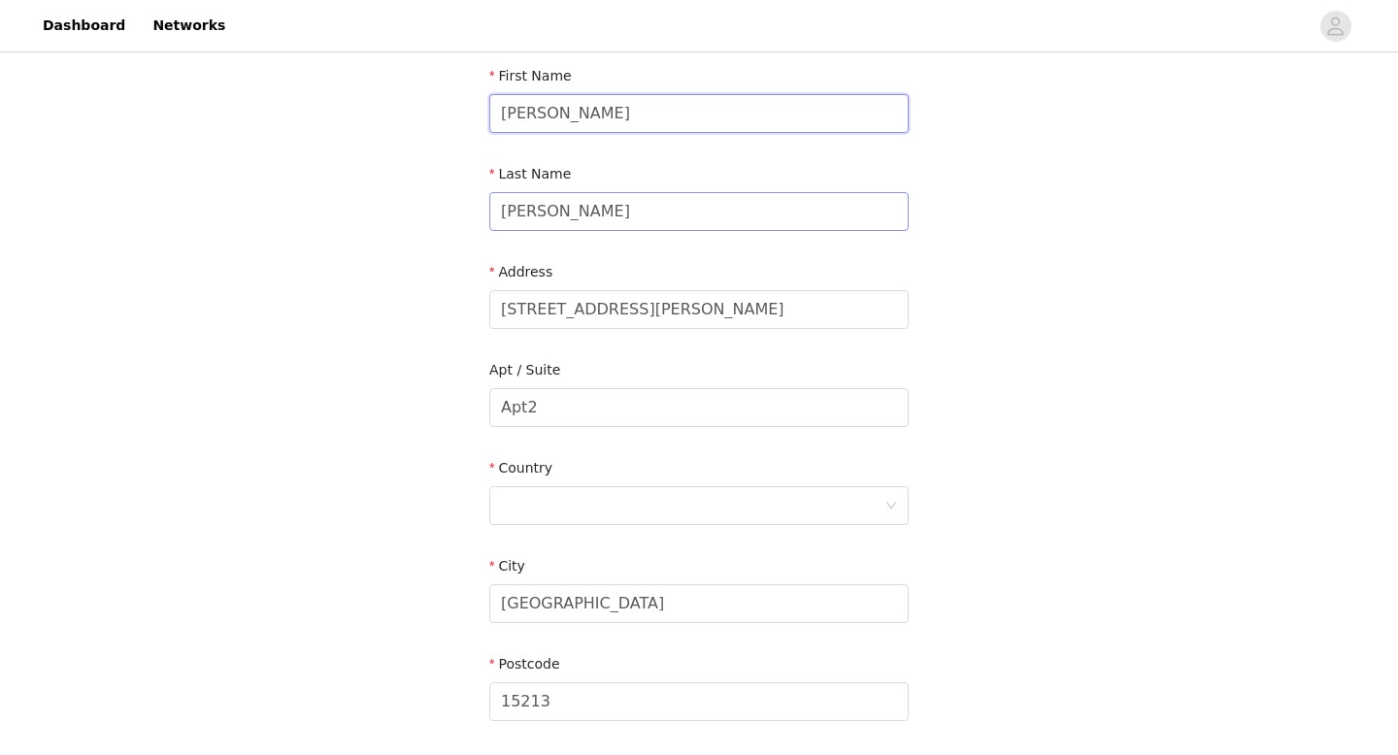
scroll to position [214, 0]
click at [701, 482] on div "Country" at bounding box center [698, 471] width 419 height 28
click at [699, 503] on div at bounding box center [693, 504] width 384 height 37
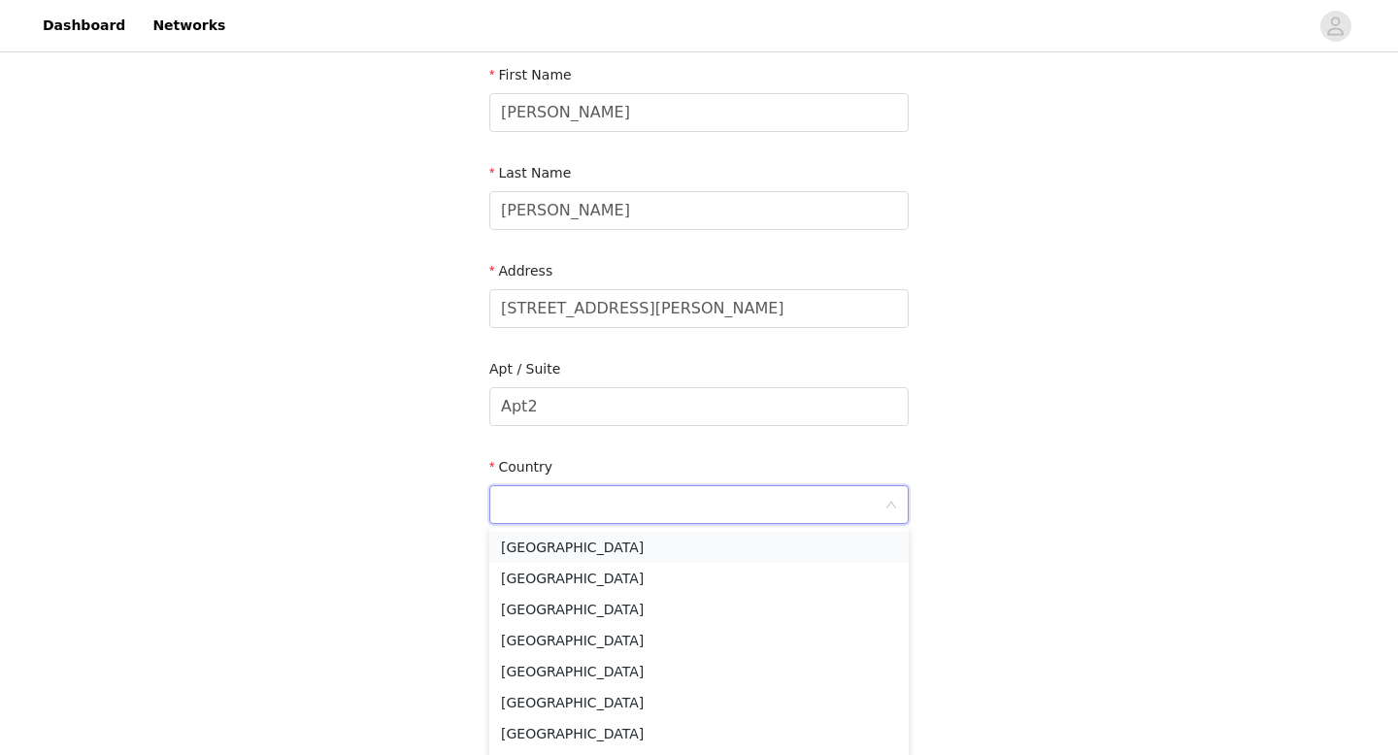
click at [685, 551] on li "United States" at bounding box center [698, 547] width 419 height 31
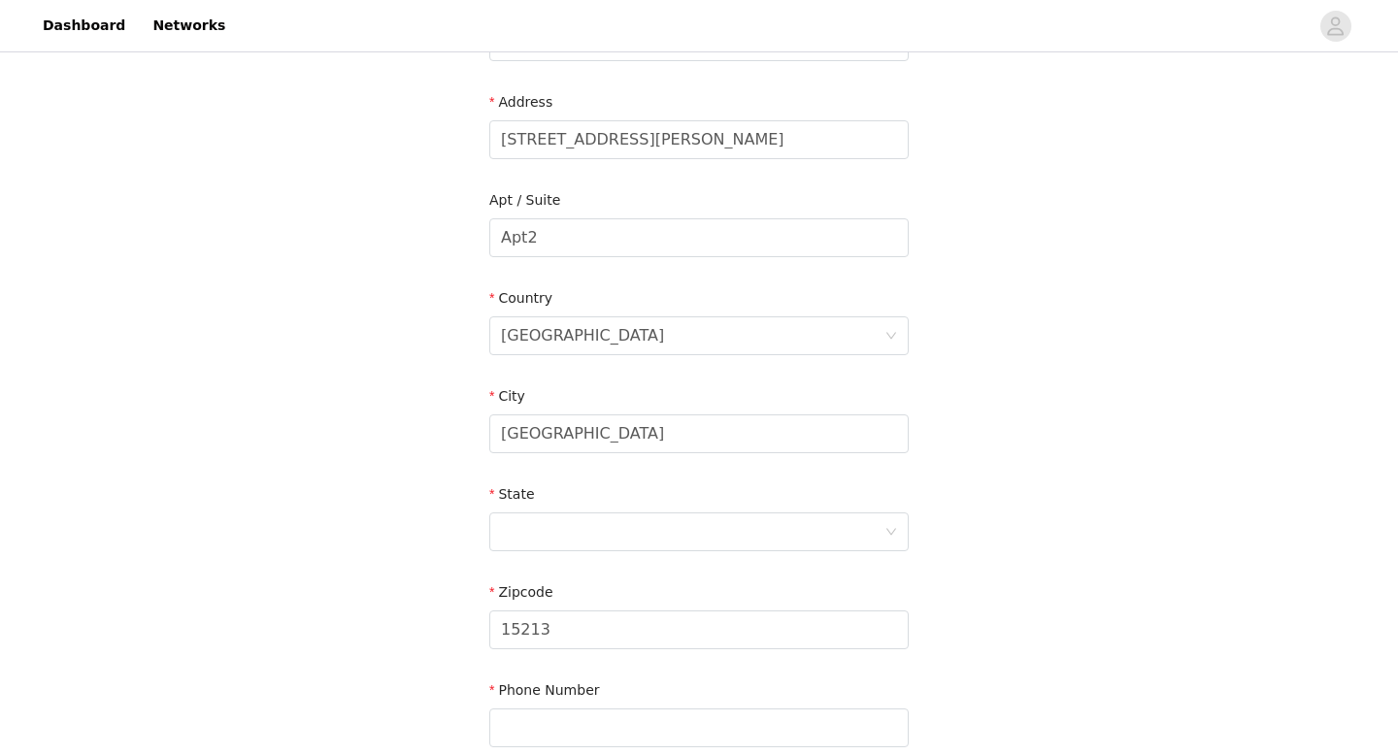
scroll to position [392, 0]
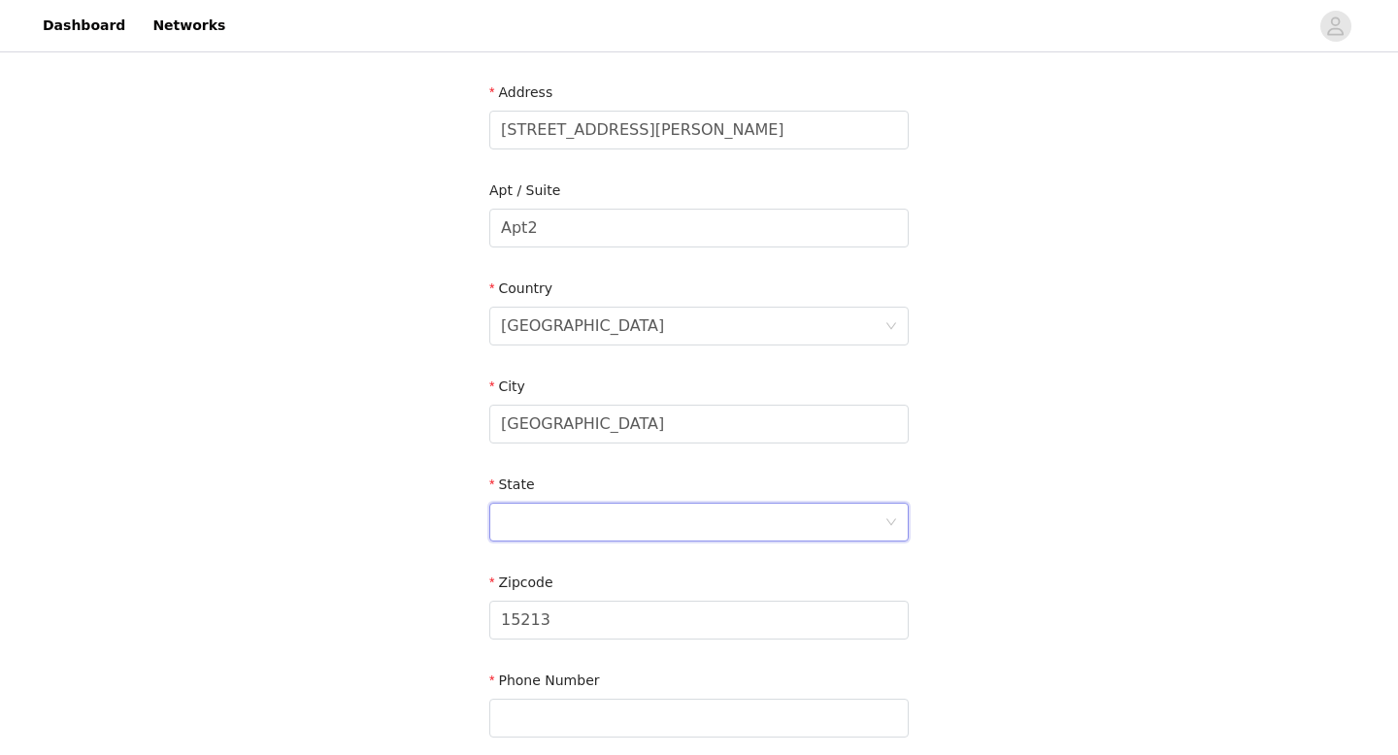
click at [696, 516] on div at bounding box center [693, 522] width 384 height 37
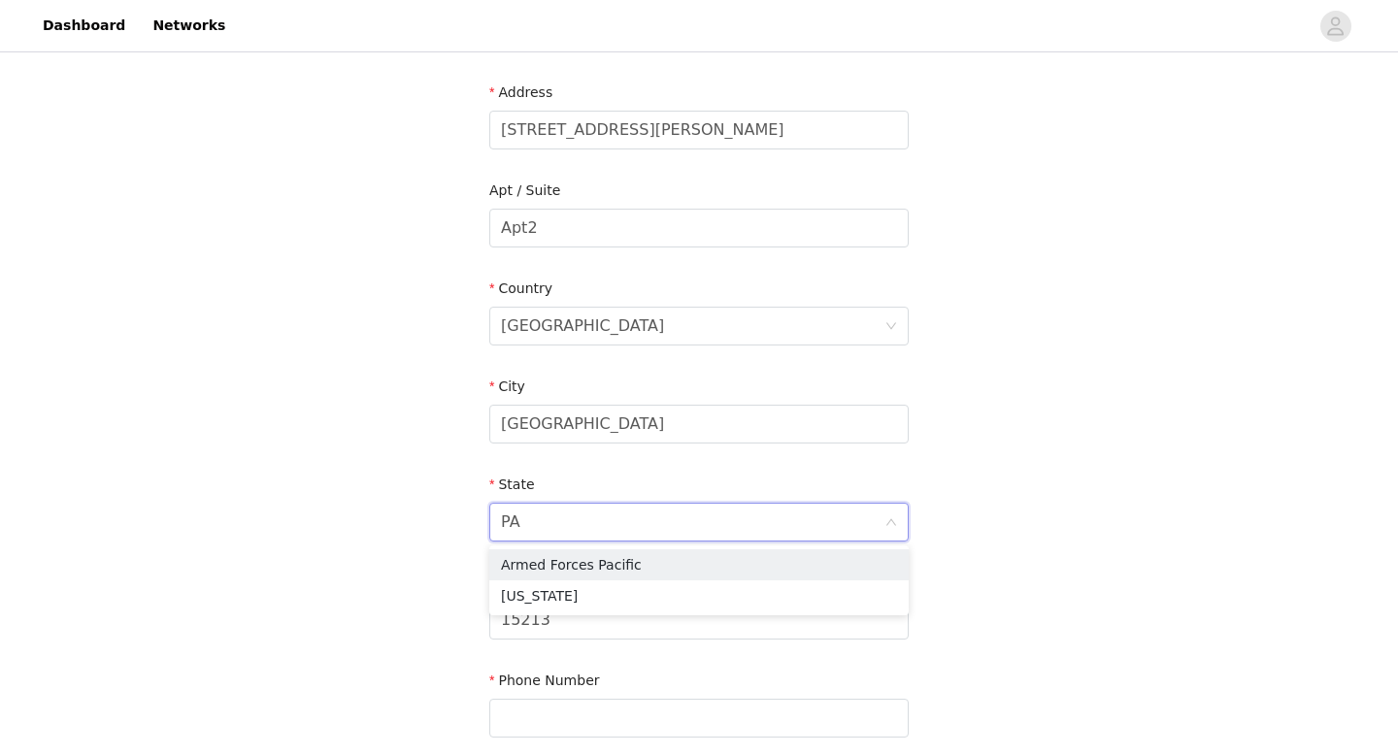
scroll to position [416, 0]
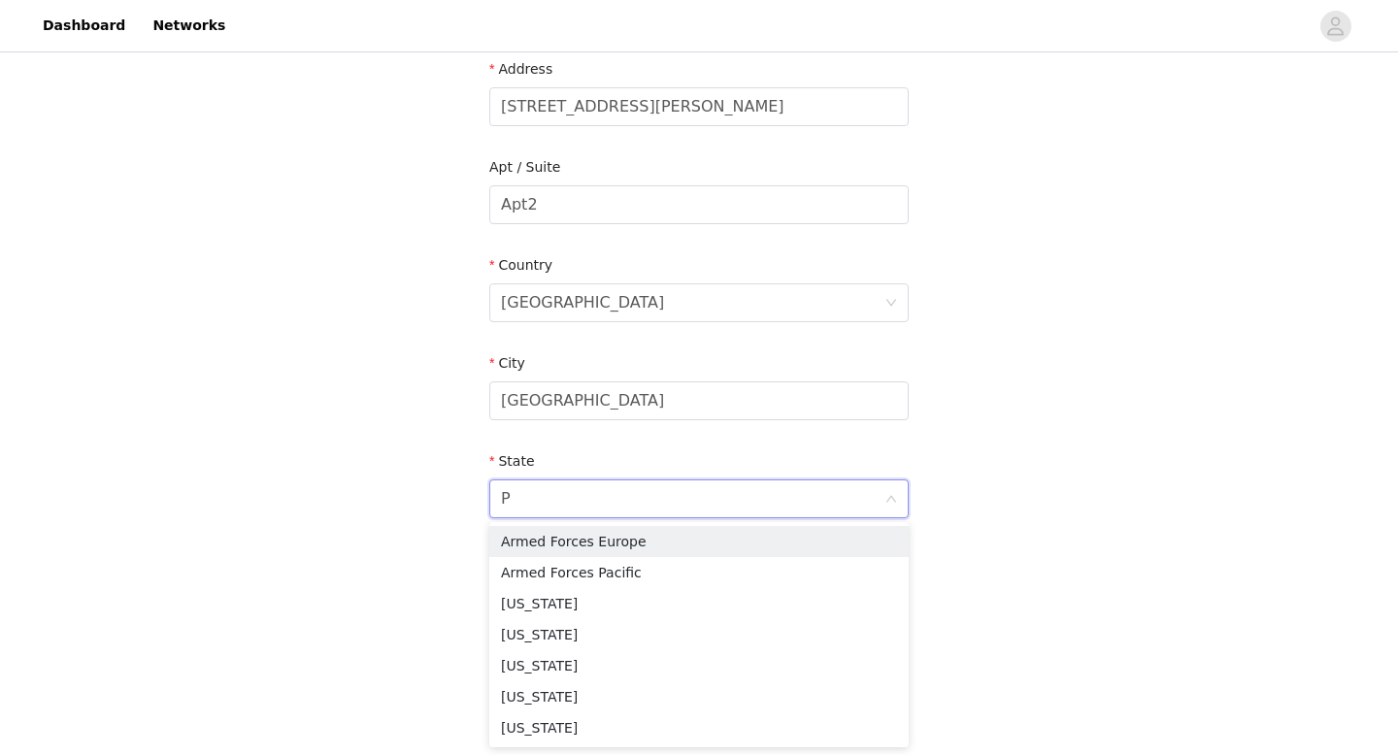
type input "Pe"
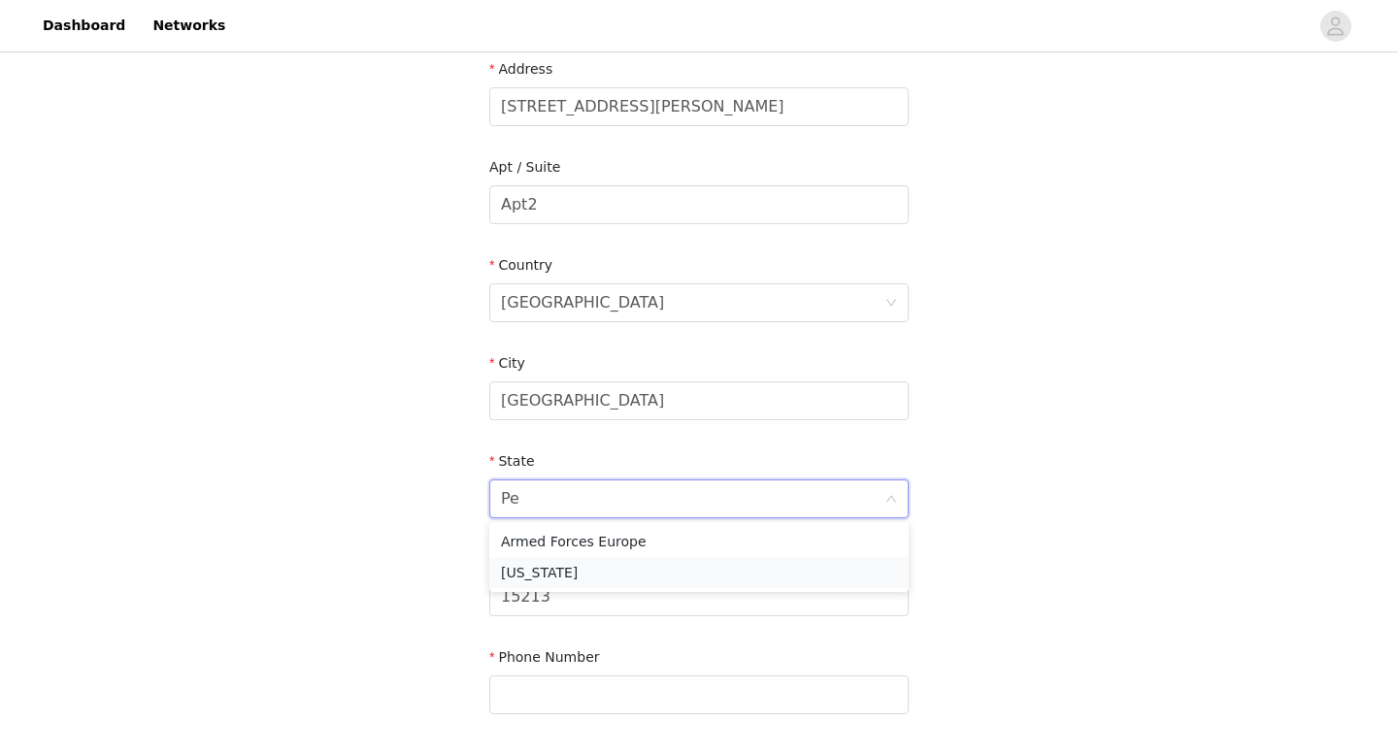
click at [677, 575] on li "Pennsylvania" at bounding box center [698, 572] width 419 height 31
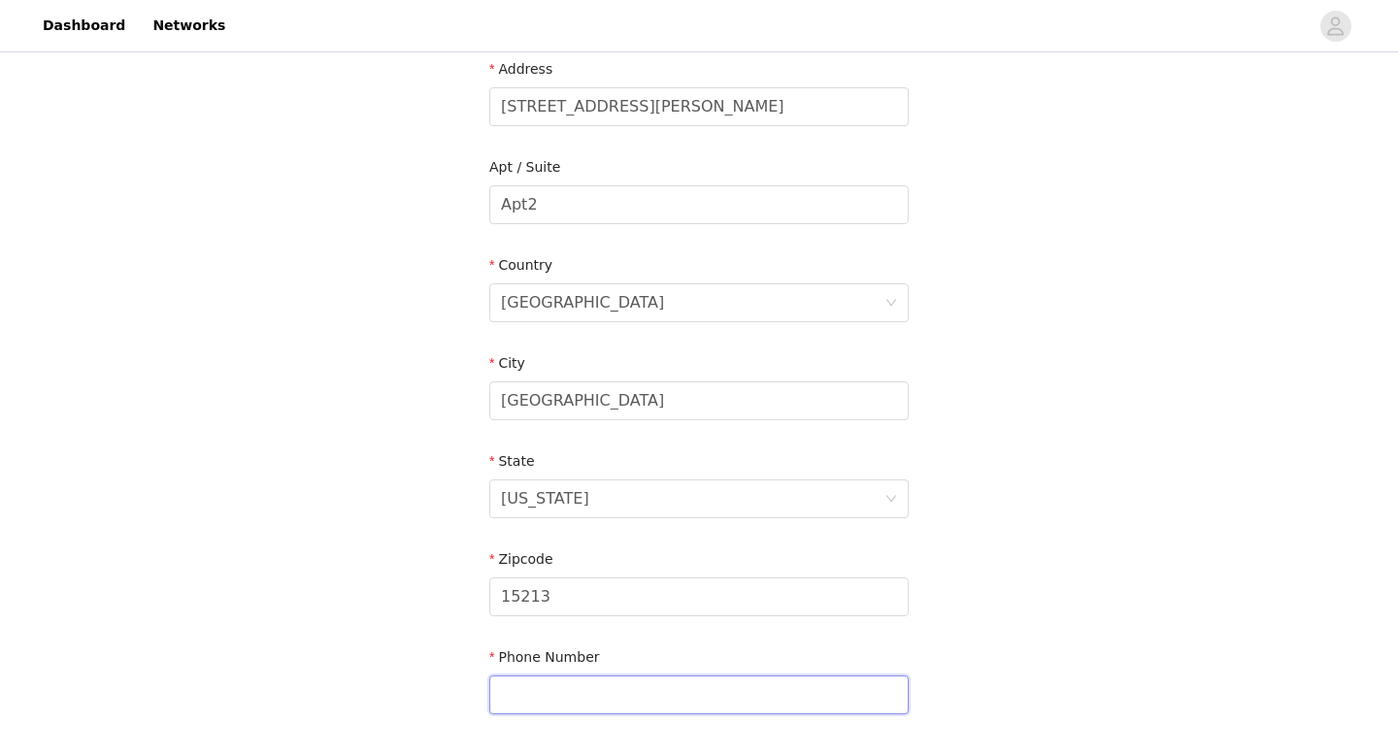
click at [680, 688] on input "text" at bounding box center [698, 695] width 419 height 39
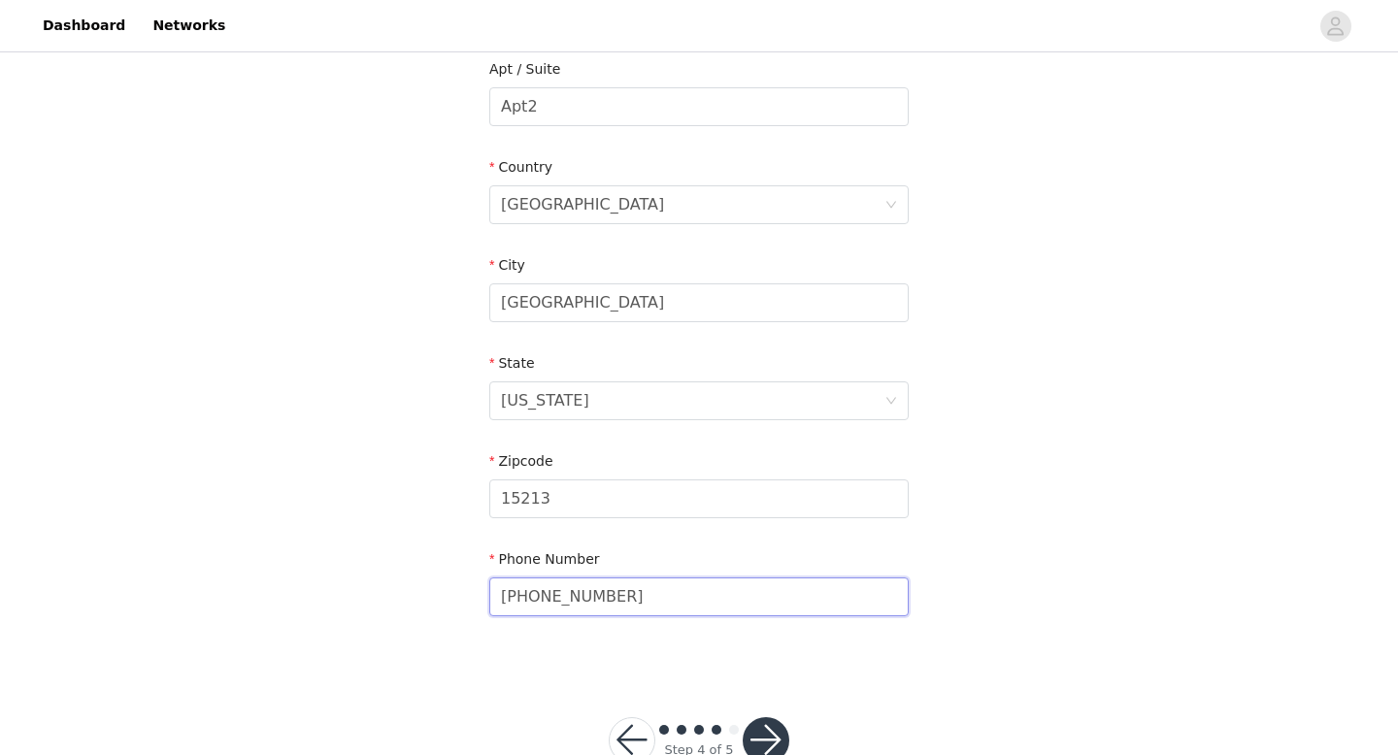
scroll to position [568, 0]
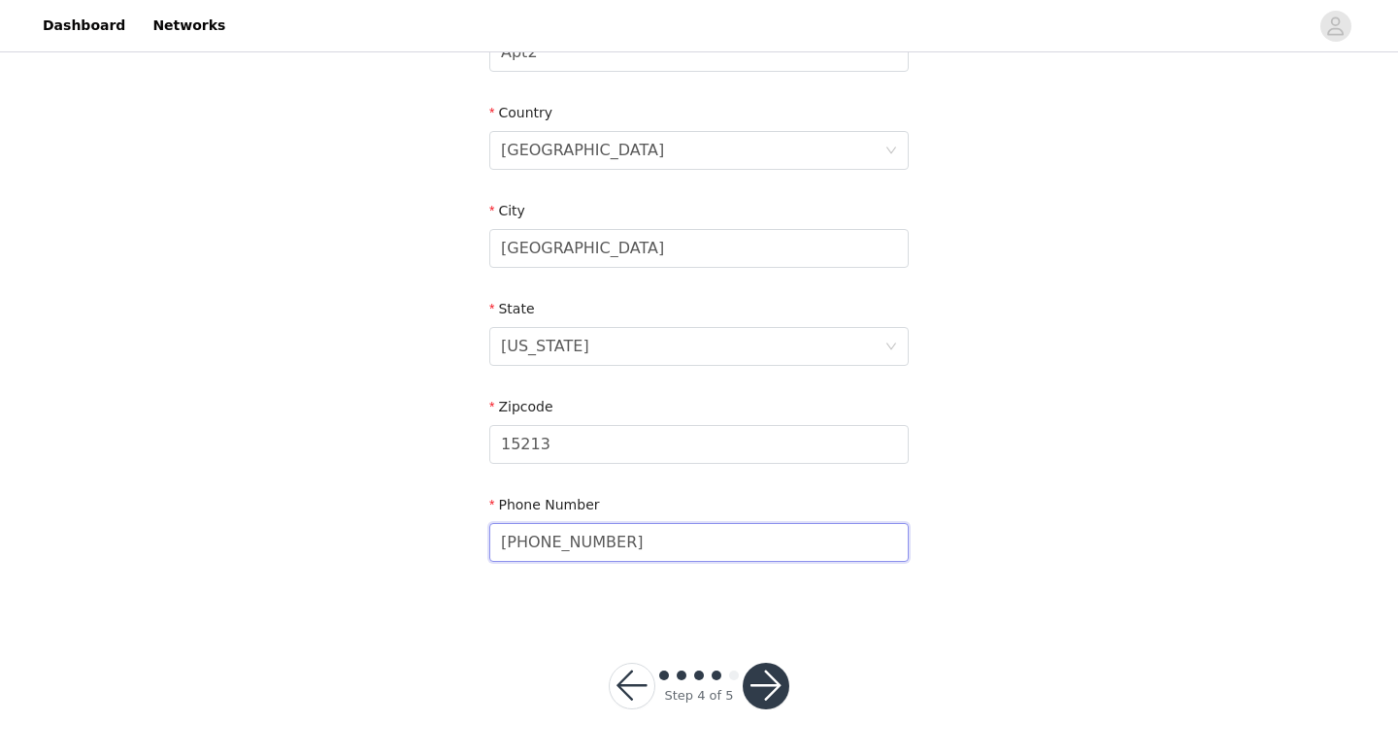
type input "570-990-6901"
click at [764, 705] on button "button" at bounding box center [766, 686] width 47 height 47
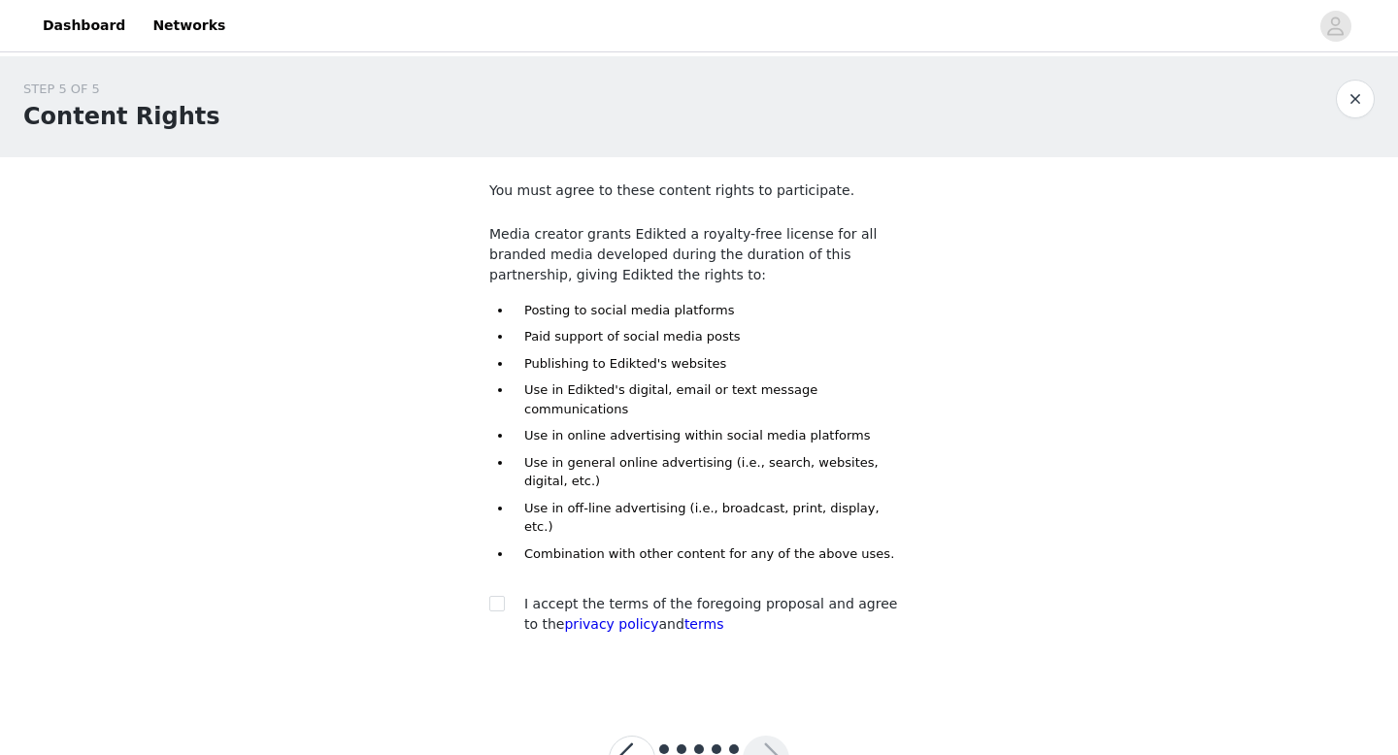
click at [490, 545] on div "You must agree to these content rights to participate. Media creator grants Edi…" at bounding box center [698, 412] width 419 height 463
click at [497, 596] on span at bounding box center [497, 604] width 16 height 16
click at [497, 596] on input "checkbox" at bounding box center [496, 603] width 14 height 14
checkbox input "true"
click at [764, 736] on button "button" at bounding box center [766, 759] width 47 height 47
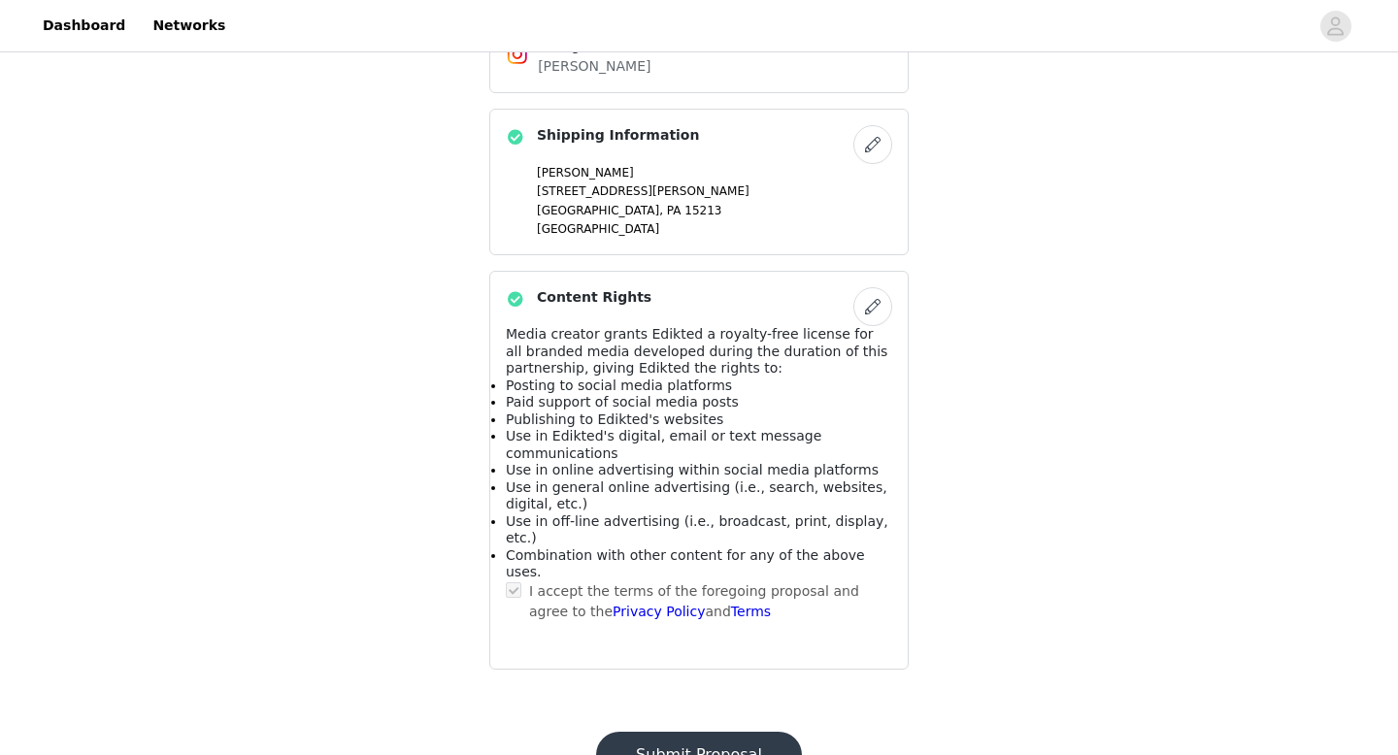
scroll to position [1205, 0]
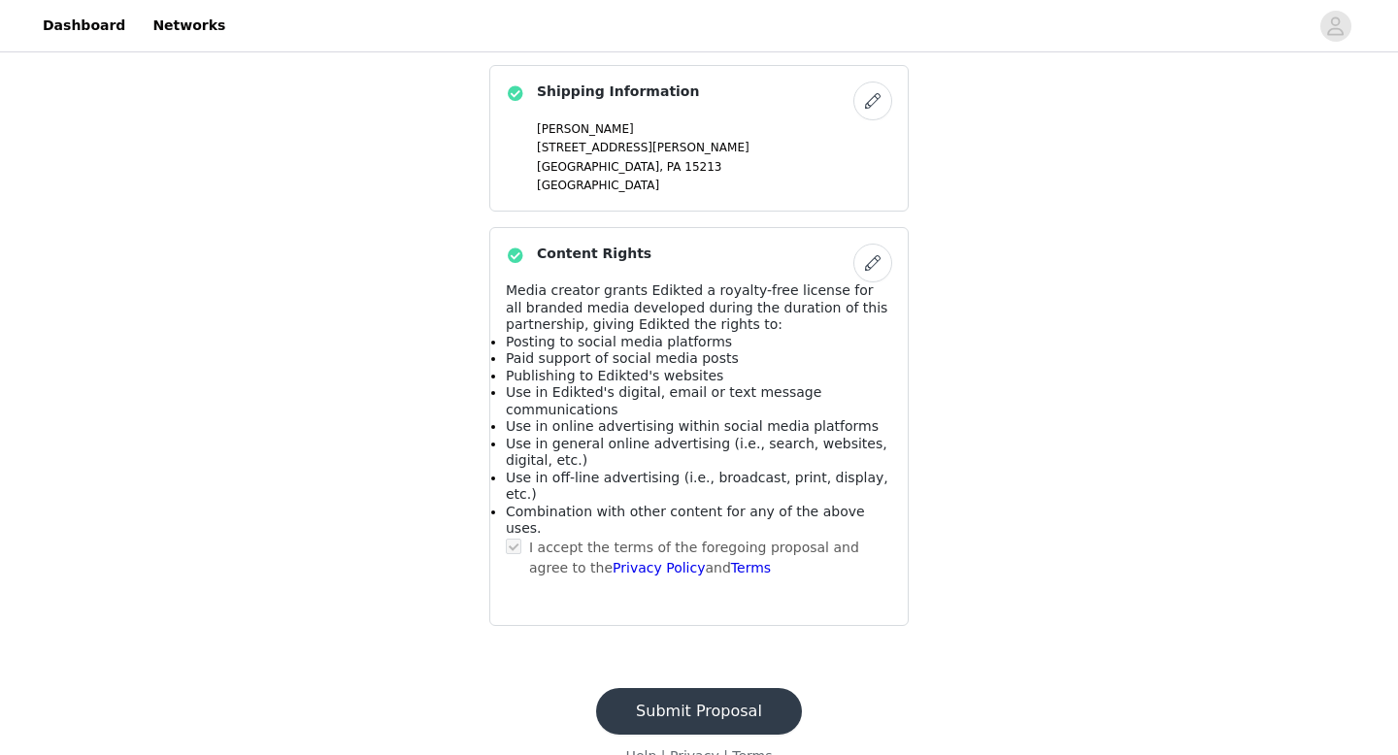
click at [747, 690] on button "Submit Proposal" at bounding box center [699, 711] width 206 height 47
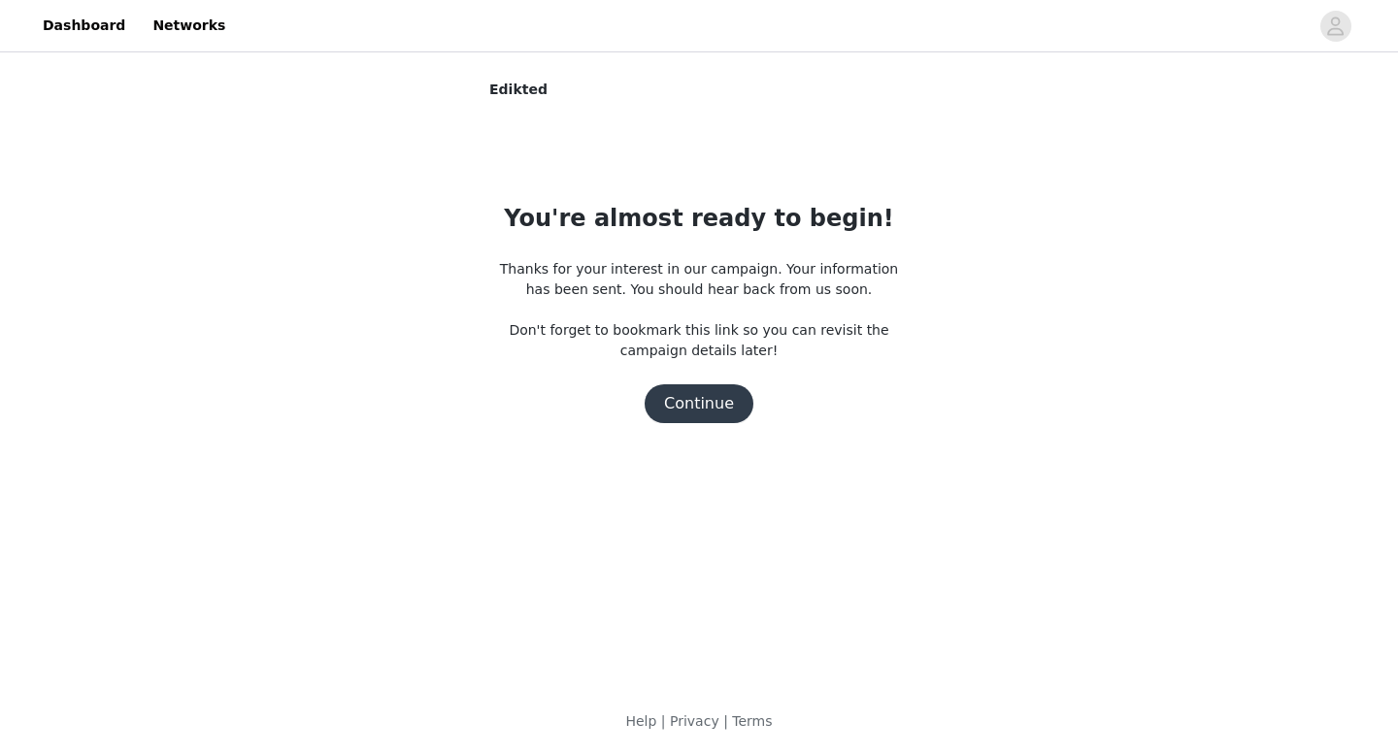
click at [690, 401] on button "Continue" at bounding box center [699, 403] width 109 height 39
